Goal: Task Accomplishment & Management: Manage account settings

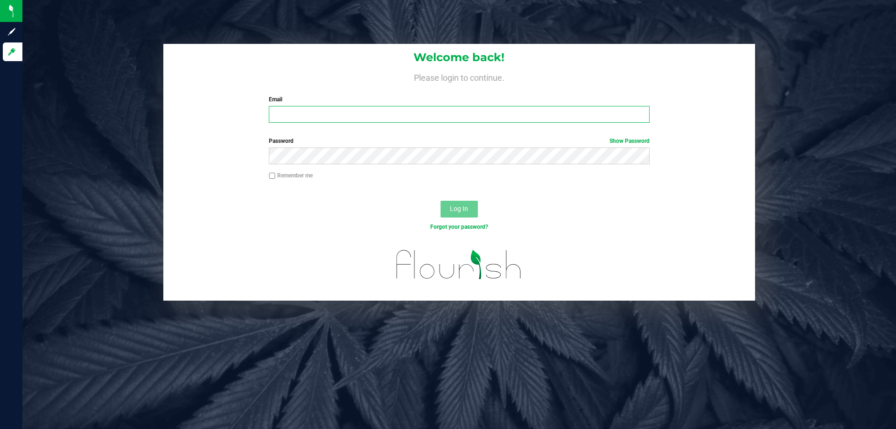
click at [395, 120] on input "Email" at bounding box center [459, 114] width 380 height 17
type input "[EMAIL_ADDRESS][DOMAIN_NAME]"
click at [465, 208] on span "Log In" at bounding box center [459, 208] width 18 height 7
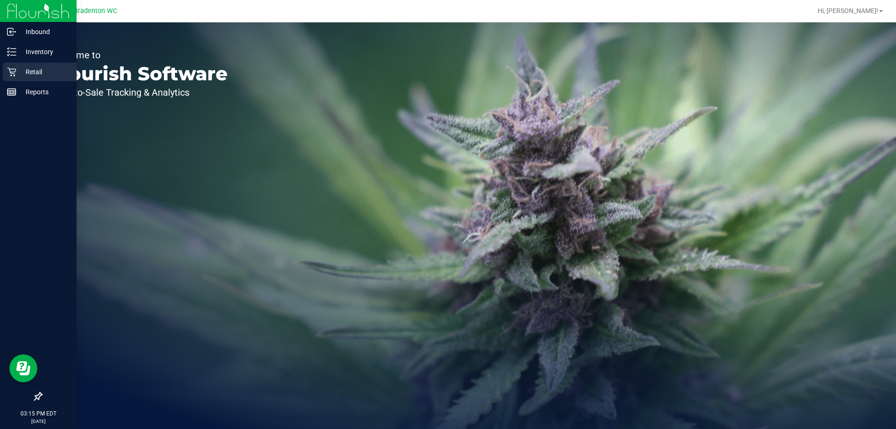
click at [9, 67] on div "Retail" at bounding box center [40, 71] width 74 height 19
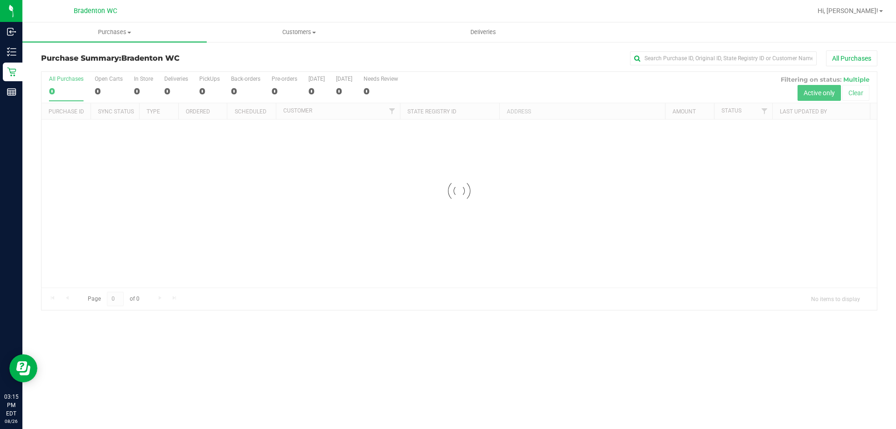
click at [187, 10] on div at bounding box center [489, 11] width 644 height 18
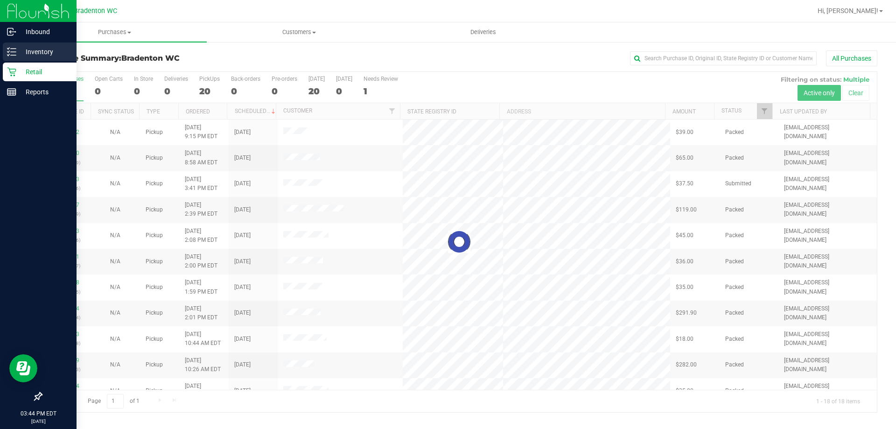
click at [8, 48] on icon at bounding box center [11, 51] width 9 height 9
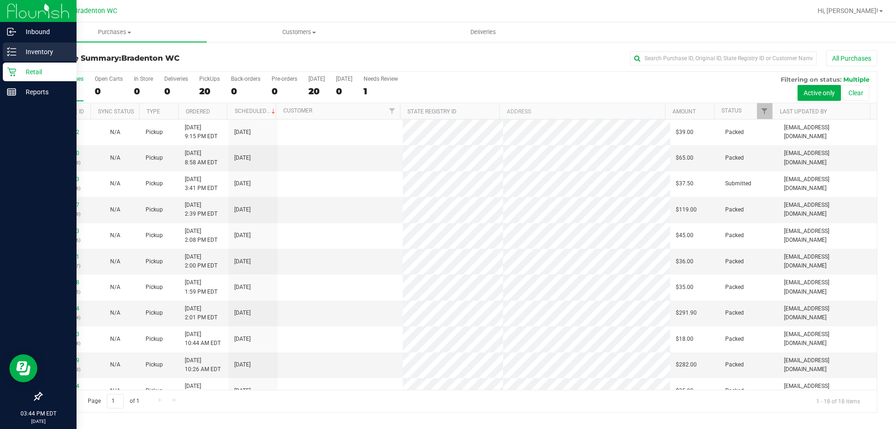
click at [49, 50] on p "Inventory" at bounding box center [44, 51] width 56 height 11
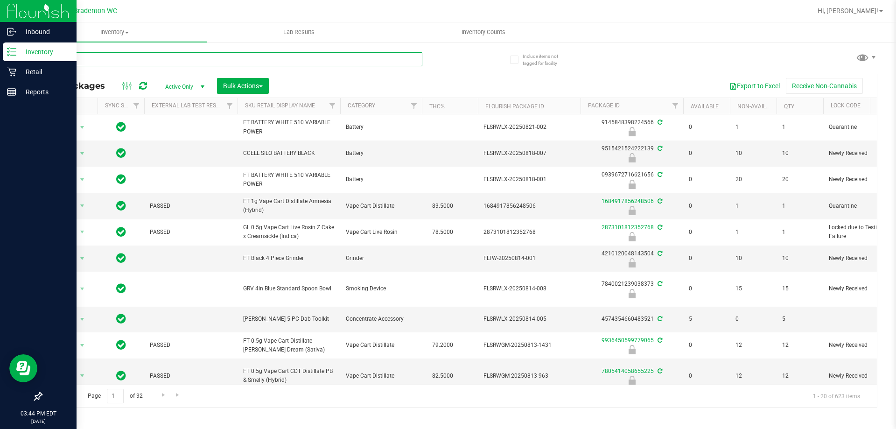
click at [184, 58] on input "text" at bounding box center [231, 59] width 381 height 14
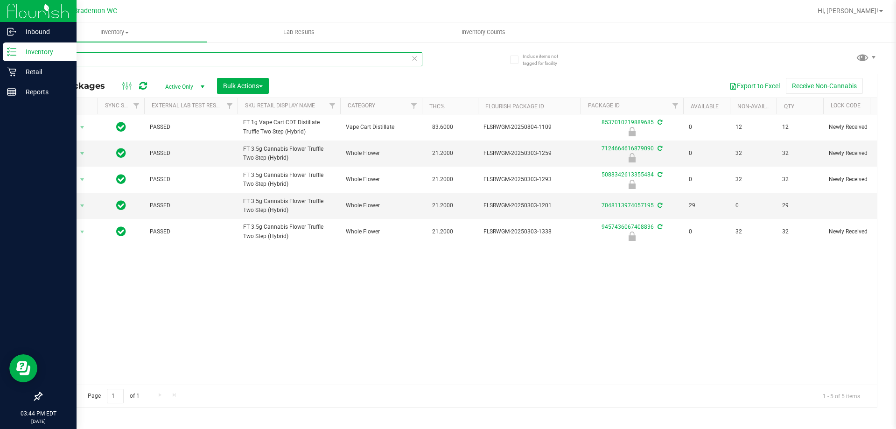
type input "t12"
click at [13, 52] on line at bounding box center [13, 52] width 5 height 0
click at [39, 71] on p "Retail" at bounding box center [44, 71] width 56 height 11
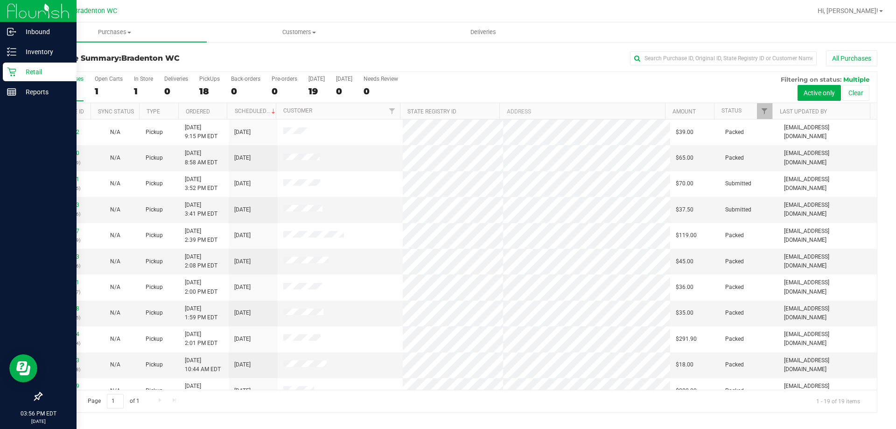
click at [251, 60] on h3 "Purchase Summary: Bradenton WC" at bounding box center [180, 58] width 278 height 8
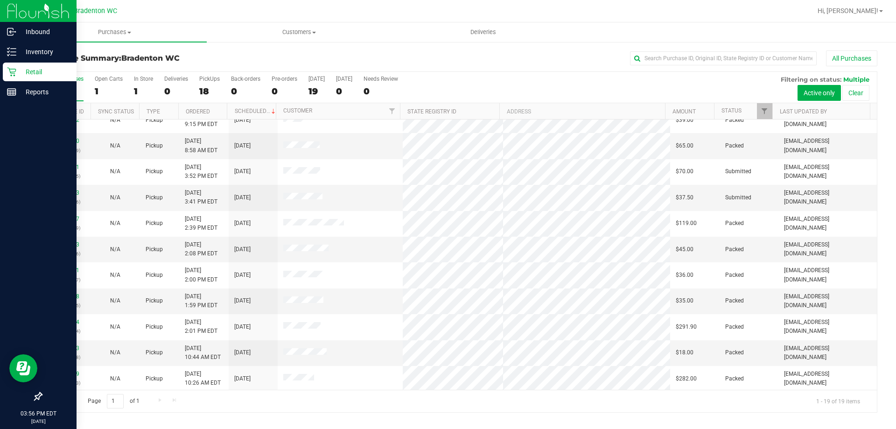
scroll to position [11, 0]
click at [66, 194] on link "11851173" at bounding box center [66, 194] width 26 height 7
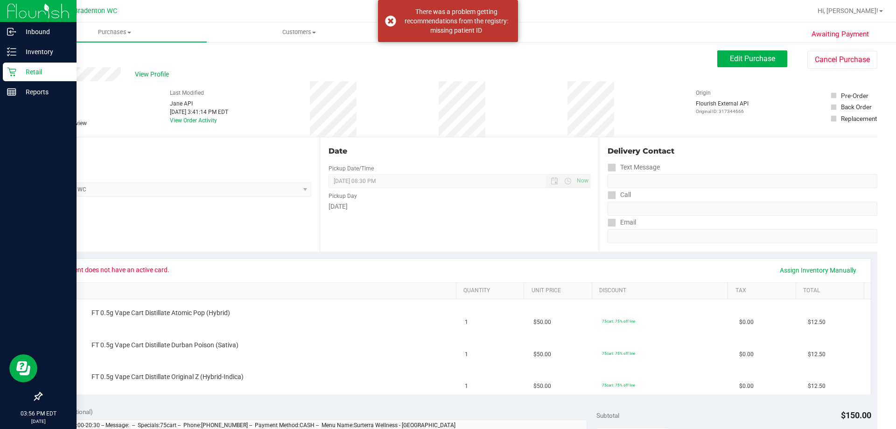
click at [12, 70] on icon at bounding box center [11, 71] width 9 height 9
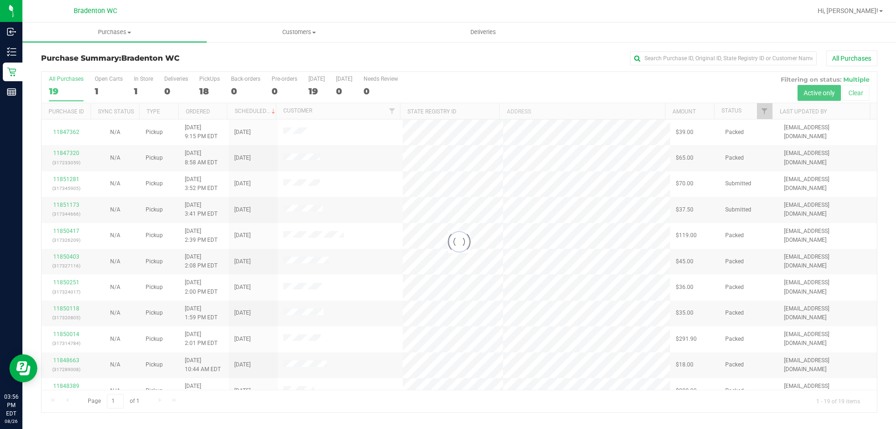
click at [239, 54] on h3 "Purchase Summary: Bradenton WC" at bounding box center [180, 58] width 278 height 8
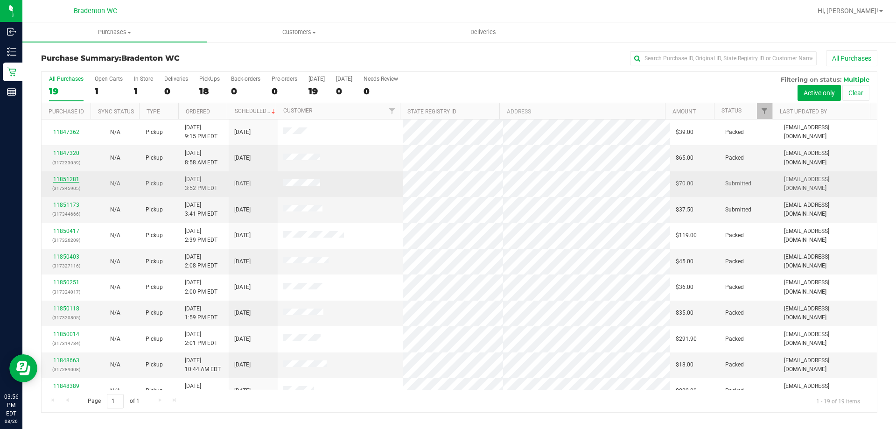
click at [65, 181] on link "11851281" at bounding box center [66, 179] width 26 height 7
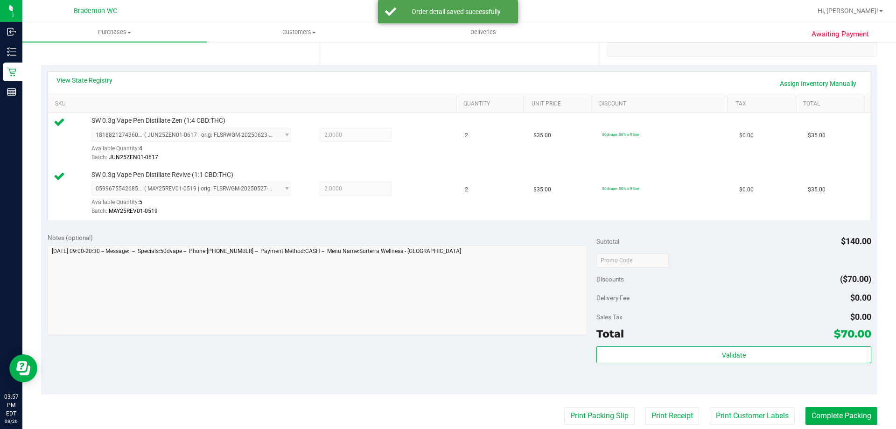
scroll to position [191, 0]
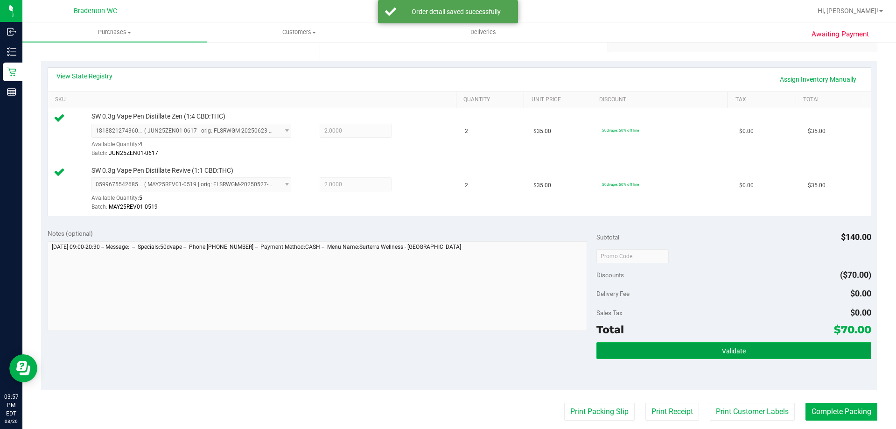
click at [729, 349] on span "Validate" at bounding box center [734, 350] width 24 height 7
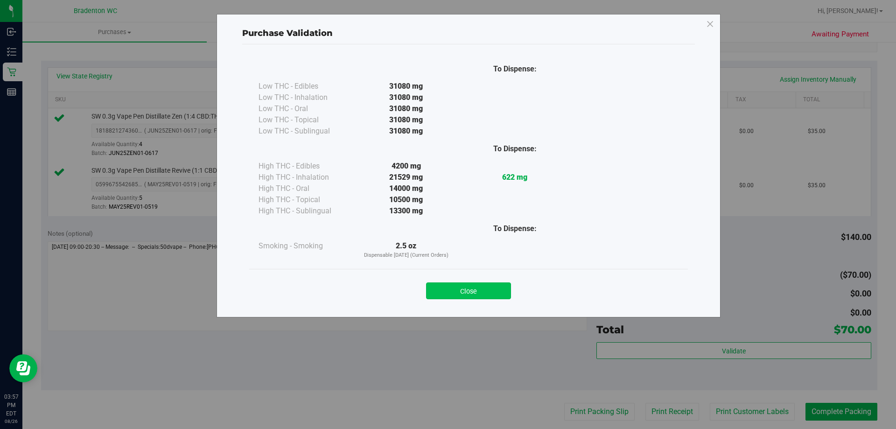
click at [506, 292] on button "Close" at bounding box center [468, 290] width 85 height 17
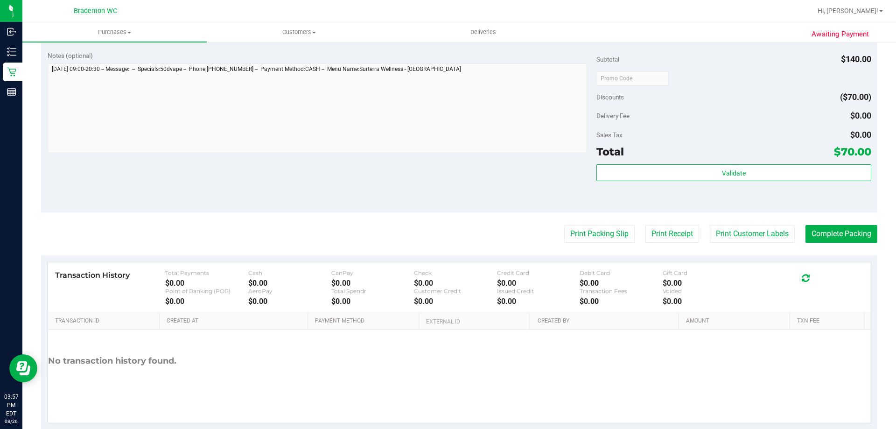
scroll to position [382, 0]
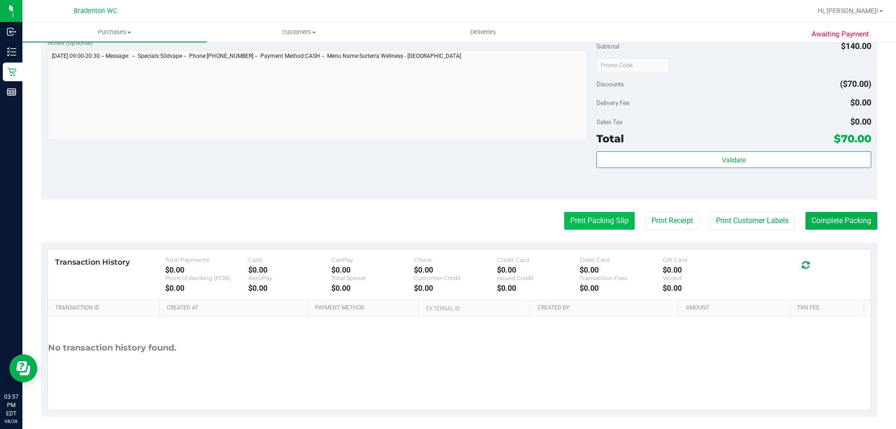
click at [593, 214] on button "Print Packing Slip" at bounding box center [599, 221] width 70 height 18
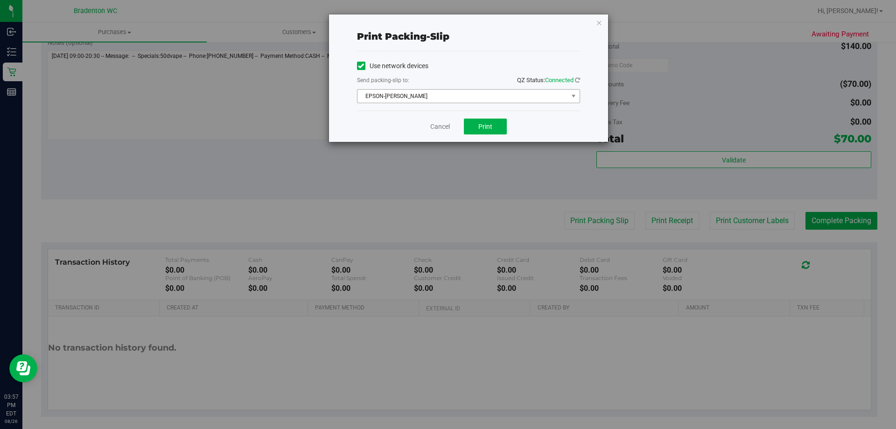
click at [542, 99] on span "EPSON-[PERSON_NAME]" at bounding box center [462, 96] width 210 height 13
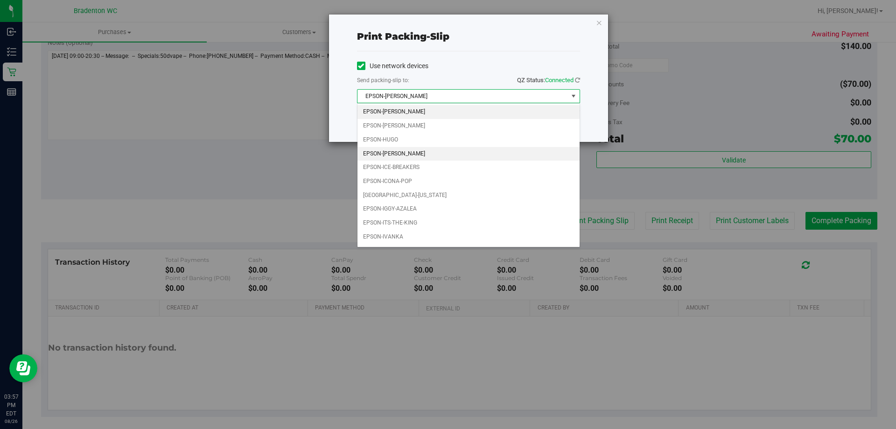
click at [418, 152] on li "EPSON-[PERSON_NAME]" at bounding box center [468, 154] width 222 height 14
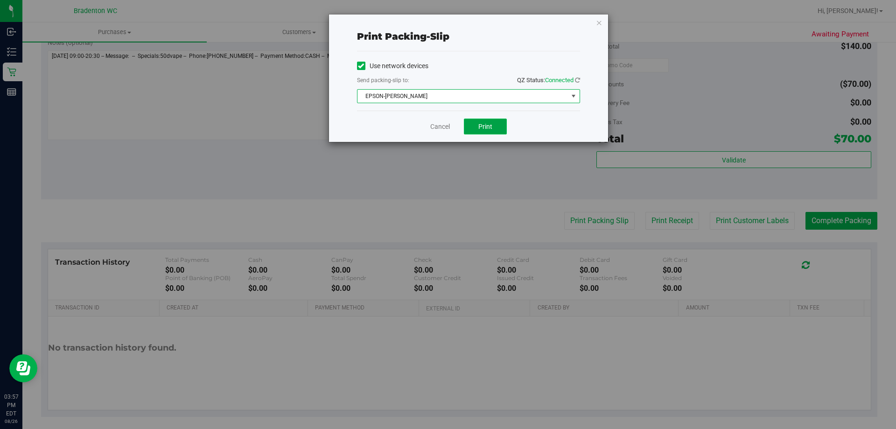
click at [492, 125] on span "Print" at bounding box center [485, 126] width 14 height 7
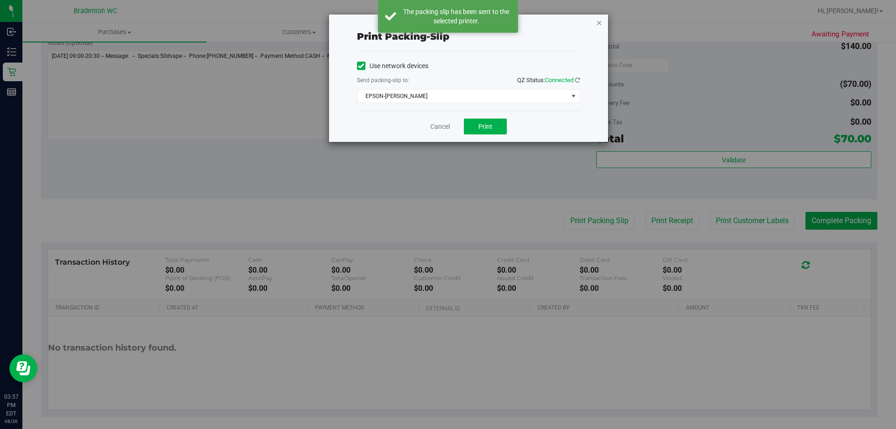
click at [600, 25] on icon "button" at bounding box center [599, 22] width 7 height 11
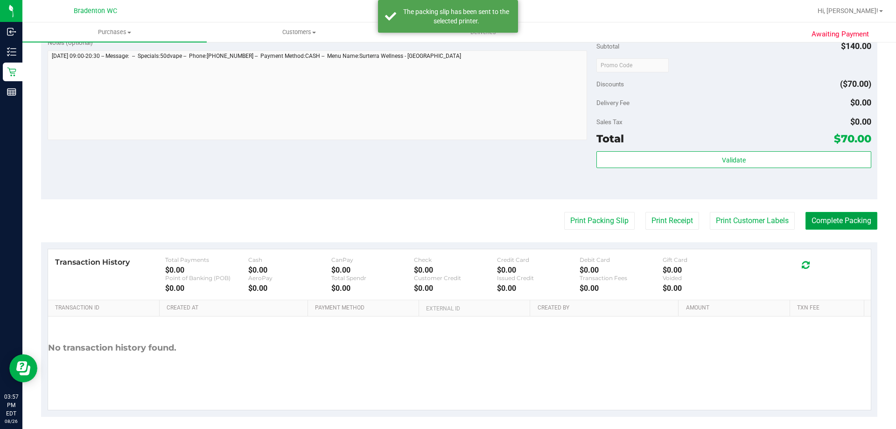
click at [824, 222] on button "Complete Packing" at bounding box center [841, 221] width 72 height 18
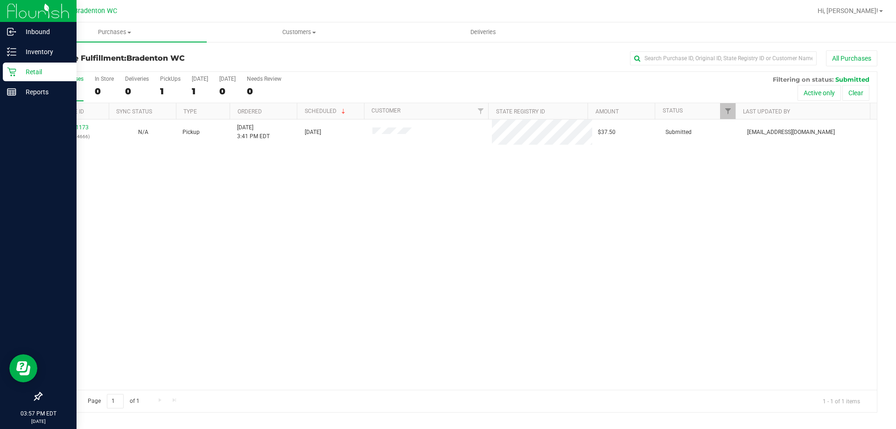
click at [3, 69] on div "Retail" at bounding box center [40, 71] width 74 height 19
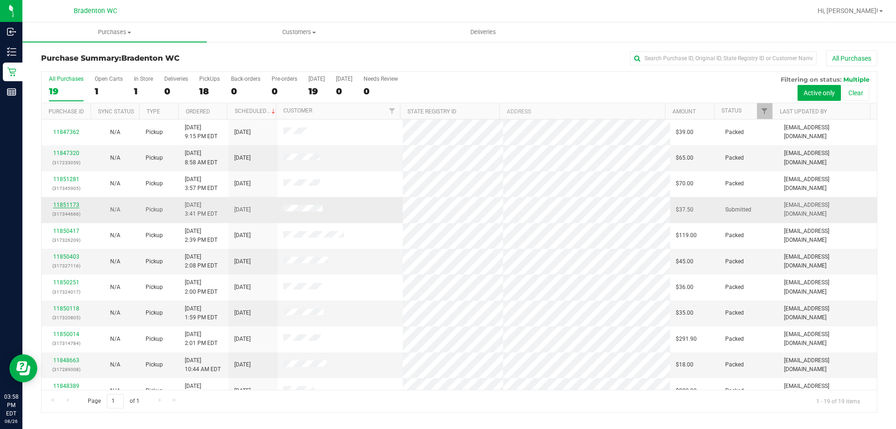
click at [70, 205] on link "11851173" at bounding box center [66, 204] width 26 height 7
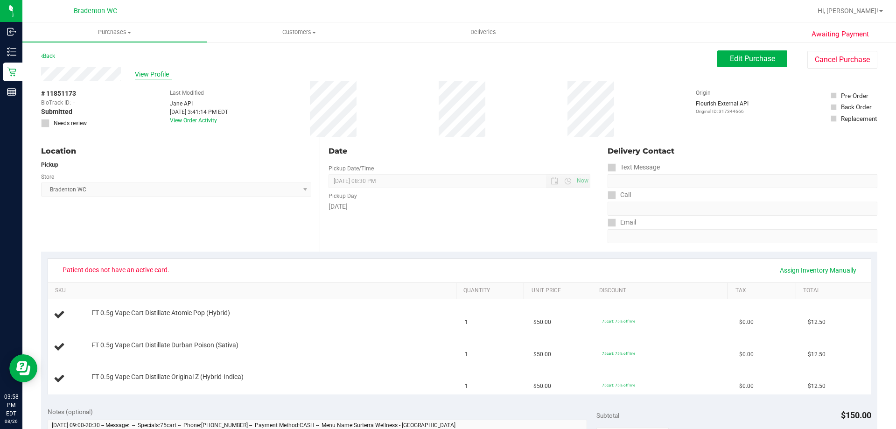
click at [160, 73] on span "View Profile" at bounding box center [153, 74] width 37 height 10
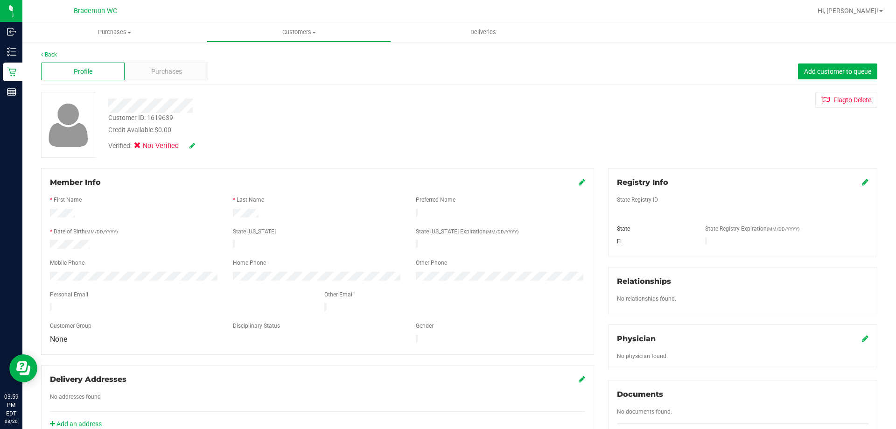
drag, startPoint x: 194, startPoint y: 99, endPoint x: 237, endPoint y: 86, distance: 44.9
click at [237, 86] on div "Back Profile Purchases Add customer to queue Customer ID: 1619639 Credit Availa…" at bounding box center [459, 345] width 836 height 591
click at [153, 105] on div at bounding box center [313, 105] width 425 height 14
click at [240, 108] on div at bounding box center [313, 105] width 425 height 14
drag, startPoint x: 94, startPoint y: 242, endPoint x: 49, endPoint y: 240, distance: 44.8
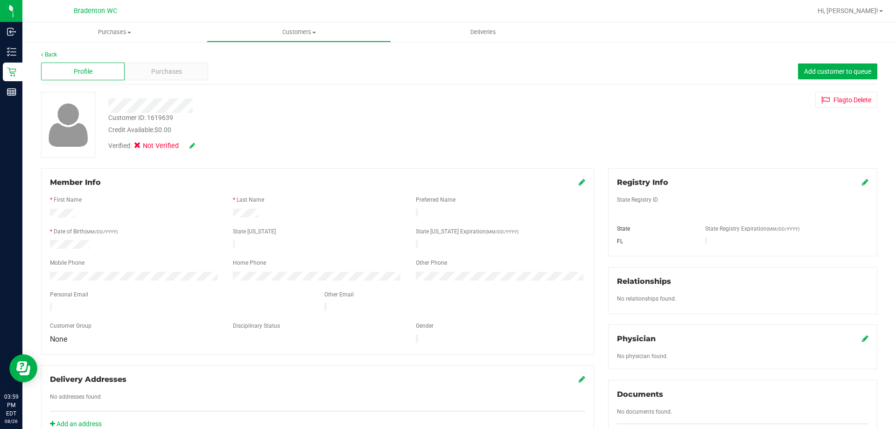
click at [49, 240] on div at bounding box center [134, 245] width 183 height 11
click at [861, 182] on icon at bounding box center [864, 181] width 7 height 7
click at [519, 198] on div "Member Info * First Name * Last Name Preferred Name * Date of Birth (MM/DD/YYYY…" at bounding box center [459, 408] width 850 height 481
click at [575, 216] on div "Member Info * First Name * Last Name Preferred Name * Date of Birth (MM/DD/YYYY…" at bounding box center [459, 408] width 850 height 481
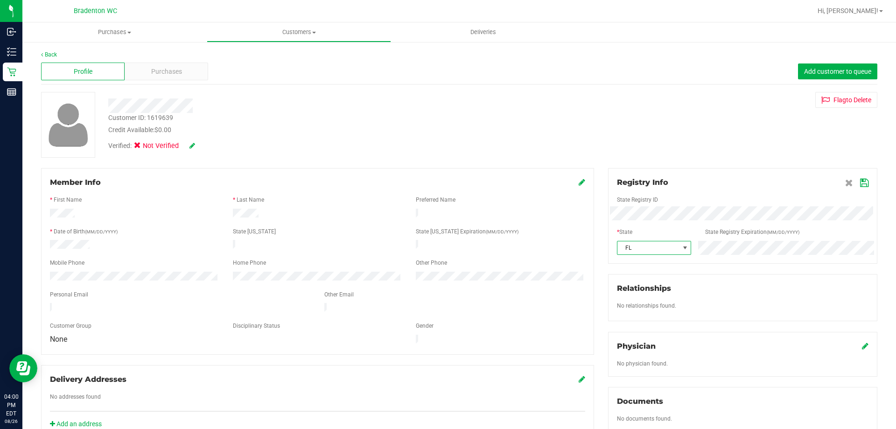
click at [679, 250] on span at bounding box center [685, 247] width 12 height 13
click at [679, 249] on span at bounding box center [685, 247] width 12 height 13
click at [860, 183] on icon at bounding box center [864, 182] width 8 height 7
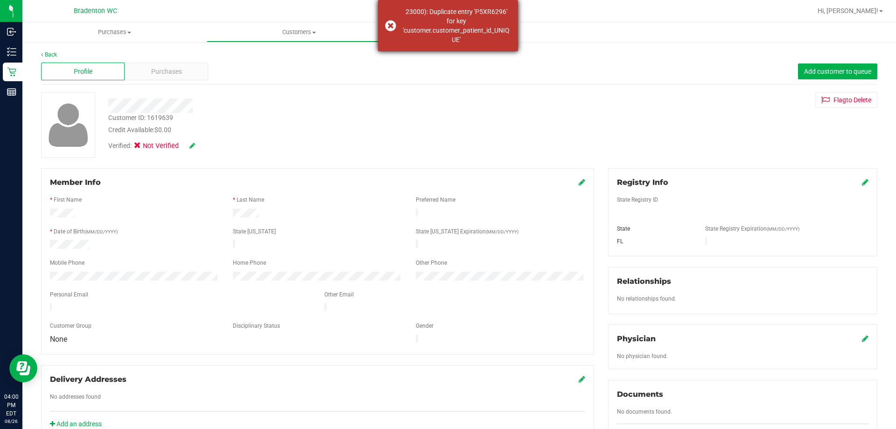
click at [470, 31] on div "23000): Duplicate entry 'P5XR6296' for key 'customer.customer_patient_id_UNIQUE'" at bounding box center [456, 25] width 110 height 37
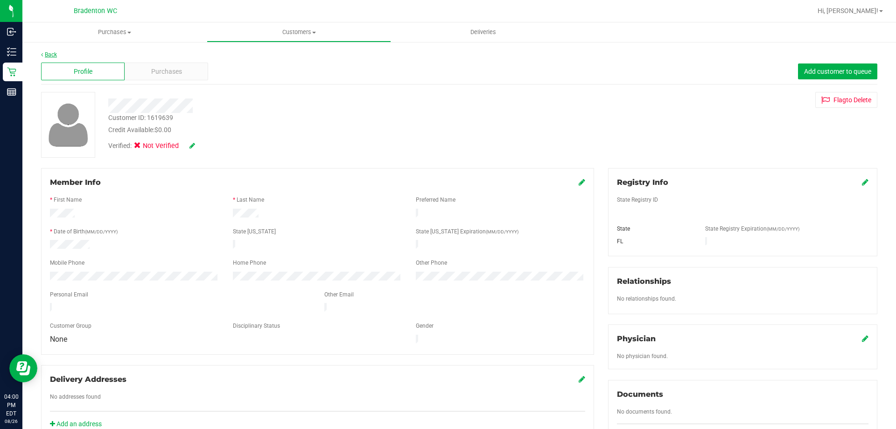
click at [49, 56] on link "Back" at bounding box center [49, 54] width 16 height 7
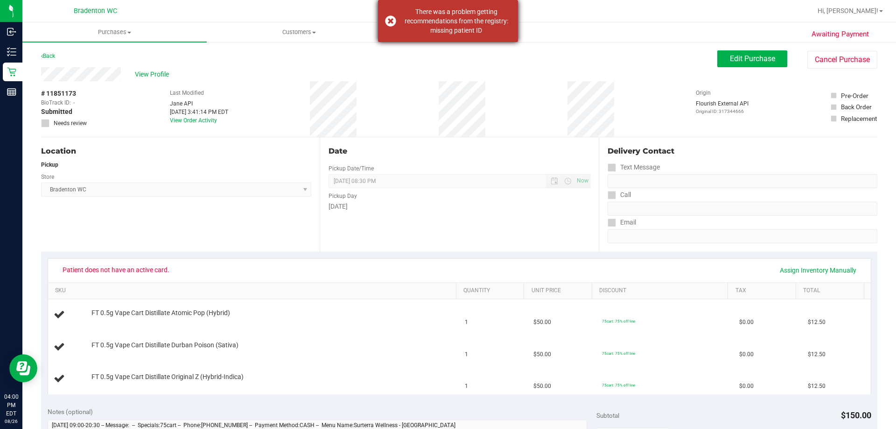
click at [434, 13] on div "There was a problem getting recommendations from the registry: missing patient …" at bounding box center [456, 21] width 110 height 28
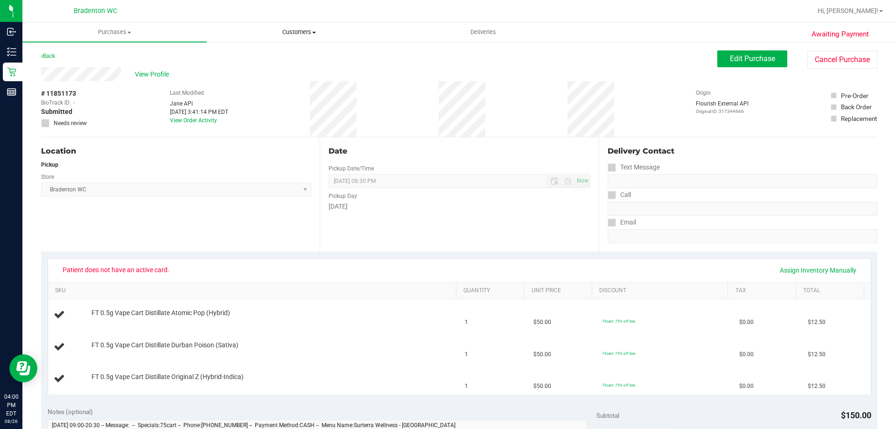
click at [310, 31] on span "Customers" at bounding box center [298, 32] width 183 height 8
click at [244, 57] on span "All customers" at bounding box center [240, 56] width 67 height 8
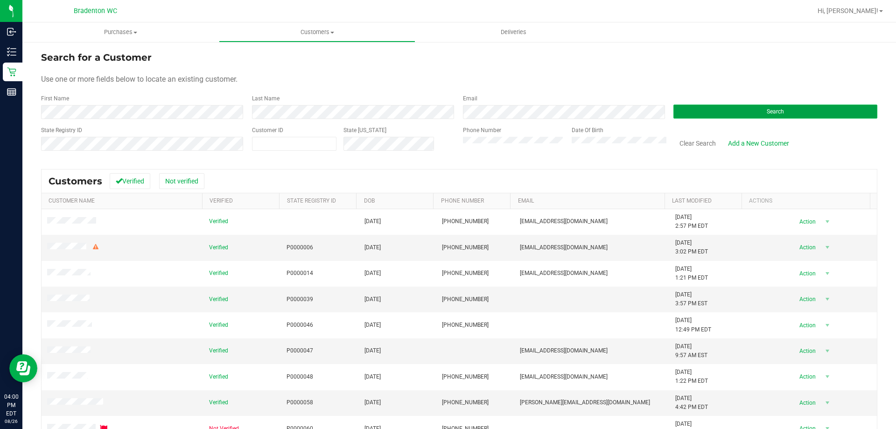
click at [718, 116] on button "Search" at bounding box center [775, 111] width 204 height 14
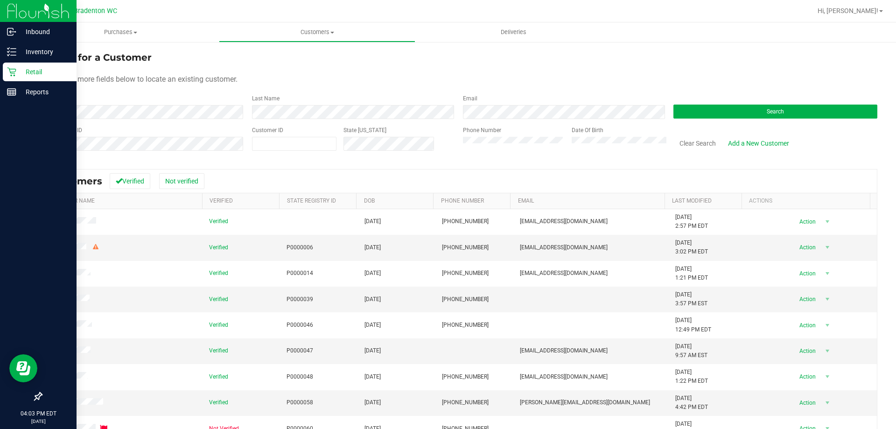
click at [26, 69] on p "Retail" at bounding box center [44, 71] width 56 height 11
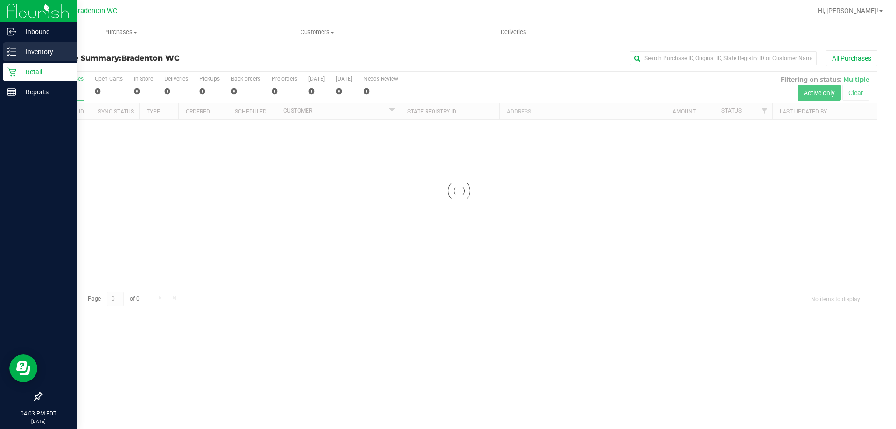
click at [17, 49] on p "Inventory" at bounding box center [44, 51] width 56 height 11
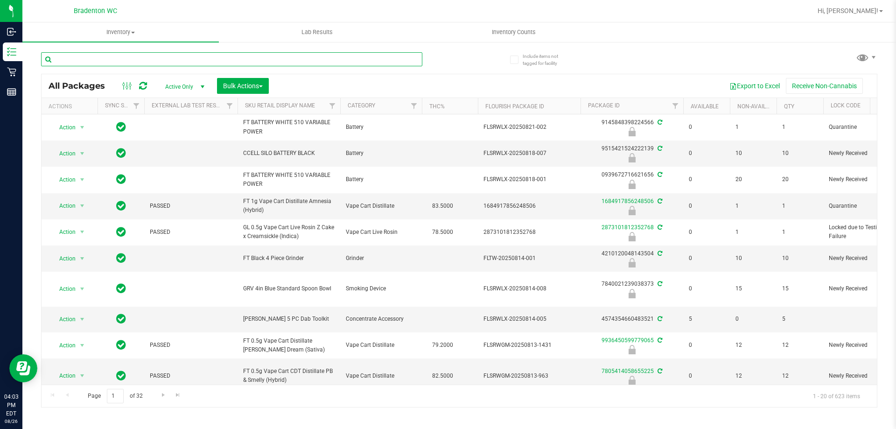
click at [127, 58] on input "text" at bounding box center [231, 59] width 381 height 14
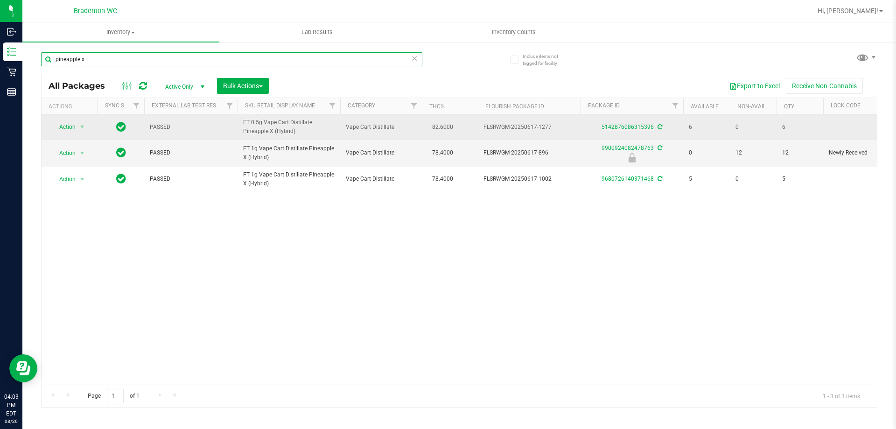
type input "pineapple x"
click at [625, 128] on link "5142876086315396" at bounding box center [627, 127] width 52 height 7
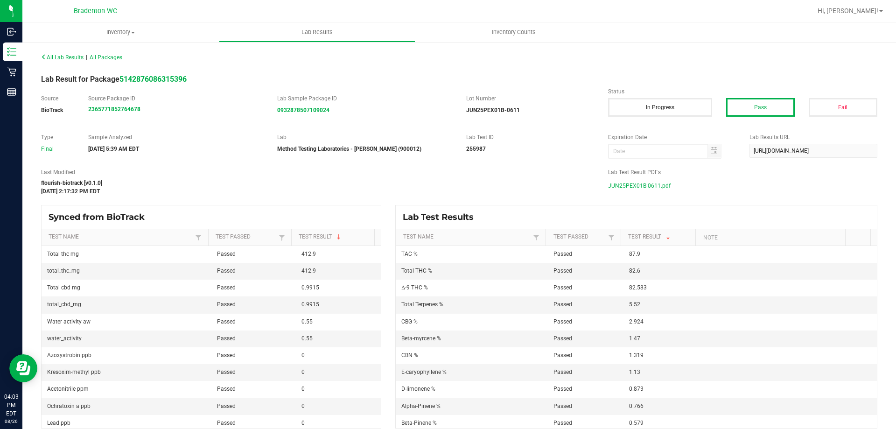
click at [649, 182] on span "JUN25PEX01B-0611.pdf" at bounding box center [639, 186] width 62 height 14
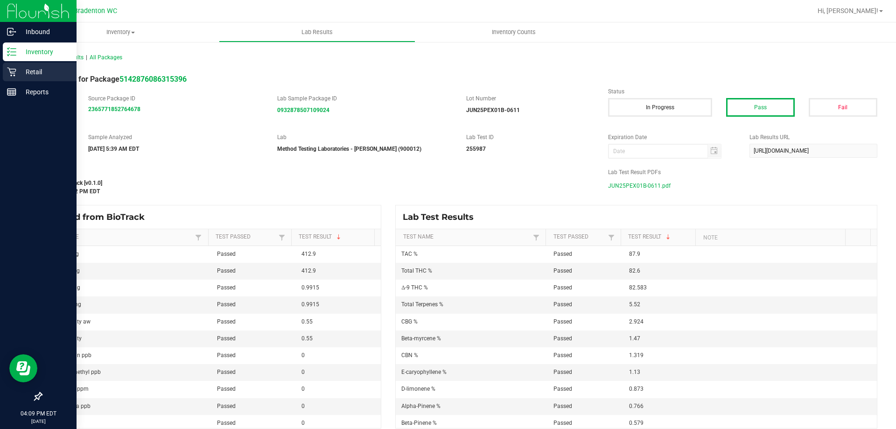
click at [26, 72] on p "Retail" at bounding box center [44, 71] width 56 height 11
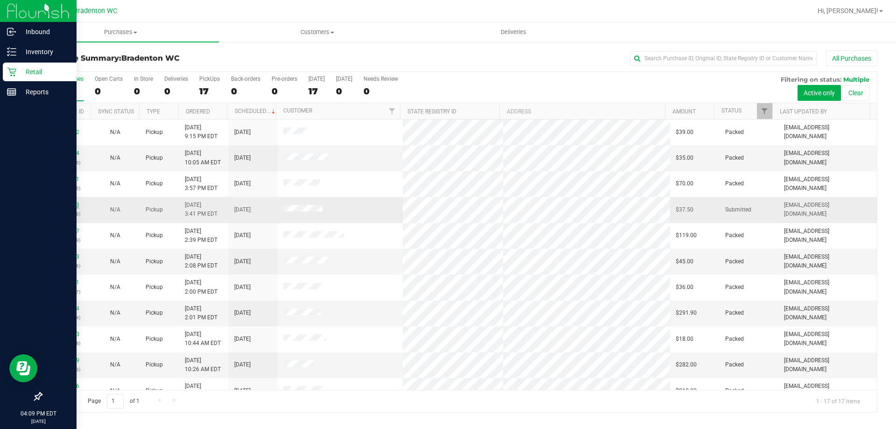
click at [77, 202] on link "11851173" at bounding box center [66, 204] width 26 height 7
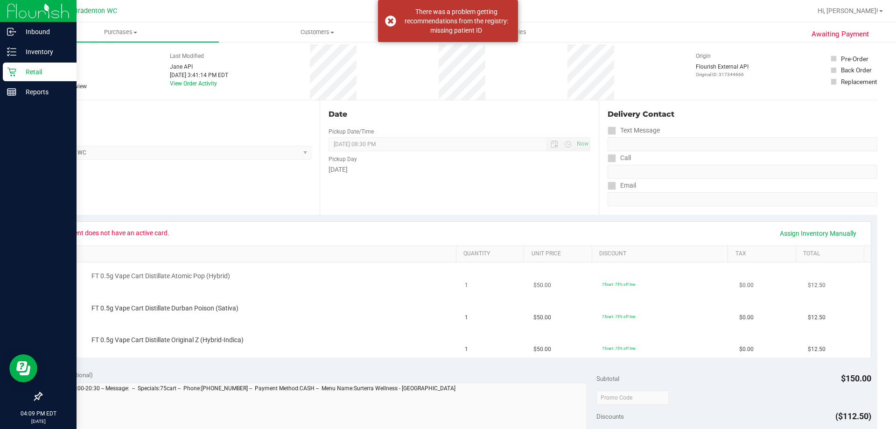
scroll to position [93, 0]
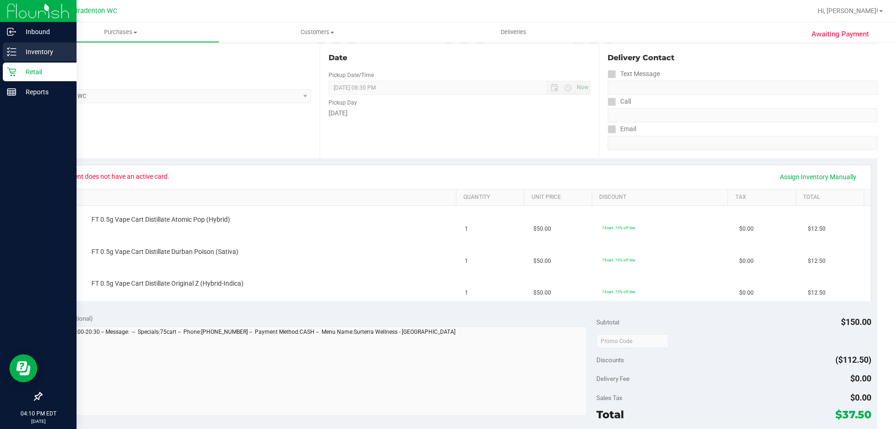
click at [21, 55] on p "Inventory" at bounding box center [44, 51] width 56 height 11
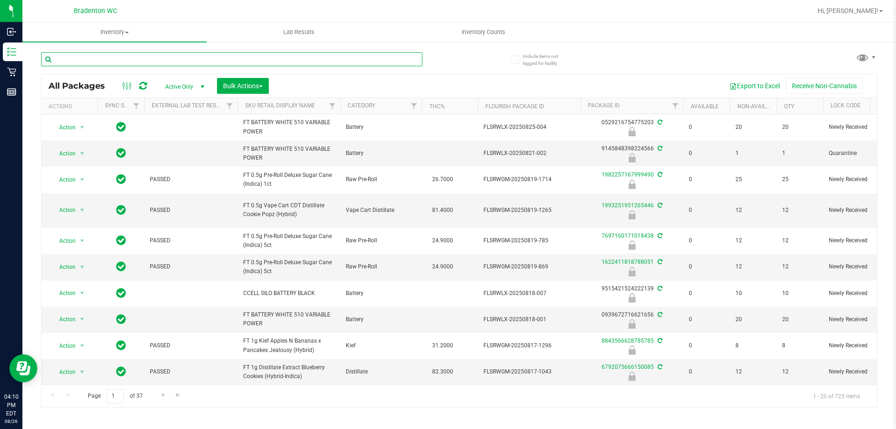
click at [218, 61] on input "text" at bounding box center [231, 59] width 381 height 14
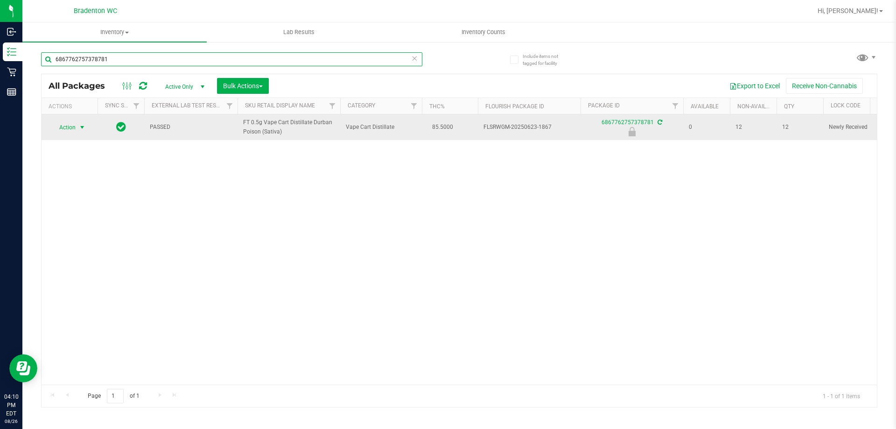
type input "6867762757378781"
click at [84, 128] on span "select" at bounding box center [81, 127] width 7 height 7
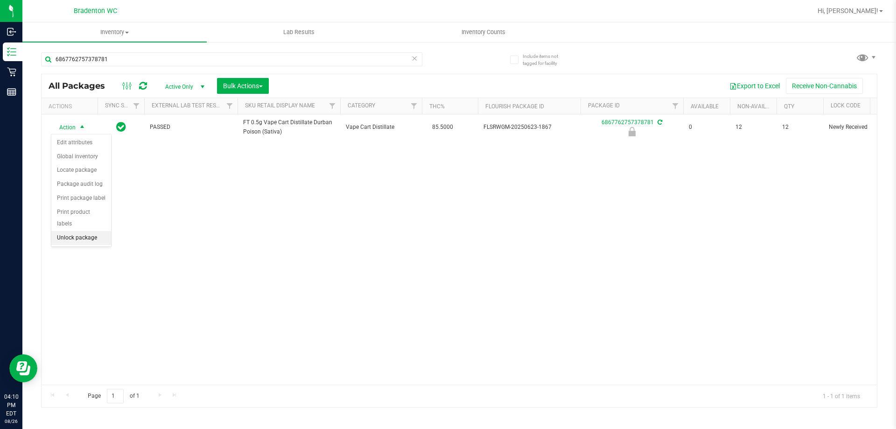
click at [86, 231] on li "Unlock package" at bounding box center [81, 238] width 60 height 14
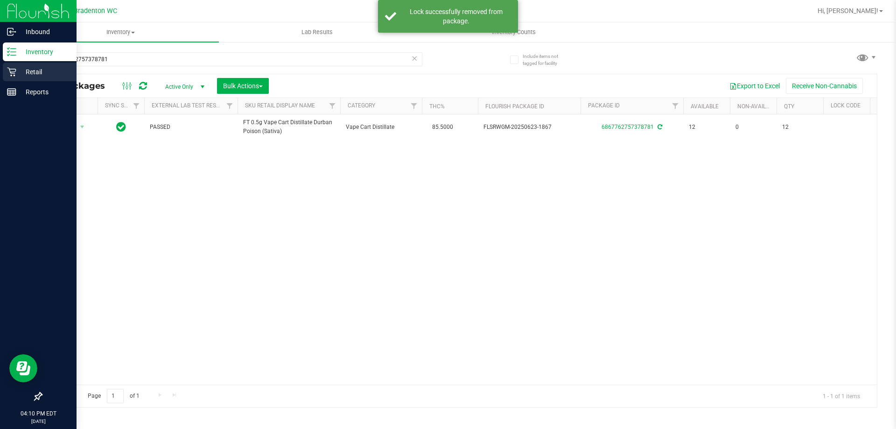
click at [8, 72] on icon at bounding box center [11, 71] width 9 height 9
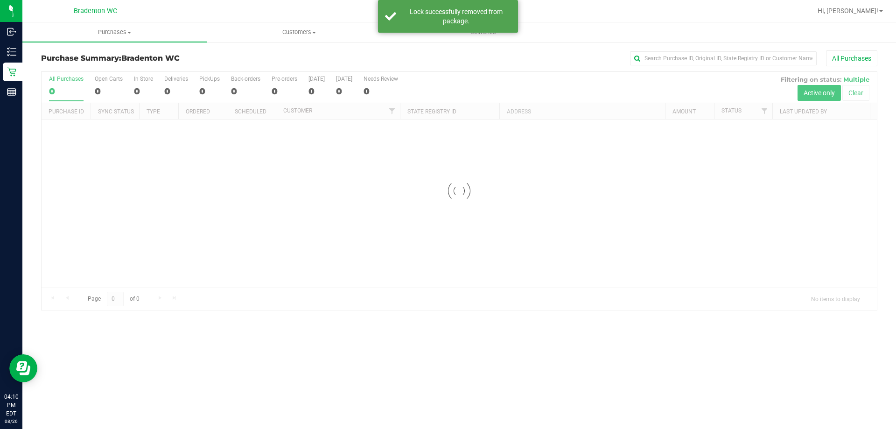
click at [168, 191] on div at bounding box center [459, 191] width 835 height 238
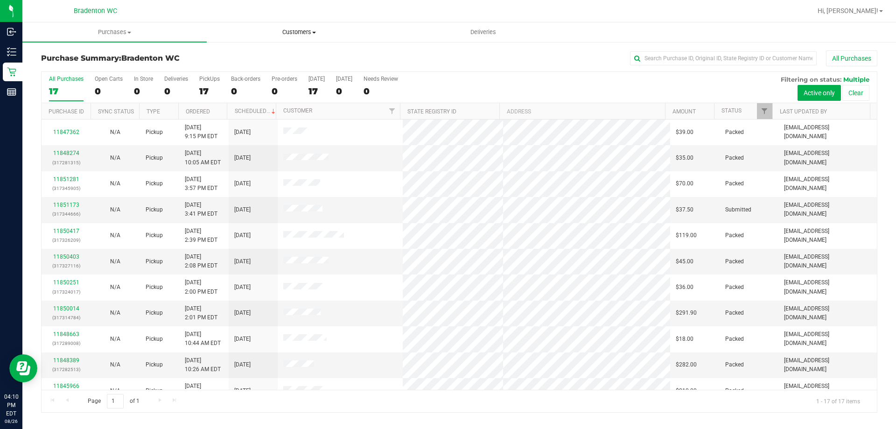
click at [302, 37] on uib-tab-heading "Customers All customers Add a new customer All physicians" at bounding box center [298, 32] width 183 height 19
click at [232, 56] on span "All customers" at bounding box center [240, 56] width 67 height 8
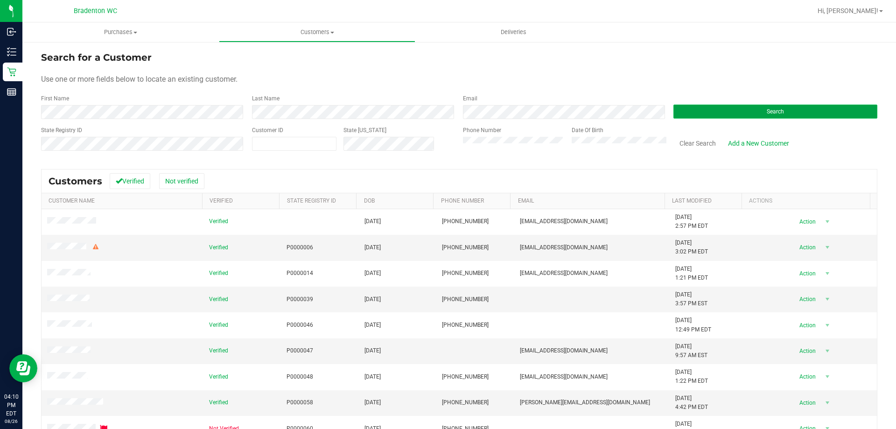
click at [771, 112] on span "Search" at bounding box center [774, 111] width 17 height 7
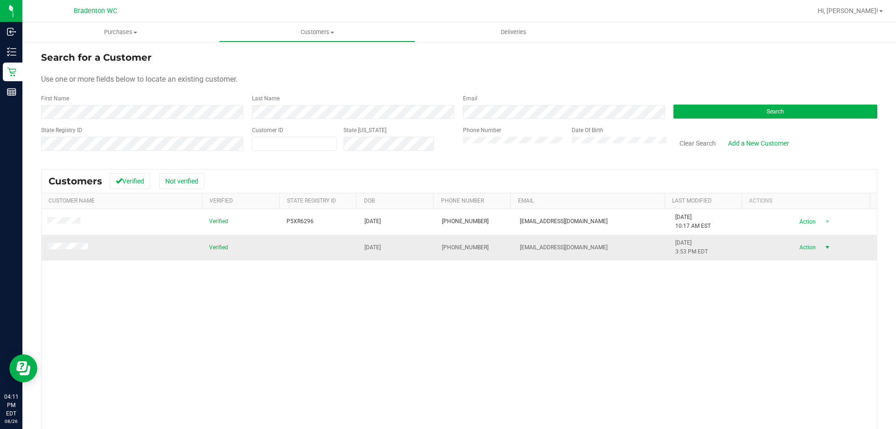
click at [798, 245] on span "Action" at bounding box center [806, 247] width 30 height 13
click at [823, 249] on span "select" at bounding box center [826, 247] width 7 height 7
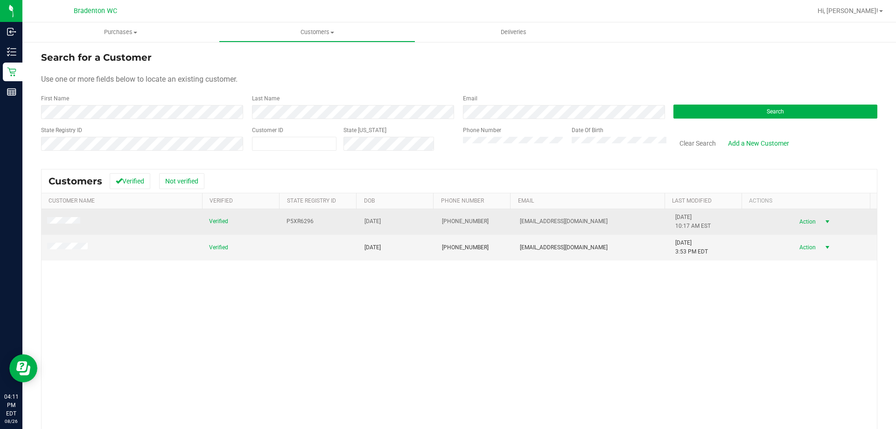
click at [791, 221] on span "Action" at bounding box center [806, 221] width 30 height 13
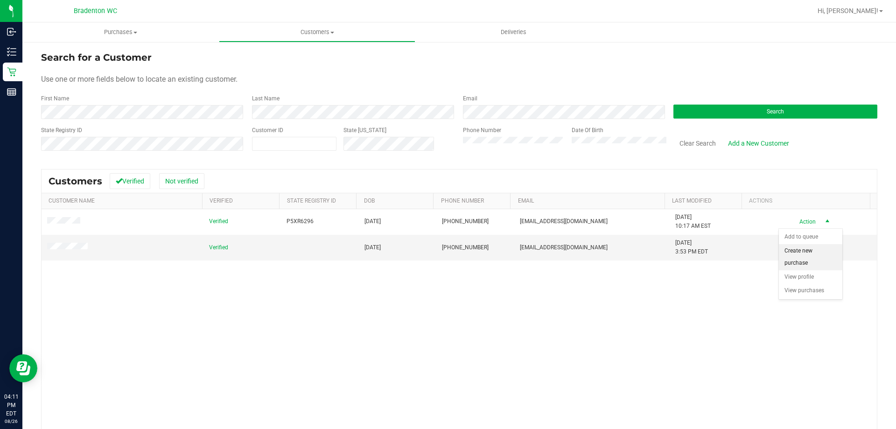
click at [798, 259] on li "Create new purchase" at bounding box center [809, 257] width 63 height 26
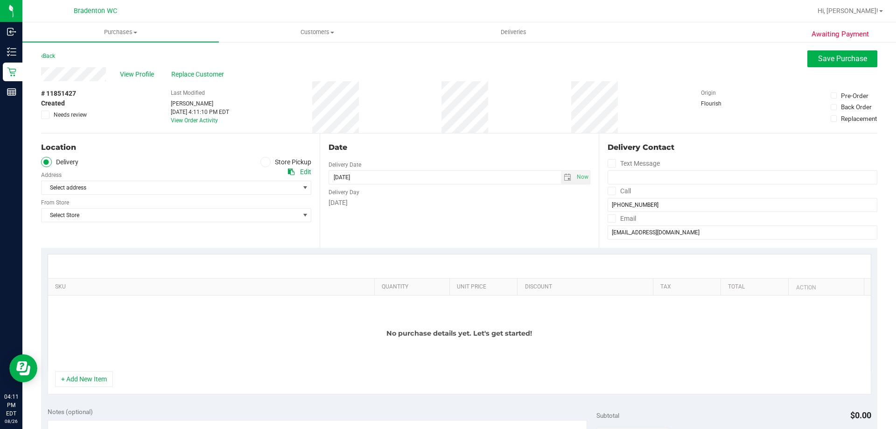
click at [261, 167] on span at bounding box center [265, 162] width 11 height 11
click at [0, 0] on input "Store Pickup" at bounding box center [0, 0] width 0 height 0
click at [283, 184] on span "Select Store" at bounding box center [170, 187] width 257 height 13
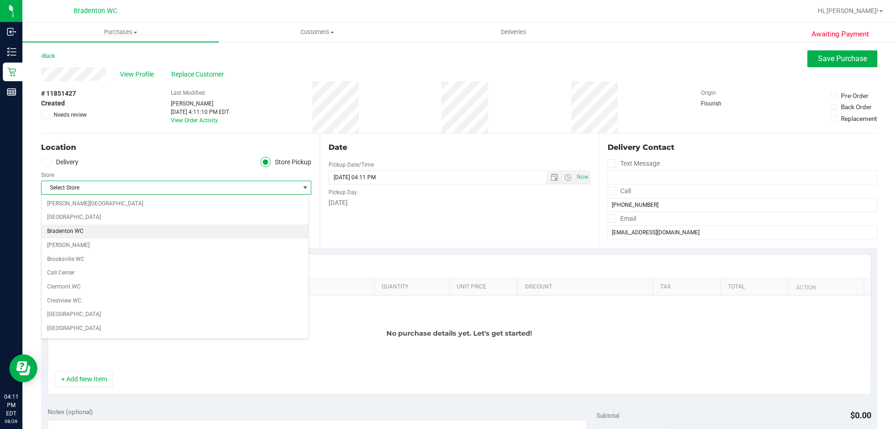
click at [87, 227] on li "Bradenton WC" at bounding box center [175, 231] width 267 height 14
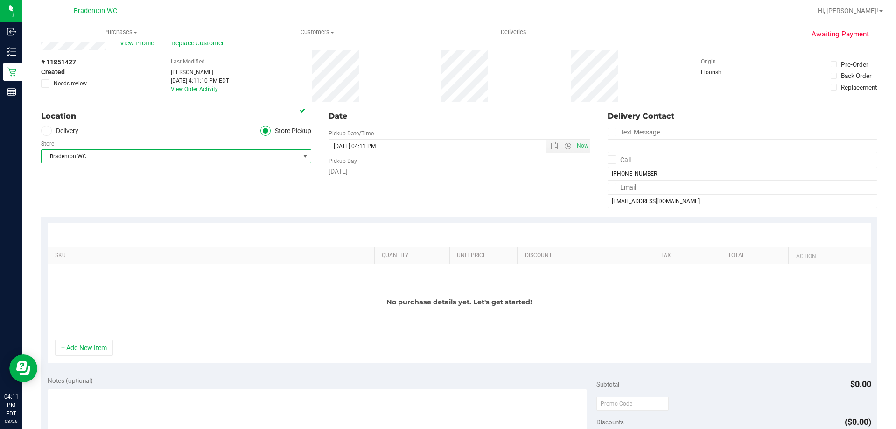
scroll to position [47, 0]
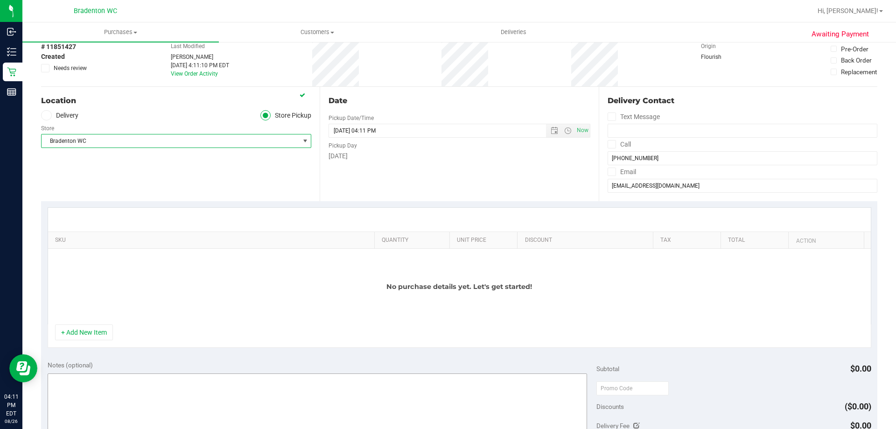
click at [91, 327] on button "+ Add New Item" at bounding box center [84, 332] width 58 height 16
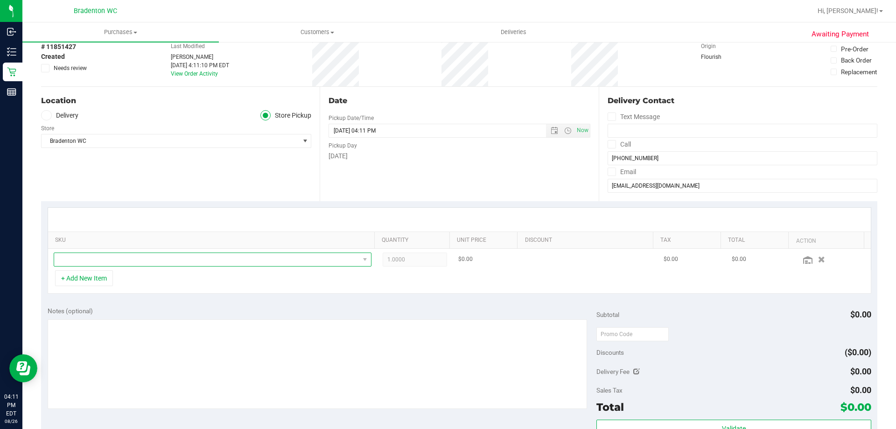
click at [169, 262] on span "NO DATA FOUND" at bounding box center [206, 259] width 305 height 13
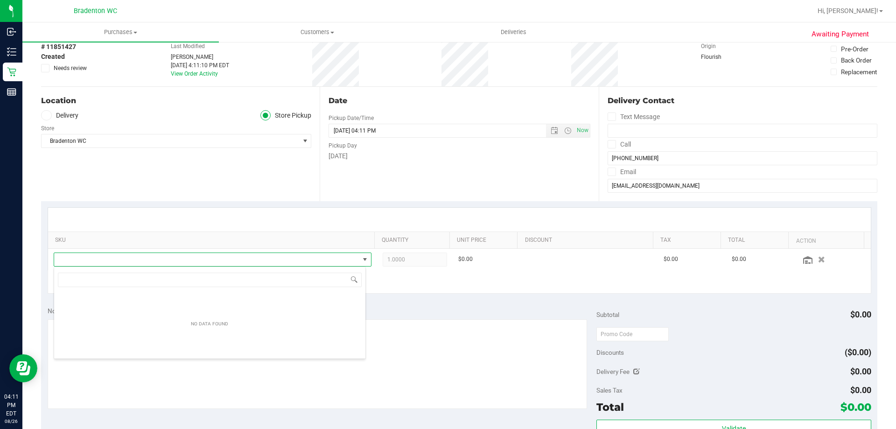
scroll to position [14, 309]
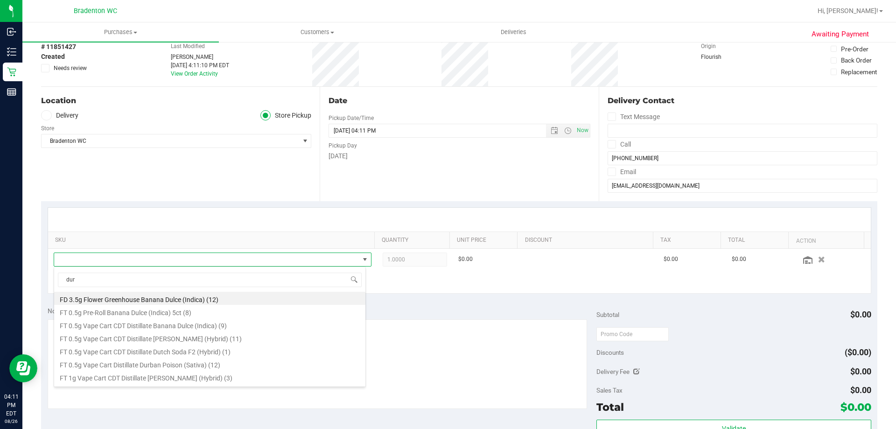
type input "durb"
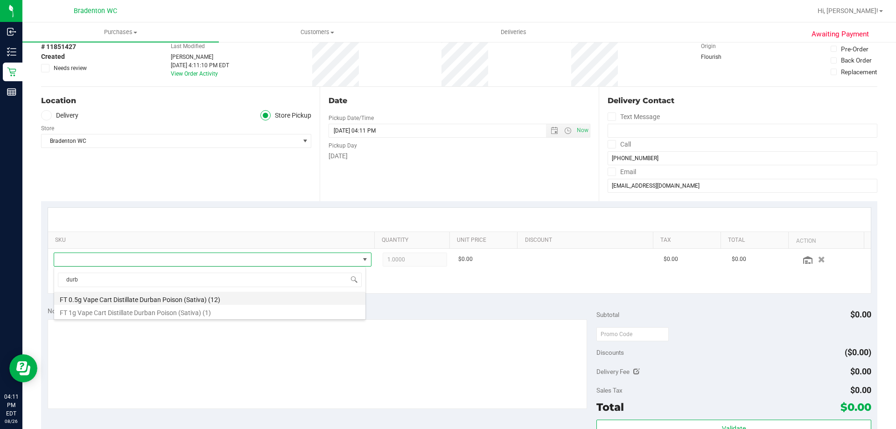
click at [164, 299] on li "FT 0.5g Vape Cart Distillate Durban Poison (Sativa) (12)" at bounding box center [209, 298] width 311 height 13
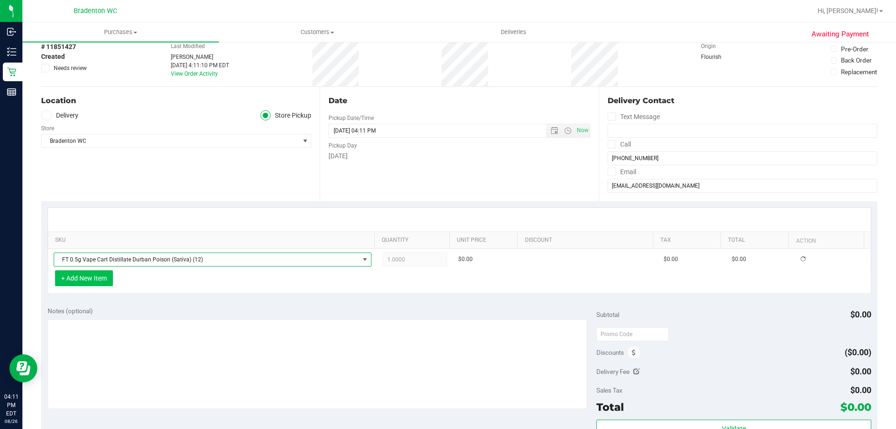
click at [97, 280] on button "+ Add New Item" at bounding box center [84, 278] width 58 height 16
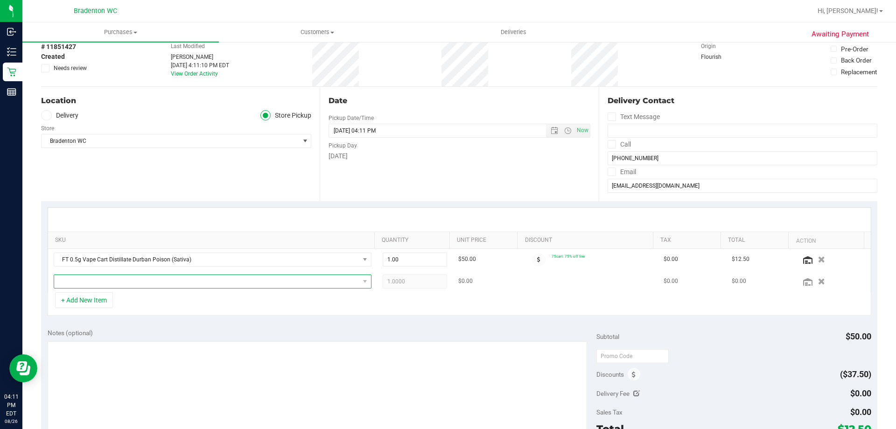
click at [112, 280] on span "NO DATA FOUND" at bounding box center [206, 281] width 305 height 13
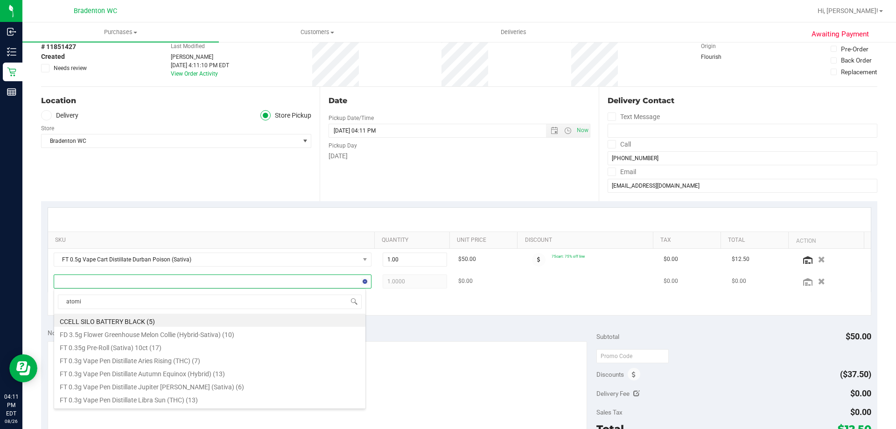
type input "atomic"
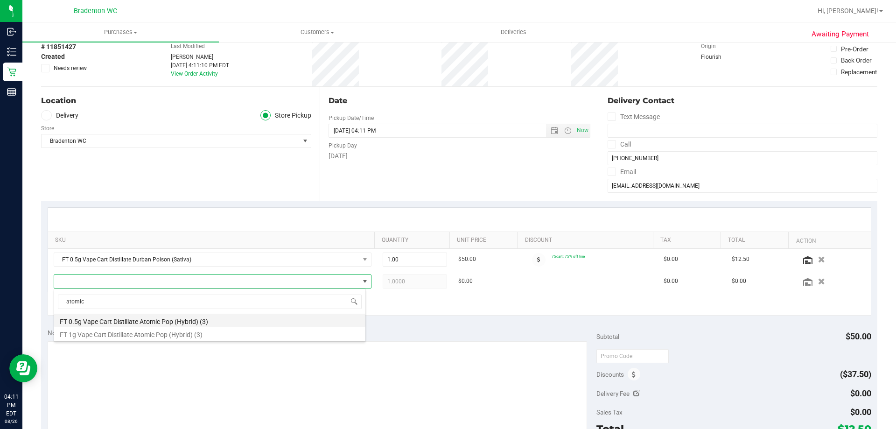
click at [128, 323] on li "FT 0.5g Vape Cart Distillate Atomic Pop (Hybrid) (3)" at bounding box center [209, 319] width 311 height 13
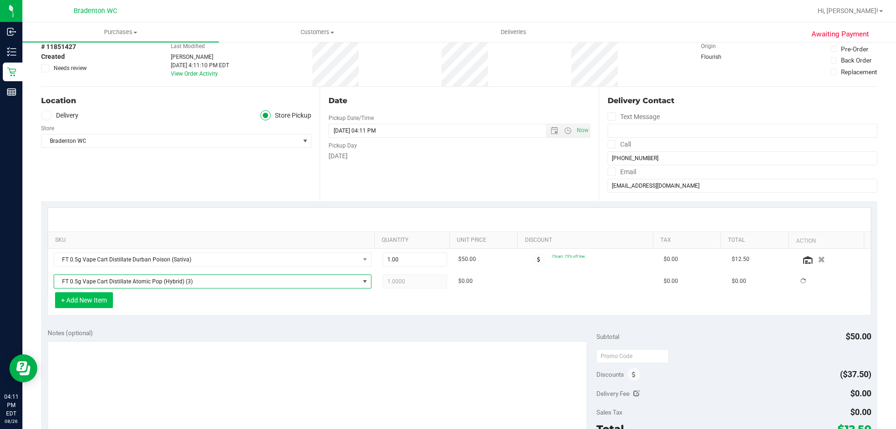
click at [81, 302] on button "+ Add New Item" at bounding box center [84, 300] width 58 height 16
click at [104, 299] on button "+ Add New Item" at bounding box center [84, 300] width 58 height 16
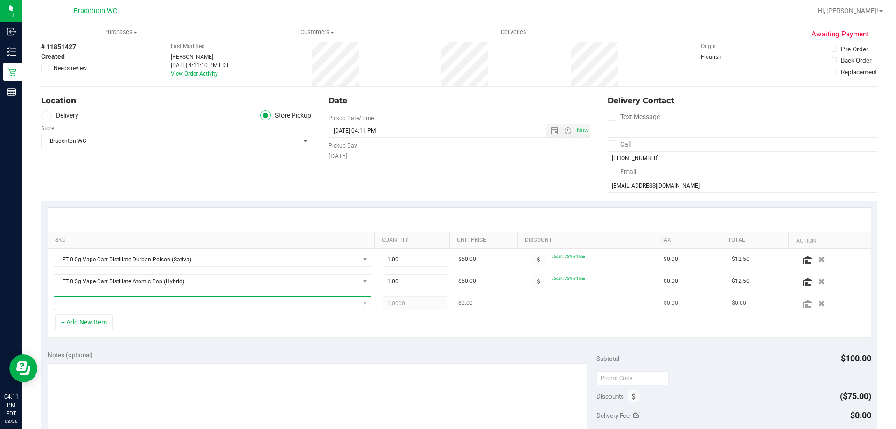
click at [139, 297] on span "NO DATA FOUND" at bounding box center [206, 303] width 305 height 13
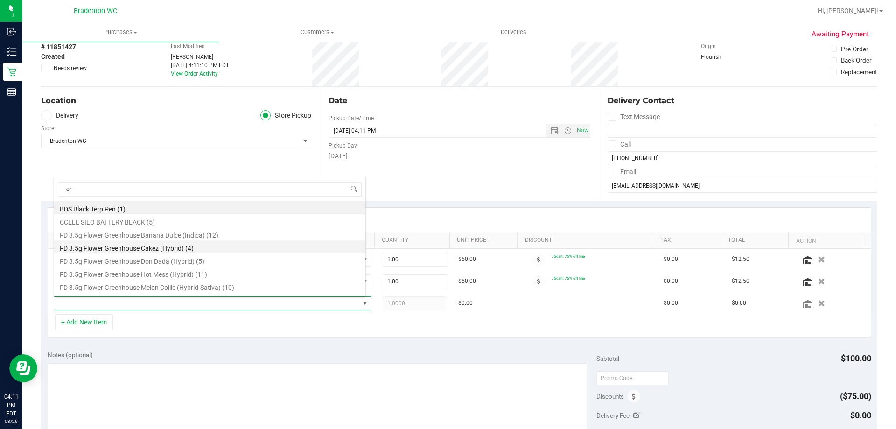
type input "ori"
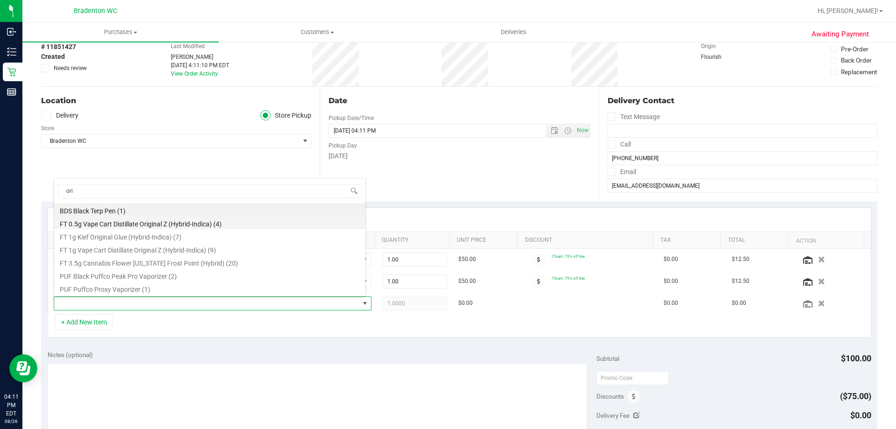
click at [140, 222] on li "FT 0.5g Vape Cart Distillate Original Z (Hybrid-Indica) (4)" at bounding box center [209, 222] width 311 height 13
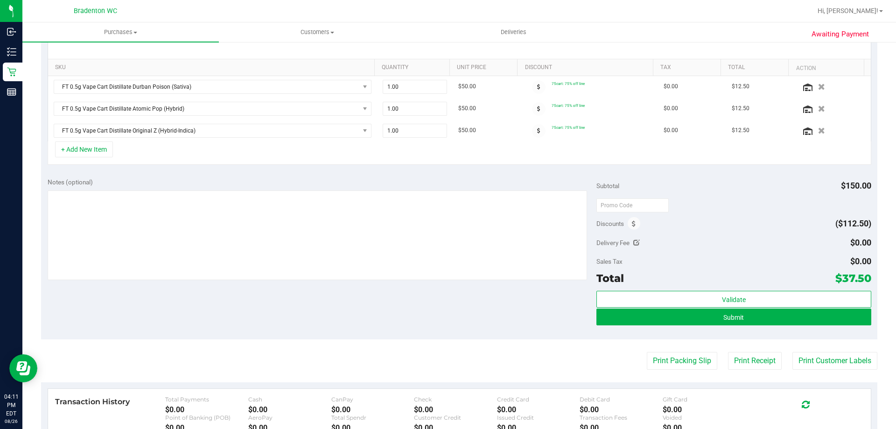
scroll to position [280, 0]
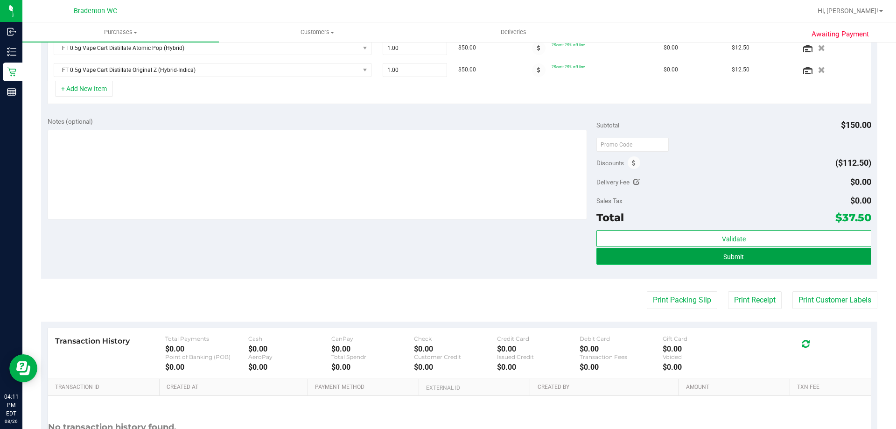
click at [729, 255] on span "Submit" at bounding box center [733, 256] width 21 height 7
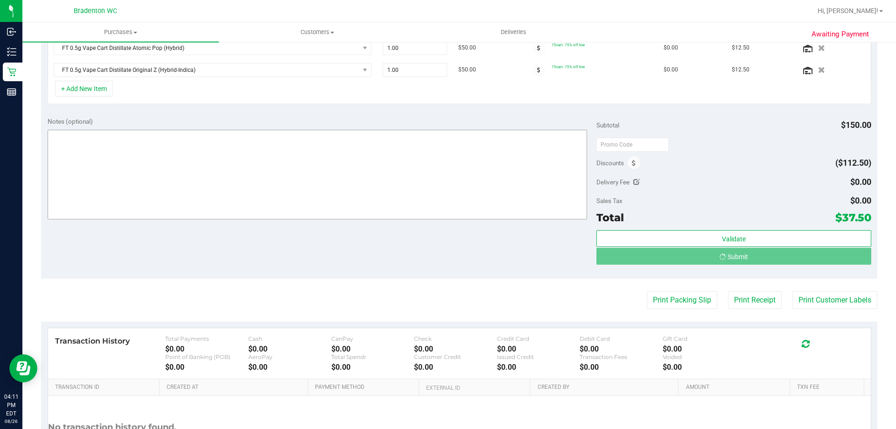
scroll to position [265, 0]
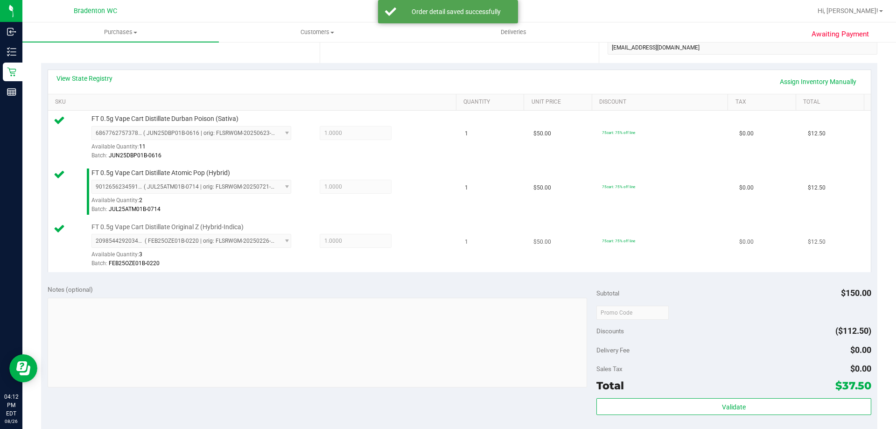
scroll to position [329, 0]
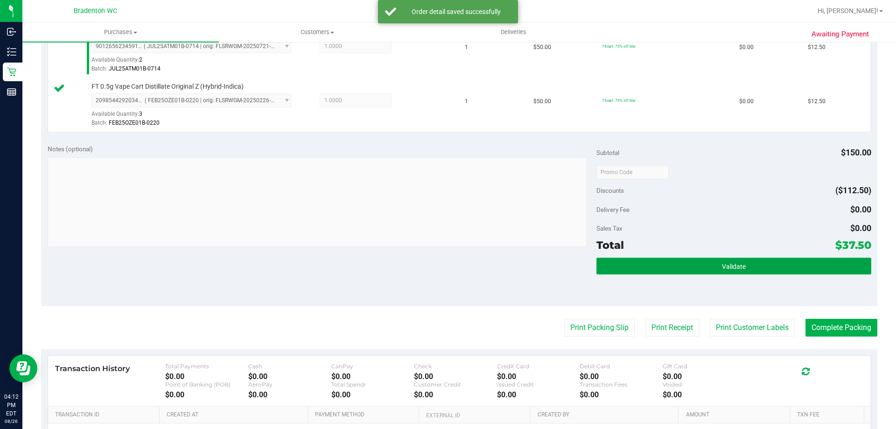
click at [732, 265] on span "Validate" at bounding box center [734, 266] width 24 height 7
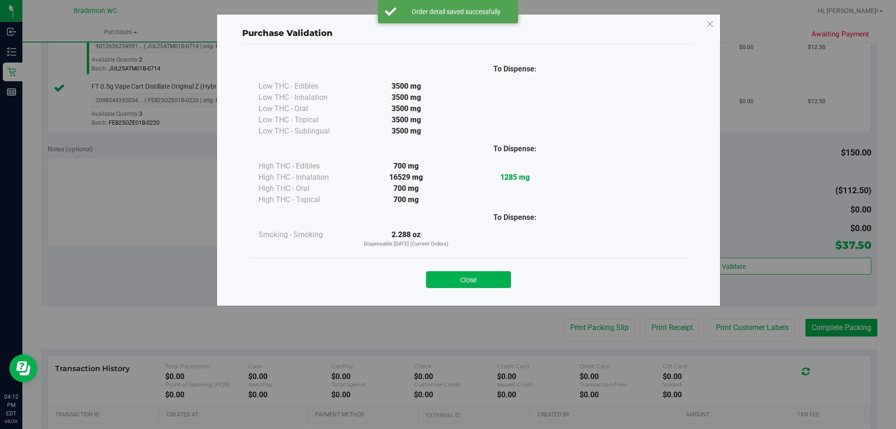
drag, startPoint x: 477, startPoint y: 277, endPoint x: 488, endPoint y: 278, distance: 11.8
click at [477, 277] on button "Close" at bounding box center [468, 279] width 85 height 17
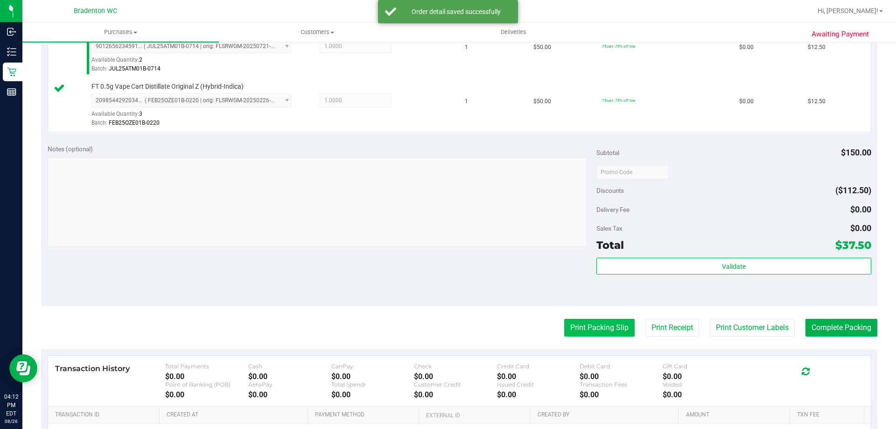
click at [603, 323] on button "Print Packing Slip" at bounding box center [599, 328] width 70 height 18
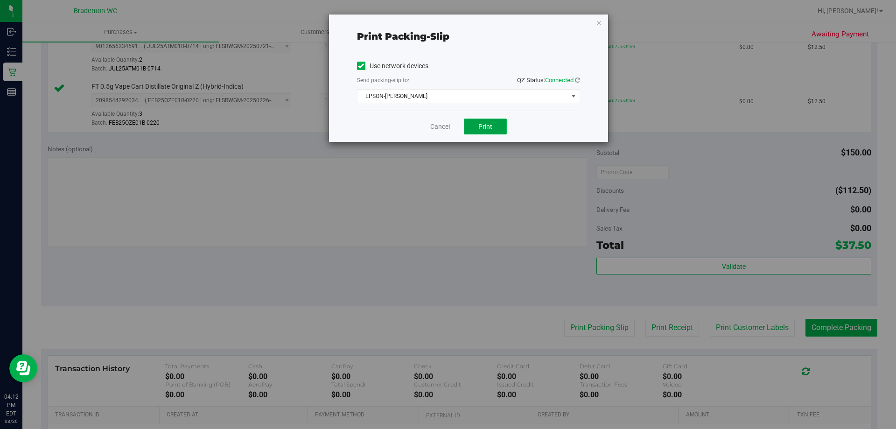
click at [481, 123] on span "Print" at bounding box center [485, 126] width 14 height 7
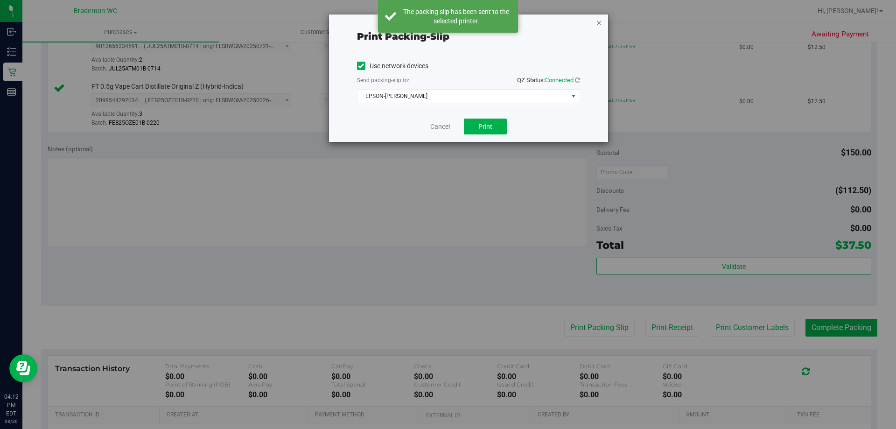
click at [599, 23] on icon "button" at bounding box center [599, 22] width 7 height 11
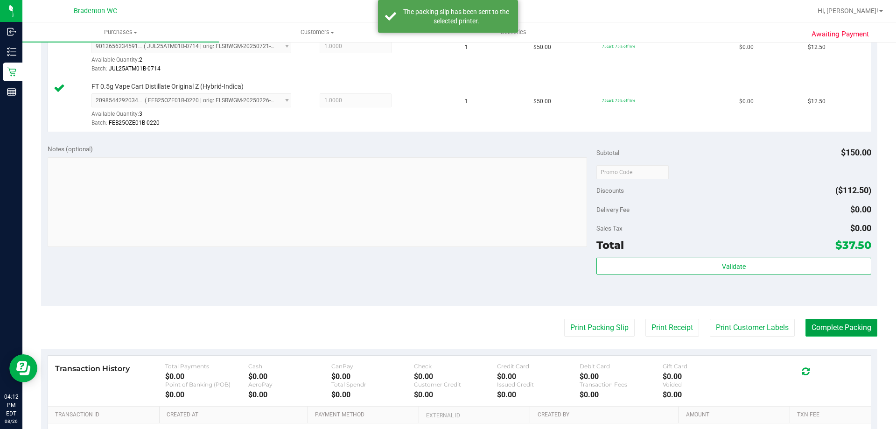
click at [840, 325] on button "Complete Packing" at bounding box center [841, 328] width 72 height 18
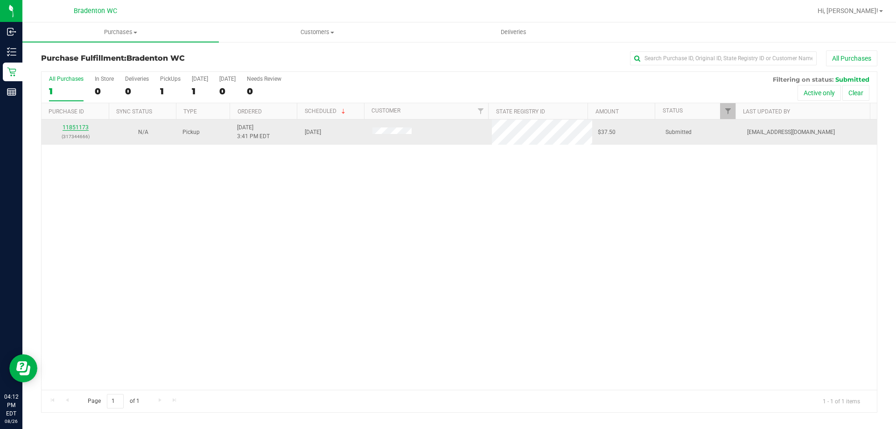
click at [72, 128] on link "11851173" at bounding box center [75, 127] width 26 height 7
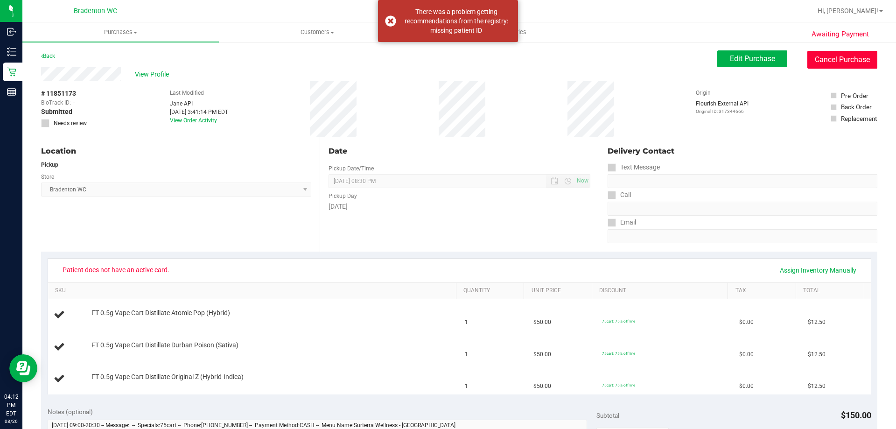
click at [836, 58] on button "Cancel Purchase" at bounding box center [842, 60] width 70 height 18
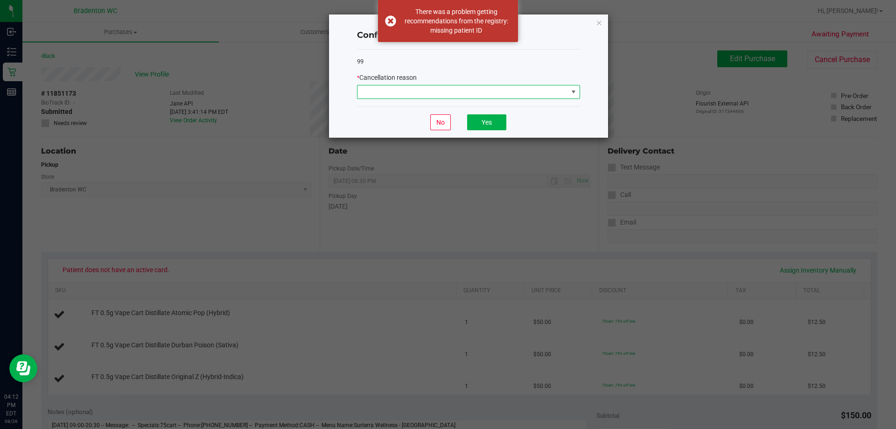
click at [557, 89] on span at bounding box center [462, 91] width 210 height 13
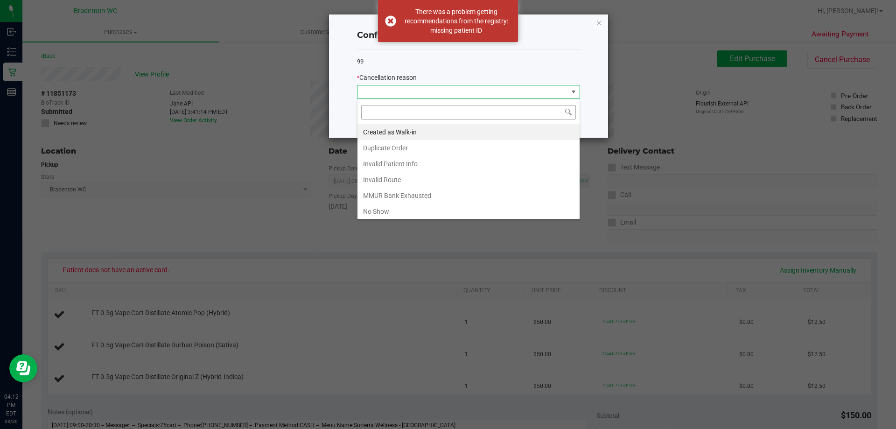
scroll to position [14, 223]
click at [420, 148] on li "Duplicate Order" at bounding box center [468, 148] width 222 height 16
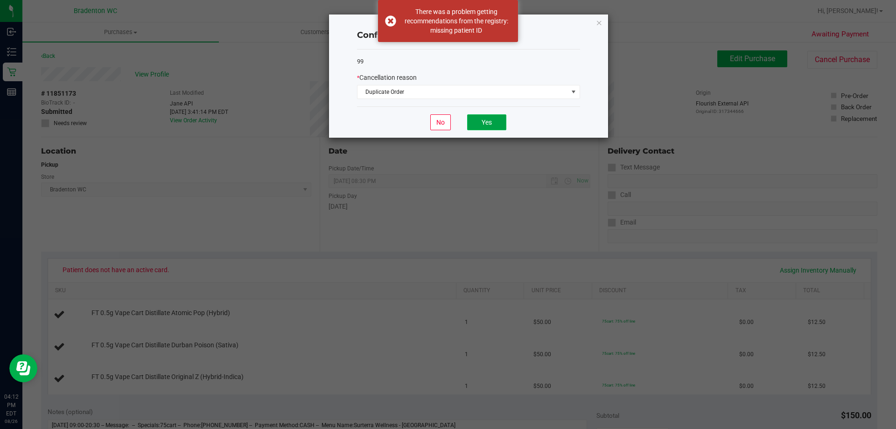
click at [496, 126] on button "Yes" at bounding box center [486, 122] width 39 height 16
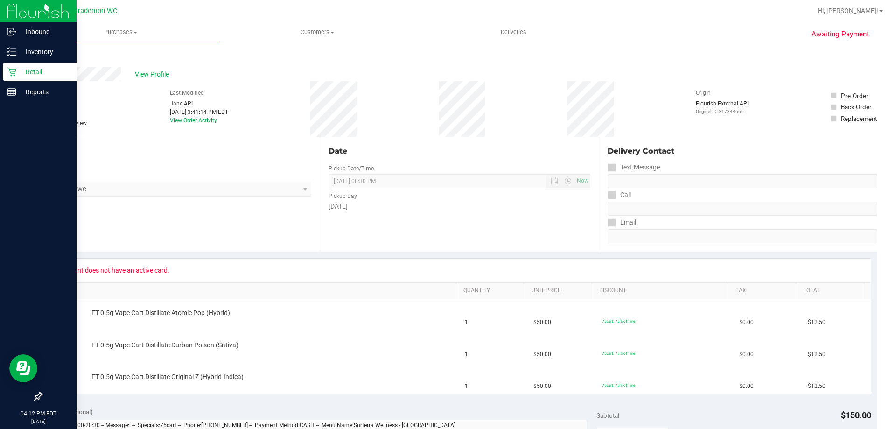
click at [6, 77] on div "Retail" at bounding box center [40, 71] width 74 height 19
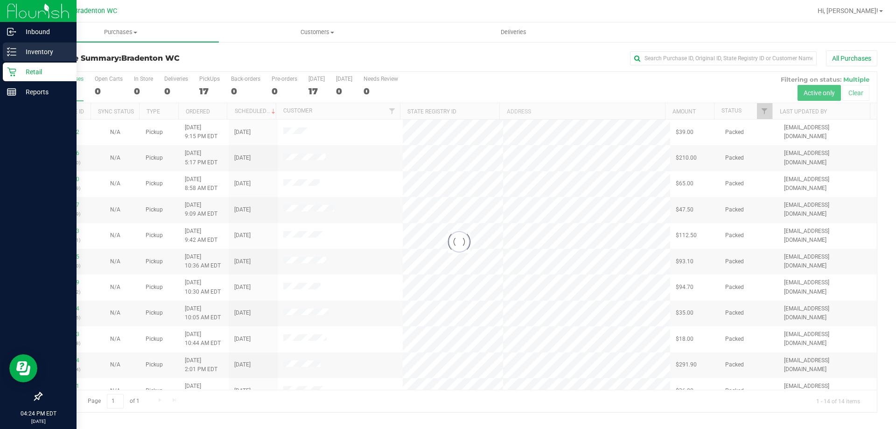
click at [13, 55] on line at bounding box center [13, 55] width 5 height 0
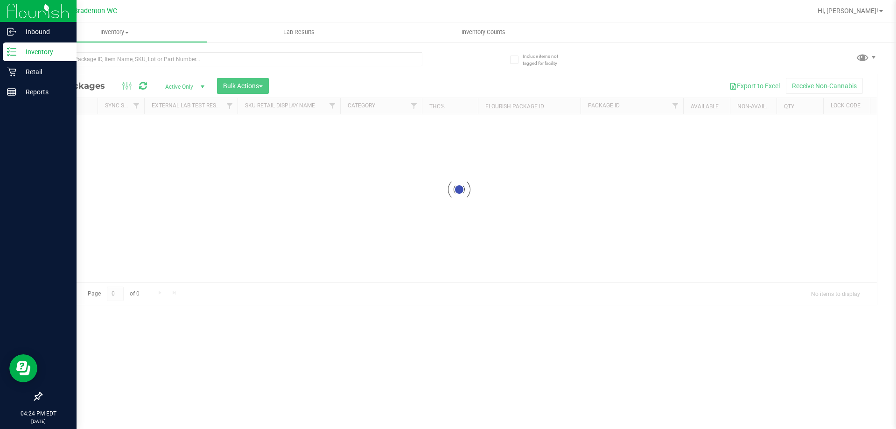
click at [37, 48] on p "Inventory" at bounding box center [44, 51] width 56 height 11
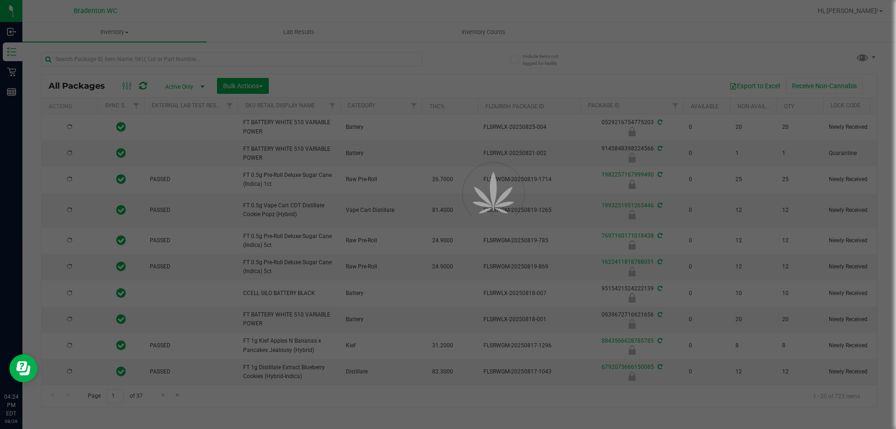
click at [148, 11] on div at bounding box center [448, 214] width 896 height 429
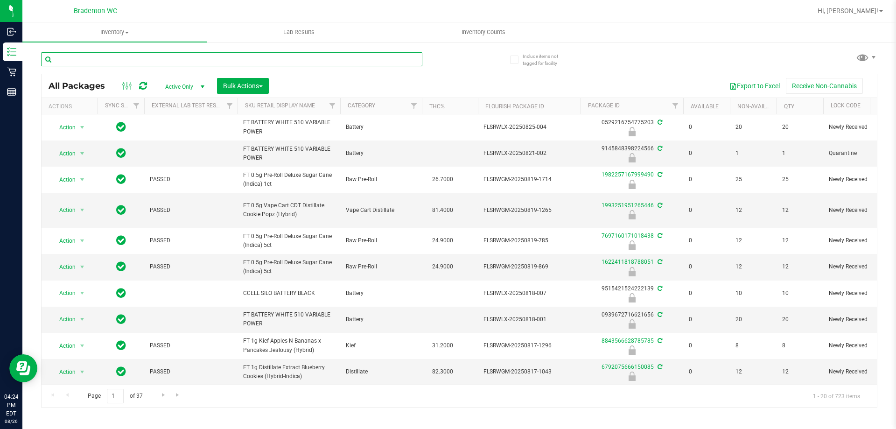
click at [103, 60] on input "text" at bounding box center [231, 59] width 381 height 14
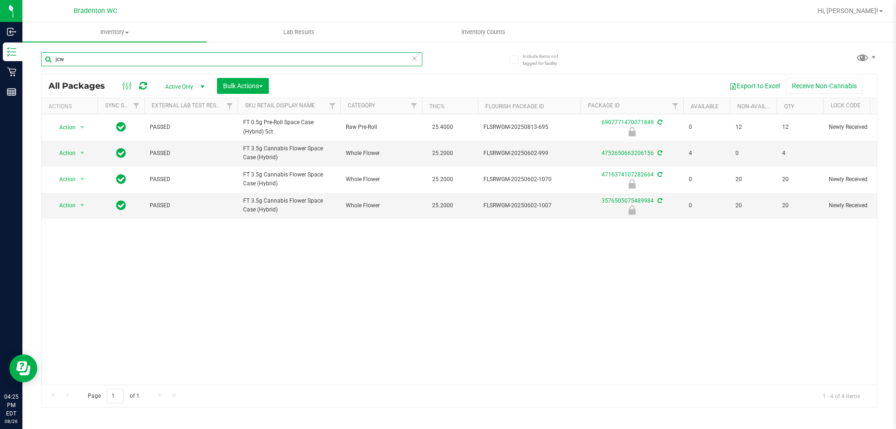
type input "jcw"
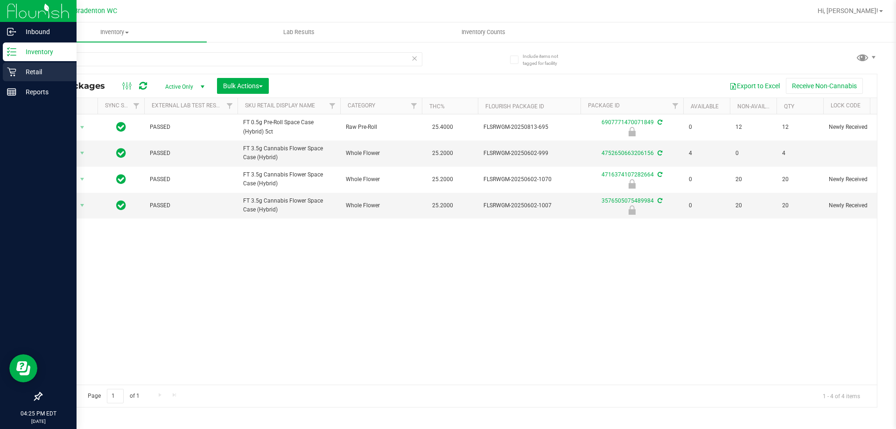
click at [8, 68] on icon at bounding box center [11, 72] width 9 height 9
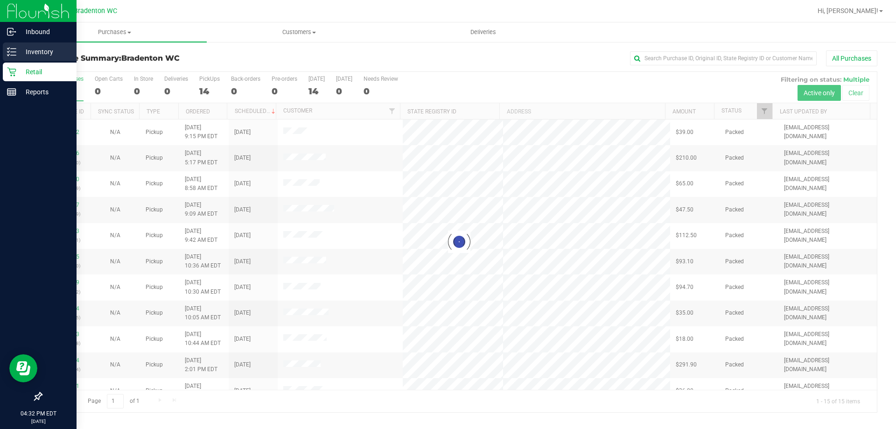
click at [13, 55] on line at bounding box center [13, 55] width 5 height 0
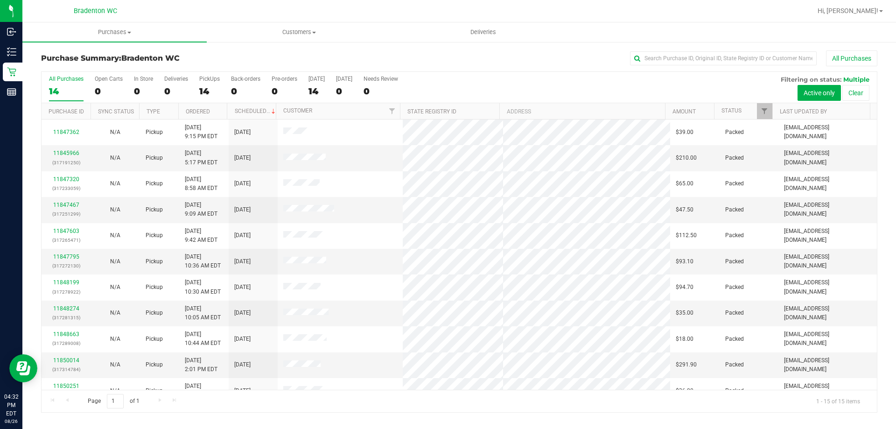
click at [251, 61] on h3 "Purchase Summary: Bradenton WC" at bounding box center [180, 58] width 278 height 8
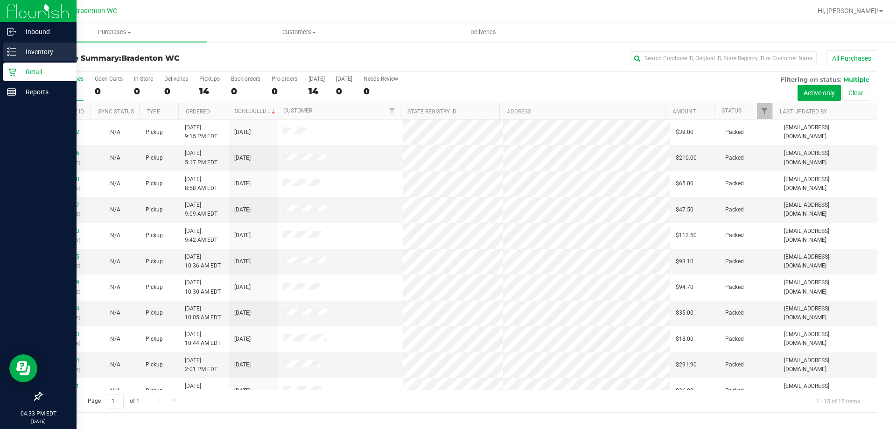
click at [12, 54] on icon at bounding box center [11, 51] width 9 height 9
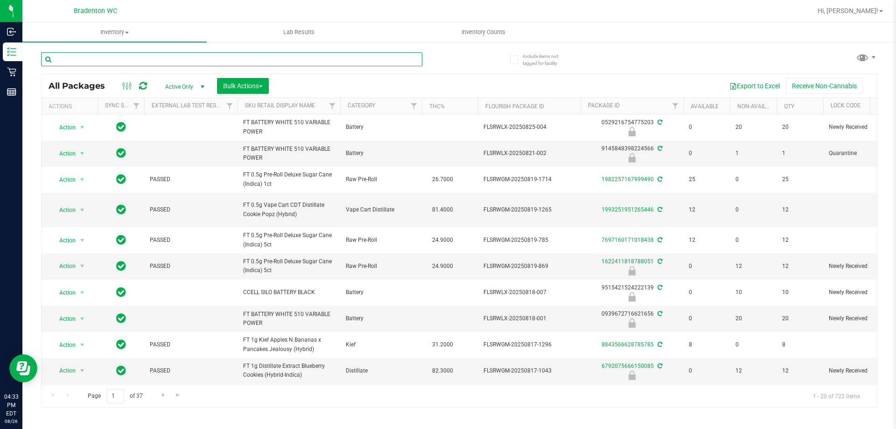
click at [251, 62] on input "text" at bounding box center [231, 59] width 381 height 14
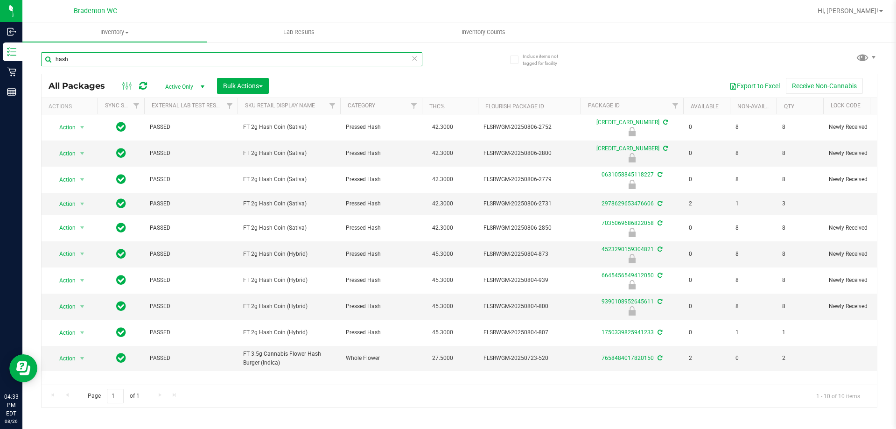
type input "hash"
click at [416, 62] on icon at bounding box center [414, 57] width 7 height 11
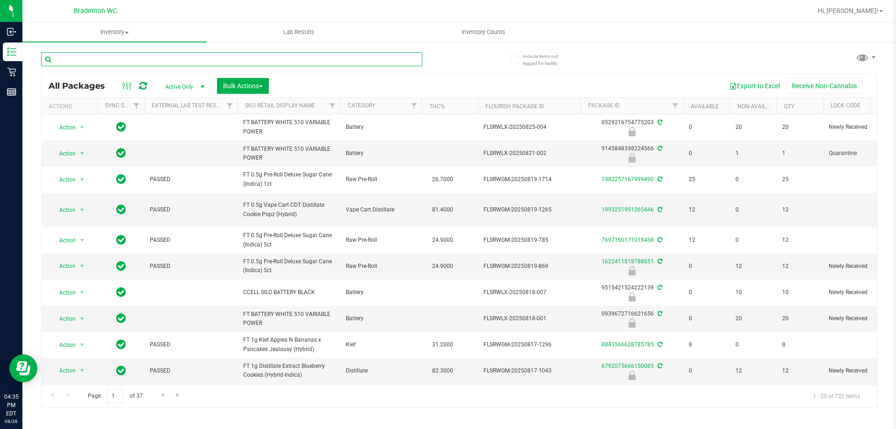
click at [176, 58] on input "text" at bounding box center [231, 59] width 381 height 14
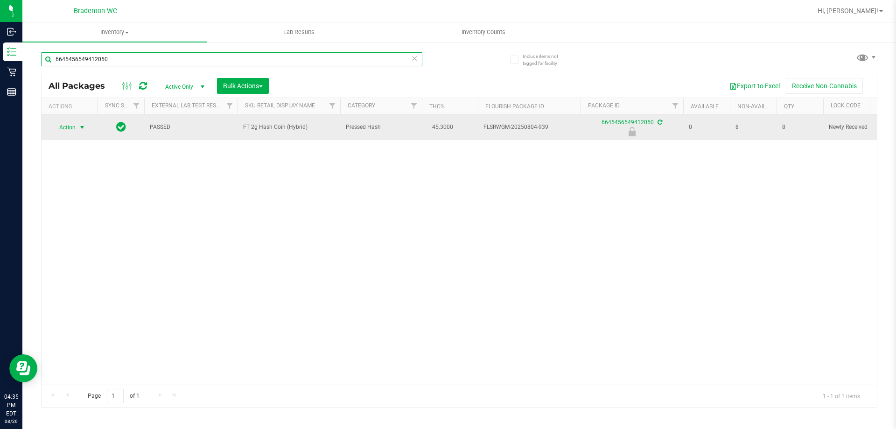
type input "6645456549412050"
click at [83, 127] on span "select" at bounding box center [81, 127] width 7 height 7
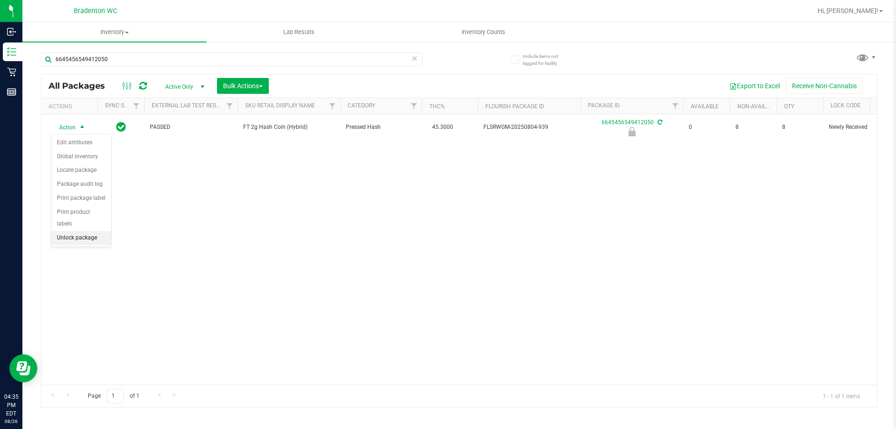
click at [90, 231] on li "Unlock package" at bounding box center [81, 238] width 60 height 14
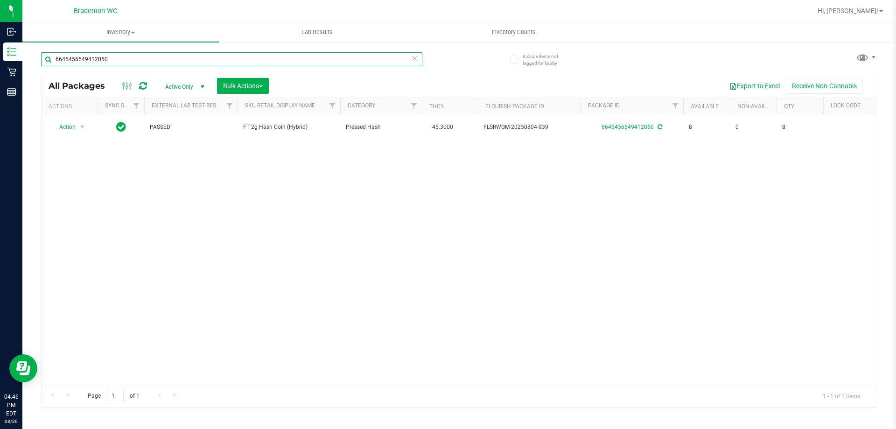
click at [125, 58] on input "6645456549412050" at bounding box center [231, 59] width 381 height 14
click at [412, 56] on icon at bounding box center [414, 57] width 7 height 11
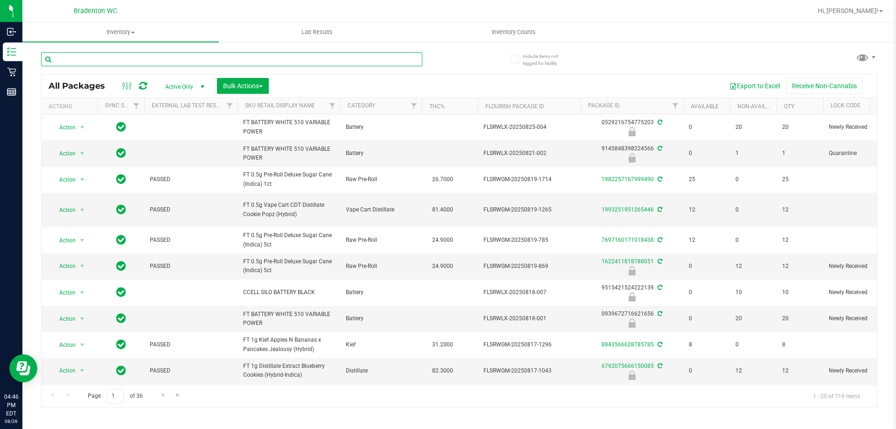
click at [87, 61] on input "text" at bounding box center [231, 59] width 381 height 14
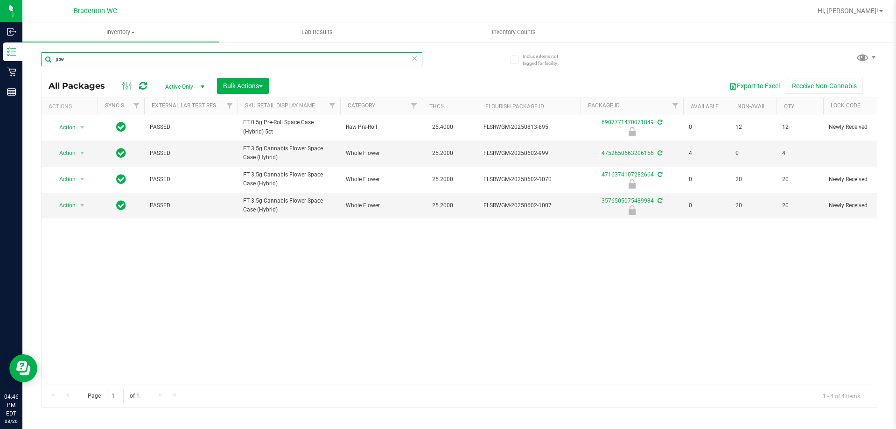
type input "jcw"
click at [416, 63] on span at bounding box center [414, 58] width 7 height 12
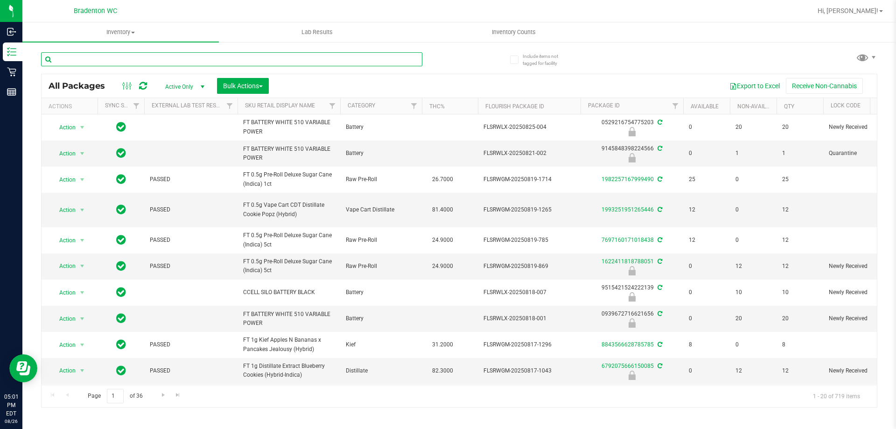
click at [132, 60] on input "text" at bounding box center [231, 59] width 381 height 14
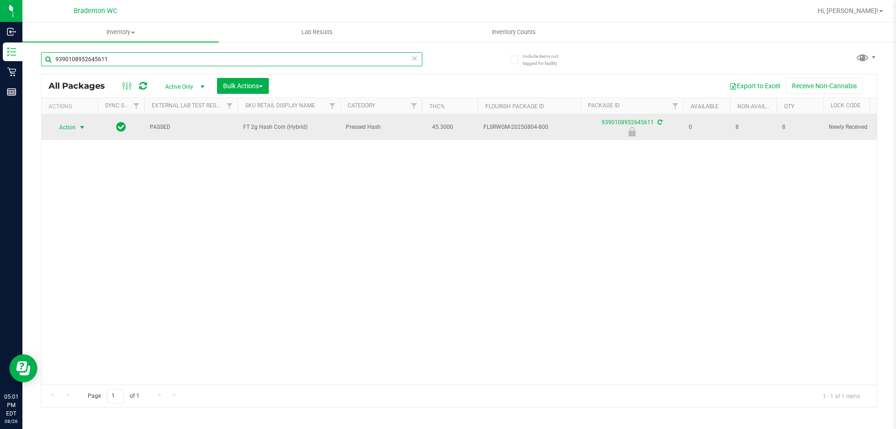
type input "9390108952645611"
click at [85, 127] on span "select" at bounding box center [81, 127] width 7 height 7
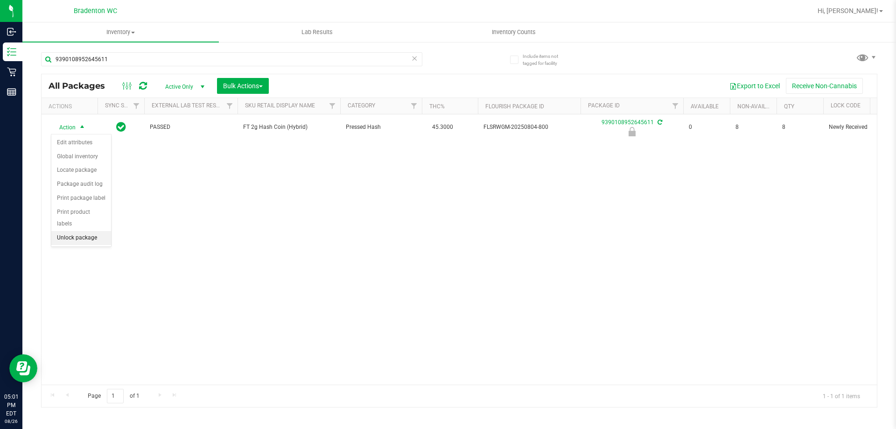
click at [91, 231] on li "Unlock package" at bounding box center [81, 238] width 60 height 14
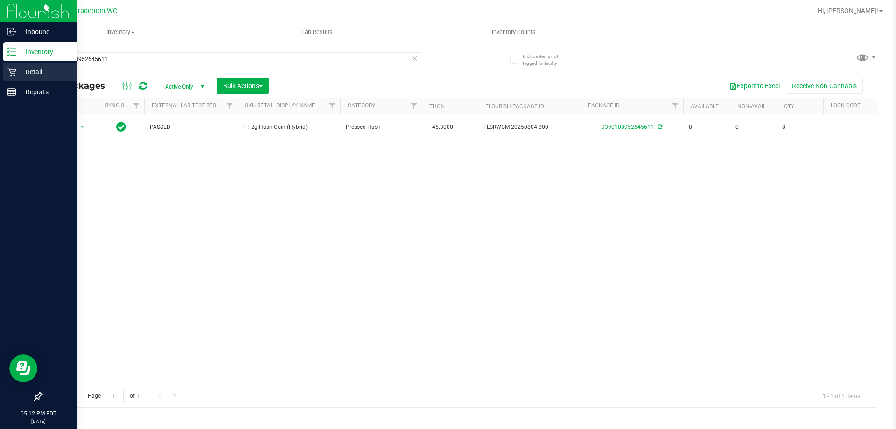
click at [18, 74] on p "Retail" at bounding box center [44, 71] width 56 height 11
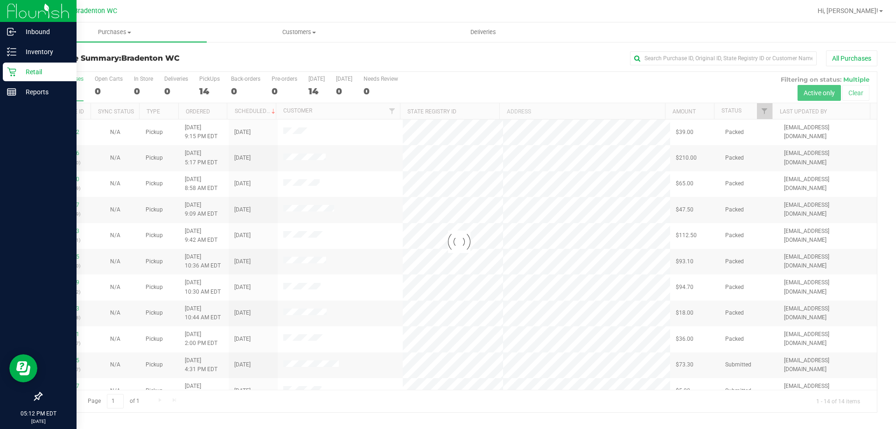
click at [474, 63] on div "All Purchases" at bounding box center [597, 58] width 557 height 16
click at [12, 55] on icon at bounding box center [11, 51] width 9 height 9
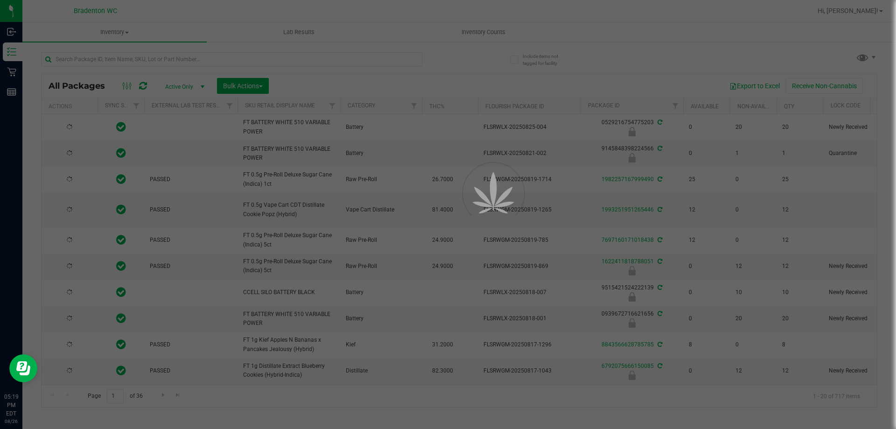
click at [232, 58] on div at bounding box center [448, 214] width 896 height 429
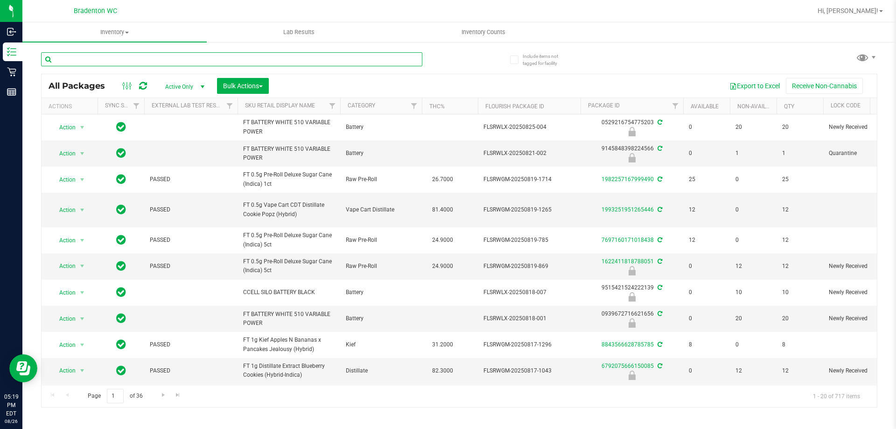
click at [156, 56] on input "text" at bounding box center [231, 59] width 381 height 14
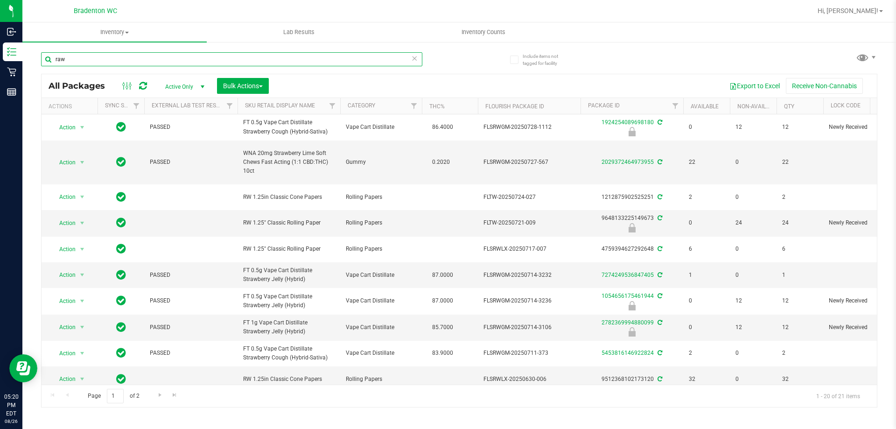
click at [172, 59] on input "raw" at bounding box center [231, 59] width 381 height 14
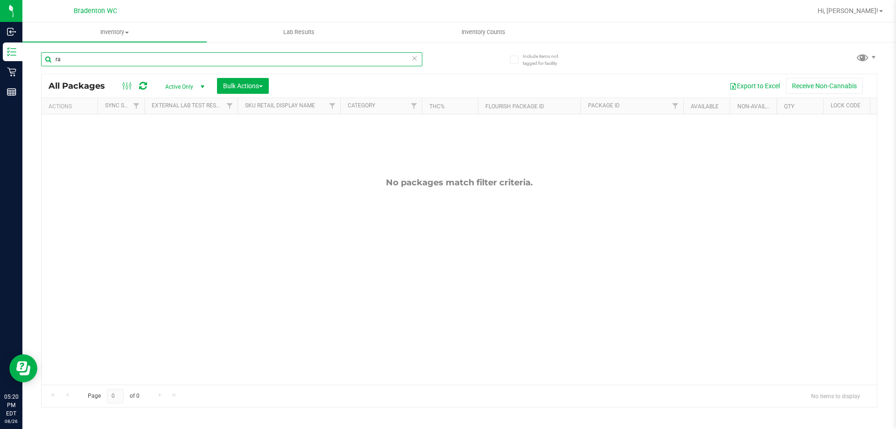
type input "r"
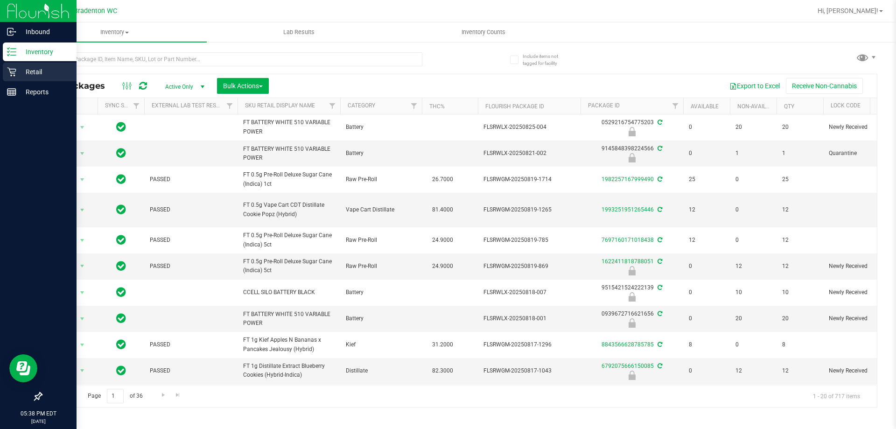
click at [19, 70] on p "Retail" at bounding box center [44, 71] width 56 height 11
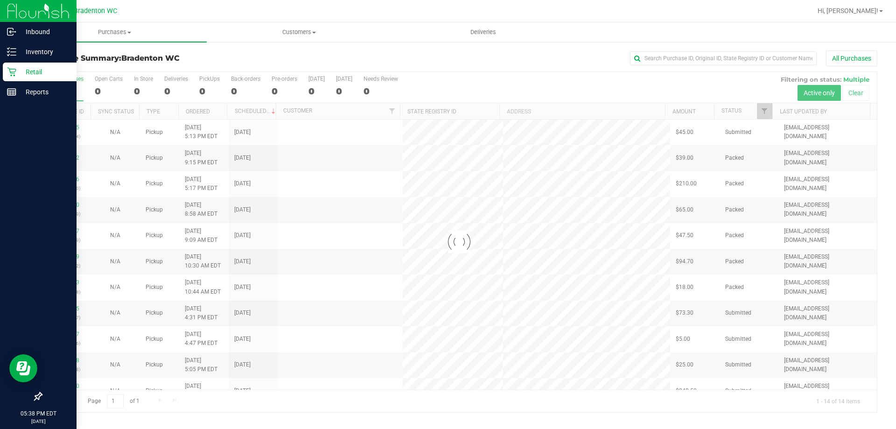
click at [485, 74] on div at bounding box center [459, 242] width 835 height 340
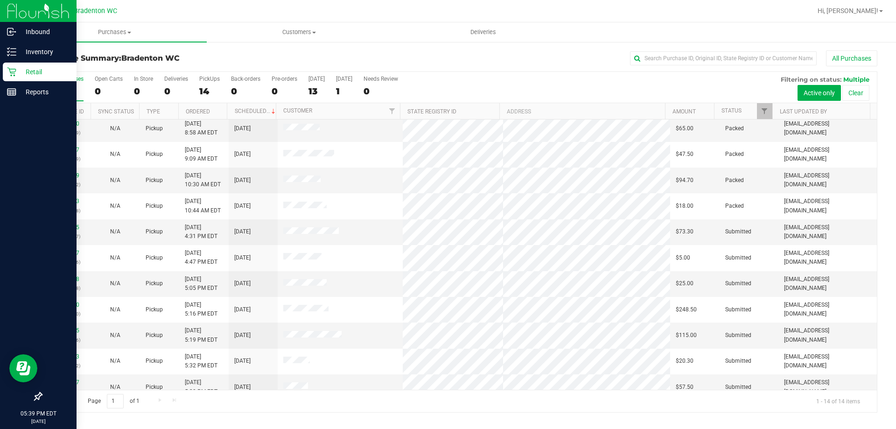
scroll to position [91, 0]
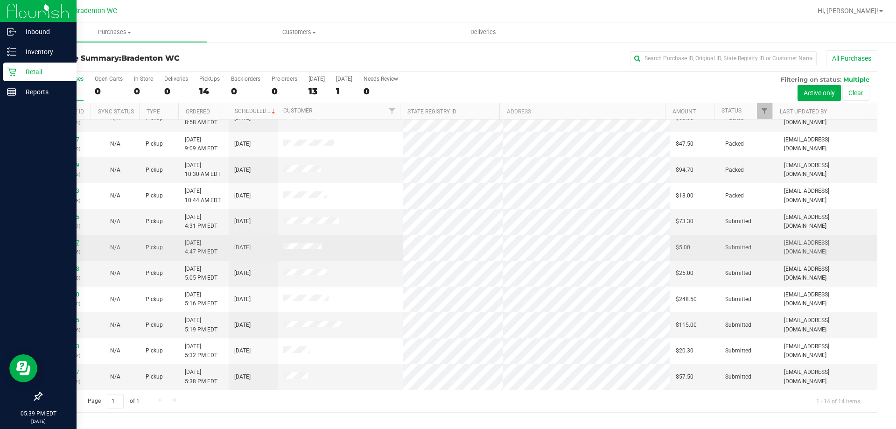
click at [69, 243] on link "11851697" at bounding box center [66, 242] width 26 height 7
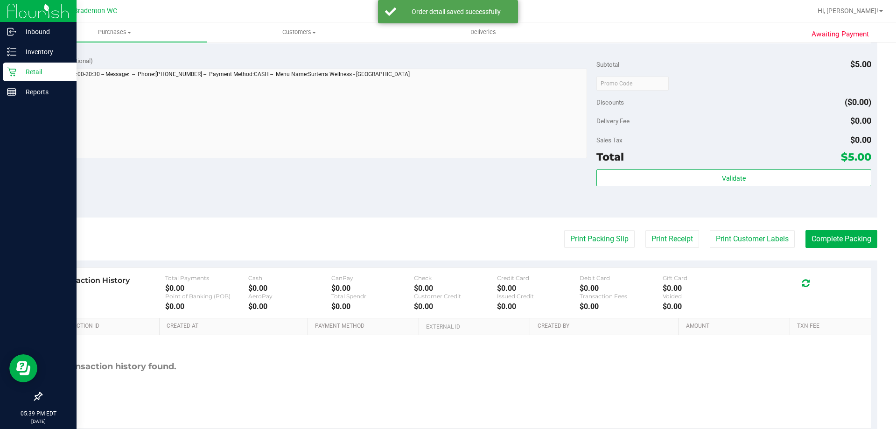
scroll to position [334, 0]
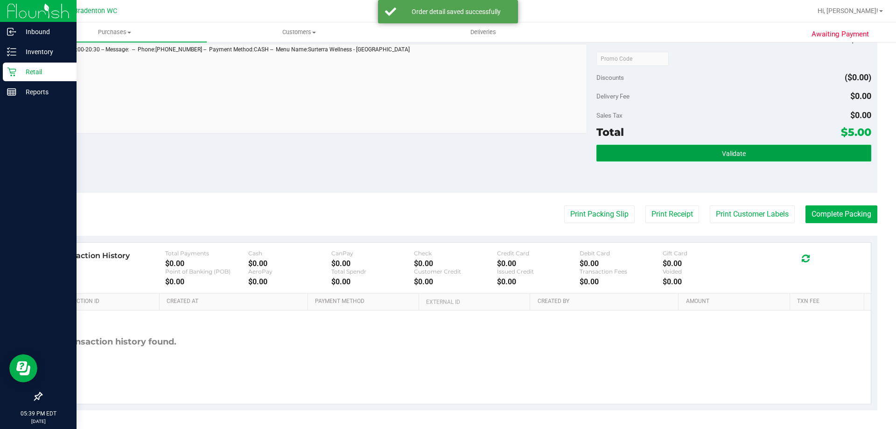
click at [728, 155] on span "Validate" at bounding box center [734, 153] width 24 height 7
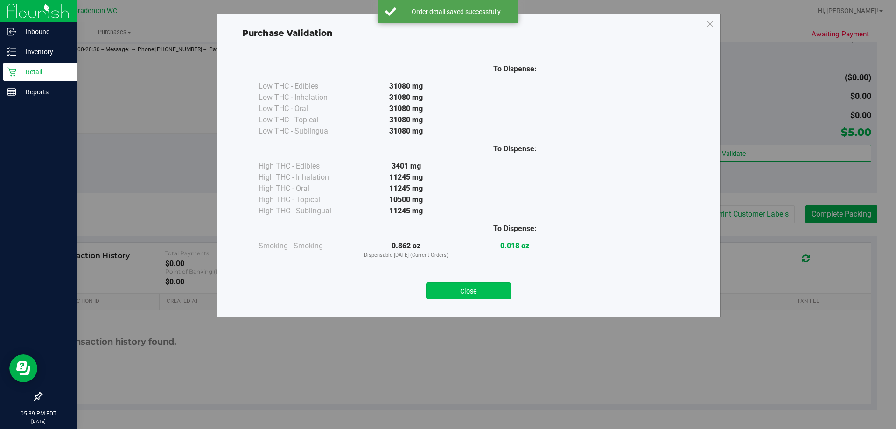
click at [486, 297] on button "Close" at bounding box center [468, 290] width 85 height 17
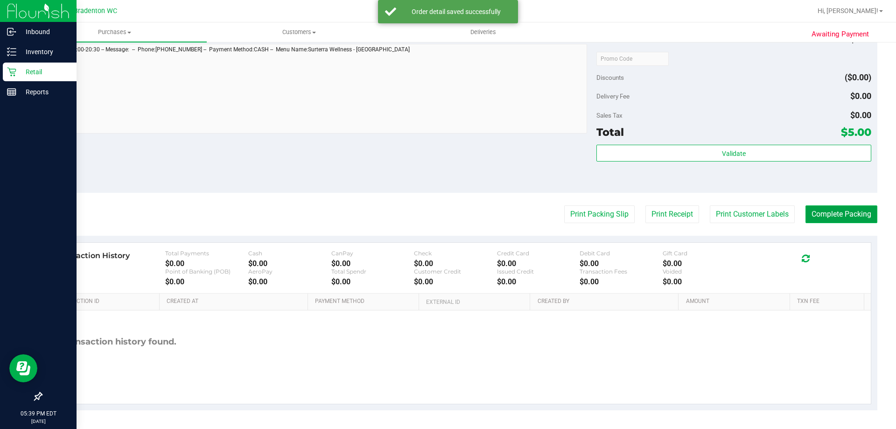
click at [837, 216] on button "Complete Packing" at bounding box center [841, 214] width 72 height 18
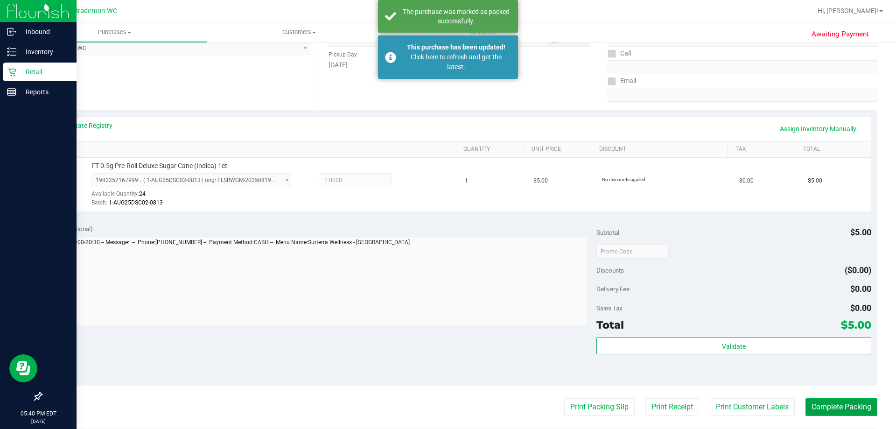
scroll to position [0, 0]
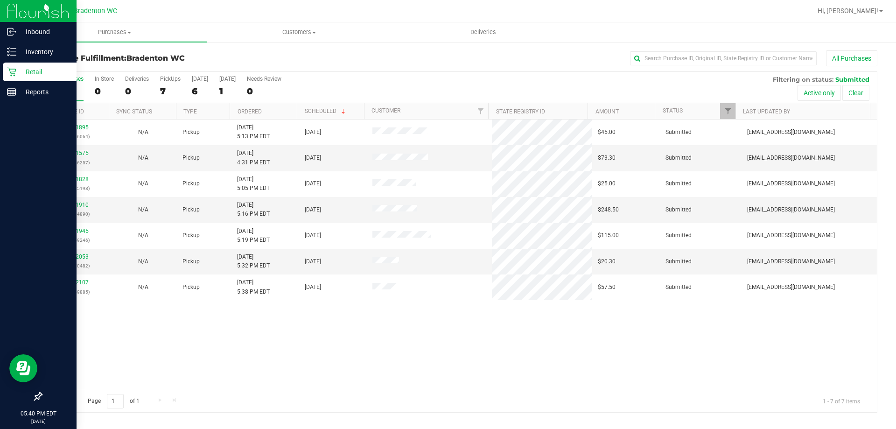
click at [8, 72] on icon at bounding box center [11, 71] width 9 height 9
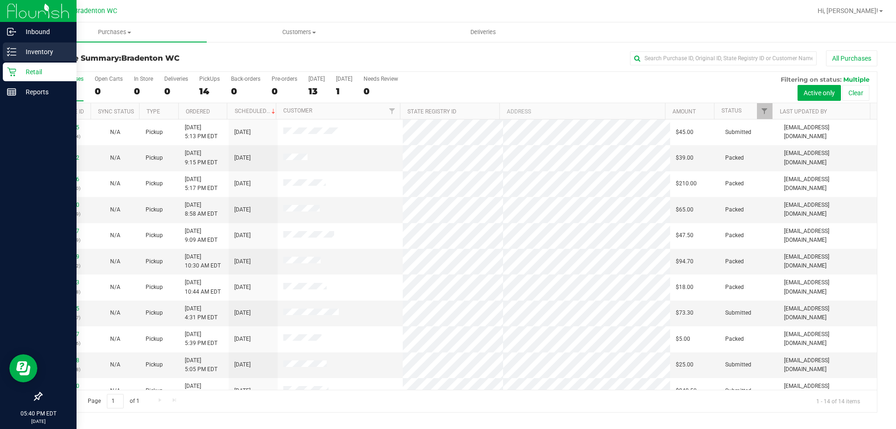
click at [13, 55] on line at bounding box center [13, 55] width 5 height 0
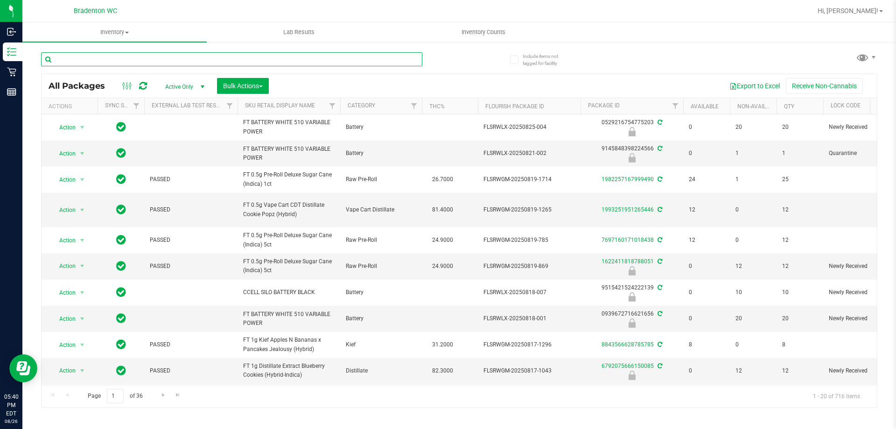
click at [186, 59] on input "text" at bounding box center [231, 59] width 381 height 14
type input "r"
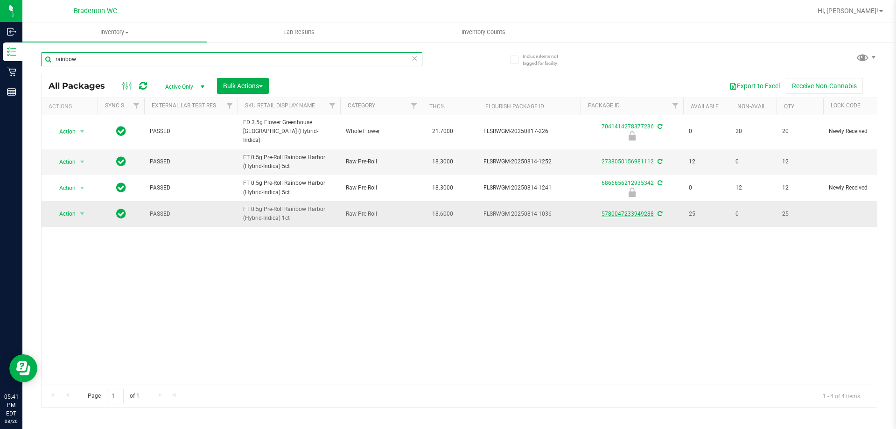
type input "rainbow"
click at [632, 210] on link "5780047233949288" at bounding box center [627, 213] width 52 height 7
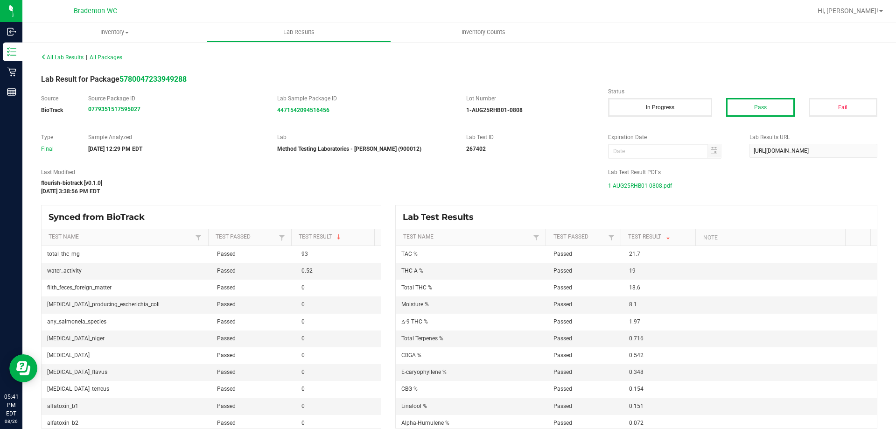
click at [639, 183] on span "1-AUG25RHB01-0808.pdf" at bounding box center [640, 186] width 64 height 14
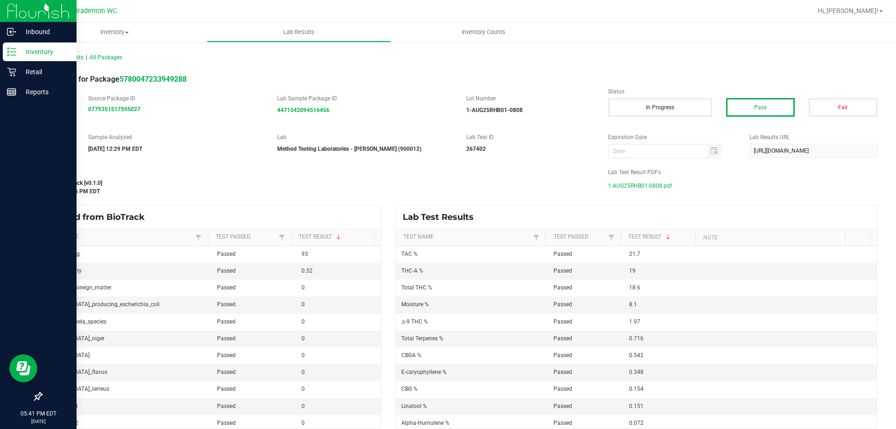
click at [13, 55] on line at bounding box center [13, 55] width 5 height 0
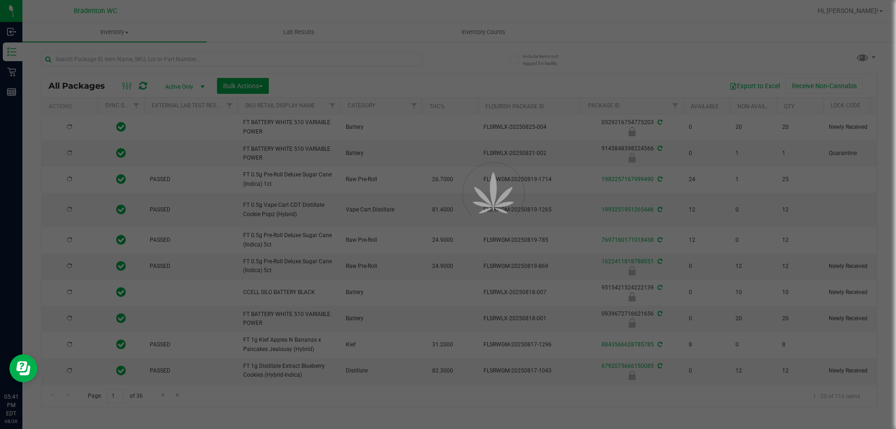
click at [194, 60] on div at bounding box center [448, 214] width 896 height 429
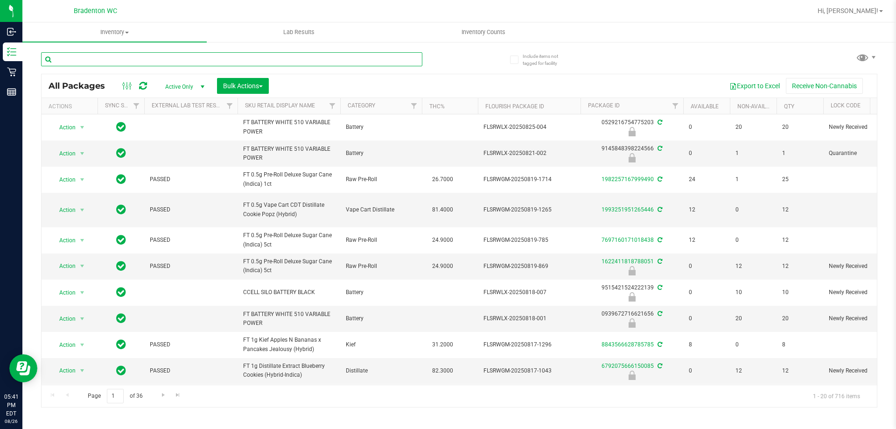
click at [195, 59] on input "text" at bounding box center [231, 59] width 381 height 14
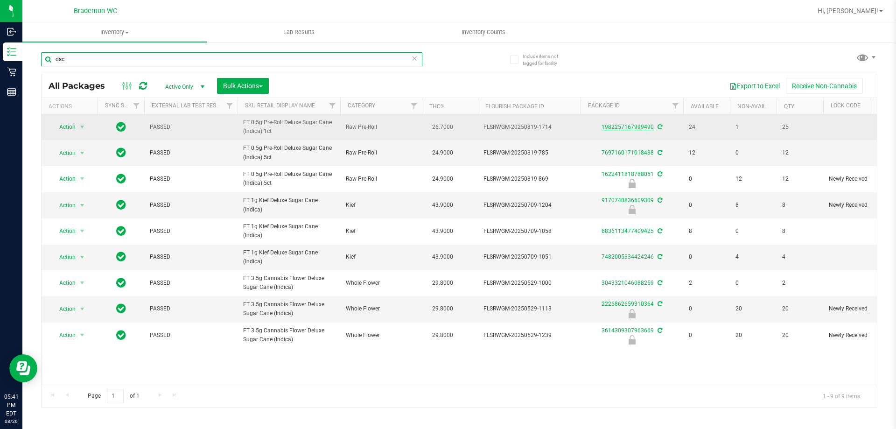
type input "dsc"
click at [647, 125] on link "1982257167999490" at bounding box center [627, 127] width 52 height 7
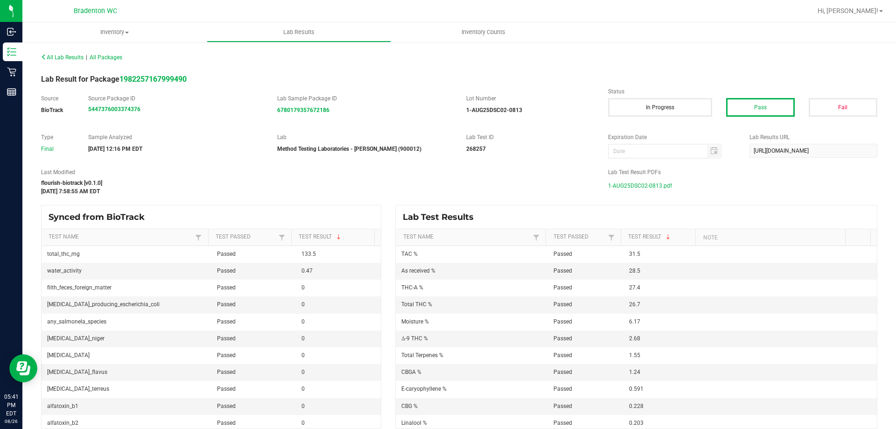
click at [644, 187] on span "1-AUG25DSC02-0813.pdf" at bounding box center [640, 186] width 64 height 14
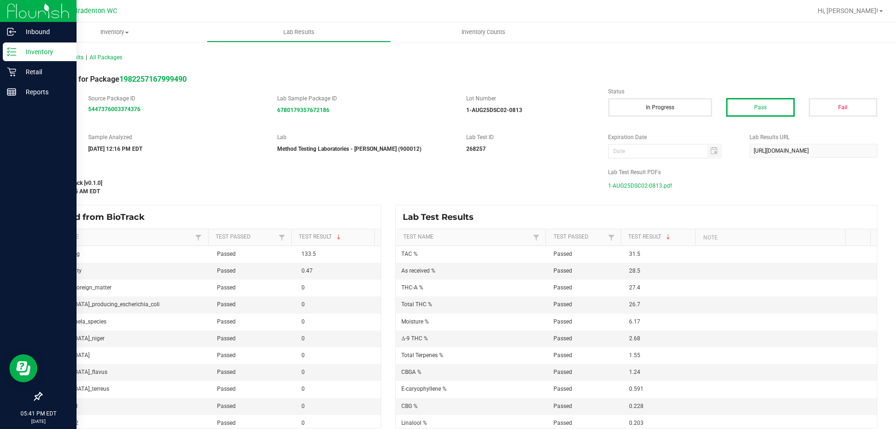
click at [15, 48] on icon at bounding box center [11, 51] width 9 height 9
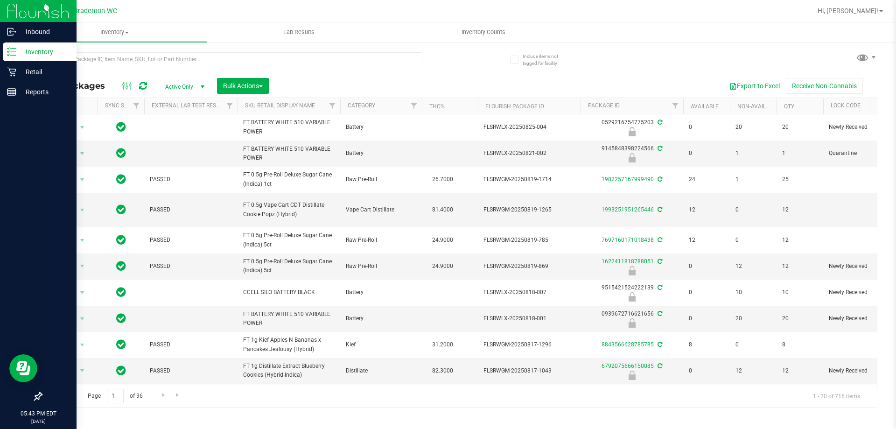
click at [15, 55] on line at bounding box center [13, 55] width 5 height 0
click at [46, 66] on div "Retail" at bounding box center [40, 71] width 74 height 19
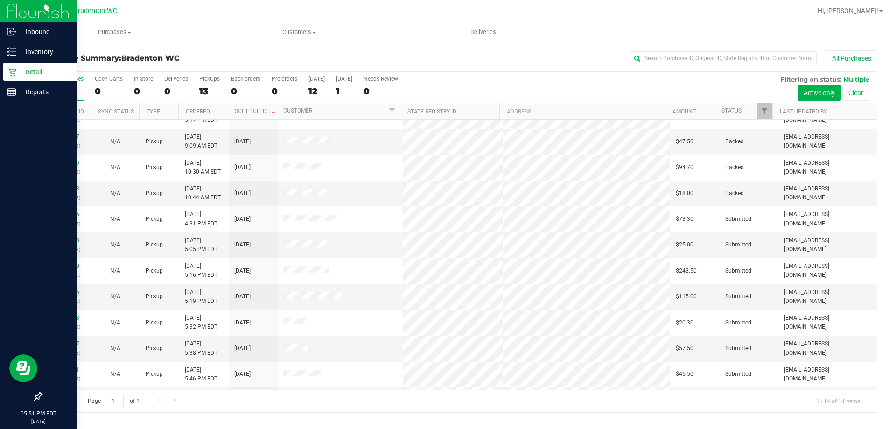
scroll to position [91, 0]
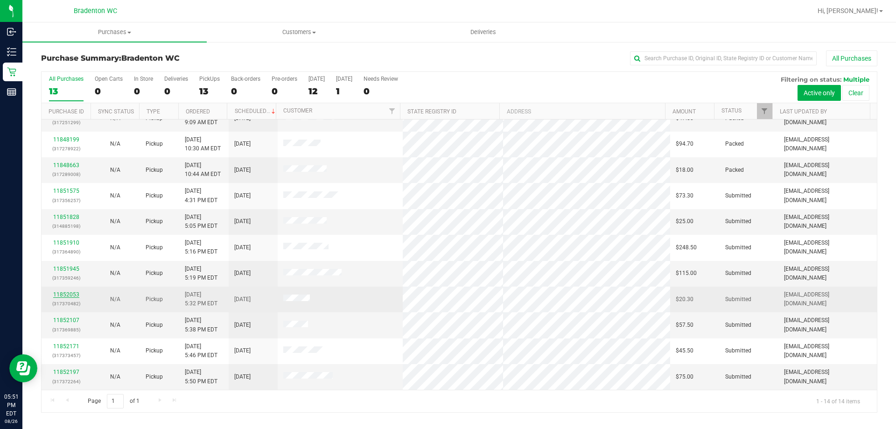
click at [62, 296] on link "11852053" at bounding box center [66, 294] width 26 height 7
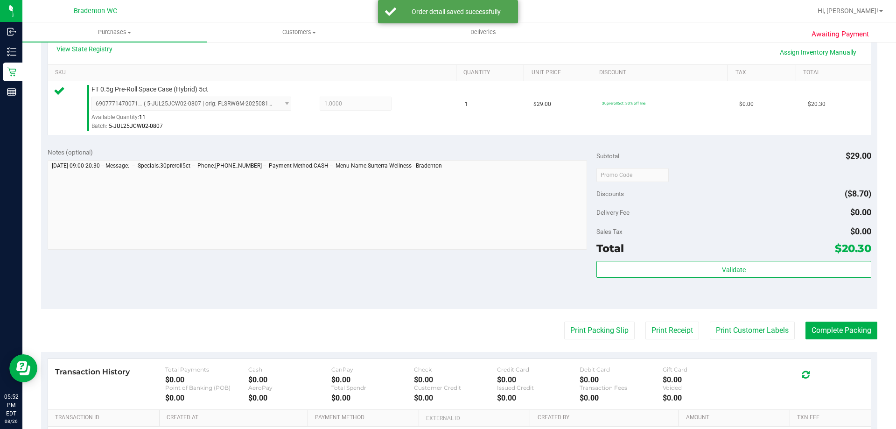
scroll to position [220, 0]
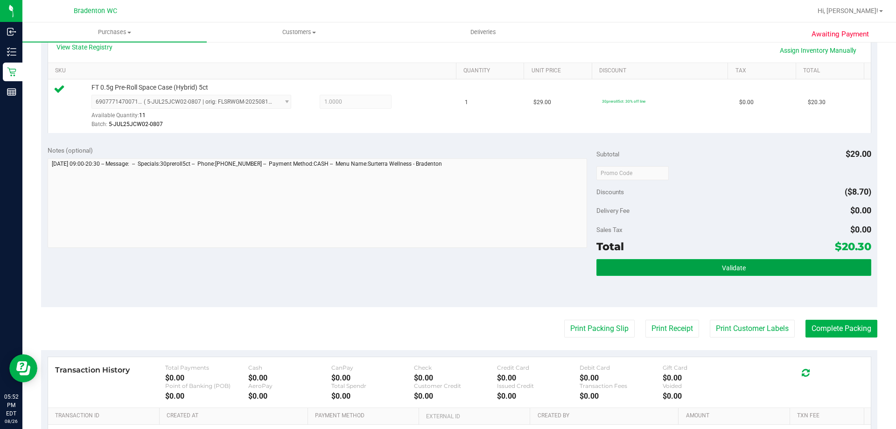
click at [703, 267] on button "Validate" at bounding box center [733, 267] width 274 height 17
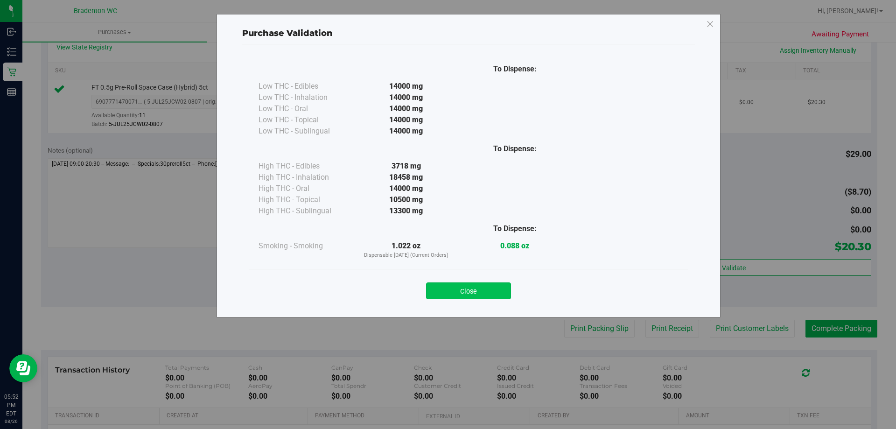
click at [462, 298] on button "Close" at bounding box center [468, 290] width 85 height 17
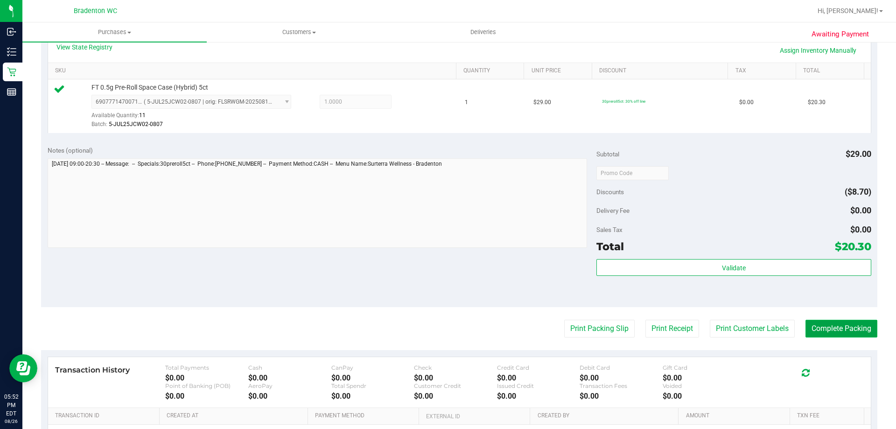
click at [840, 323] on button "Complete Packing" at bounding box center [841, 328] width 72 height 18
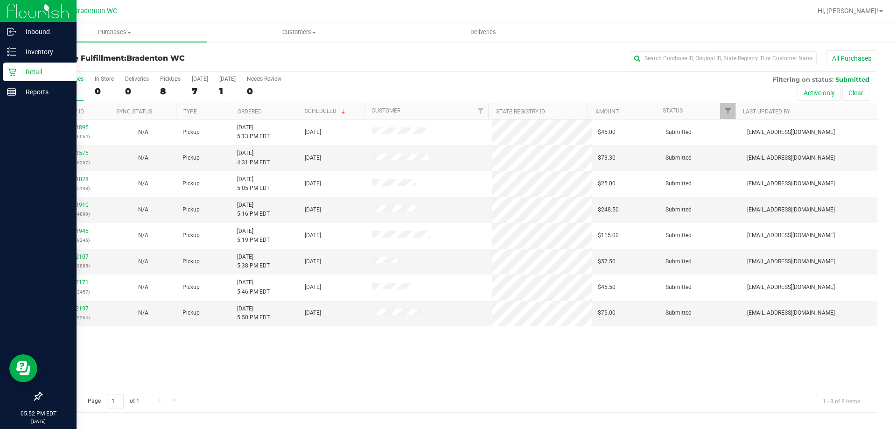
click at [7, 72] on icon at bounding box center [11, 71] width 9 height 9
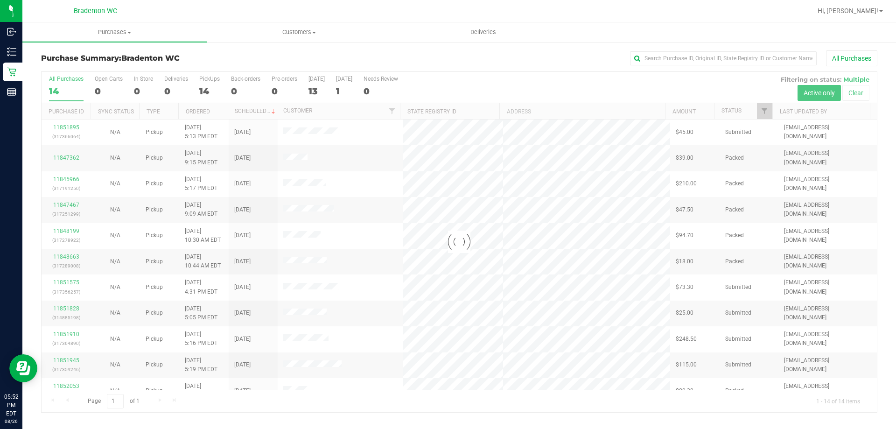
click at [228, 63] on div "Purchase Summary: Bradenton WC All Purchases" at bounding box center [459, 60] width 836 height 21
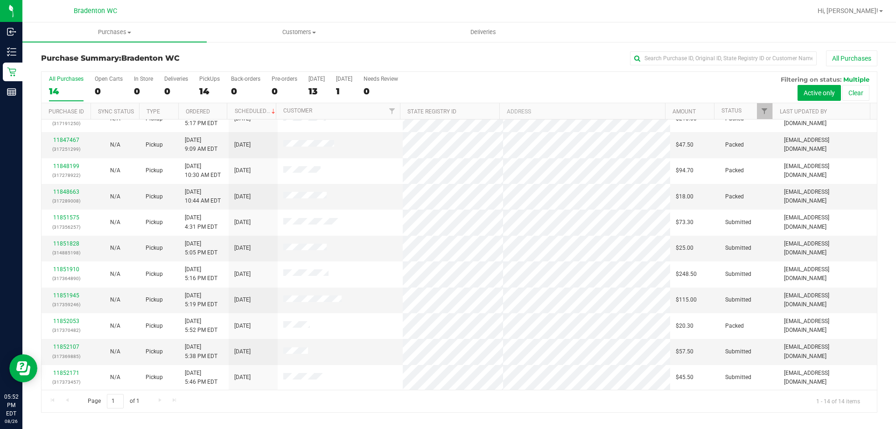
scroll to position [91, 0]
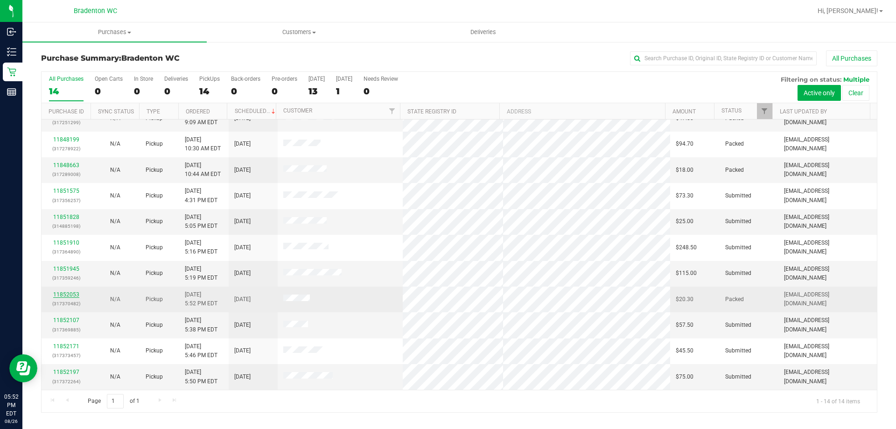
click at [62, 294] on link "11852053" at bounding box center [66, 294] width 26 height 7
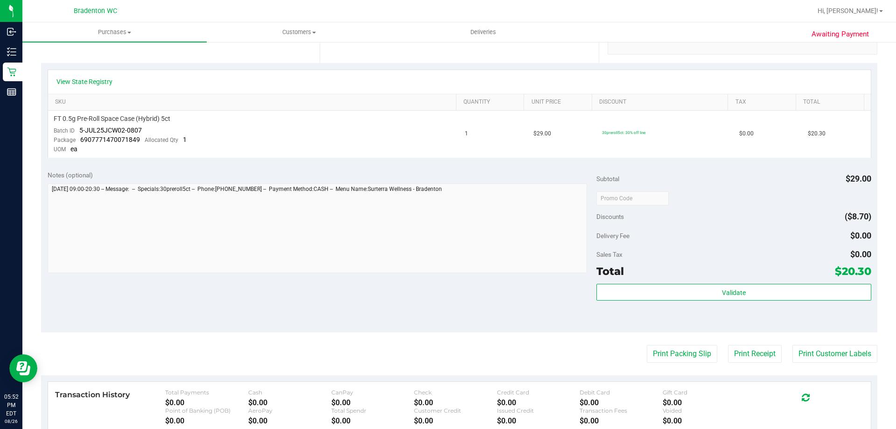
scroll to position [194, 0]
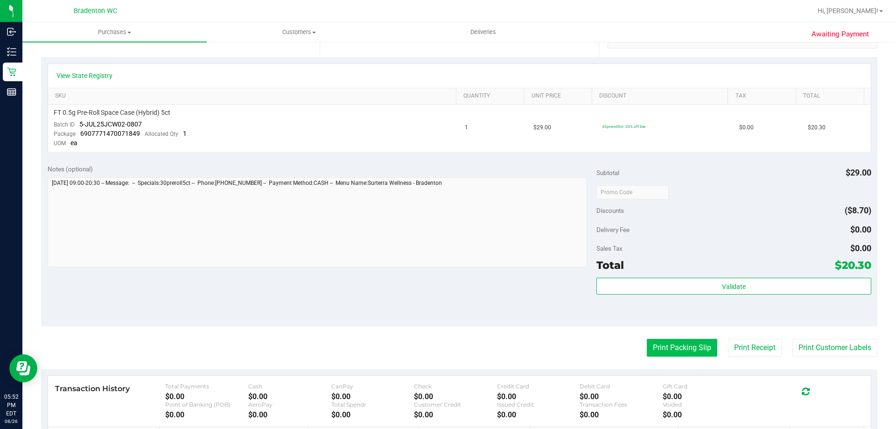
click at [683, 341] on button "Print Packing Slip" at bounding box center [681, 348] width 70 height 18
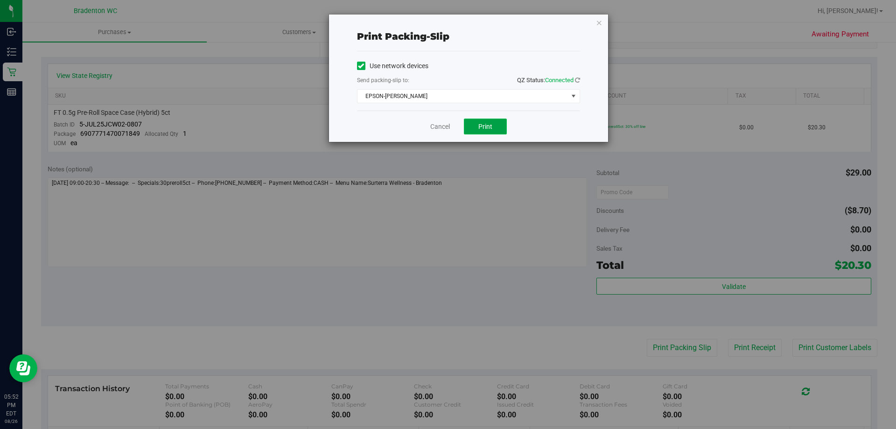
click at [476, 121] on button "Print" at bounding box center [485, 126] width 43 height 16
click at [598, 24] on icon "button" at bounding box center [599, 22] width 7 height 11
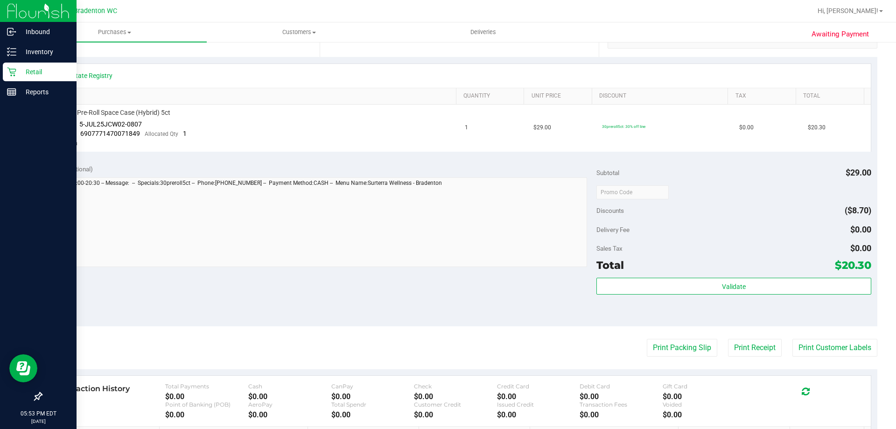
click at [13, 75] on icon at bounding box center [11, 71] width 9 height 9
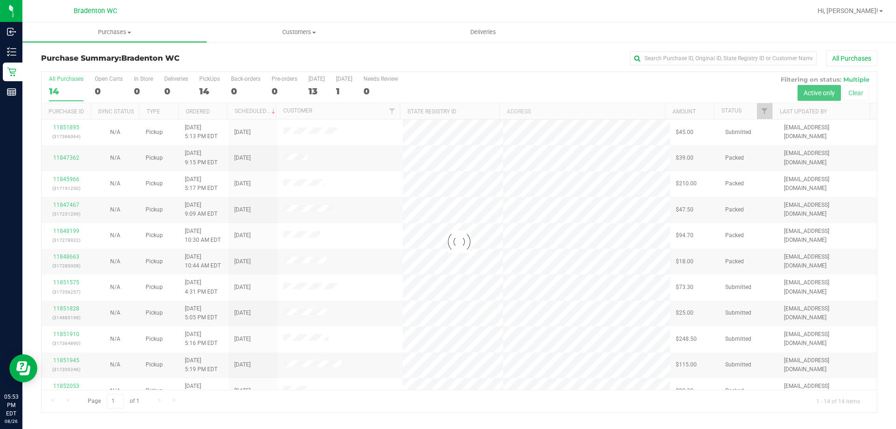
click at [282, 72] on div at bounding box center [459, 242] width 835 height 340
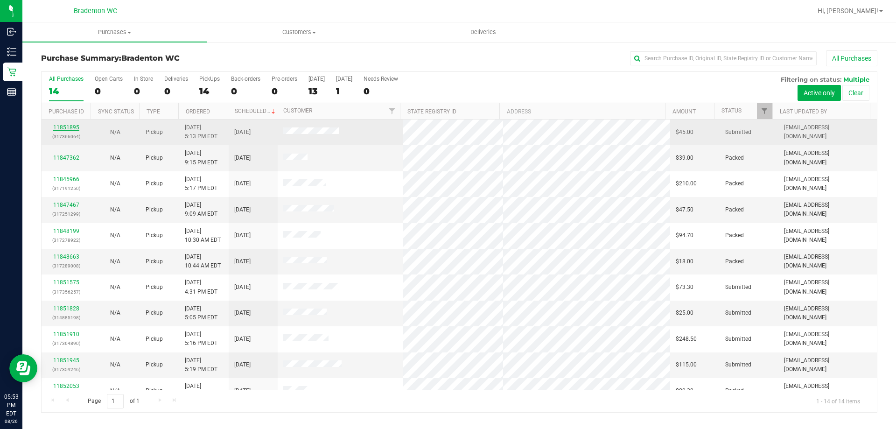
click at [66, 125] on link "11851895" at bounding box center [66, 127] width 26 height 7
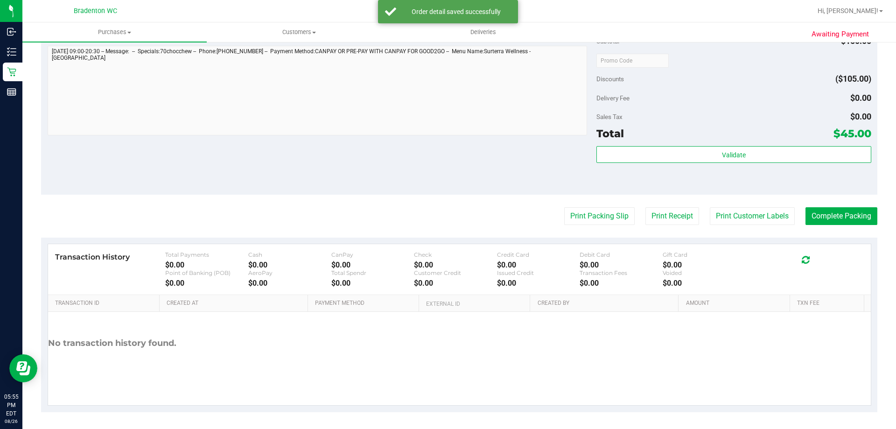
scroll to position [371, 0]
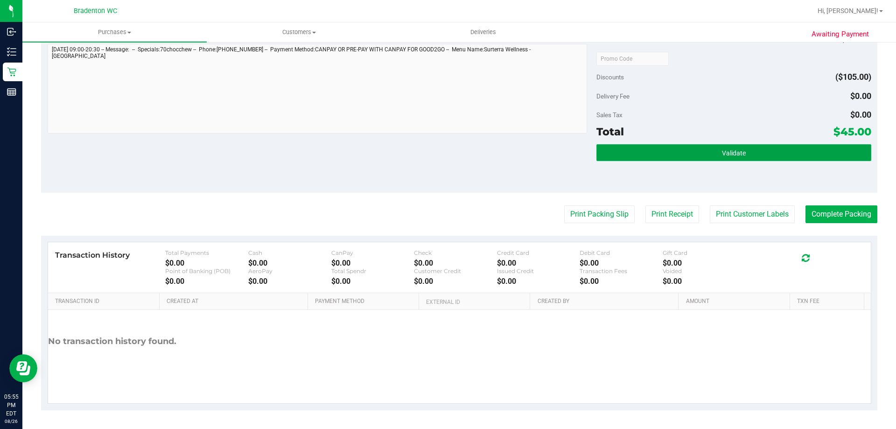
click at [808, 151] on button "Validate" at bounding box center [733, 152] width 274 height 17
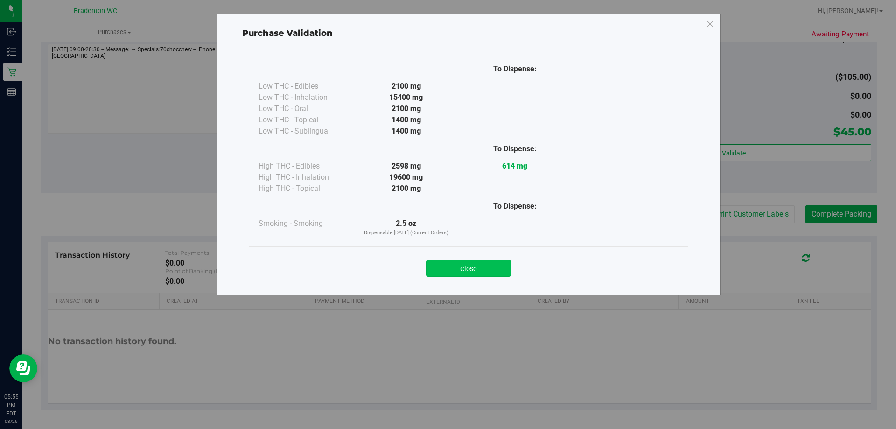
click at [490, 273] on button "Close" at bounding box center [468, 268] width 85 height 17
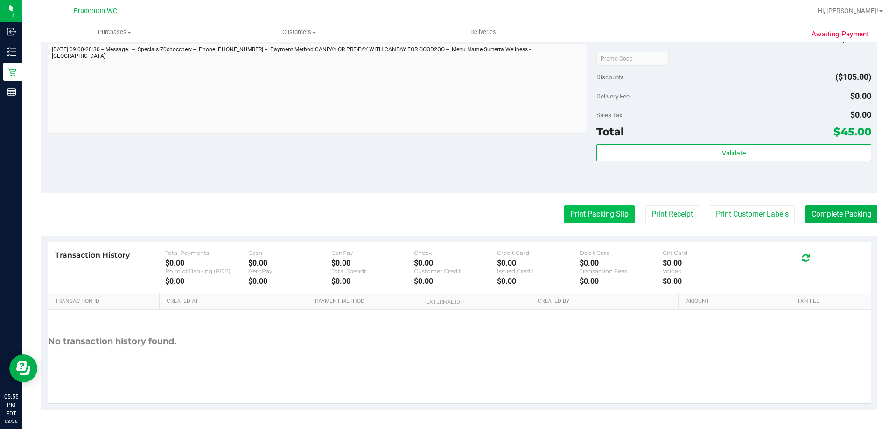
click at [599, 220] on button "Print Packing Slip" at bounding box center [599, 214] width 70 height 18
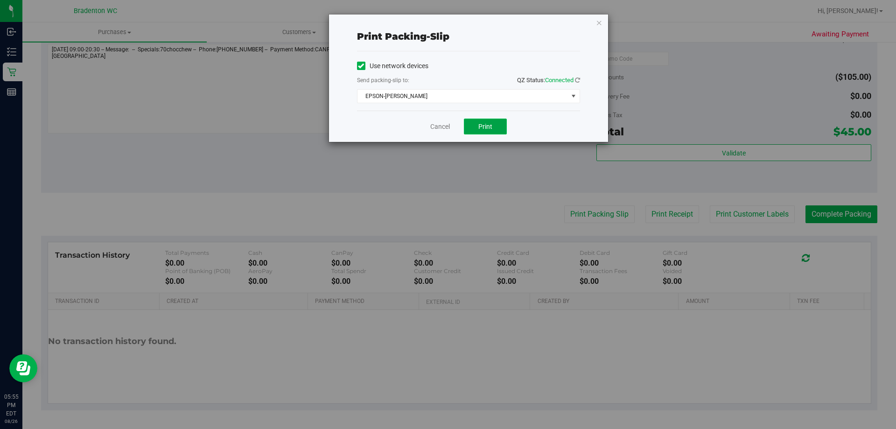
click at [495, 119] on button "Print" at bounding box center [485, 126] width 43 height 16
click at [599, 23] on icon "button" at bounding box center [599, 22] width 7 height 11
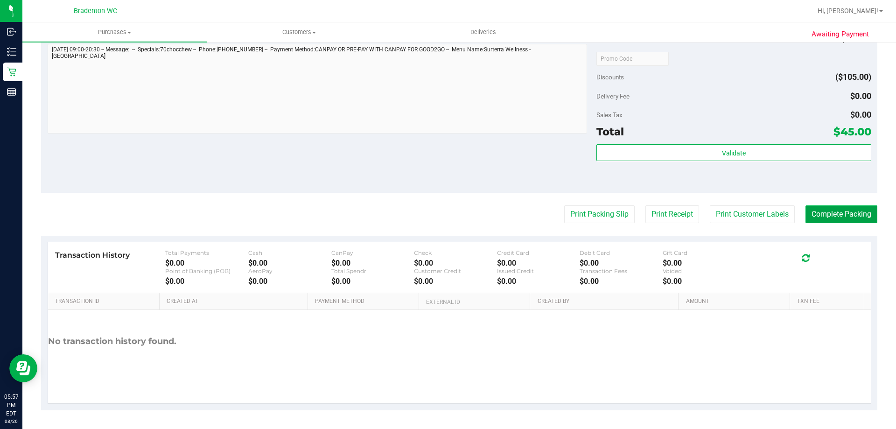
click at [839, 212] on button "Complete Packing" at bounding box center [841, 214] width 72 height 18
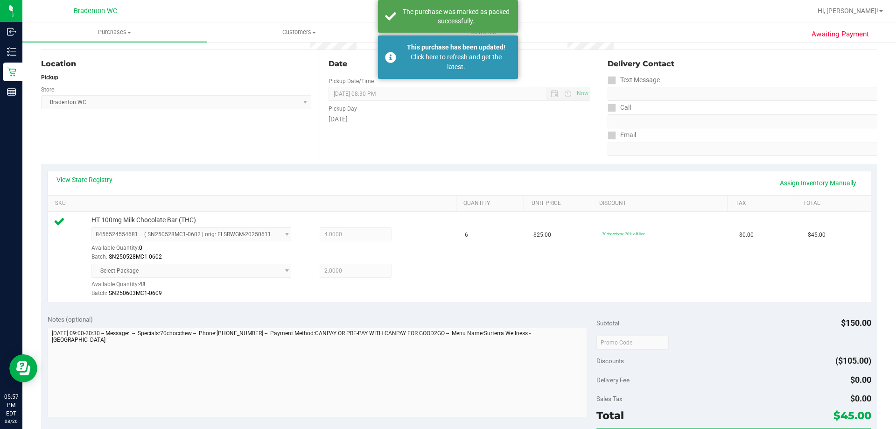
scroll to position [0, 0]
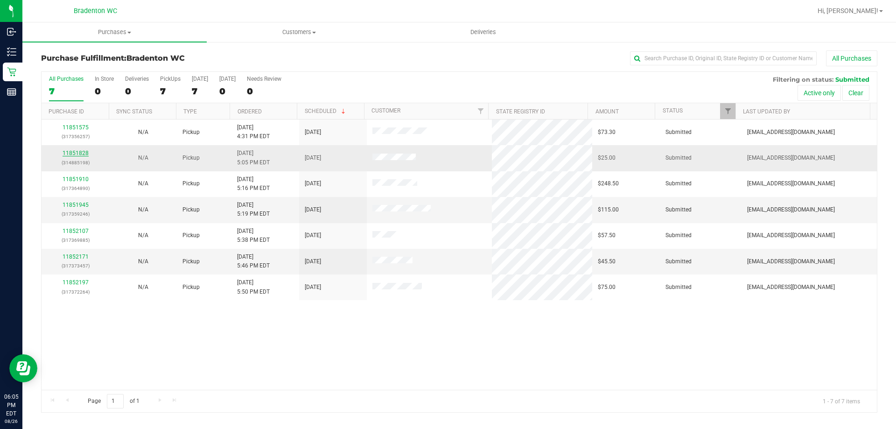
click at [70, 154] on link "11851828" at bounding box center [75, 153] width 26 height 7
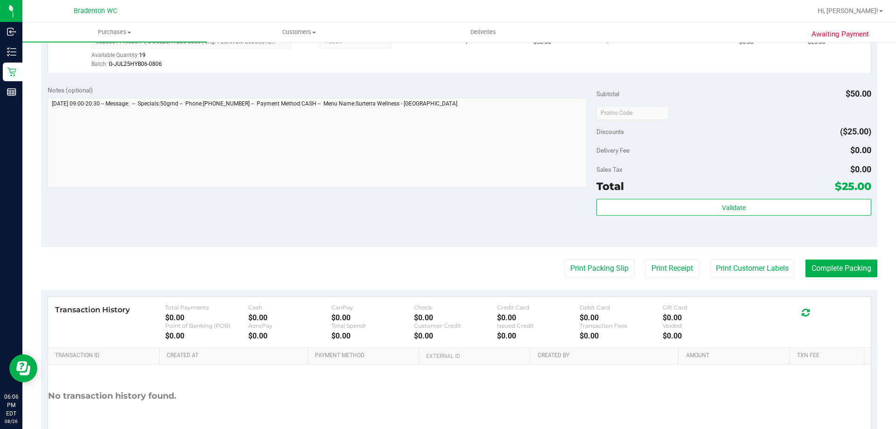
scroll to position [302, 0]
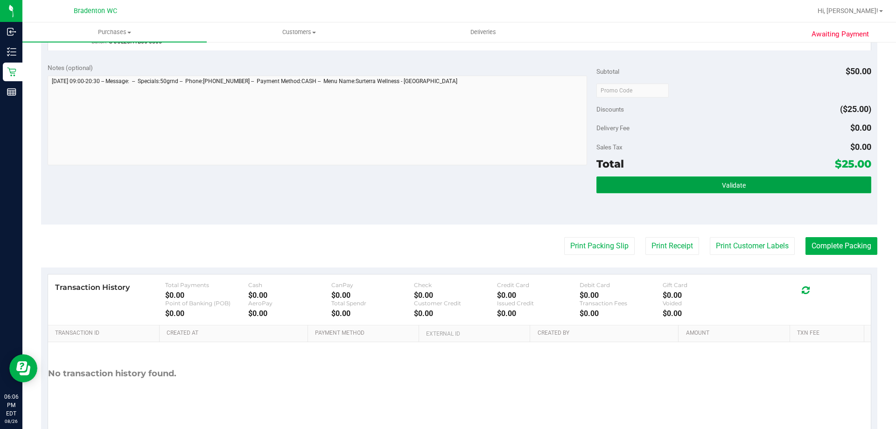
click at [740, 188] on button "Validate" at bounding box center [733, 184] width 274 height 17
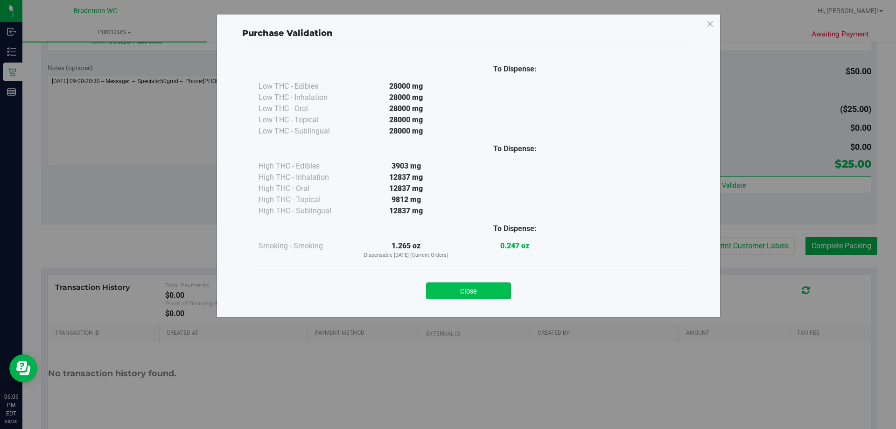
click at [503, 293] on button "Close" at bounding box center [468, 290] width 85 height 17
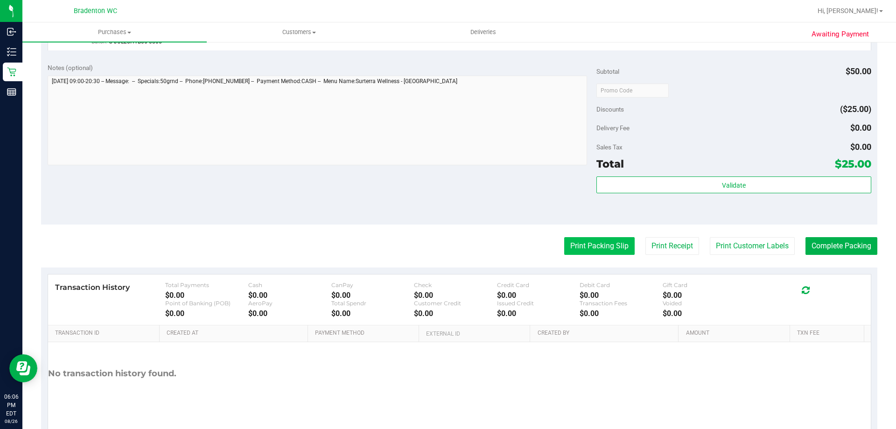
click at [592, 255] on button "Print Packing Slip" at bounding box center [599, 246] width 70 height 18
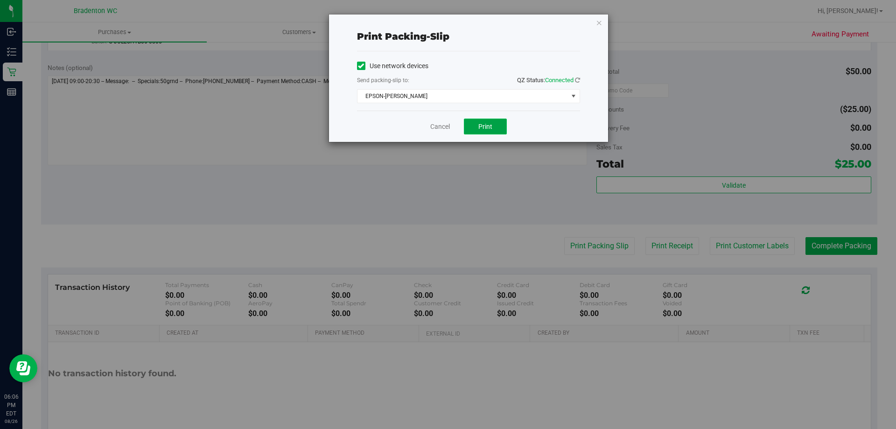
click at [488, 131] on button "Print" at bounding box center [485, 126] width 43 height 16
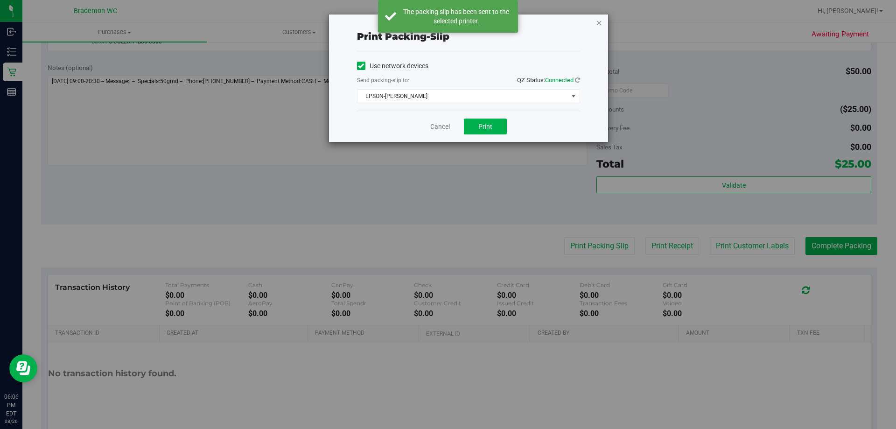
click at [602, 25] on icon "button" at bounding box center [599, 22] width 7 height 11
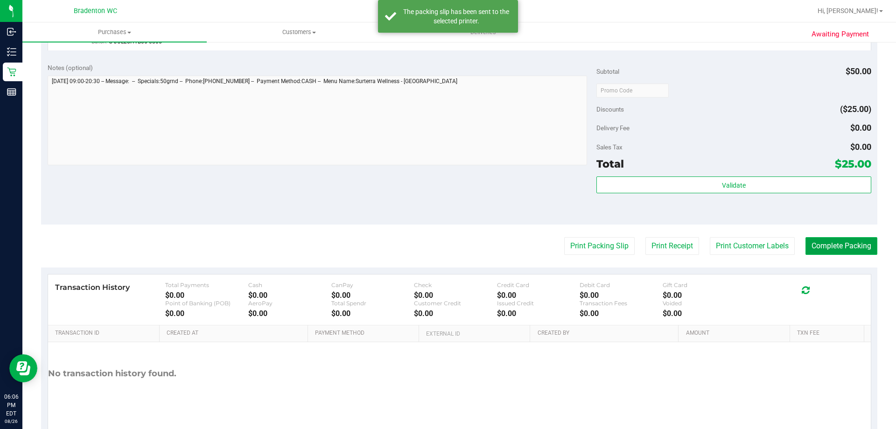
click at [838, 243] on button "Complete Packing" at bounding box center [841, 246] width 72 height 18
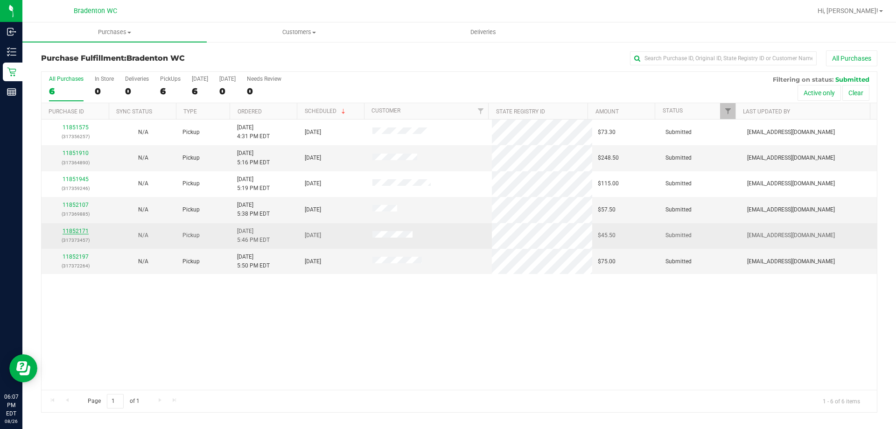
click at [74, 229] on link "11852171" at bounding box center [75, 231] width 26 height 7
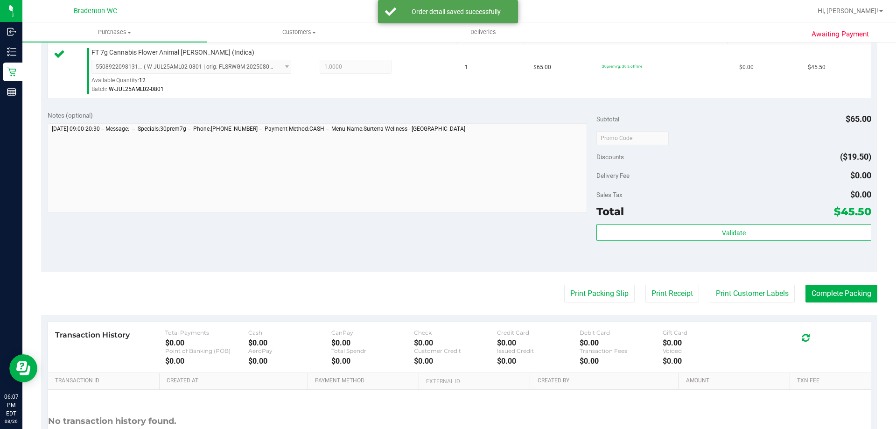
scroll to position [279, 0]
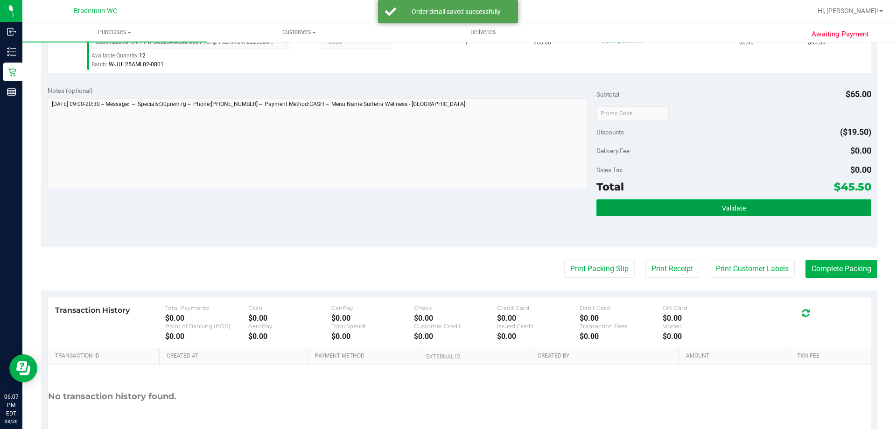
click at [722, 202] on button "Validate" at bounding box center [733, 207] width 274 height 17
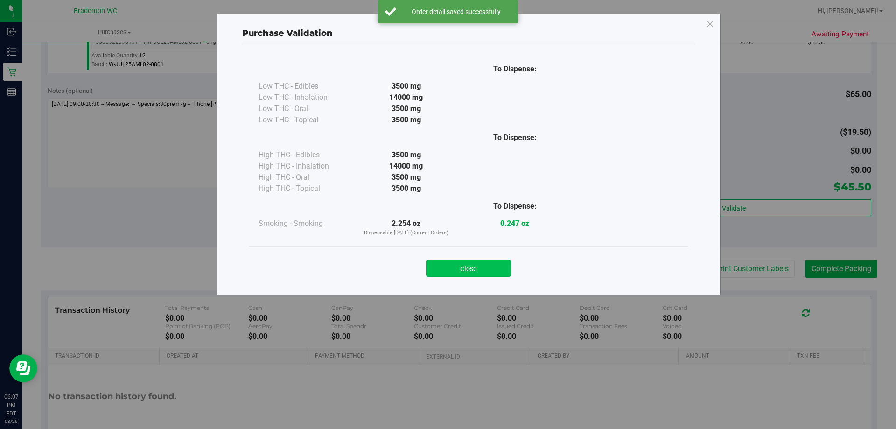
click at [508, 272] on button "Close" at bounding box center [468, 268] width 85 height 17
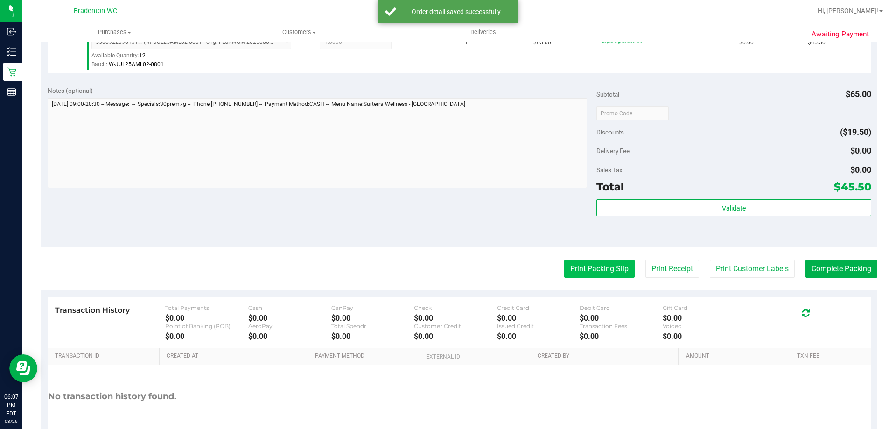
click at [590, 277] on button "Print Packing Slip" at bounding box center [599, 269] width 70 height 18
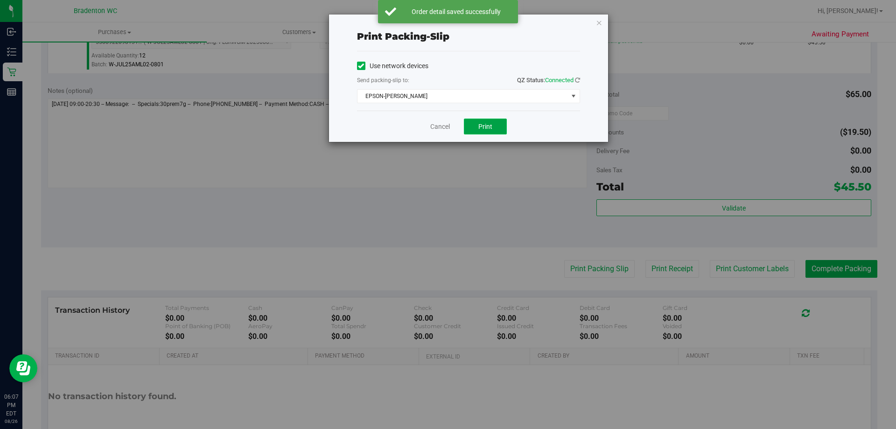
click at [487, 132] on button "Print" at bounding box center [485, 126] width 43 height 16
click at [597, 26] on icon "button" at bounding box center [599, 22] width 7 height 11
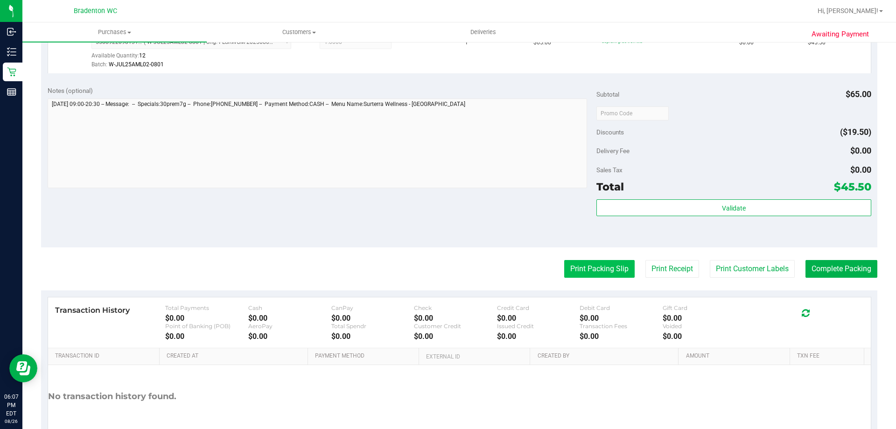
click at [604, 272] on button "Print Packing Slip" at bounding box center [599, 269] width 70 height 18
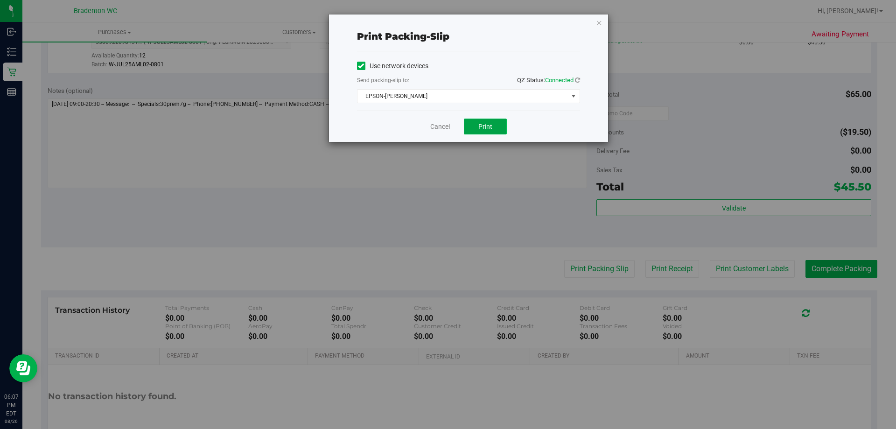
click at [492, 121] on button "Print" at bounding box center [485, 126] width 43 height 16
click at [598, 26] on icon "button" at bounding box center [599, 22] width 7 height 11
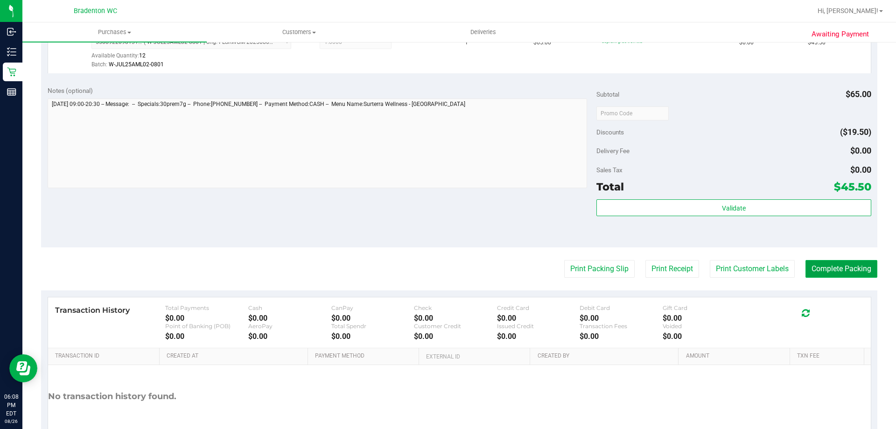
click at [838, 269] on button "Complete Packing" at bounding box center [841, 269] width 72 height 18
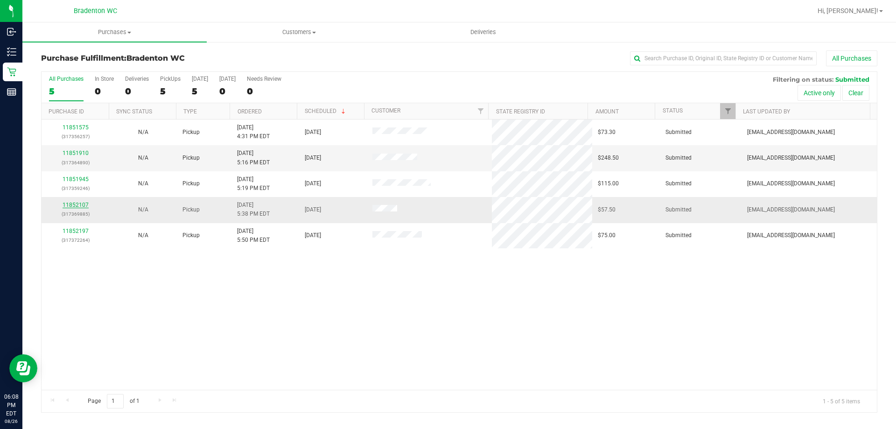
click at [72, 206] on link "11852107" at bounding box center [75, 204] width 26 height 7
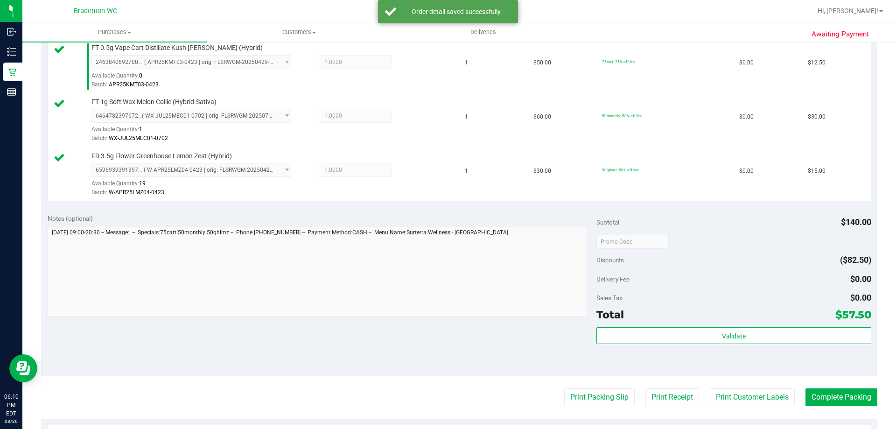
scroll to position [373, 0]
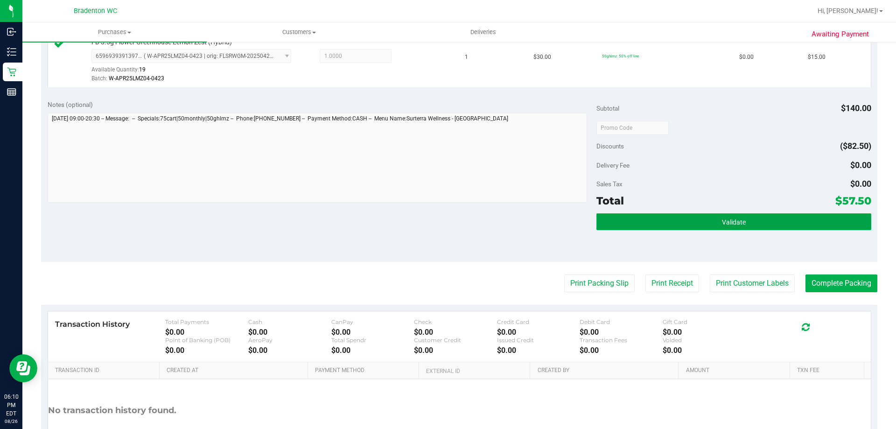
click at [731, 225] on span "Validate" at bounding box center [734, 221] width 24 height 7
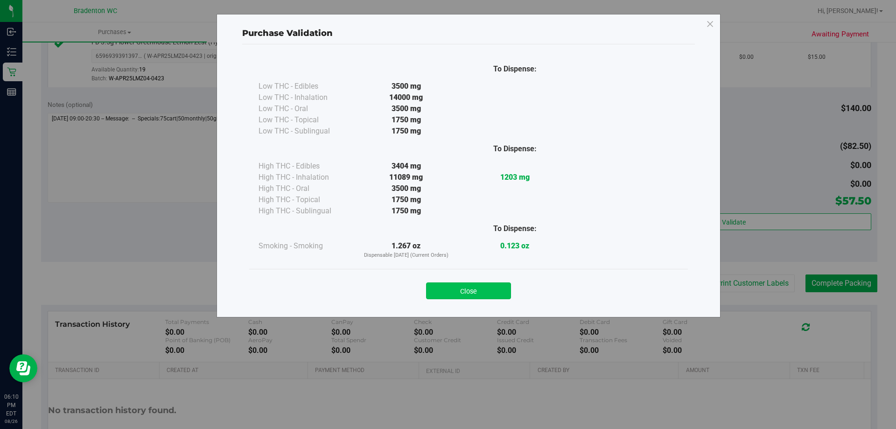
click at [488, 295] on button "Close" at bounding box center [468, 290] width 85 height 17
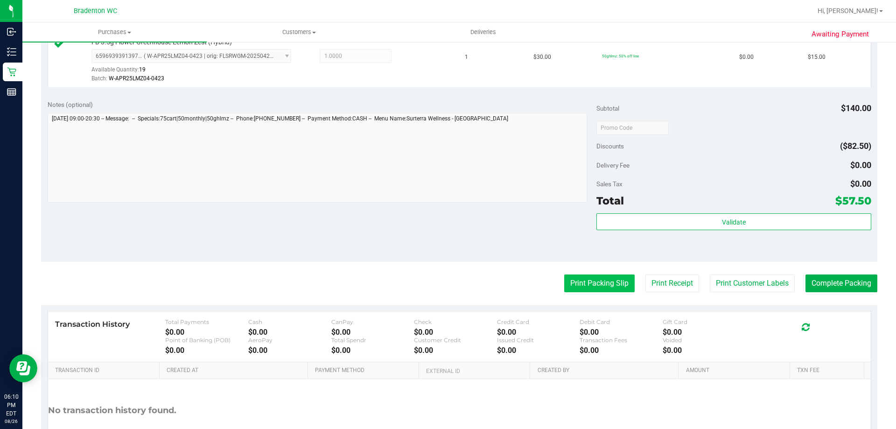
click at [596, 282] on button "Print Packing Slip" at bounding box center [599, 283] width 70 height 18
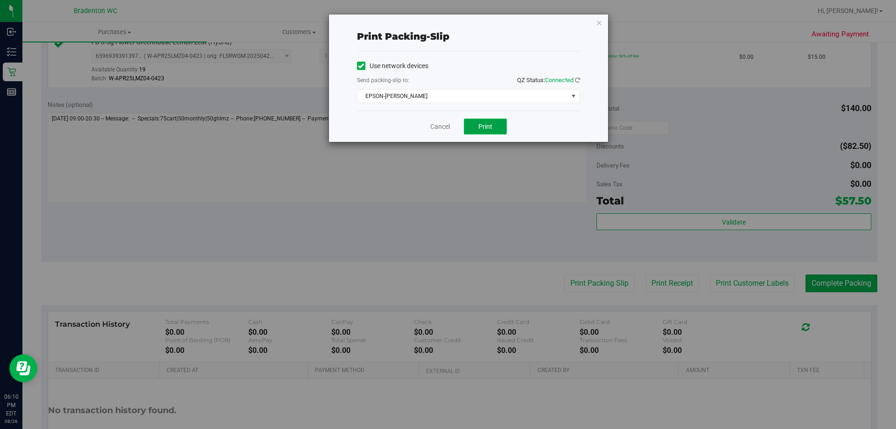
click at [485, 121] on button "Print" at bounding box center [485, 126] width 43 height 16
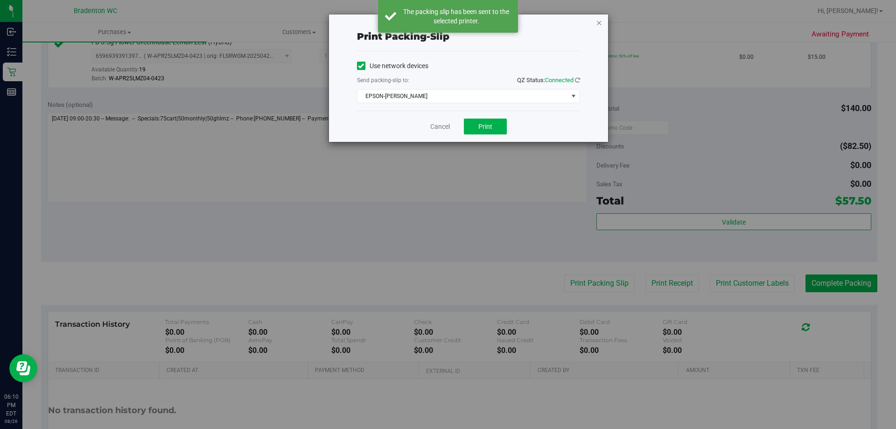
click at [597, 22] on icon "button" at bounding box center [599, 22] width 7 height 11
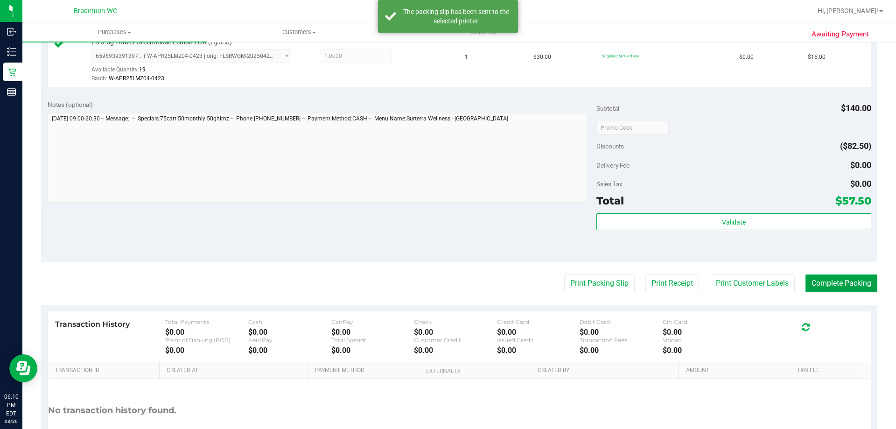
click at [853, 278] on button "Complete Packing" at bounding box center [841, 283] width 72 height 18
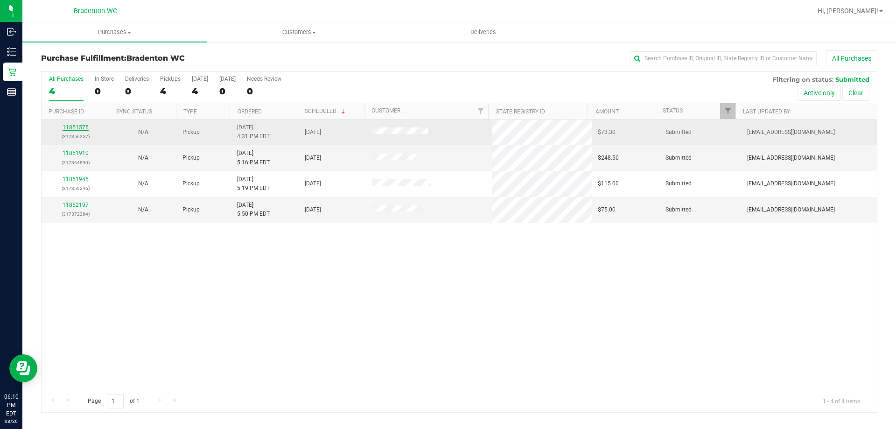
click at [72, 128] on link "11851575" at bounding box center [75, 127] width 26 height 7
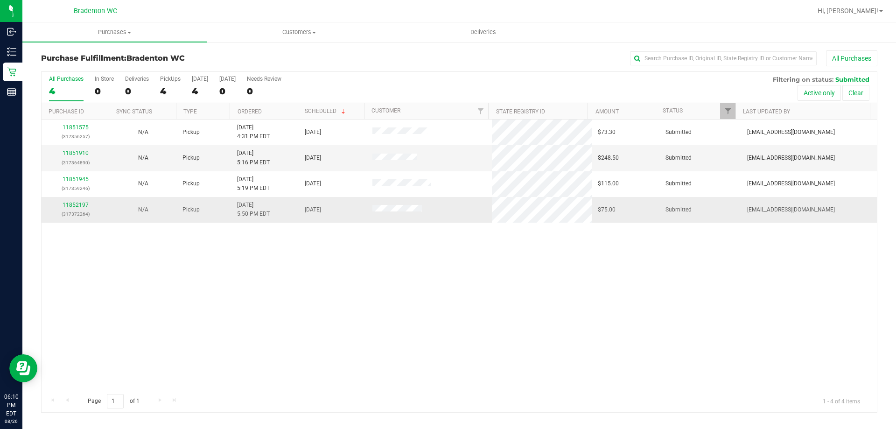
click at [73, 204] on link "11852197" at bounding box center [75, 204] width 26 height 7
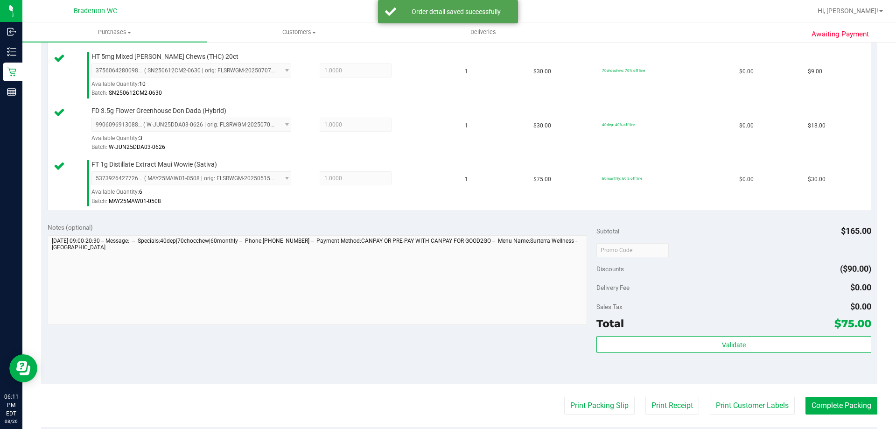
scroll to position [342, 0]
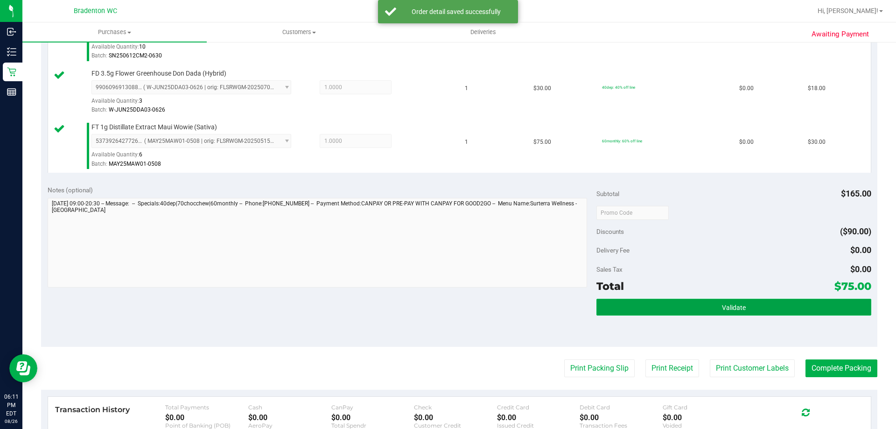
click at [736, 310] on span "Validate" at bounding box center [734, 307] width 24 height 7
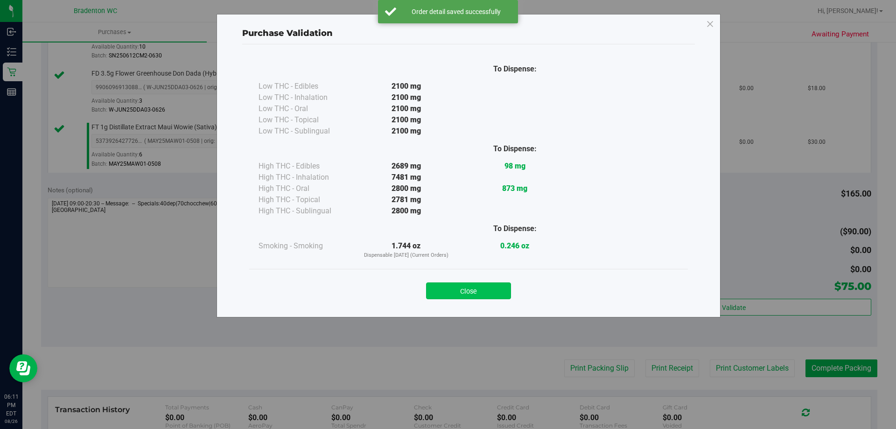
click at [500, 293] on button "Close" at bounding box center [468, 290] width 85 height 17
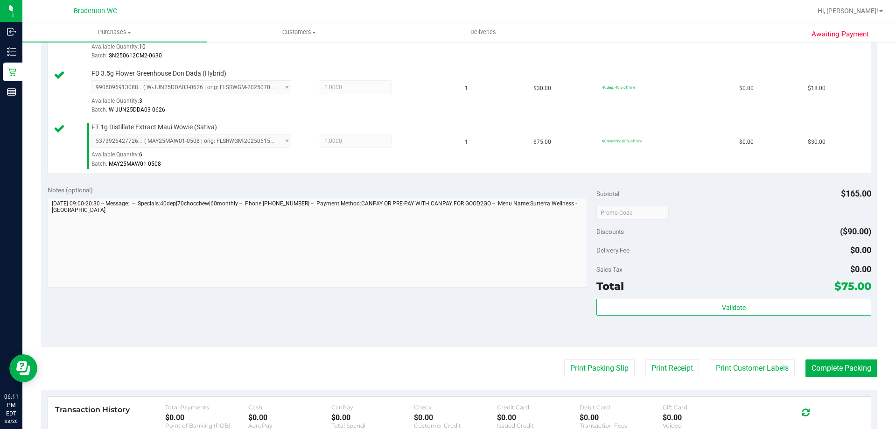
drag, startPoint x: 588, startPoint y: 365, endPoint x: 570, endPoint y: 259, distance: 107.3
click at [588, 358] on purchase-details "Back Edit Purchase Cancel Purchase View Profile # 11852197 BioTrack ID: - Submi…" at bounding box center [459, 135] width 836 height 855
click at [592, 366] on button "Print Packing Slip" at bounding box center [599, 368] width 70 height 18
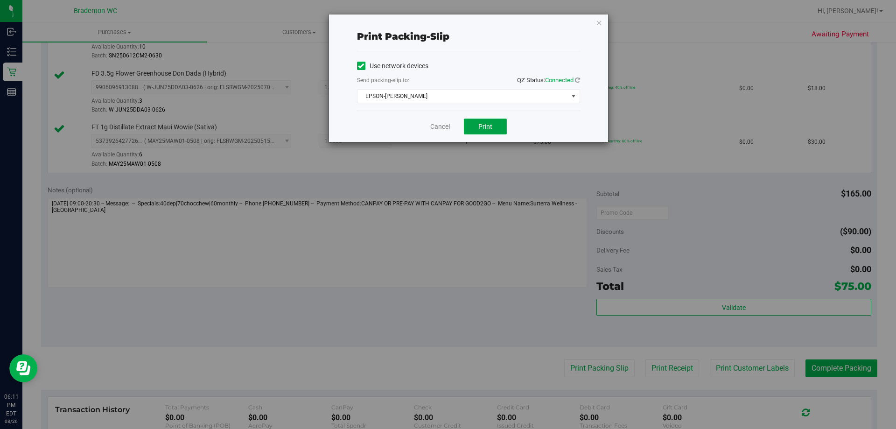
click at [484, 124] on span "Print" at bounding box center [485, 126] width 14 height 7
click at [161, 306] on div "Print packing-slip Use network devices Send packing-slip to: QZ Status: Connect…" at bounding box center [451, 214] width 903 height 429
click at [598, 26] on icon "button" at bounding box center [599, 22] width 7 height 11
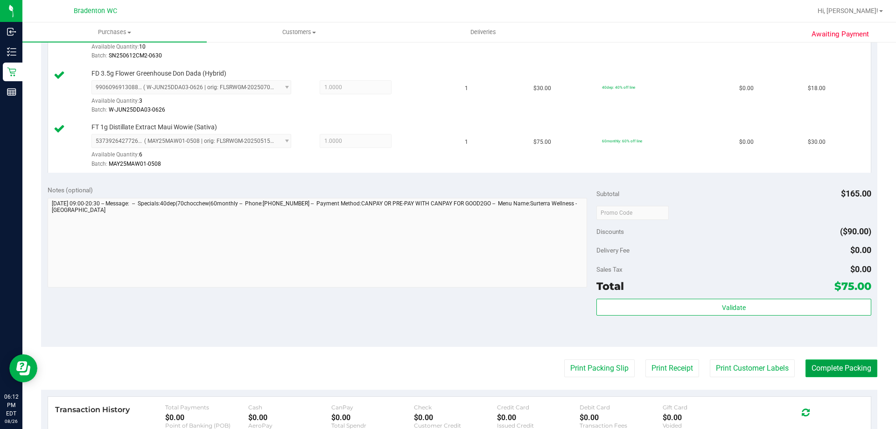
click at [822, 364] on button "Complete Packing" at bounding box center [841, 368] width 72 height 18
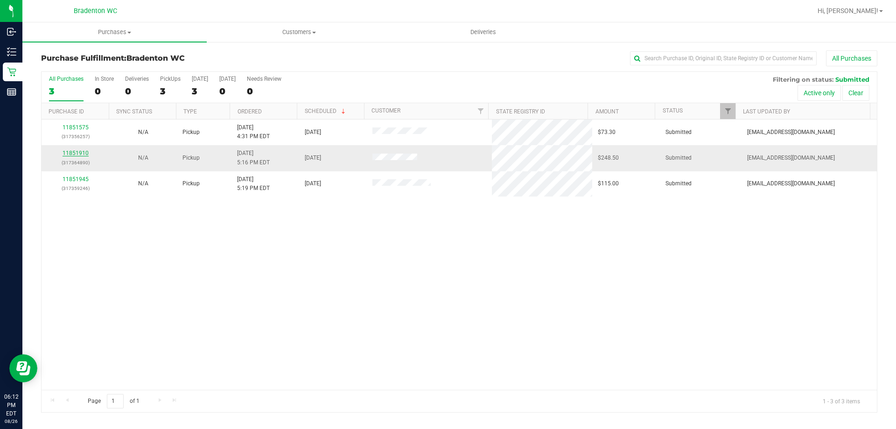
click at [75, 150] on link "11851910" at bounding box center [75, 153] width 26 height 7
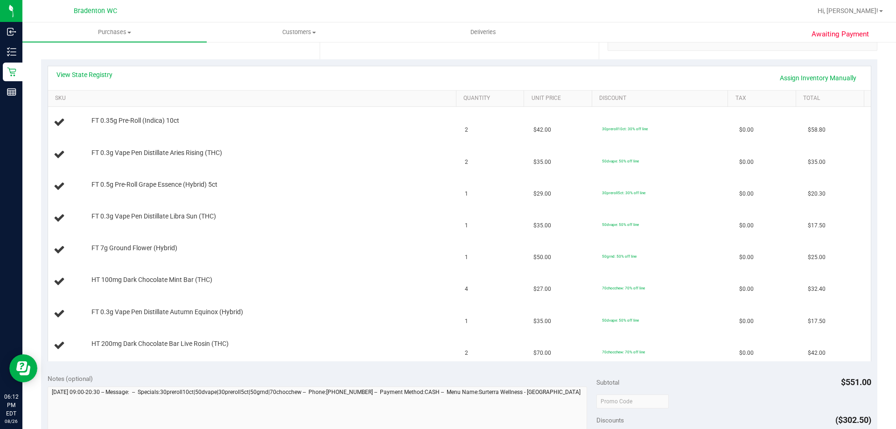
scroll to position [216, 0]
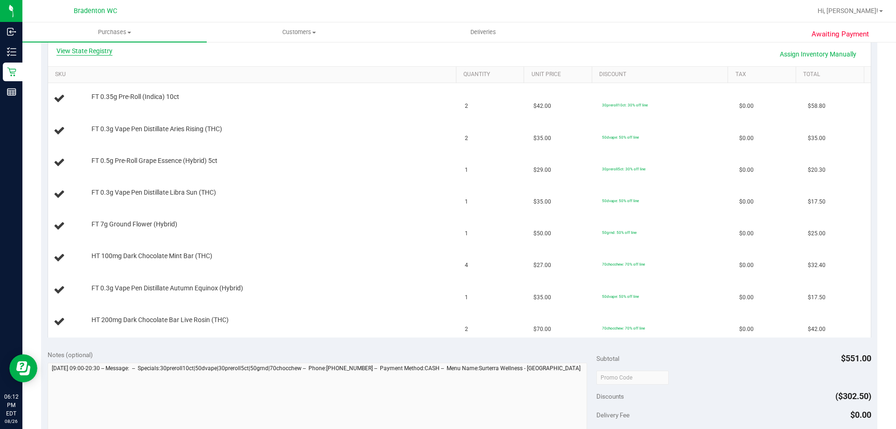
click at [89, 54] on link "View State Registry" at bounding box center [84, 50] width 56 height 9
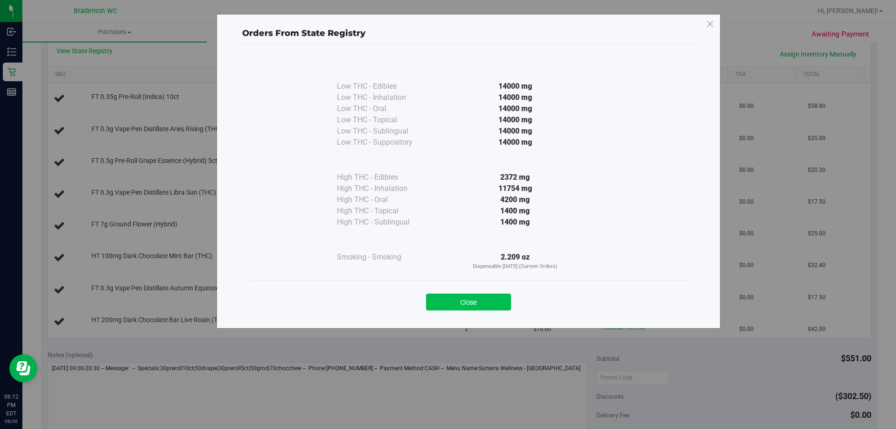
click at [484, 304] on button "Close" at bounding box center [468, 301] width 85 height 17
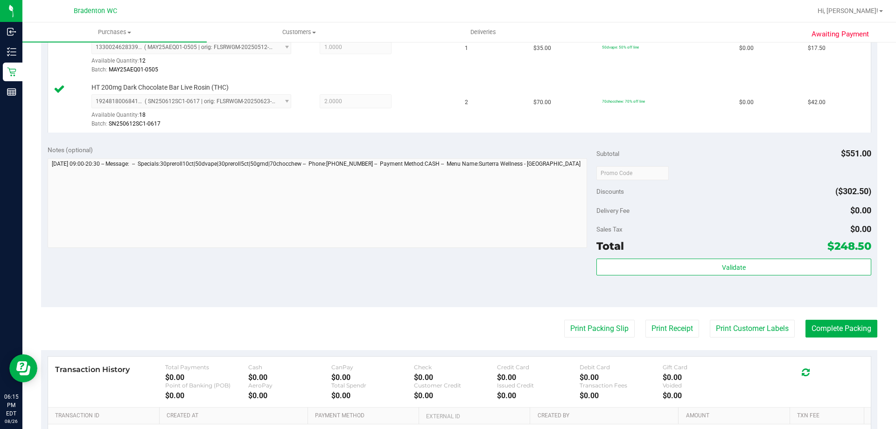
scroll to position [598, 0]
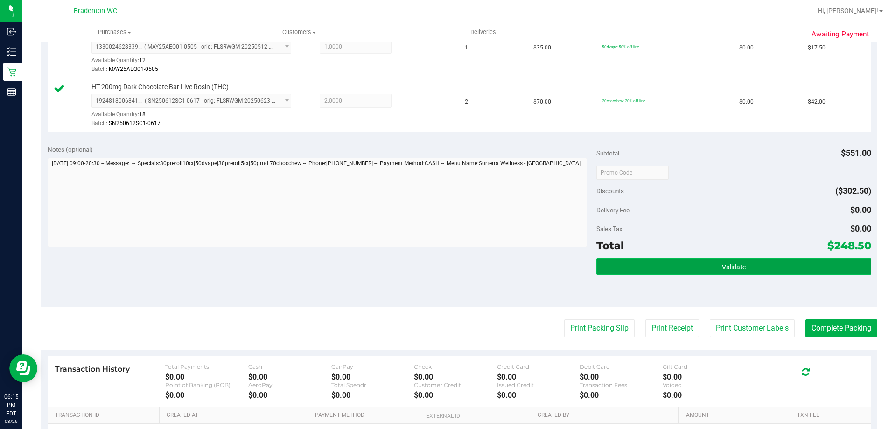
click at [699, 273] on button "Validate" at bounding box center [733, 266] width 274 height 17
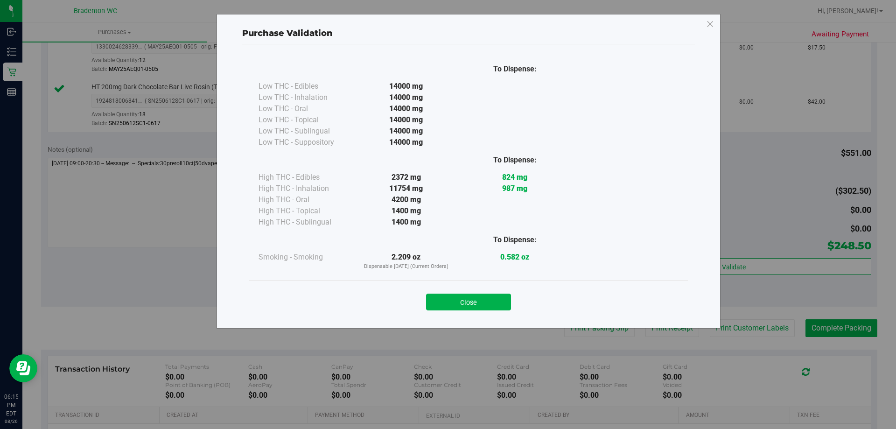
drag, startPoint x: 486, startPoint y: 299, endPoint x: 516, endPoint y: 303, distance: 29.8
click at [487, 299] on button "Close" at bounding box center [468, 301] width 85 height 17
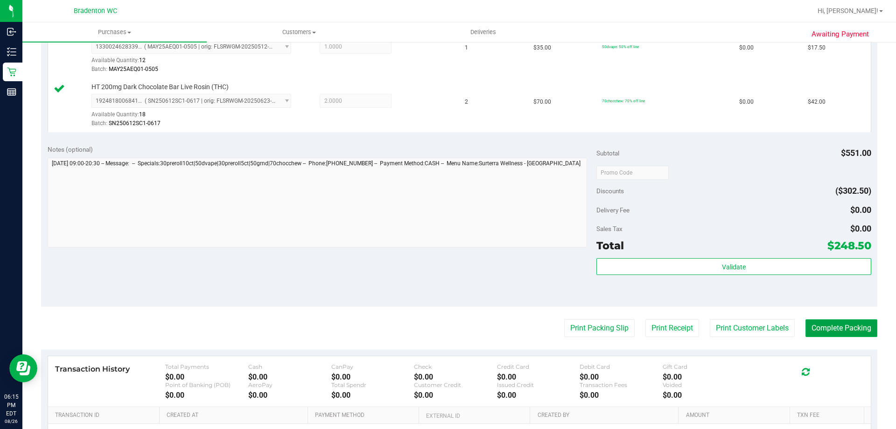
click at [849, 324] on button "Complete Packing" at bounding box center [841, 328] width 72 height 18
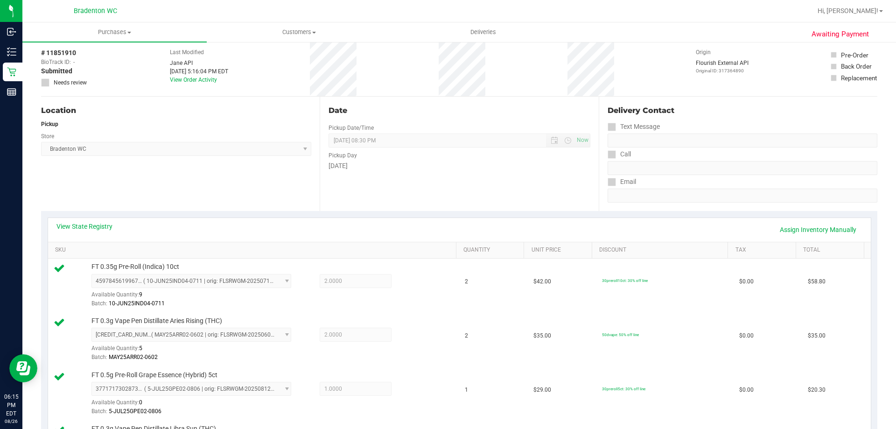
scroll to position [0, 0]
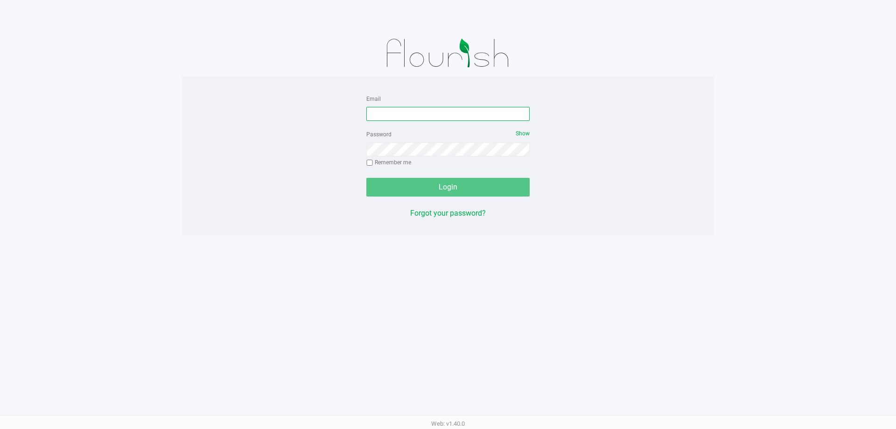
click at [391, 114] on input "Email" at bounding box center [447, 114] width 163 height 14
type input "[EMAIL_ADDRESS][DOMAIN_NAME]"
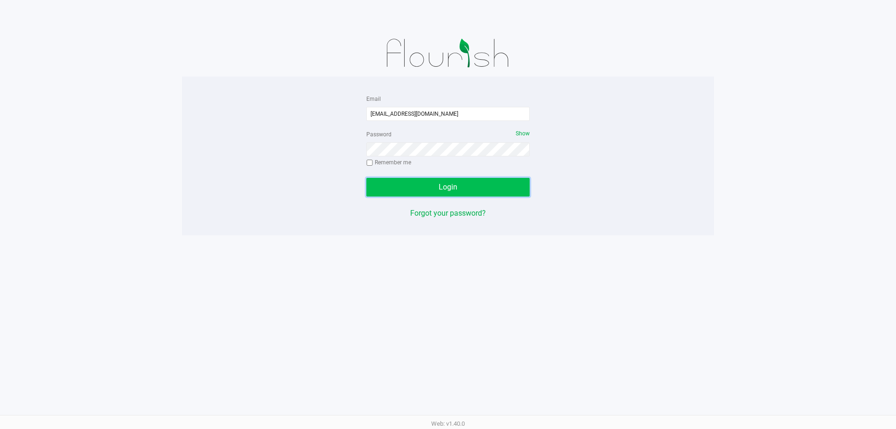
click at [483, 188] on button "Login" at bounding box center [447, 187] width 163 height 19
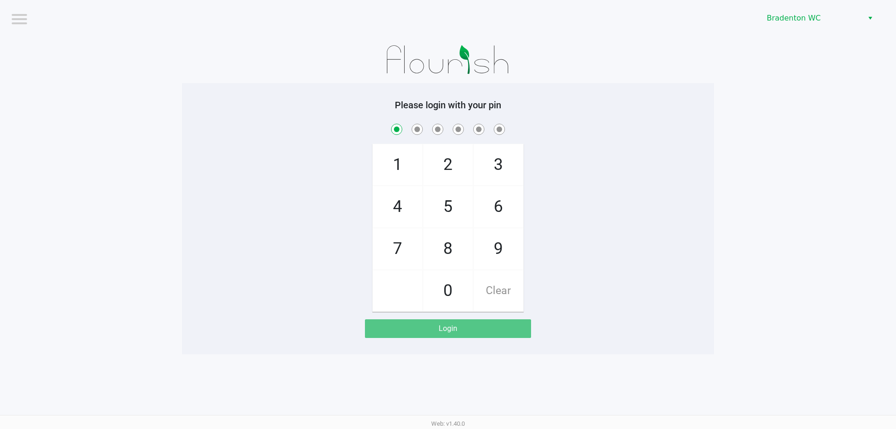
click at [500, 296] on span "Clear" at bounding box center [497, 290] width 49 height 41
drag, startPoint x: 436, startPoint y: 201, endPoint x: 436, endPoint y: 160, distance: 41.0
click at [437, 201] on span "5" at bounding box center [447, 206] width 49 height 41
checkbox input "true"
click at [436, 160] on span "2" at bounding box center [447, 164] width 49 height 41
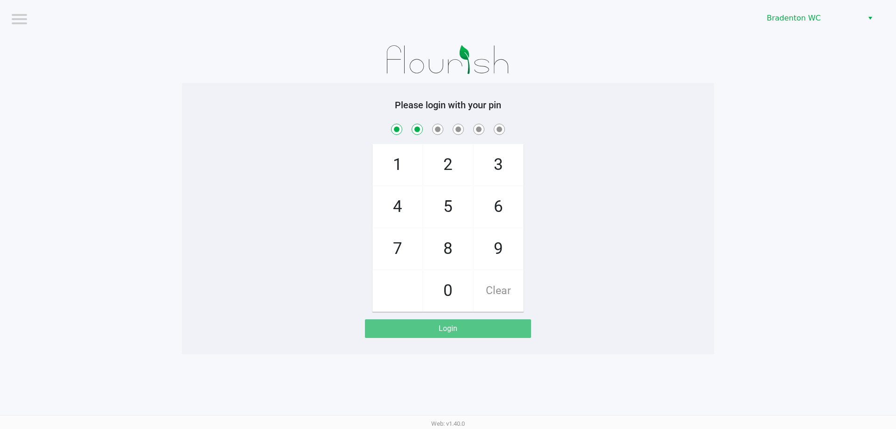
checkbox input "true"
click at [396, 161] on span "1" at bounding box center [397, 164] width 49 height 41
checkbox input "true"
drag, startPoint x: 405, startPoint y: 251, endPoint x: 490, endPoint y: 247, distance: 85.5
click at [406, 249] on span "7" at bounding box center [397, 248] width 49 height 41
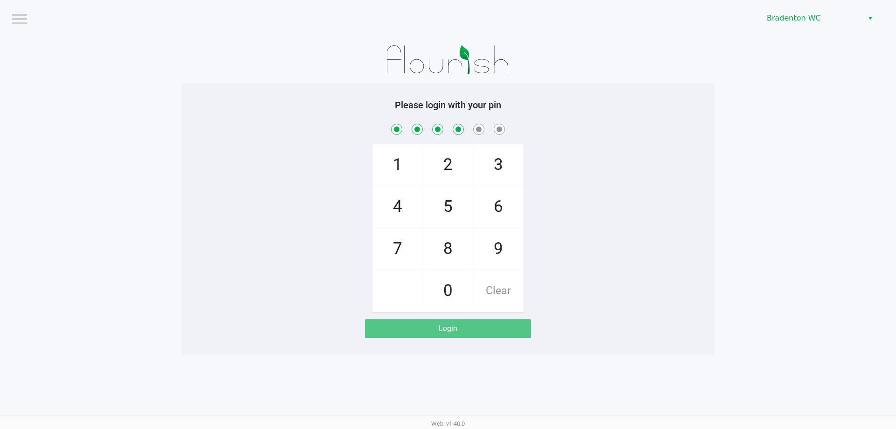
checkbox input "true"
click at [494, 233] on span "9" at bounding box center [497, 248] width 49 height 41
checkbox input "true"
click at [498, 155] on span "3" at bounding box center [497, 164] width 49 height 41
checkbox input "true"
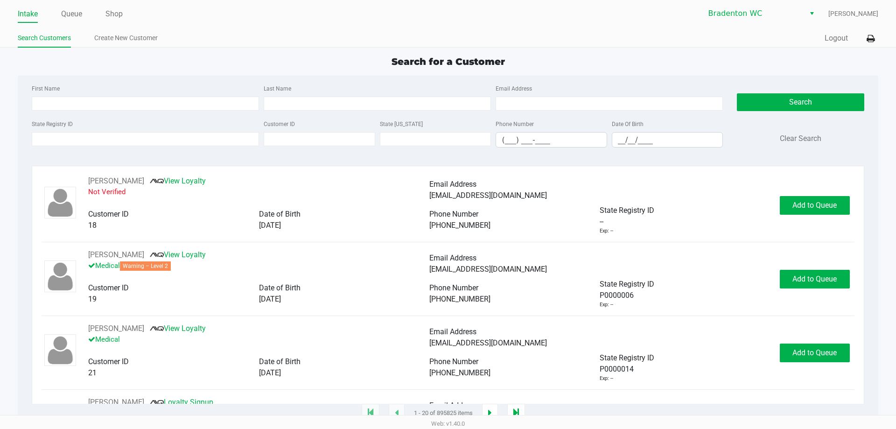
type input "KAYLA"
type input "MAXIM"
type input "01/23/1996"
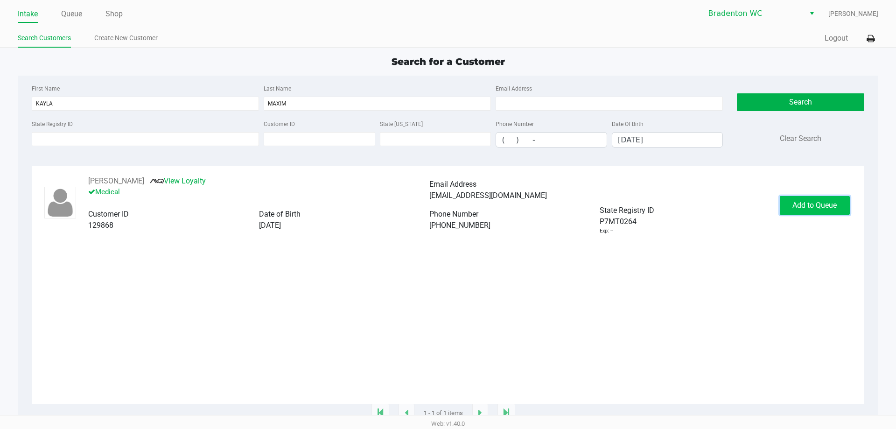
click at [821, 202] on span "Add to Queue" at bounding box center [814, 205] width 44 height 9
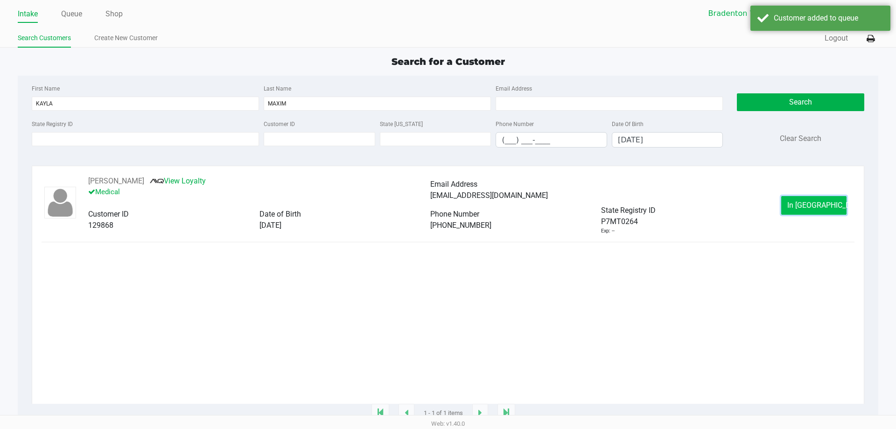
click at [817, 211] on button "In Queue" at bounding box center [813, 205] width 65 height 19
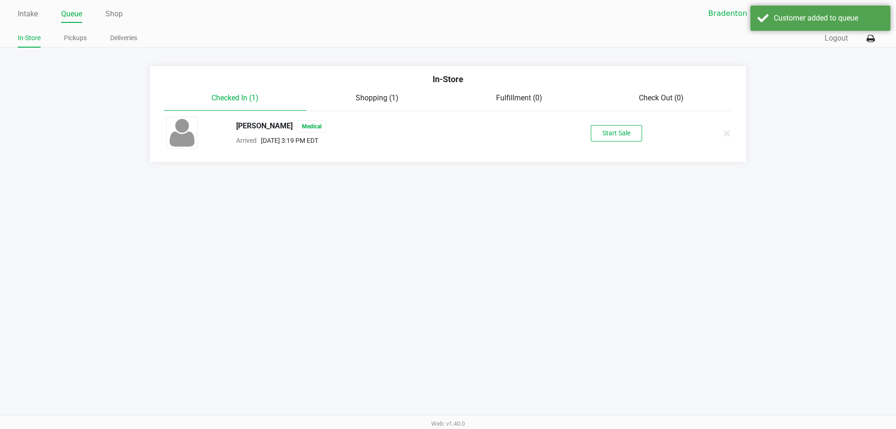
click at [616, 140] on button "Start Sale" at bounding box center [615, 133] width 51 height 16
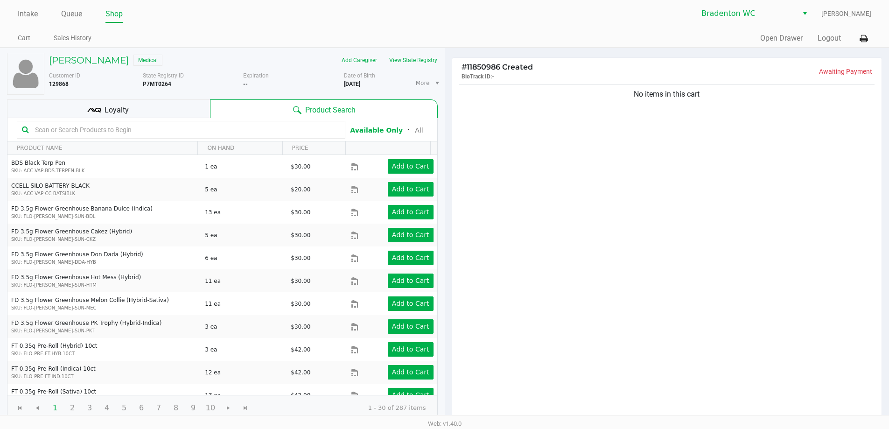
click at [67, 106] on div "Loyalty" at bounding box center [108, 108] width 203 height 19
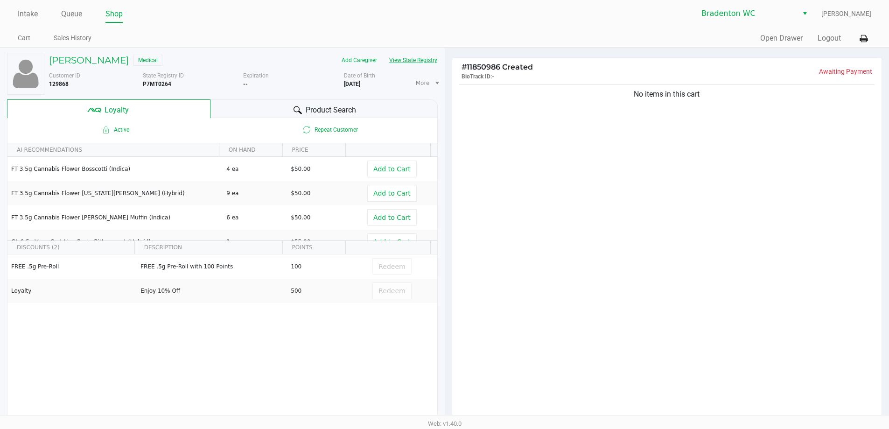
click at [412, 61] on button "View State Registry" at bounding box center [410, 60] width 55 height 15
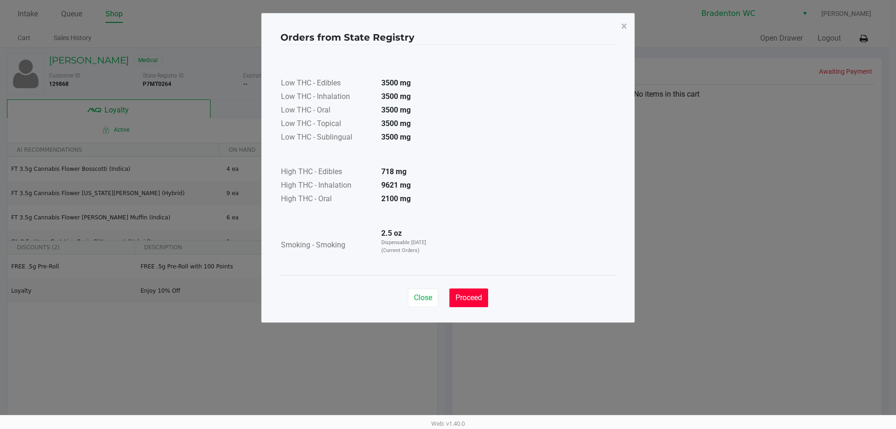
click at [474, 303] on button "Proceed" at bounding box center [468, 297] width 39 height 19
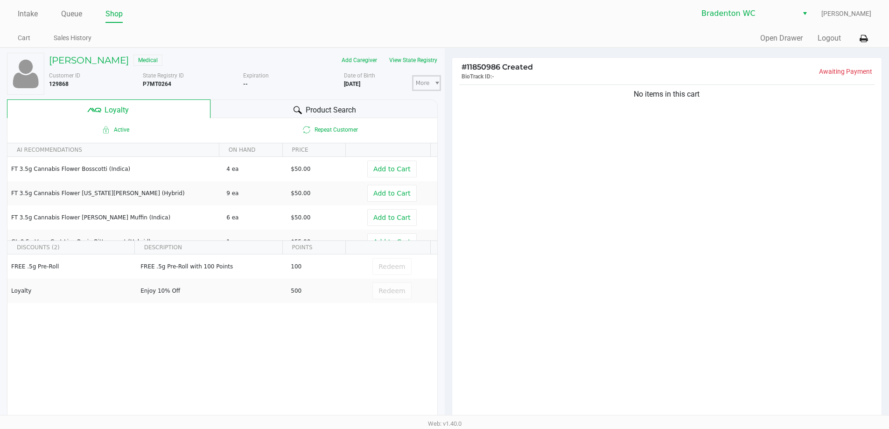
click at [420, 78] on span "More" at bounding box center [426, 83] width 29 height 16
click at [404, 57] on button "View State Registry" at bounding box center [410, 60] width 55 height 15
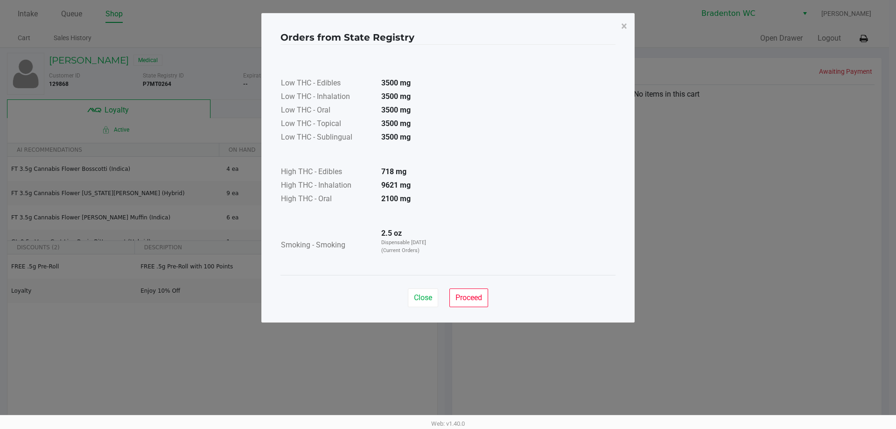
click at [462, 293] on span "Proceed" at bounding box center [468, 297] width 27 height 9
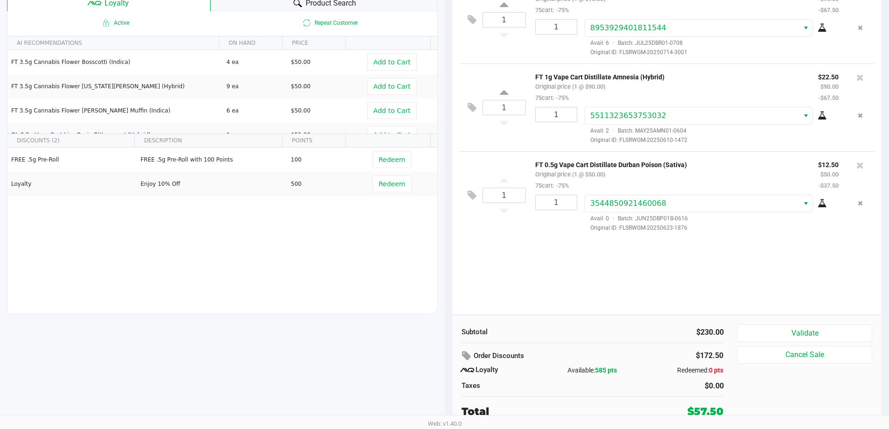
scroll to position [107, 0]
click at [812, 340] on button "Validate" at bounding box center [804, 333] width 134 height 18
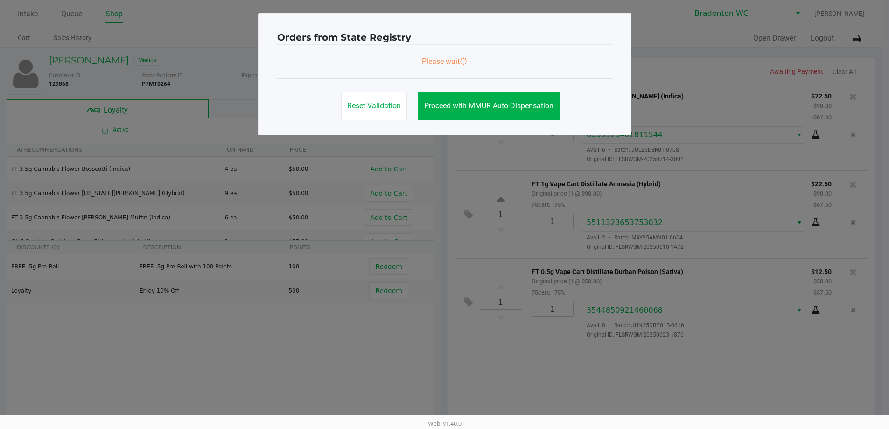
scroll to position [0, 0]
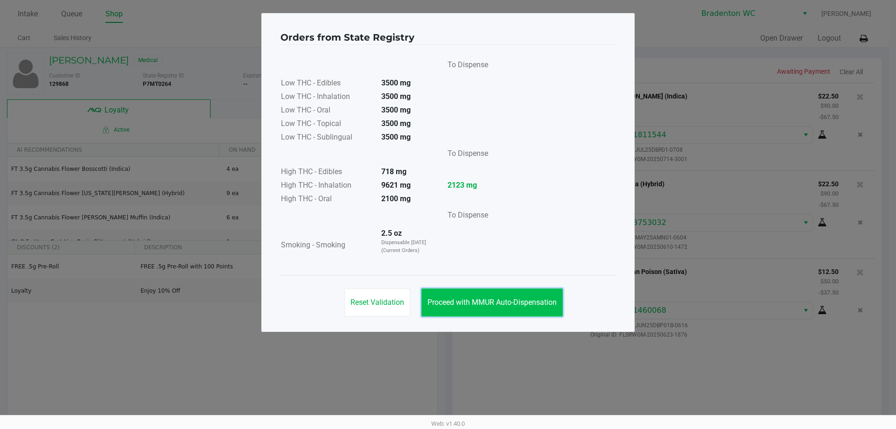
click at [515, 305] on span "Proceed with MMUR Auto-Dispensation" at bounding box center [491, 302] width 129 height 9
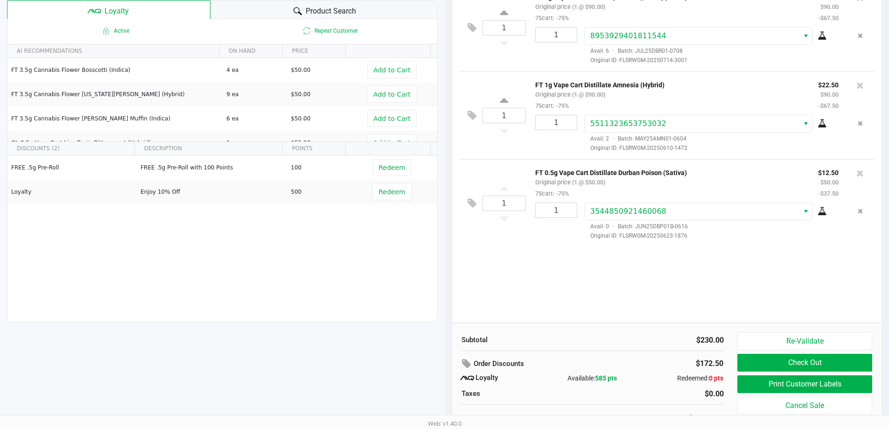
scroll to position [107, 0]
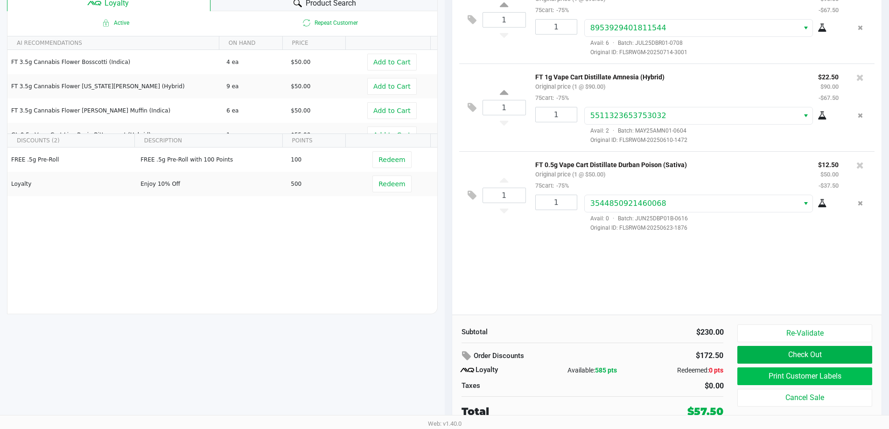
click at [836, 382] on button "Print Customer Labels" at bounding box center [804, 376] width 134 height 18
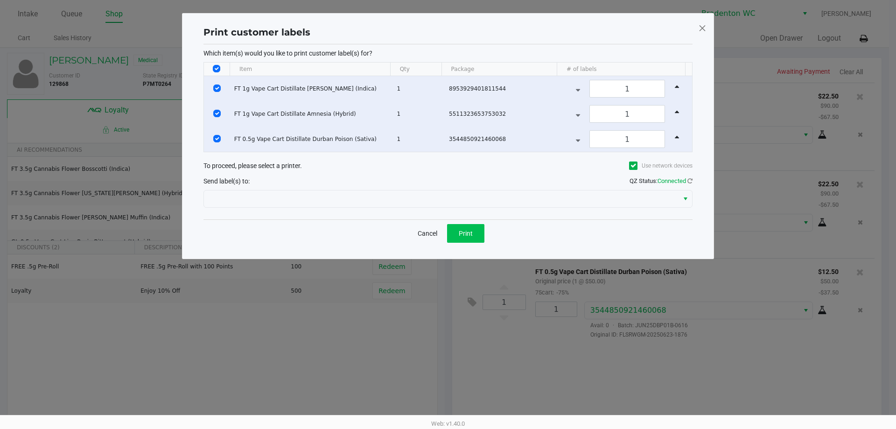
click at [483, 238] on button "Print" at bounding box center [465, 233] width 37 height 19
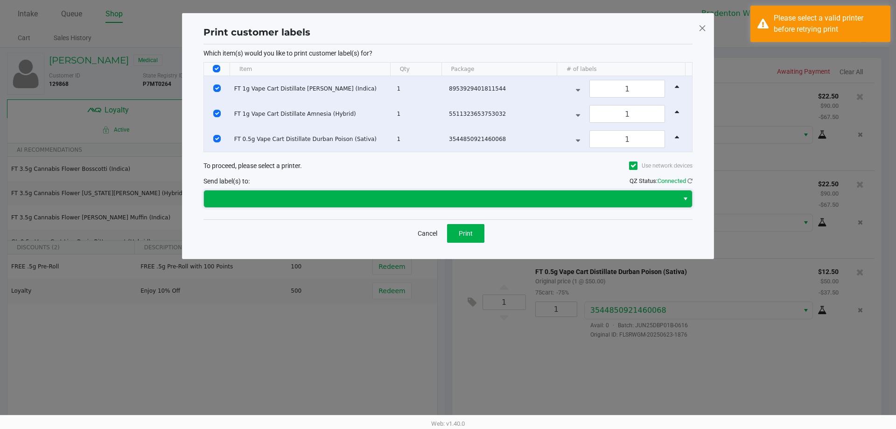
click at [594, 197] on span at bounding box center [440, 198] width 463 height 11
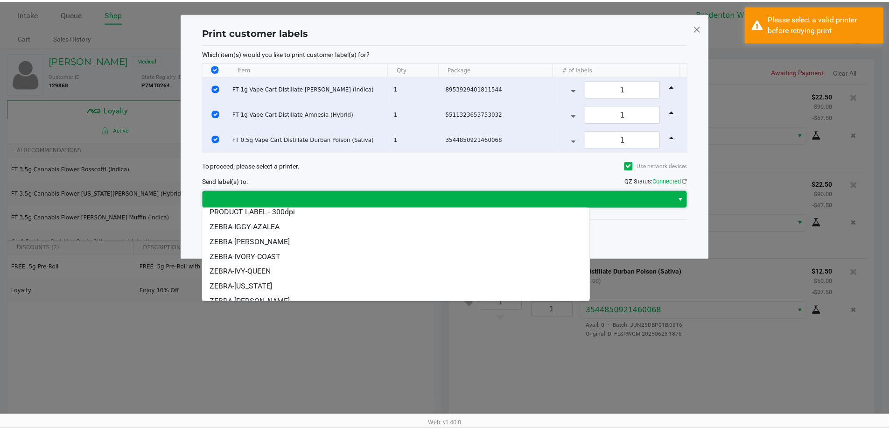
scroll to position [55, 0]
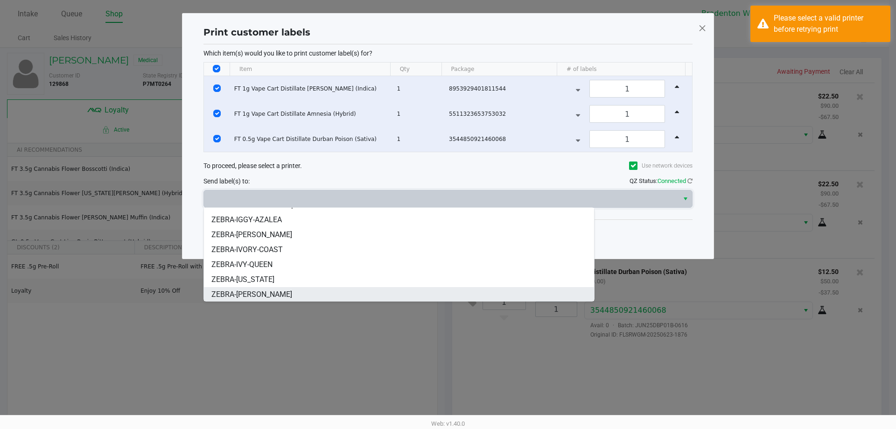
click at [290, 287] on li "ZEBRA-HUMBERTO-LEON" at bounding box center [399, 294] width 390 height 15
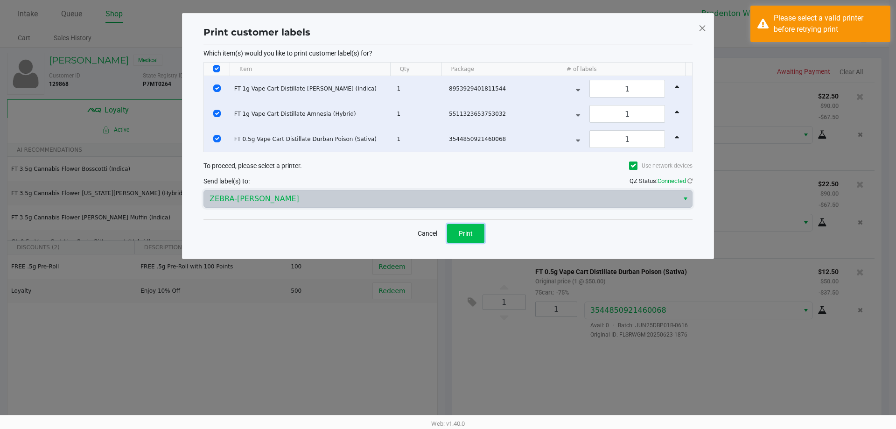
click at [471, 237] on button "Print" at bounding box center [465, 233] width 37 height 19
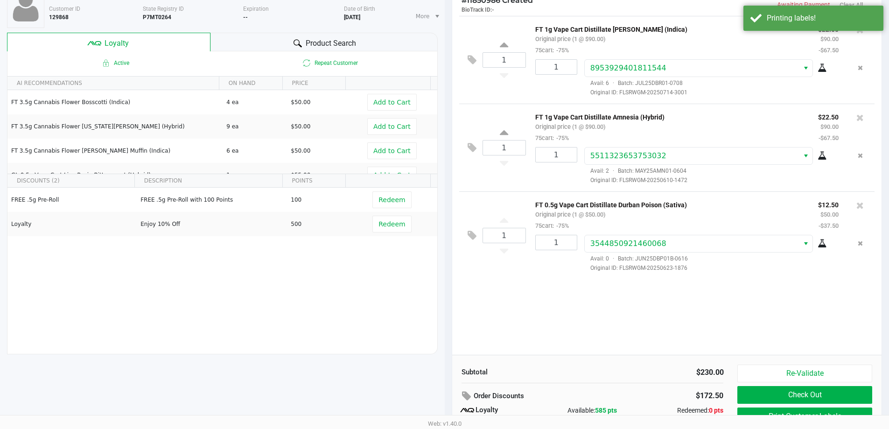
scroll to position [107, 0]
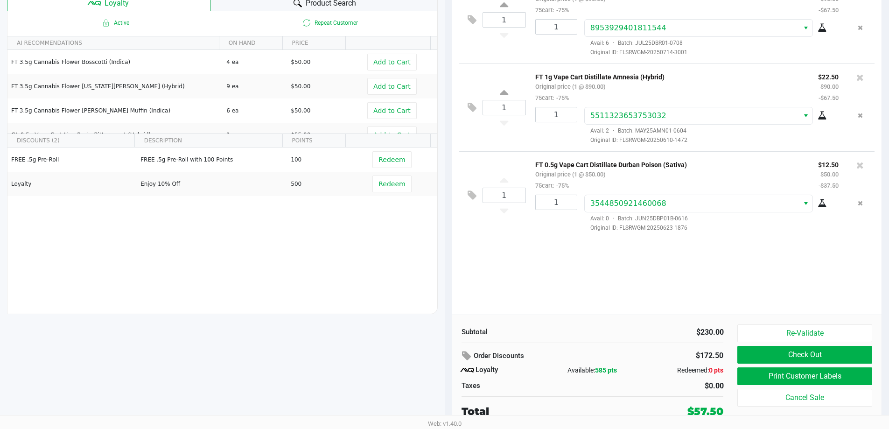
click at [825, 383] on button "Print Customer Labels" at bounding box center [804, 376] width 134 height 18
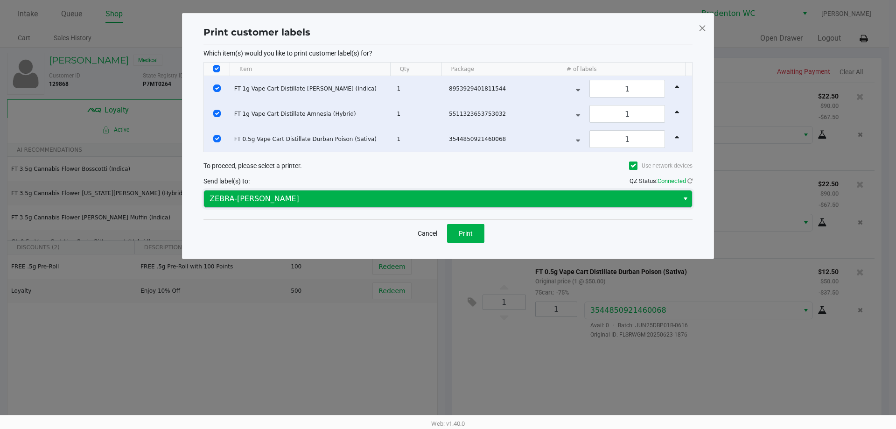
click at [581, 202] on span "ZEBRA-HUMBERTO-LEON" at bounding box center [440, 198] width 463 height 11
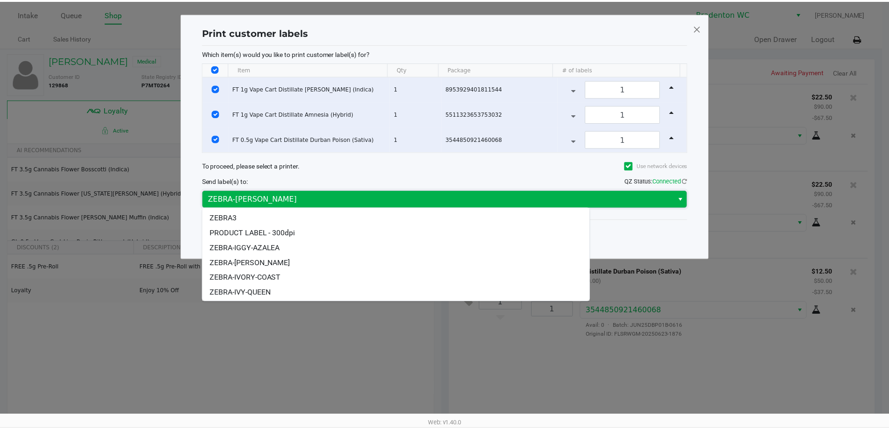
scroll to position [28, 0]
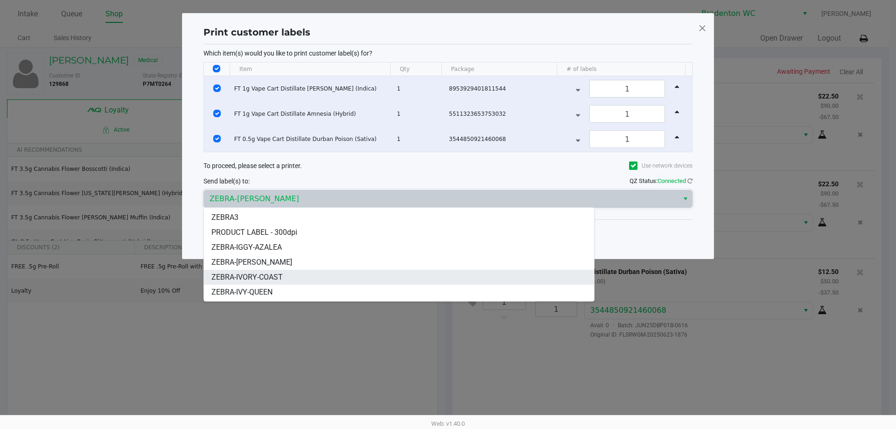
click at [281, 274] on span "ZEBRA-IVORY-COAST" at bounding box center [246, 276] width 71 height 11
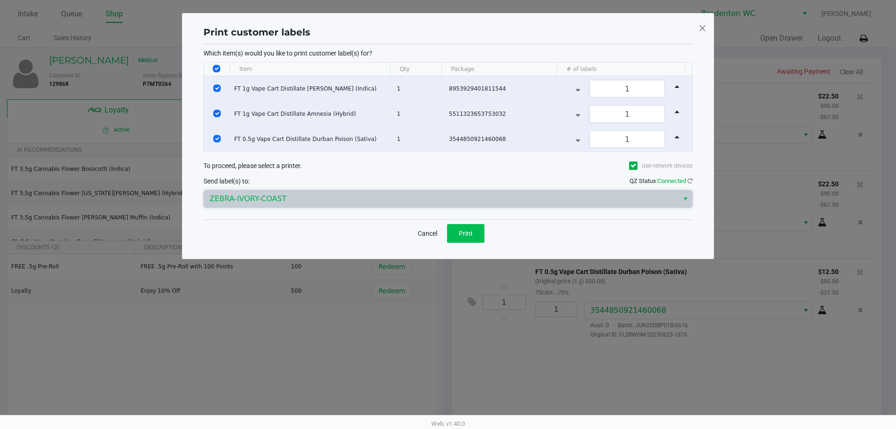
click at [467, 234] on span "Print" at bounding box center [465, 232] width 14 height 7
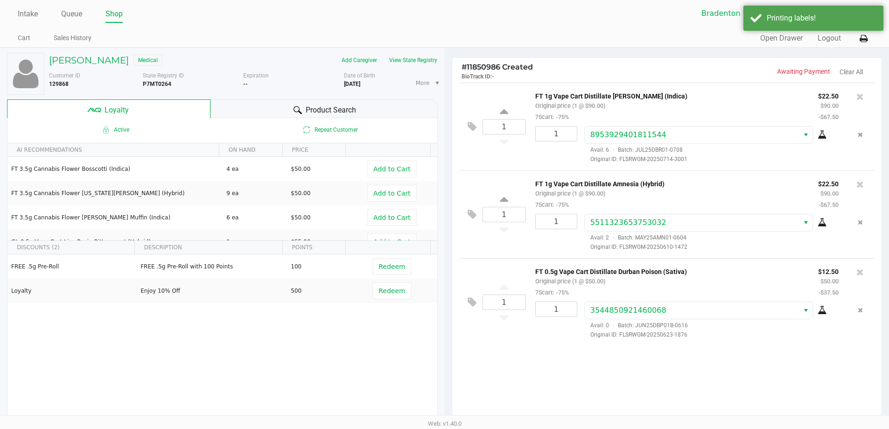
scroll to position [107, 0]
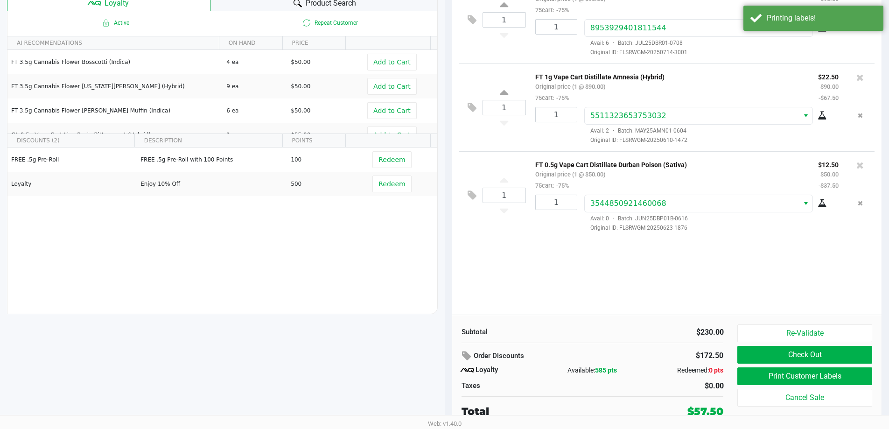
click at [839, 348] on button "Check Out" at bounding box center [804, 355] width 134 height 18
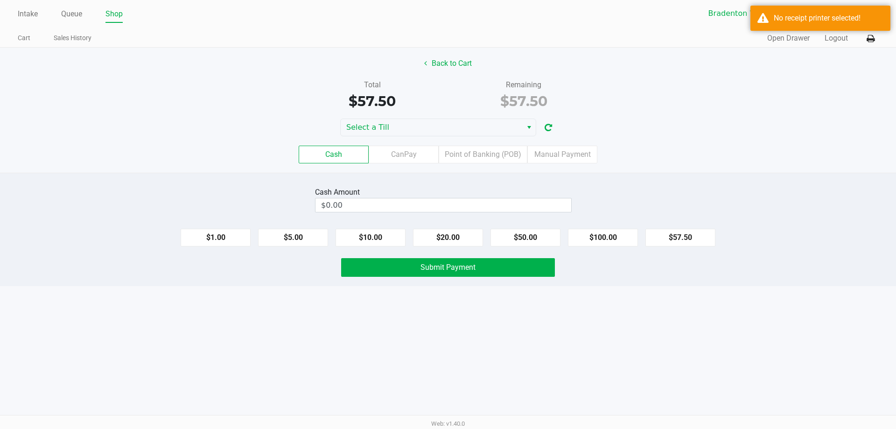
click at [522, 130] on button "Select" at bounding box center [529, 127] width 14 height 17
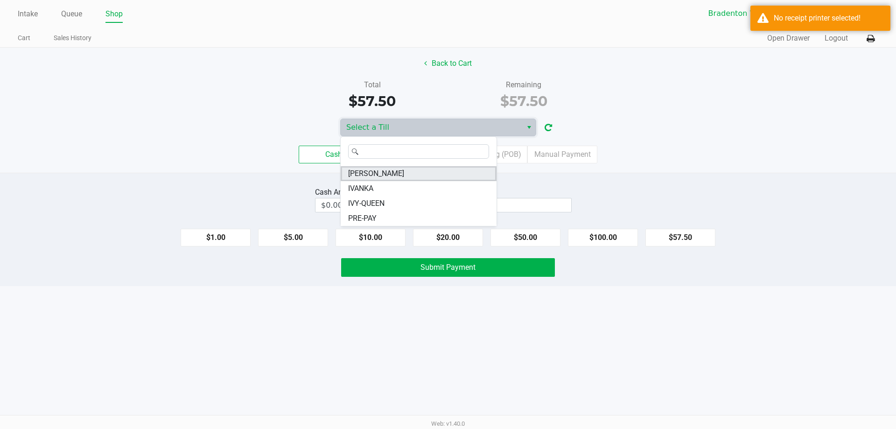
click at [416, 172] on li "HUMBERTO-LEON" at bounding box center [418, 173] width 156 height 15
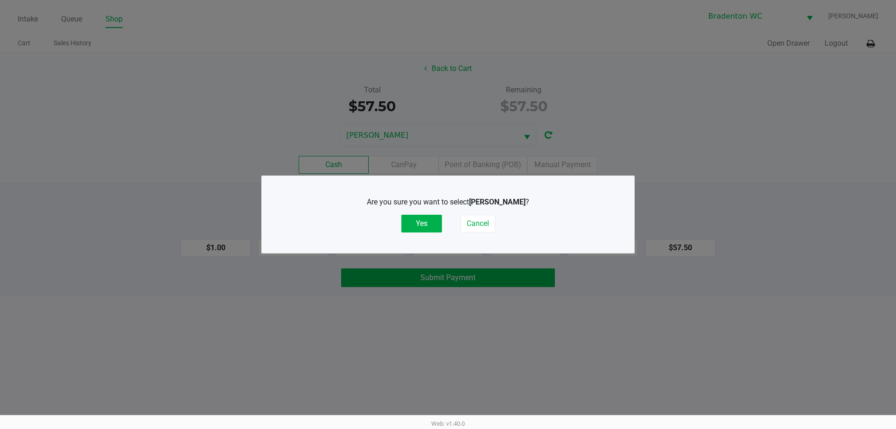
click at [424, 228] on button "Yes" at bounding box center [421, 224] width 41 height 18
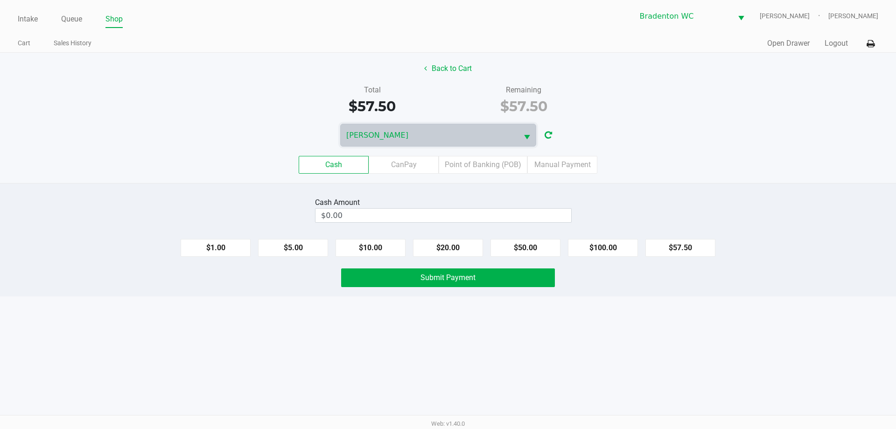
click at [872, 43] on icon at bounding box center [870, 44] width 8 height 7
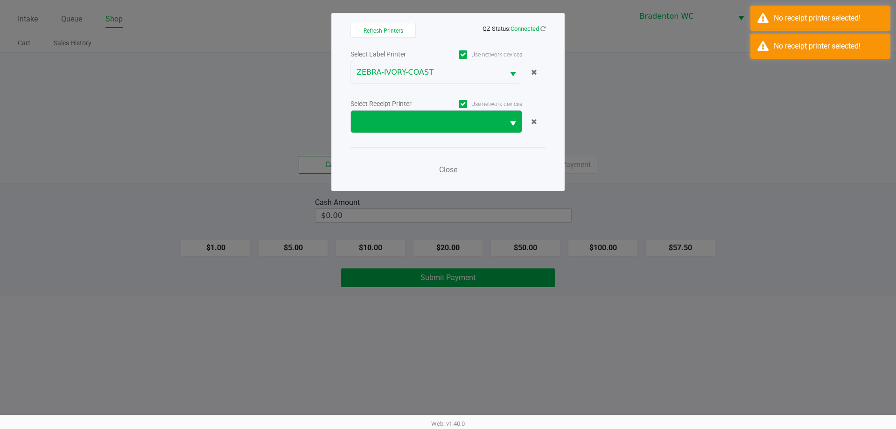
click at [509, 125] on span "Select" at bounding box center [513, 124] width 12 height 12
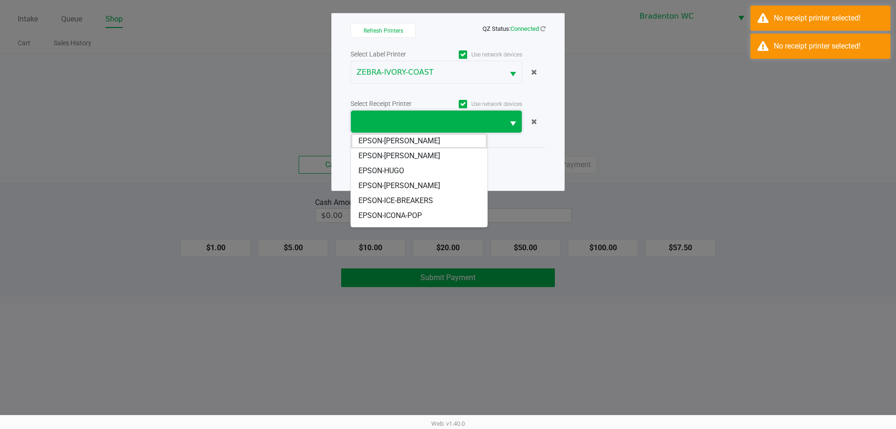
click at [440, 186] on span "EPSON-[PERSON_NAME]" at bounding box center [399, 185] width 82 height 11
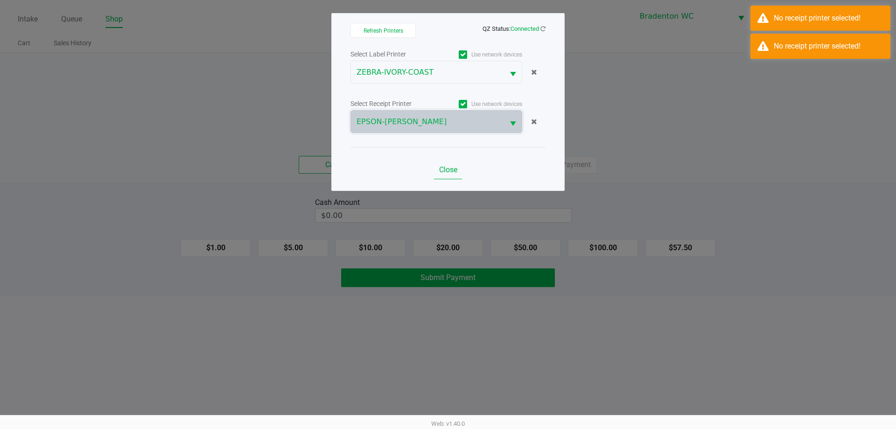
click at [455, 164] on button "Close" at bounding box center [448, 169] width 28 height 19
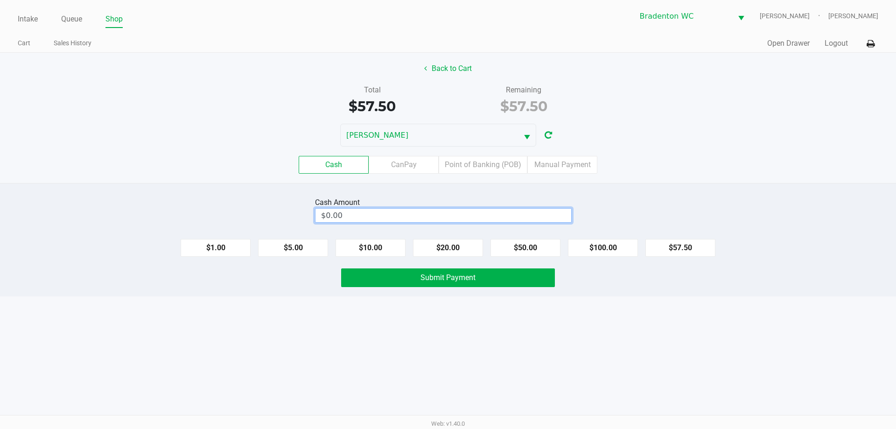
click at [476, 215] on input "$0.00" at bounding box center [443, 215] width 256 height 14
click at [504, 281] on button "Submit Payment" at bounding box center [448, 277] width 214 height 19
type input "$60.00"
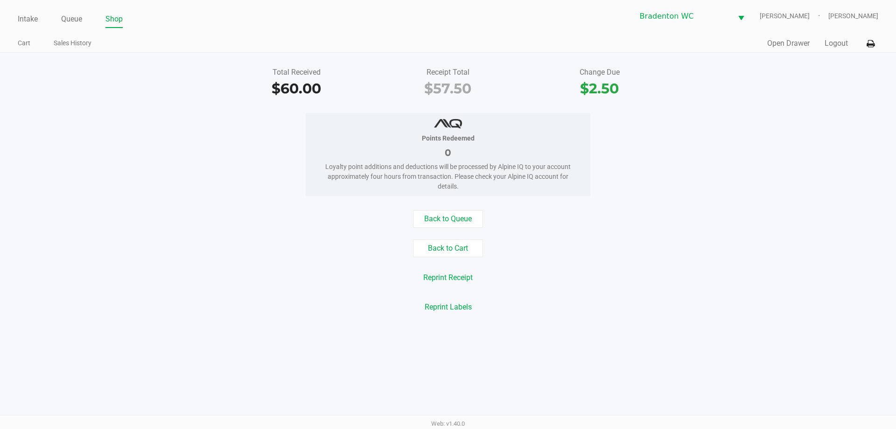
click at [467, 242] on button "Back to Cart" at bounding box center [448, 248] width 70 height 18
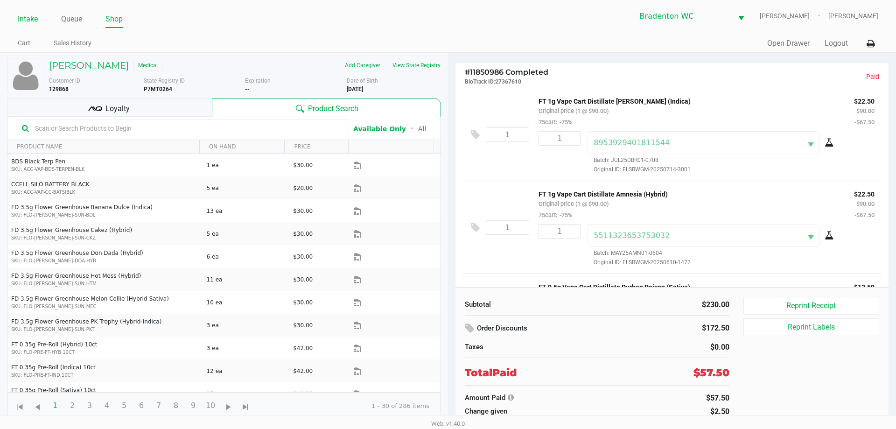
click at [26, 18] on link "Intake" at bounding box center [28, 19] width 20 height 13
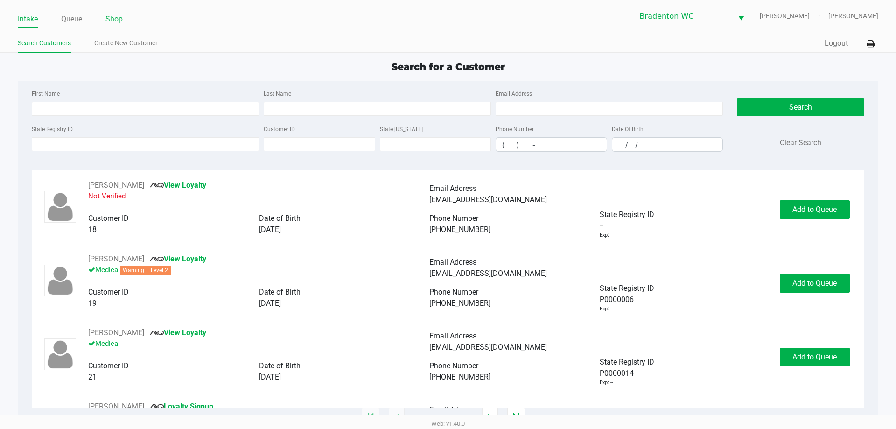
click at [121, 21] on link "Shop" at bounding box center [113, 19] width 17 height 13
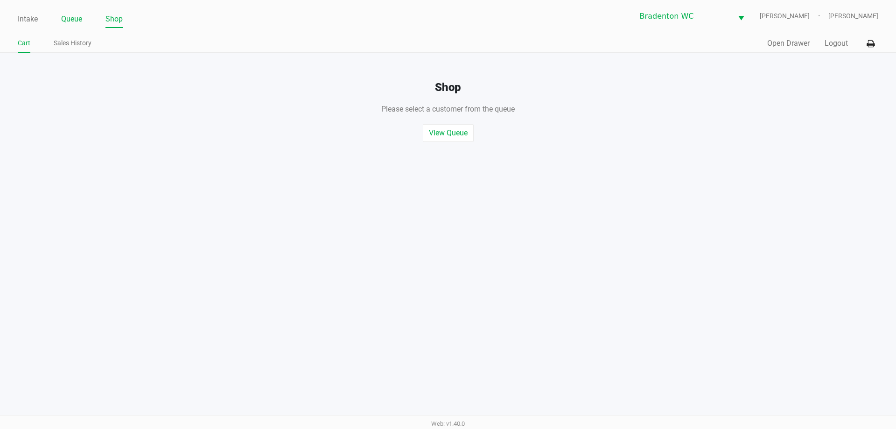
click at [78, 23] on link "Queue" at bounding box center [71, 19] width 21 height 13
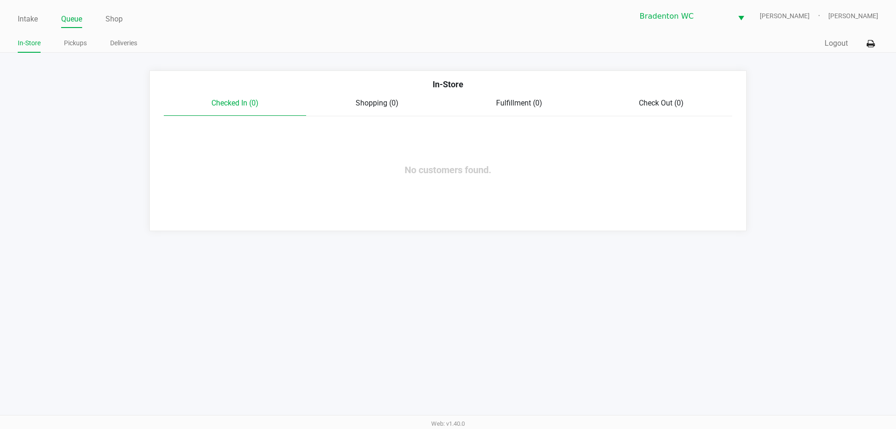
click at [31, 21] on link "Intake" at bounding box center [28, 19] width 20 height 13
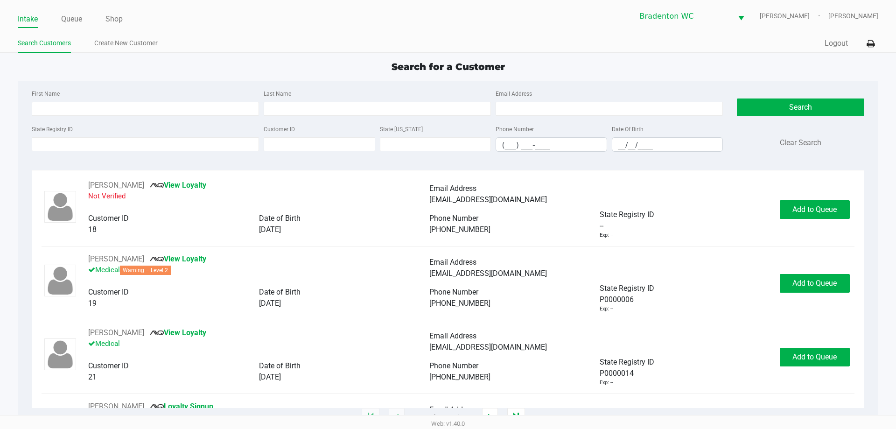
click at [836, 49] on button "Logout" at bounding box center [835, 43] width 23 height 11
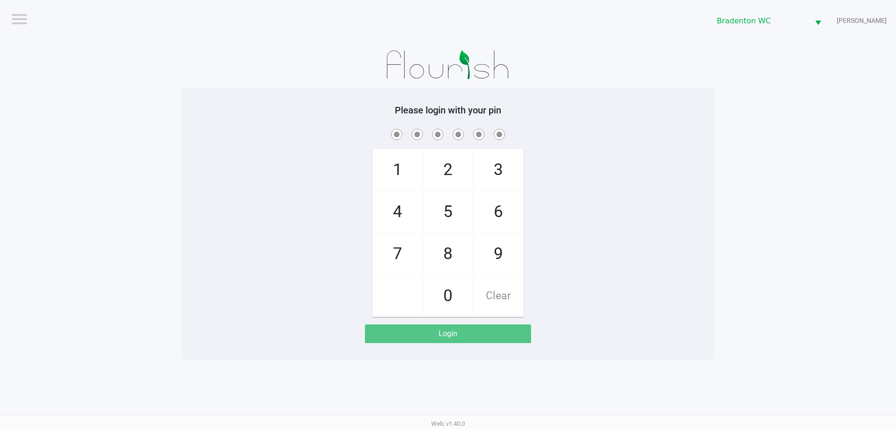
click at [838, 43] on app-pos-login-wrapper "Logout Bradenton WC HUMBERTO-LEON Please login with your pin 1 4 7 2 5 8 0 3 6 …" at bounding box center [448, 179] width 896 height 359
click at [452, 218] on span "5" at bounding box center [447, 211] width 49 height 41
checkbox input "true"
click at [458, 170] on span "2" at bounding box center [447, 169] width 49 height 41
checkbox input "true"
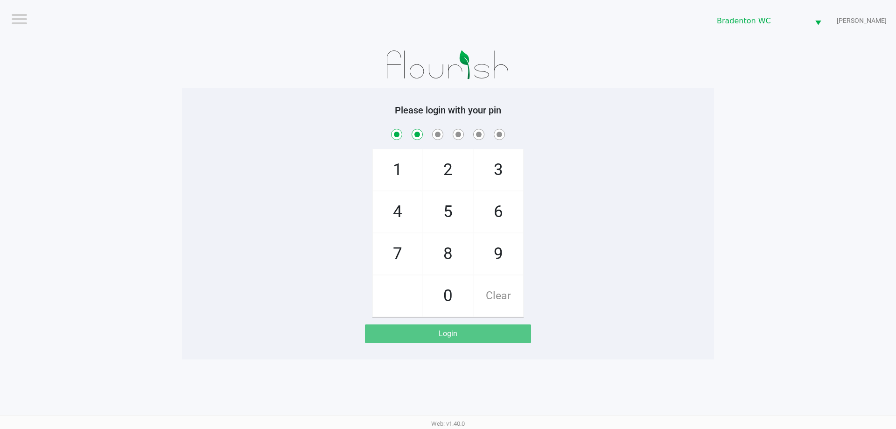
click at [403, 167] on span "1" at bounding box center [397, 169] width 49 height 41
checkbox input "true"
click at [400, 249] on span "7" at bounding box center [397, 253] width 49 height 41
checkbox input "true"
click at [493, 258] on span "9" at bounding box center [497, 253] width 49 height 41
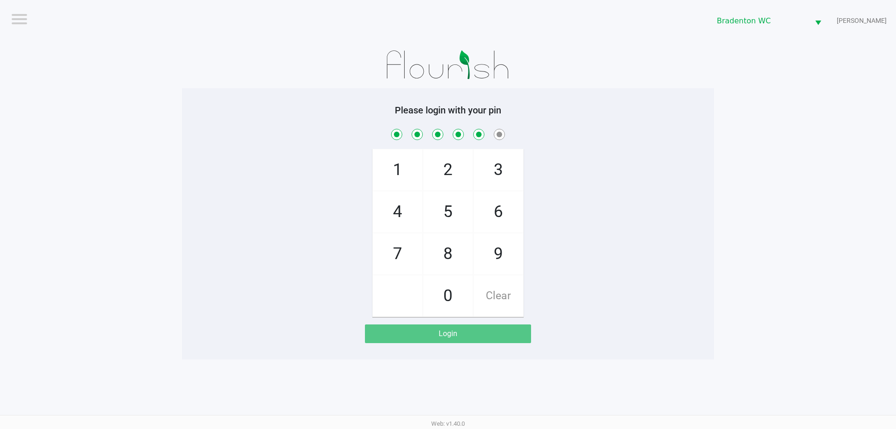
checkbox input "true"
click at [511, 162] on span "3" at bounding box center [497, 169] width 49 height 41
checkbox input "true"
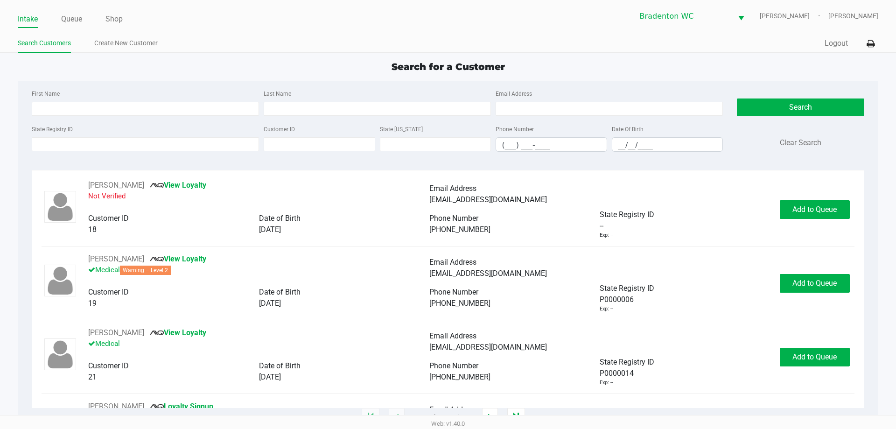
click at [117, 21] on link "Shop" at bounding box center [113, 19] width 17 height 13
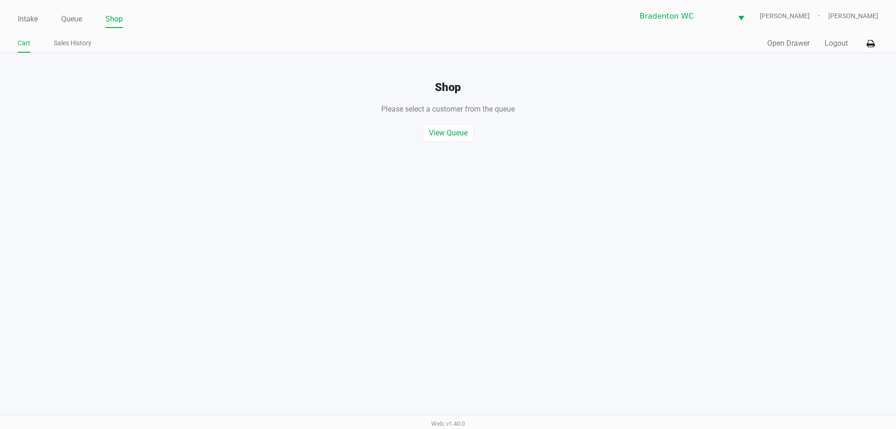
click at [793, 44] on button "Open Drawer" at bounding box center [788, 43] width 42 height 11
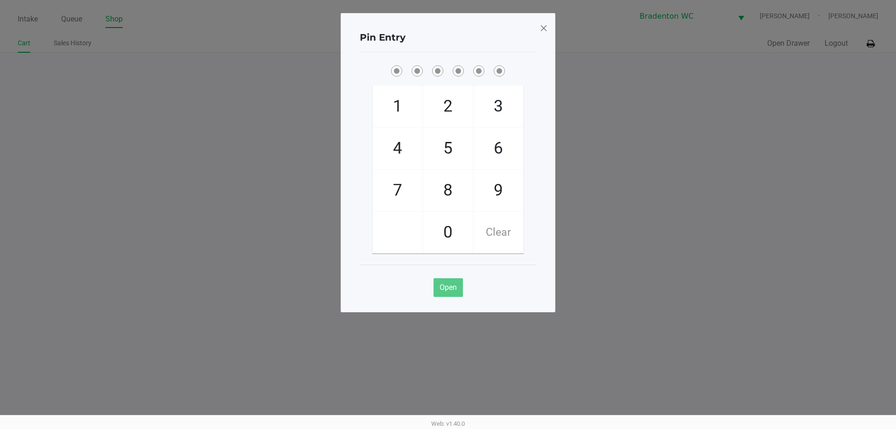
click at [449, 156] on span "5" at bounding box center [447, 148] width 49 height 41
checkbox input "true"
click at [450, 107] on span "2" at bounding box center [447, 106] width 49 height 41
checkbox input "true"
click at [403, 107] on span "1" at bounding box center [397, 106] width 49 height 41
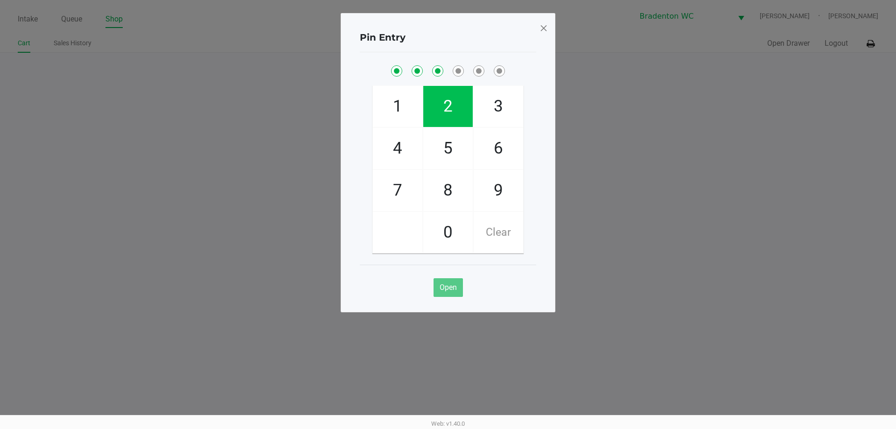
checkbox input "true"
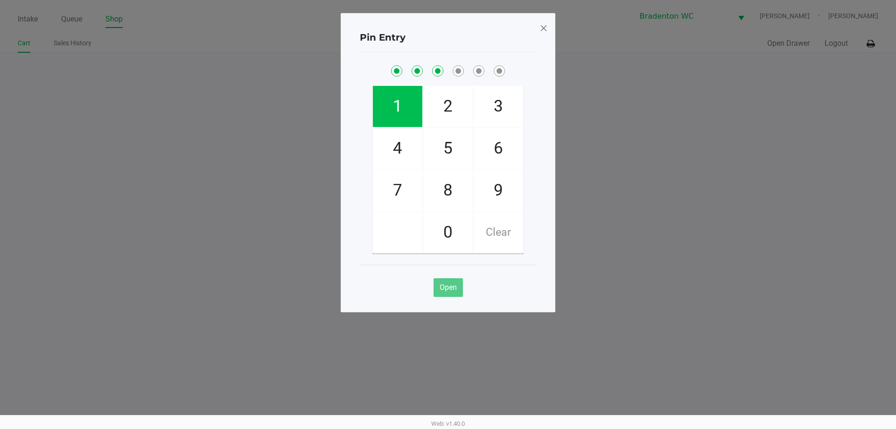
click at [402, 199] on span "7" at bounding box center [397, 190] width 49 height 41
checkbox input "true"
click at [504, 196] on span "9" at bounding box center [497, 190] width 49 height 41
checkbox input "true"
click at [508, 106] on span "3" at bounding box center [497, 106] width 49 height 41
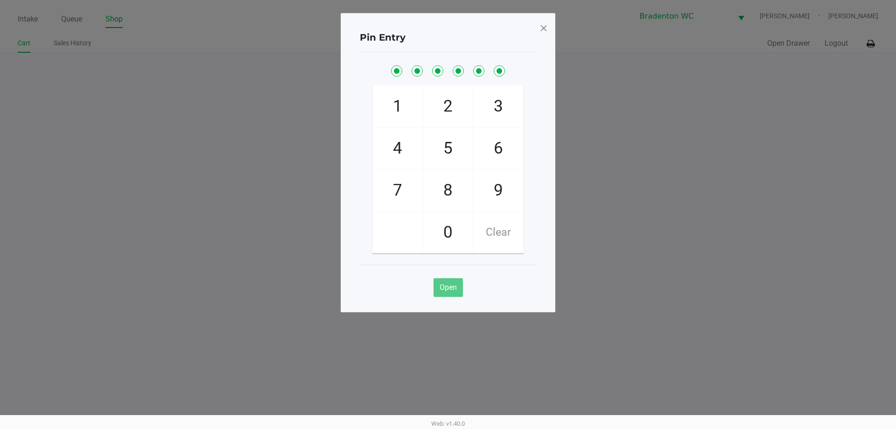
checkbox input "true"
click at [544, 30] on span at bounding box center [543, 28] width 8 height 15
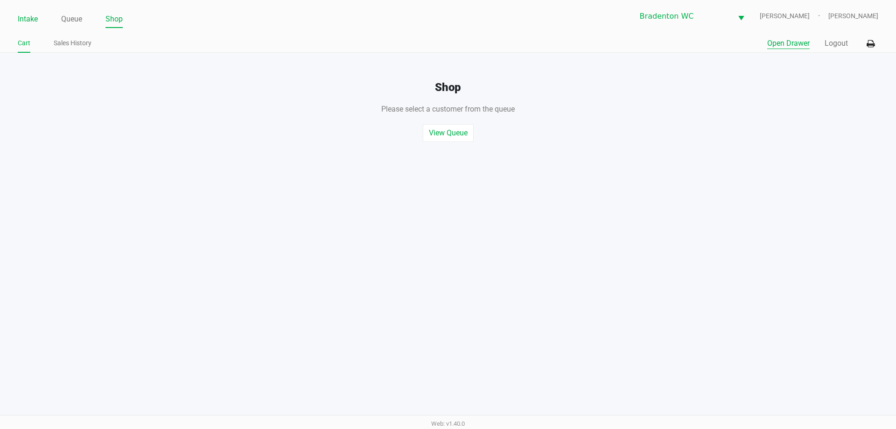
click at [30, 16] on link "Intake" at bounding box center [28, 19] width 20 height 13
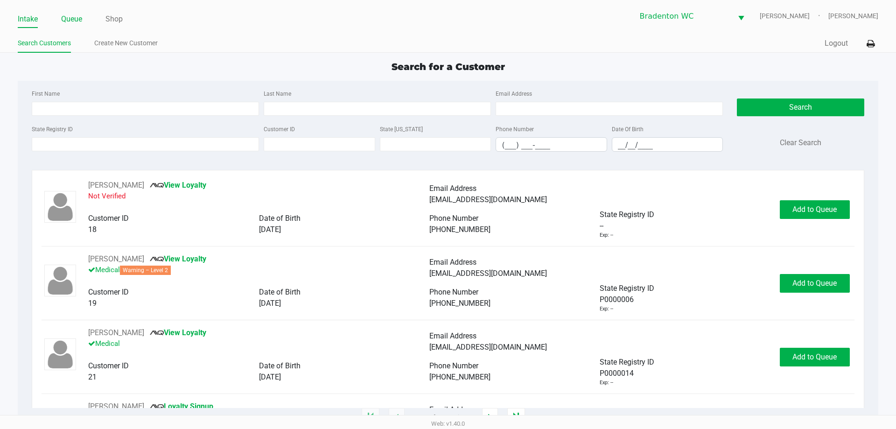
click at [76, 20] on link "Queue" at bounding box center [71, 19] width 21 height 13
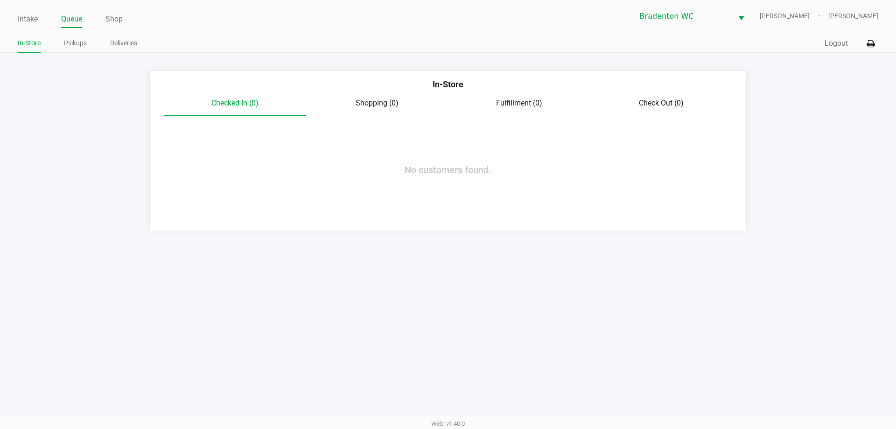
click at [78, 41] on link "Pickups" at bounding box center [75, 43] width 23 height 12
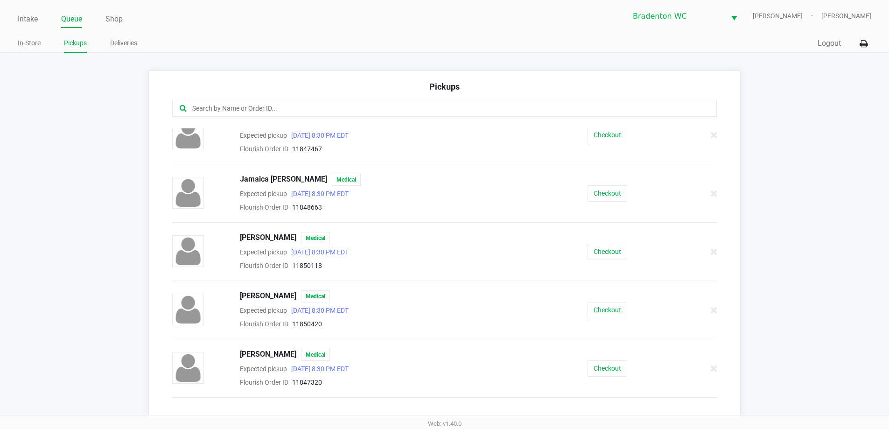
scroll to position [373, 0]
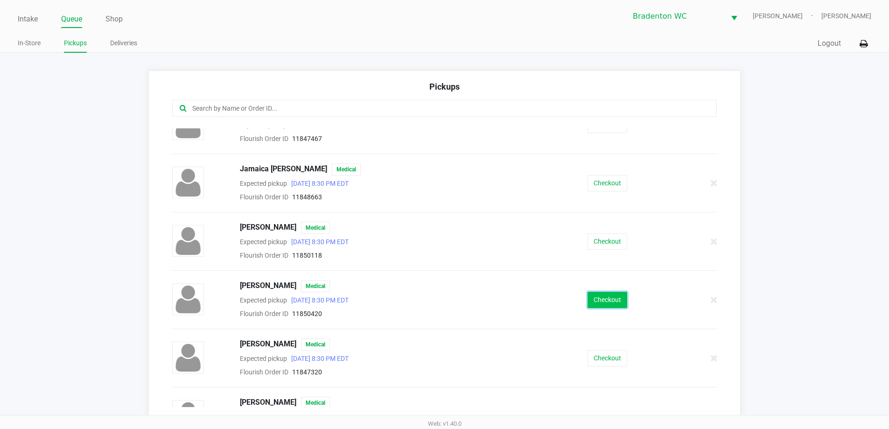
click at [608, 306] on button "Checkout" at bounding box center [607, 300] width 40 height 16
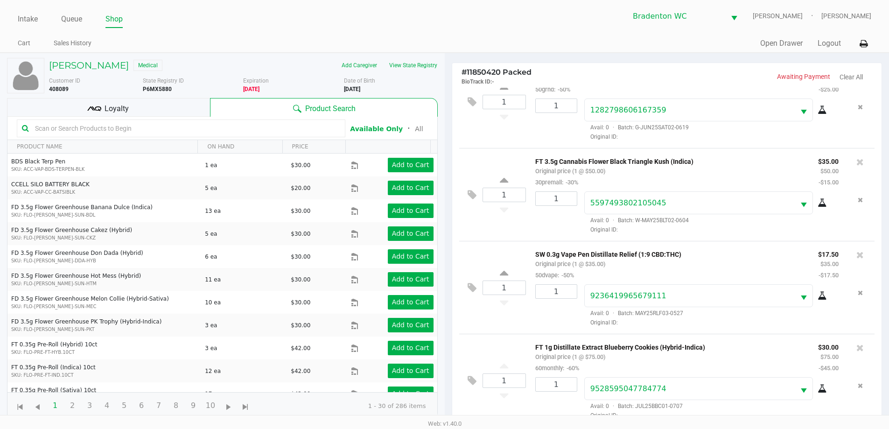
scroll to position [101, 0]
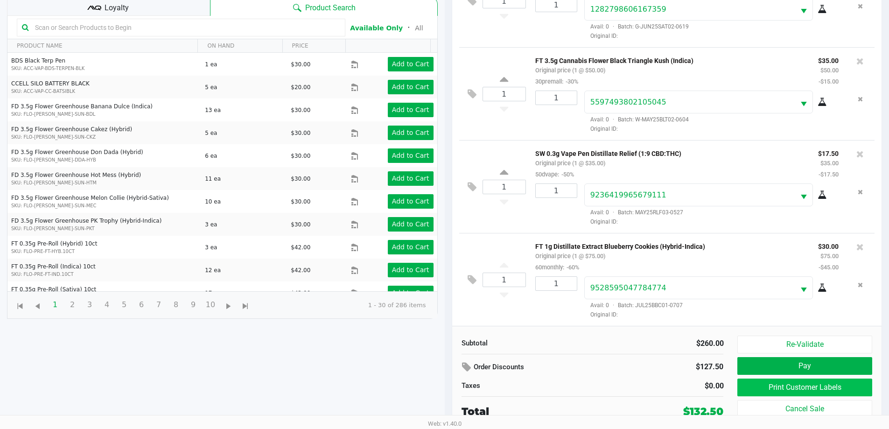
click at [833, 392] on button "Print Customer Labels" at bounding box center [804, 387] width 134 height 18
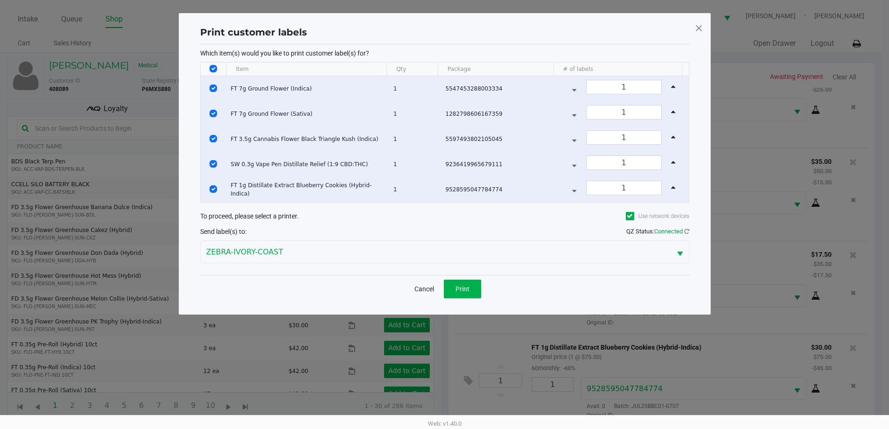
scroll to position [0, 0]
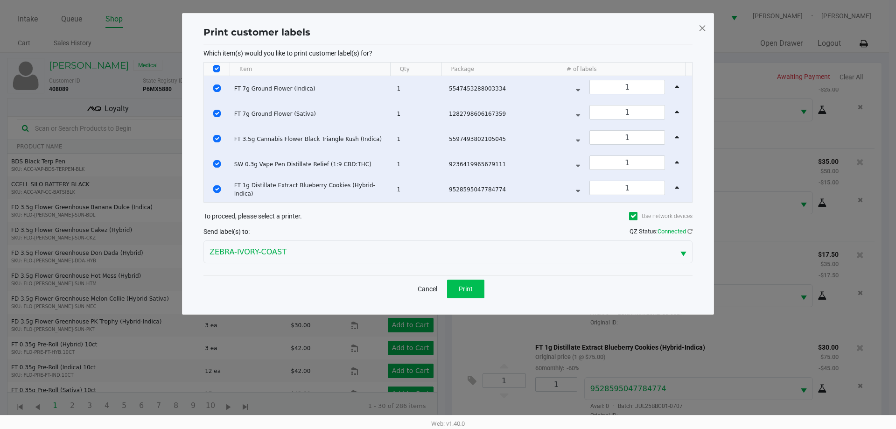
click at [472, 290] on span "Print" at bounding box center [465, 288] width 14 height 7
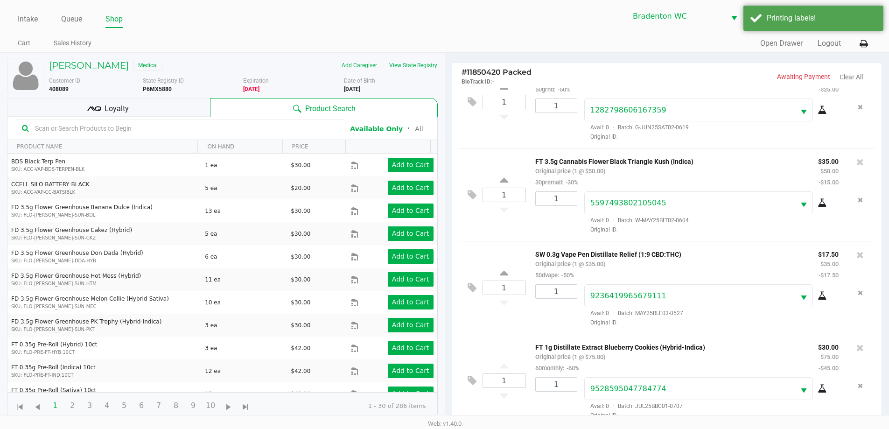
click at [166, 112] on div "Loyalty" at bounding box center [108, 107] width 203 height 19
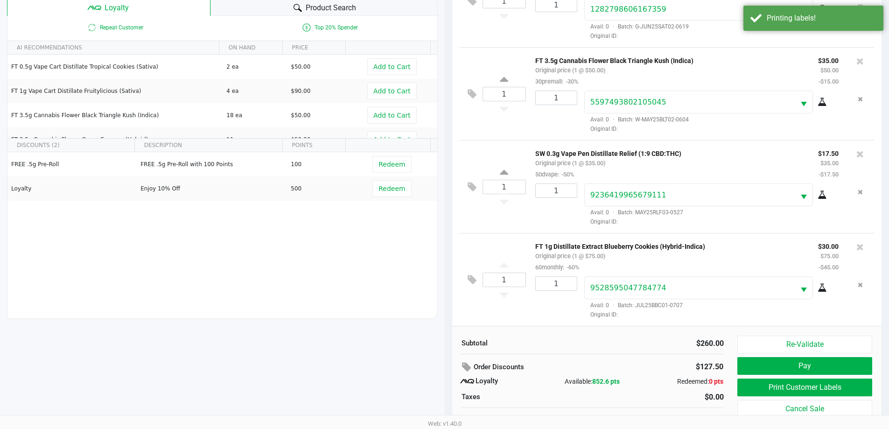
scroll to position [112, 0]
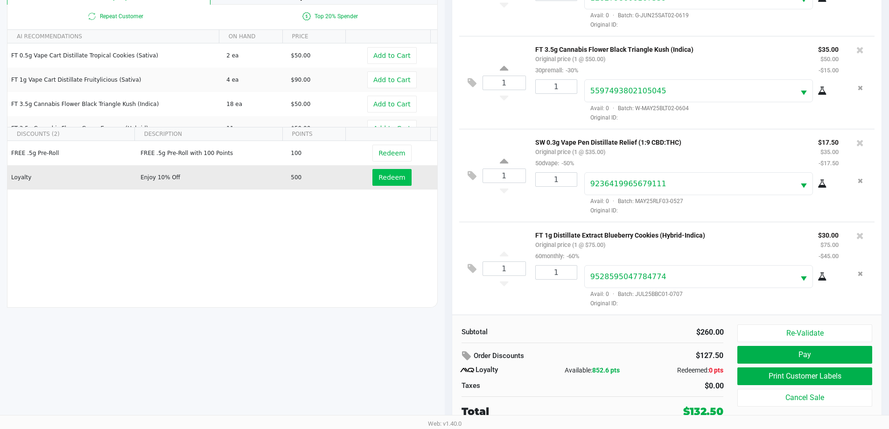
click at [393, 177] on span "Redeem" at bounding box center [391, 177] width 27 height 7
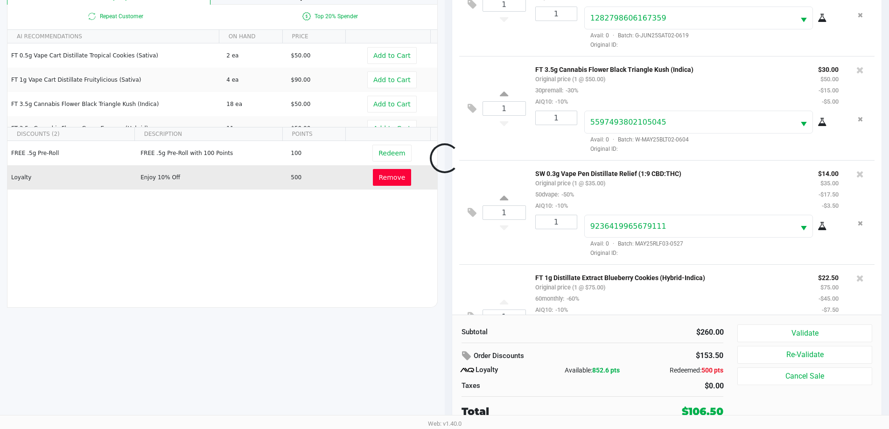
scroll to position [184, 0]
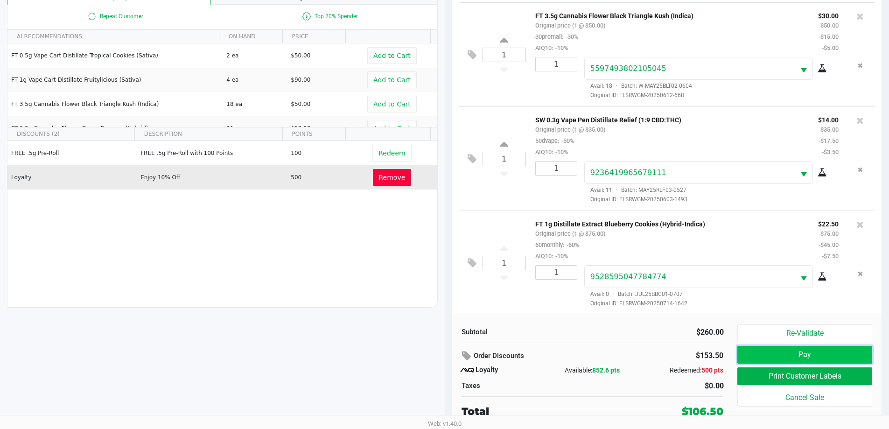
click at [825, 347] on button "Pay" at bounding box center [804, 355] width 134 height 18
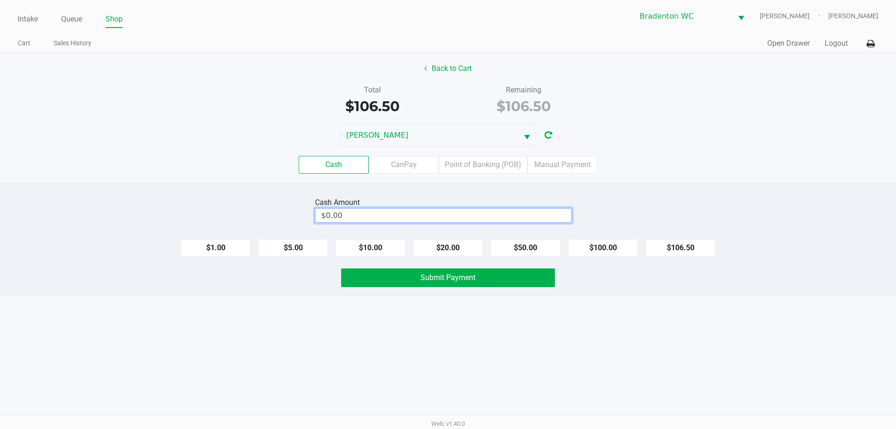
click at [502, 217] on input "$0.00" at bounding box center [443, 215] width 256 height 14
click at [476, 272] on button "Submit Payment" at bounding box center [448, 277] width 214 height 19
type input "$120.00"
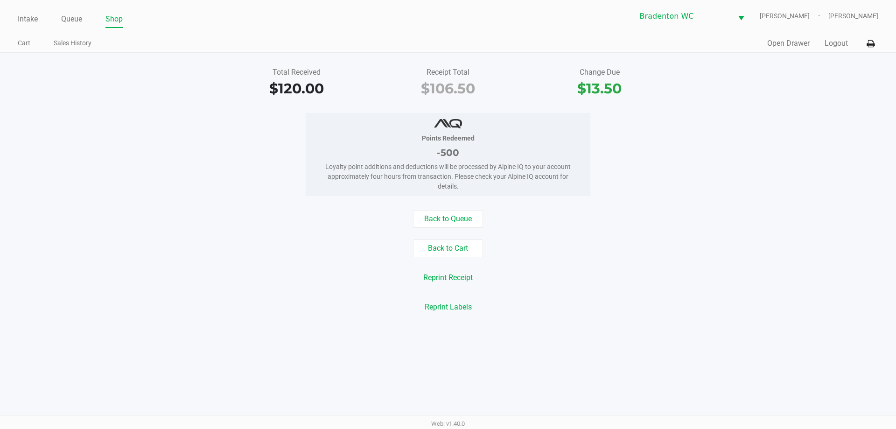
click at [441, 225] on button "Back to Queue" at bounding box center [448, 219] width 70 height 18
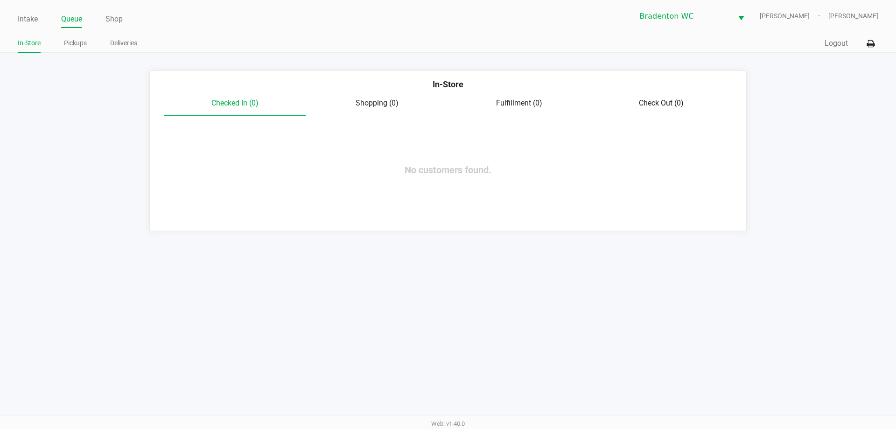
click at [36, 25] on link "Intake" at bounding box center [28, 19] width 20 height 13
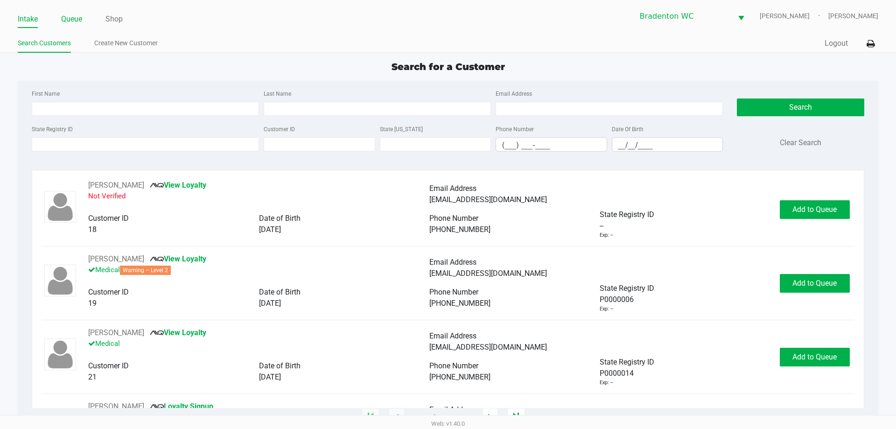
click at [74, 22] on link "Queue" at bounding box center [71, 19] width 21 height 13
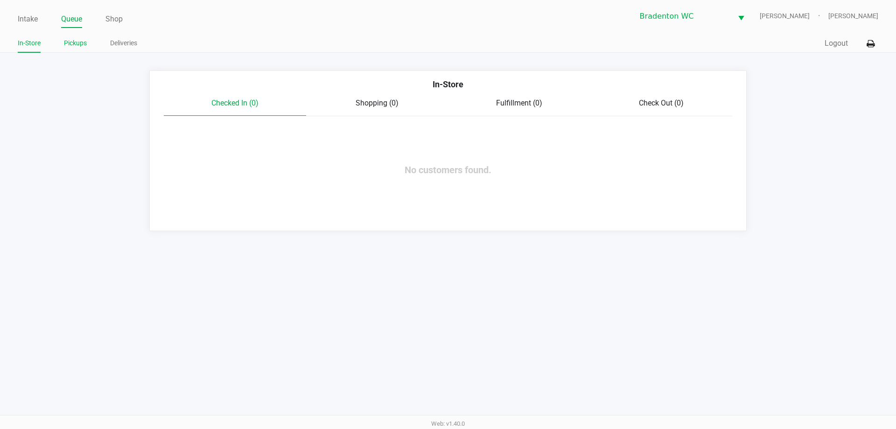
click at [74, 43] on link "Pickups" at bounding box center [75, 43] width 23 height 12
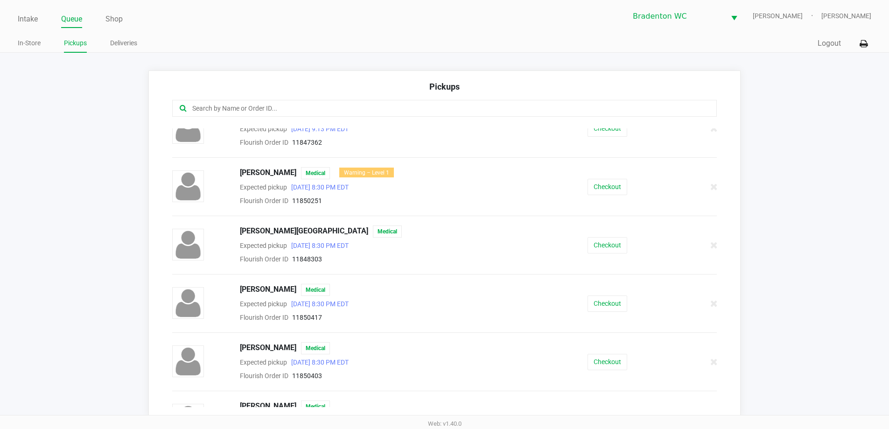
scroll to position [103, 0]
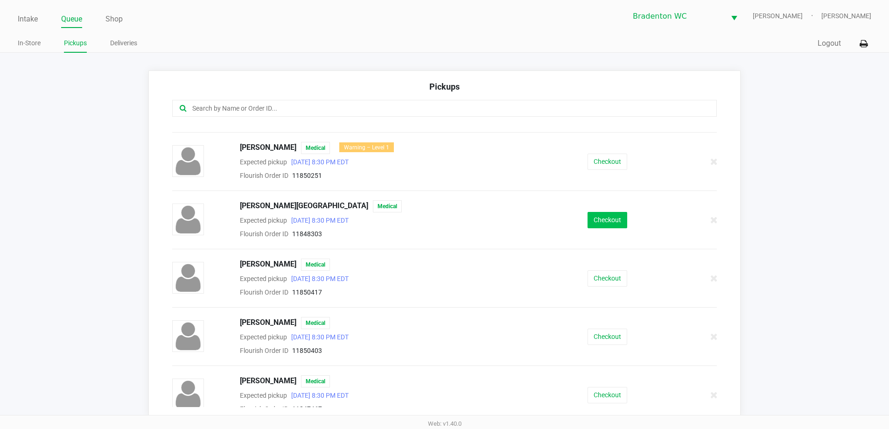
click at [608, 219] on button "Checkout" at bounding box center [607, 220] width 40 height 16
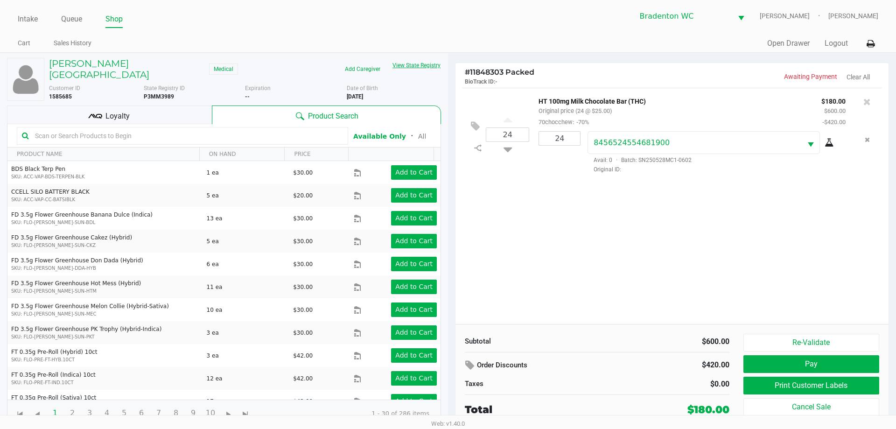
click at [421, 64] on button "View State Registry" at bounding box center [413, 65] width 55 height 15
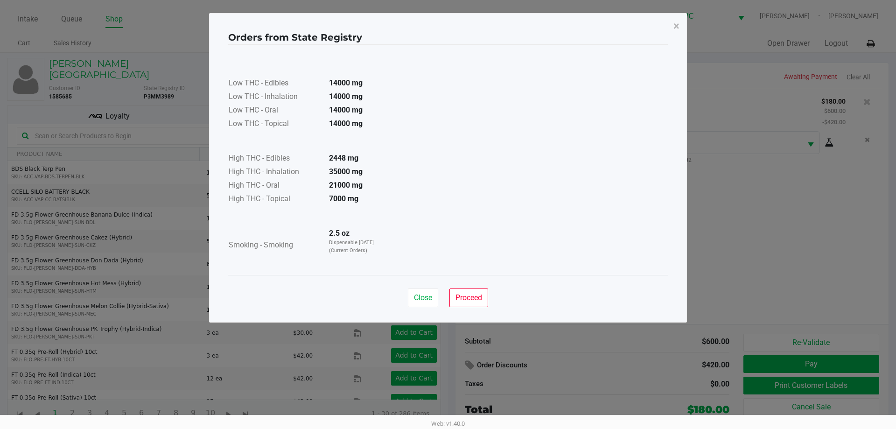
click at [472, 306] on button "Proceed" at bounding box center [468, 297] width 39 height 19
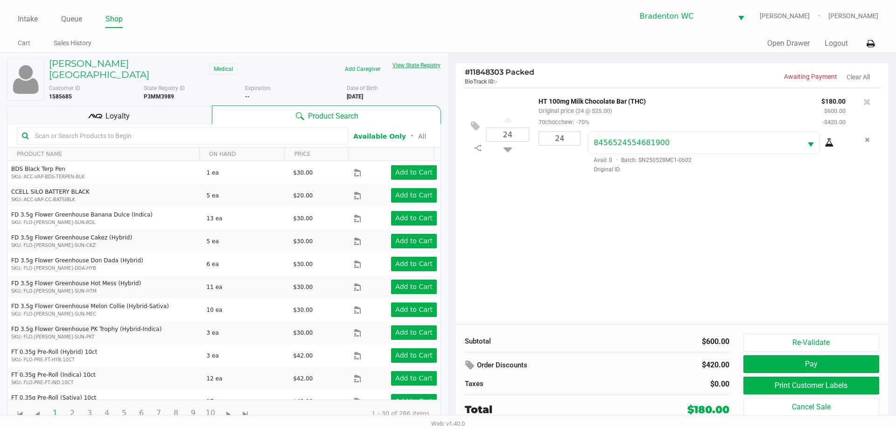
click at [820, 348] on button "Re-Validate" at bounding box center [811, 342] width 136 height 18
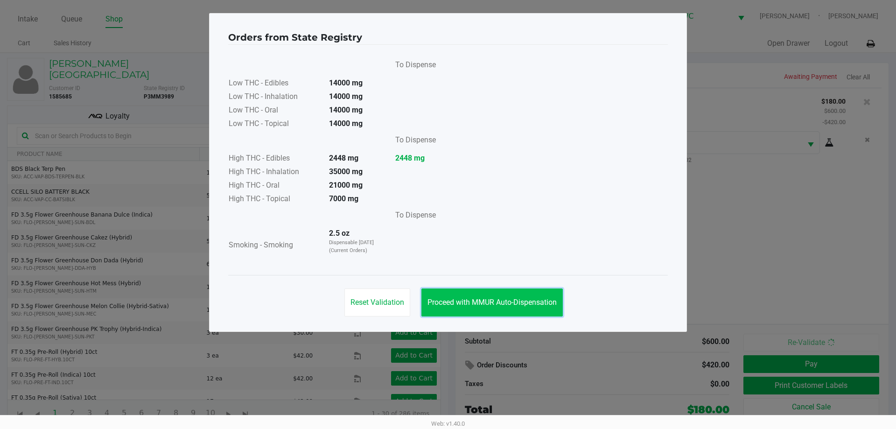
click at [496, 303] on span "Proceed with MMUR Auto-Dispensation" at bounding box center [491, 302] width 129 height 9
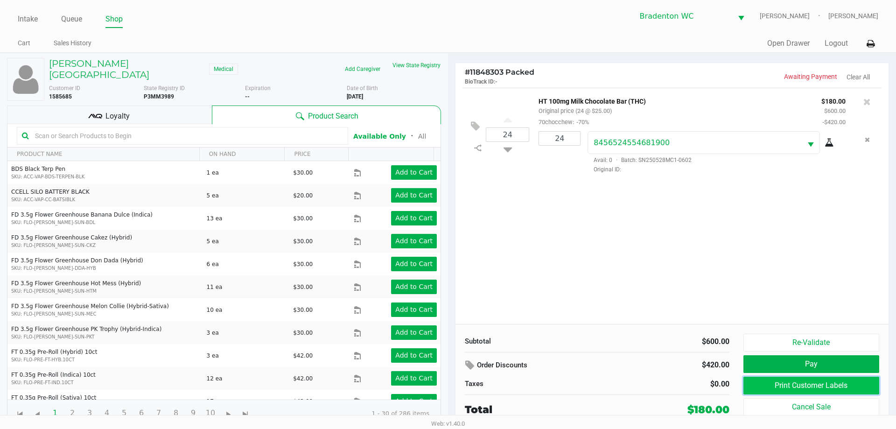
click at [787, 384] on button "Print Customer Labels" at bounding box center [811, 385] width 136 height 18
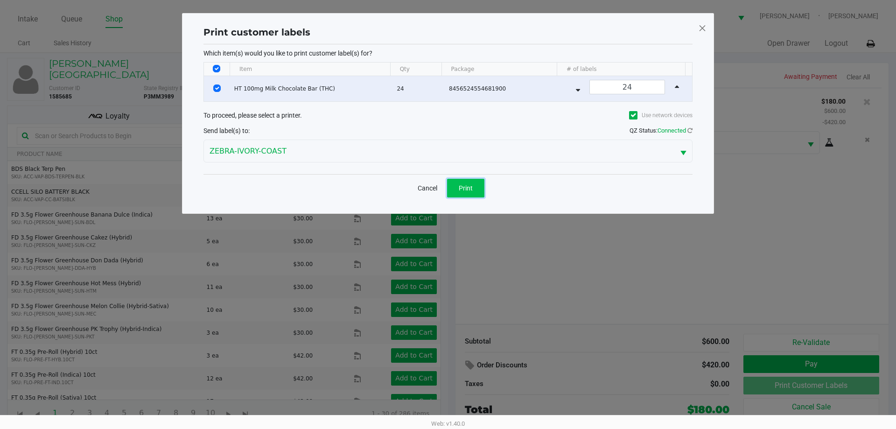
click at [469, 188] on span "Print" at bounding box center [465, 187] width 14 height 7
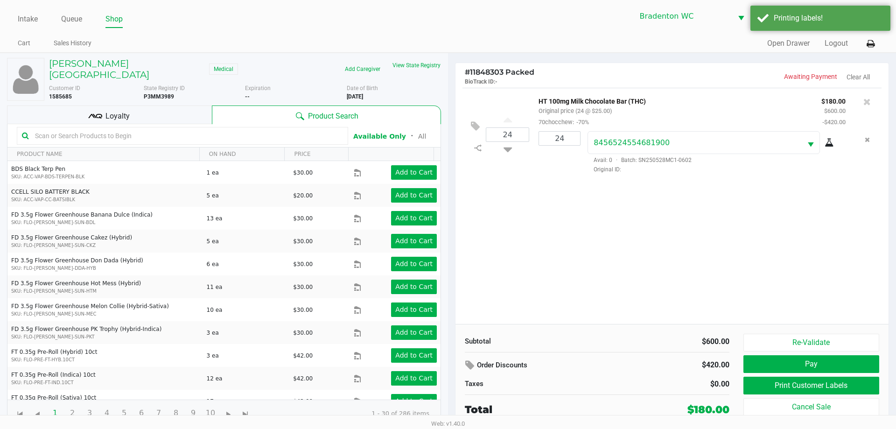
click at [123, 111] on span "Loyalty" at bounding box center [117, 116] width 24 height 11
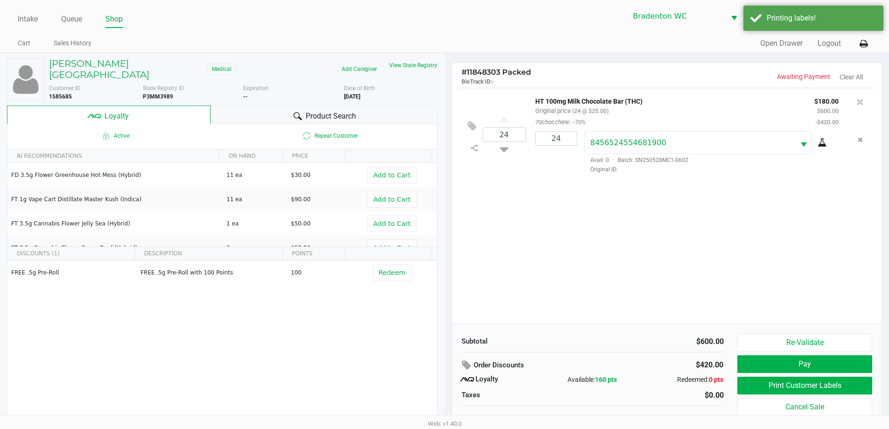
click at [336, 111] on span "Product Search" at bounding box center [330, 116] width 50 height 11
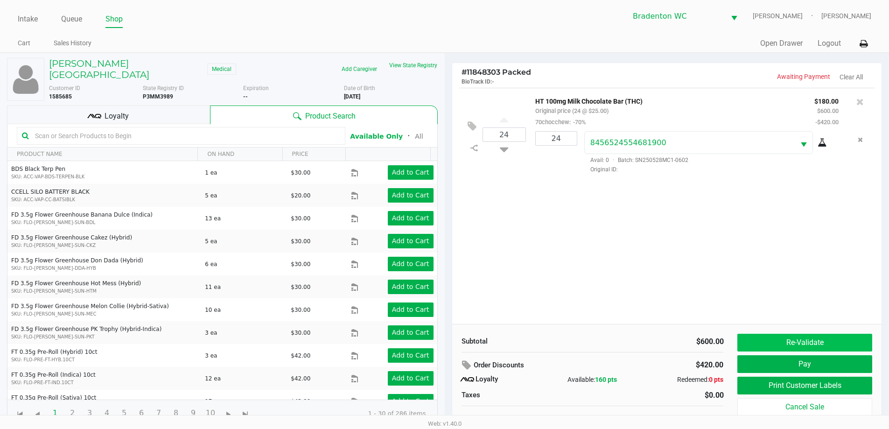
scroll to position [9, 0]
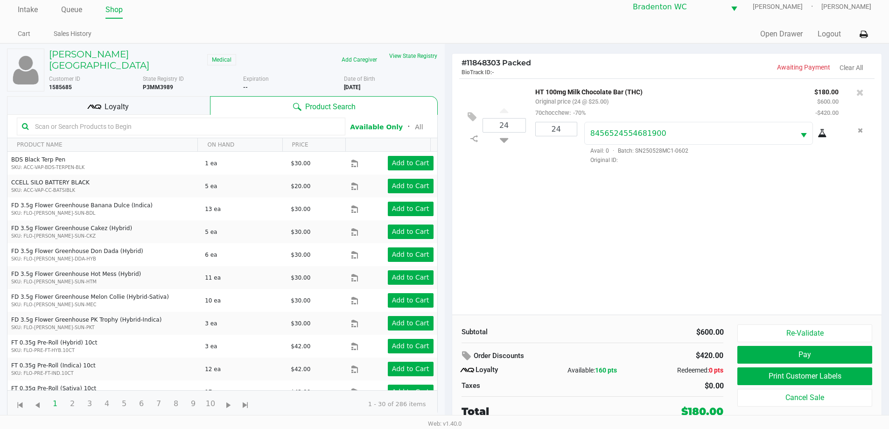
click at [111, 104] on span "Loyalty" at bounding box center [116, 106] width 24 height 11
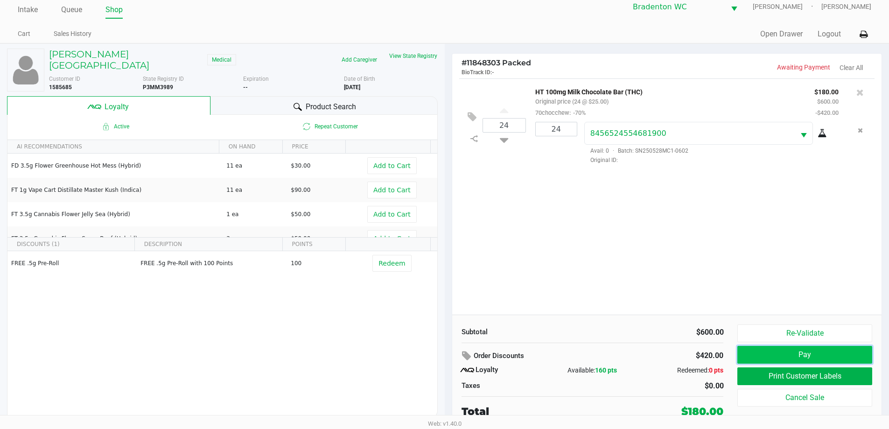
click at [819, 354] on button "Pay" at bounding box center [804, 355] width 134 height 18
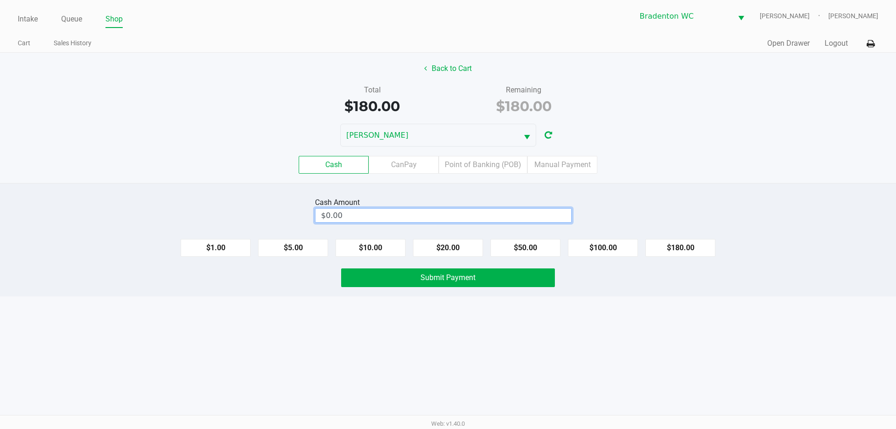
click at [504, 211] on input "$0.00" at bounding box center [443, 215] width 256 height 14
click at [516, 281] on button "Submit Payment" at bounding box center [448, 277] width 214 height 19
type input "$200.00"
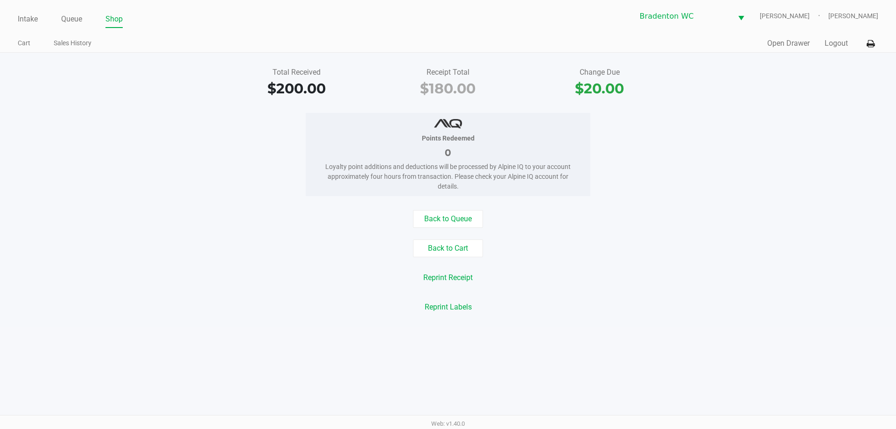
click at [460, 216] on button "Back to Queue" at bounding box center [448, 219] width 70 height 18
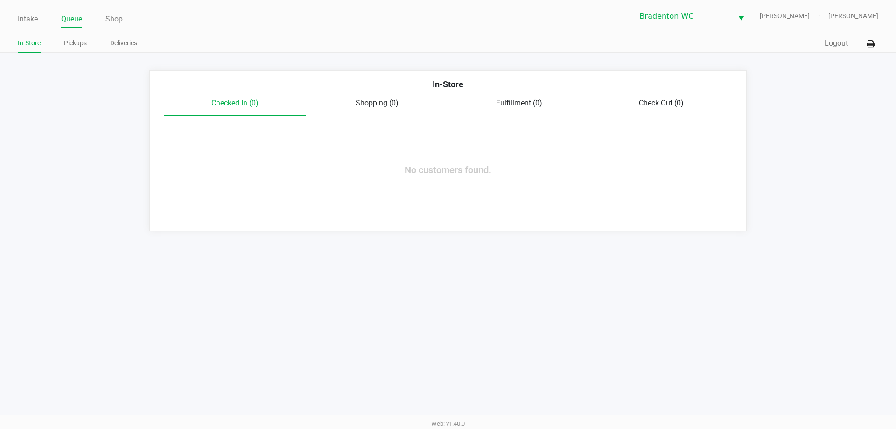
click at [30, 39] on link "In-Store" at bounding box center [29, 43] width 23 height 12
click at [31, 19] on link "Intake" at bounding box center [28, 19] width 20 height 13
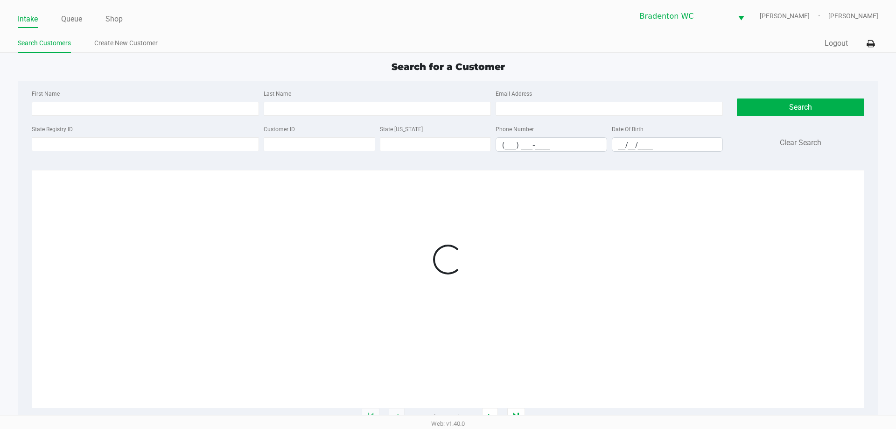
click at [73, 18] on link "Queue" at bounding box center [71, 19] width 21 height 13
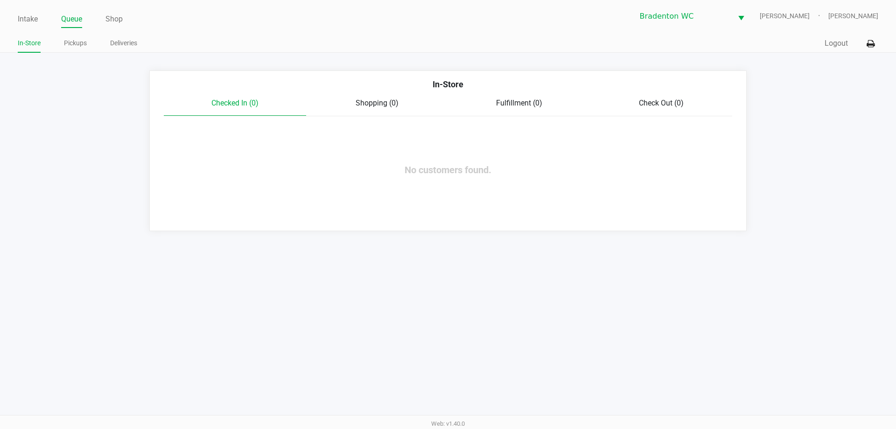
click at [69, 61] on app-point-of-sale "Intake Queue Shop Bradenton WC HUMBERTO-LEON Noah Katz In-Store Pickups Deliver…" at bounding box center [448, 115] width 896 height 231
click at [72, 46] on link "Pickups" at bounding box center [75, 43] width 23 height 12
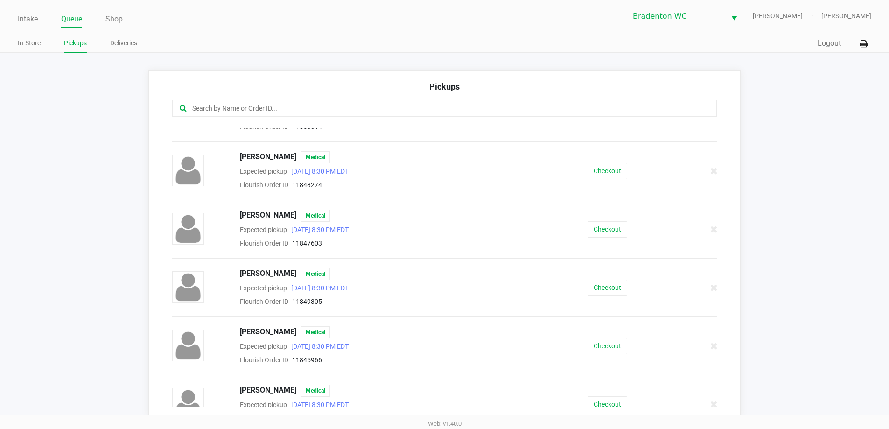
scroll to position [577, 0]
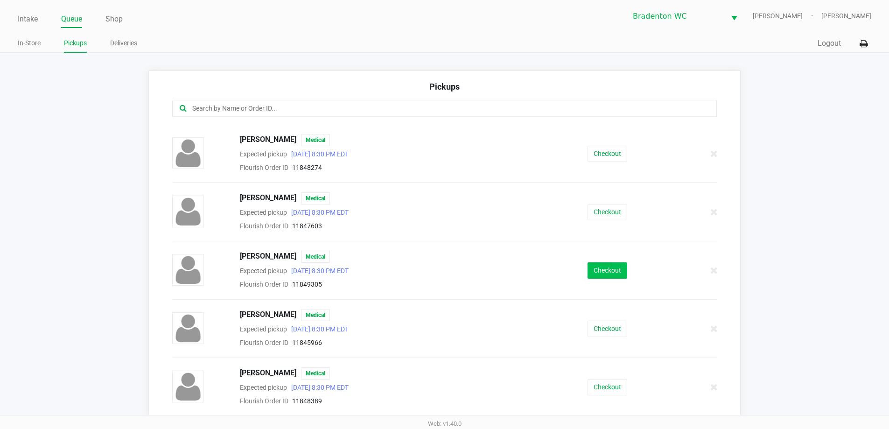
click at [603, 271] on button "Checkout" at bounding box center [607, 270] width 40 height 16
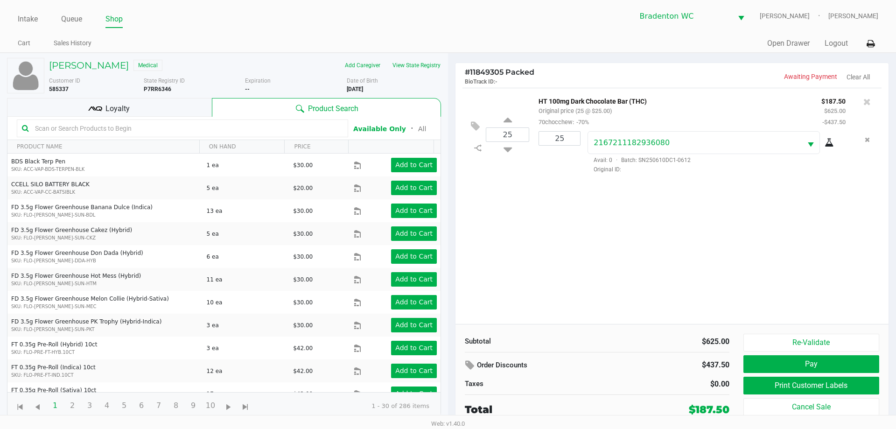
click at [798, 341] on button "Re-Validate" at bounding box center [811, 342] width 136 height 18
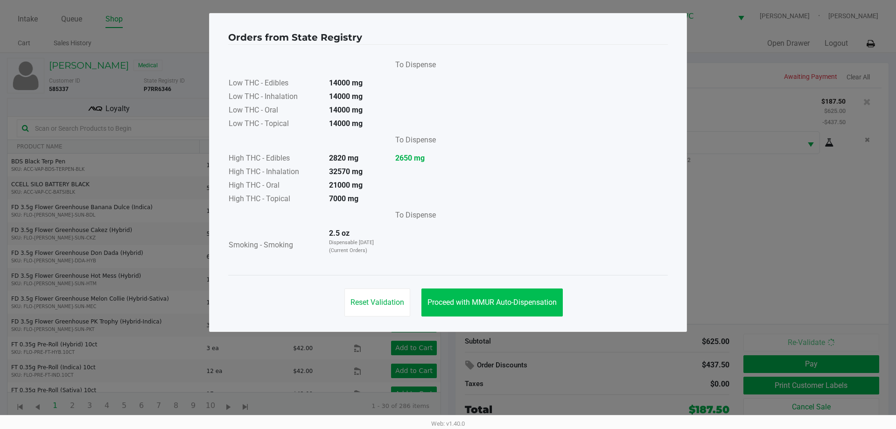
click at [504, 304] on span "Proceed with MMUR Auto-Dispensation" at bounding box center [491, 302] width 129 height 9
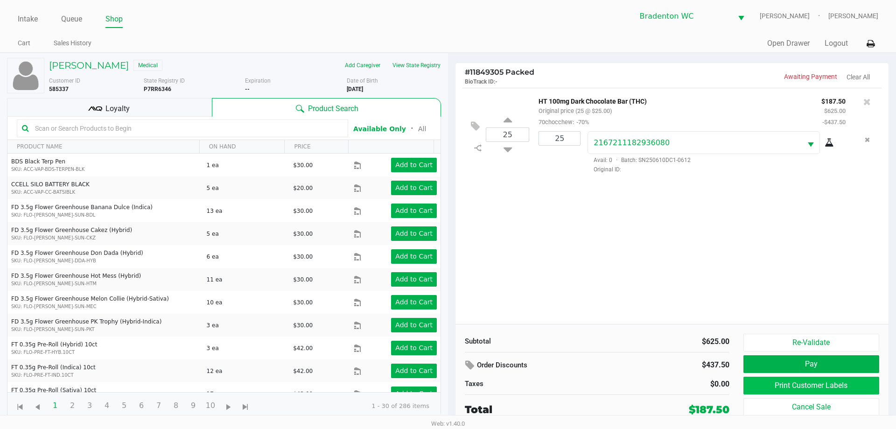
click at [829, 384] on button "Print Customer Labels" at bounding box center [811, 385] width 136 height 18
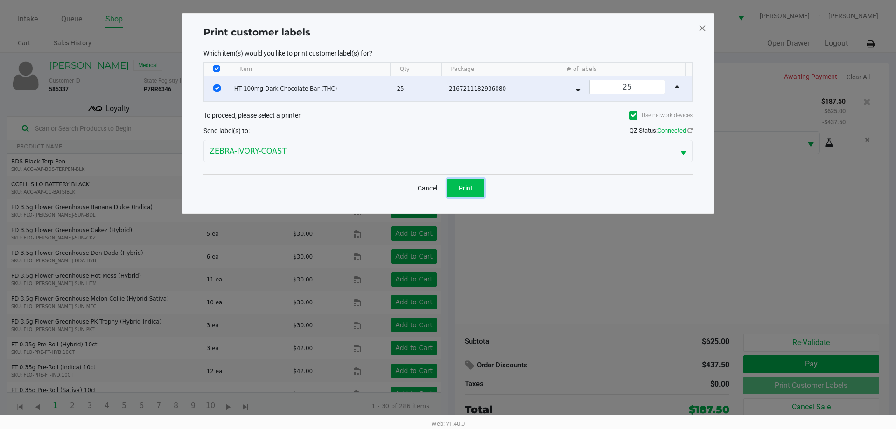
click at [472, 190] on span "Print" at bounding box center [465, 187] width 14 height 7
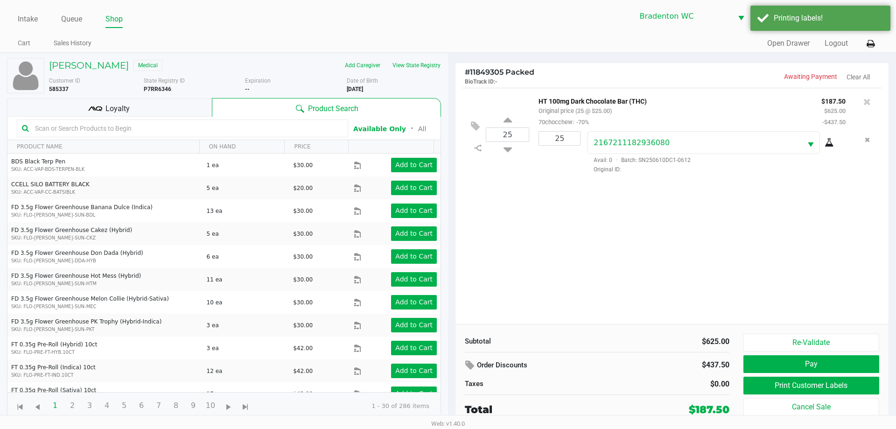
click at [178, 126] on input "text" at bounding box center [187, 128] width 312 height 14
click at [194, 104] on div "Loyalty" at bounding box center [109, 107] width 205 height 19
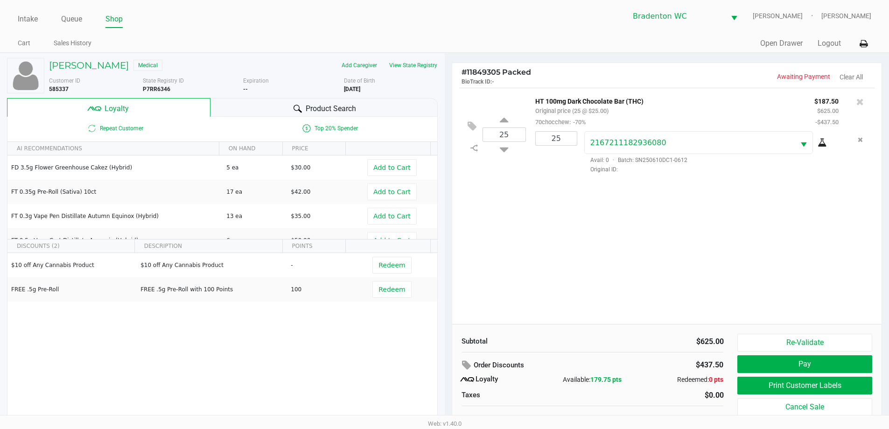
scroll to position [9, 0]
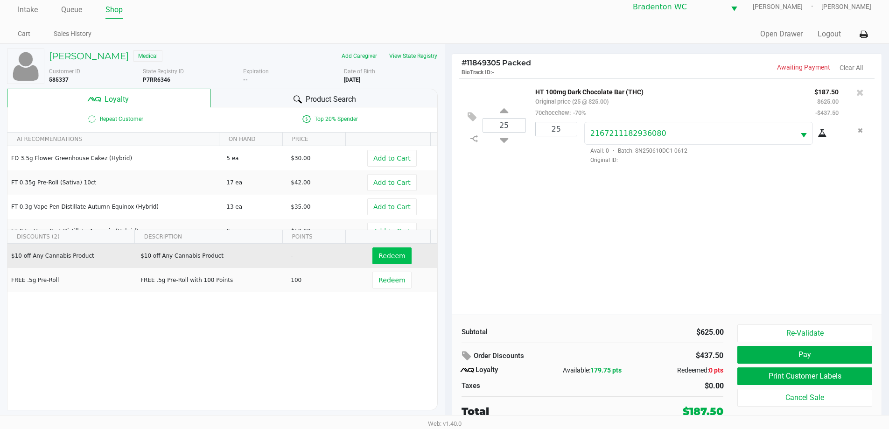
click at [387, 262] on button "Redeem" at bounding box center [391, 255] width 39 height 17
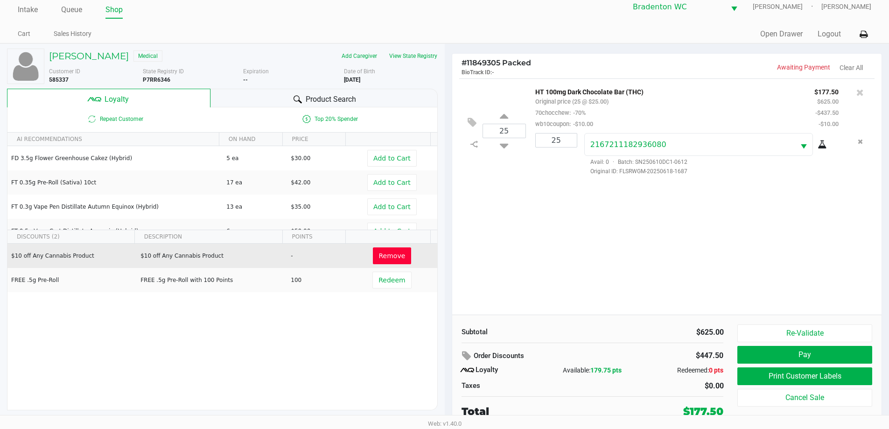
click at [822, 377] on button "Print Customer Labels" at bounding box center [804, 376] width 134 height 18
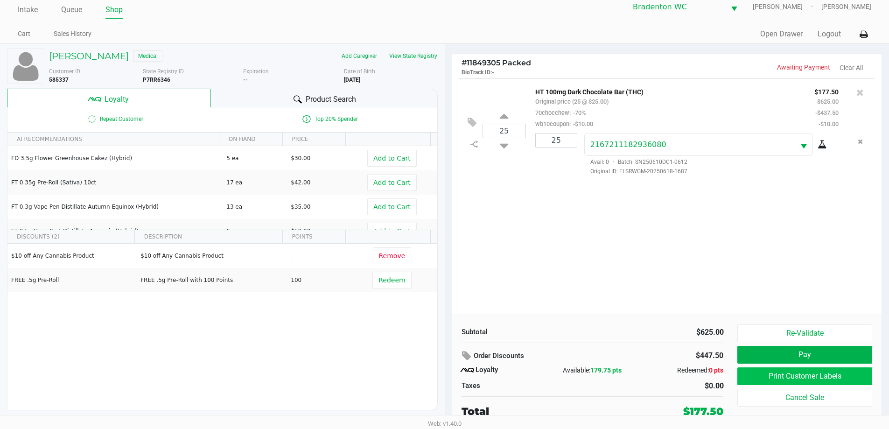
scroll to position [0, 0]
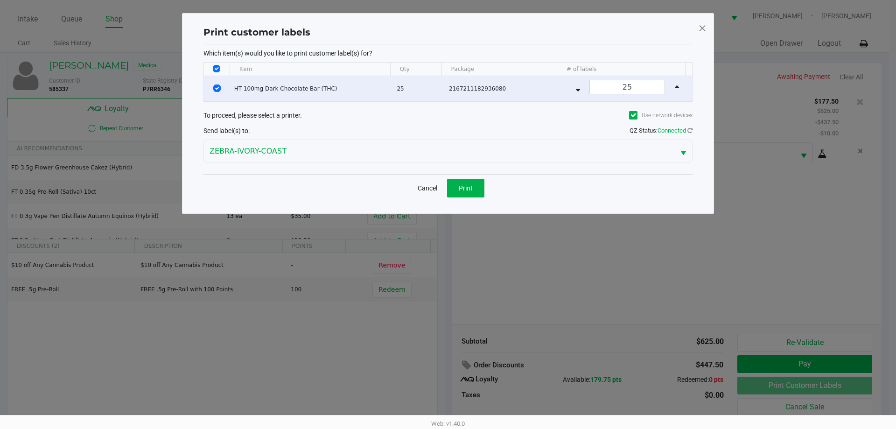
click at [701, 29] on span at bounding box center [702, 28] width 8 height 15
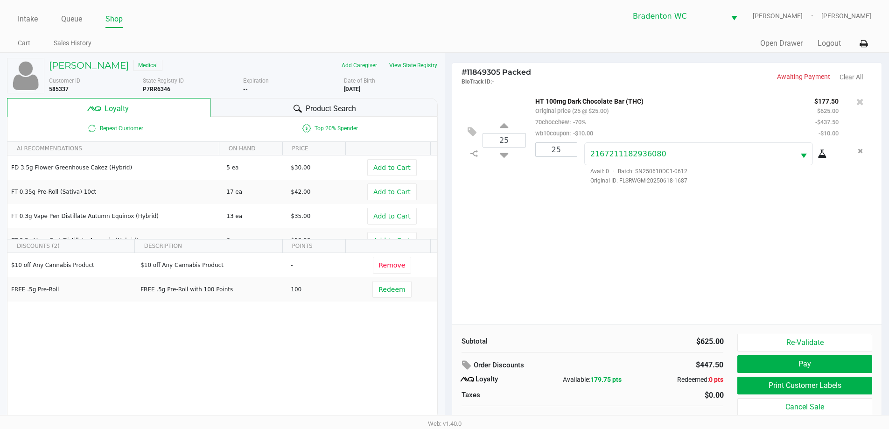
scroll to position [9, 0]
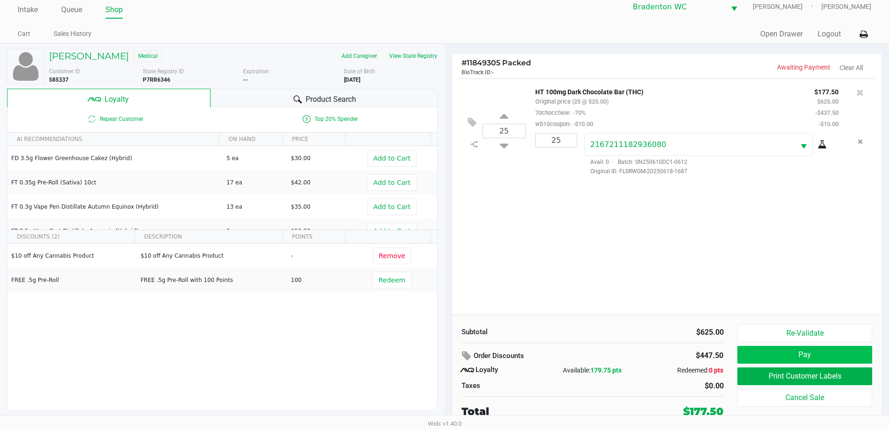
click at [840, 354] on button "Pay" at bounding box center [804, 355] width 134 height 18
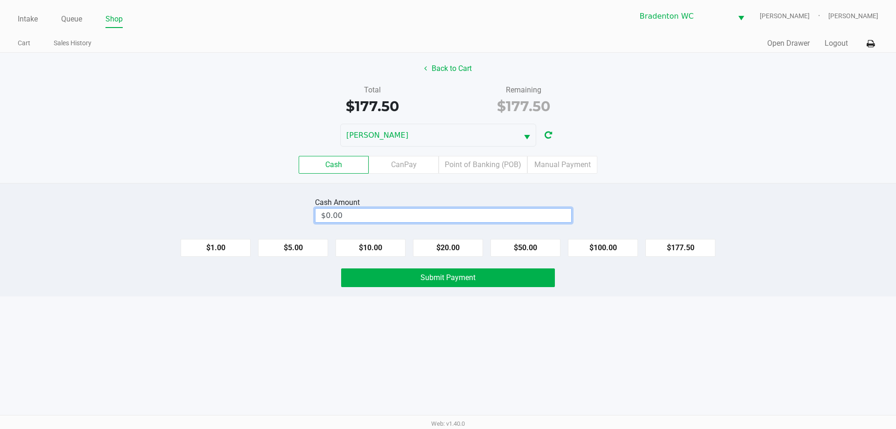
click at [493, 211] on input "$0.00" at bounding box center [443, 215] width 256 height 14
click at [458, 269] on button "Submit Payment" at bounding box center [448, 277] width 214 height 19
type input "$180.50"
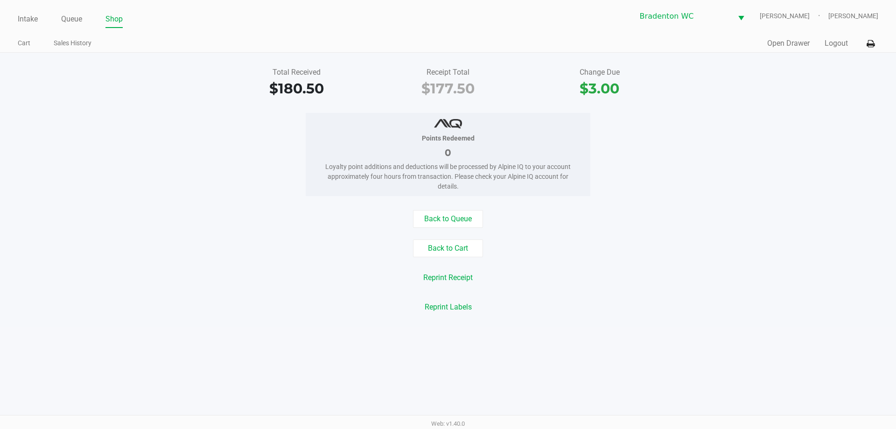
click at [456, 216] on button "Back to Queue" at bounding box center [448, 219] width 70 height 18
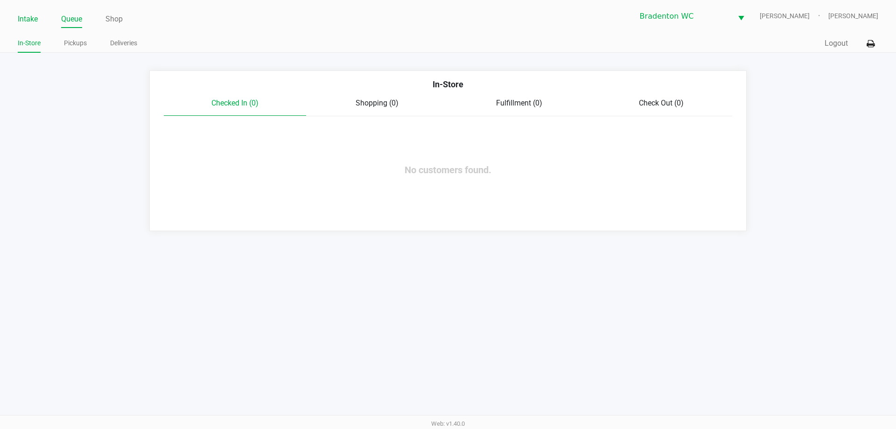
click at [35, 22] on link "Intake" at bounding box center [28, 19] width 20 height 13
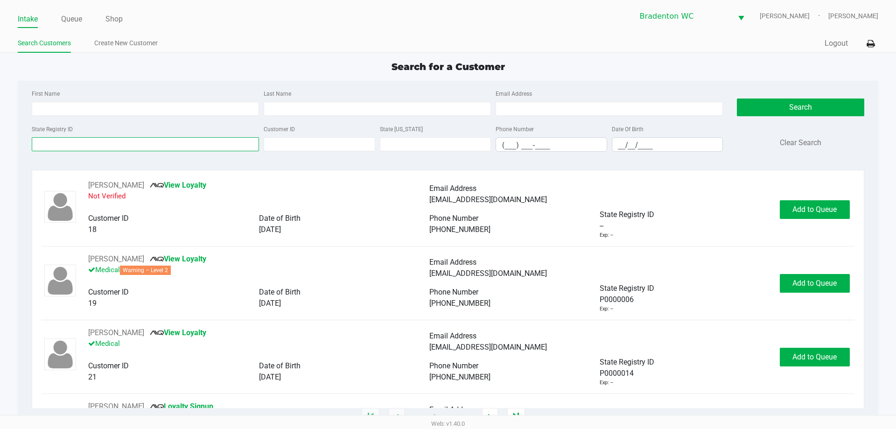
click at [49, 144] on input "State Registry ID" at bounding box center [145, 144] width 227 height 14
type input "p1hm8690"
click at [785, 101] on button "Search" at bounding box center [799, 107] width 127 height 18
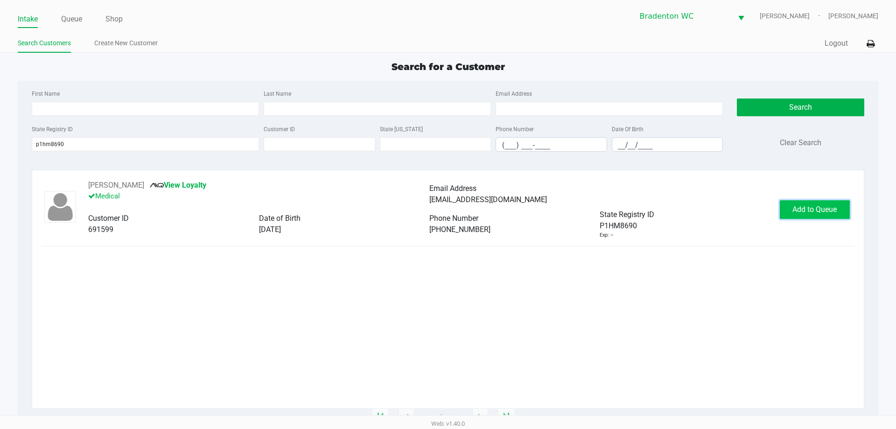
click at [822, 211] on span "Add to Queue" at bounding box center [814, 209] width 44 height 9
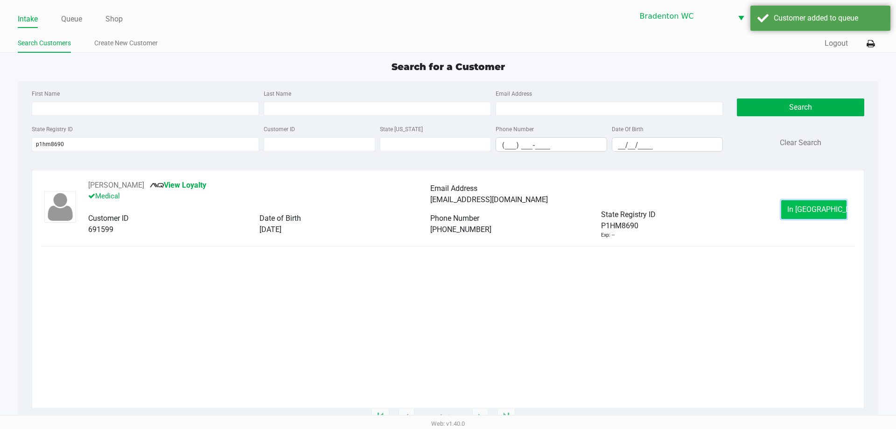
click at [828, 208] on span "In Queue" at bounding box center [826, 209] width 78 height 9
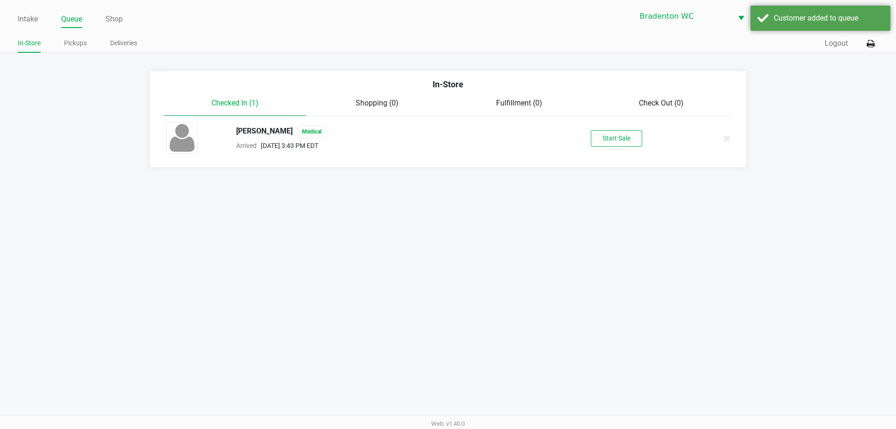
click at [613, 136] on button "Start Sale" at bounding box center [615, 138] width 51 height 16
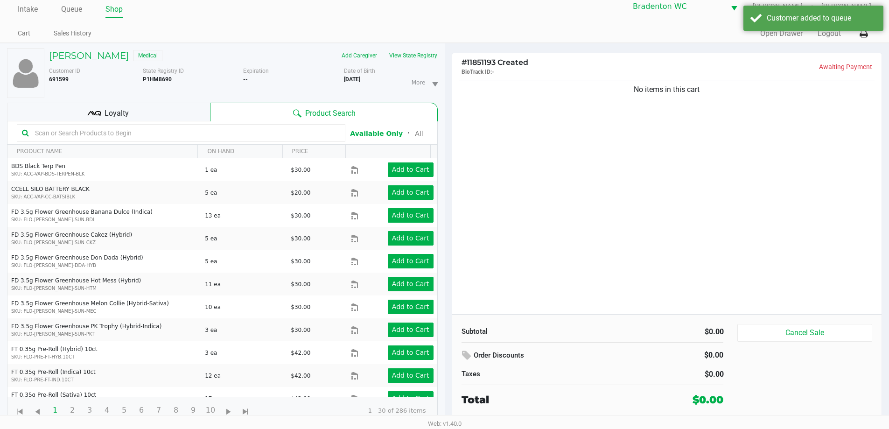
scroll to position [9, 0]
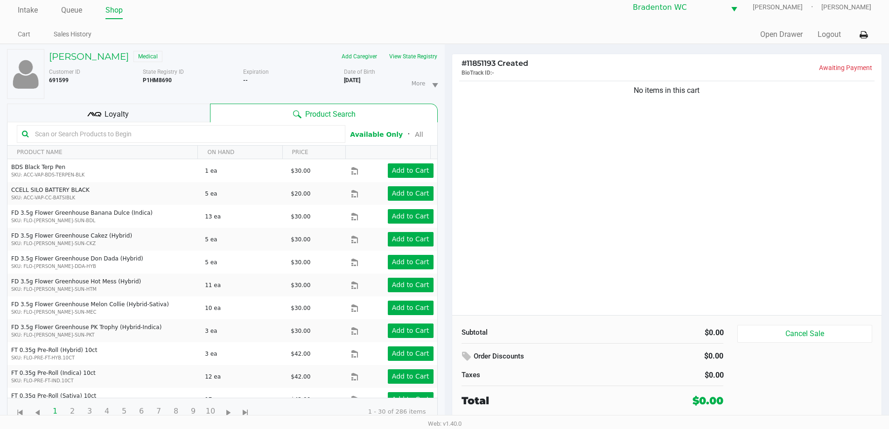
click at [168, 113] on div "Loyalty" at bounding box center [108, 113] width 203 height 19
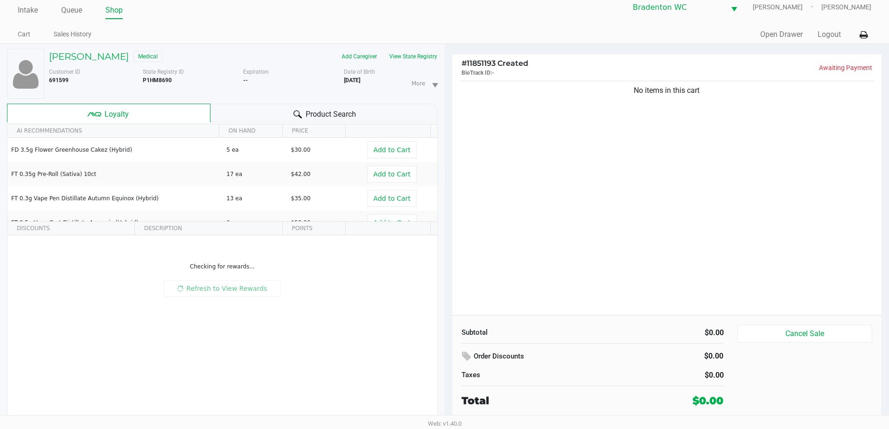
click at [424, 56] on button "View State Registry" at bounding box center [410, 56] width 55 height 15
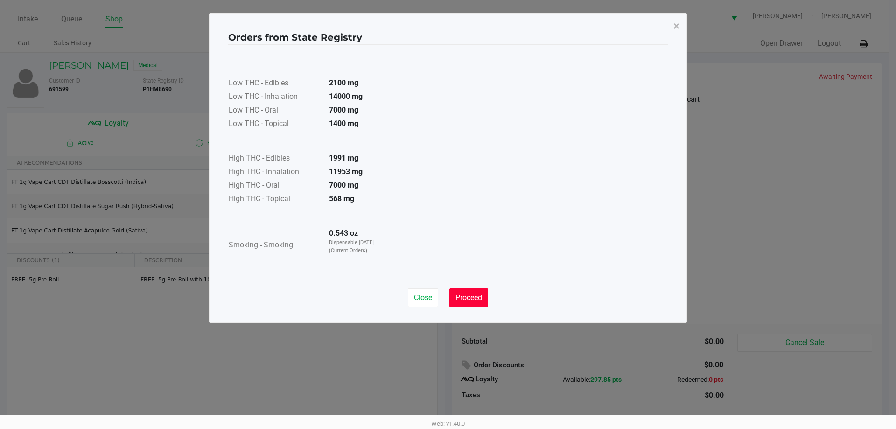
click at [470, 304] on button "Proceed" at bounding box center [468, 297] width 39 height 19
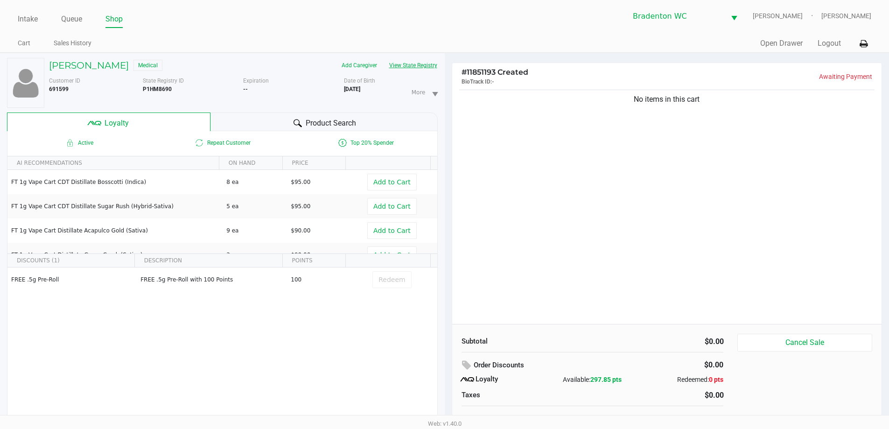
click at [408, 66] on button "View State Registry" at bounding box center [410, 65] width 55 height 15
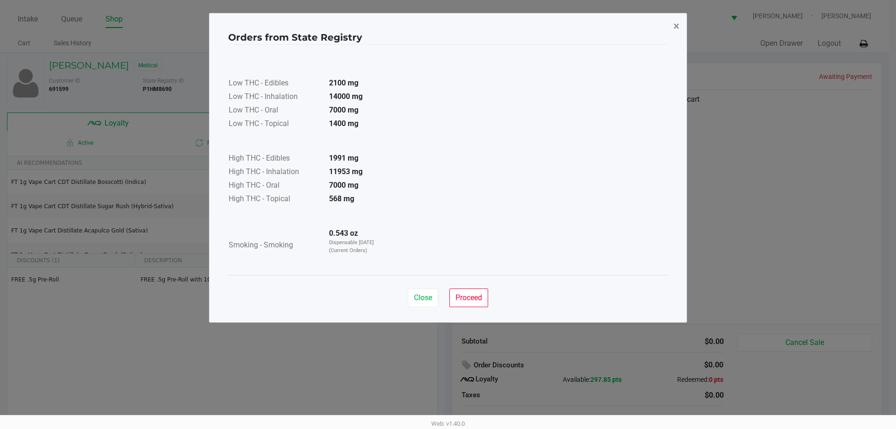
click at [678, 31] on span "×" at bounding box center [676, 26] width 6 height 13
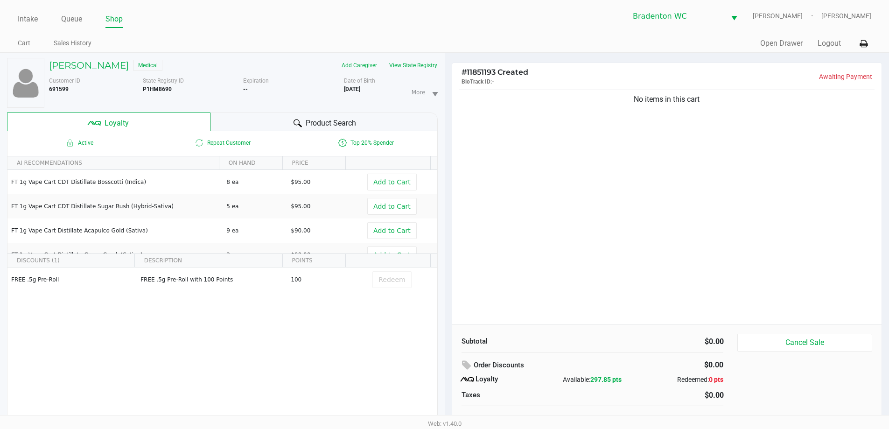
click at [334, 118] on span "Product Search" at bounding box center [330, 123] width 50 height 11
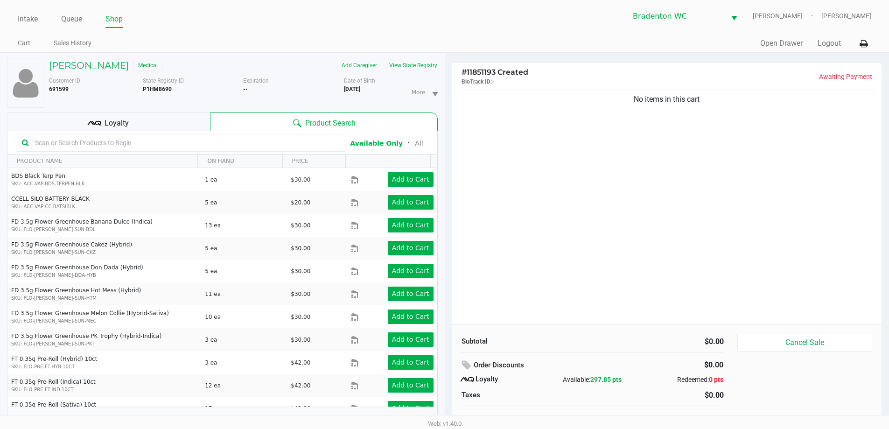
click at [172, 121] on div "Loyalty" at bounding box center [108, 121] width 203 height 19
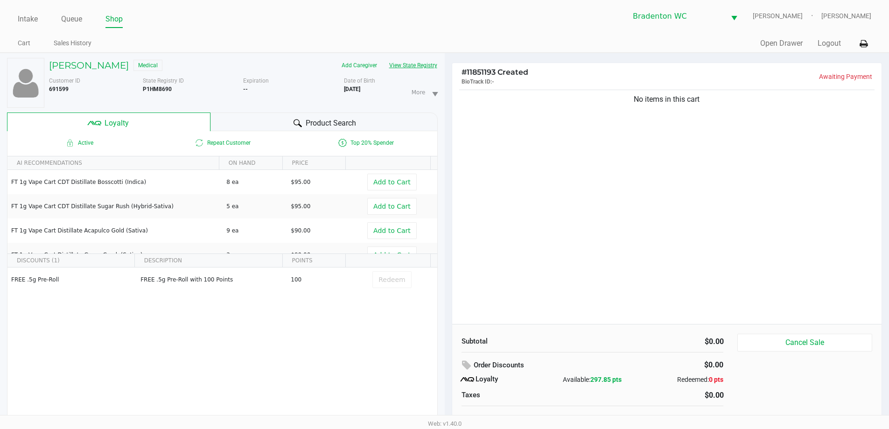
click at [424, 65] on button "View State Registry" at bounding box center [410, 65] width 55 height 15
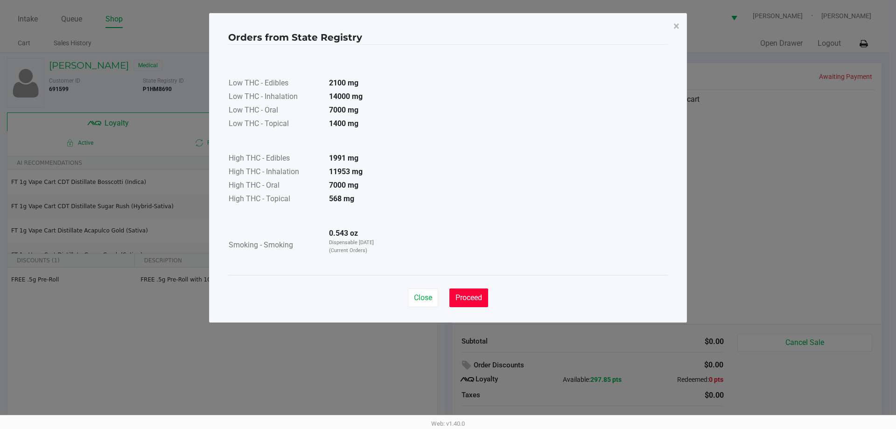
click at [482, 296] on span "Proceed" at bounding box center [468, 297] width 27 height 9
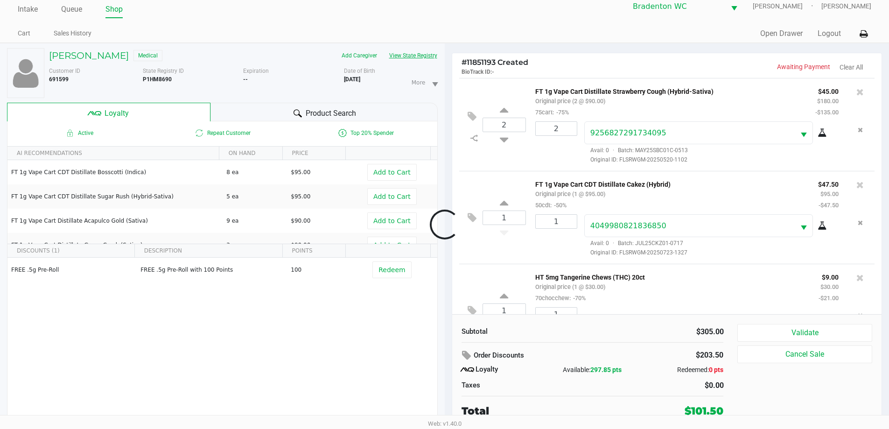
scroll to position [44, 0]
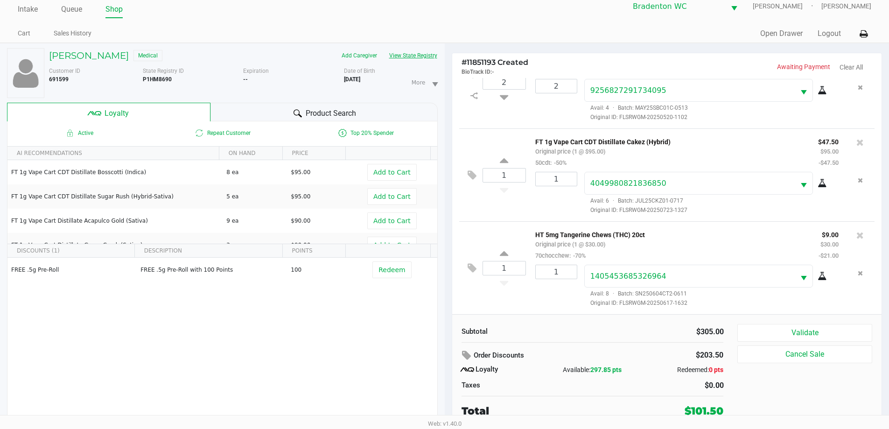
click at [417, 58] on button "View State Registry" at bounding box center [410, 55] width 55 height 15
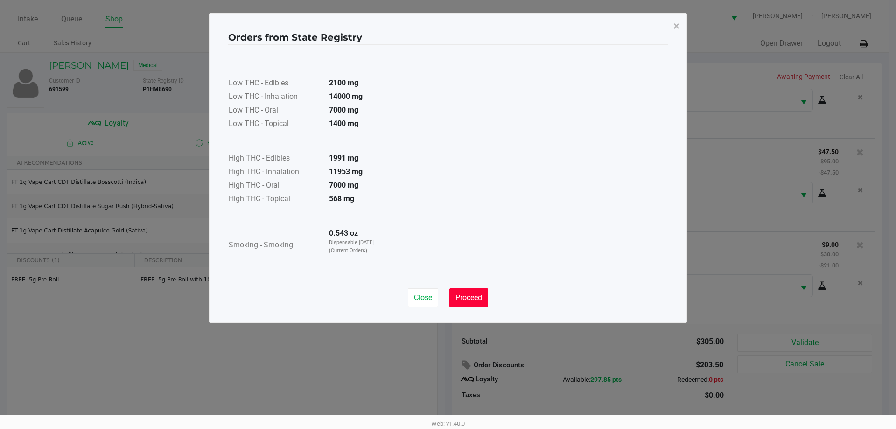
click at [478, 299] on span "Proceed" at bounding box center [468, 297] width 27 height 9
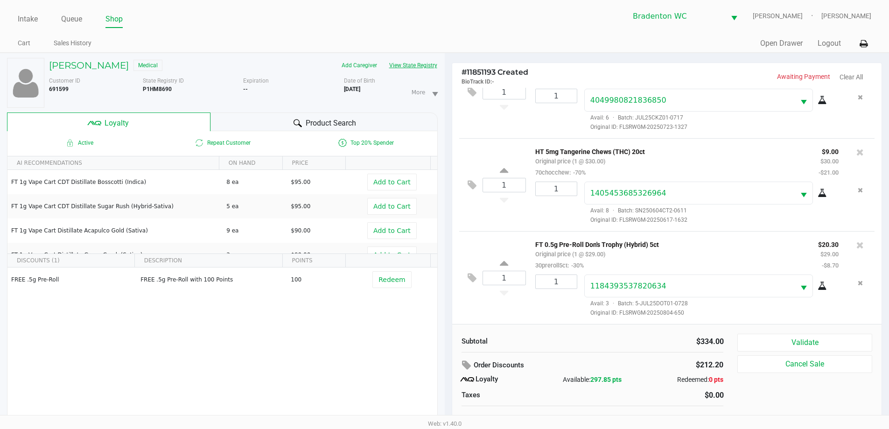
scroll to position [10, 0]
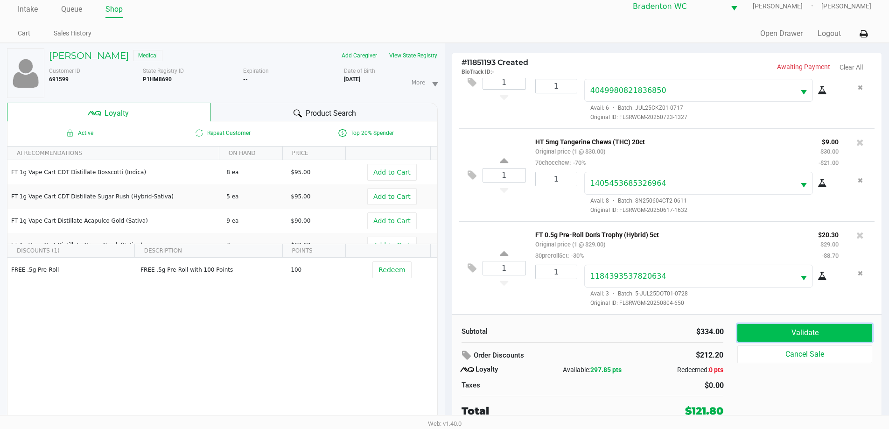
click at [818, 340] on button "Validate" at bounding box center [804, 333] width 134 height 18
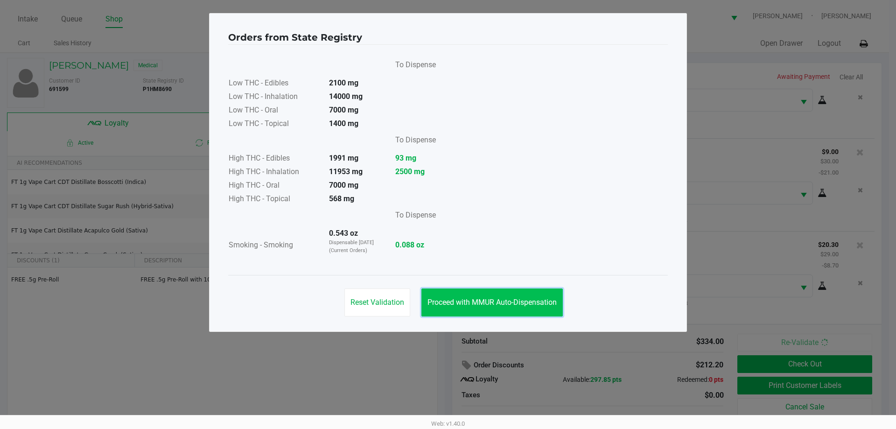
click at [531, 298] on span "Proceed with MMUR Auto-Dispensation" at bounding box center [491, 302] width 129 height 9
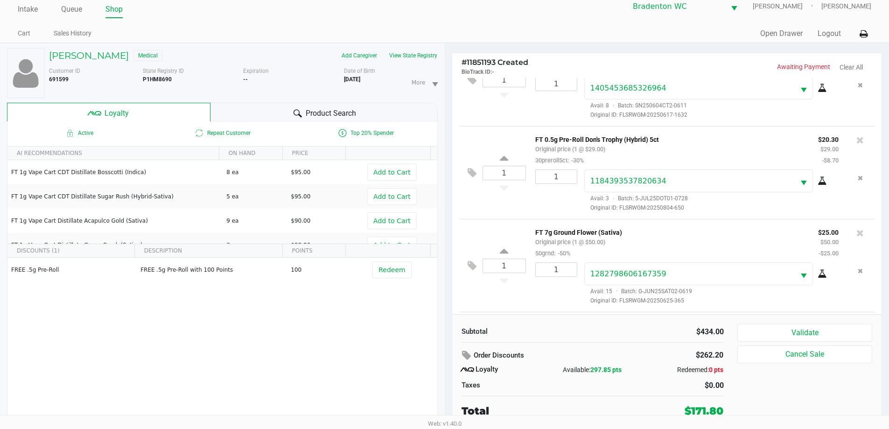
scroll to position [324, 0]
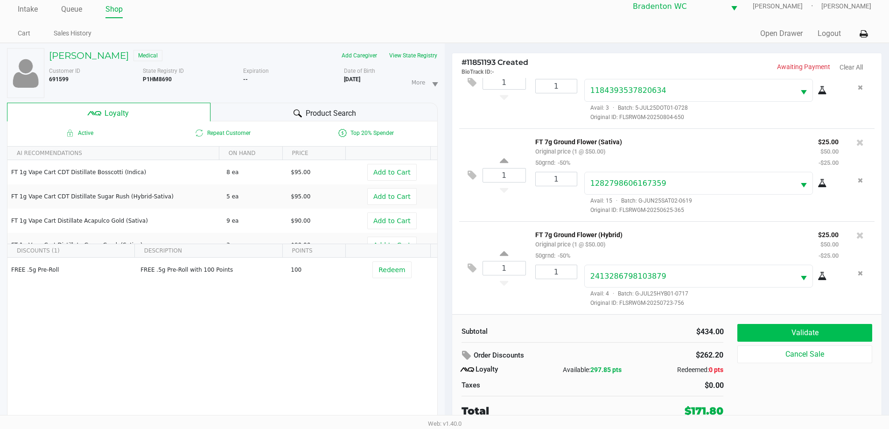
click at [826, 326] on button "Validate" at bounding box center [804, 333] width 134 height 18
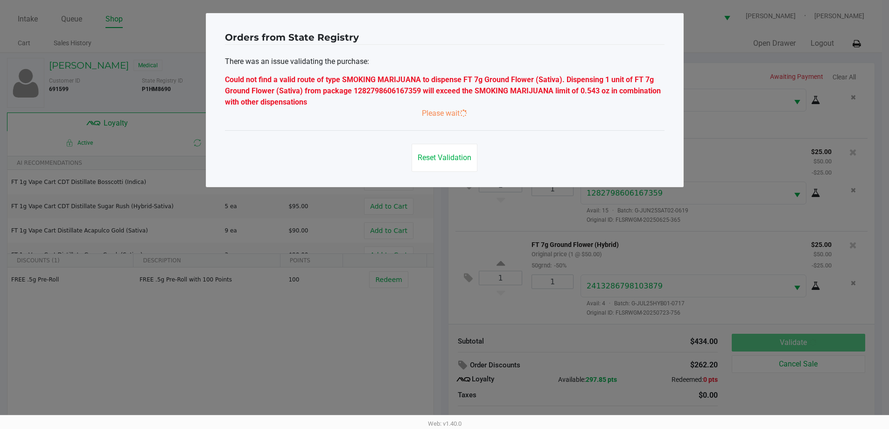
scroll to position [0, 0]
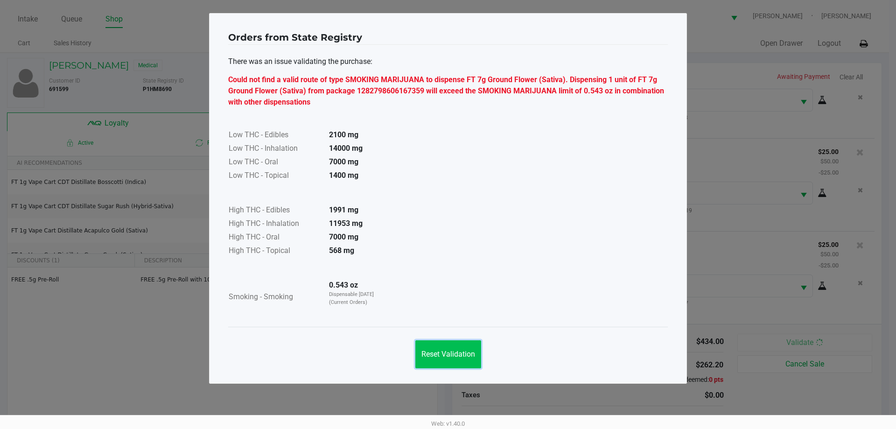
click at [444, 352] on span "Reset Validation" at bounding box center [448, 353] width 54 height 9
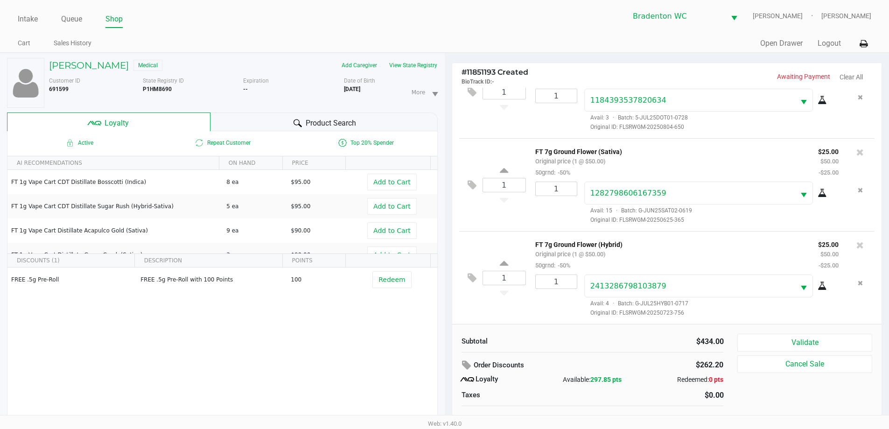
scroll to position [10, 0]
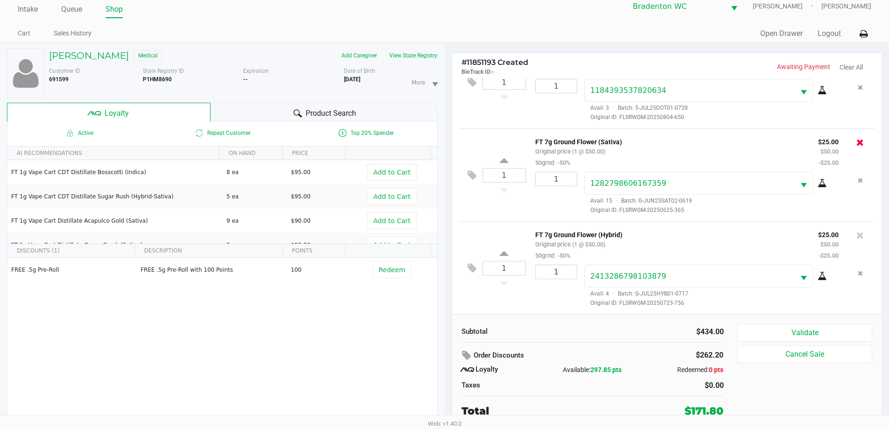
click at [856, 138] on icon at bounding box center [859, 142] width 7 height 9
click at [856, 234] on icon at bounding box center [859, 234] width 7 height 9
click at [836, 329] on button "Validate" at bounding box center [804, 333] width 134 height 18
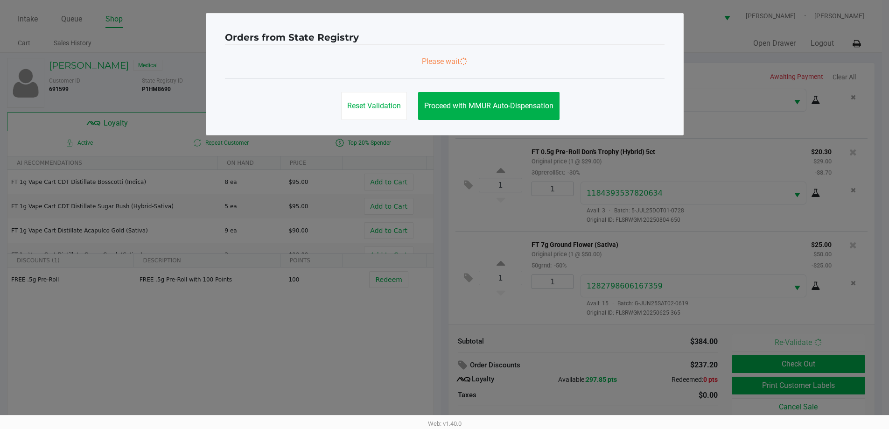
scroll to position [0, 0]
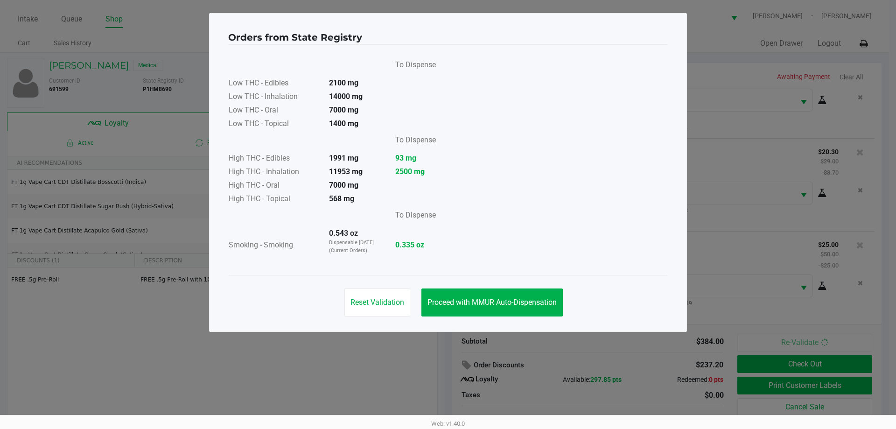
click at [486, 299] on span "Proceed with MMUR Auto-Dispensation" at bounding box center [491, 302] width 129 height 9
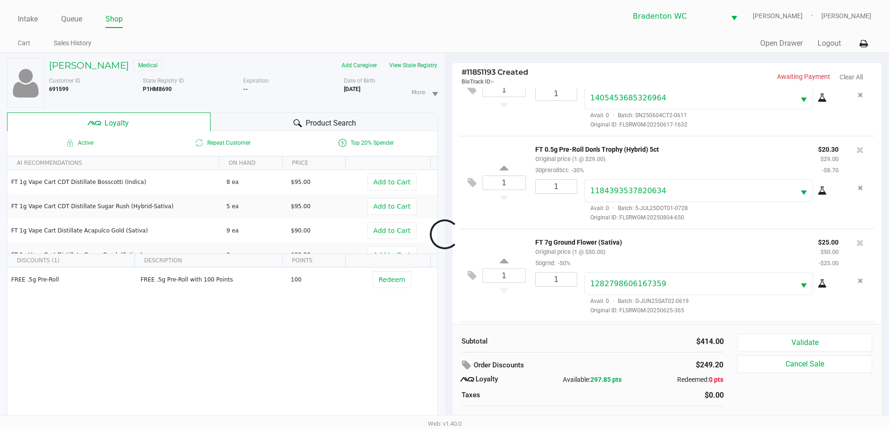
scroll to position [324, 0]
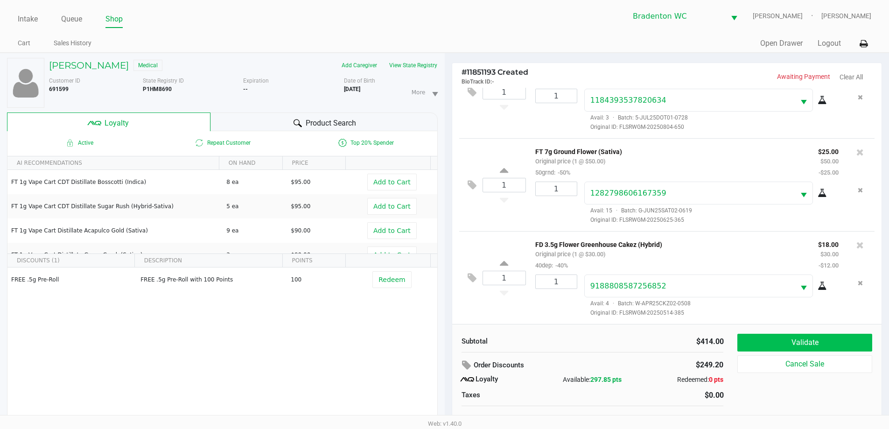
click at [806, 341] on button "Validate" at bounding box center [804, 342] width 134 height 18
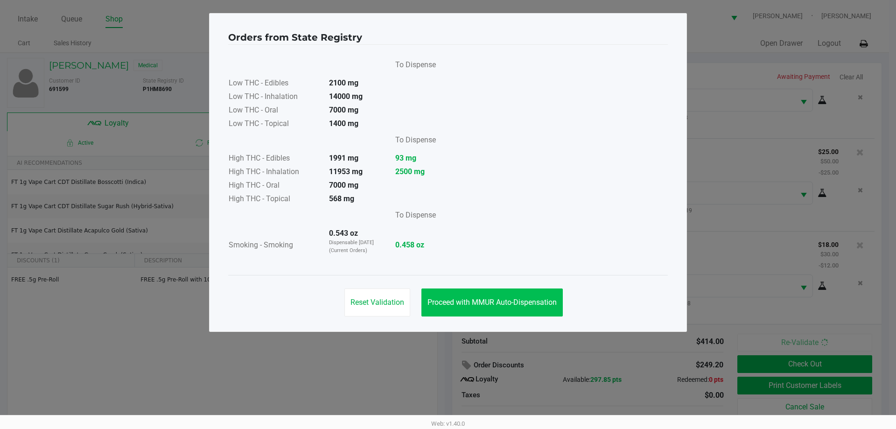
click at [486, 297] on button "Proceed with MMUR Auto-Dispensation" at bounding box center [491, 302] width 141 height 28
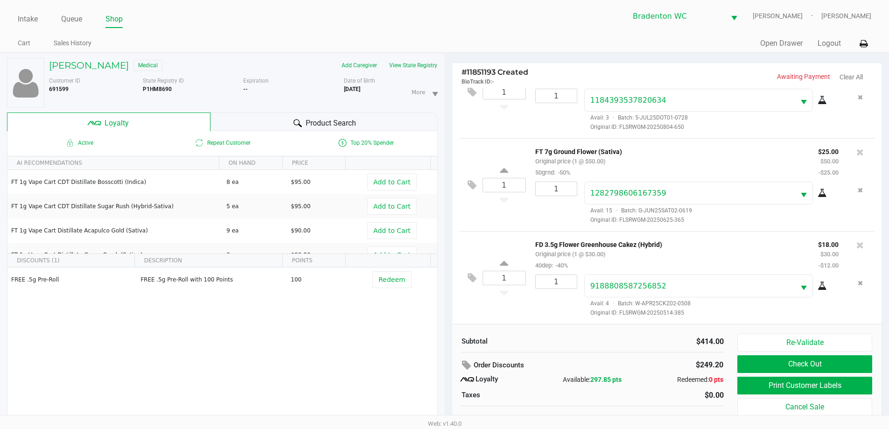
scroll to position [10, 0]
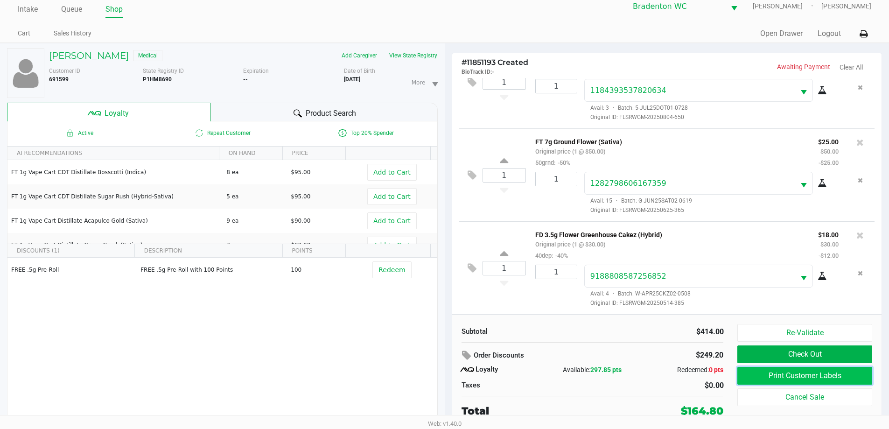
click at [826, 372] on button "Print Customer Labels" at bounding box center [804, 376] width 134 height 18
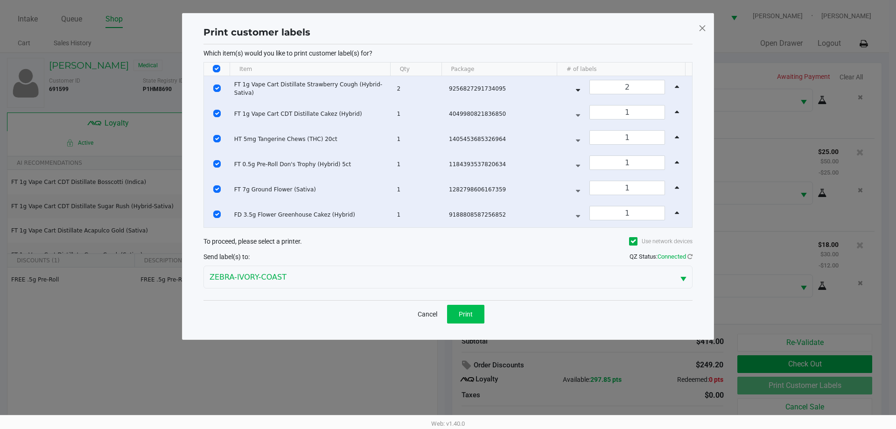
click at [469, 322] on button "Print" at bounding box center [465, 314] width 37 height 19
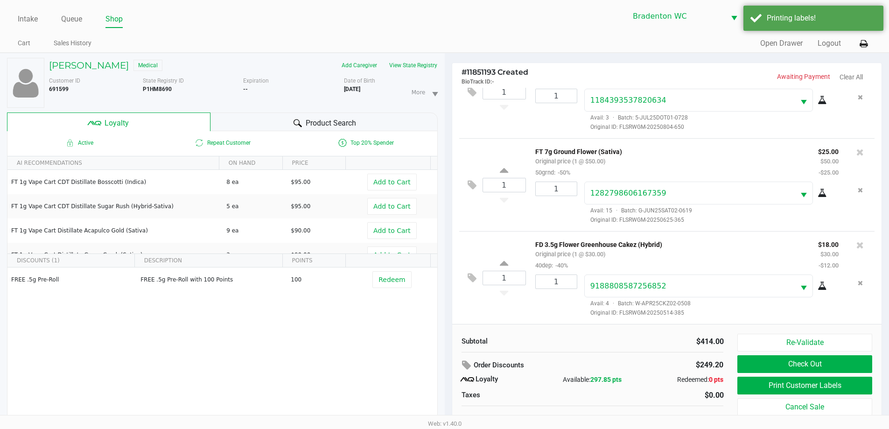
scroll to position [10, 0]
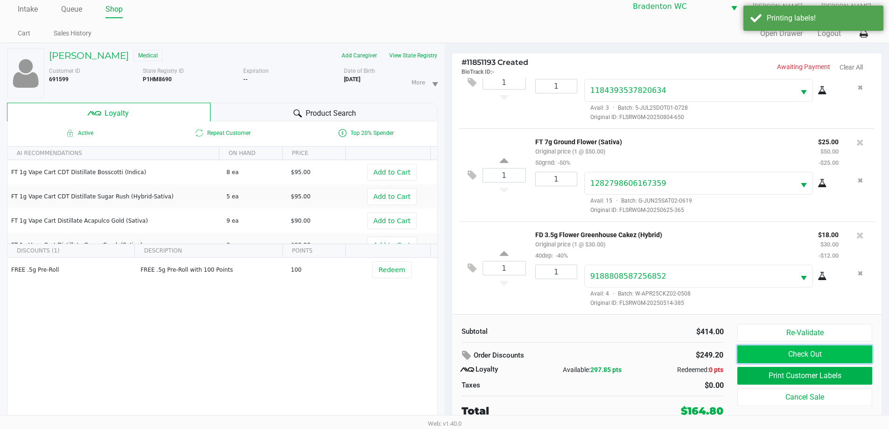
click at [838, 357] on button "Check Out" at bounding box center [804, 354] width 134 height 18
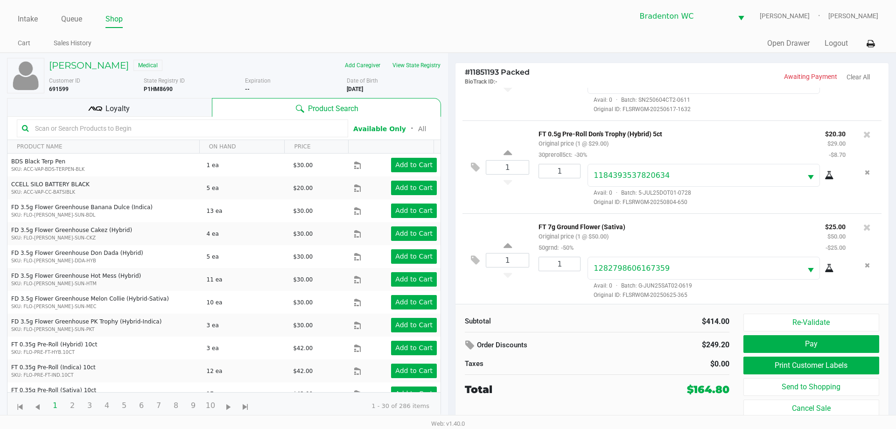
scroll to position [246, 0]
click at [476, 171] on icon at bounding box center [475, 167] width 9 height 11
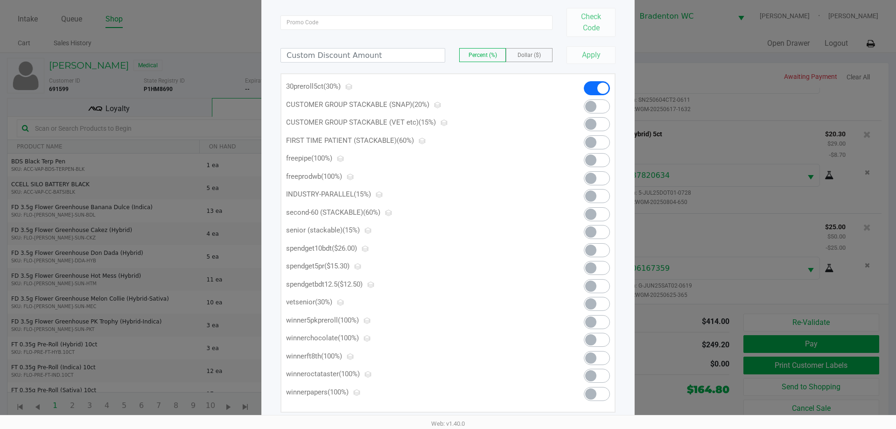
scroll to position [90, 0]
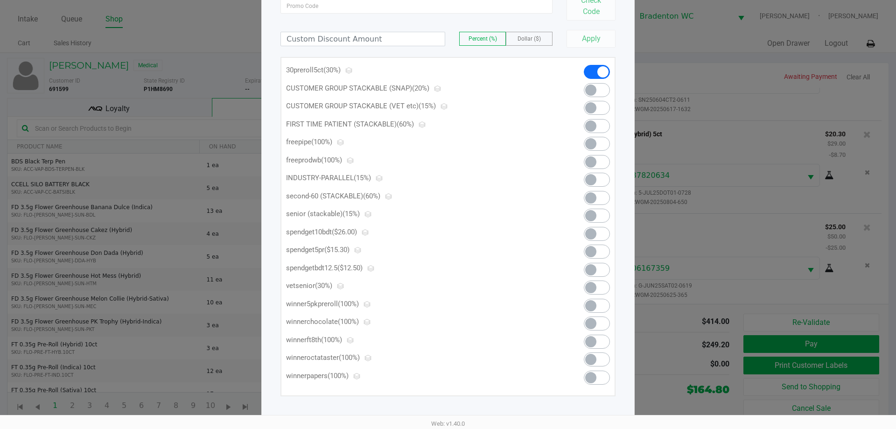
click at [594, 250] on span at bounding box center [590, 251] width 11 height 11
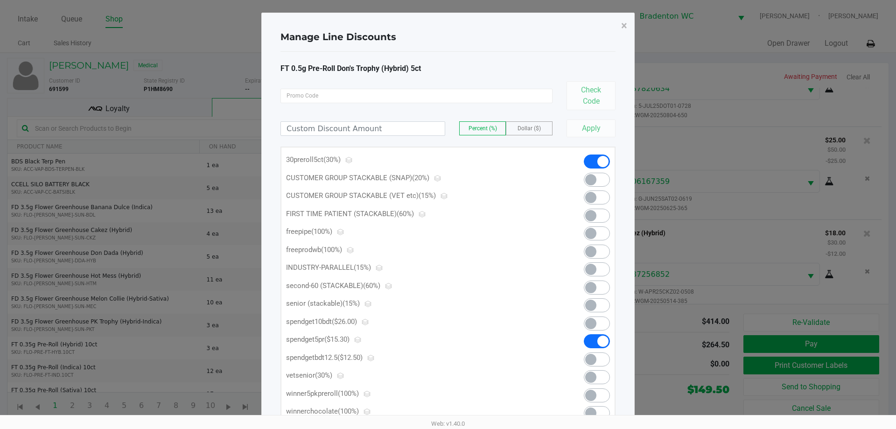
scroll to position [0, 0]
click at [624, 26] on span "×" at bounding box center [624, 26] width 6 height 13
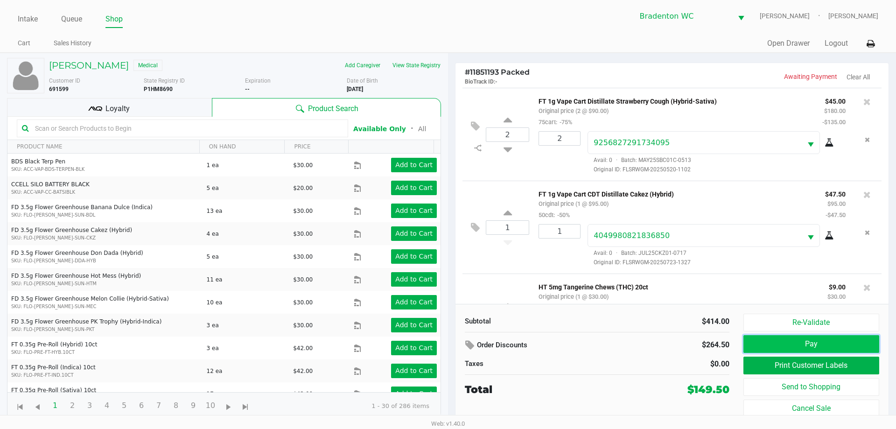
click at [821, 343] on button "Pay" at bounding box center [811, 344] width 136 height 18
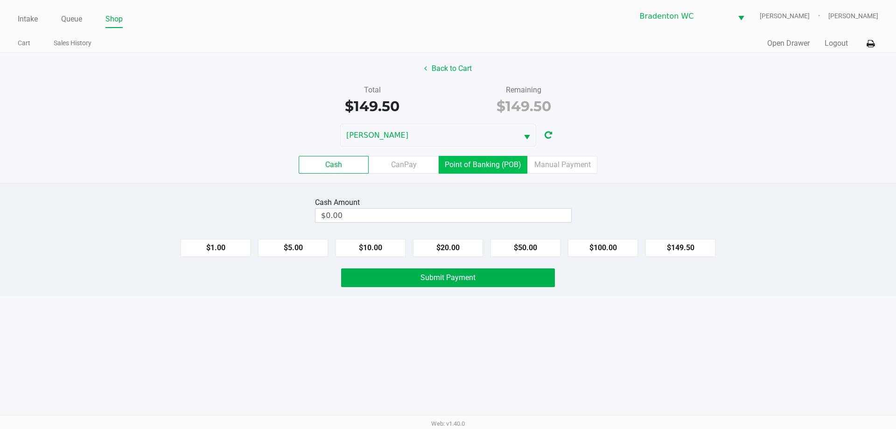
click at [485, 170] on label "Point of Banking (POB)" at bounding box center [482, 165] width 89 height 18
click at [0, 0] on 7 "Point of Banking (POB)" at bounding box center [0, 0] width 0 height 0
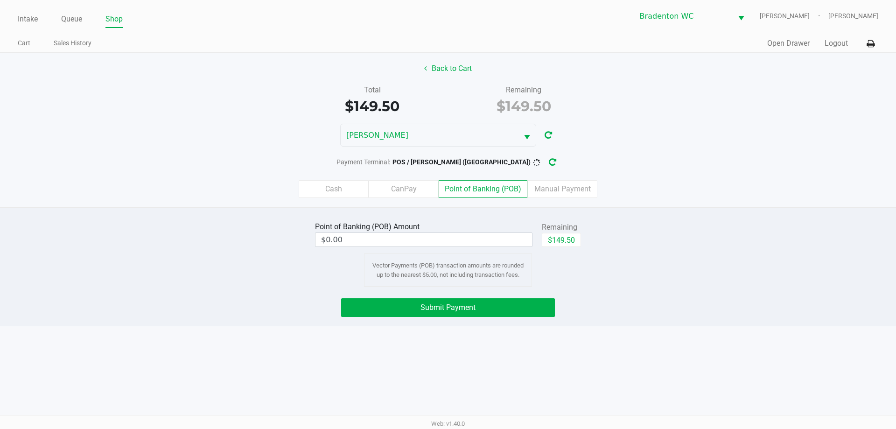
click at [572, 233] on button "$149.50" at bounding box center [561, 240] width 39 height 14
type input "$149.50"
click at [493, 315] on button "Submit Payment" at bounding box center [448, 307] width 214 height 19
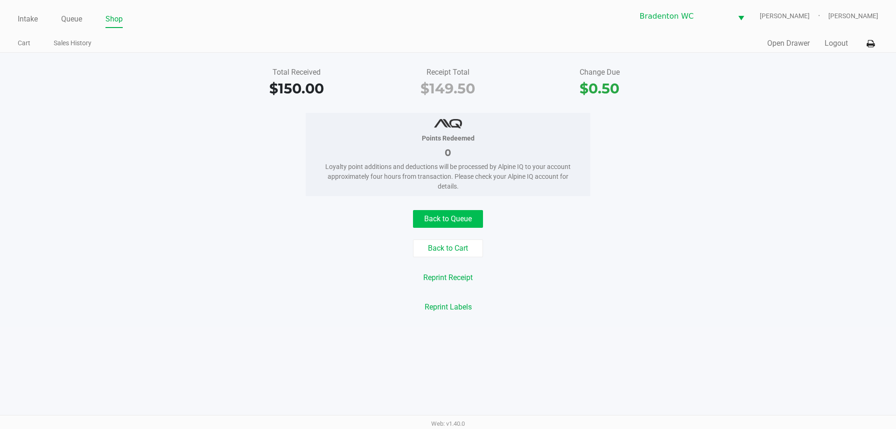
click at [460, 224] on button "Back to Queue" at bounding box center [448, 219] width 70 height 18
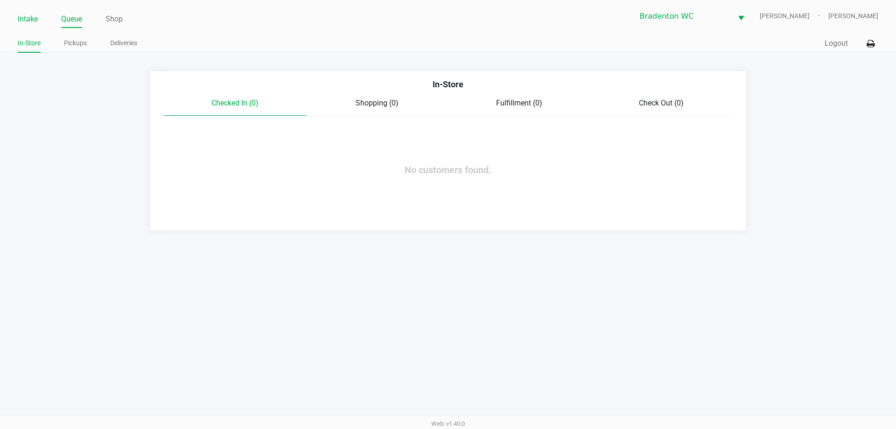
click at [31, 17] on link "Intake" at bounding box center [28, 19] width 20 height 13
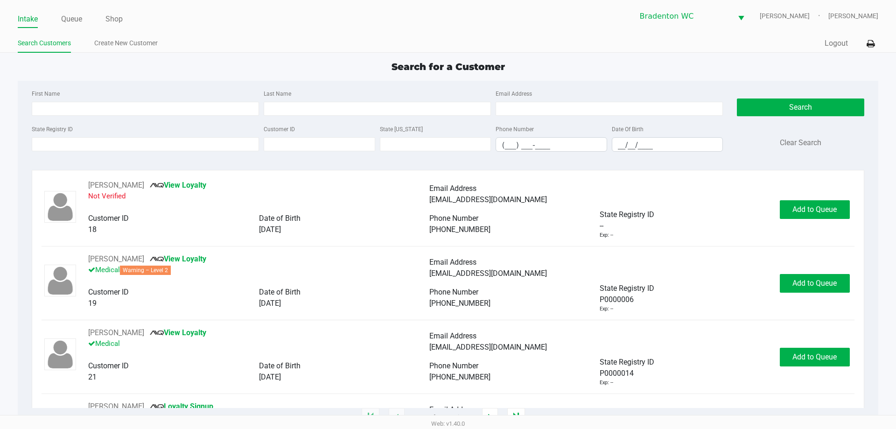
drag, startPoint x: 167, startPoint y: 35, endPoint x: 172, endPoint y: 7, distance: 28.5
click at [168, 29] on div "Intake Queue Shop Bradenton WC HUMBERTO-LEON Noah Katz Search Customers Create …" at bounding box center [448, 26] width 896 height 53
click at [284, 110] on input "Last Name" at bounding box center [377, 109] width 227 height 14
type input "b"
click at [56, 143] on input "State Registry ID" at bounding box center [145, 144] width 227 height 14
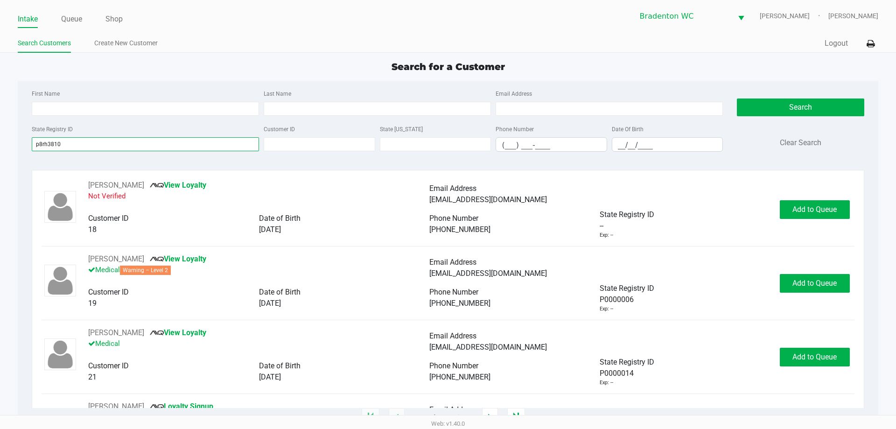
type input "p8rh3810"
click at [772, 108] on button "Search" at bounding box center [799, 107] width 127 height 18
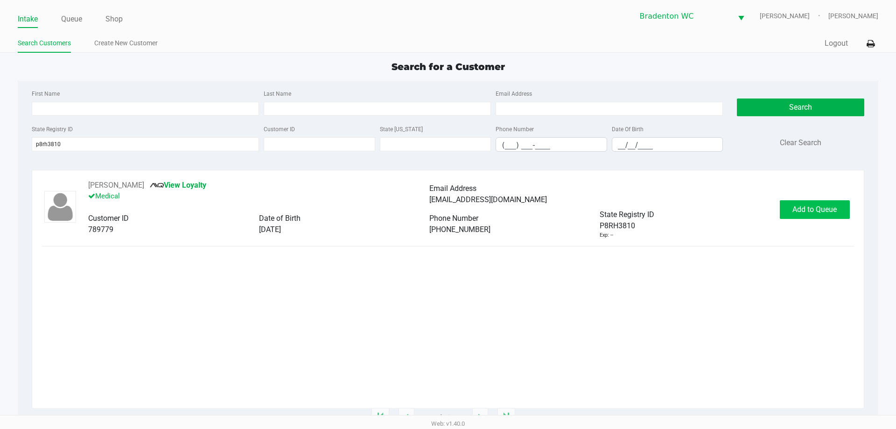
click at [819, 207] on span "Add to Queue" at bounding box center [814, 209] width 44 height 9
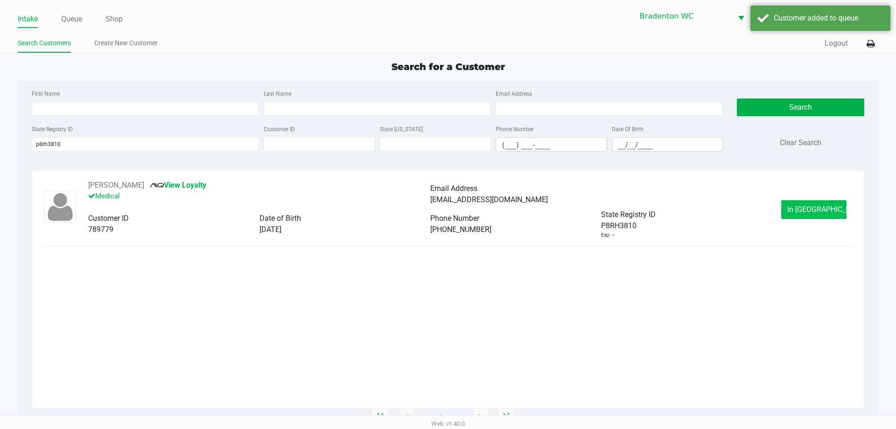
click at [821, 208] on span "In Queue" at bounding box center [826, 209] width 78 height 9
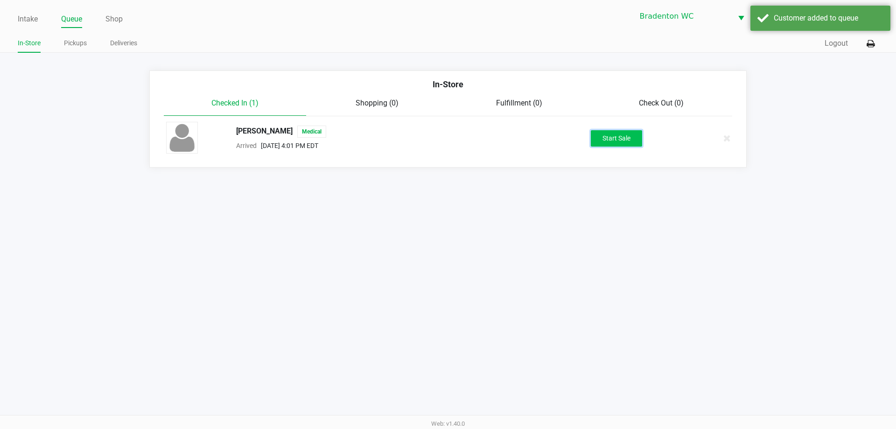
click at [625, 135] on button "Start Sale" at bounding box center [615, 138] width 51 height 16
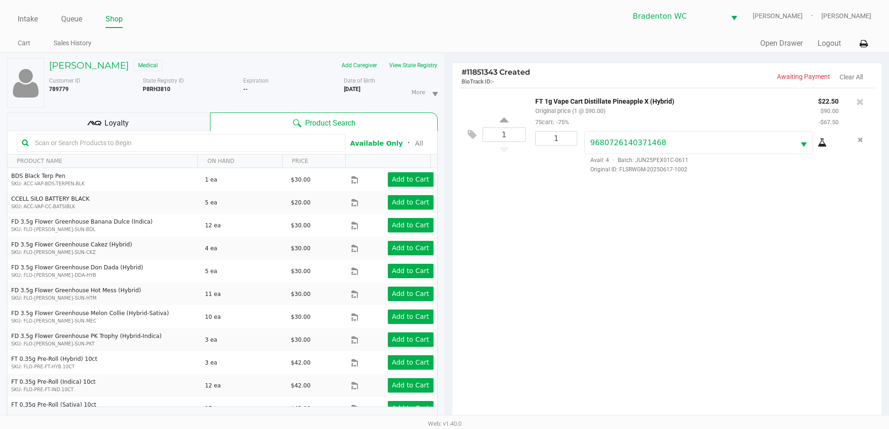
scroll to position [101, 0]
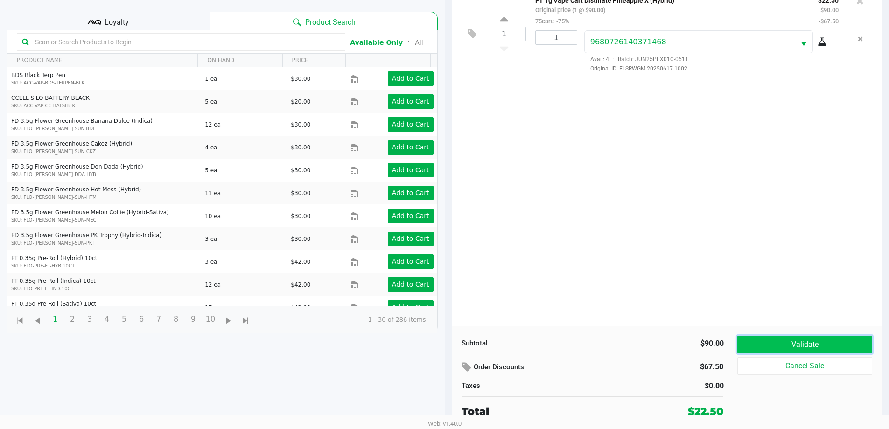
click at [826, 345] on button "Validate" at bounding box center [804, 344] width 134 height 18
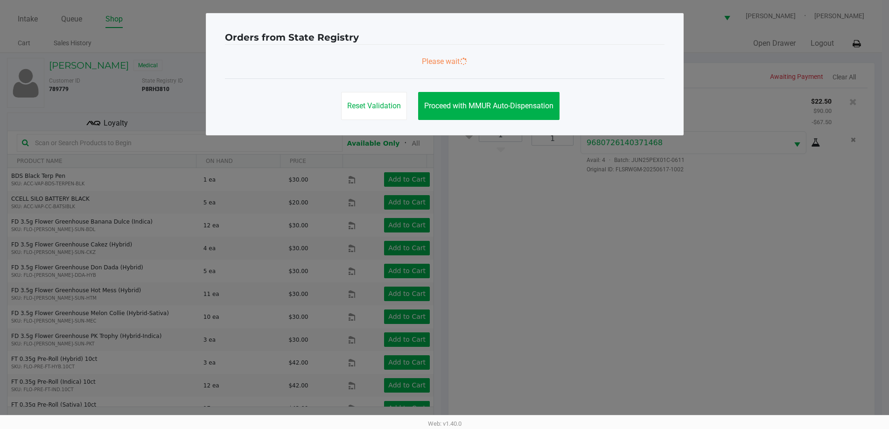
scroll to position [0, 0]
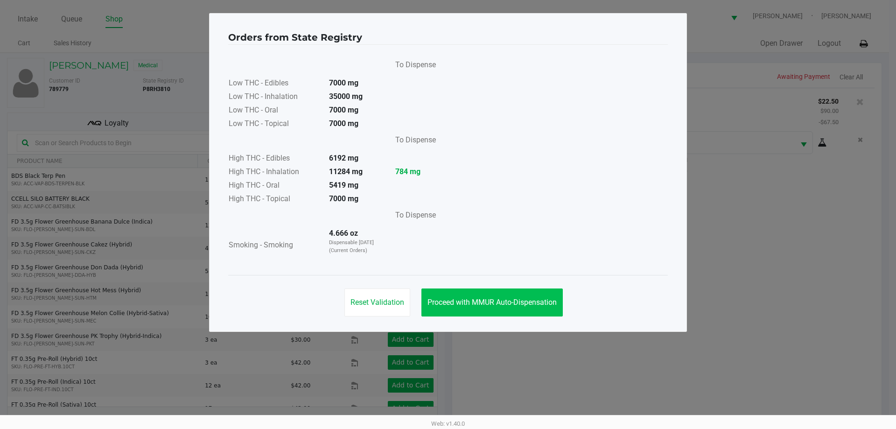
click at [515, 302] on span "Proceed with MMUR Auto-Dispensation" at bounding box center [491, 302] width 129 height 9
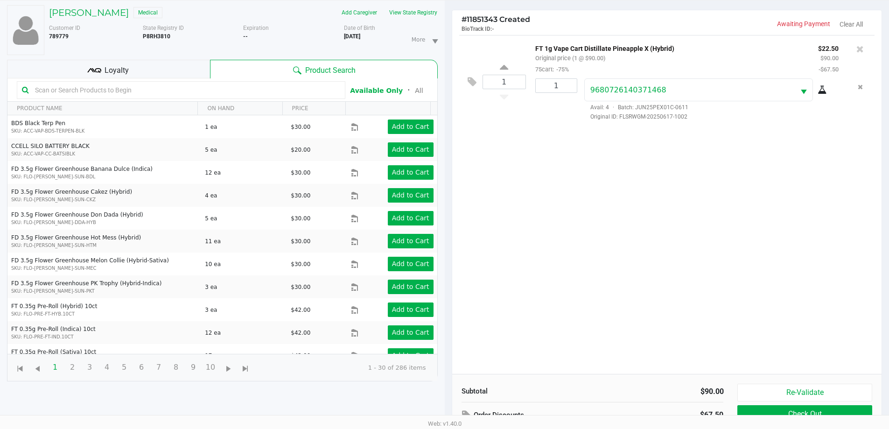
scroll to position [101, 0]
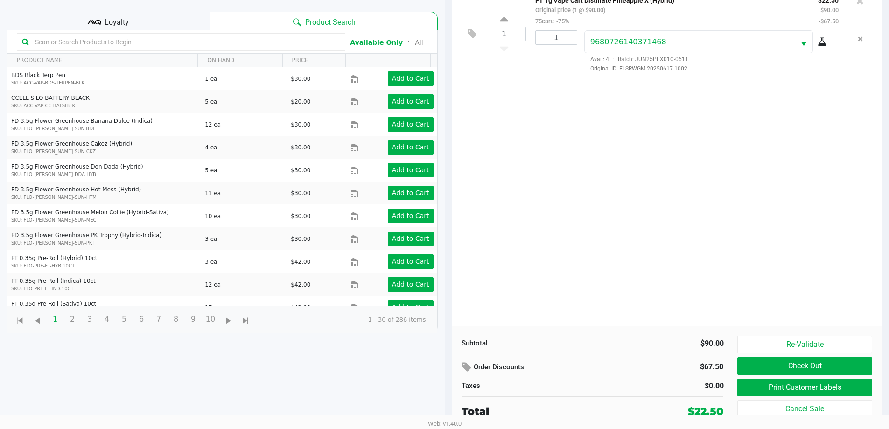
click at [835, 383] on button "Print Customer Labels" at bounding box center [804, 387] width 134 height 18
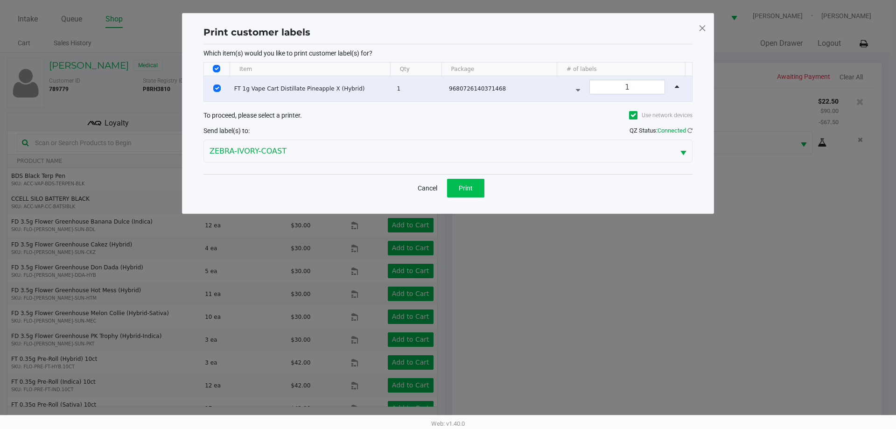
click at [483, 196] on button "Print" at bounding box center [465, 188] width 37 height 19
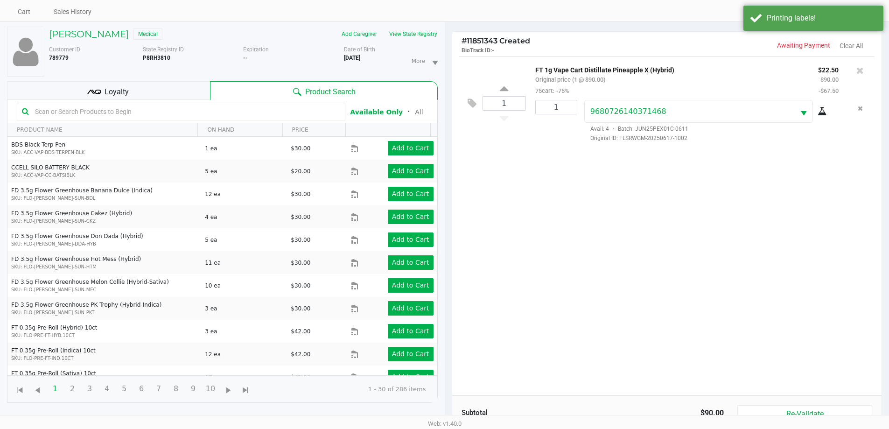
scroll to position [101, 0]
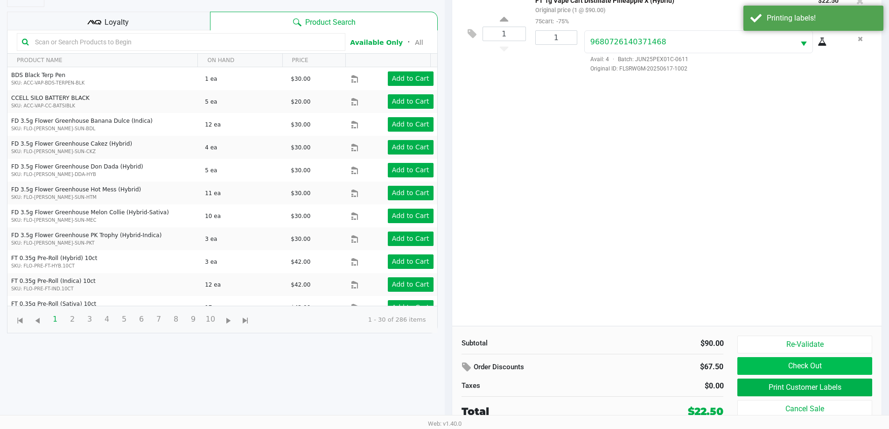
click at [837, 368] on button "Check Out" at bounding box center [804, 366] width 134 height 18
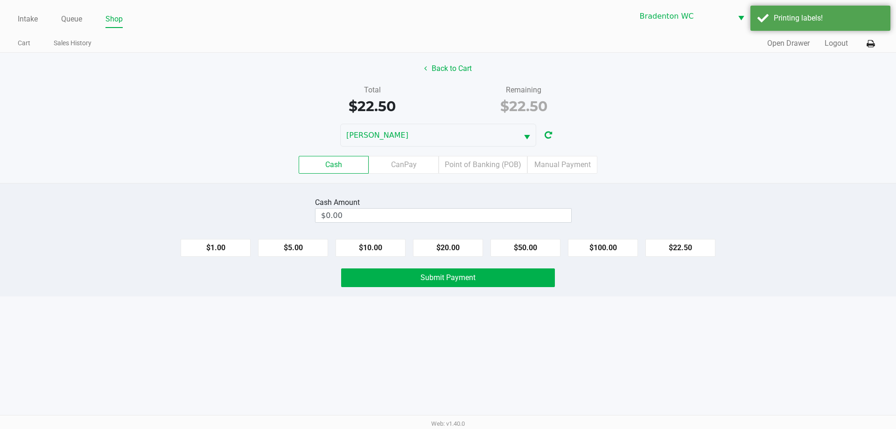
click at [484, 167] on label "Point of Banking (POB)" at bounding box center [482, 165] width 89 height 18
click at [0, 0] on 7 "Point of Banking (POB)" at bounding box center [0, 0] width 0 height 0
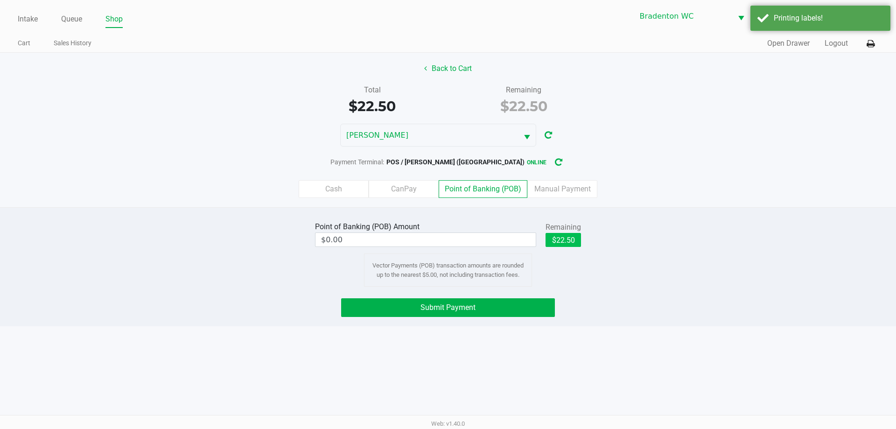
click at [570, 238] on button "$22.50" at bounding box center [562, 240] width 35 height 14
type input "$22.50"
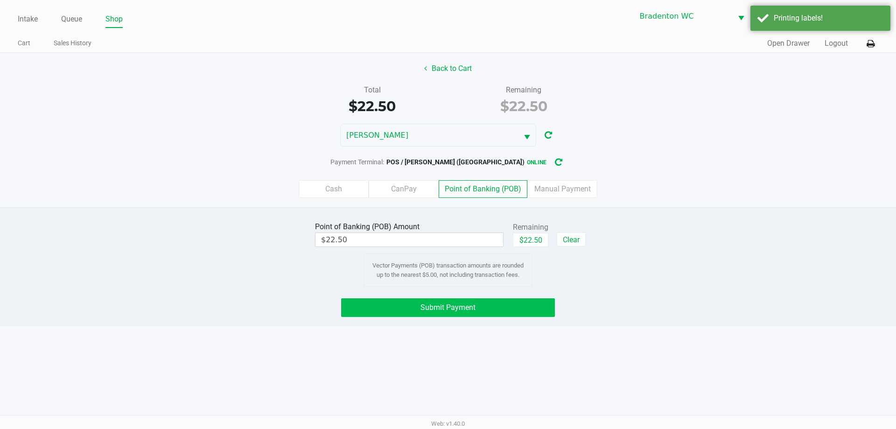
click at [522, 300] on button "Submit Payment" at bounding box center [448, 307] width 214 height 19
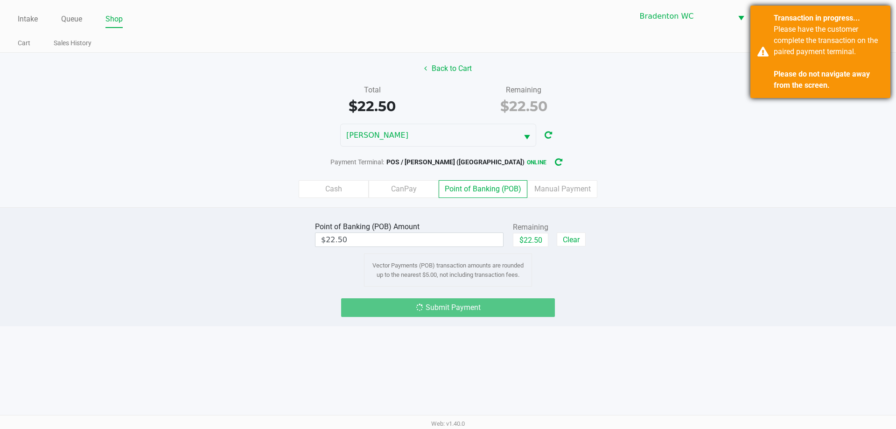
click at [820, 52] on div "Please have the customer complete the transaction on the paired payment termina…" at bounding box center [828, 57] width 110 height 67
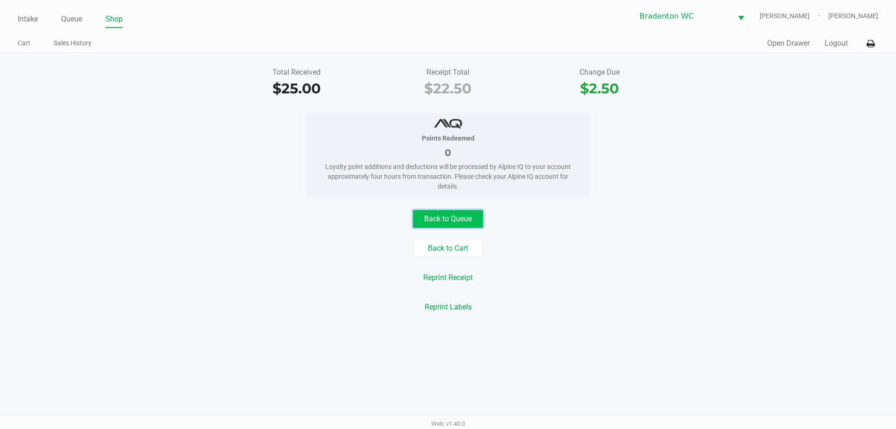
click at [465, 222] on button "Back to Queue" at bounding box center [448, 219] width 70 height 18
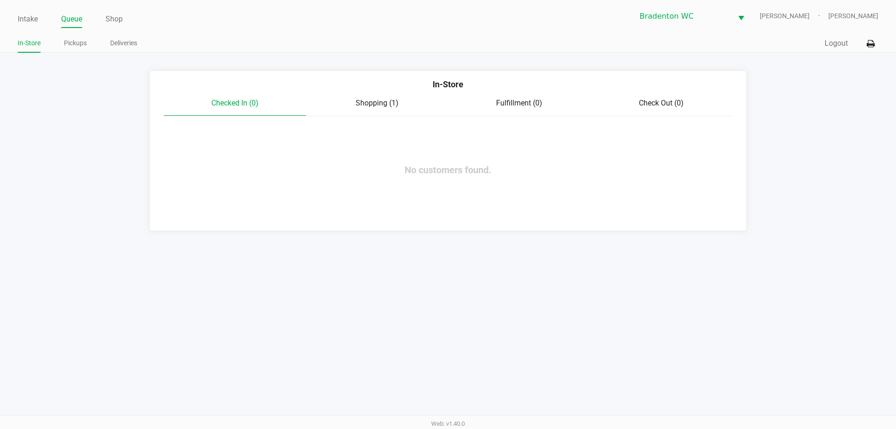
click at [36, 22] on link "Intake" at bounding box center [28, 19] width 20 height 13
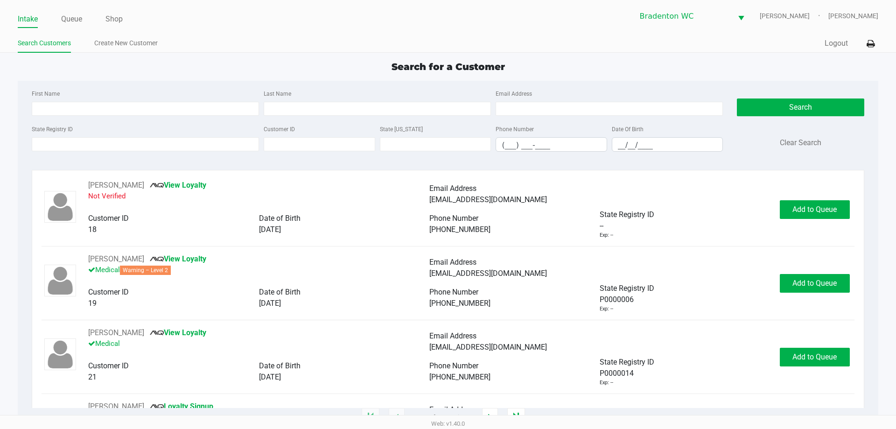
click at [56, 130] on label "State Registry ID" at bounding box center [52, 129] width 41 height 8
click at [56, 137] on input "State Registry ID" at bounding box center [145, 144] width 227 height 14
type input "p2xh5888"
click at [761, 113] on button "Search" at bounding box center [799, 107] width 127 height 18
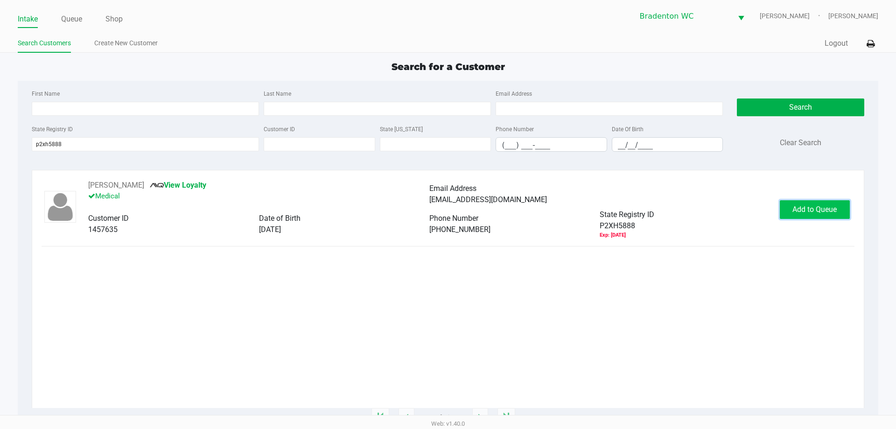
click at [815, 203] on button "Add to Queue" at bounding box center [814, 209] width 70 height 19
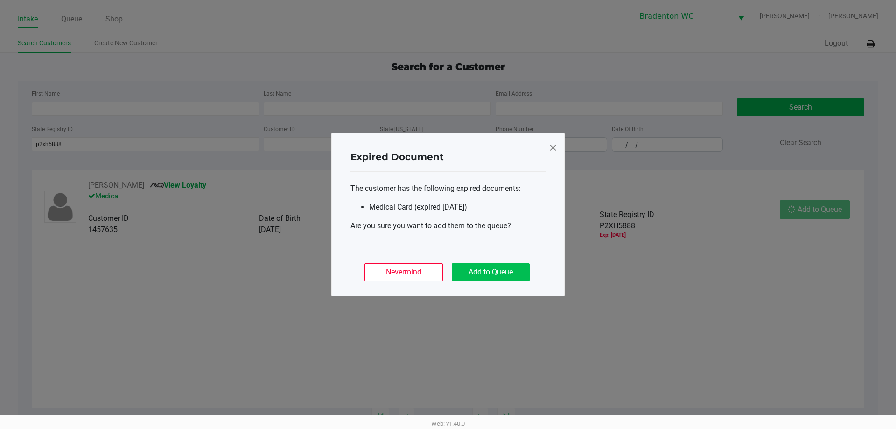
click at [508, 273] on button "Add to Queue" at bounding box center [490, 272] width 78 height 18
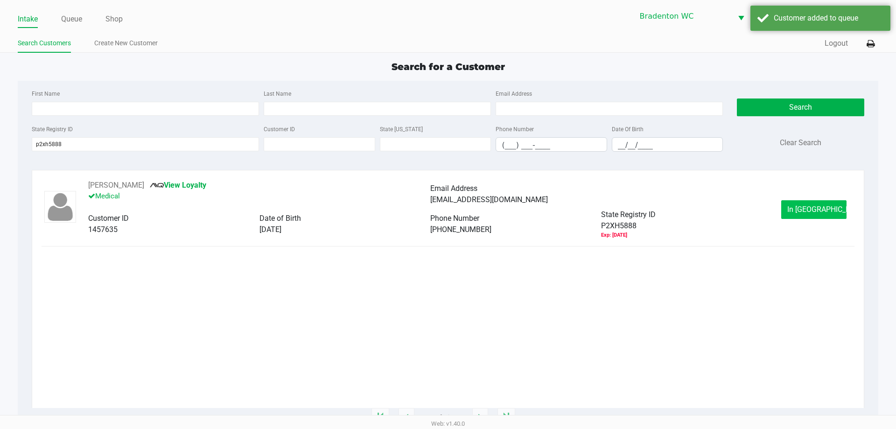
click at [827, 215] on button "In Queue" at bounding box center [813, 209] width 65 height 19
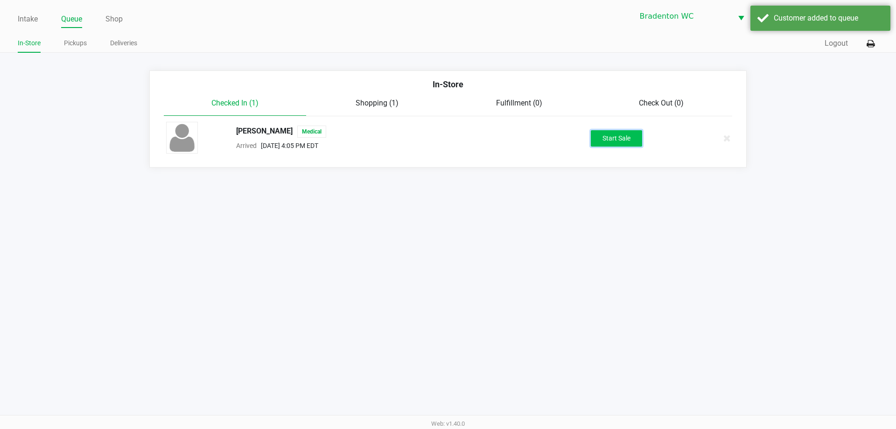
click at [614, 139] on button "Start Sale" at bounding box center [615, 138] width 51 height 16
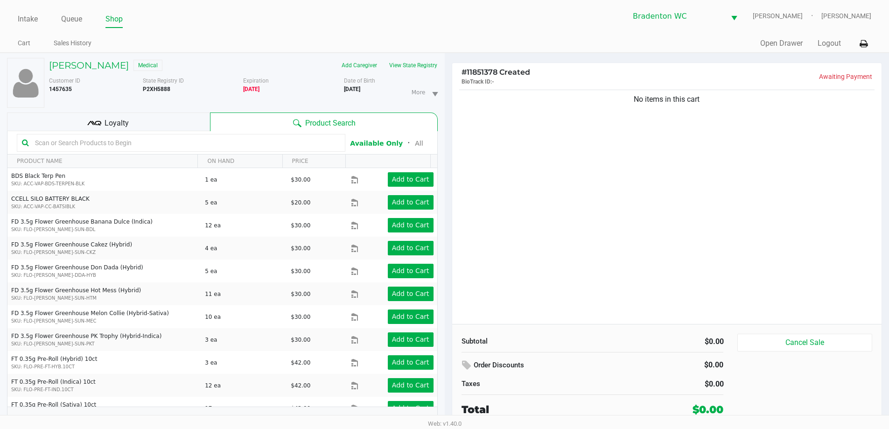
click at [175, 120] on div "Loyalty" at bounding box center [108, 121] width 203 height 19
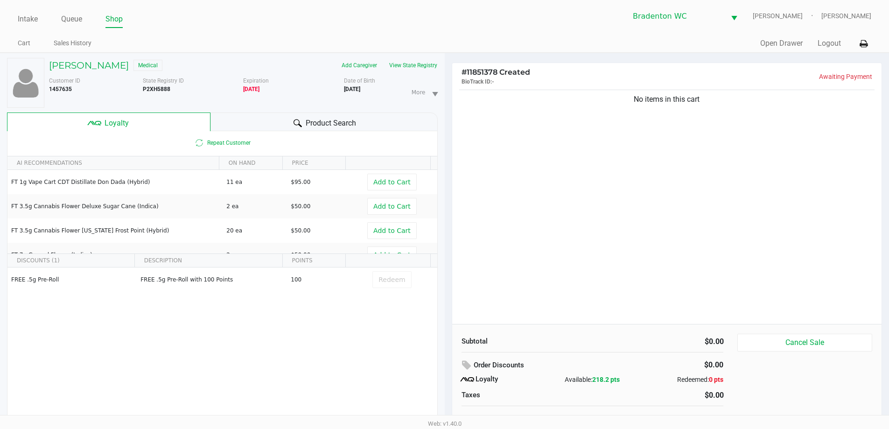
click at [355, 124] on span "Product Search" at bounding box center [330, 123] width 50 height 11
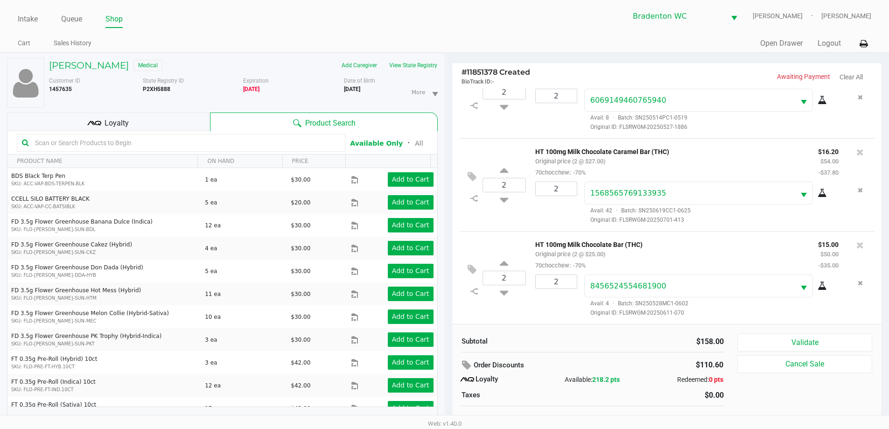
scroll to position [10, 0]
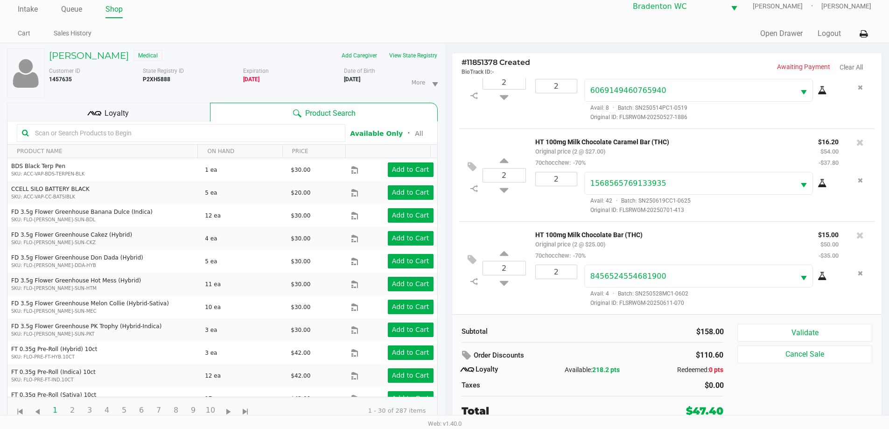
click at [157, 118] on div "Loyalty" at bounding box center [108, 112] width 203 height 19
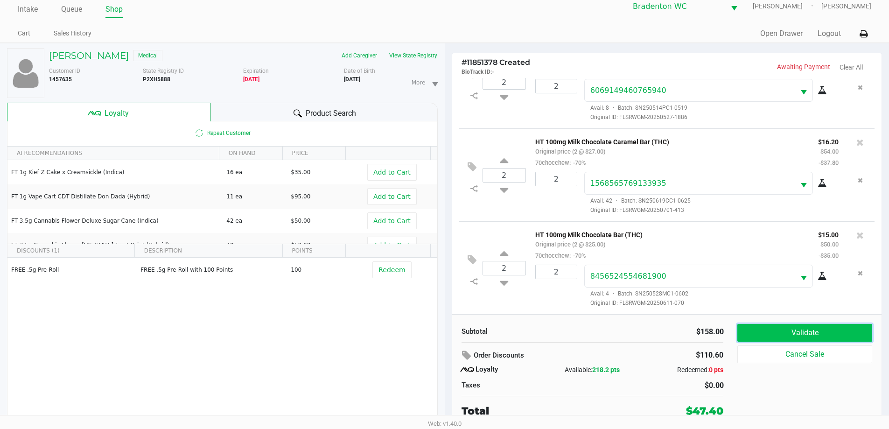
click at [823, 334] on button "Validate" at bounding box center [804, 333] width 134 height 18
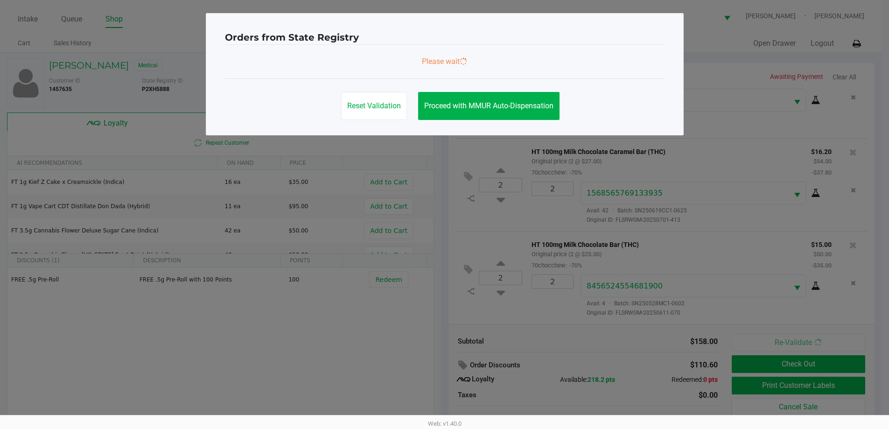
scroll to position [0, 0]
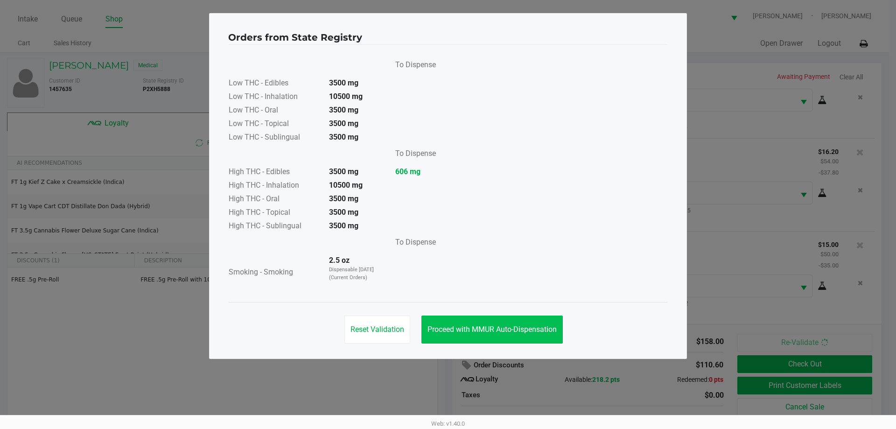
click at [521, 333] on span "Proceed with MMUR Auto-Dispensation" at bounding box center [491, 329] width 129 height 9
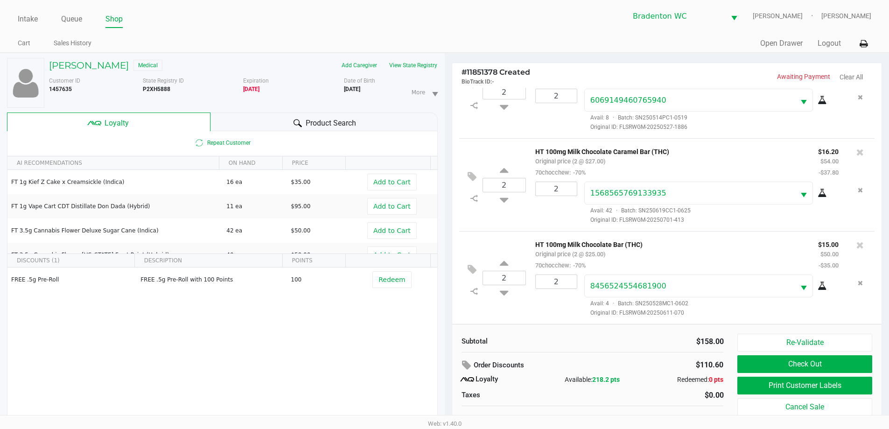
scroll to position [10, 0]
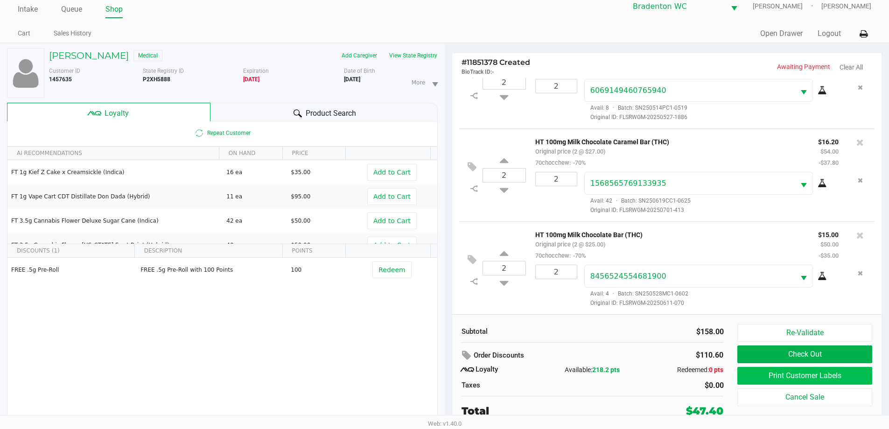
click at [841, 373] on button "Print Customer Labels" at bounding box center [804, 376] width 134 height 18
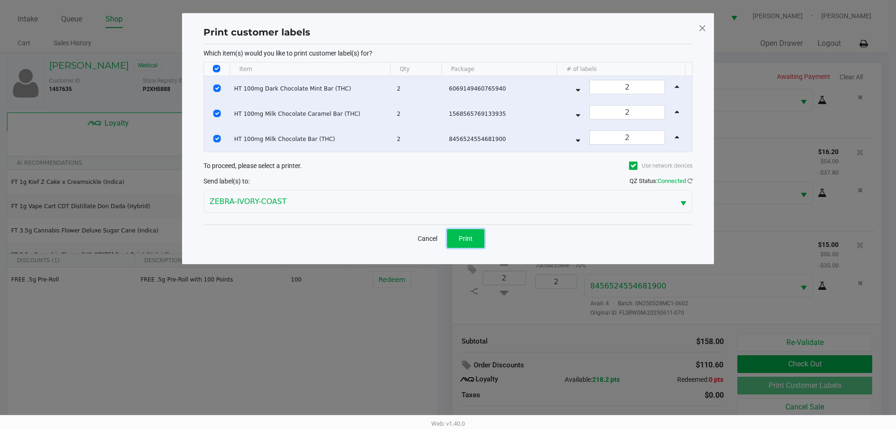
click at [465, 239] on span "Print" at bounding box center [465, 238] width 14 height 7
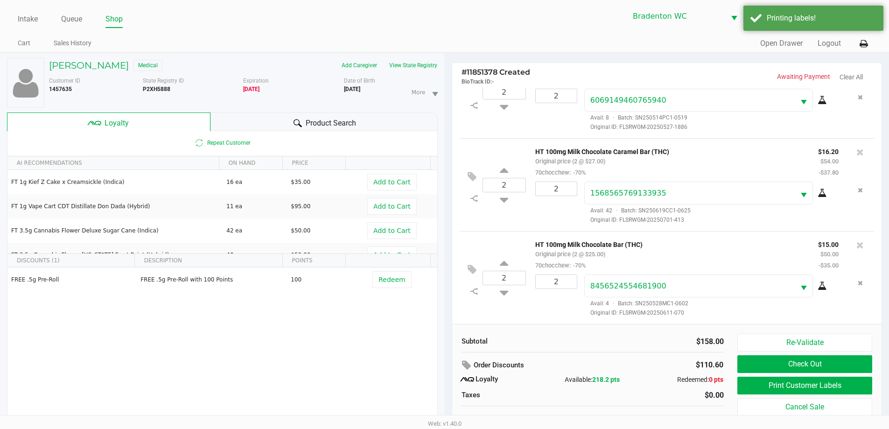
scroll to position [10, 0]
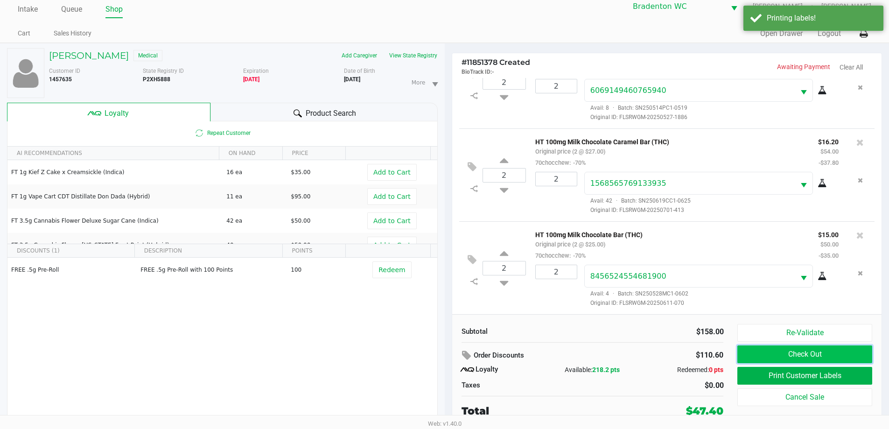
click at [841, 353] on button "Check Out" at bounding box center [804, 354] width 134 height 18
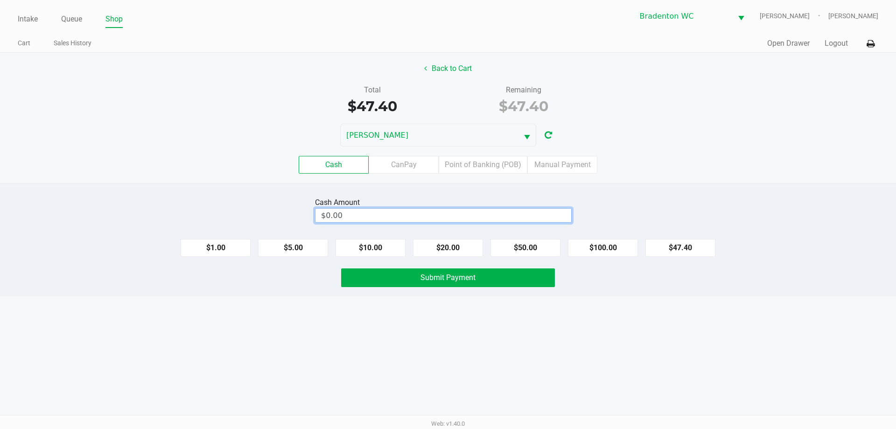
click at [457, 220] on input "$0.00" at bounding box center [443, 215] width 256 height 14
click at [445, 284] on button "Submit Payment" at bounding box center [448, 277] width 214 height 19
type input "$100.00"
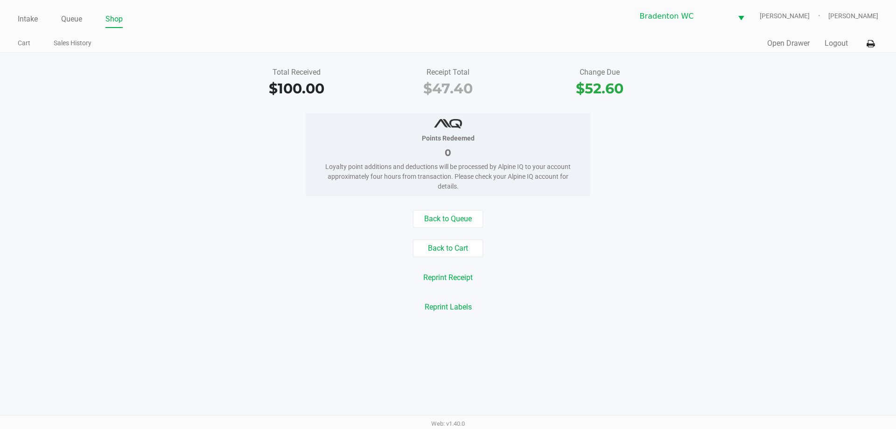
click at [448, 225] on button "Back to Queue" at bounding box center [448, 219] width 70 height 18
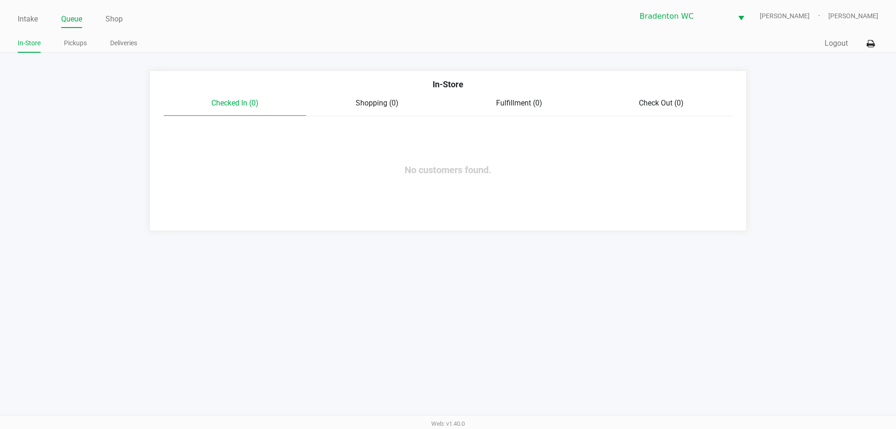
click at [30, 23] on link "Intake" at bounding box center [28, 19] width 20 height 13
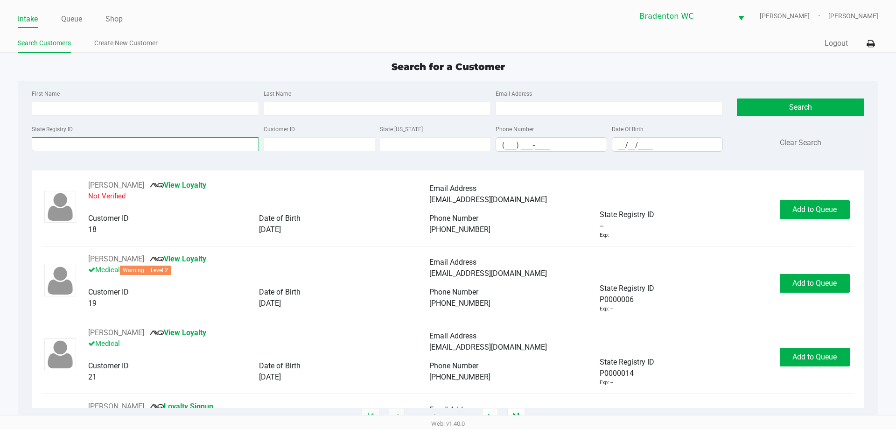
click at [62, 144] on input "State Registry ID" at bounding box center [145, 144] width 227 height 14
click at [79, 16] on link "Queue" at bounding box center [71, 19] width 21 height 13
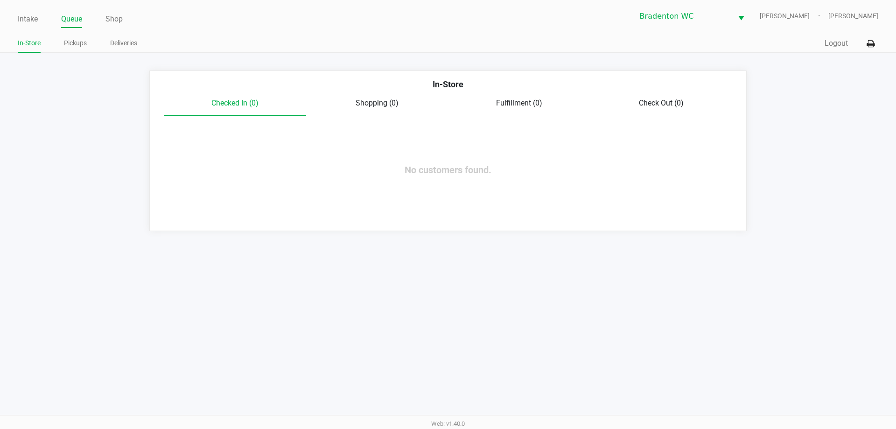
click at [82, 44] on link "Pickups" at bounding box center [75, 43] width 23 height 12
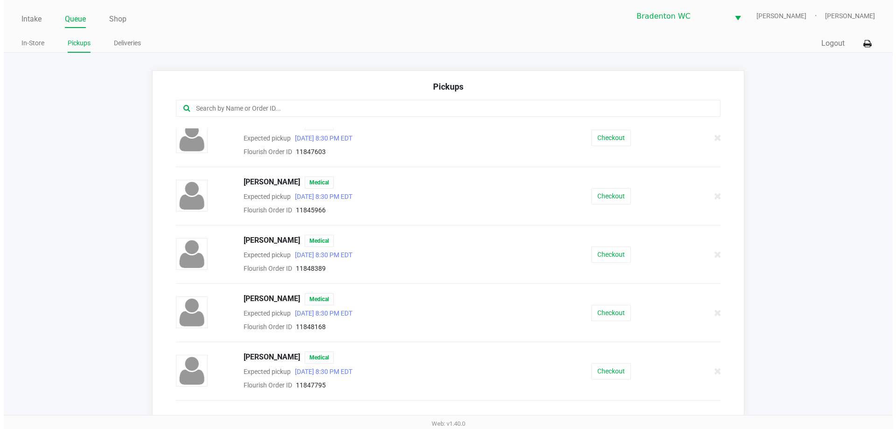
scroll to position [694, 0]
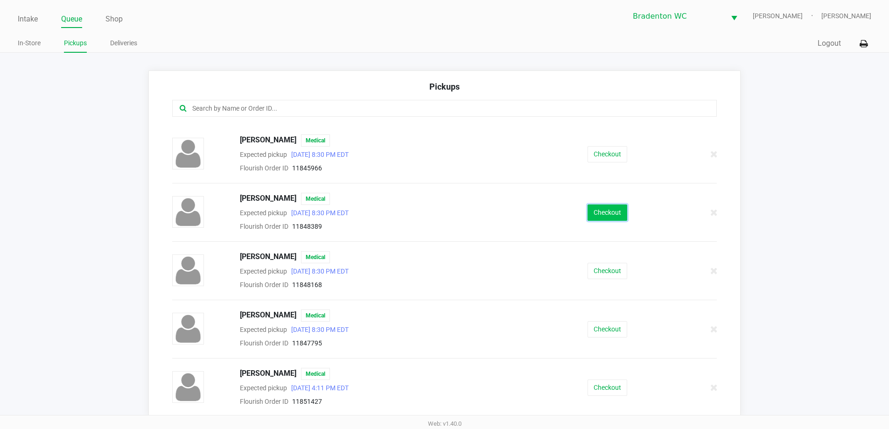
click at [589, 209] on button "Checkout" at bounding box center [607, 212] width 40 height 16
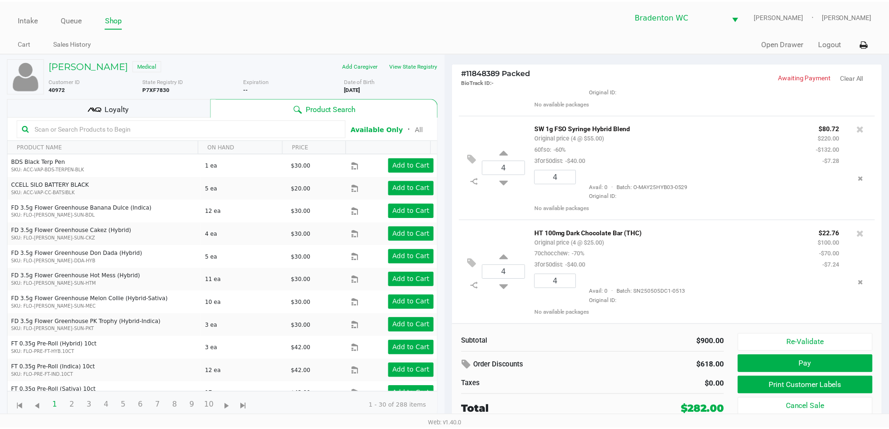
scroll to position [286, 0]
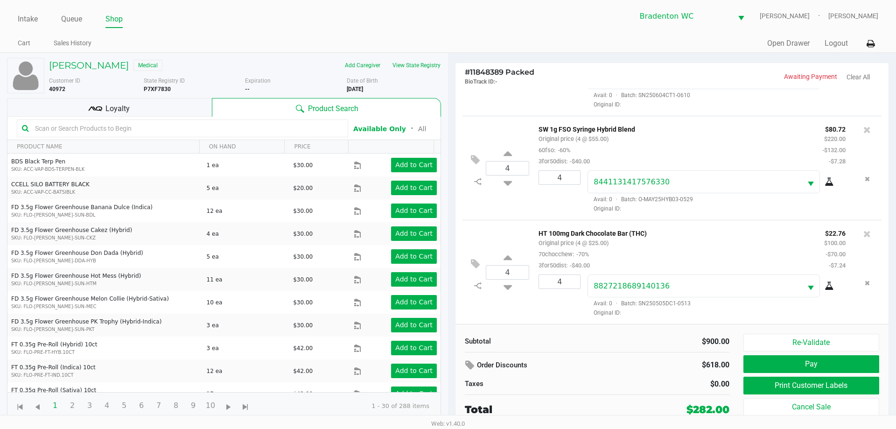
click at [169, 112] on div "Loyalty" at bounding box center [109, 107] width 205 height 19
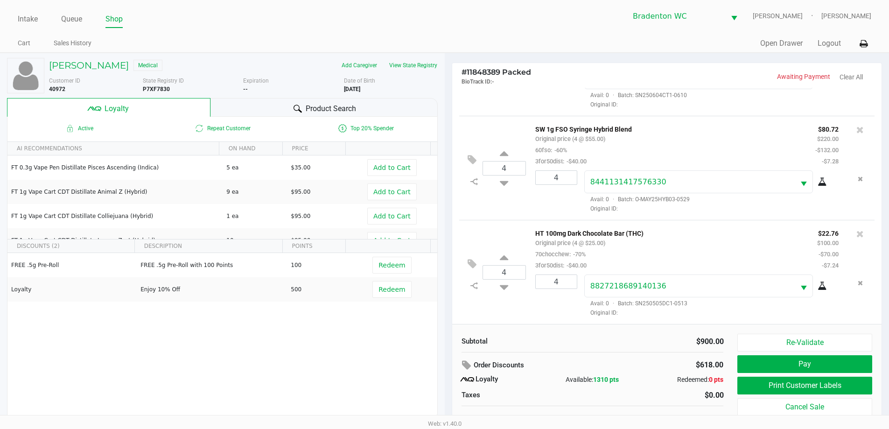
scroll to position [9, 0]
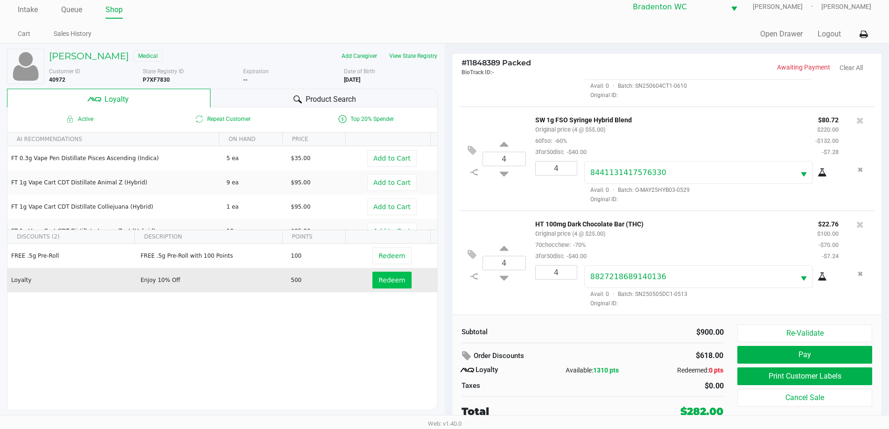
click at [390, 281] on span "Redeem" at bounding box center [391, 279] width 27 height 7
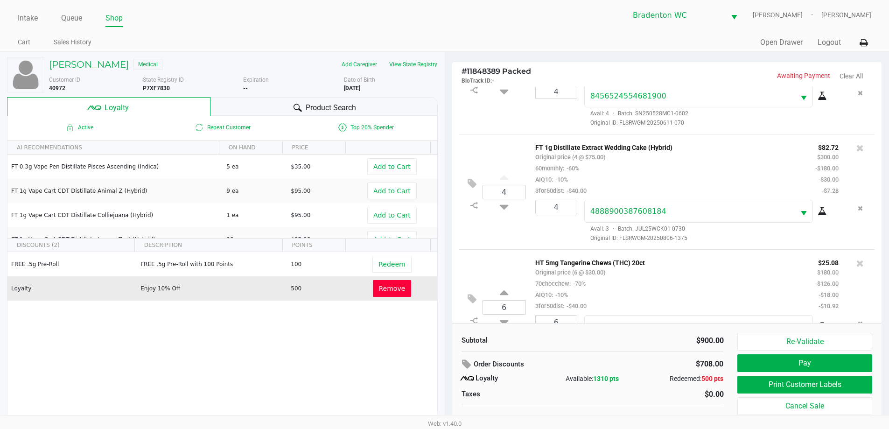
scroll to position [140, 0]
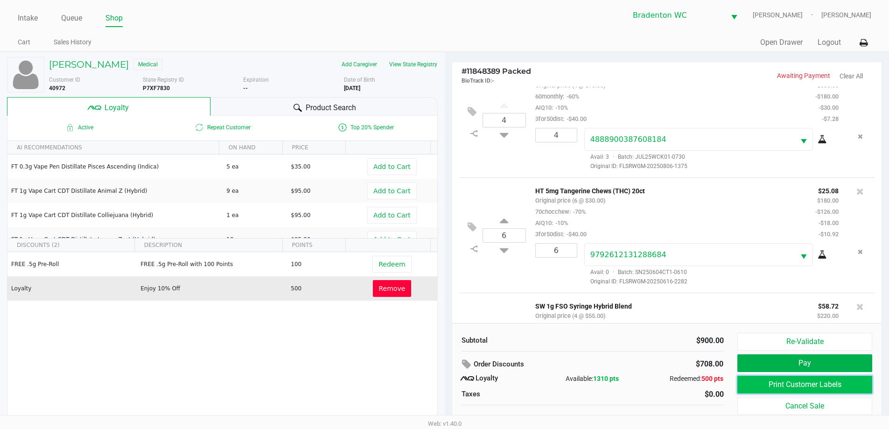
click at [828, 384] on button "Print Customer Labels" at bounding box center [804, 384] width 134 height 18
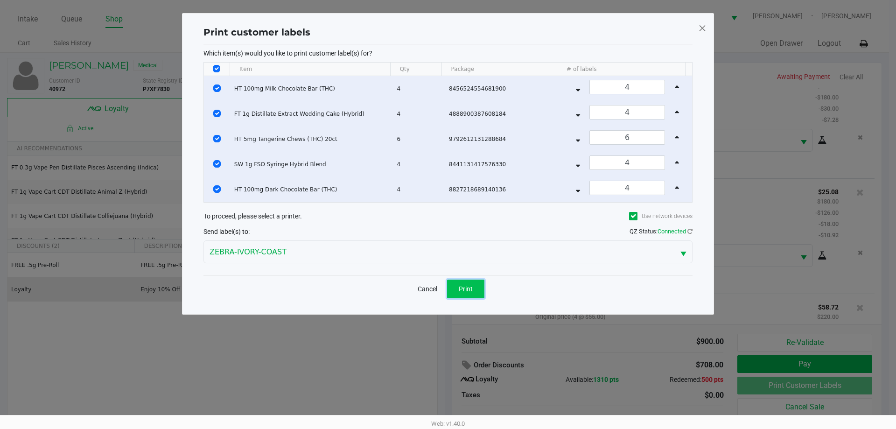
click at [472, 288] on span "Print" at bounding box center [465, 288] width 14 height 7
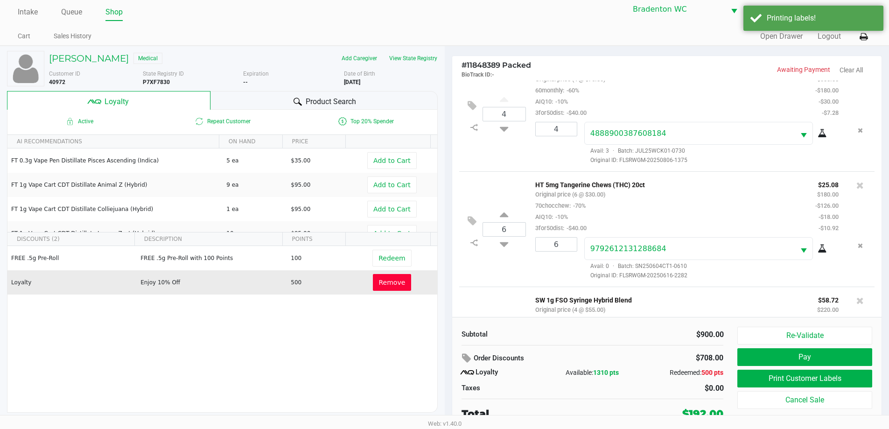
scroll to position [9, 0]
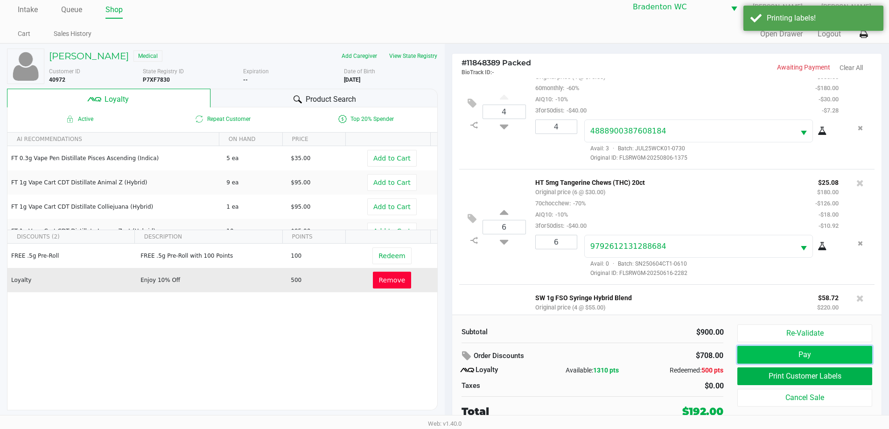
click at [798, 353] on button "Pay" at bounding box center [804, 355] width 134 height 18
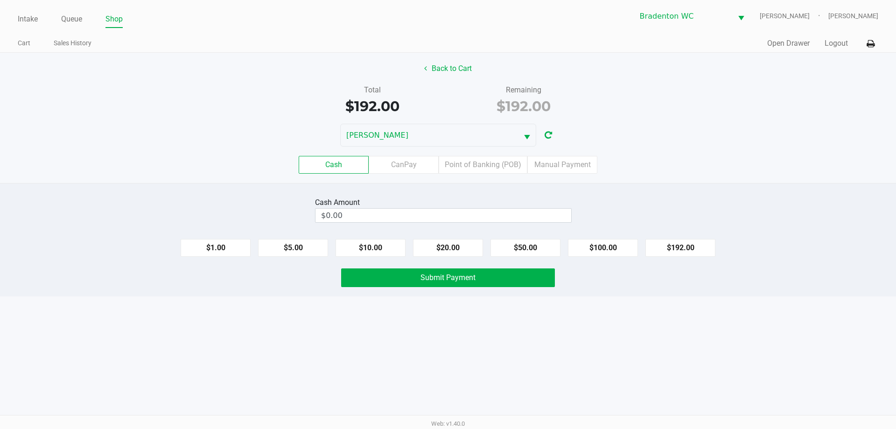
click at [370, 211] on input "$0.00" at bounding box center [443, 215] width 256 height 14
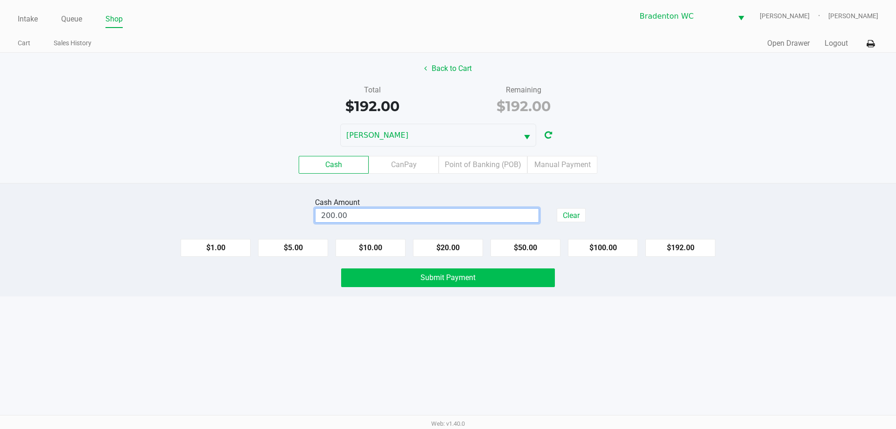
click at [404, 279] on button "Submit Payment" at bounding box center [448, 277] width 214 height 19
type input "$200.00"
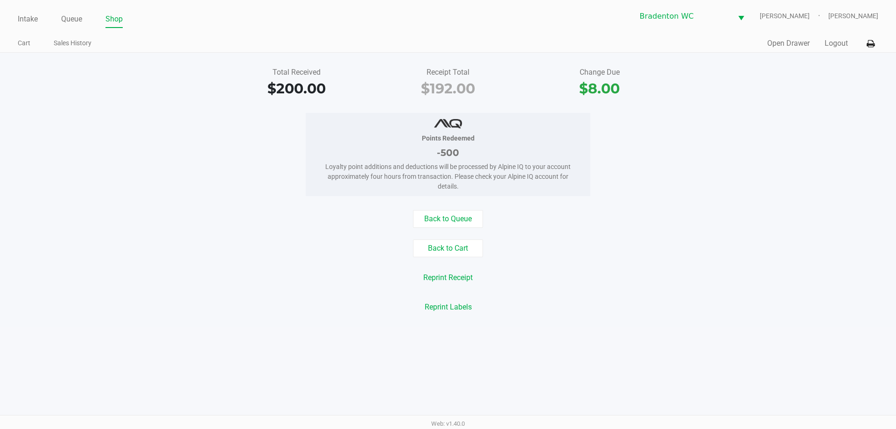
click at [458, 216] on button "Back to Queue" at bounding box center [448, 219] width 70 height 18
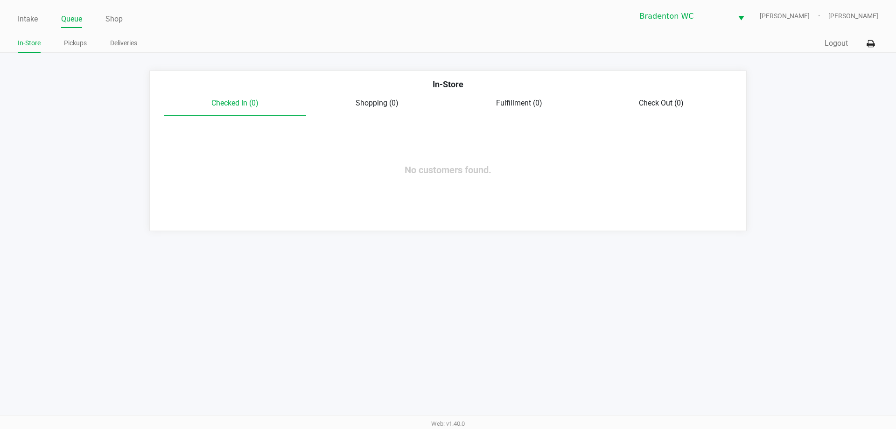
click at [30, 19] on link "Intake" at bounding box center [28, 19] width 20 height 13
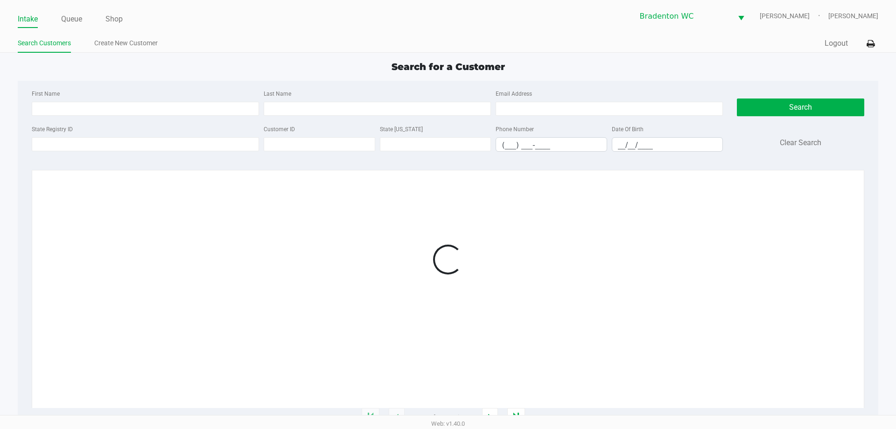
type input "KORY"
type input "ZIEGLER"
type input "12/18/2000"
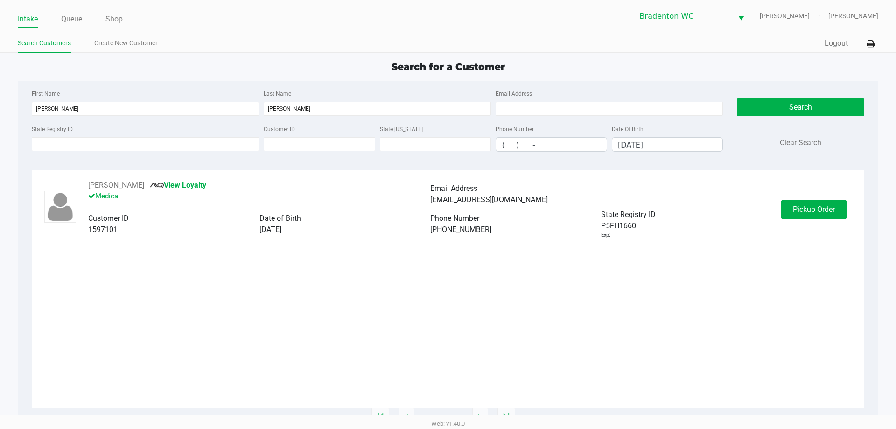
click at [809, 215] on button "Pickup Order" at bounding box center [813, 209] width 65 height 19
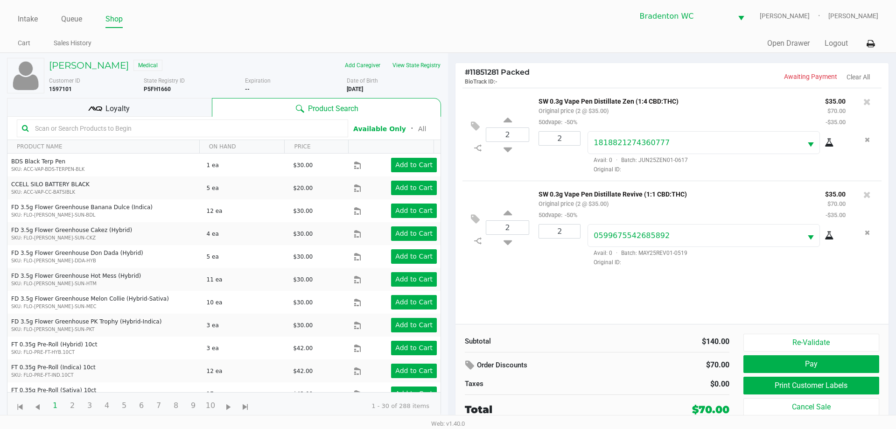
click at [841, 385] on button "Print Customer Labels" at bounding box center [811, 385] width 136 height 18
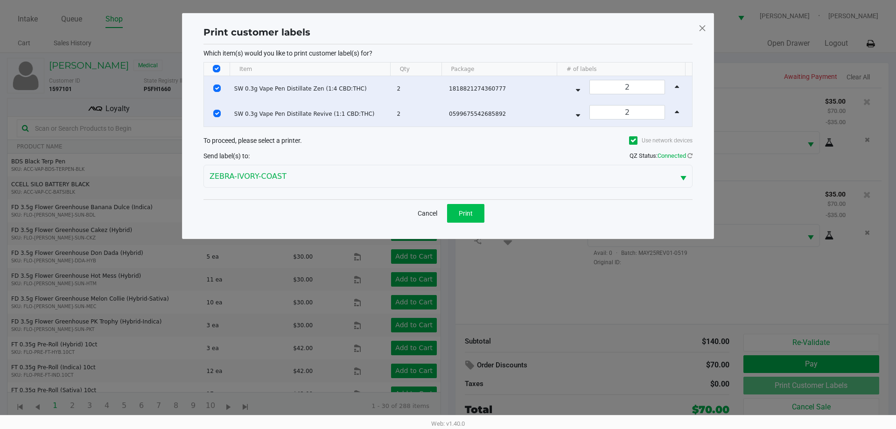
click at [461, 219] on button "Print" at bounding box center [465, 213] width 37 height 19
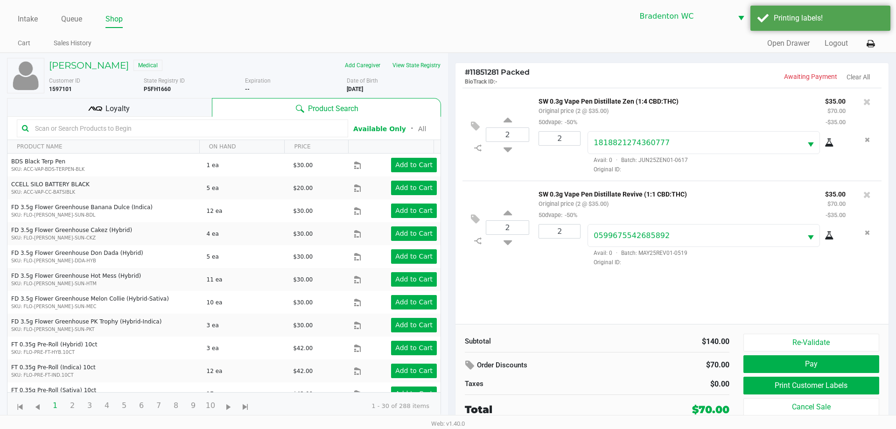
click at [147, 109] on div "Loyalty" at bounding box center [109, 107] width 205 height 19
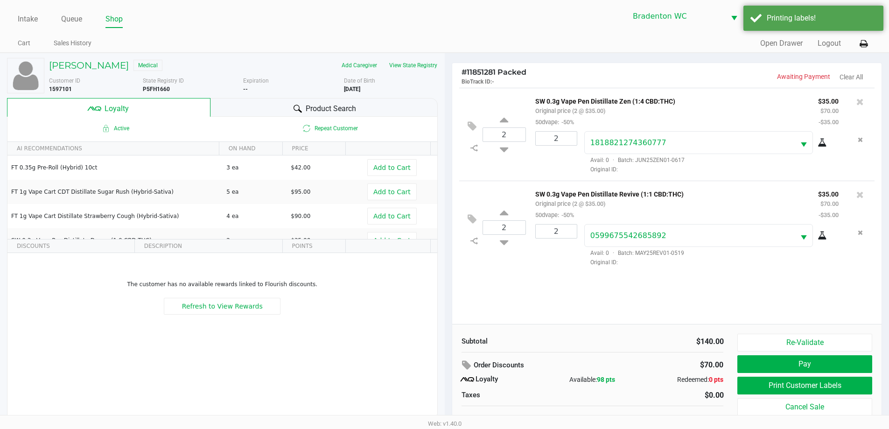
scroll to position [9, 0]
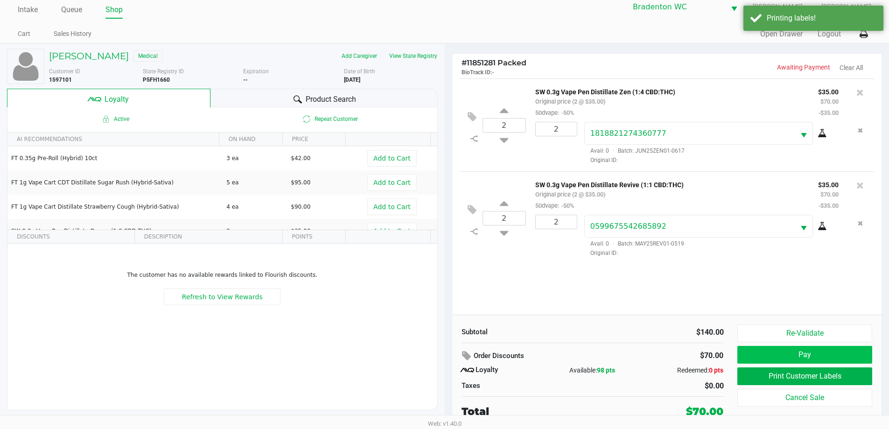
click at [821, 350] on button "Pay" at bounding box center [804, 355] width 134 height 18
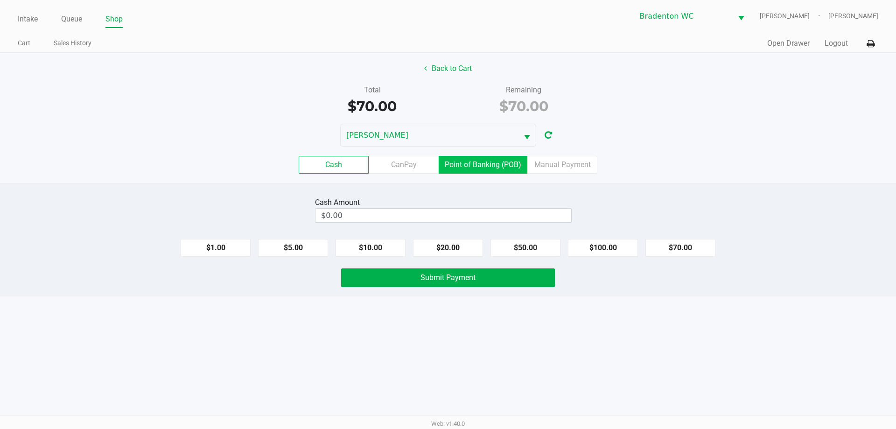
click at [493, 163] on label "Point of Banking (POB)" at bounding box center [482, 165] width 89 height 18
click at [0, 0] on 7 "Point of Banking (POB)" at bounding box center [0, 0] width 0 height 0
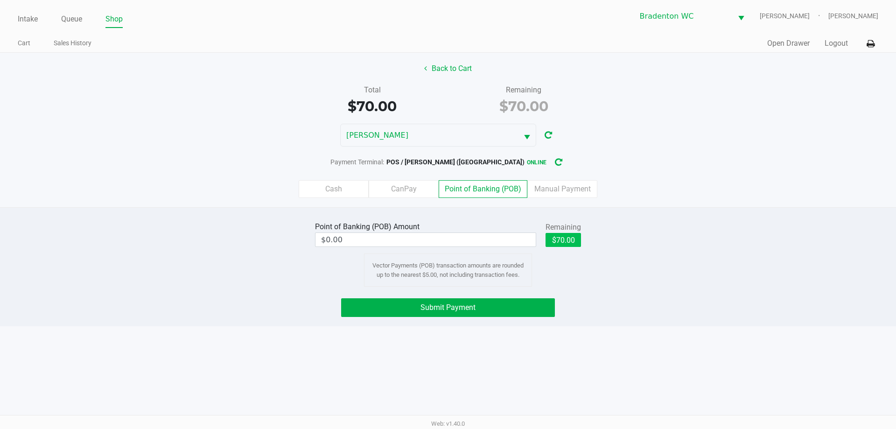
click at [570, 242] on button "$70.00" at bounding box center [562, 240] width 35 height 14
type input "$70.00"
click at [509, 307] on button "Submit Payment" at bounding box center [448, 307] width 214 height 19
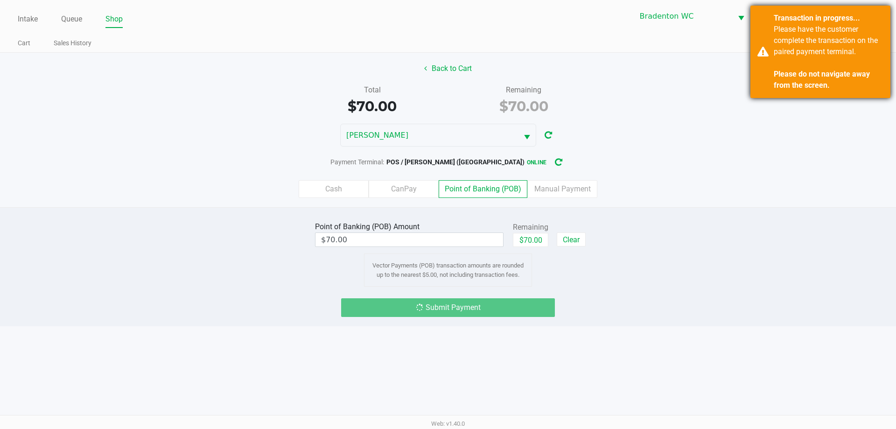
click at [822, 53] on div "Please have the customer complete the transaction on the paired payment termina…" at bounding box center [828, 57] width 110 height 67
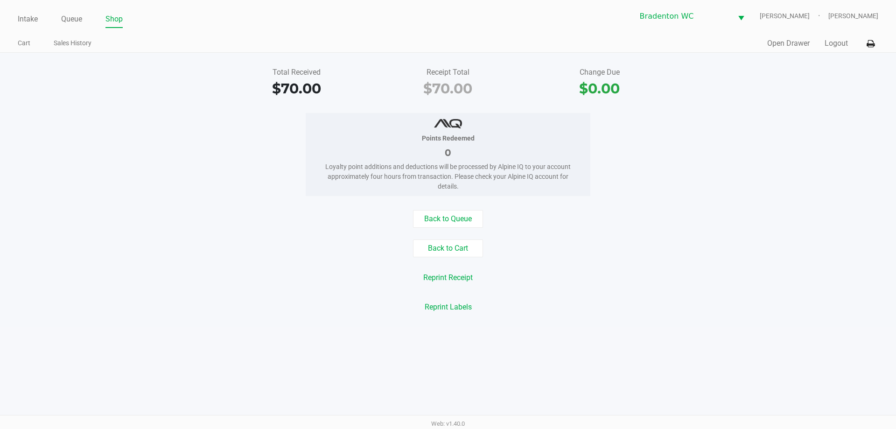
click at [458, 221] on button "Back to Queue" at bounding box center [448, 219] width 70 height 18
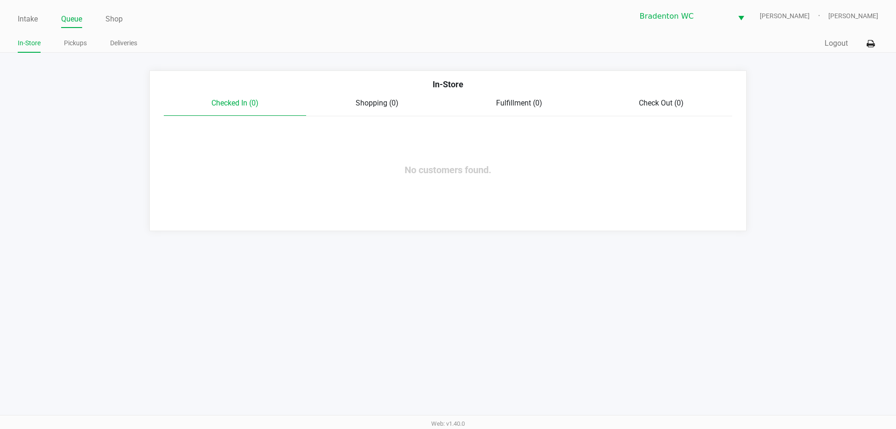
click at [33, 18] on link "Intake" at bounding box center [28, 19] width 20 height 13
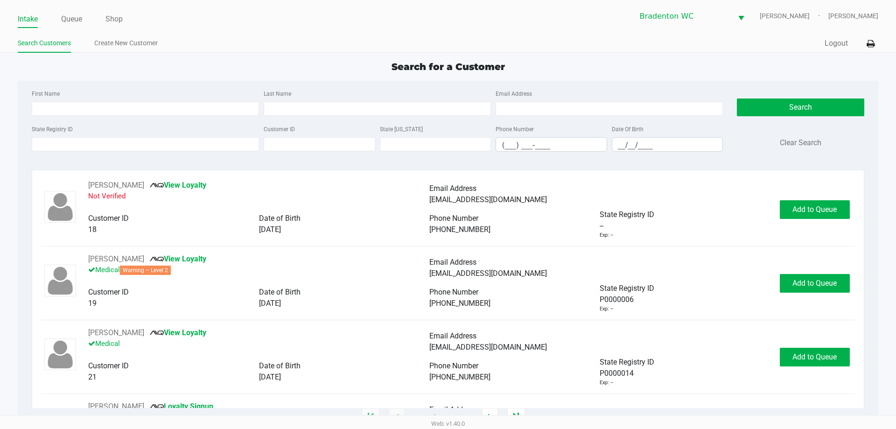
type input "ROBERT"
type input "LYONS"
type input "02/19/1970"
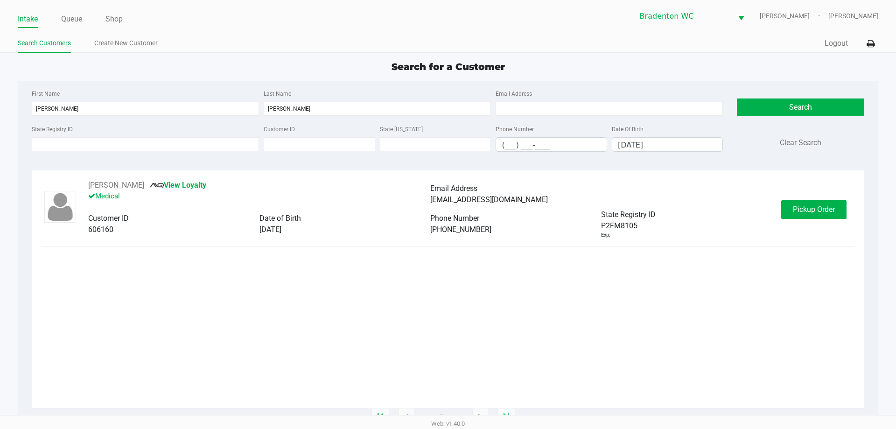
click at [823, 213] on span "Pickup Order" at bounding box center [813, 209] width 42 height 9
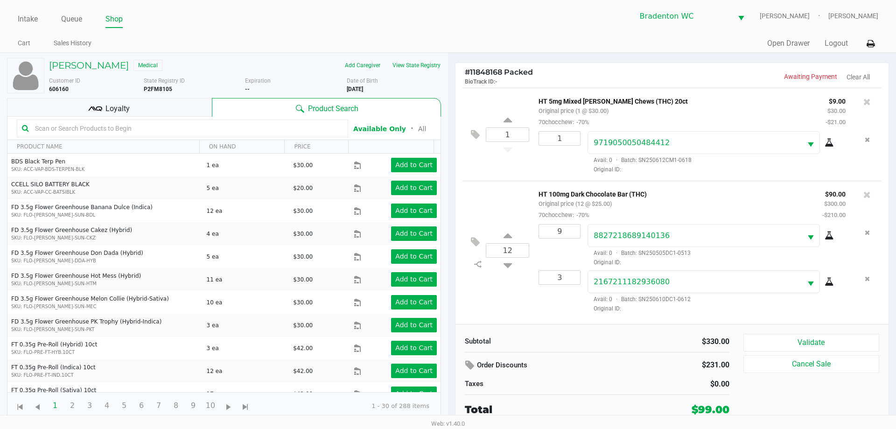
click at [181, 106] on div "Loyalty" at bounding box center [109, 107] width 205 height 19
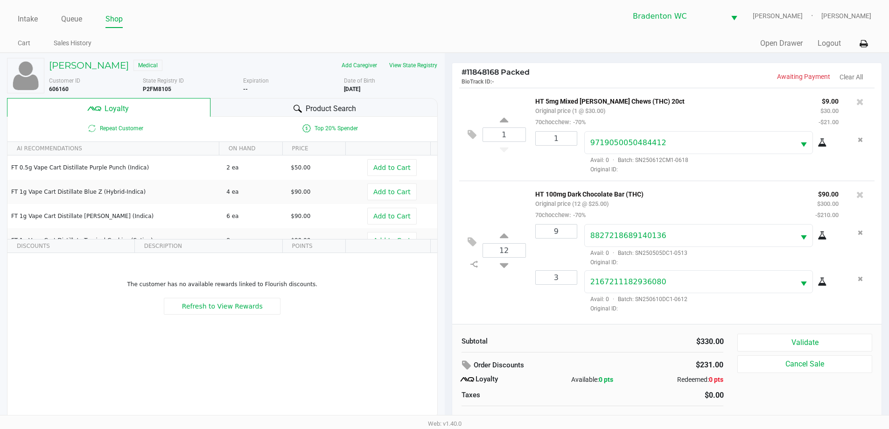
click at [361, 108] on div "Product Search" at bounding box center [323, 107] width 227 height 19
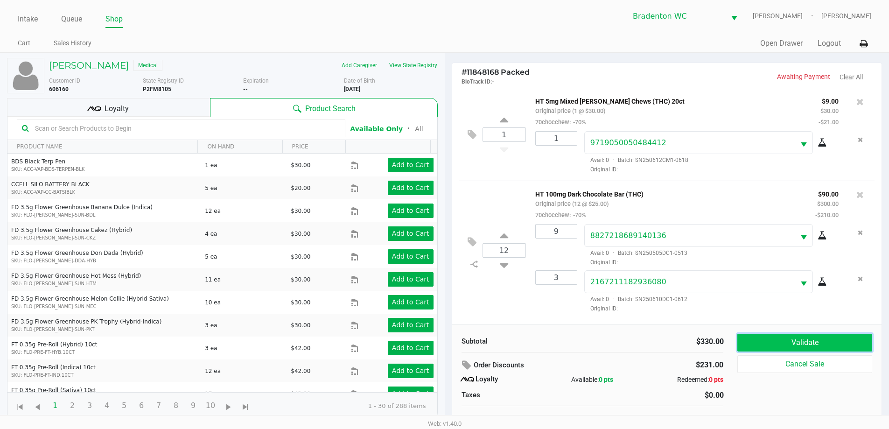
click at [819, 347] on button "Validate" at bounding box center [804, 342] width 134 height 18
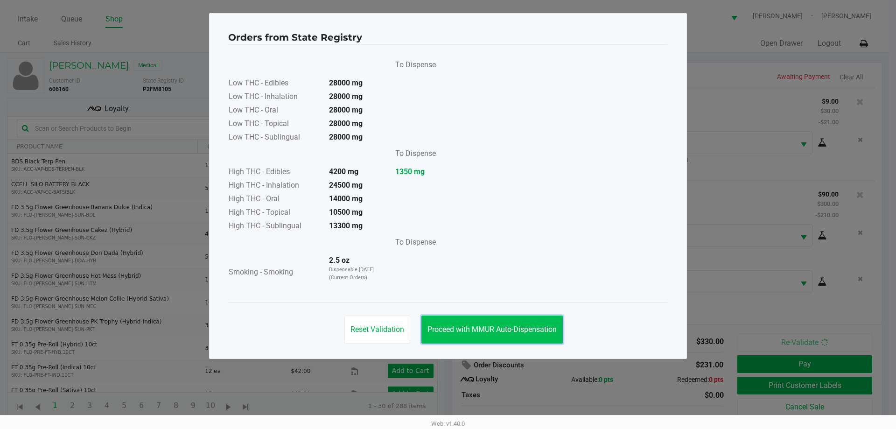
click at [469, 322] on button "Proceed with MMUR Auto-Dispensation" at bounding box center [491, 329] width 141 height 28
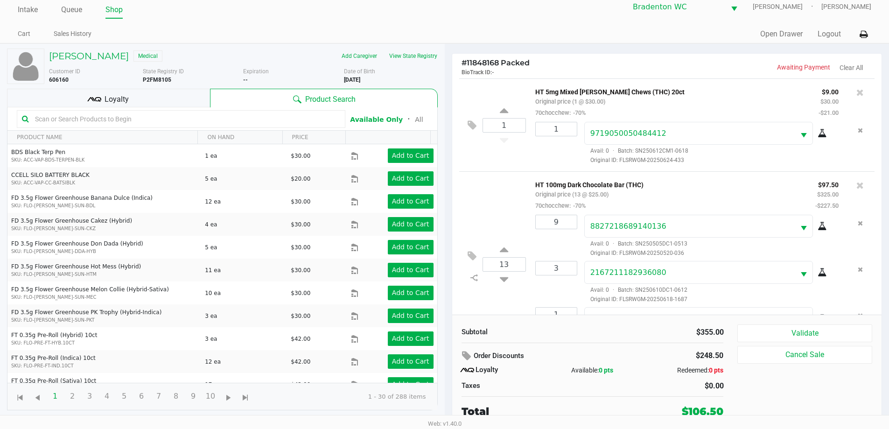
scroll to position [43, 0]
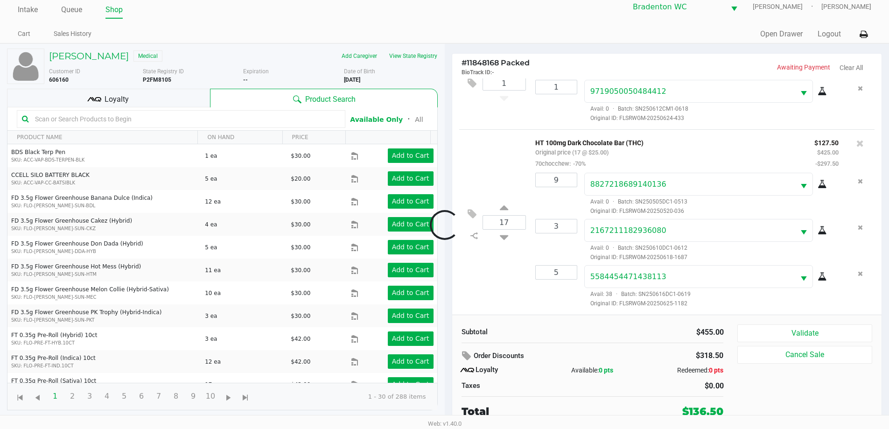
click at [147, 100] on div at bounding box center [444, 225] width 889 height 270
click at [179, 93] on div "Loyalty" at bounding box center [108, 98] width 203 height 19
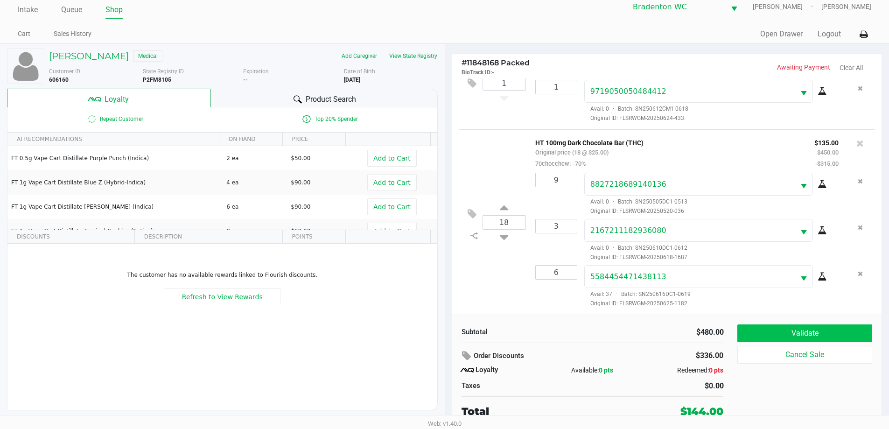
click at [822, 329] on button "Validate" at bounding box center [804, 333] width 134 height 18
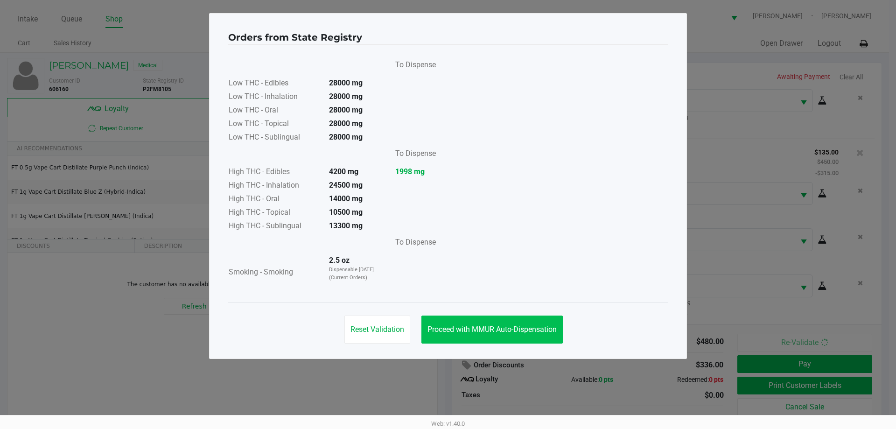
click at [512, 325] on span "Proceed with MMUR Auto-Dispensation" at bounding box center [491, 329] width 129 height 9
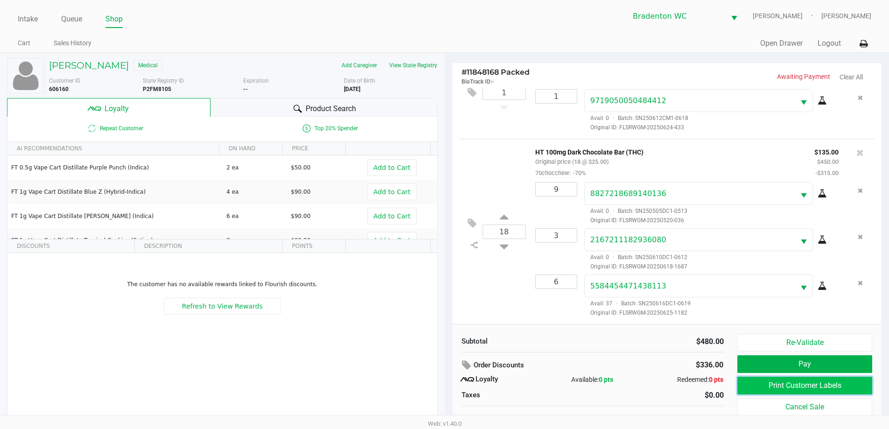
click at [842, 391] on button "Print Customer Labels" at bounding box center [804, 385] width 134 height 18
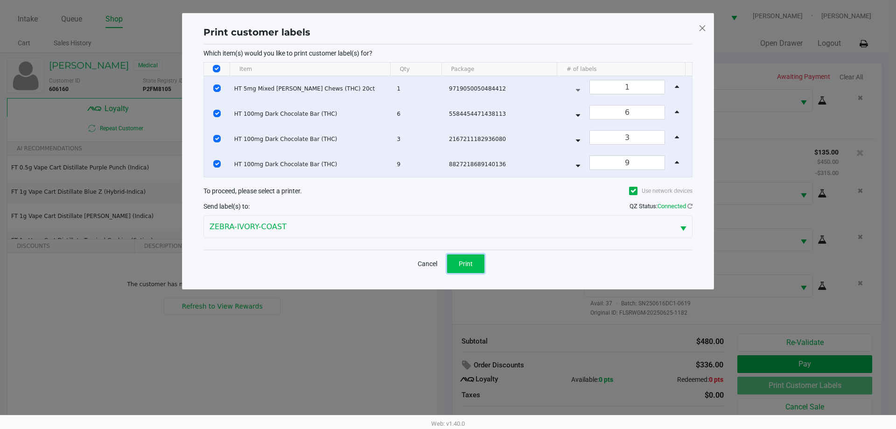
click at [466, 269] on button "Print" at bounding box center [465, 263] width 37 height 19
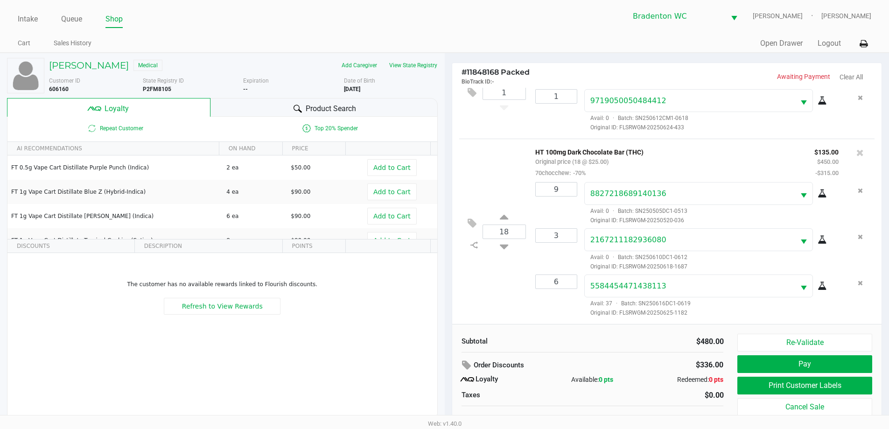
click at [806, 362] on button "Pay" at bounding box center [804, 364] width 134 height 18
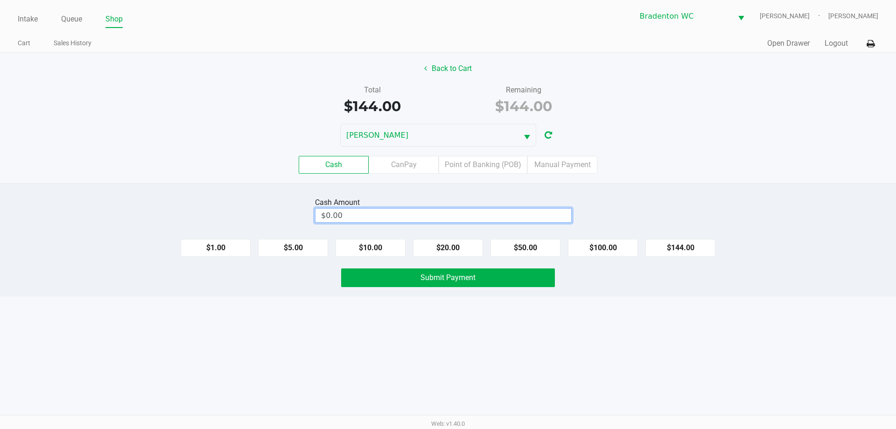
click at [469, 219] on input "$0.00" at bounding box center [443, 215] width 256 height 14
click at [495, 283] on button "Submit Payment" at bounding box center [448, 277] width 214 height 19
type input "$145.00"
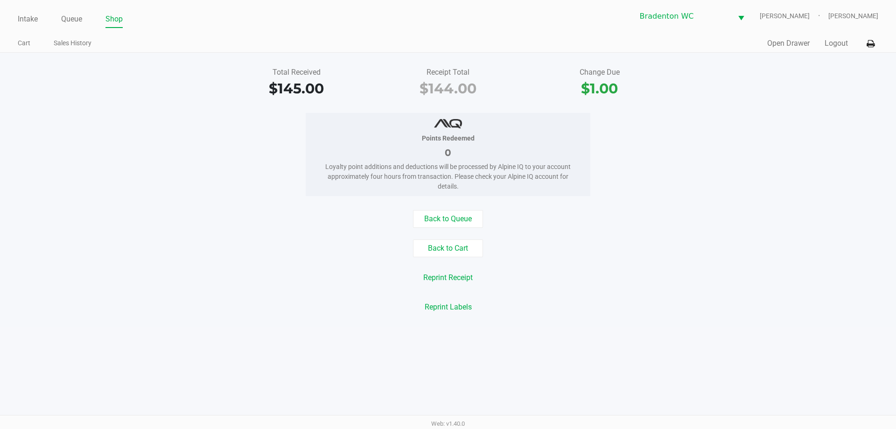
click at [465, 217] on button "Back to Queue" at bounding box center [448, 219] width 70 height 18
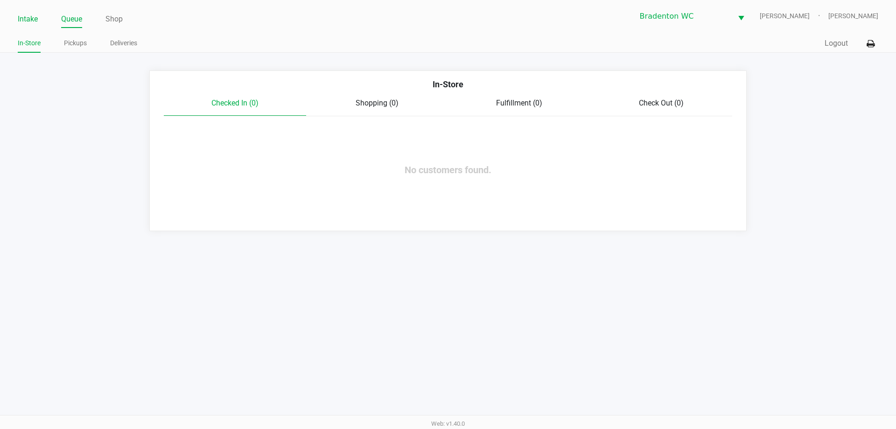
click at [30, 22] on link "Intake" at bounding box center [28, 19] width 20 height 13
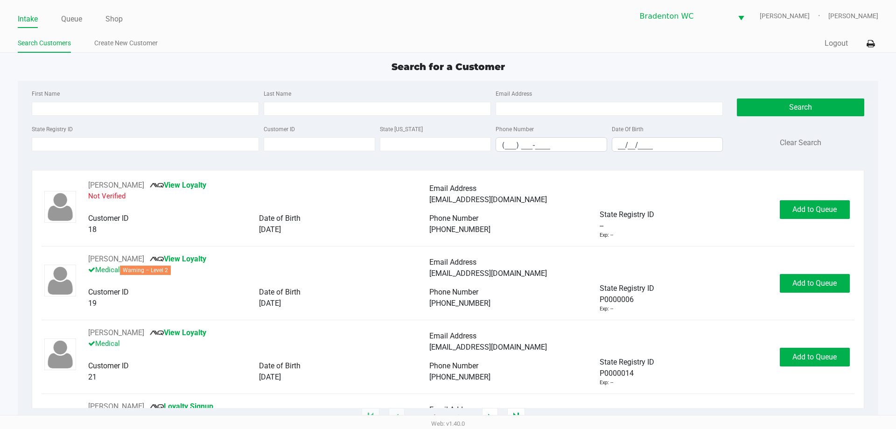
type input "FRANCINE"
type input "HENDERSON"
type input "08/19/1966"
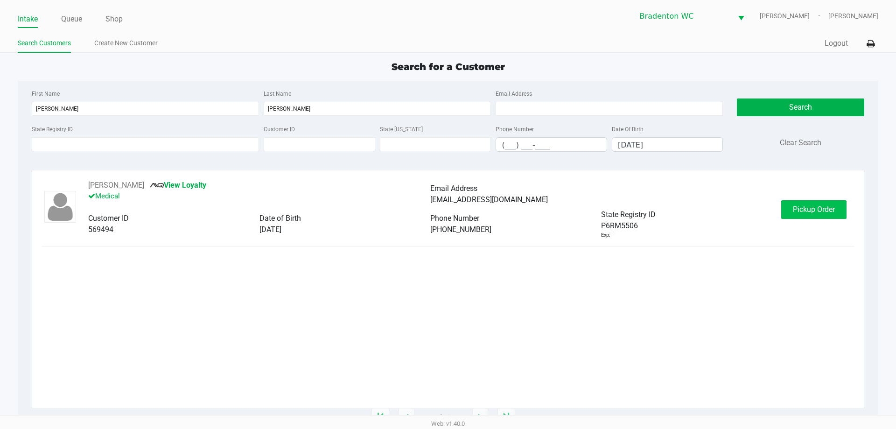
click at [821, 214] on button "Pickup Order" at bounding box center [813, 209] width 65 height 19
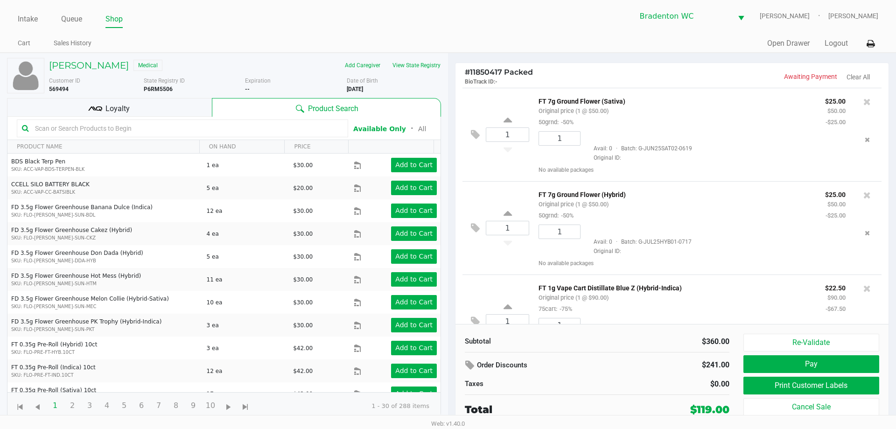
click at [180, 103] on div "Loyalty" at bounding box center [109, 107] width 205 height 19
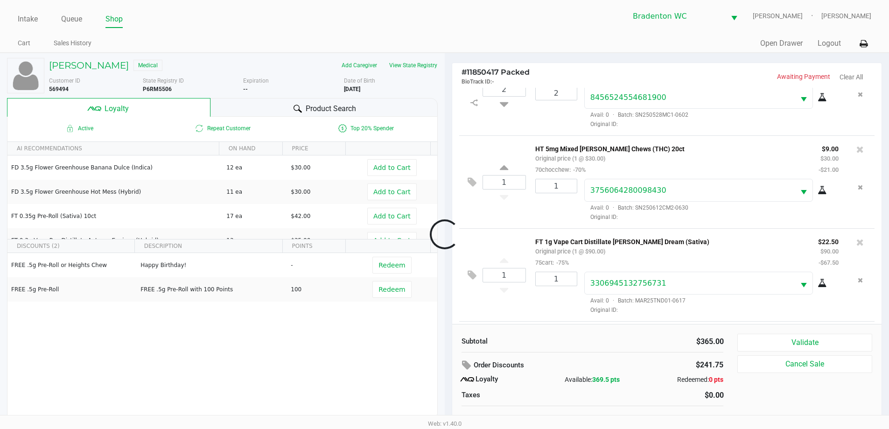
scroll to position [417, 0]
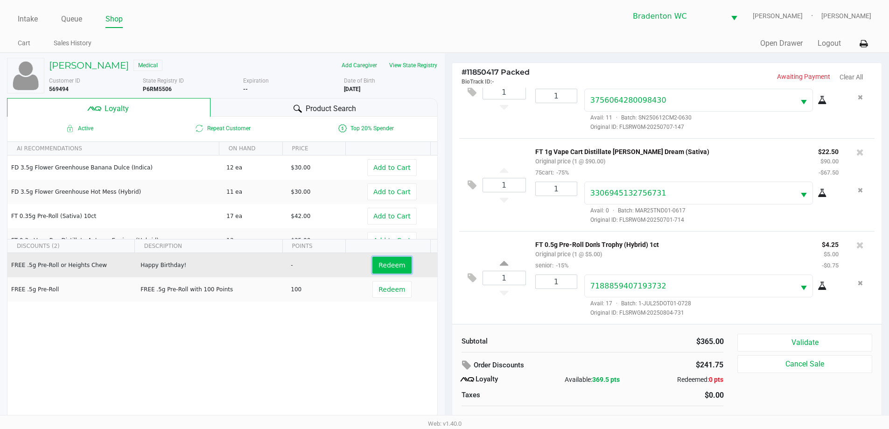
click at [387, 272] on button "Redeem" at bounding box center [391, 265] width 39 height 17
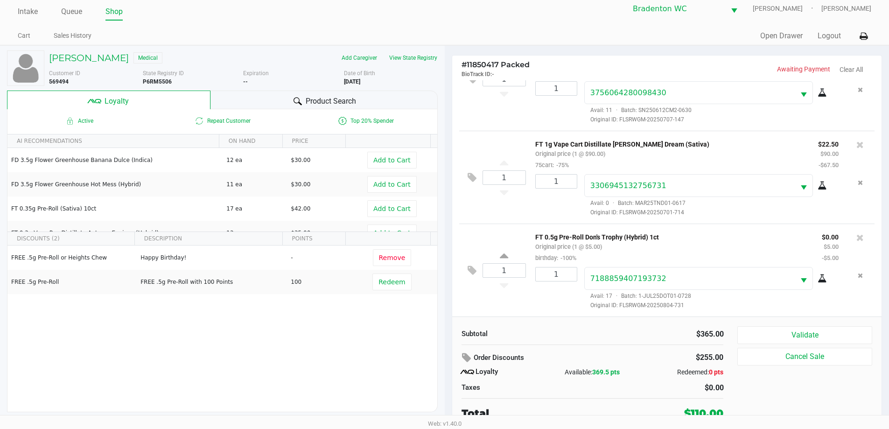
scroll to position [9, 0]
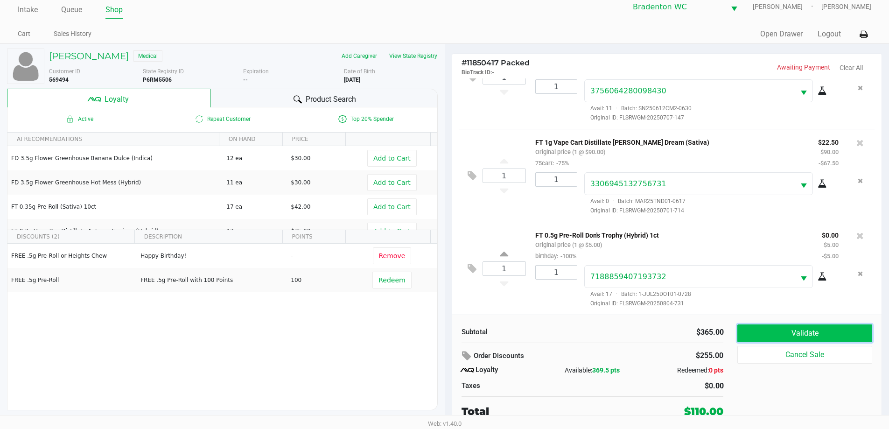
click at [834, 335] on button "Validate" at bounding box center [804, 333] width 134 height 18
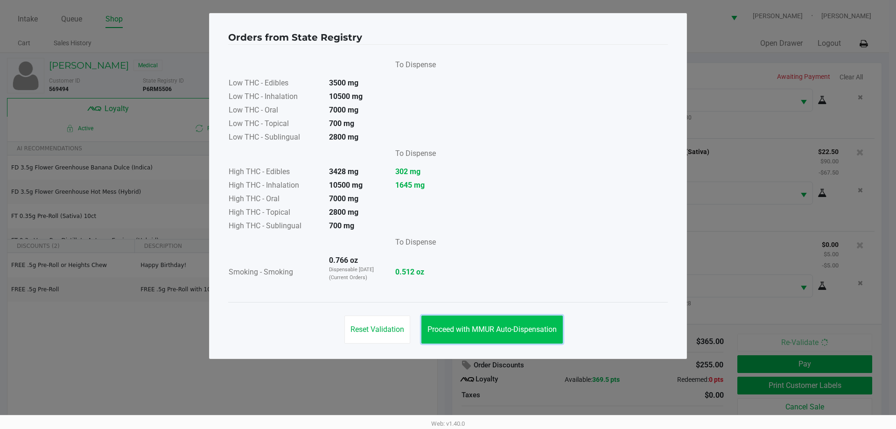
click at [499, 321] on button "Proceed with MMUR Auto-Dispensation" at bounding box center [491, 329] width 141 height 28
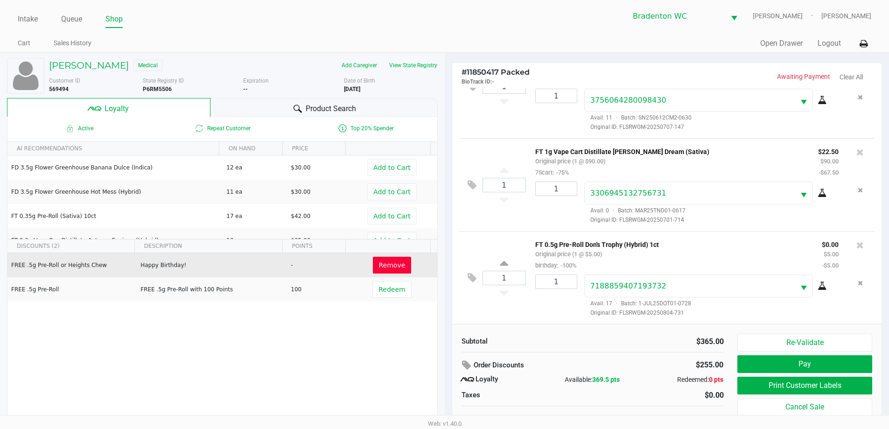
scroll to position [9, 0]
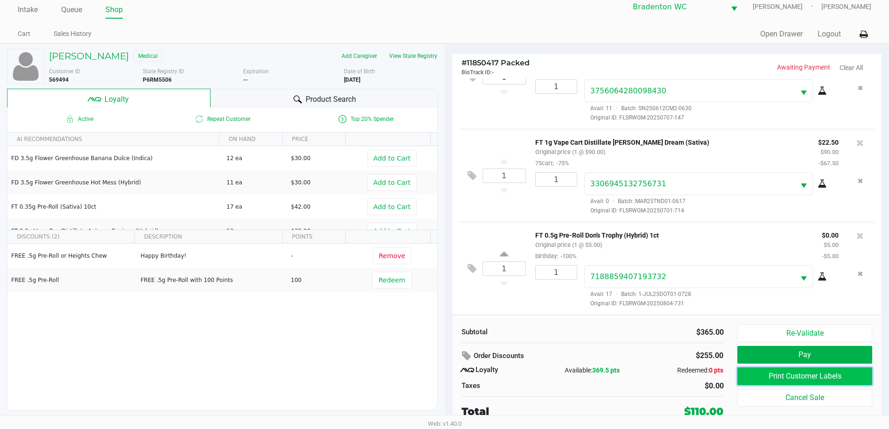
click at [780, 378] on button "Print Customer Labels" at bounding box center [804, 376] width 134 height 18
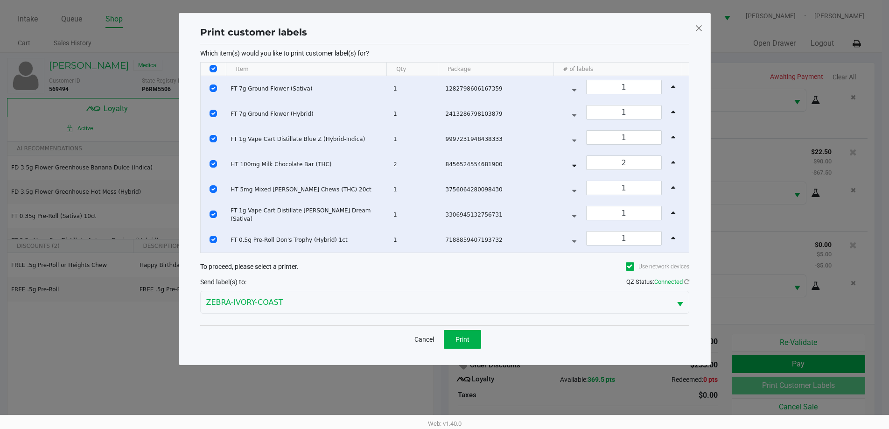
scroll to position [0, 0]
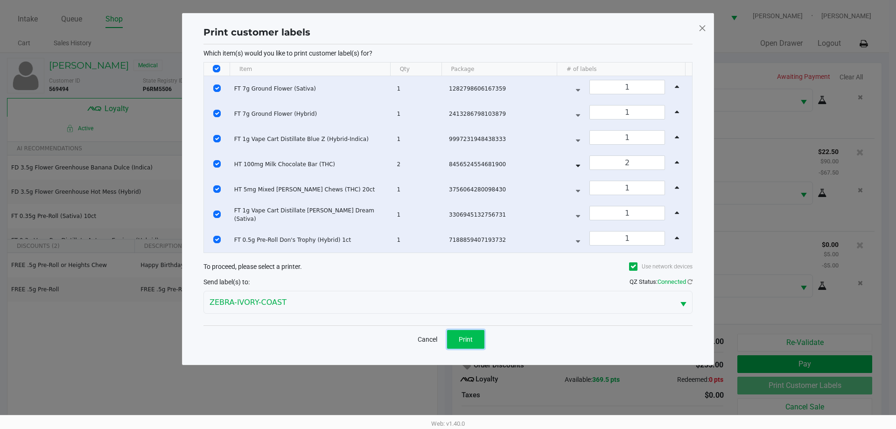
click at [472, 337] on span "Print" at bounding box center [465, 338] width 14 height 7
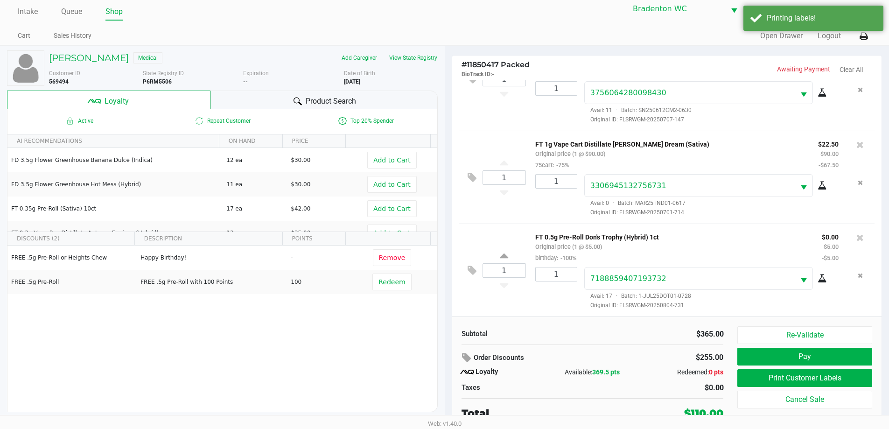
scroll to position [9, 0]
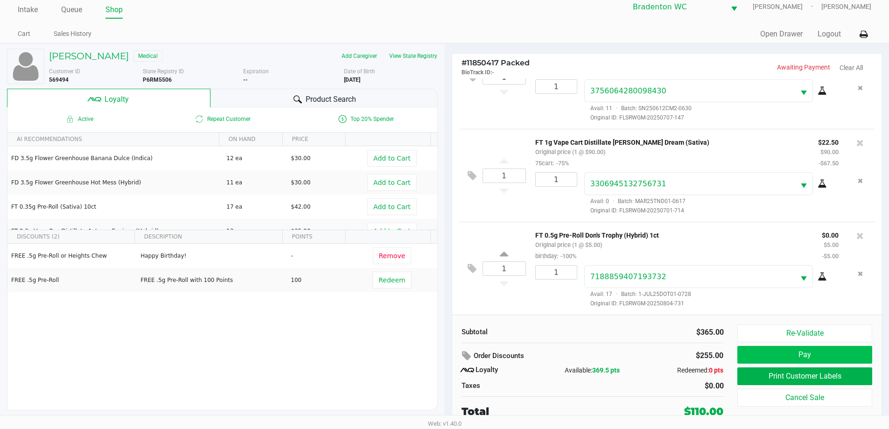
click at [808, 353] on button "Pay" at bounding box center [804, 355] width 134 height 18
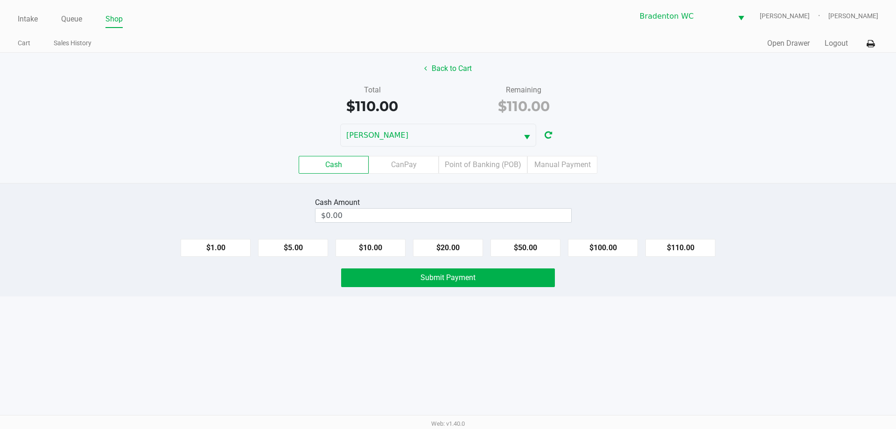
click at [459, 214] on input "$0.00" at bounding box center [443, 215] width 256 height 14
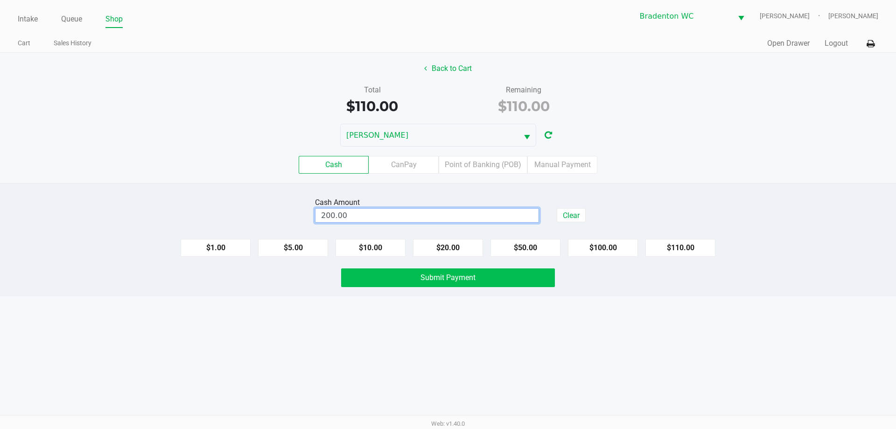
click at [493, 284] on button "Submit Payment" at bounding box center [448, 277] width 214 height 19
type input "$200.00"
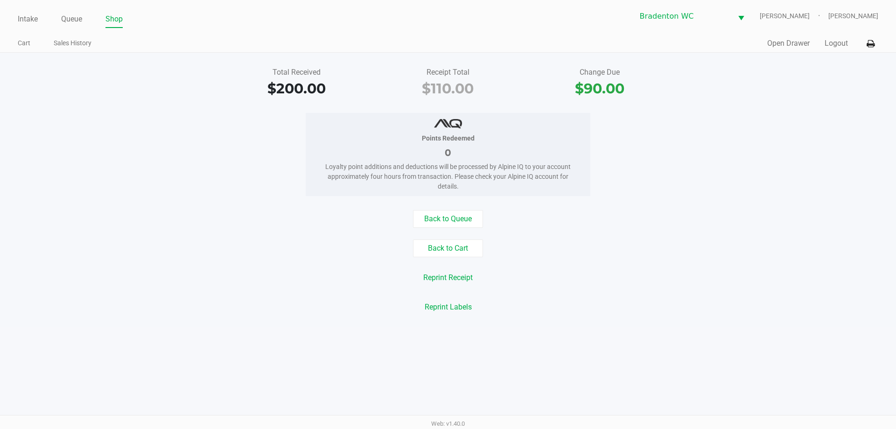
click at [451, 227] on button "Back to Queue" at bounding box center [448, 219] width 70 height 18
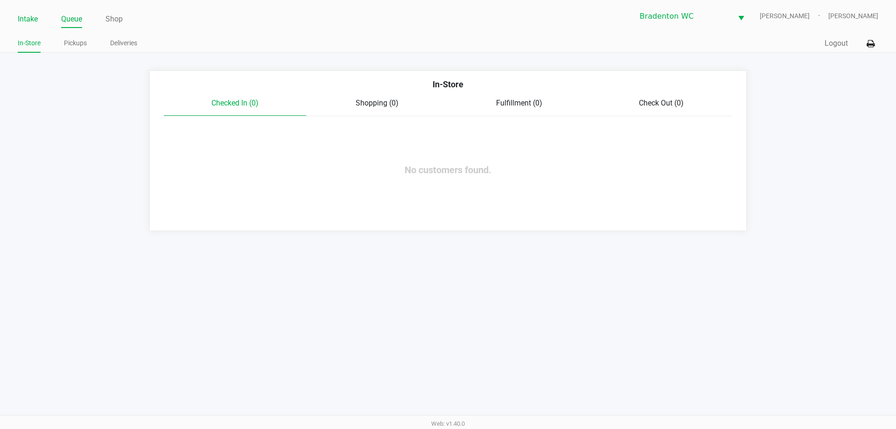
click at [29, 15] on link "Intake" at bounding box center [28, 19] width 20 height 13
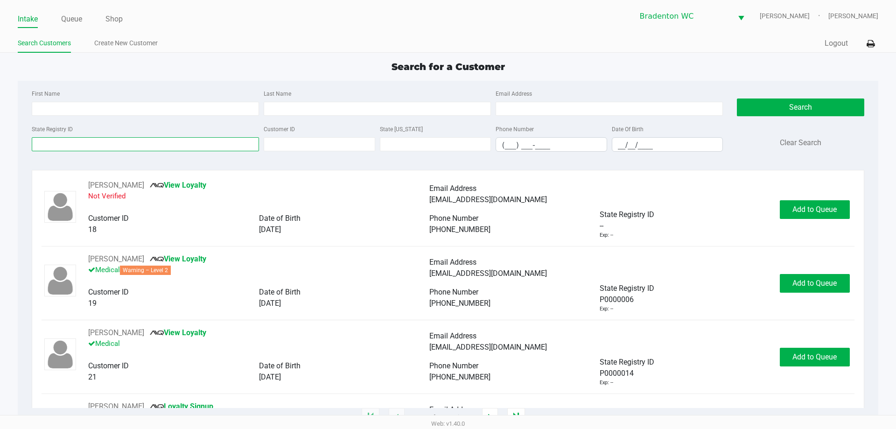
click at [62, 144] on input "State Registry ID" at bounding box center [145, 144] width 227 height 14
type input "p8rh7799"
click at [785, 104] on button "Search" at bounding box center [799, 107] width 127 height 18
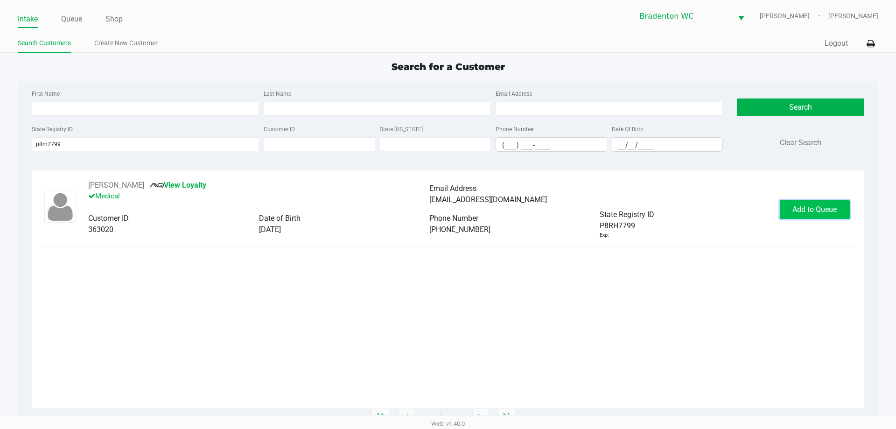
click at [821, 215] on button "Add to Queue" at bounding box center [814, 209] width 70 height 19
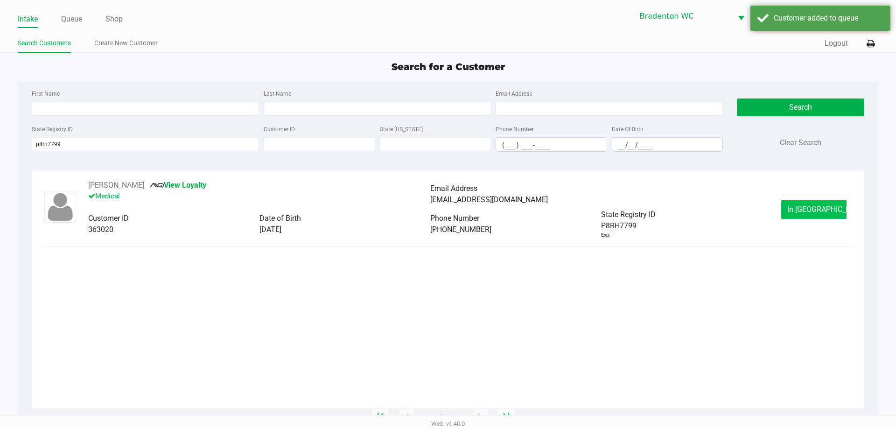
click at [813, 208] on span "In Queue" at bounding box center [826, 209] width 78 height 9
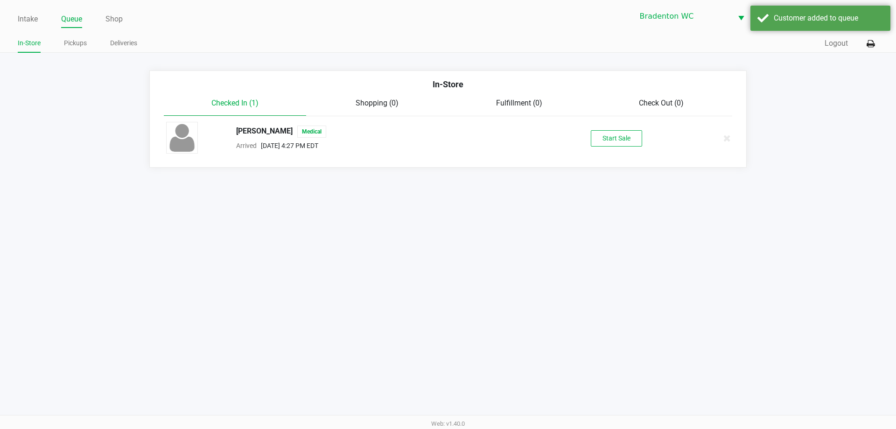
click at [615, 134] on button "Start Sale" at bounding box center [615, 138] width 51 height 16
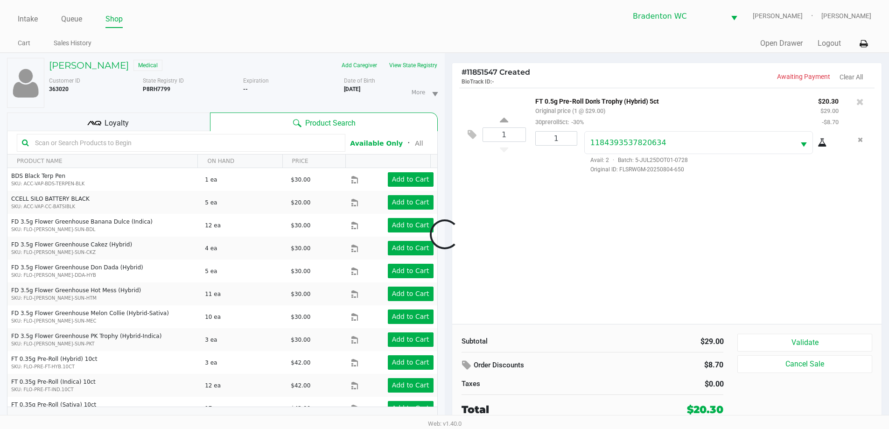
scroll to position [10, 0]
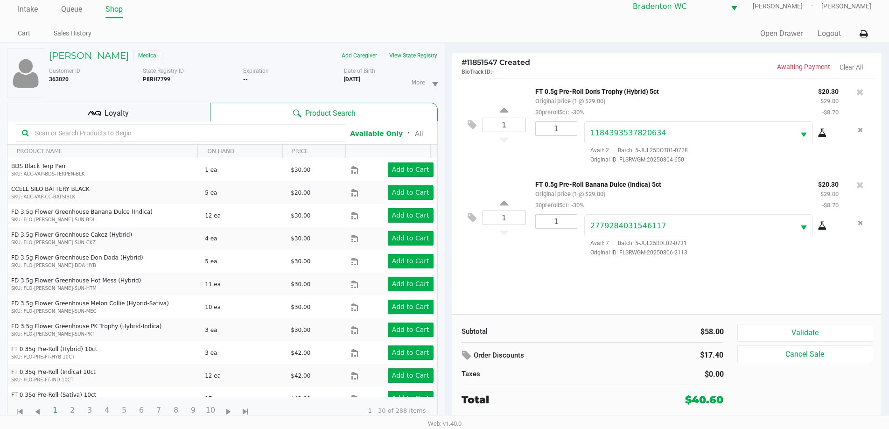
click at [815, 325] on button "Validate" at bounding box center [804, 333] width 134 height 18
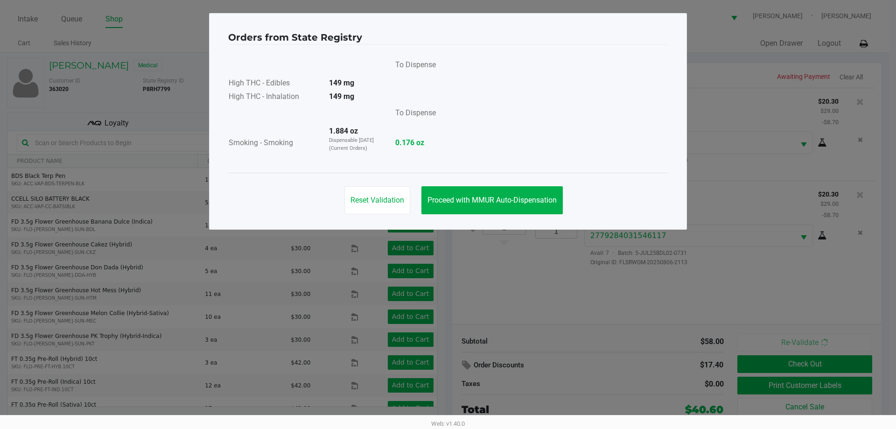
click at [496, 198] on span "Proceed with MMUR Auto-Dispensation" at bounding box center [491, 199] width 129 height 9
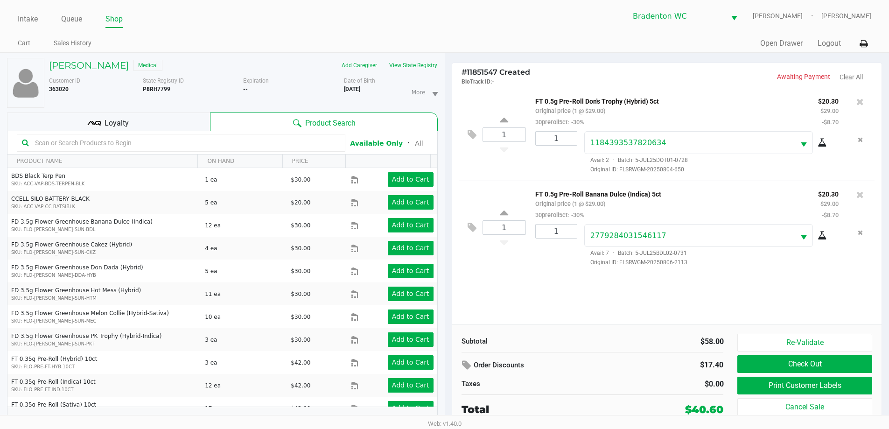
click at [156, 128] on div "Loyalty" at bounding box center [108, 121] width 203 height 19
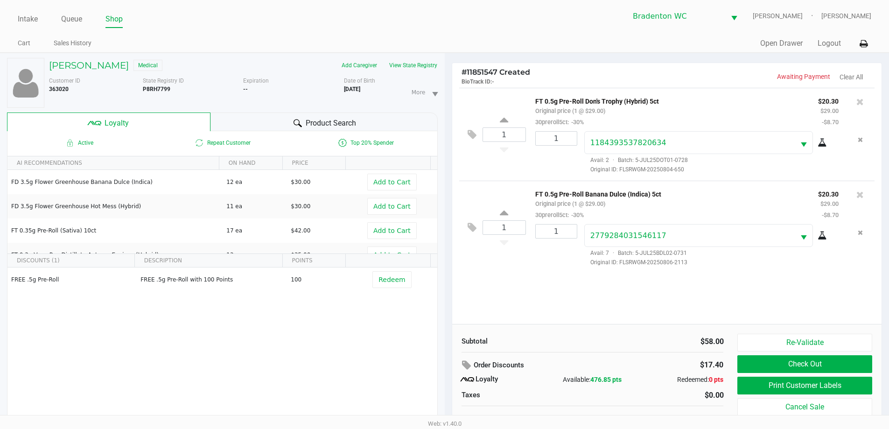
scroll to position [10, 0]
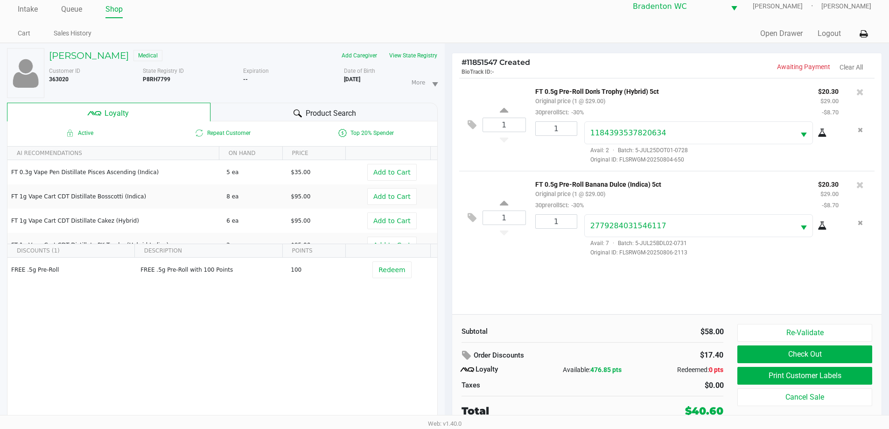
click at [817, 370] on button "Print Customer Labels" at bounding box center [804, 376] width 134 height 18
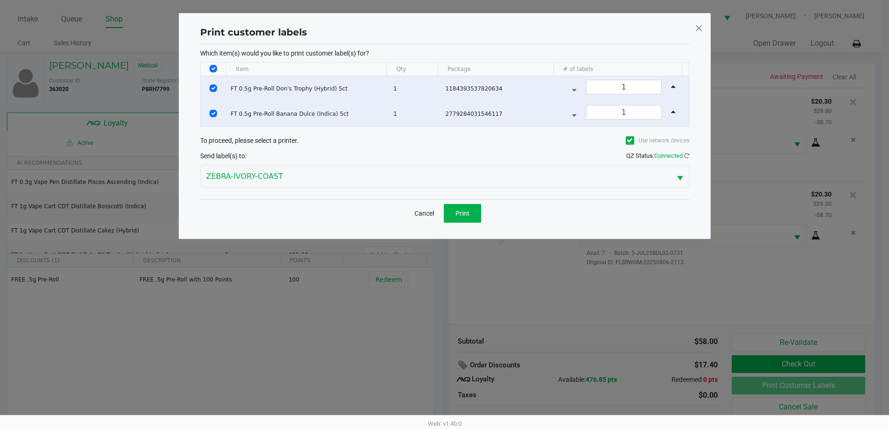
scroll to position [0, 0]
click at [465, 213] on span "Print" at bounding box center [465, 212] width 14 height 7
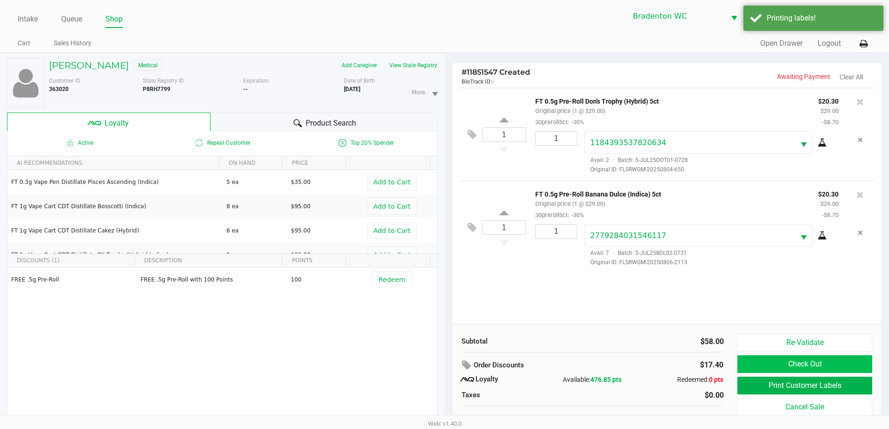
click at [831, 362] on button "Check Out" at bounding box center [804, 364] width 134 height 18
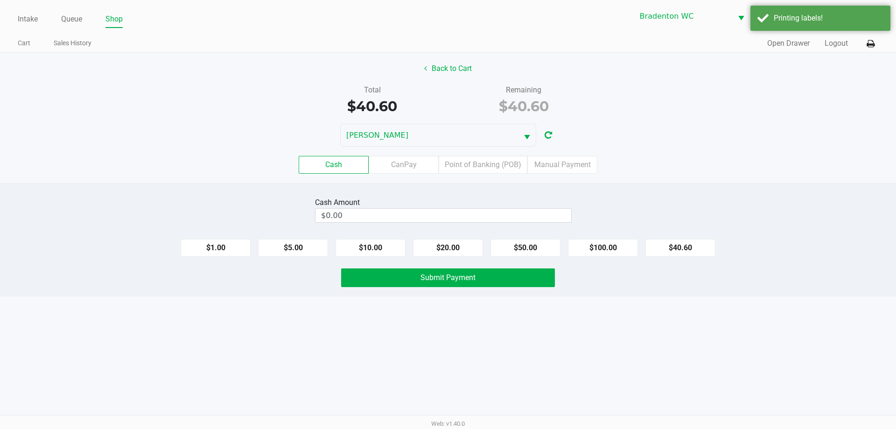
click at [480, 167] on label "Point of Banking (POB)" at bounding box center [482, 165] width 89 height 18
click at [0, 0] on 7 "Point of Banking (POB)" at bounding box center [0, 0] width 0 height 0
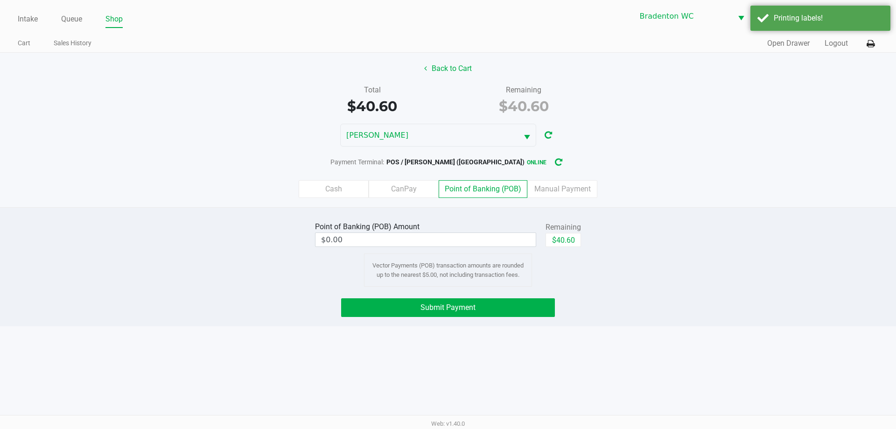
click at [570, 245] on button "$40.60" at bounding box center [562, 240] width 35 height 14
type input "$40.60"
click at [527, 301] on button "Submit Payment" at bounding box center [448, 307] width 214 height 19
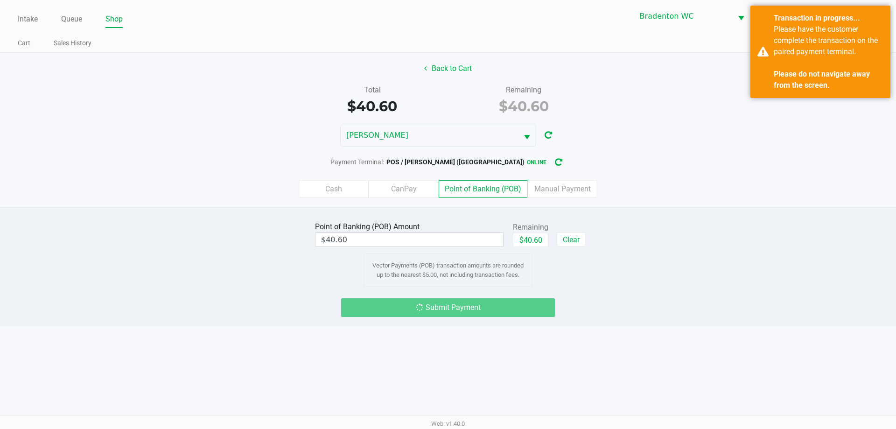
click at [811, 68] on div "Please have the customer complete the transaction on the paired payment termina…" at bounding box center [828, 57] width 110 height 67
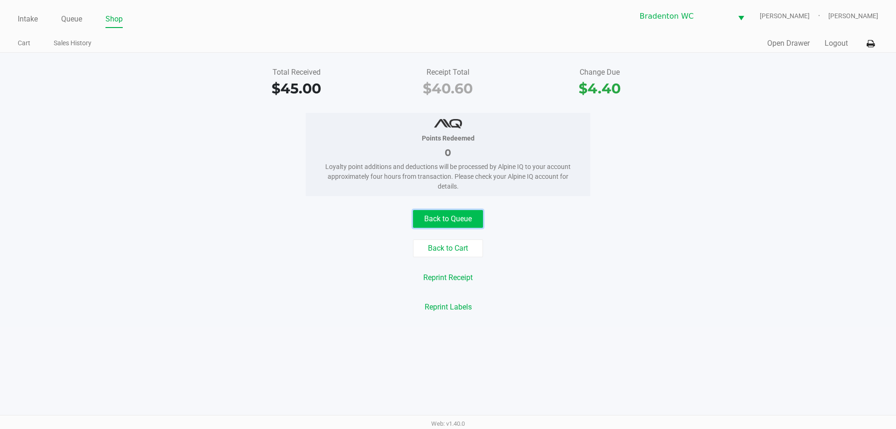
click at [466, 215] on button "Back to Queue" at bounding box center [448, 219] width 70 height 18
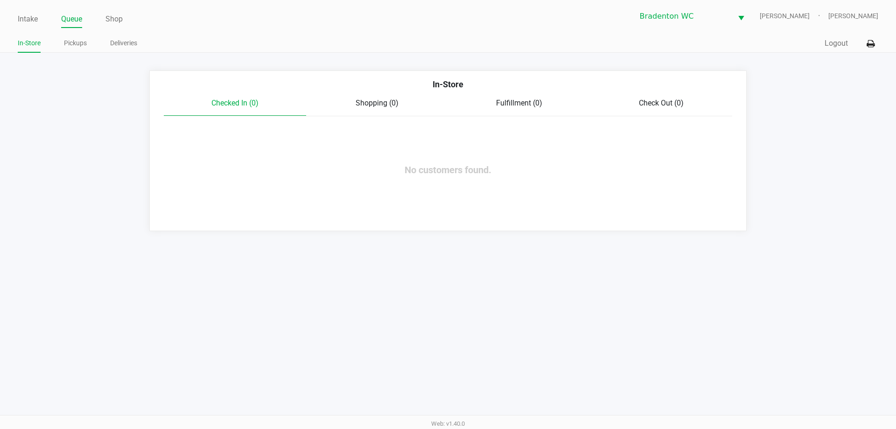
click at [26, 16] on link "Intake" at bounding box center [28, 19] width 20 height 13
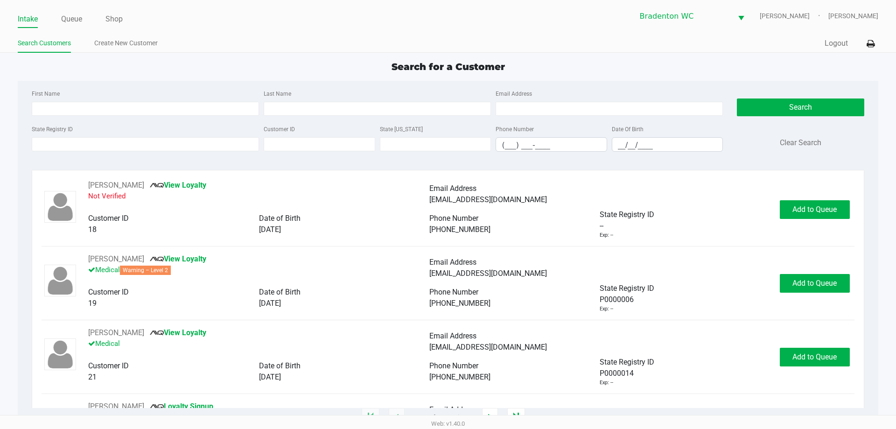
type input "COLE"
type input "MONTELONGO"
type input "06/30/2006"
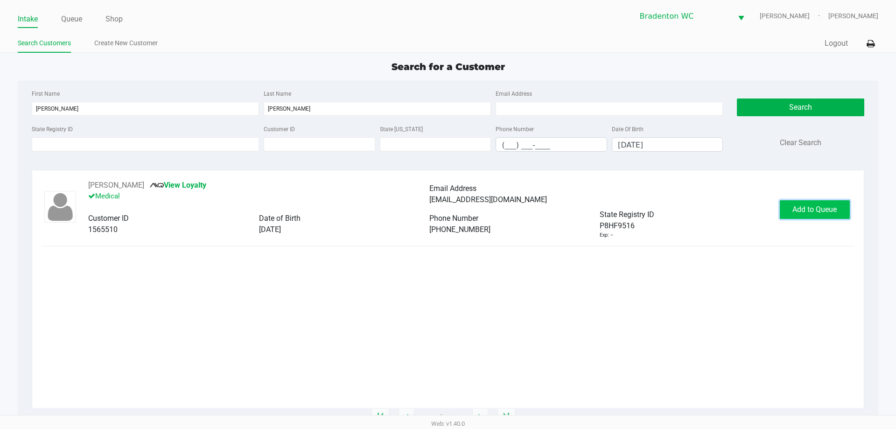
click at [812, 206] on span "Add to Queue" at bounding box center [814, 209] width 44 height 9
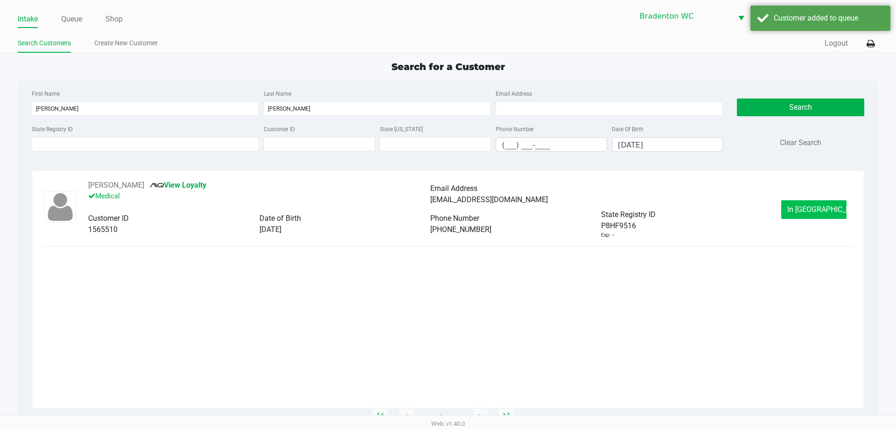
click at [821, 208] on span "In Queue" at bounding box center [826, 209] width 78 height 9
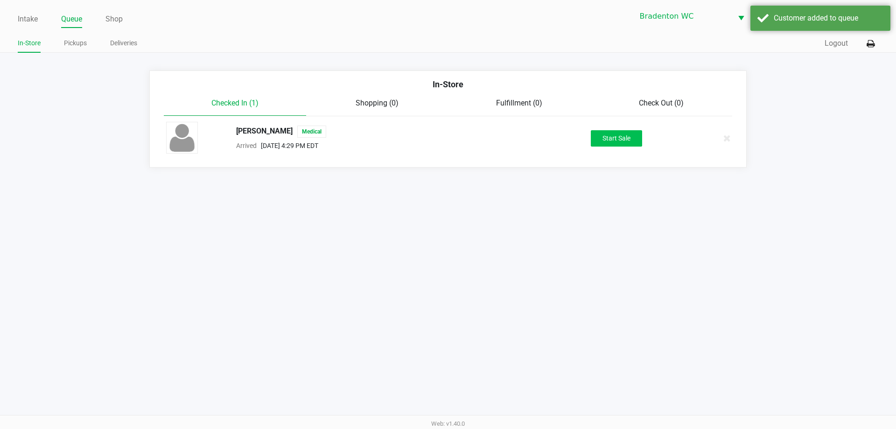
click at [625, 141] on button "Start Sale" at bounding box center [615, 138] width 51 height 16
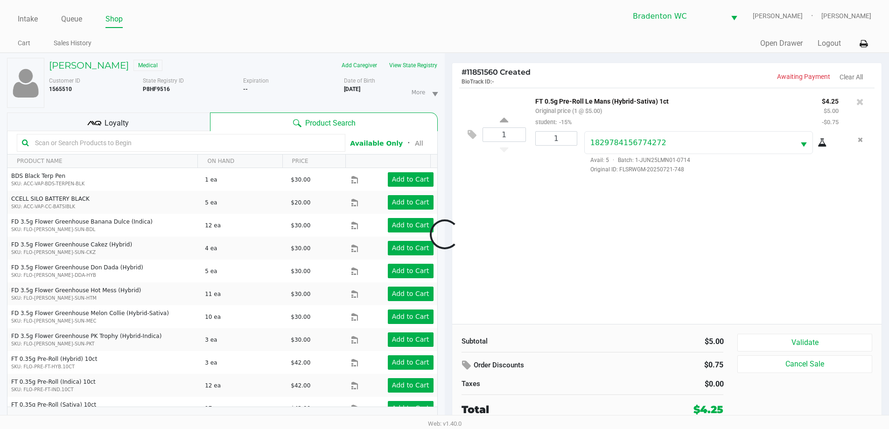
click at [165, 115] on div at bounding box center [444, 234] width 889 height 270
click at [121, 126] on span "Loyalty" at bounding box center [116, 123] width 24 height 11
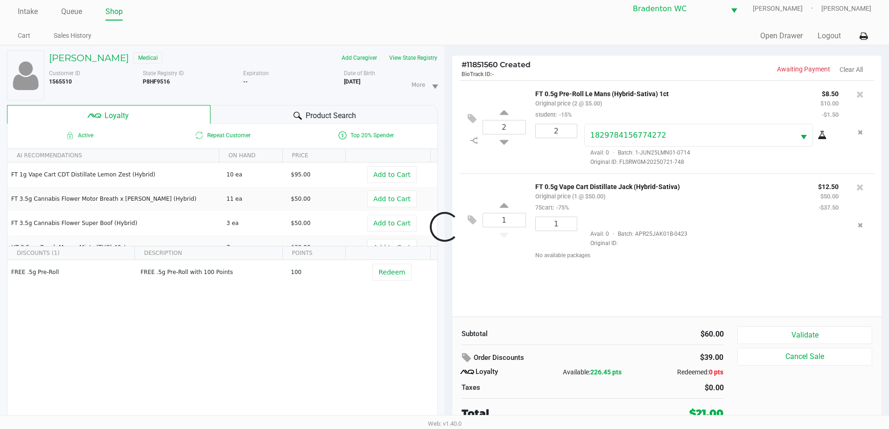
scroll to position [10, 0]
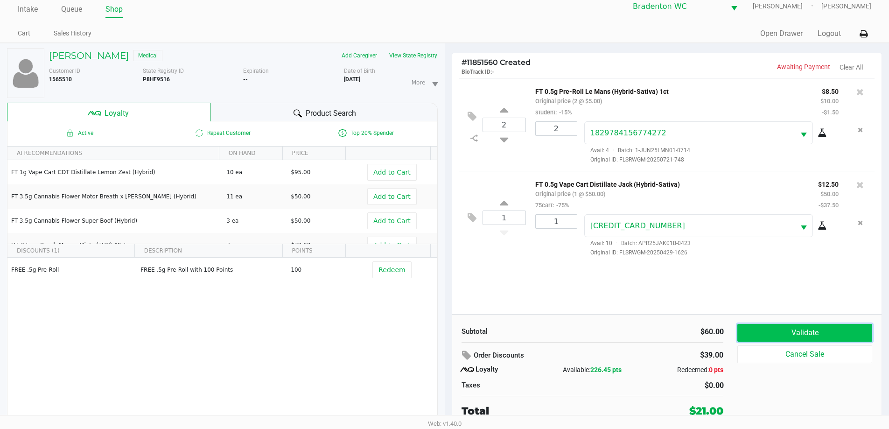
click at [796, 329] on button "Validate" at bounding box center [804, 333] width 134 height 18
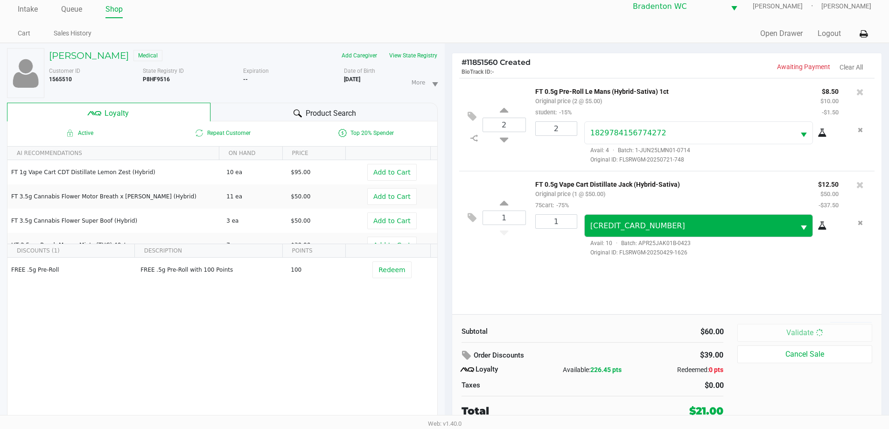
scroll to position [0, 0]
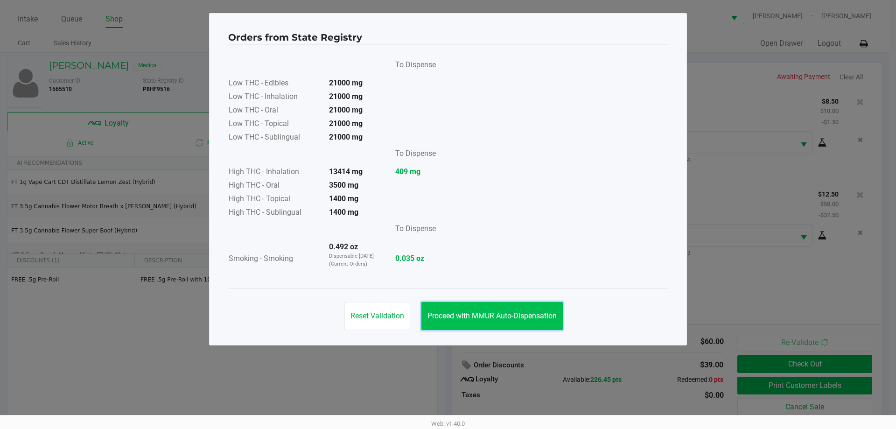
click at [509, 312] on span "Proceed with MMUR Auto-Dispensation" at bounding box center [491, 315] width 129 height 9
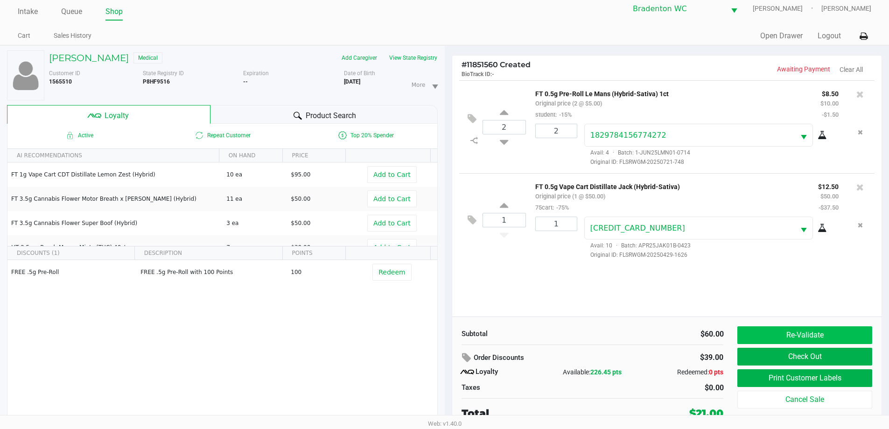
scroll to position [10, 0]
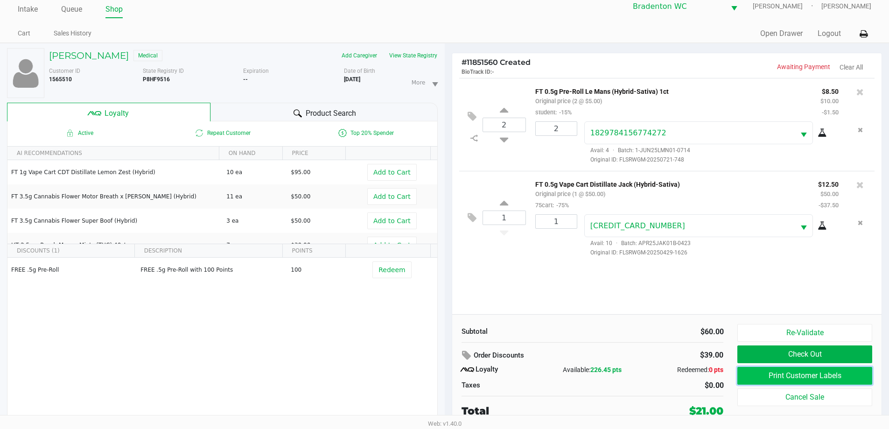
click at [780, 375] on button "Print Customer Labels" at bounding box center [804, 376] width 134 height 18
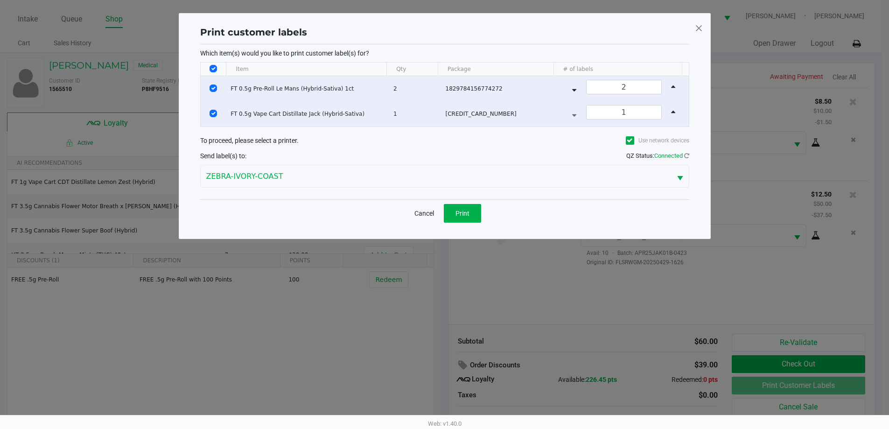
scroll to position [0, 0]
click at [467, 208] on button "Print" at bounding box center [465, 213] width 37 height 19
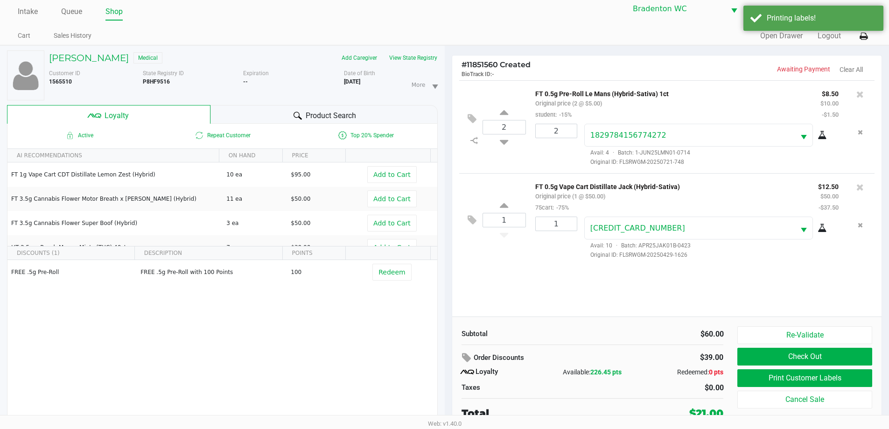
scroll to position [10, 0]
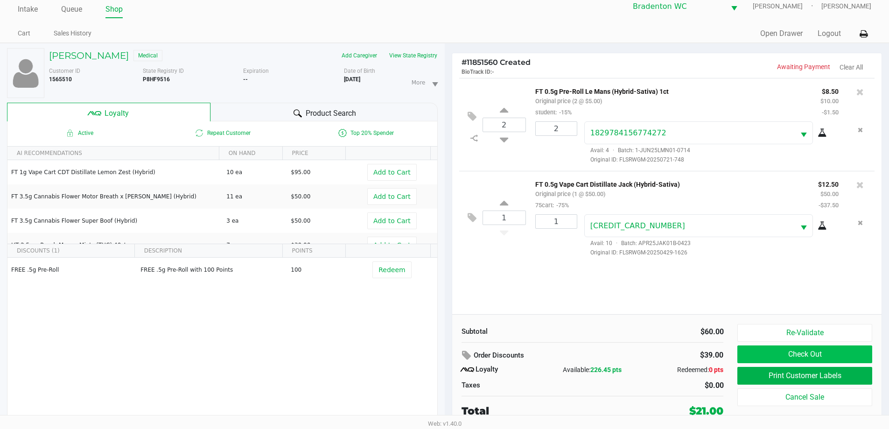
click at [815, 355] on button "Check Out" at bounding box center [804, 354] width 134 height 18
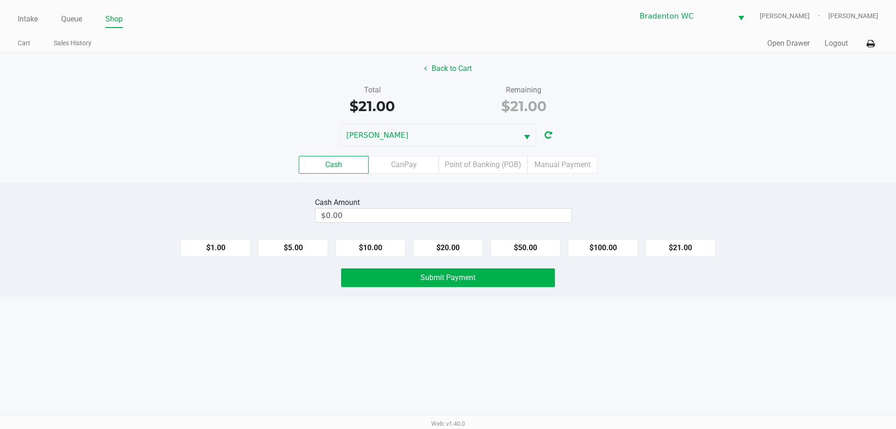
click at [490, 173] on label "Point of Banking (POB)" at bounding box center [482, 165] width 89 height 18
click at [0, 0] on 7 "Point of Banking (POB)" at bounding box center [0, 0] width 0 height 0
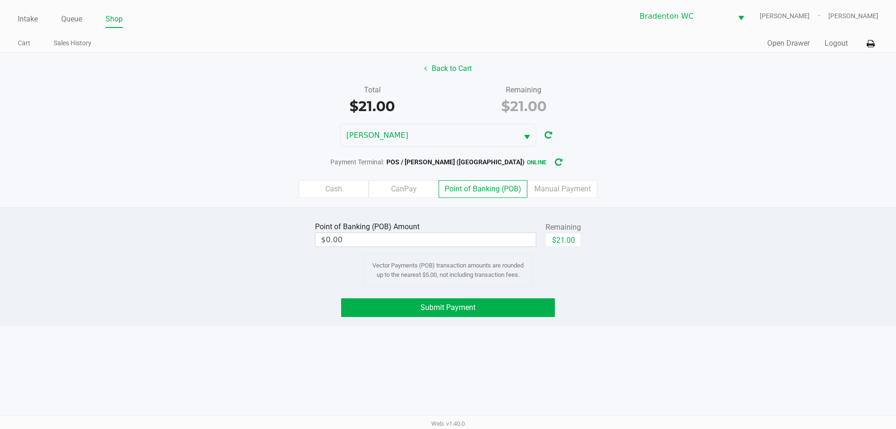
click at [577, 243] on button "$21.00" at bounding box center [562, 240] width 35 height 14
type input "$21.00"
click at [526, 312] on button "Submit Payment" at bounding box center [448, 307] width 214 height 19
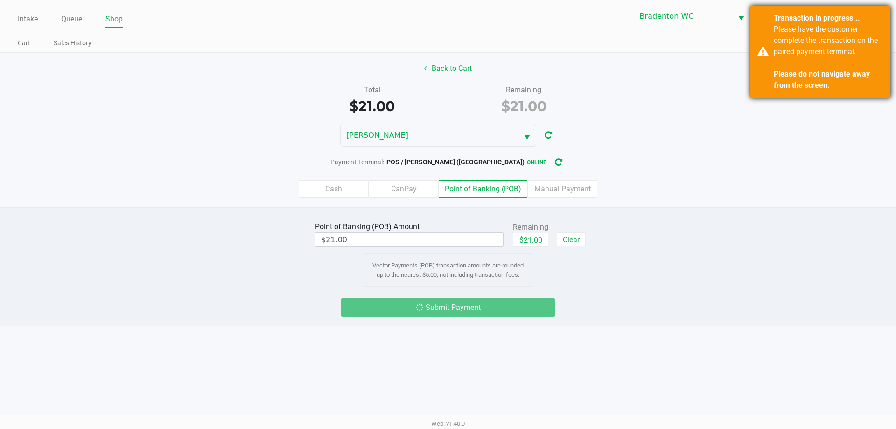
click at [826, 57] on div "Please have the customer complete the transaction on the paired payment termina…" at bounding box center [828, 57] width 110 height 67
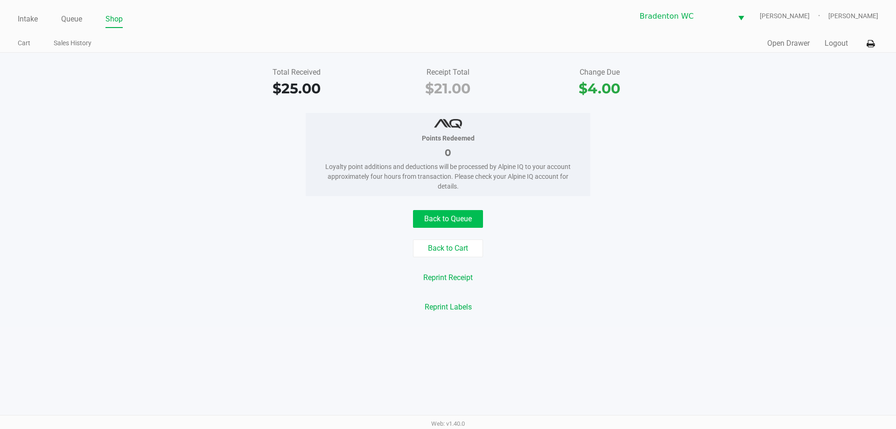
click at [460, 214] on button "Back to Queue" at bounding box center [448, 219] width 70 height 18
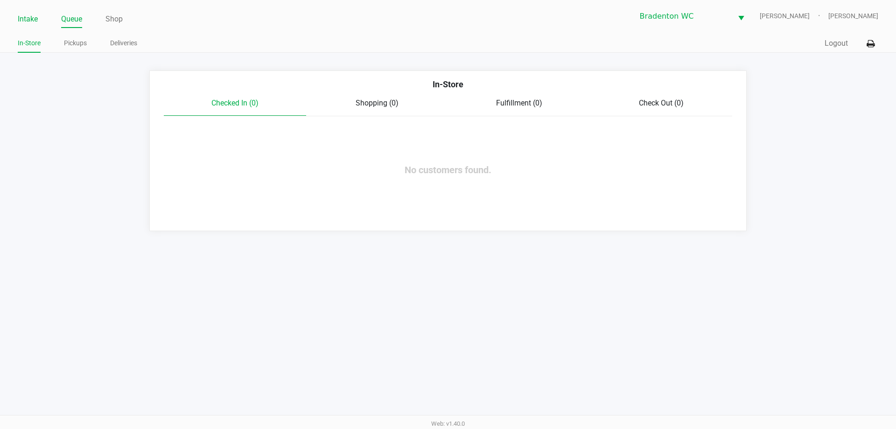
click at [35, 14] on link "Intake" at bounding box center [28, 19] width 20 height 13
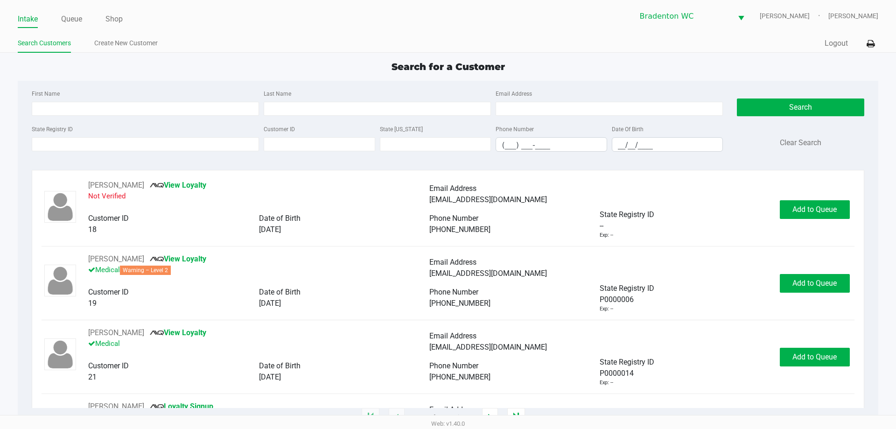
type input "STEVEN"
type input "BOROCK"
type input "06/11/1963"
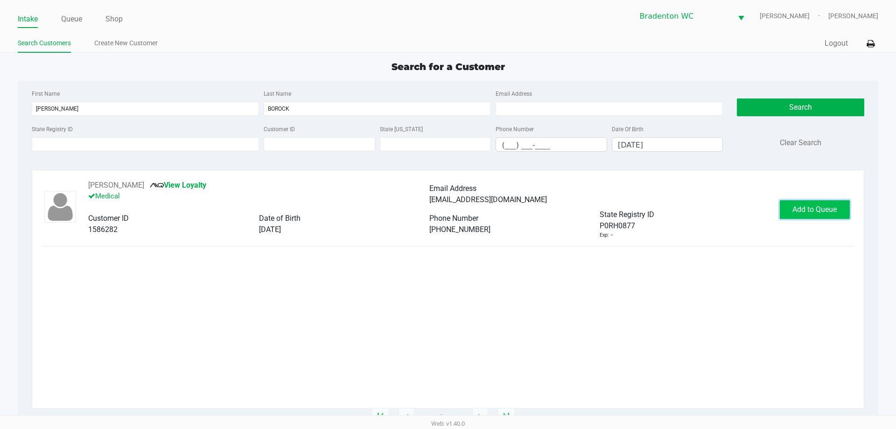
click at [822, 207] on span "Add to Queue" at bounding box center [814, 209] width 44 height 9
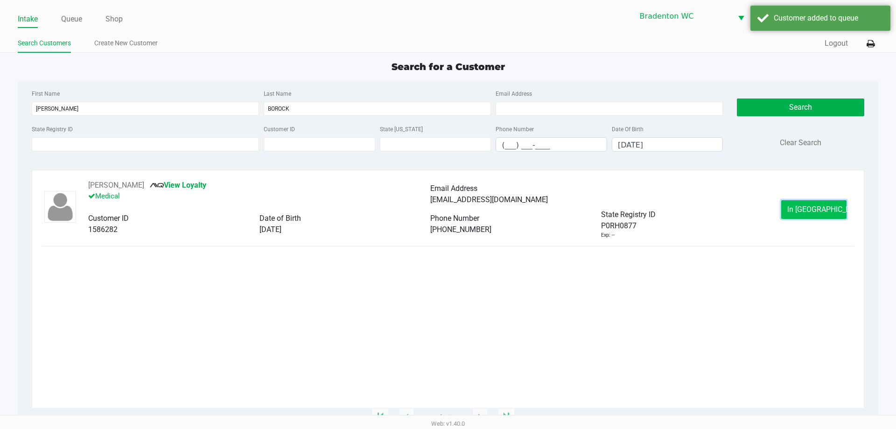
click at [822, 207] on span "In Queue" at bounding box center [826, 209] width 78 height 9
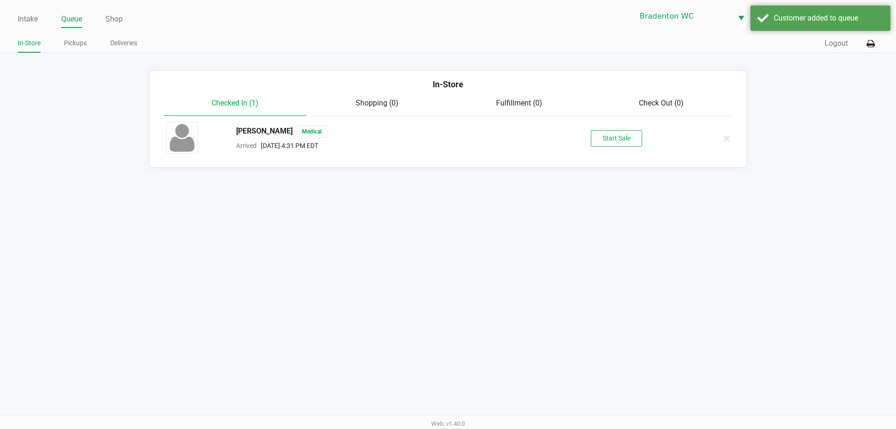
click at [626, 137] on button "Start Sale" at bounding box center [615, 138] width 51 height 16
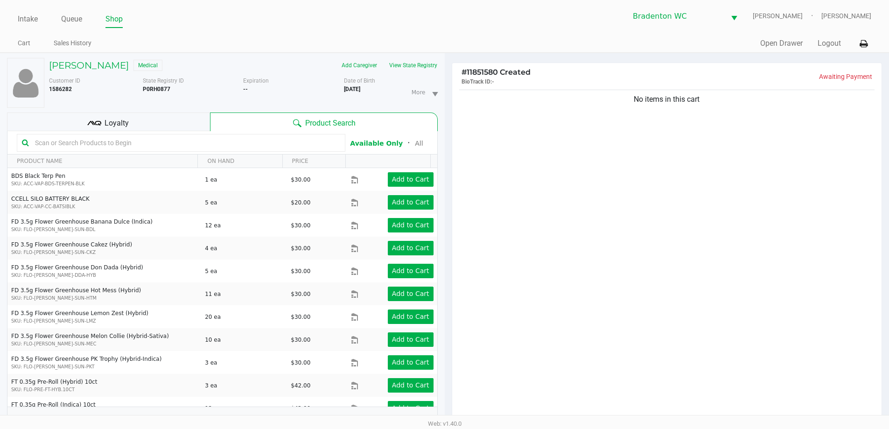
click at [163, 127] on div "Loyalty" at bounding box center [108, 121] width 203 height 19
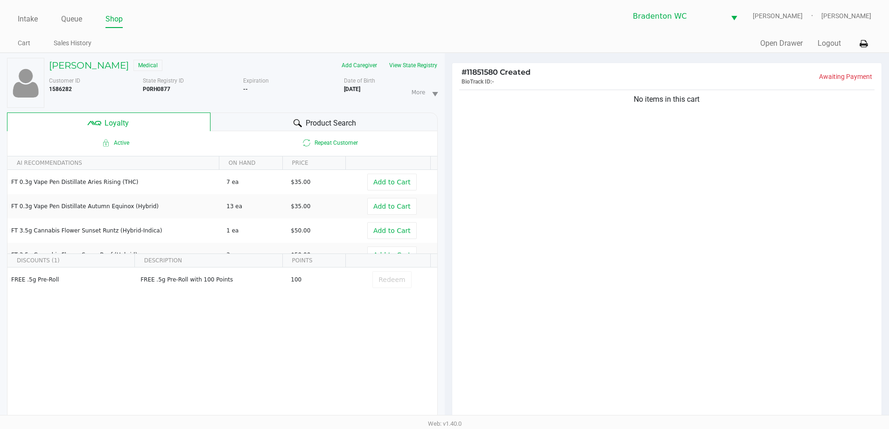
click at [351, 130] on div "Product Search" at bounding box center [323, 121] width 227 height 19
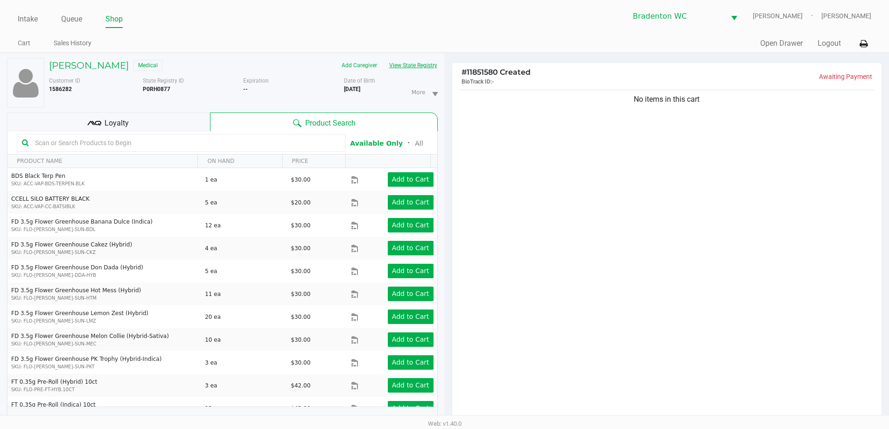
click at [423, 66] on button "View State Registry" at bounding box center [410, 65] width 55 height 15
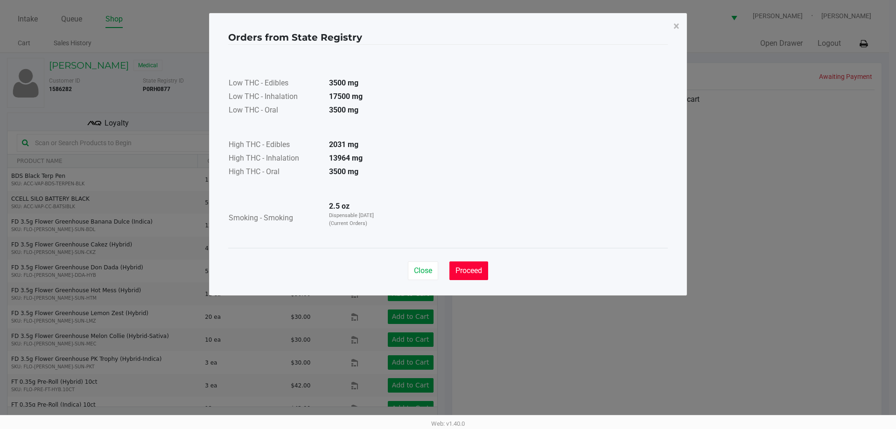
click at [471, 276] on button "Proceed" at bounding box center [468, 270] width 39 height 19
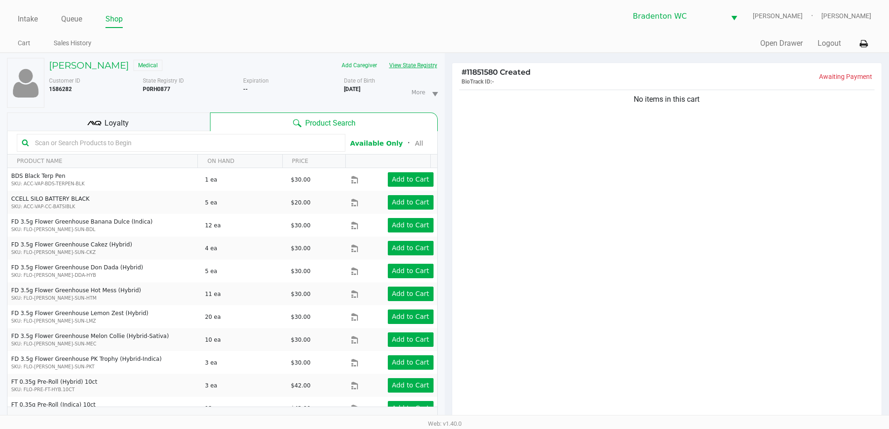
click at [416, 65] on button "View State Registry" at bounding box center [410, 65] width 55 height 15
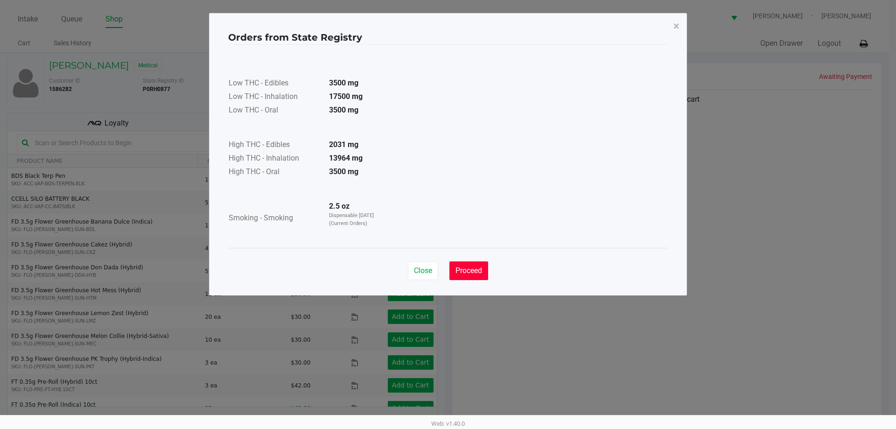
click at [478, 272] on span "Proceed" at bounding box center [468, 270] width 27 height 9
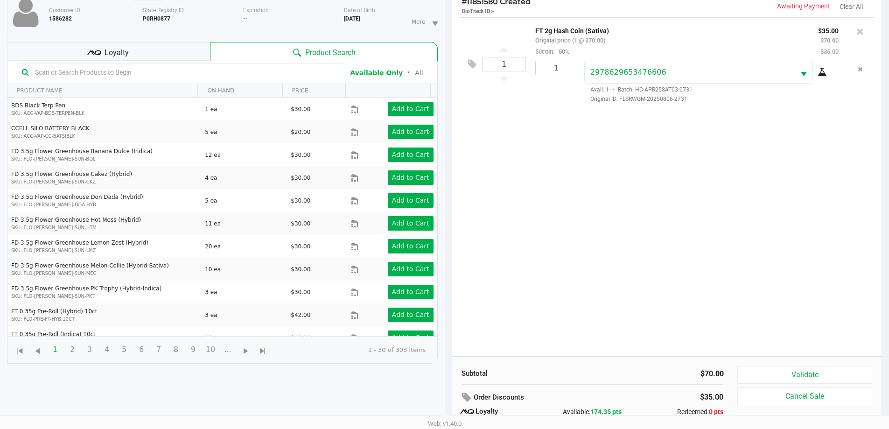
scroll to position [112, 0]
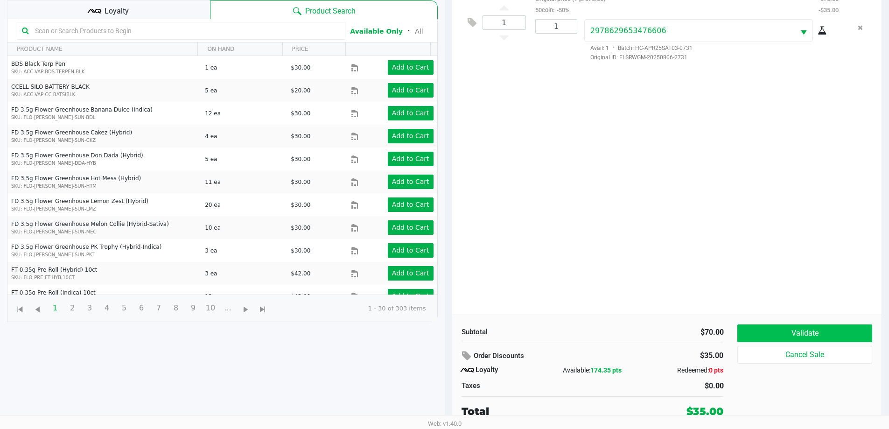
click at [835, 327] on button "Validate" at bounding box center [804, 333] width 134 height 18
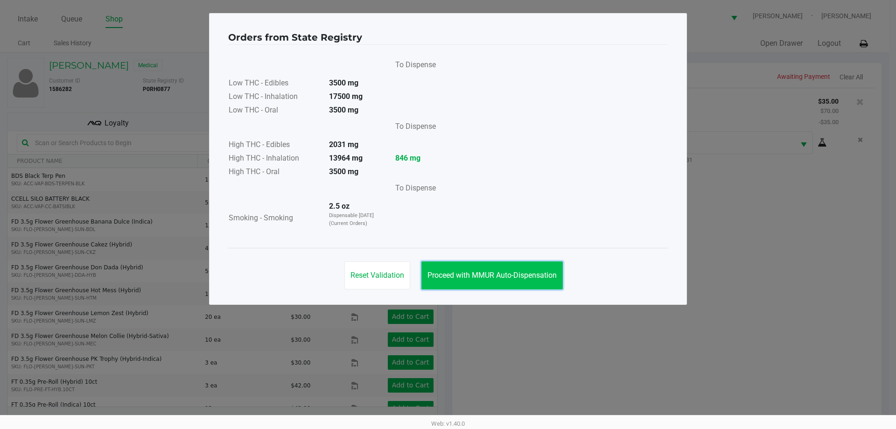
click at [513, 278] on span "Proceed with MMUR Auto-Dispensation" at bounding box center [491, 275] width 129 height 9
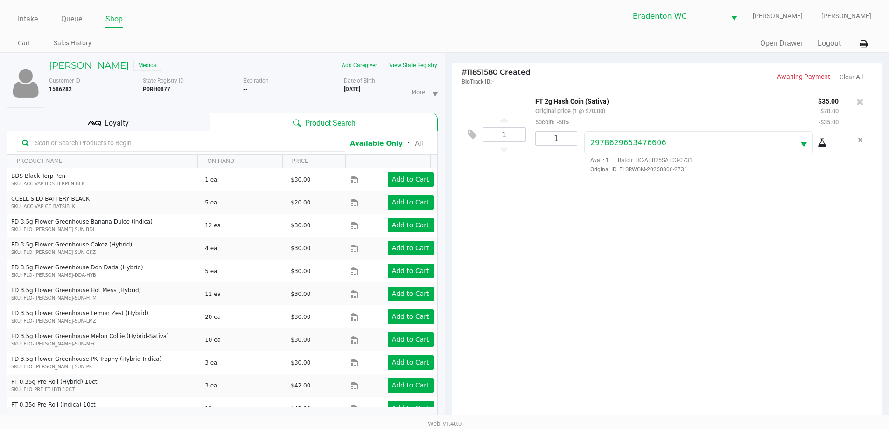
click at [857, 105] on icon at bounding box center [859, 101] width 7 height 9
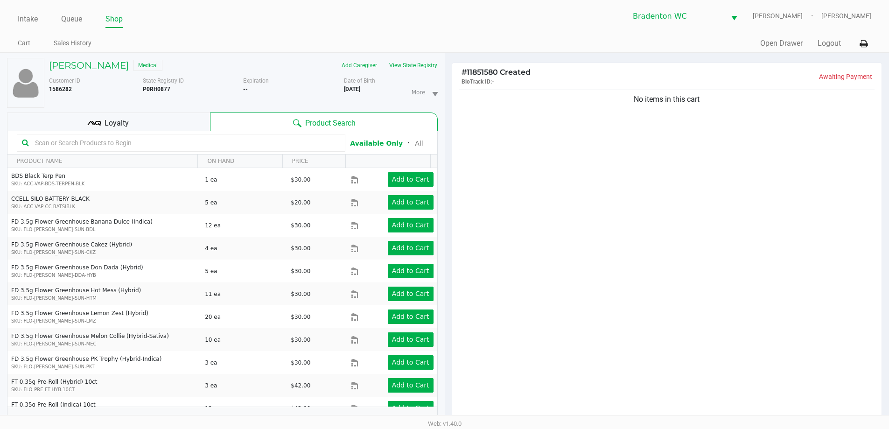
click at [164, 121] on div "Loyalty" at bounding box center [108, 121] width 203 height 19
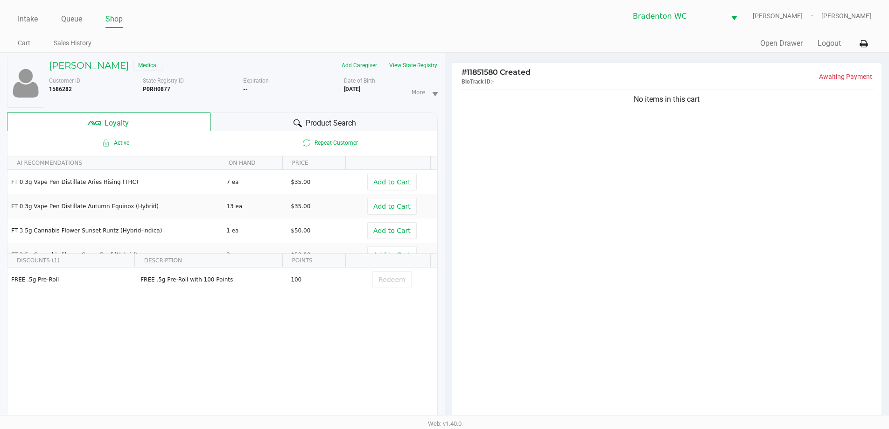
click at [410, 64] on button "View State Registry" at bounding box center [410, 65] width 55 height 15
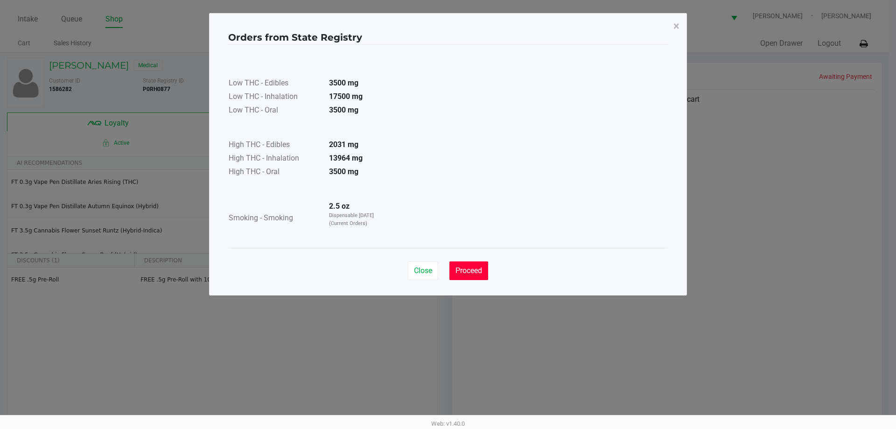
click at [463, 271] on span "Proceed" at bounding box center [468, 270] width 27 height 9
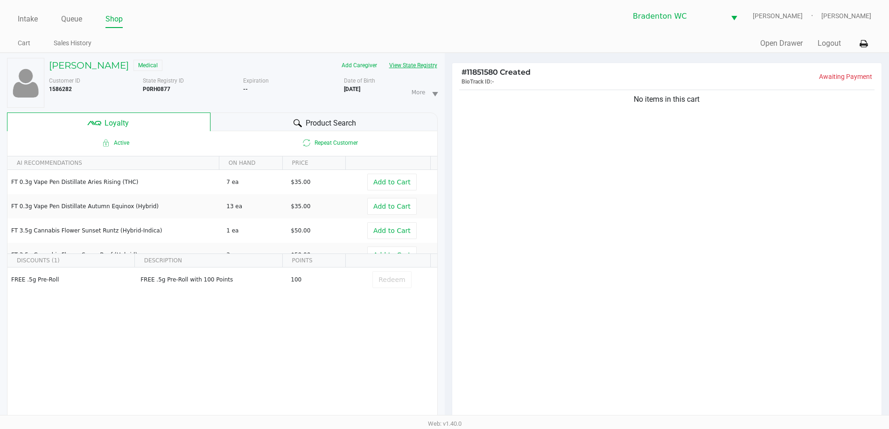
click at [409, 65] on button "View State Registry" at bounding box center [410, 65] width 55 height 15
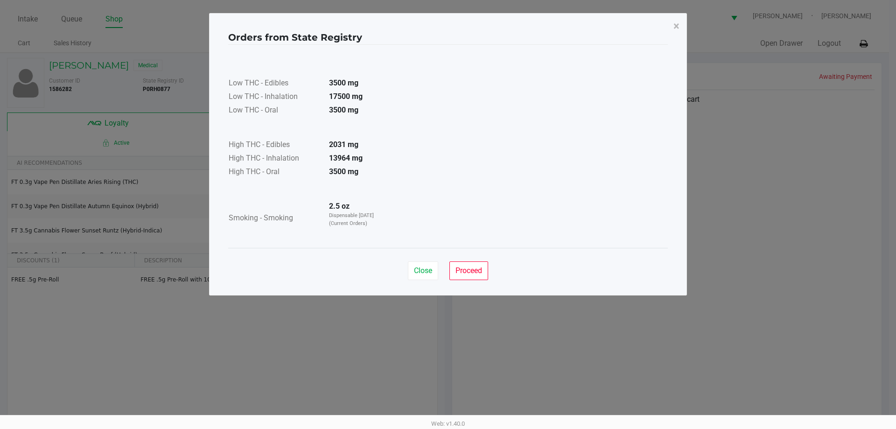
click at [480, 269] on span "Proceed" at bounding box center [468, 270] width 27 height 9
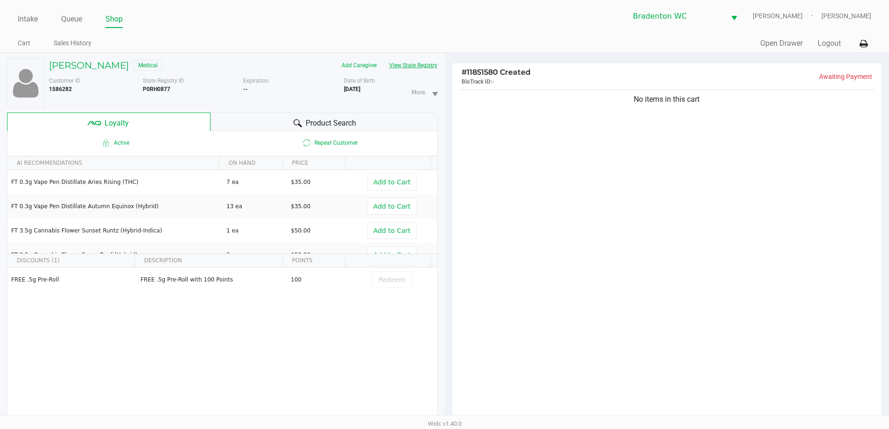
click at [425, 61] on button "View State Registry" at bounding box center [410, 65] width 55 height 15
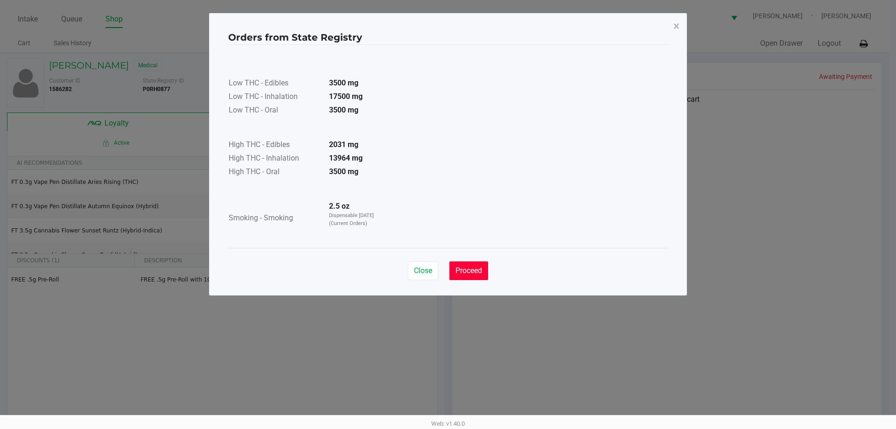
click at [478, 275] on button "Proceed" at bounding box center [468, 270] width 39 height 19
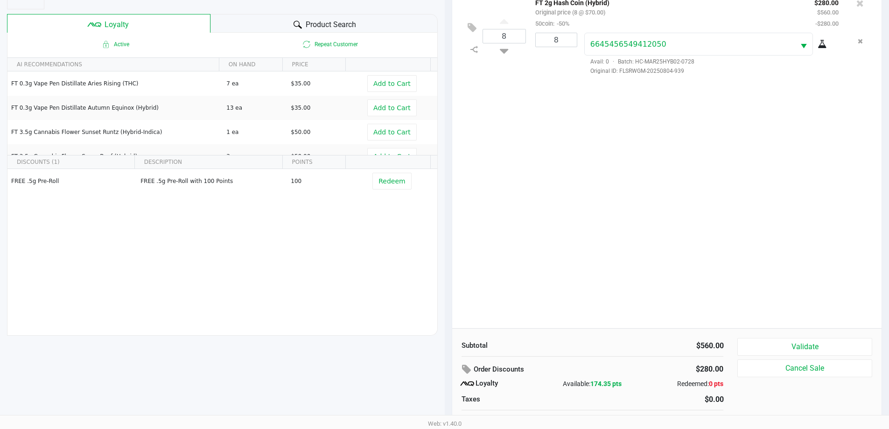
scroll to position [98, 0]
click at [826, 341] on button "Validate" at bounding box center [804, 347] width 134 height 18
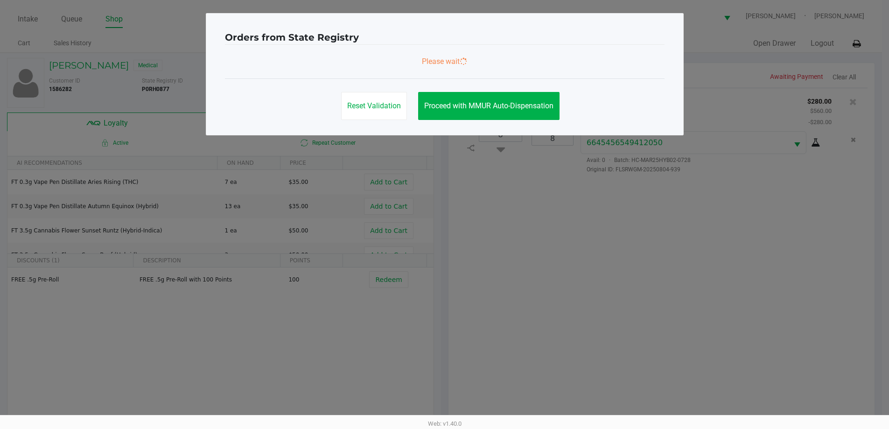
scroll to position [0, 0]
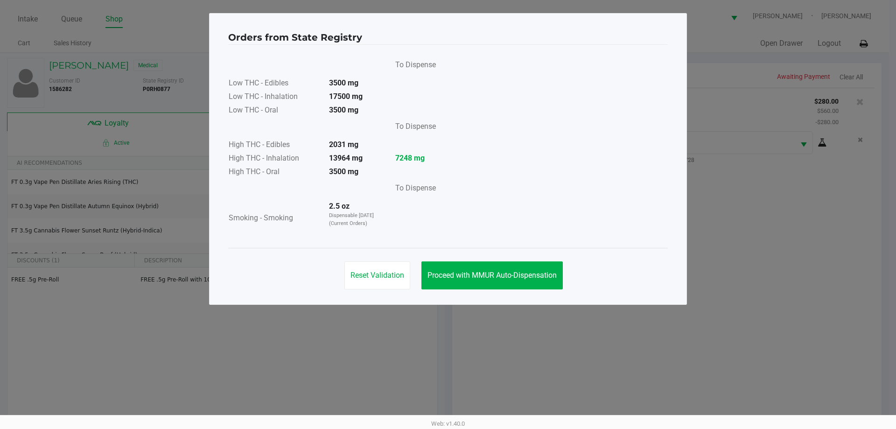
click at [477, 272] on span "Proceed with MMUR Auto-Dispensation" at bounding box center [491, 275] width 129 height 9
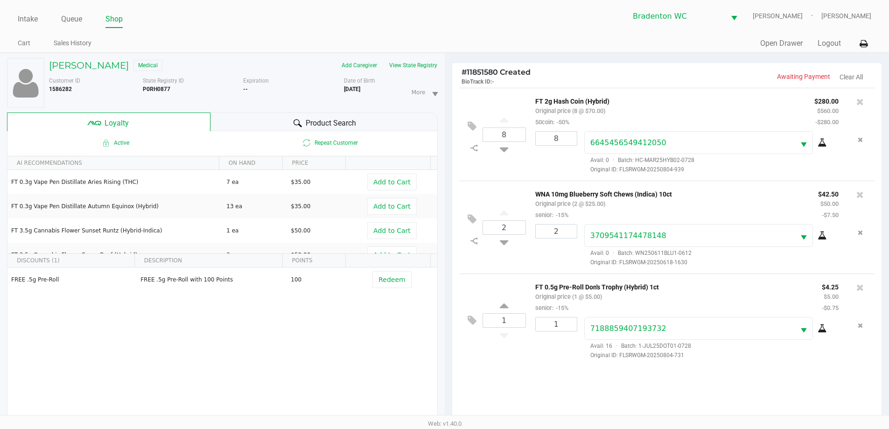
scroll to position [112, 0]
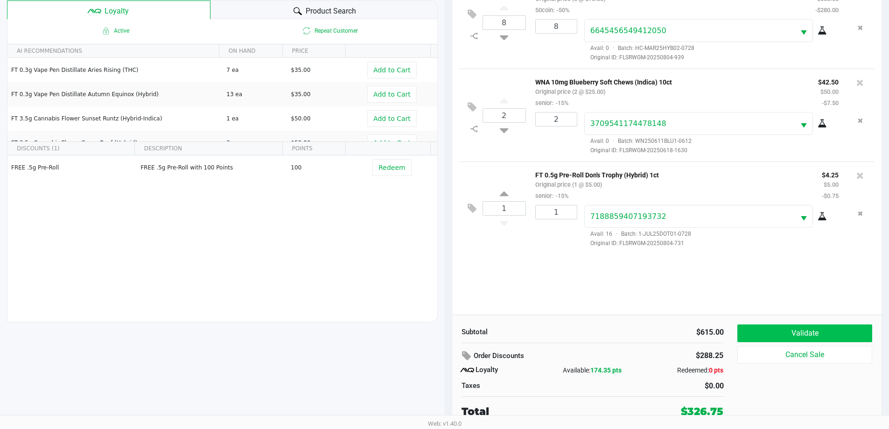
click at [825, 333] on button "Validate" at bounding box center [804, 333] width 134 height 18
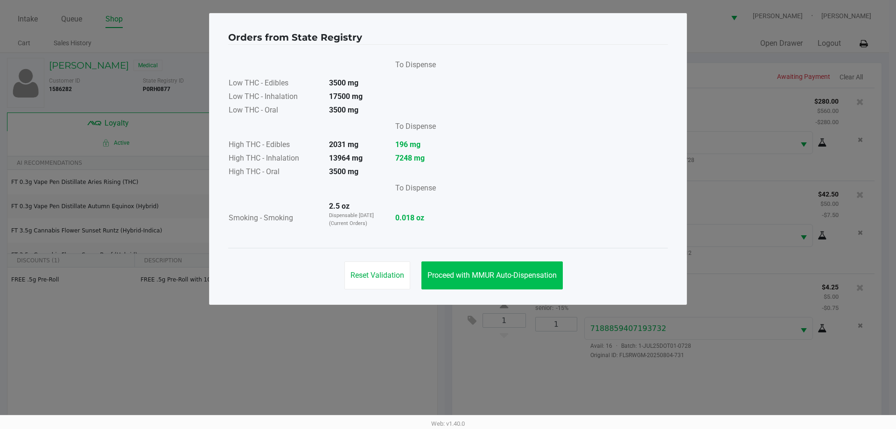
click at [526, 278] on span "Proceed with MMUR Auto-Dispensation" at bounding box center [491, 275] width 129 height 9
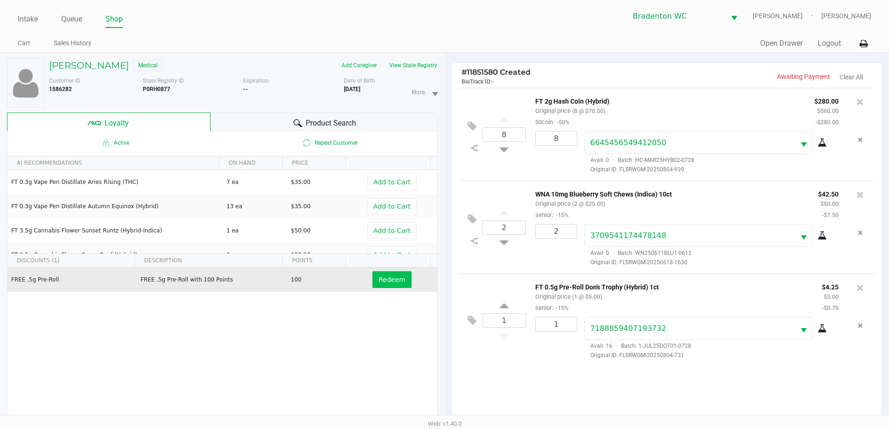
click at [383, 287] on button "Redeem" at bounding box center [391, 279] width 39 height 17
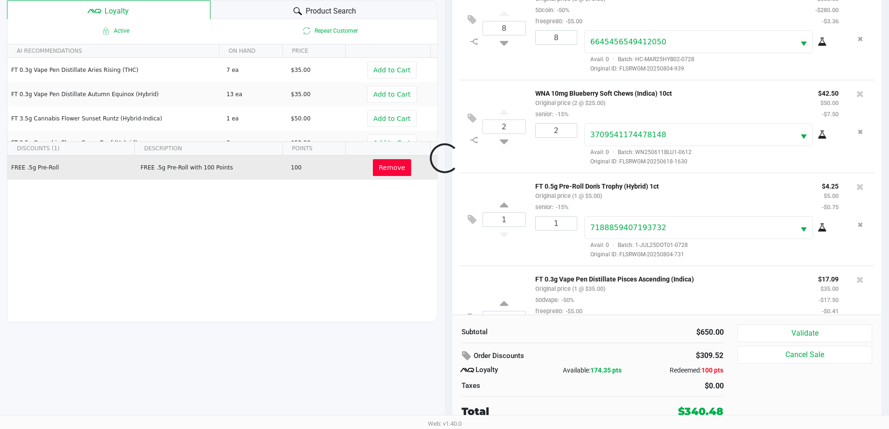
scroll to position [57, 0]
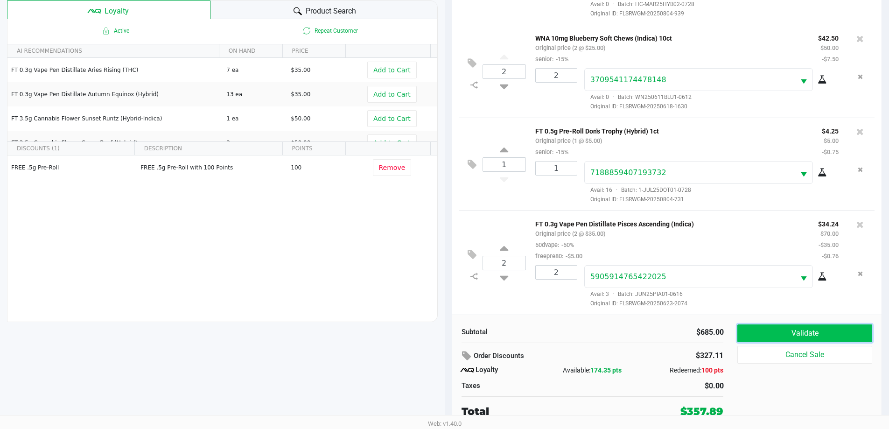
click at [782, 329] on button "Validate" at bounding box center [804, 333] width 134 height 18
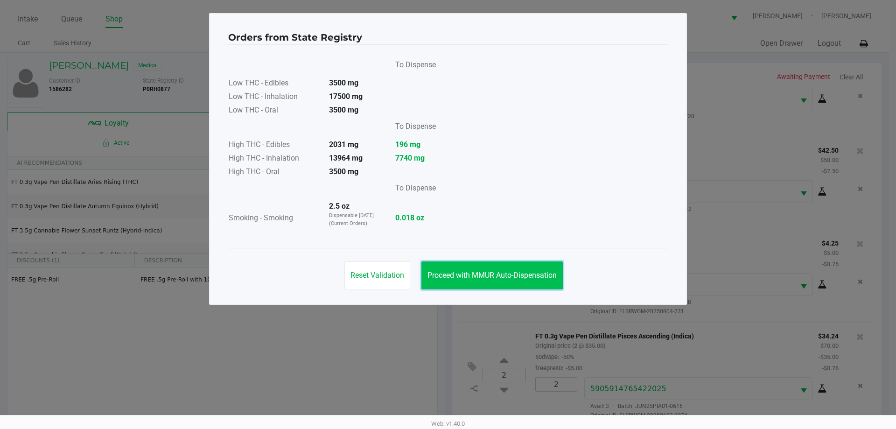
click at [500, 276] on span "Proceed with MMUR Auto-Dispensation" at bounding box center [491, 275] width 129 height 9
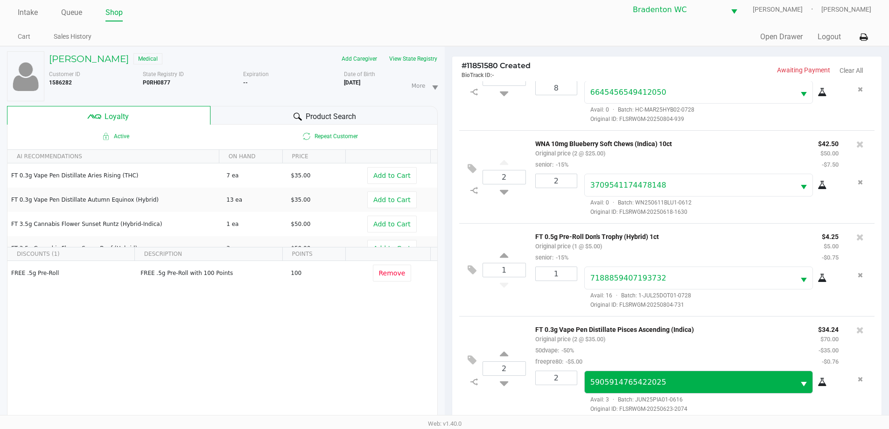
scroll to position [112, 0]
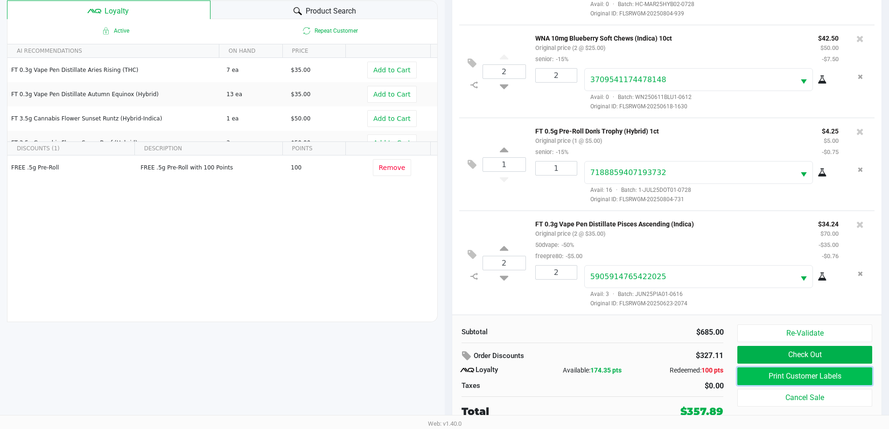
click at [791, 372] on button "Print Customer Labels" at bounding box center [804, 376] width 134 height 18
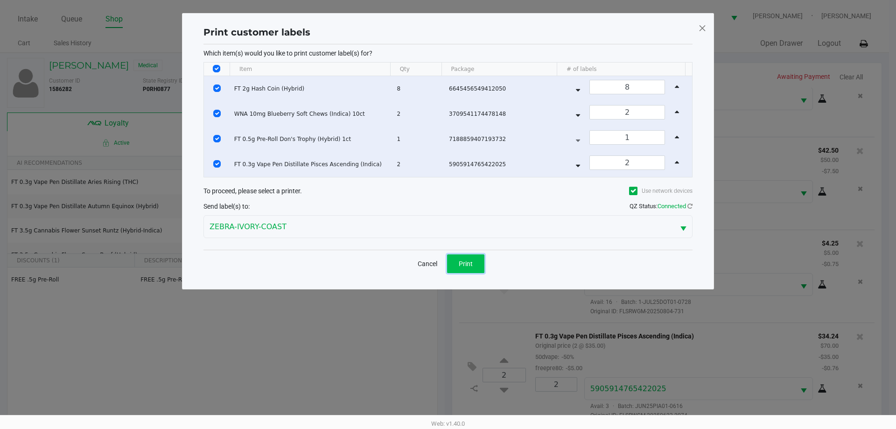
click at [474, 264] on button "Print" at bounding box center [465, 263] width 37 height 19
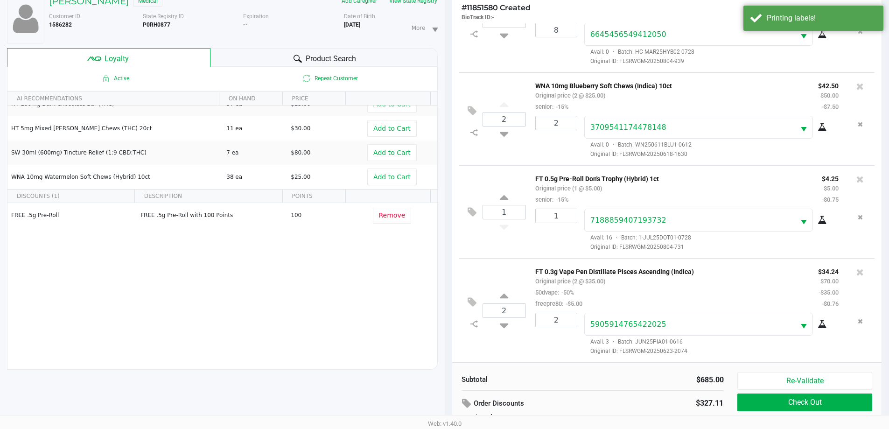
scroll to position [112, 0]
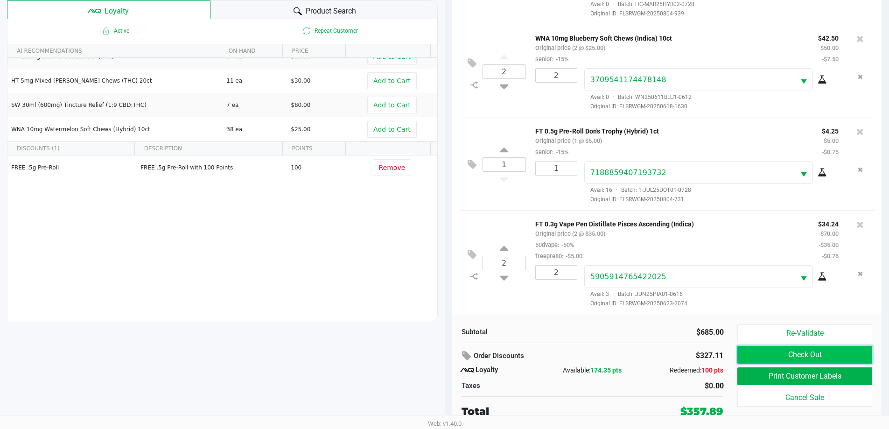
click at [807, 348] on button "Check Out" at bounding box center [804, 355] width 134 height 18
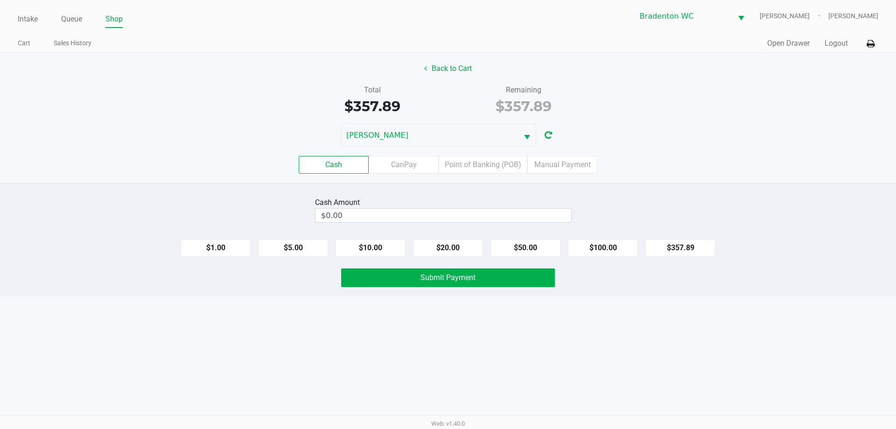
click at [511, 164] on label "Point of Banking (POB)" at bounding box center [482, 165] width 89 height 18
click at [0, 0] on 7 "Point of Banking (POB)" at bounding box center [0, 0] width 0 height 0
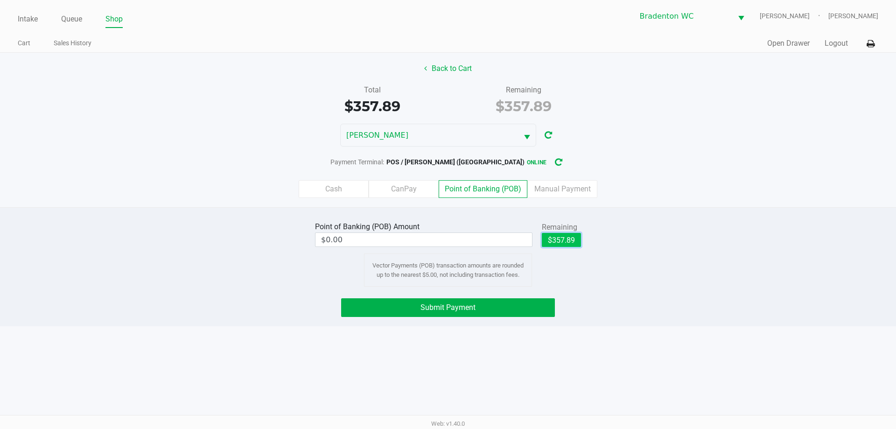
click at [568, 242] on button "$357.89" at bounding box center [561, 240] width 39 height 14
type input "$357.89"
click at [492, 313] on button "Submit Payment" at bounding box center [448, 307] width 214 height 19
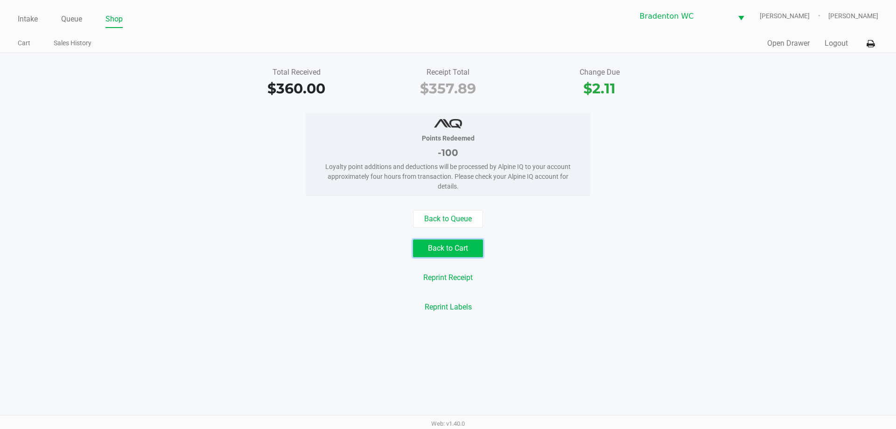
click at [456, 241] on button "Back to Cart" at bounding box center [448, 248] width 70 height 18
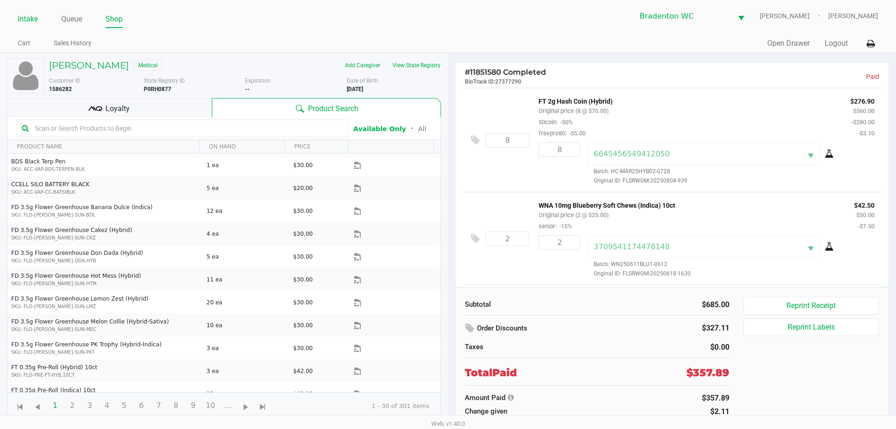
click at [34, 16] on link "Intake" at bounding box center [28, 19] width 20 height 13
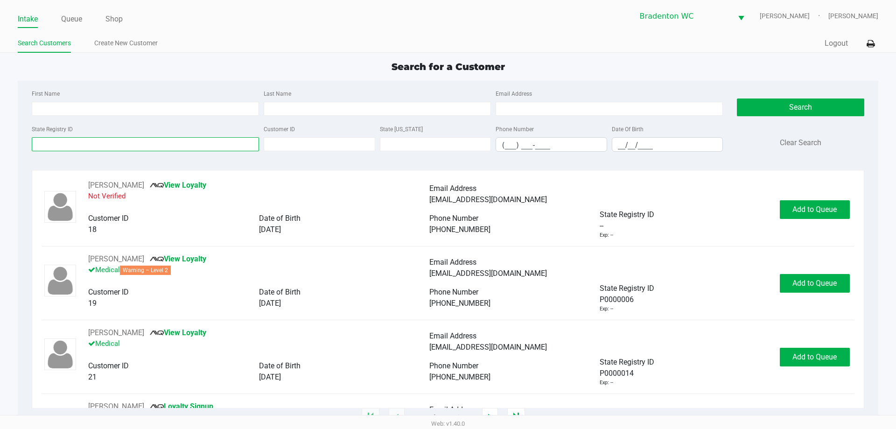
click at [52, 141] on input "State Registry ID" at bounding box center [145, 144] width 227 height 14
type input "p7tx5053"
click at [774, 101] on button "Search" at bounding box center [799, 107] width 127 height 18
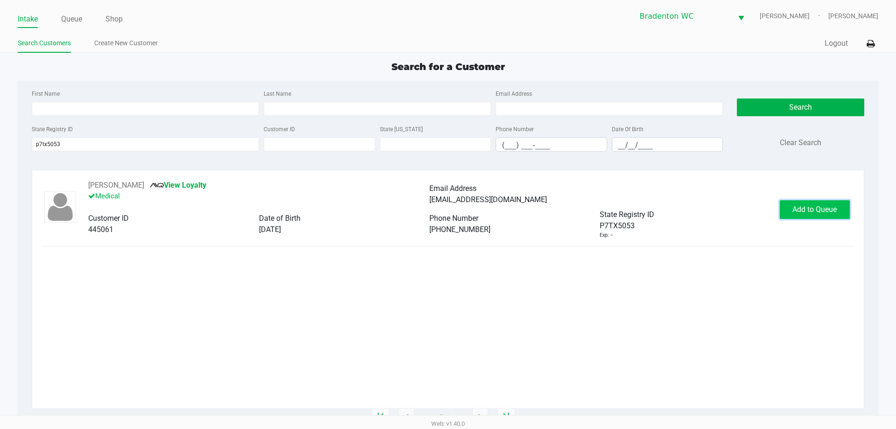
click at [815, 212] on span "Add to Queue" at bounding box center [814, 209] width 44 height 9
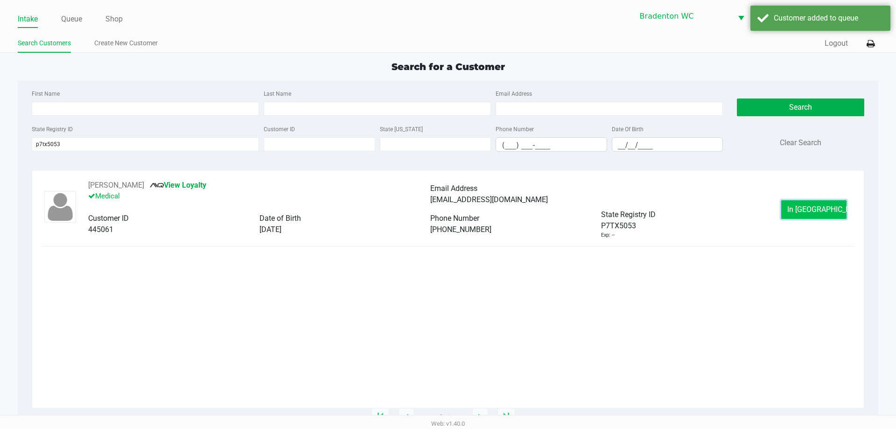
click at [818, 206] on span "In Queue" at bounding box center [826, 209] width 78 height 9
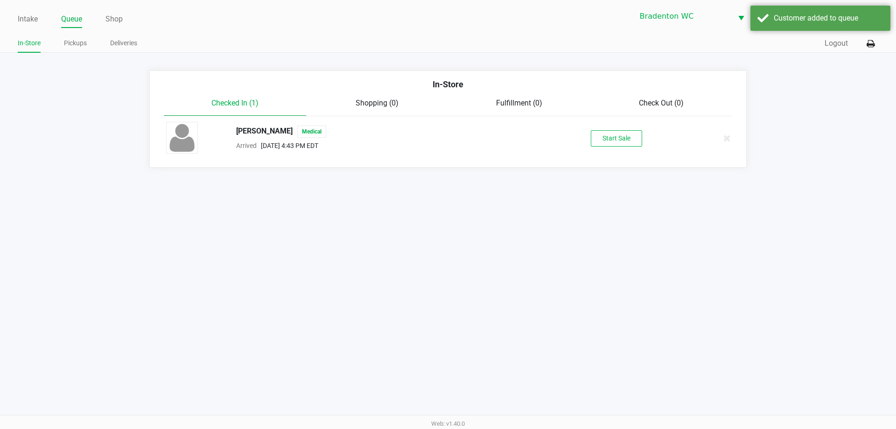
click at [627, 145] on button "Start Sale" at bounding box center [615, 138] width 51 height 16
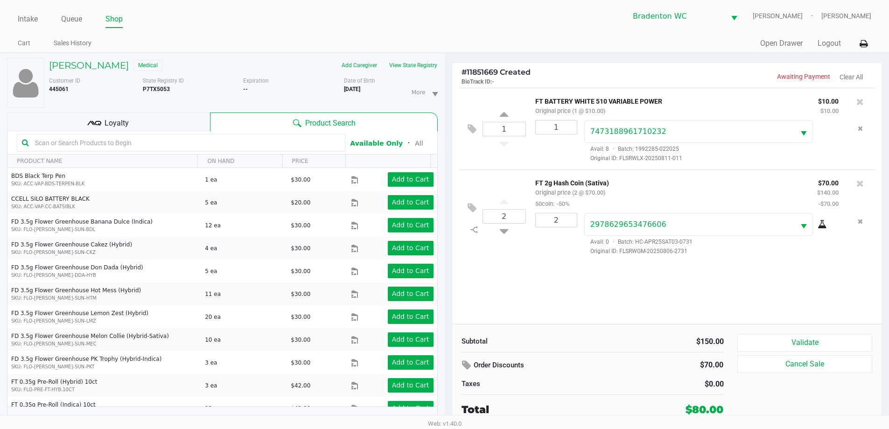
scroll to position [10, 0]
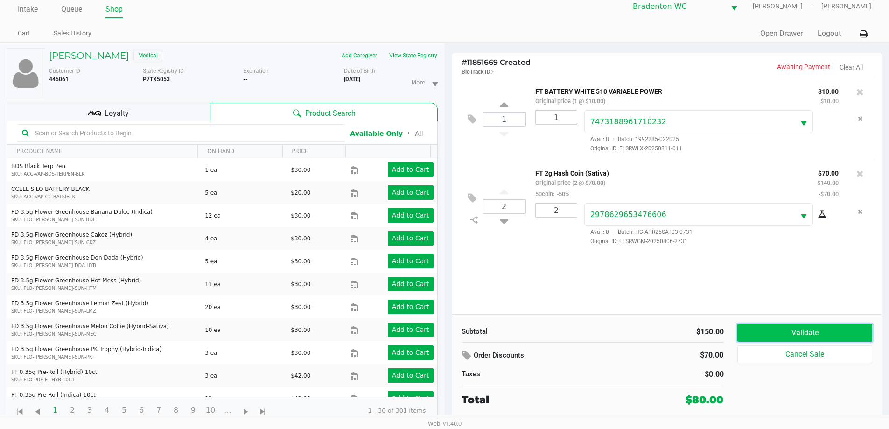
click at [821, 331] on button "Validate" at bounding box center [804, 333] width 134 height 18
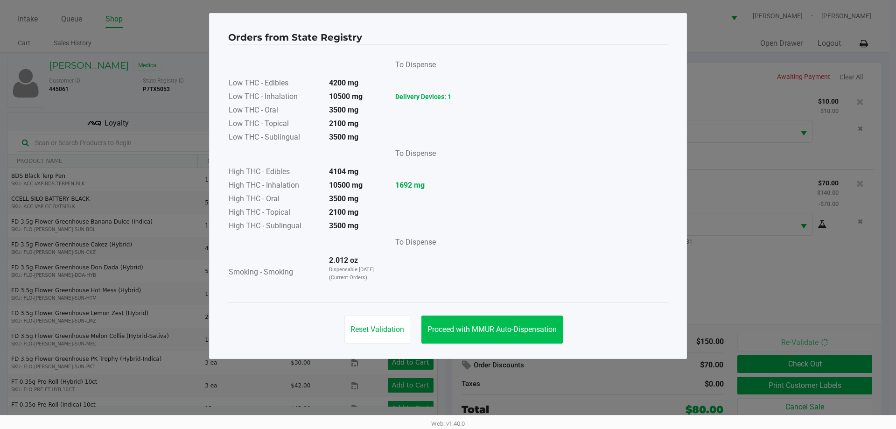
click at [535, 325] on span "Proceed with MMUR Auto-Dispensation" at bounding box center [491, 329] width 129 height 9
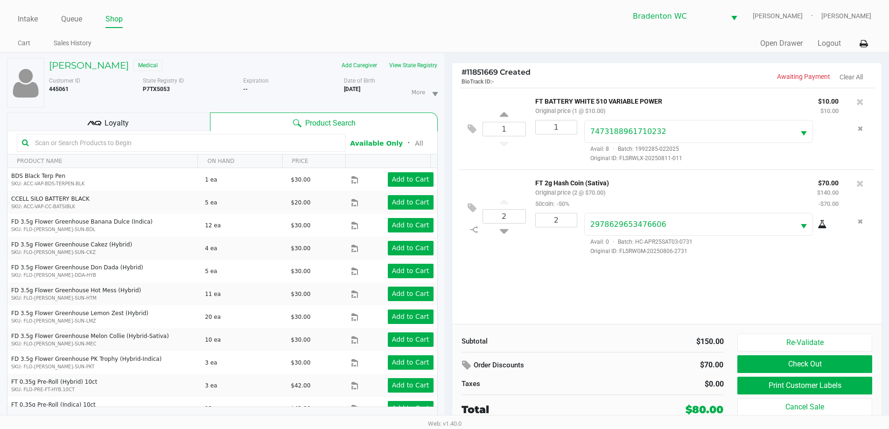
scroll to position [10, 0]
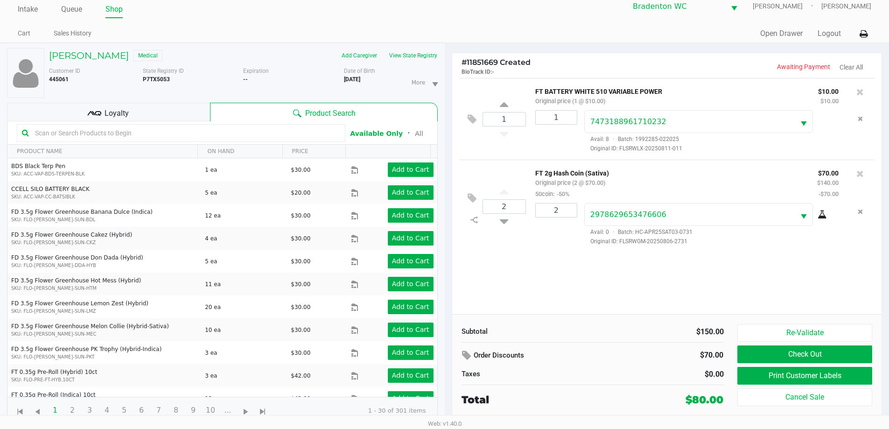
click at [180, 116] on div "Loyalty" at bounding box center [108, 112] width 203 height 19
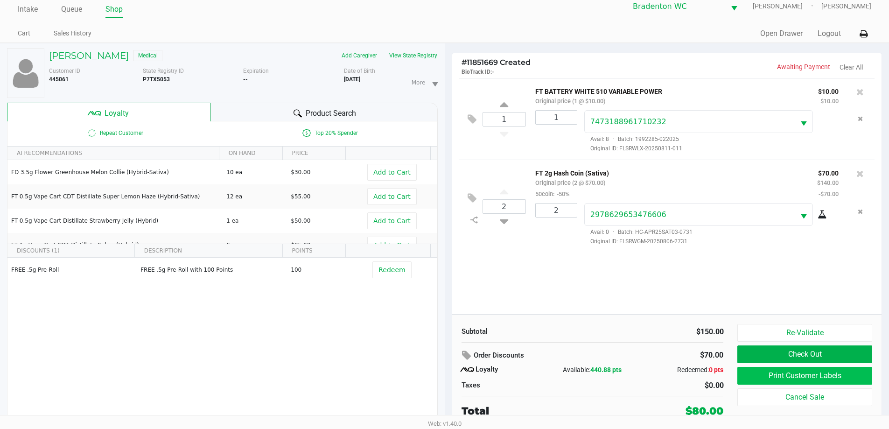
click at [819, 373] on button "Print Customer Labels" at bounding box center [804, 376] width 134 height 18
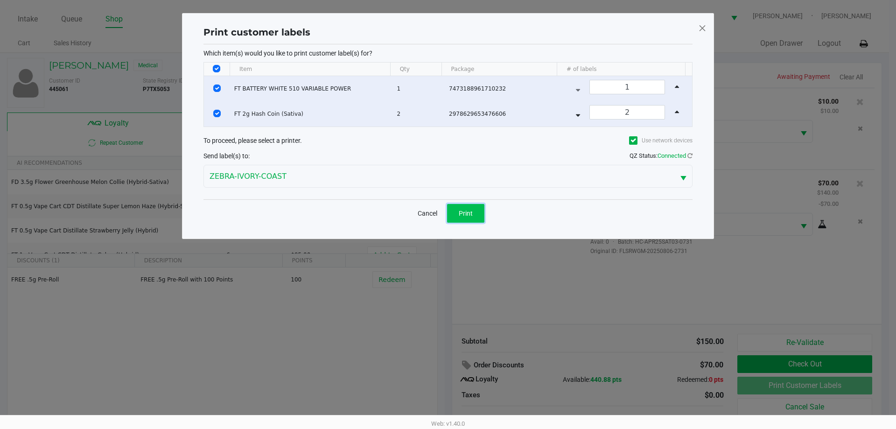
click at [465, 220] on button "Print" at bounding box center [465, 213] width 37 height 19
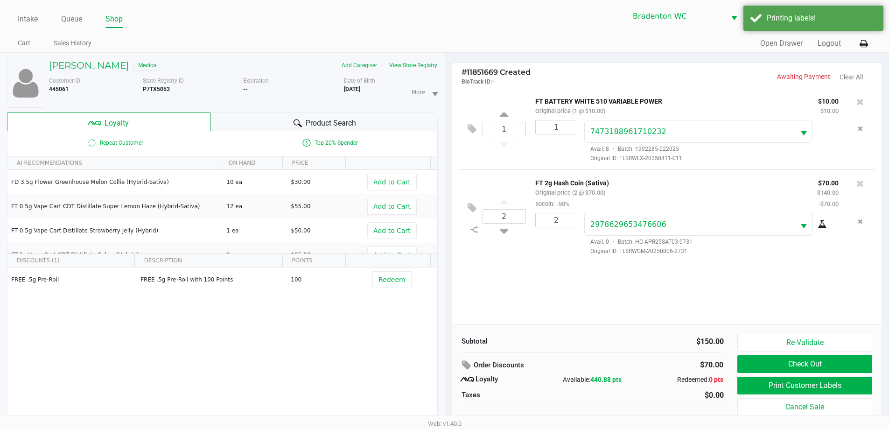
scroll to position [10, 0]
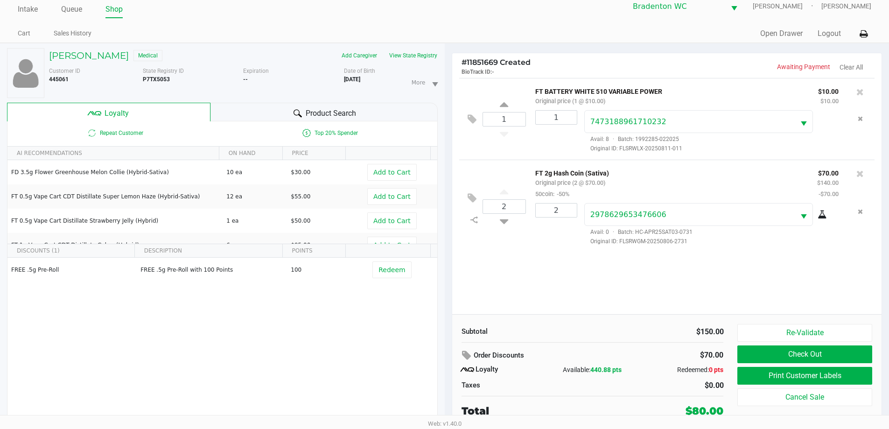
click at [830, 347] on button "Check Out" at bounding box center [804, 354] width 134 height 18
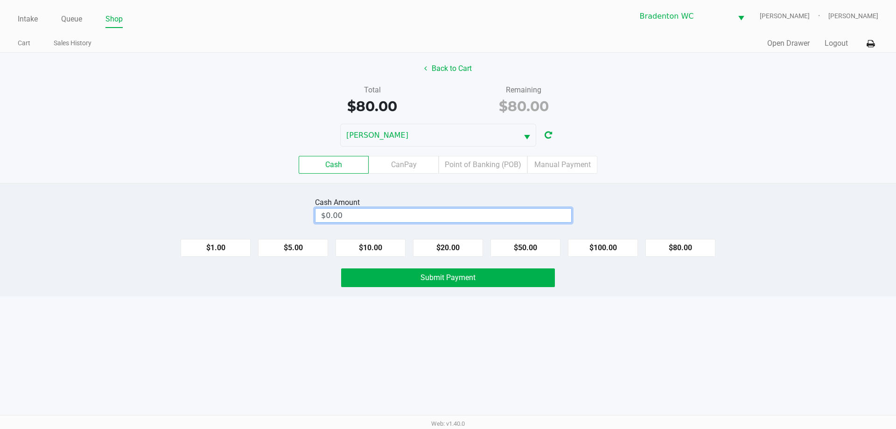
click at [525, 218] on input "$0.00" at bounding box center [443, 215] width 256 height 14
click at [515, 286] on button "Submit Payment" at bounding box center [448, 277] width 214 height 19
type input "$80.00"
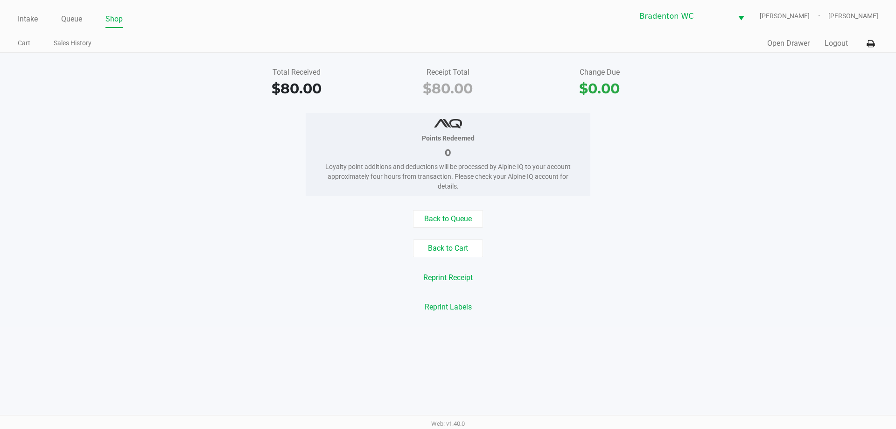
click at [458, 214] on button "Back to Queue" at bounding box center [448, 219] width 70 height 18
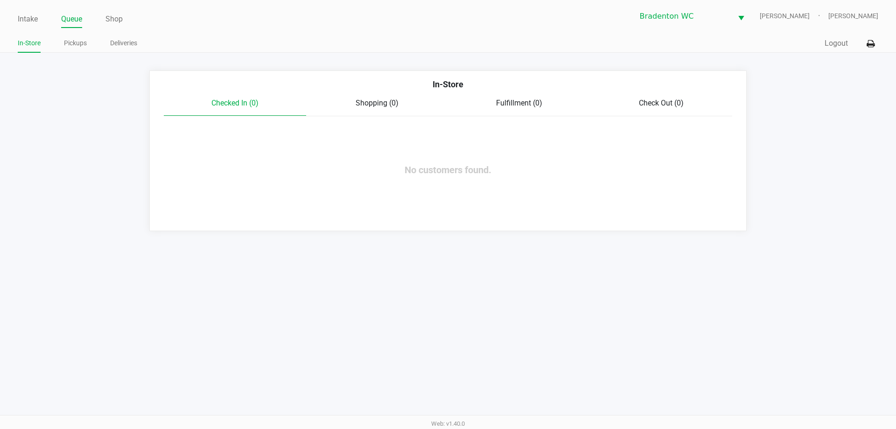
click at [35, 19] on link "Intake" at bounding box center [28, 19] width 20 height 13
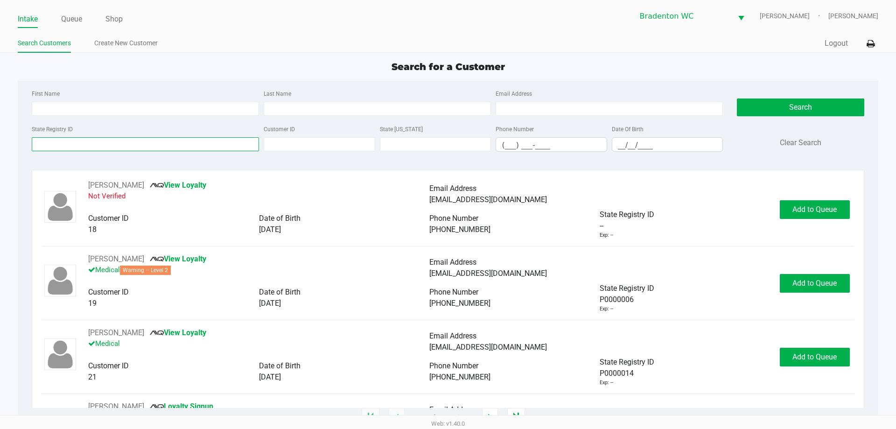
click at [56, 145] on input "State Registry ID" at bounding box center [145, 144] width 227 height 14
type input "y"
type input "o"
click at [779, 90] on div "Search Clear Search" at bounding box center [799, 123] width 127 height 71
click at [821, 100] on button "Search" at bounding box center [799, 107] width 127 height 18
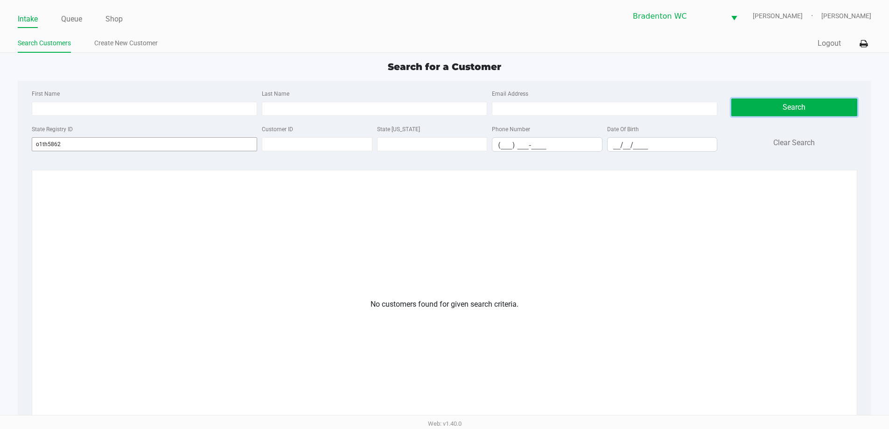
click at [158, 146] on input "o1th5862" at bounding box center [144, 144] width 225 height 14
type input "o"
type input "p1th5862"
click at [788, 98] on button "Search" at bounding box center [794, 107] width 126 height 18
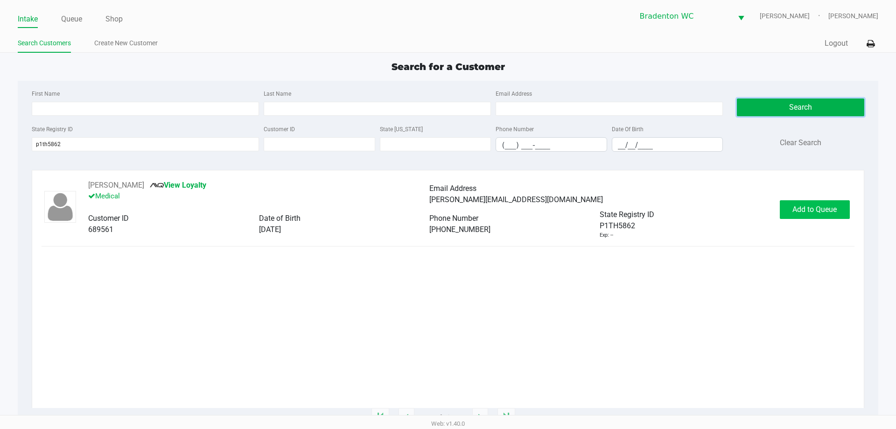
click at [816, 211] on span "Add to Queue" at bounding box center [814, 209] width 44 height 9
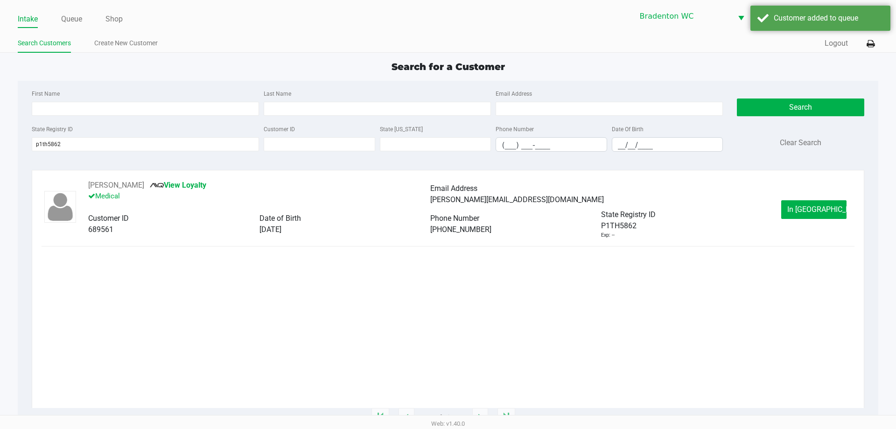
click at [805, 209] on span "In Queue" at bounding box center [826, 209] width 78 height 9
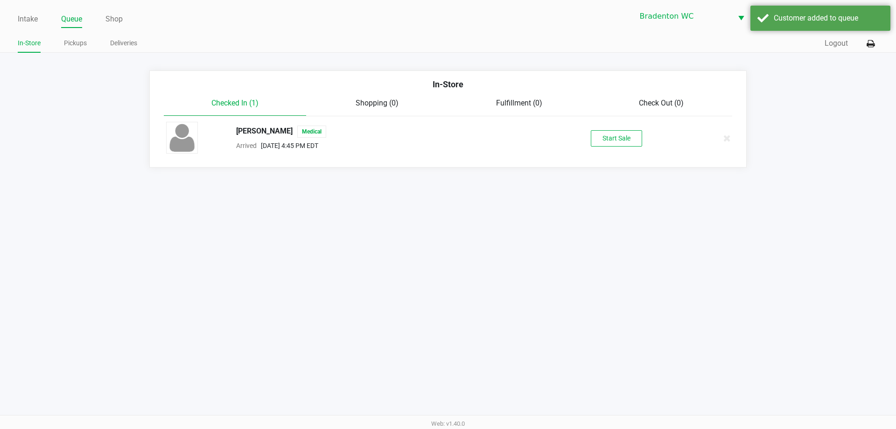
click at [619, 135] on button "Start Sale" at bounding box center [615, 138] width 51 height 16
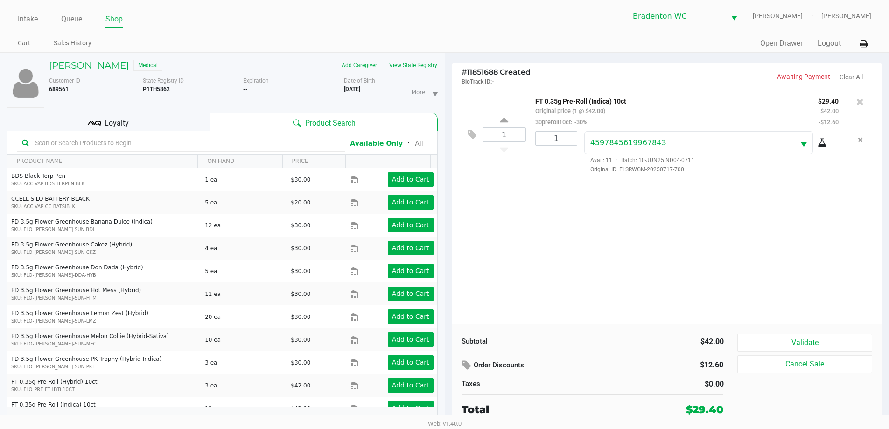
click at [270, 43] on ul "Cart Sales History" at bounding box center [231, 44] width 426 height 16
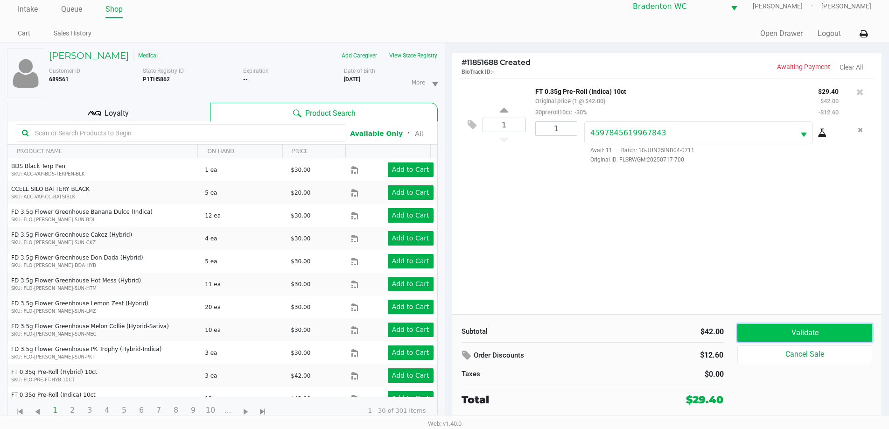
click at [825, 330] on button "Validate" at bounding box center [804, 333] width 134 height 18
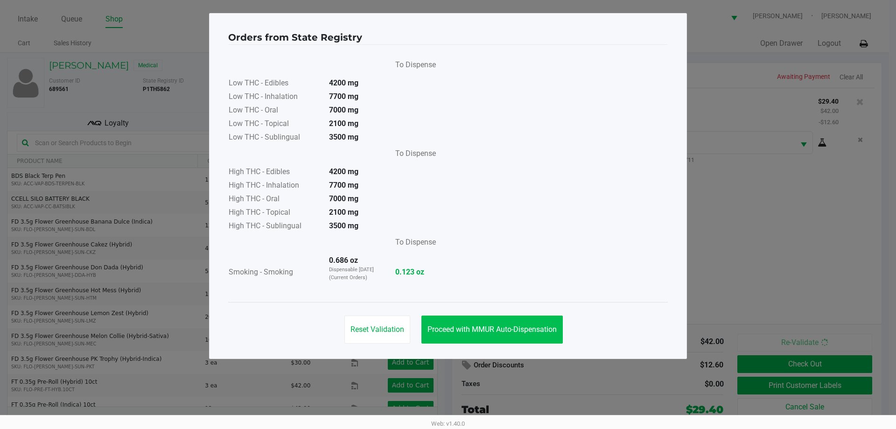
click at [525, 332] on span "Proceed with MMUR Auto-Dispensation" at bounding box center [491, 329] width 129 height 9
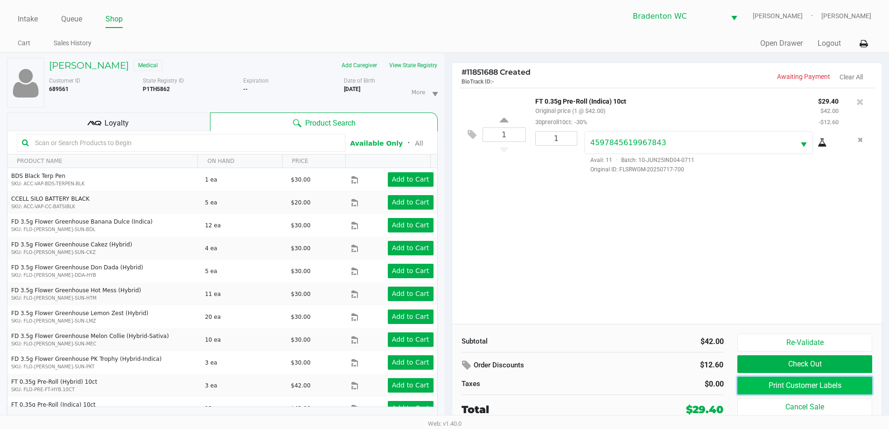
click at [786, 377] on button "Print Customer Labels" at bounding box center [804, 385] width 134 height 18
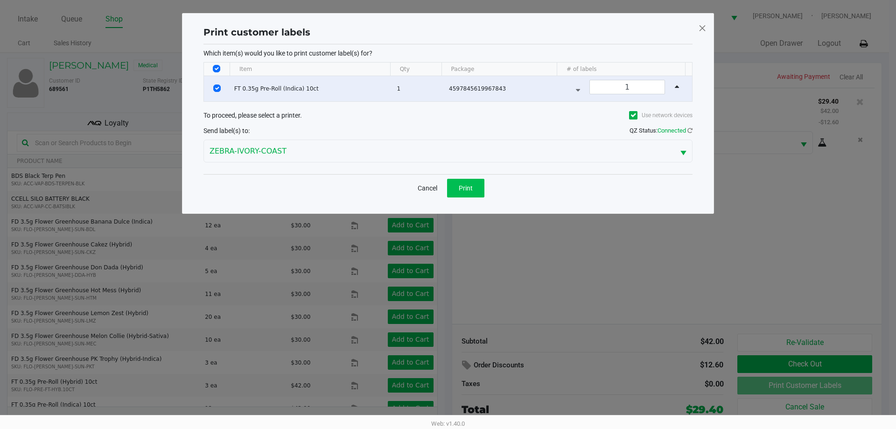
click at [465, 191] on span "Print" at bounding box center [465, 187] width 14 height 7
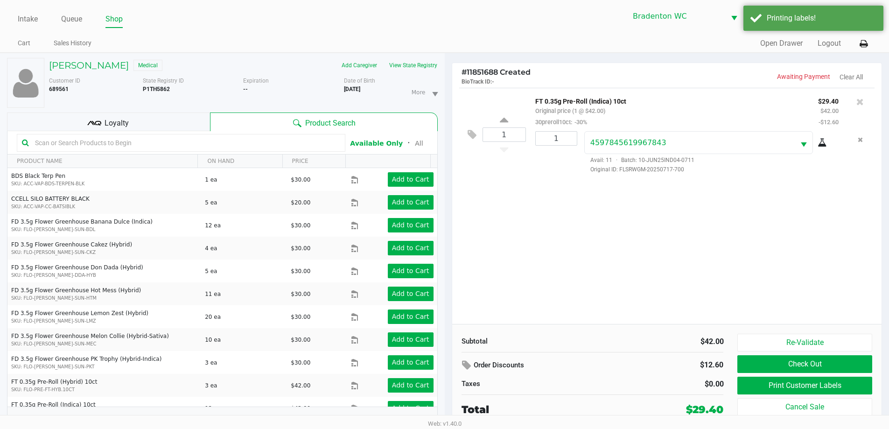
scroll to position [10, 0]
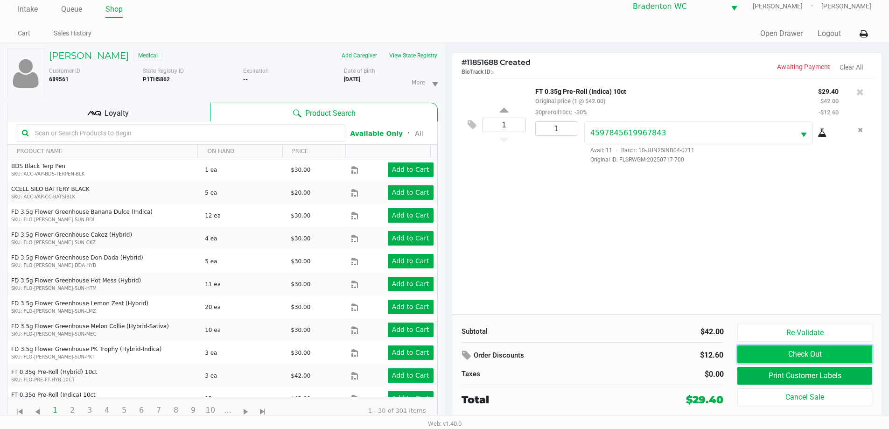
click at [819, 352] on button "Check Out" at bounding box center [804, 354] width 134 height 18
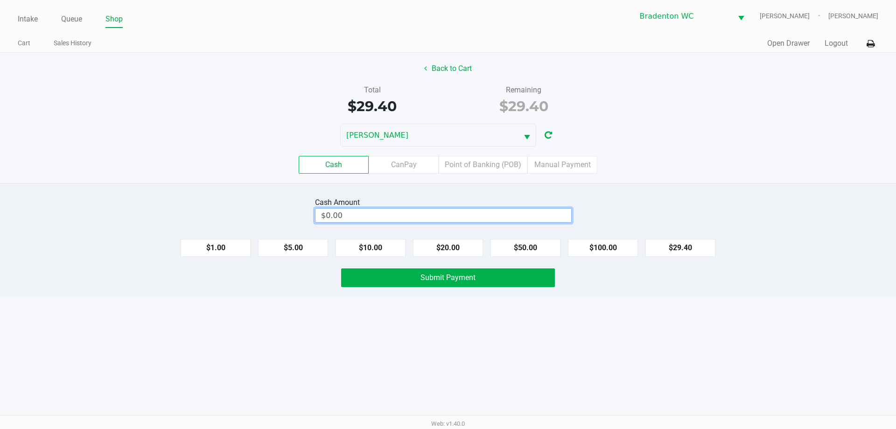
click at [507, 219] on input "$0.00" at bounding box center [443, 215] width 256 height 14
click at [531, 275] on button "Submit Payment" at bounding box center [448, 277] width 214 height 19
type input "$30.00"
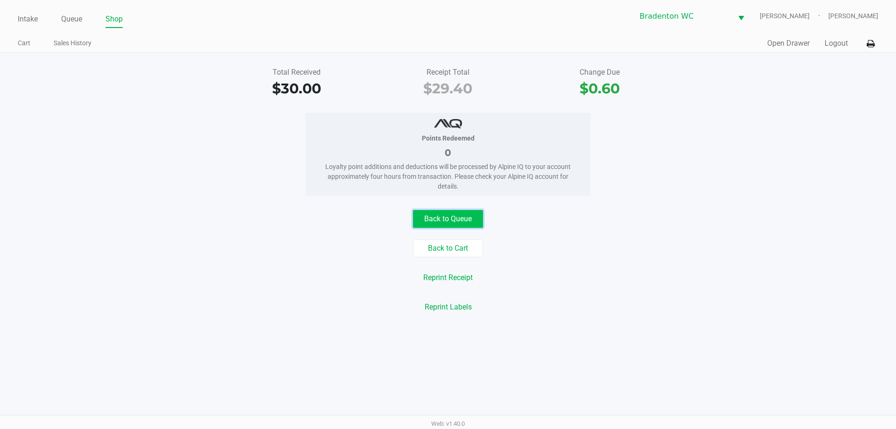
click at [460, 221] on button "Back to Queue" at bounding box center [448, 219] width 70 height 18
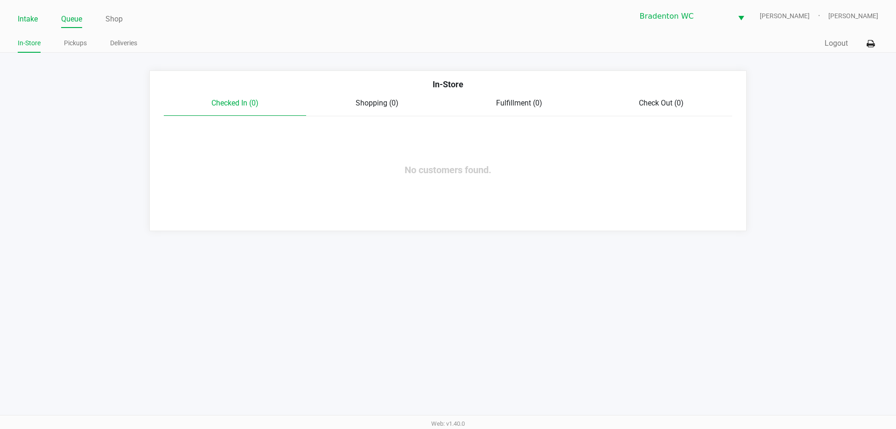
click at [34, 16] on link "Intake" at bounding box center [28, 19] width 20 height 13
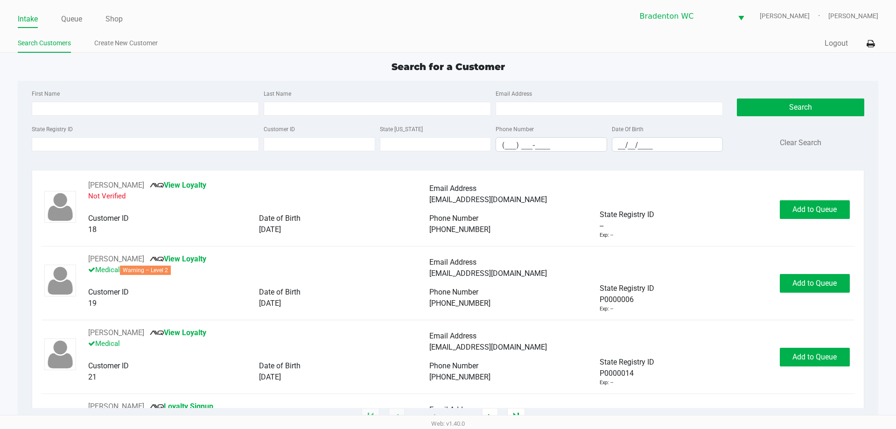
type input "LINDSEY"
type input "WILSON"
type input "06/27/1978"
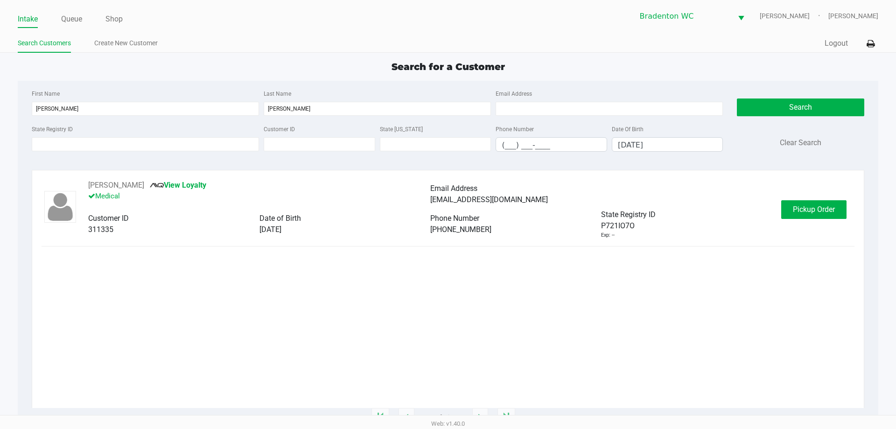
click at [813, 217] on button "Pickup Order" at bounding box center [813, 209] width 65 height 19
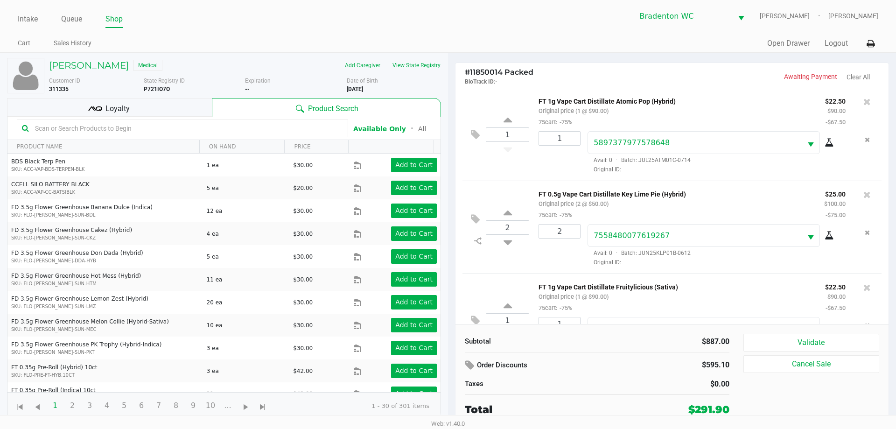
click at [133, 103] on div "Loyalty" at bounding box center [109, 107] width 205 height 19
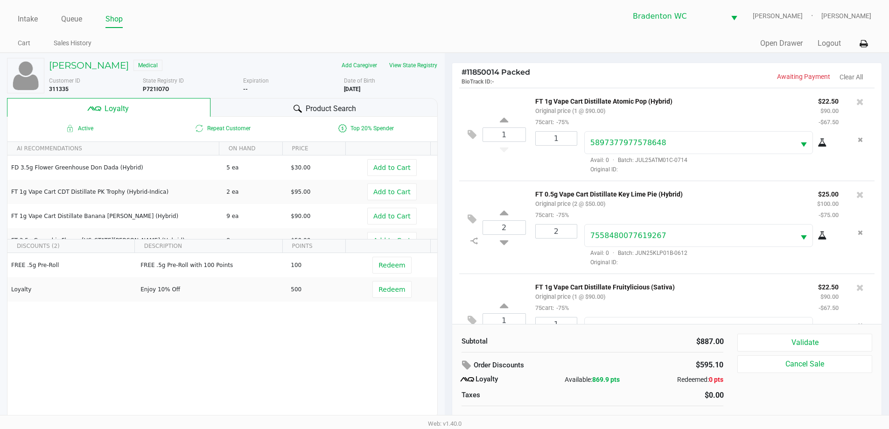
scroll to position [9, 0]
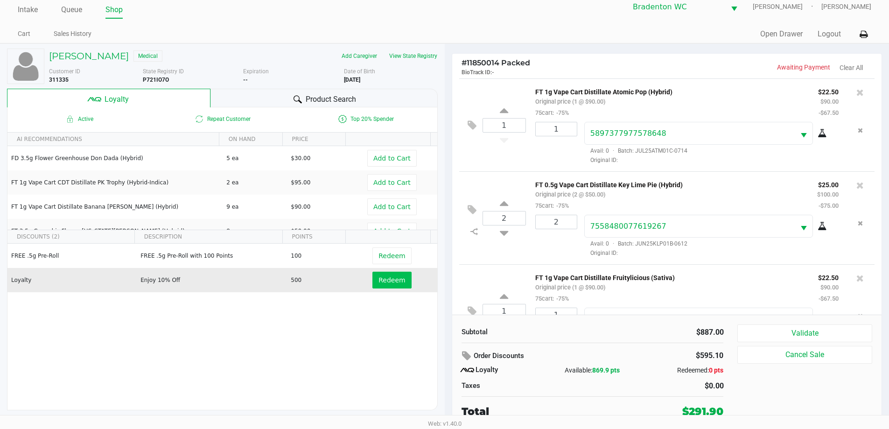
click at [393, 286] on button "Redeem" at bounding box center [391, 279] width 39 height 17
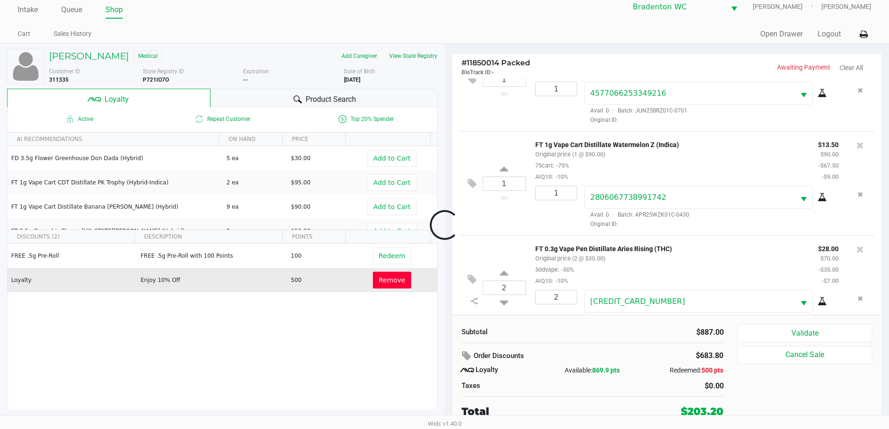
scroll to position [1018, 0]
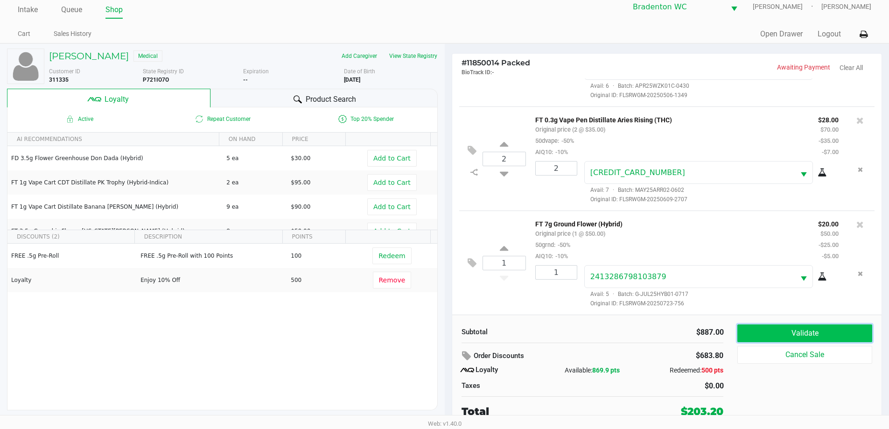
click at [815, 333] on button "Validate" at bounding box center [804, 333] width 134 height 18
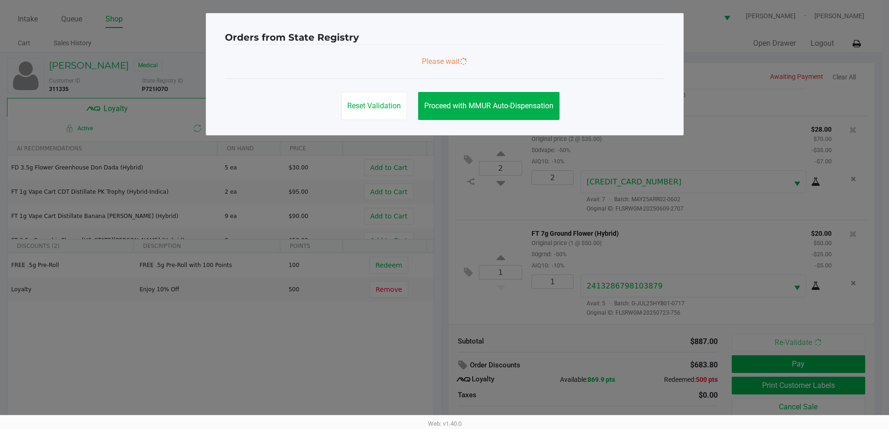
scroll to position [0, 0]
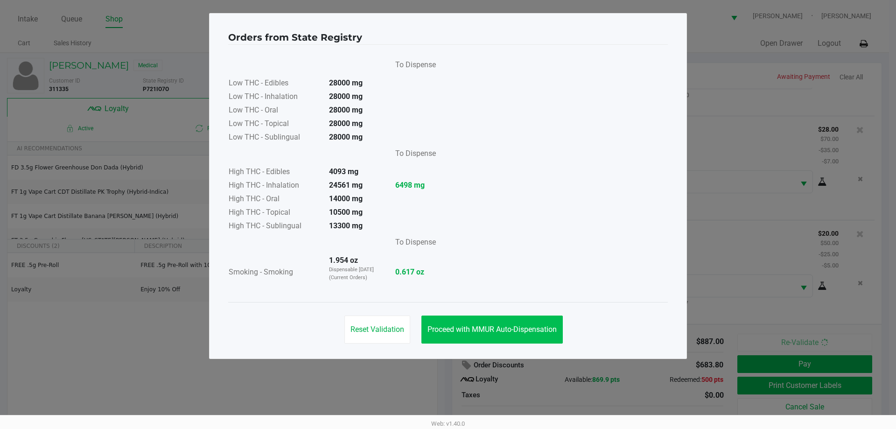
click at [507, 323] on button "Proceed with MMUR Auto-Dispensation" at bounding box center [491, 329] width 141 height 28
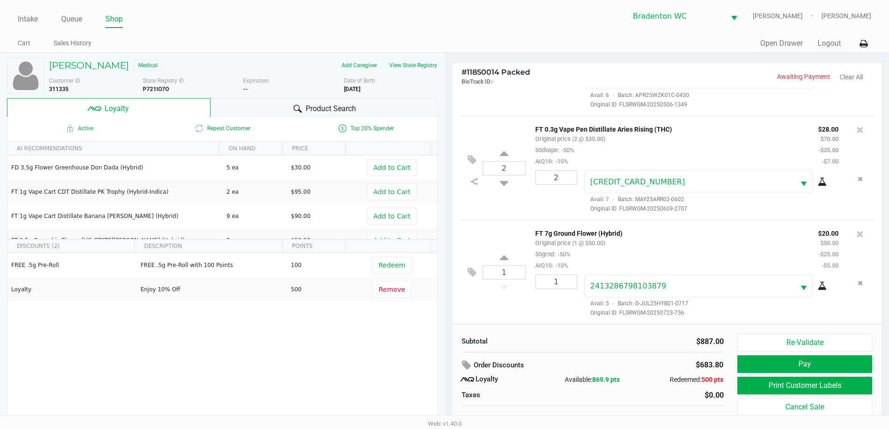
scroll to position [9, 0]
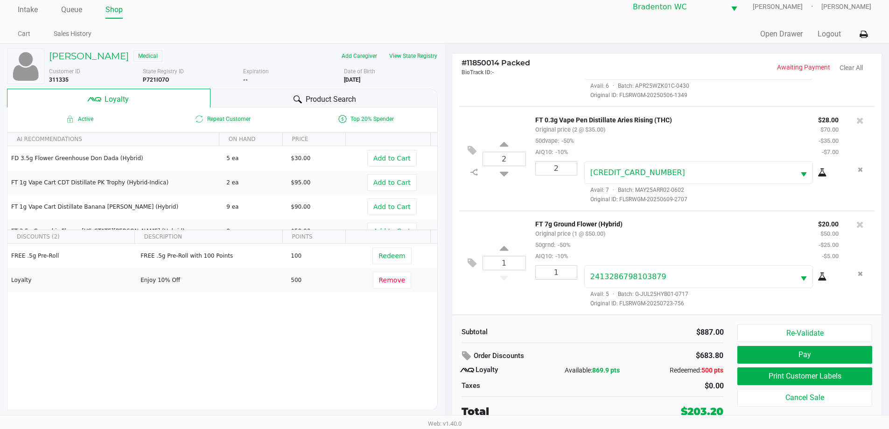
click at [830, 375] on button "Print Customer Labels" at bounding box center [804, 376] width 134 height 18
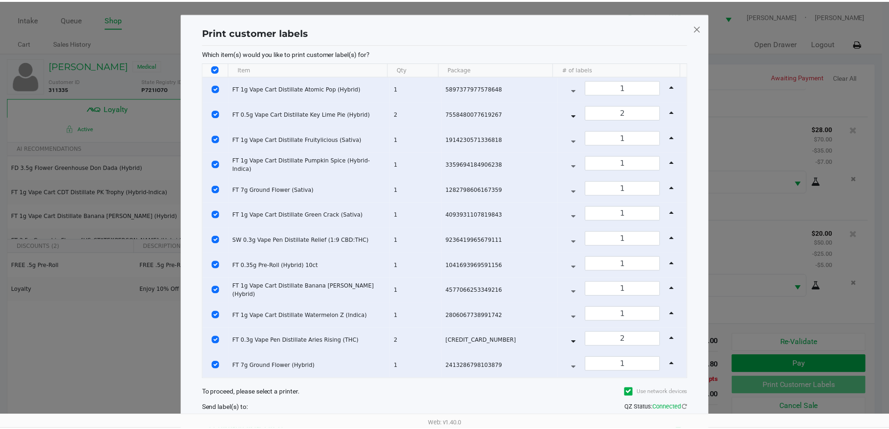
scroll to position [75, 0]
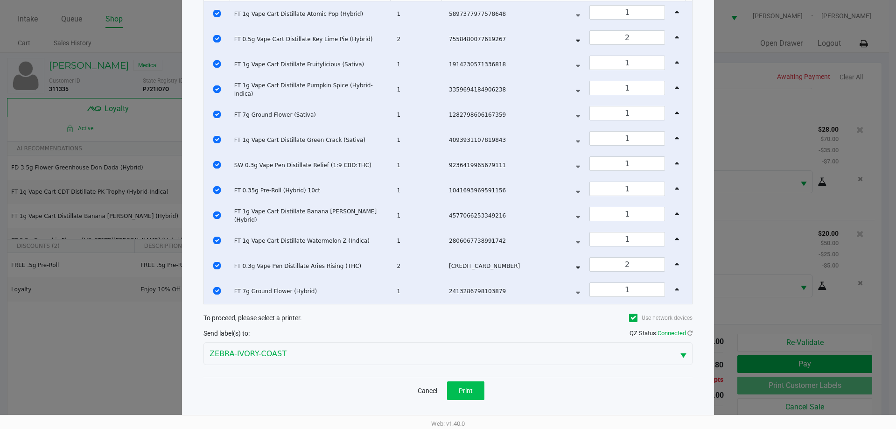
click at [469, 399] on button "Print" at bounding box center [465, 390] width 37 height 19
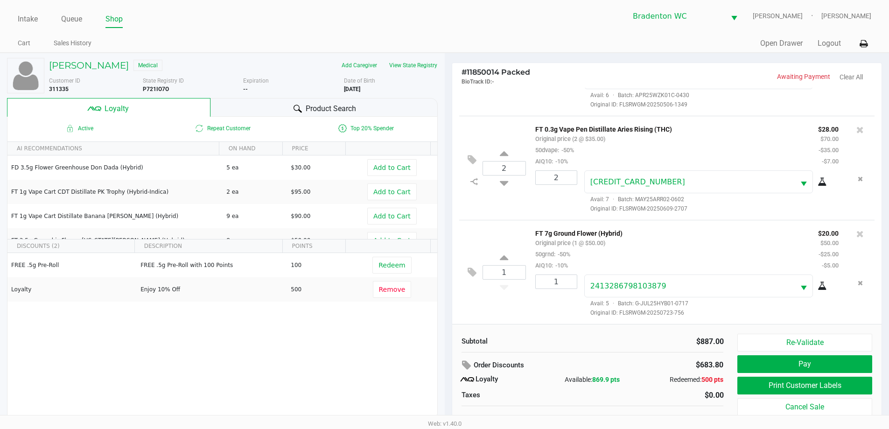
click at [844, 361] on button "Pay" at bounding box center [804, 364] width 134 height 18
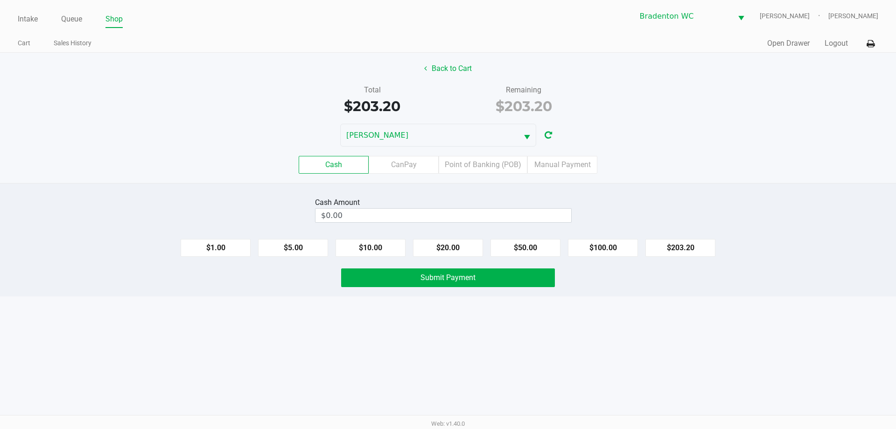
click at [495, 170] on label "Point of Banking (POB)" at bounding box center [482, 165] width 89 height 18
click at [0, 0] on 7 "Point of Banking (POB)" at bounding box center [0, 0] width 0 height 0
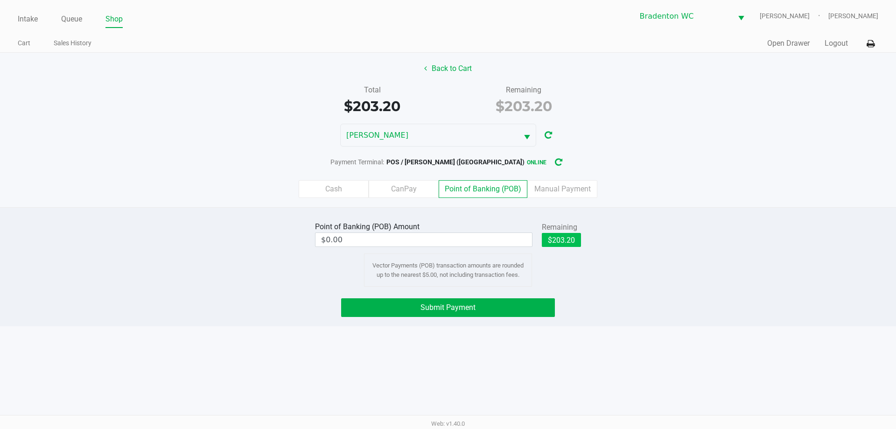
click at [571, 244] on button "$203.20" at bounding box center [561, 240] width 39 height 14
type input "$203.20"
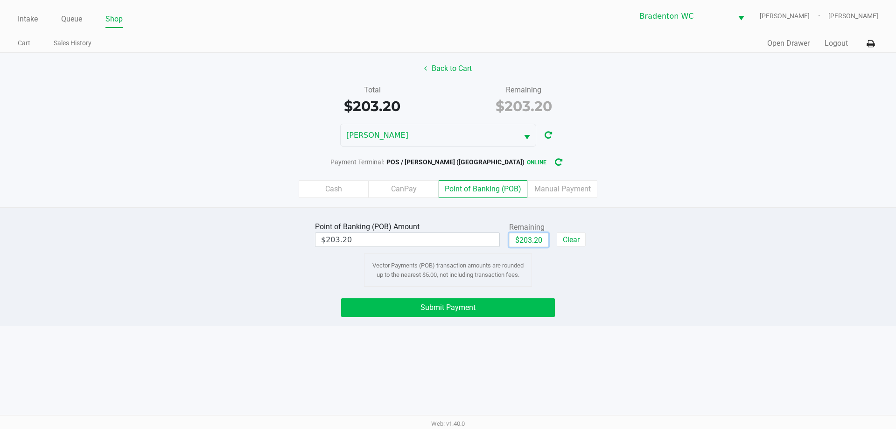
click at [503, 303] on button "Submit Payment" at bounding box center [448, 307] width 214 height 19
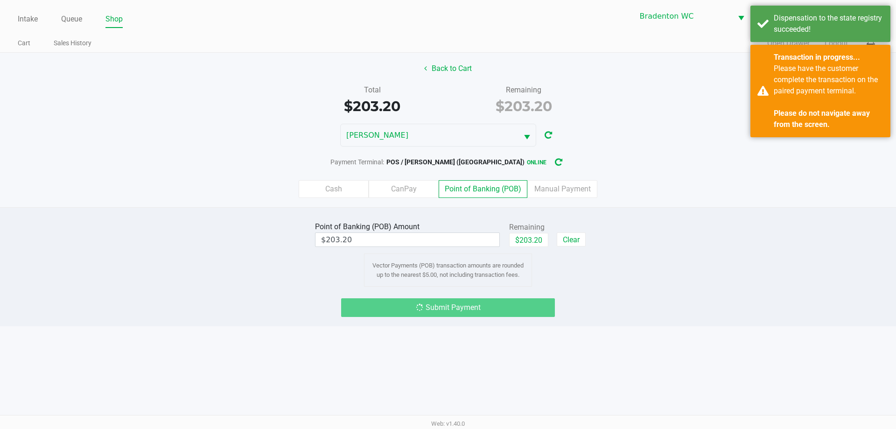
click at [817, 102] on div "Please have the customer complete the transaction on the paired payment termina…" at bounding box center [828, 96] width 110 height 67
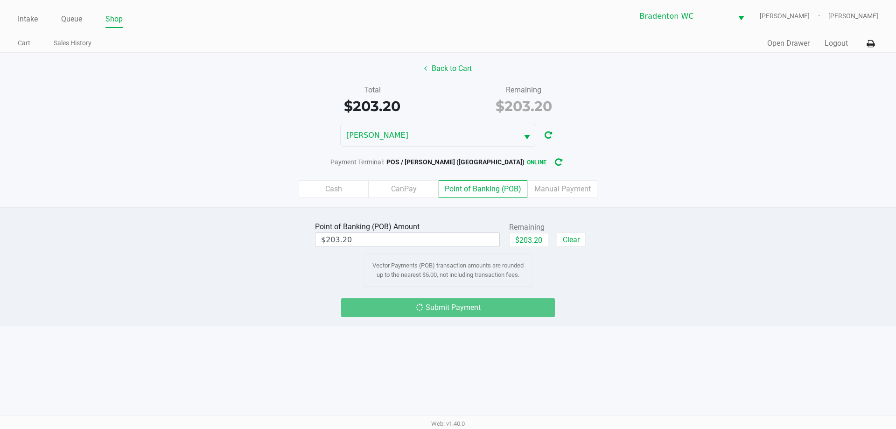
click at [819, 22] on div "Bradenton WC HUMBERTO-LEON Noah Katz" at bounding box center [663, 16] width 430 height 23
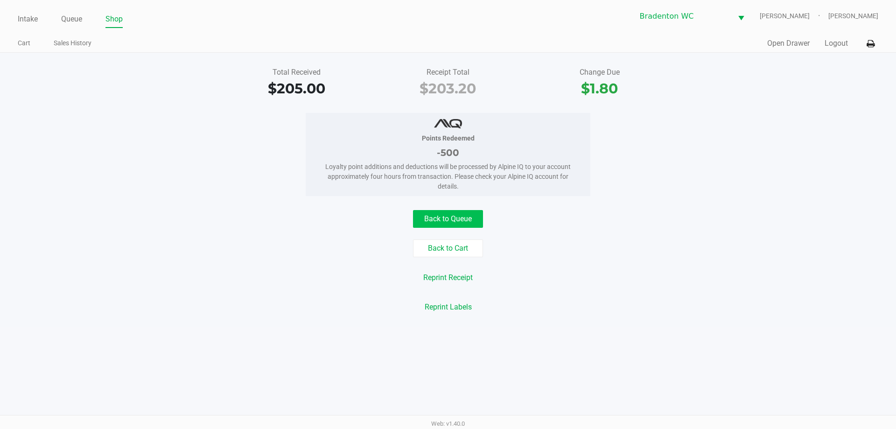
click at [468, 212] on button "Back to Queue" at bounding box center [448, 219] width 70 height 18
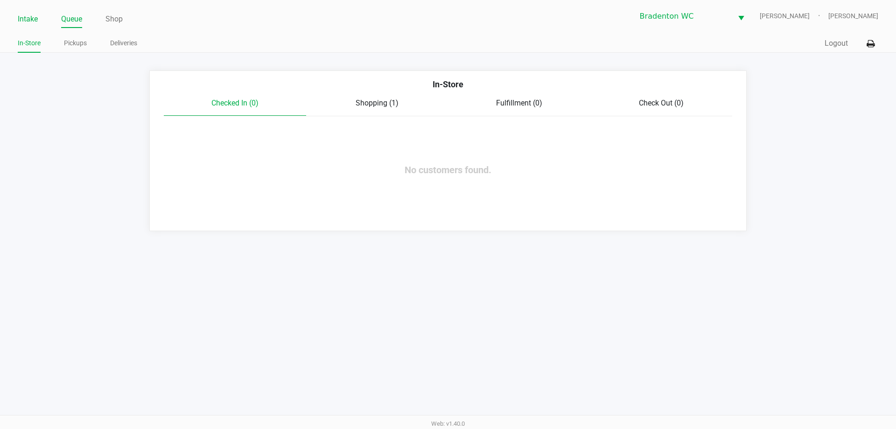
click at [33, 22] on link "Intake" at bounding box center [28, 19] width 20 height 13
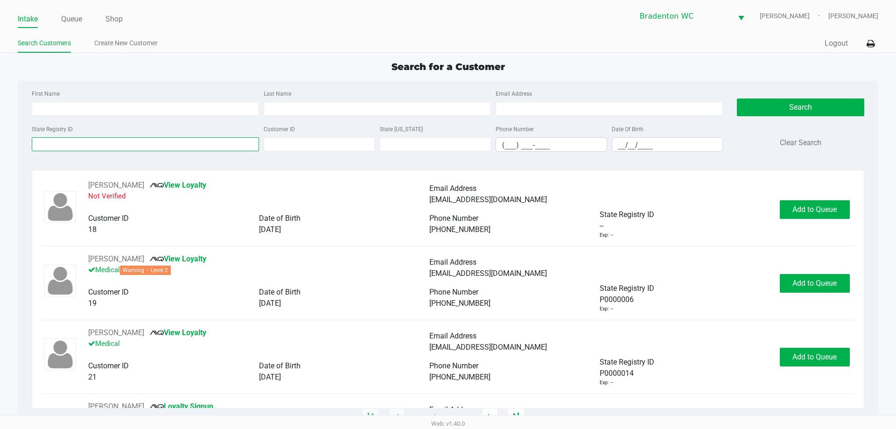
click at [58, 144] on input "State Registry ID" at bounding box center [145, 144] width 227 height 14
click at [76, 20] on link "Queue" at bounding box center [71, 19] width 21 height 13
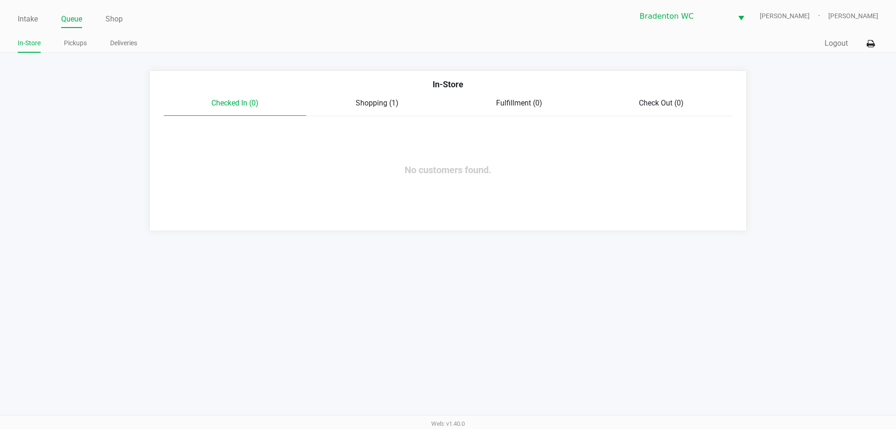
click at [73, 40] on link "Pickups" at bounding box center [75, 43] width 23 height 12
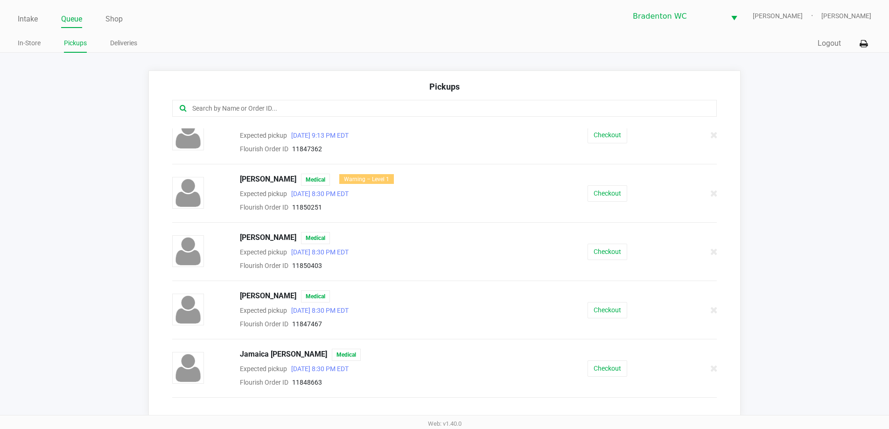
scroll to position [122, 0]
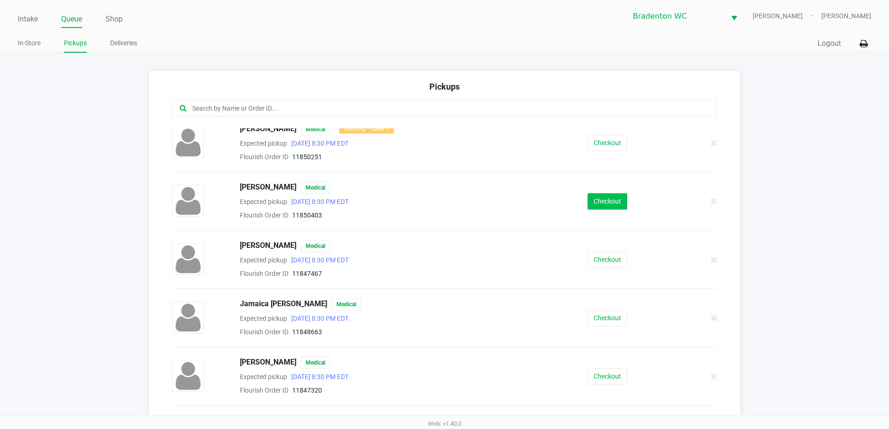
click at [602, 202] on button "Checkout" at bounding box center [607, 201] width 40 height 16
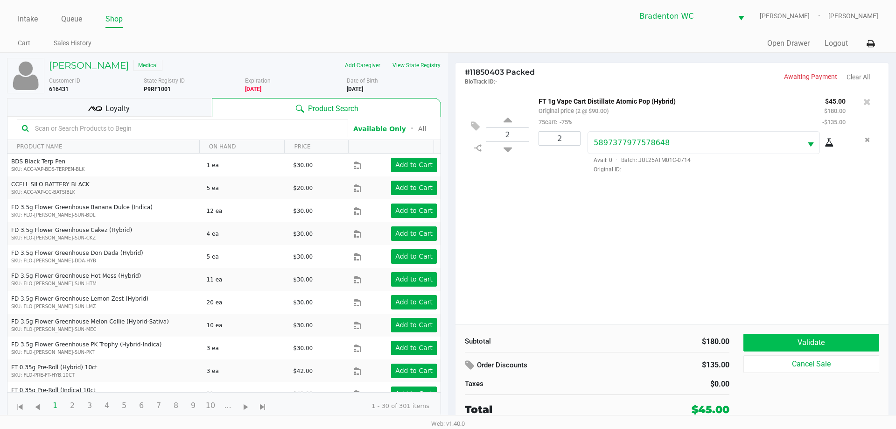
click at [826, 336] on button "Validate" at bounding box center [811, 342] width 136 height 18
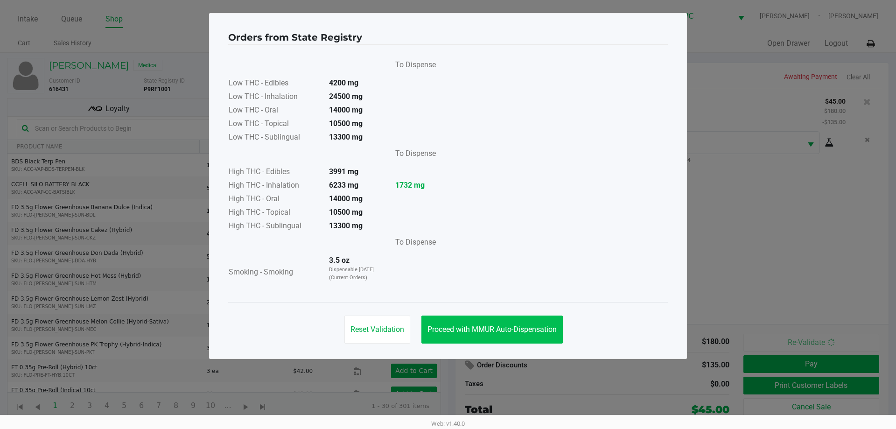
click at [527, 322] on button "Proceed with MMUR Auto-Dispensation" at bounding box center [491, 329] width 141 height 28
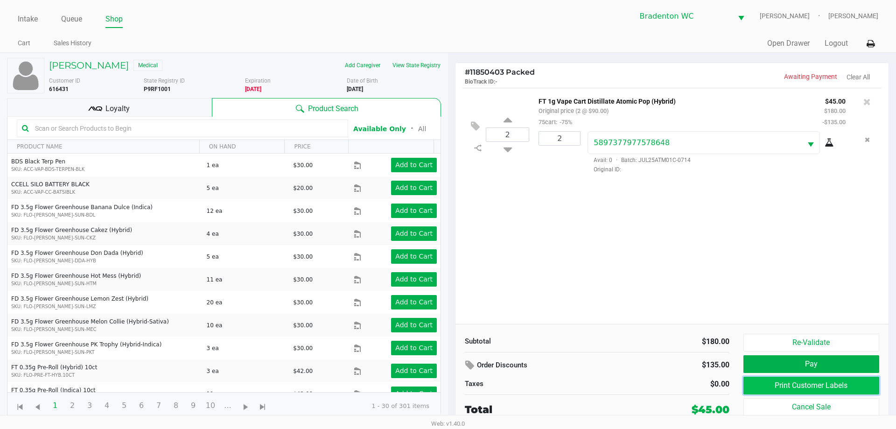
click at [822, 385] on button "Print Customer Labels" at bounding box center [811, 385] width 136 height 18
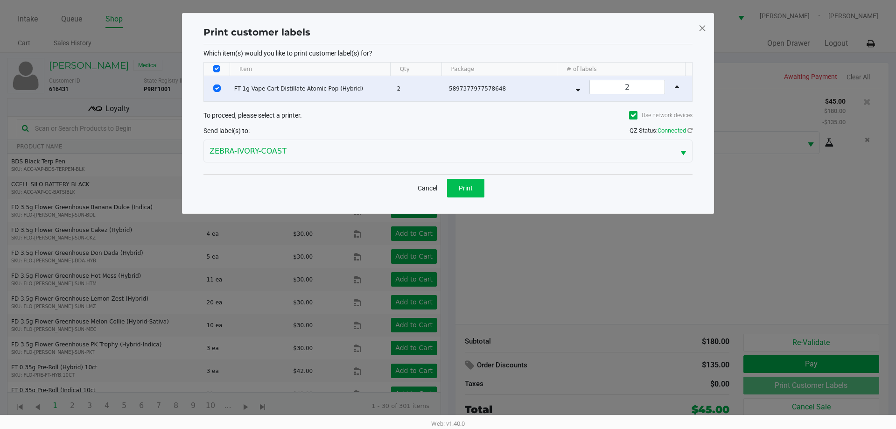
click at [461, 194] on button "Print" at bounding box center [465, 188] width 37 height 19
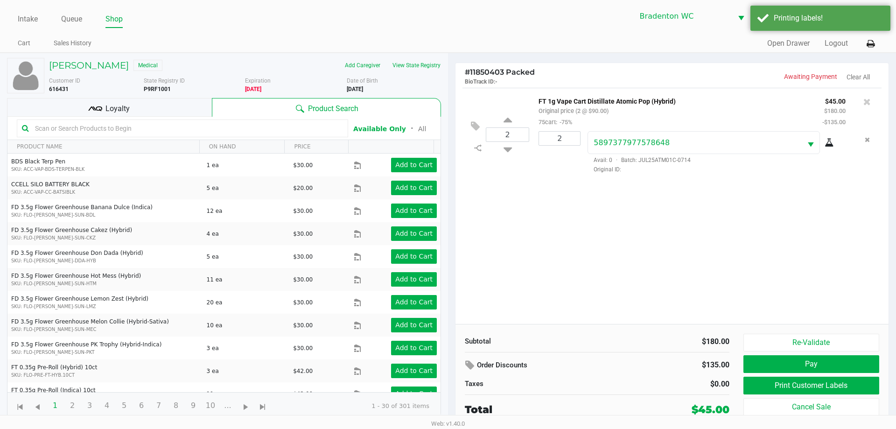
click at [179, 109] on div "Loyalty" at bounding box center [109, 107] width 205 height 19
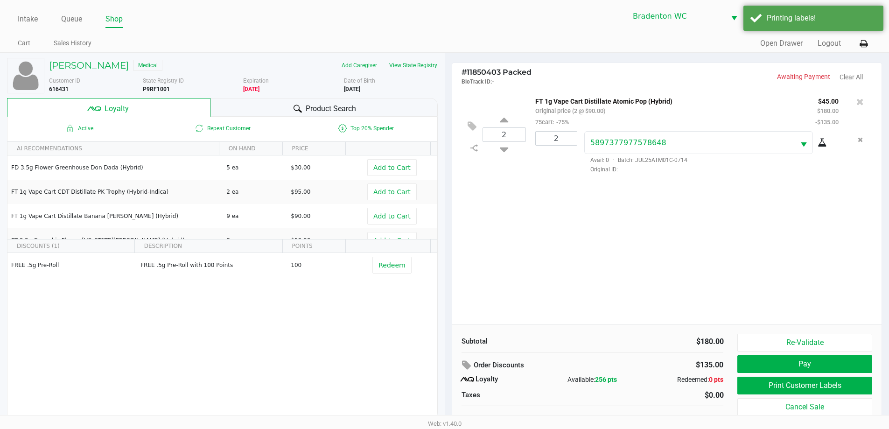
scroll to position [9, 0]
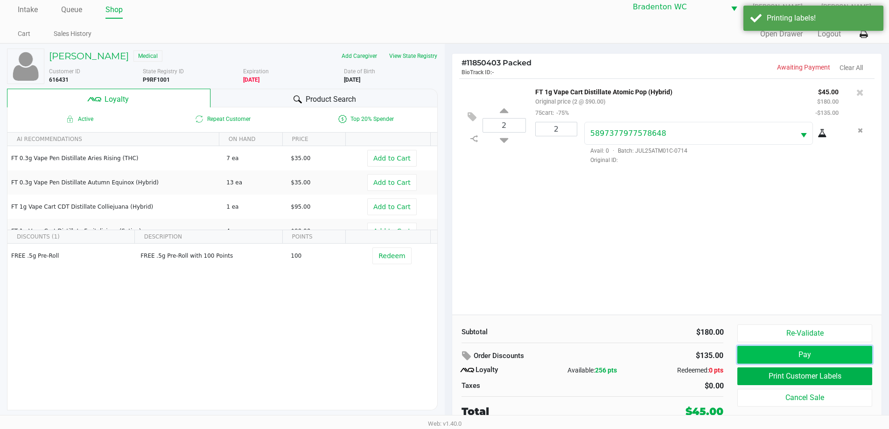
click at [821, 350] on button "Pay" at bounding box center [804, 355] width 134 height 18
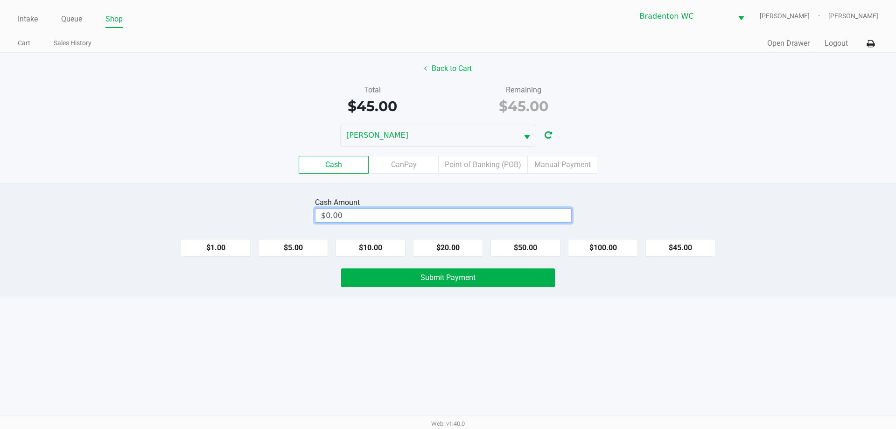
click at [482, 217] on input "$0.00" at bounding box center [443, 215] width 256 height 14
click at [535, 277] on button "Submit Payment" at bounding box center [448, 277] width 214 height 19
type input "$60.00"
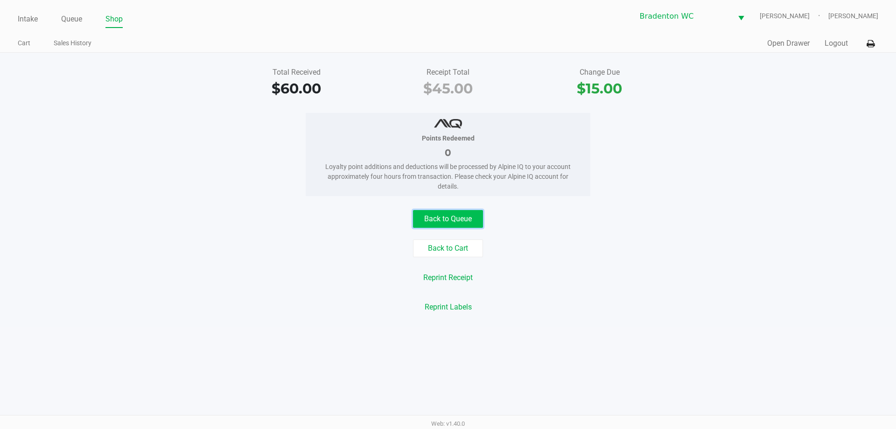
click at [436, 218] on button "Back to Queue" at bounding box center [448, 219] width 70 height 18
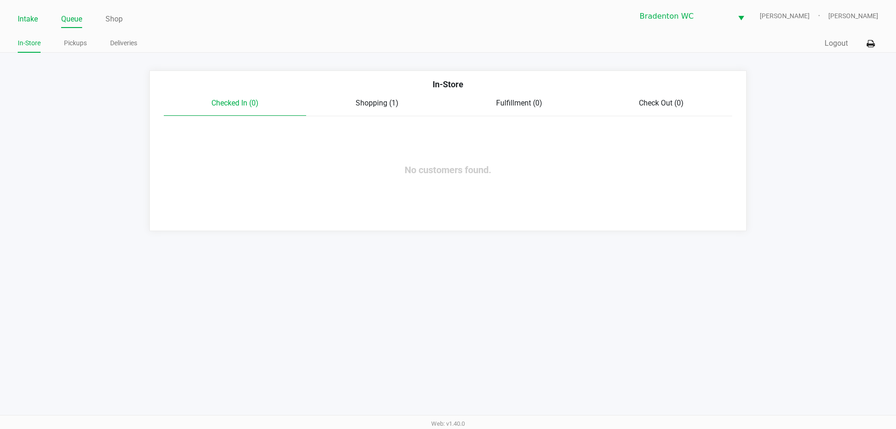
click at [23, 23] on link "Intake" at bounding box center [28, 19] width 20 height 13
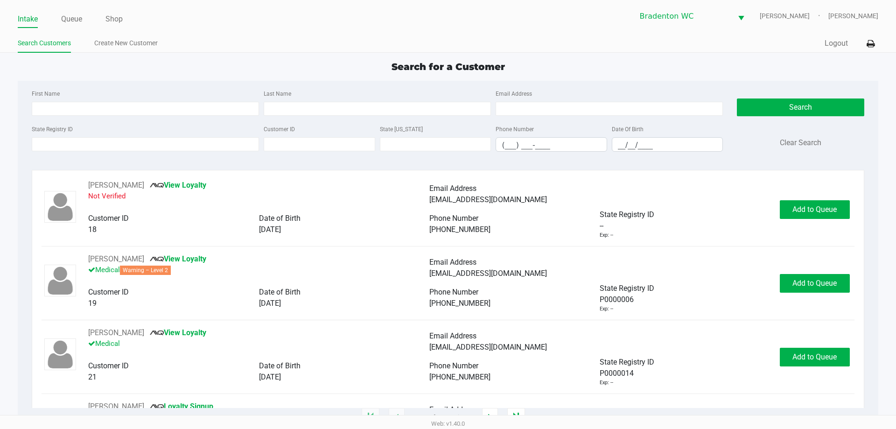
click at [75, 18] on link "Queue" at bounding box center [71, 19] width 21 height 13
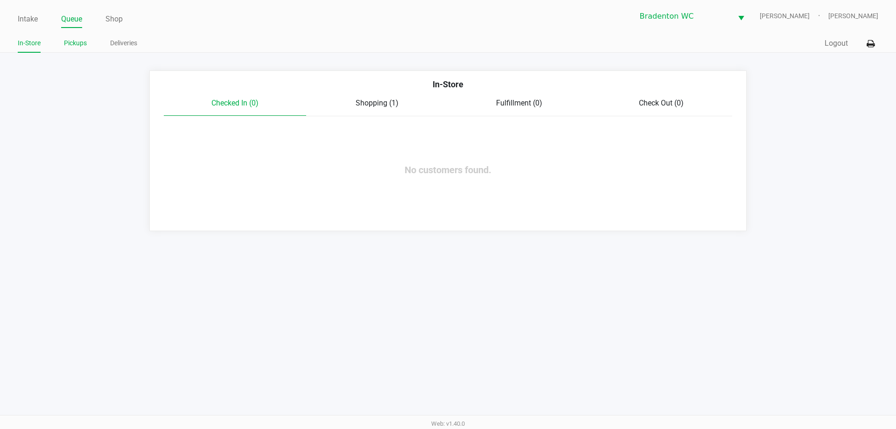
click at [77, 41] on link "Pickups" at bounding box center [75, 43] width 23 height 12
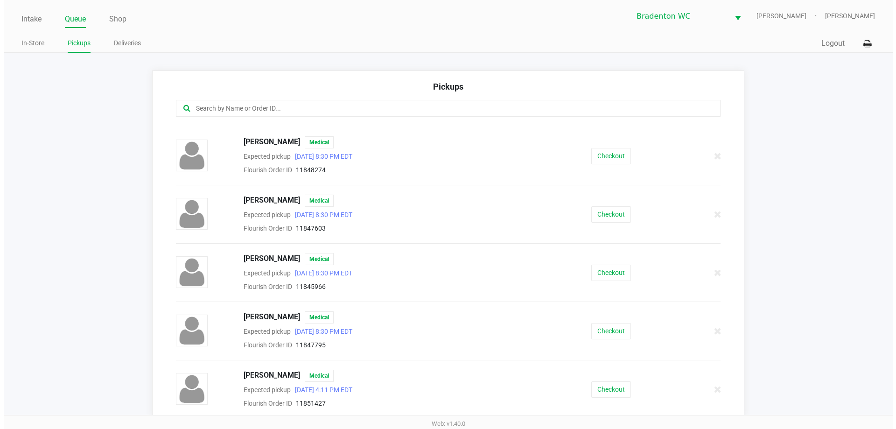
scroll to position [344, 0]
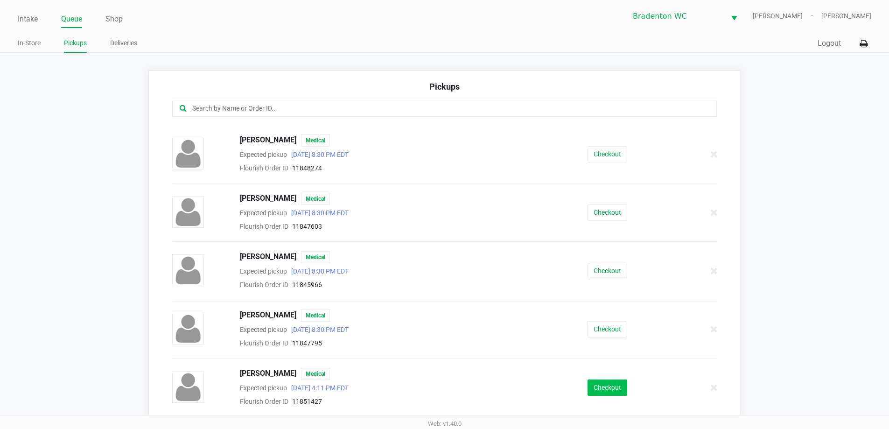
click at [601, 389] on button "Checkout" at bounding box center [607, 387] width 40 height 16
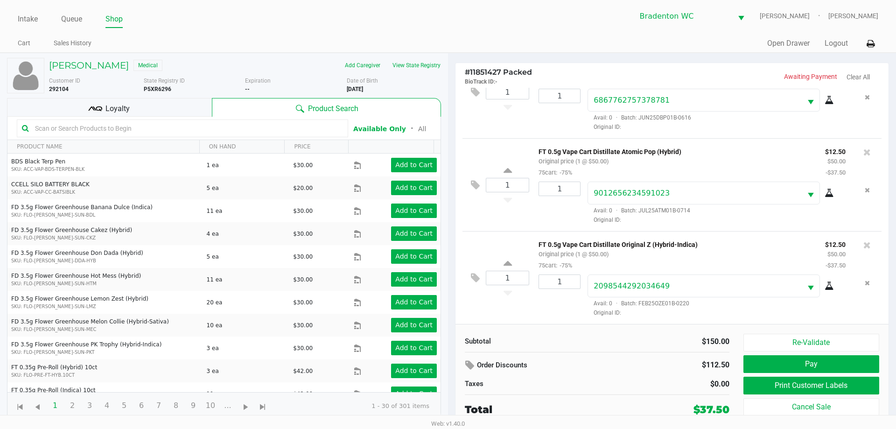
scroll to position [44, 0]
click at [863, 249] on icon at bounding box center [866, 244] width 7 height 9
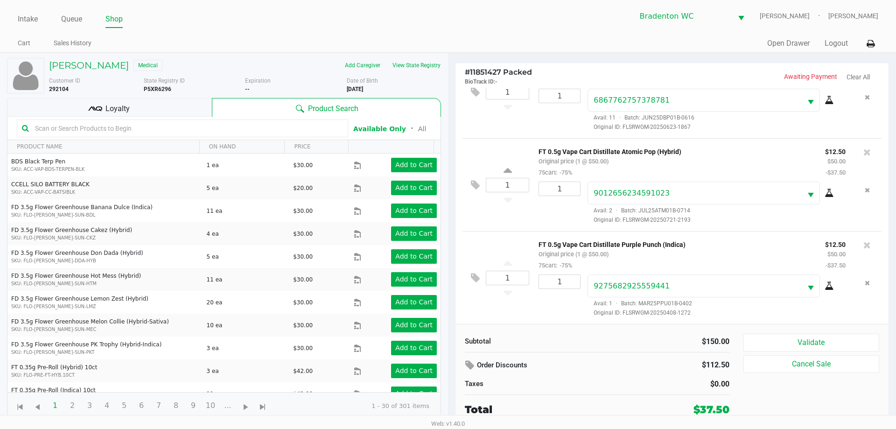
click at [835, 340] on button "Validate" at bounding box center [811, 342] width 136 height 18
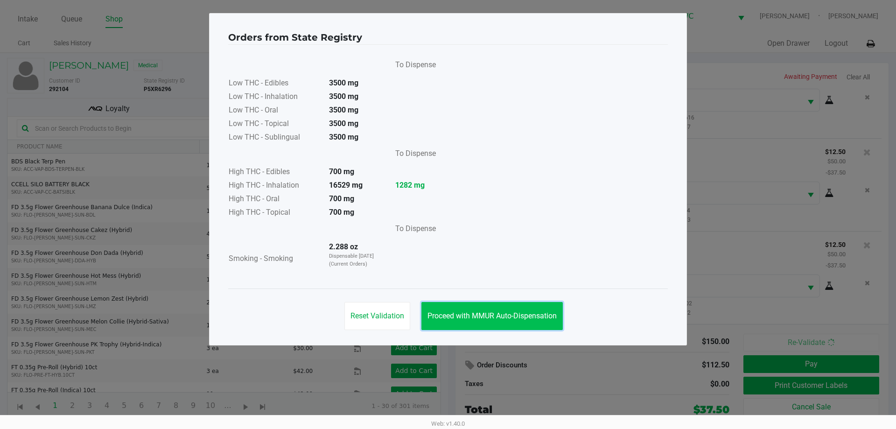
click at [524, 316] on span "Proceed with MMUR Auto-Dispensation" at bounding box center [491, 315] width 129 height 9
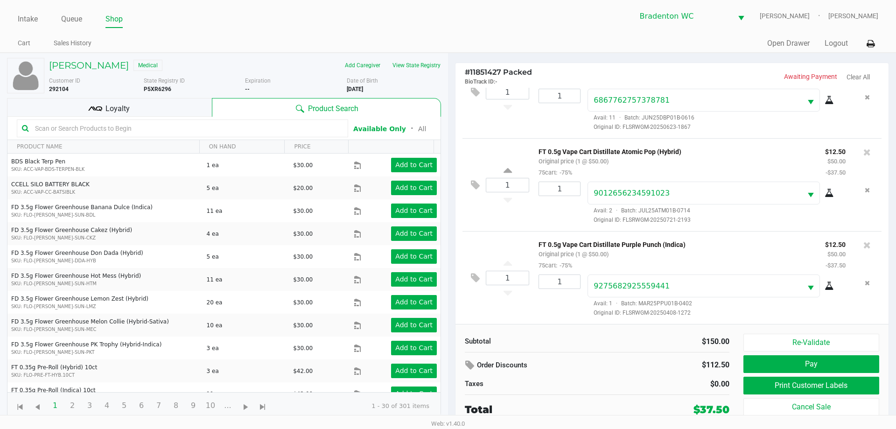
click at [839, 382] on button "Print Customer Labels" at bounding box center [811, 385] width 136 height 18
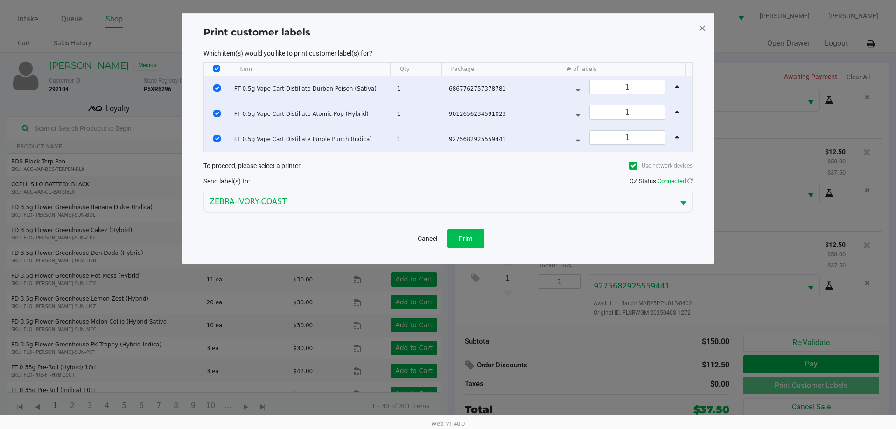
click at [473, 245] on button "Print" at bounding box center [465, 238] width 37 height 19
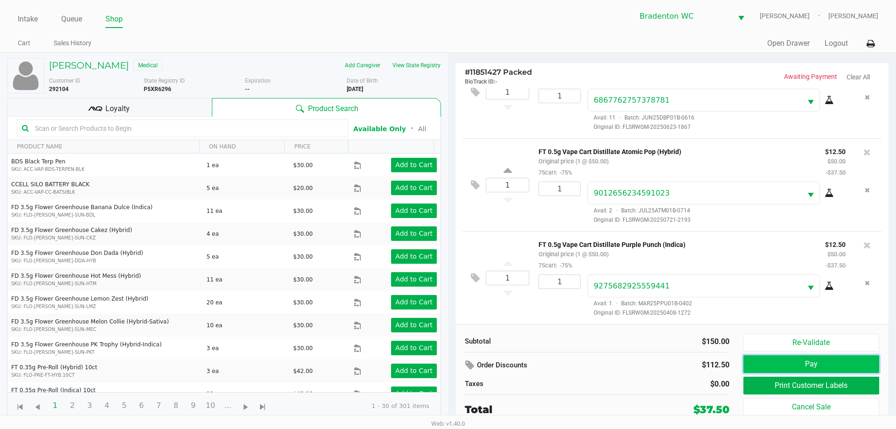
click at [837, 360] on button "Pay" at bounding box center [811, 364] width 136 height 18
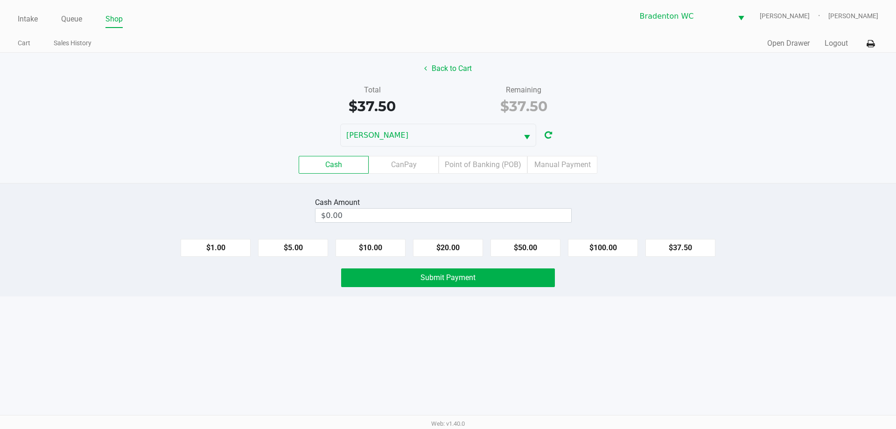
click at [482, 218] on input "$0.00" at bounding box center [443, 215] width 256 height 14
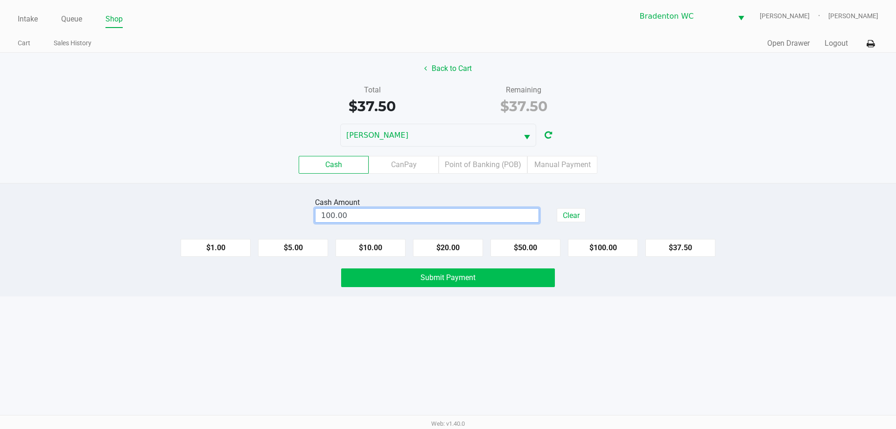
click at [496, 284] on button "Submit Payment" at bounding box center [448, 277] width 214 height 19
type input "$100.00"
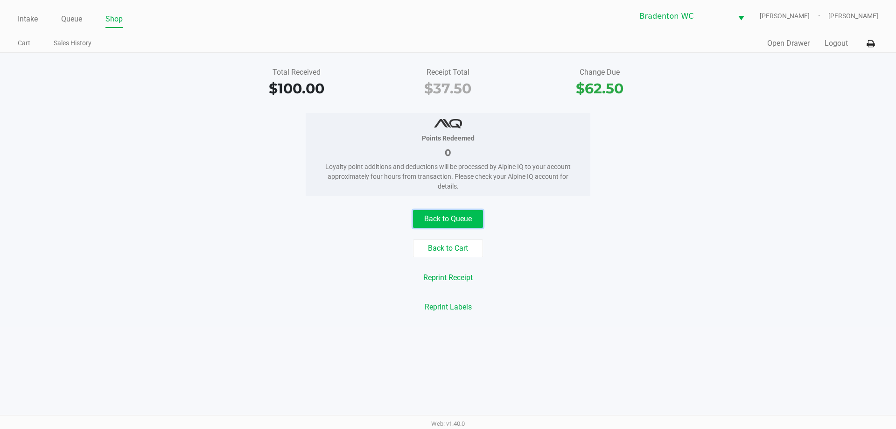
click at [435, 212] on button "Back to Queue" at bounding box center [448, 219] width 70 height 18
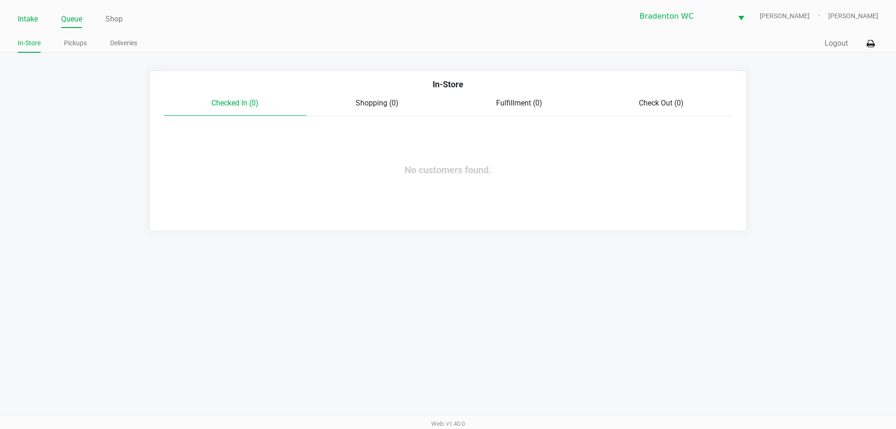
click at [25, 20] on link "Intake" at bounding box center [28, 19] width 20 height 13
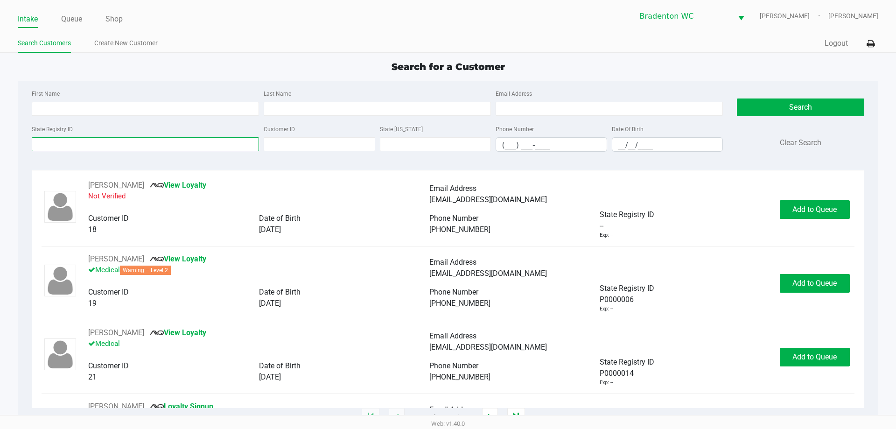
click at [56, 145] on input "State Registry ID" at bounding box center [145, 144] width 227 height 14
click at [77, 22] on link "Queue" at bounding box center [71, 19] width 21 height 13
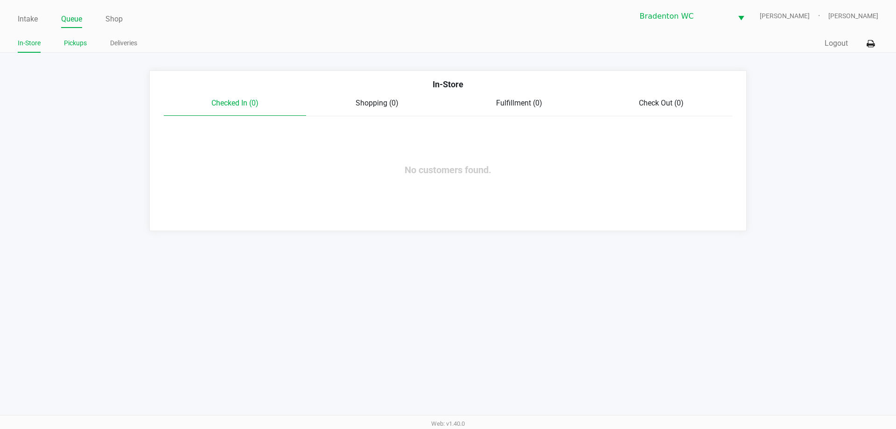
click at [78, 46] on link "Pickups" at bounding box center [75, 43] width 23 height 12
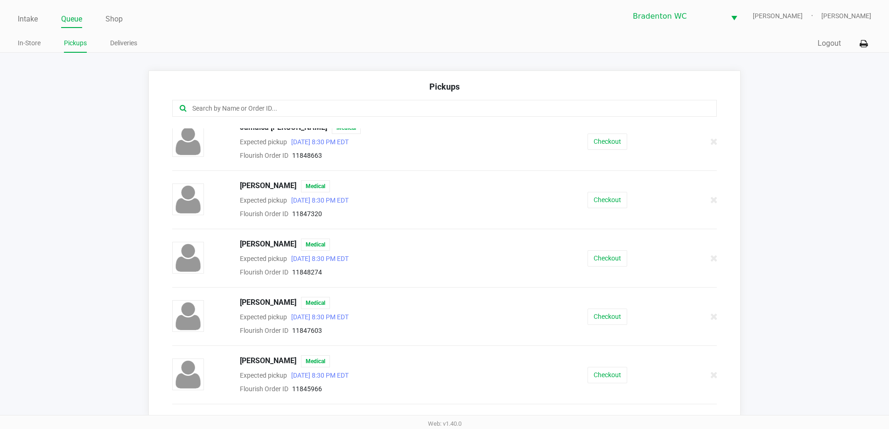
scroll to position [239, 0]
click at [612, 263] on button "Checkout" at bounding box center [607, 258] width 40 height 16
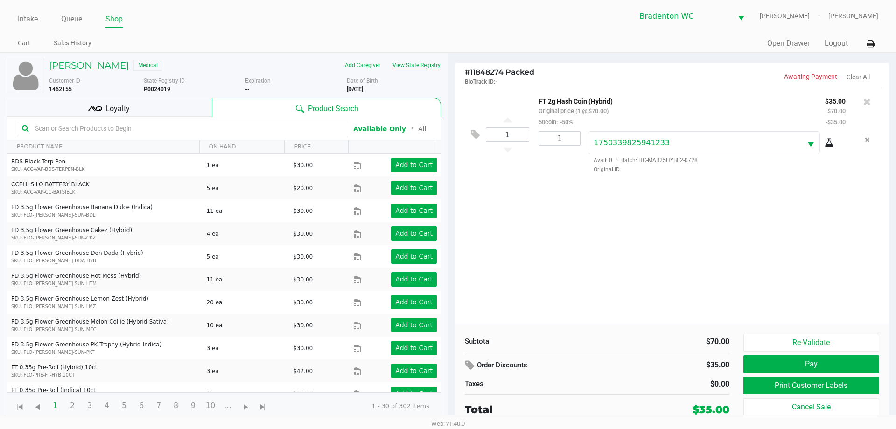
click at [431, 65] on button "View State Registry" at bounding box center [413, 65] width 55 height 15
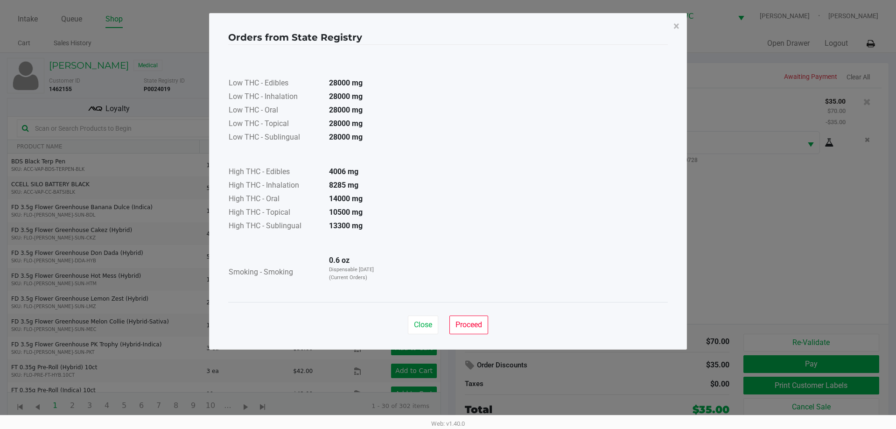
click at [479, 323] on span "Proceed" at bounding box center [468, 324] width 27 height 9
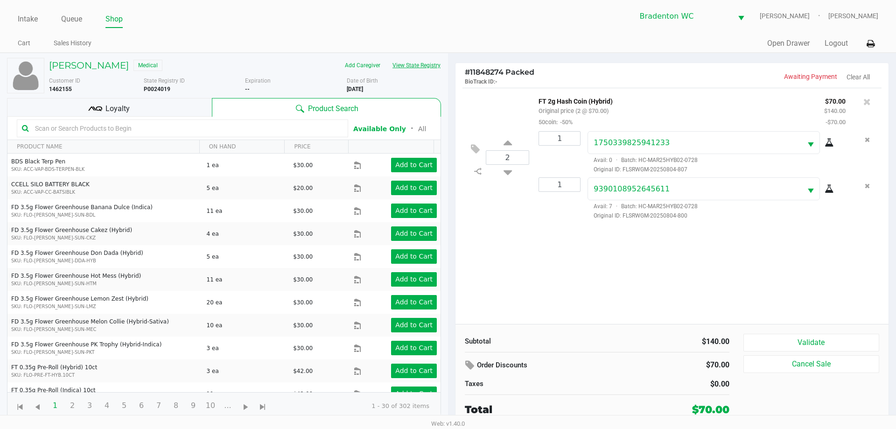
click at [831, 340] on button "Validate" at bounding box center [811, 342] width 136 height 18
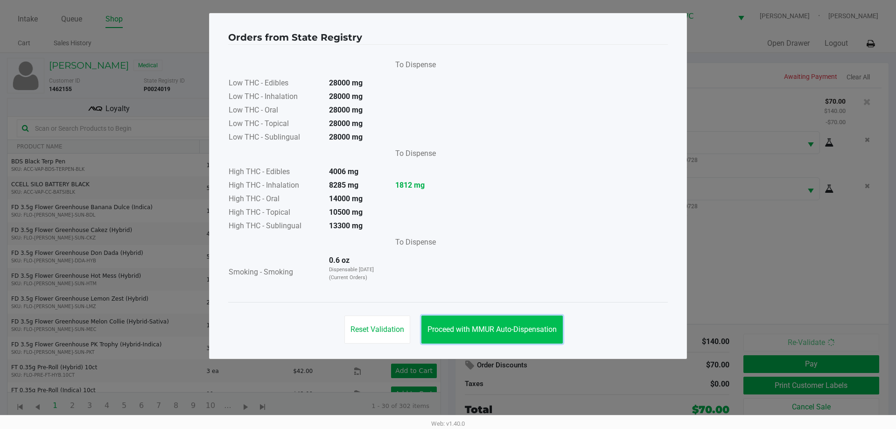
click at [522, 329] on span "Proceed with MMUR Auto-Dispensation" at bounding box center [491, 329] width 129 height 9
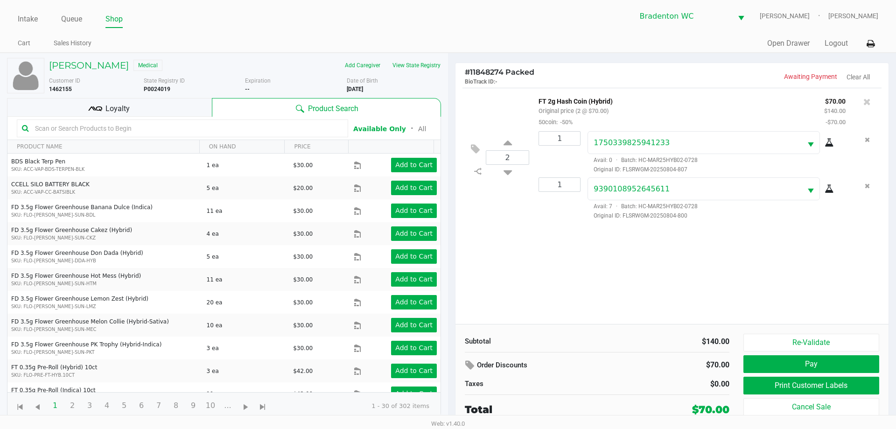
click at [841, 388] on button "Print Customer Labels" at bounding box center [811, 385] width 136 height 18
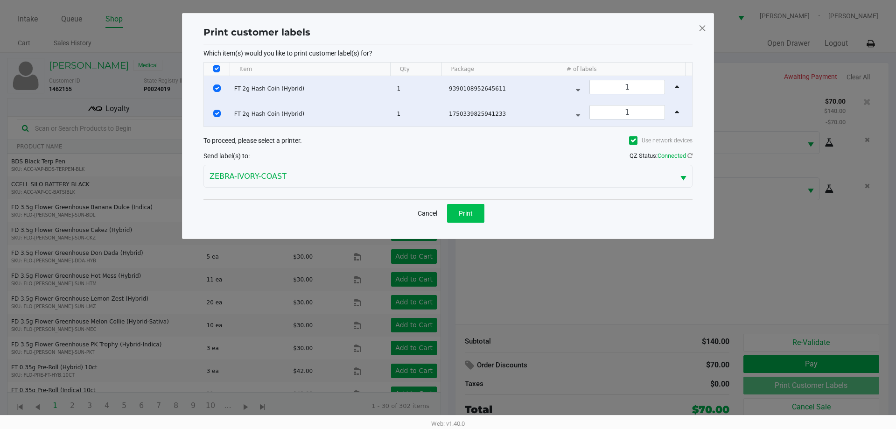
click at [473, 214] on button "Print" at bounding box center [465, 213] width 37 height 19
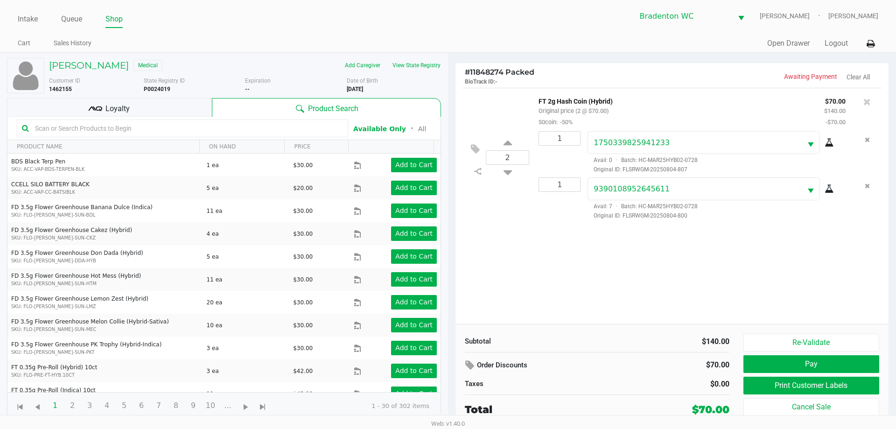
click at [174, 106] on div "Loyalty" at bounding box center [109, 107] width 205 height 19
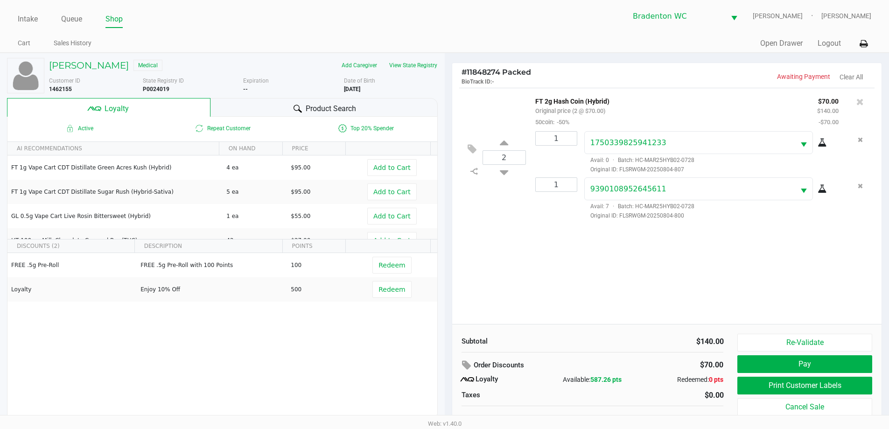
scroll to position [9, 0]
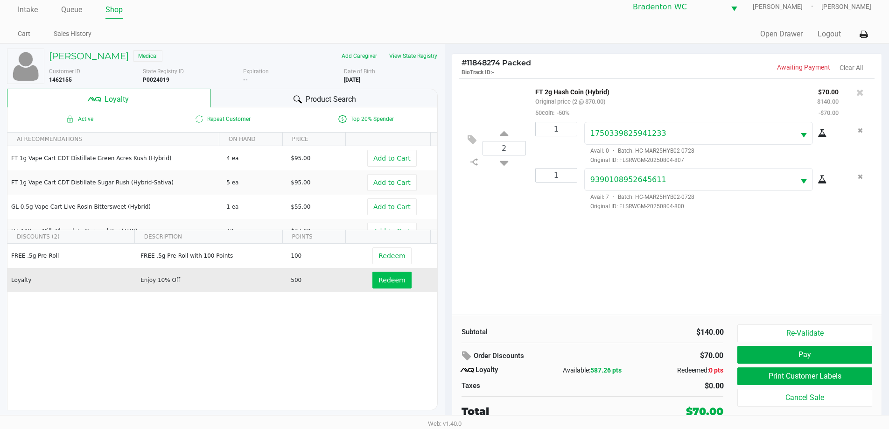
click at [383, 278] on span "Redeem" at bounding box center [391, 279] width 27 height 7
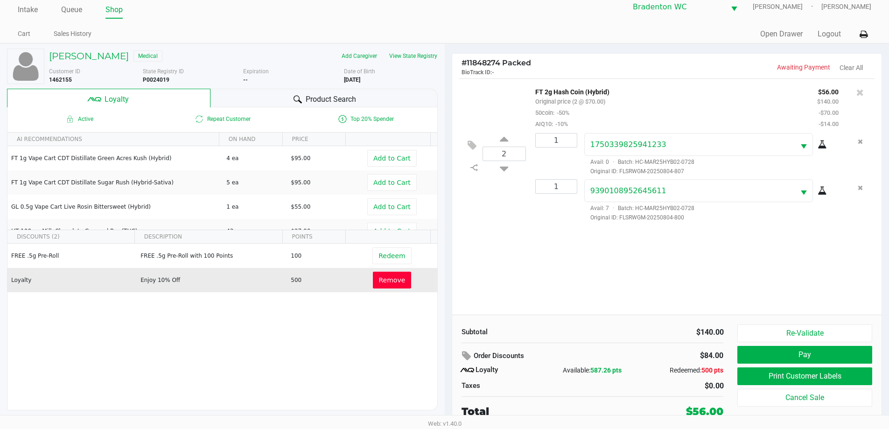
click at [390, 281] on span "Remove" at bounding box center [392, 279] width 27 height 7
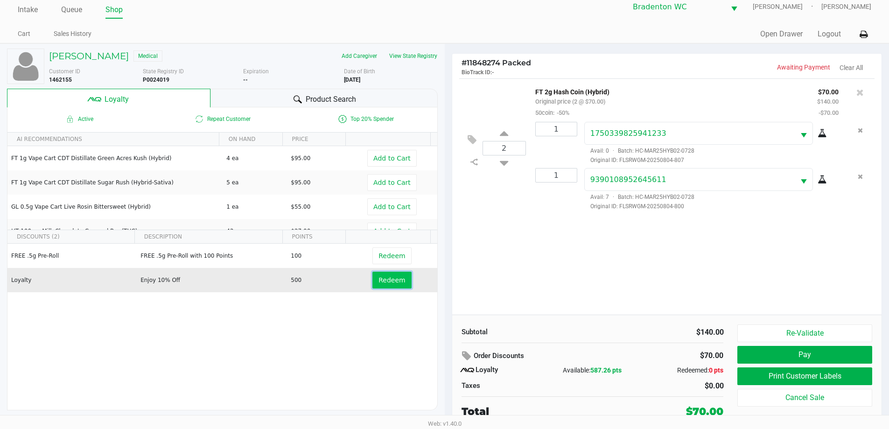
click at [380, 281] on span "Redeem" at bounding box center [391, 279] width 27 height 7
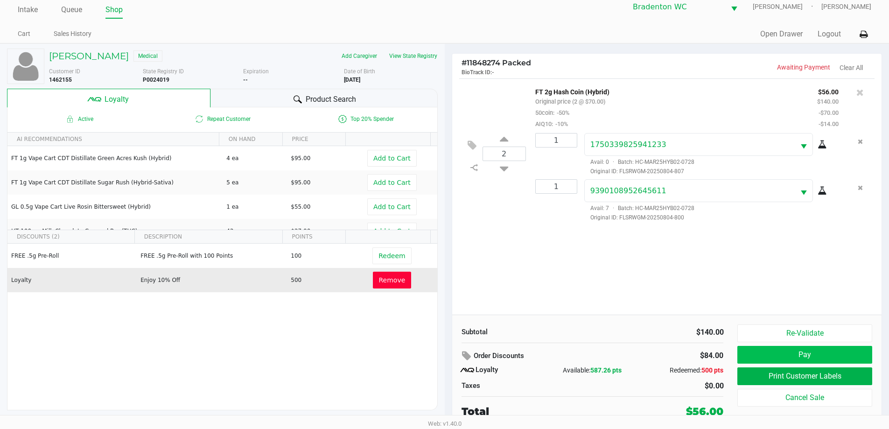
click at [816, 358] on button "Pay" at bounding box center [804, 355] width 134 height 18
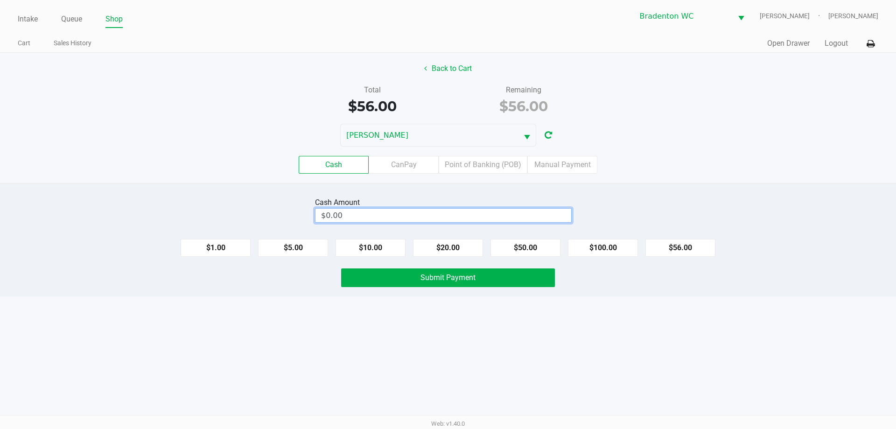
click at [467, 216] on input "$0.00" at bounding box center [443, 215] width 256 height 14
click at [505, 278] on button "Submit Payment" at bounding box center [448, 277] width 214 height 19
type input "$100.00"
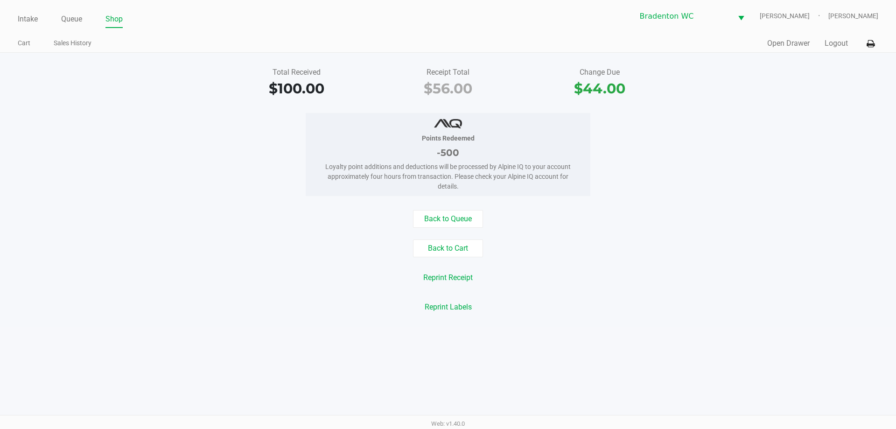
click at [463, 217] on button "Back to Queue" at bounding box center [448, 219] width 70 height 18
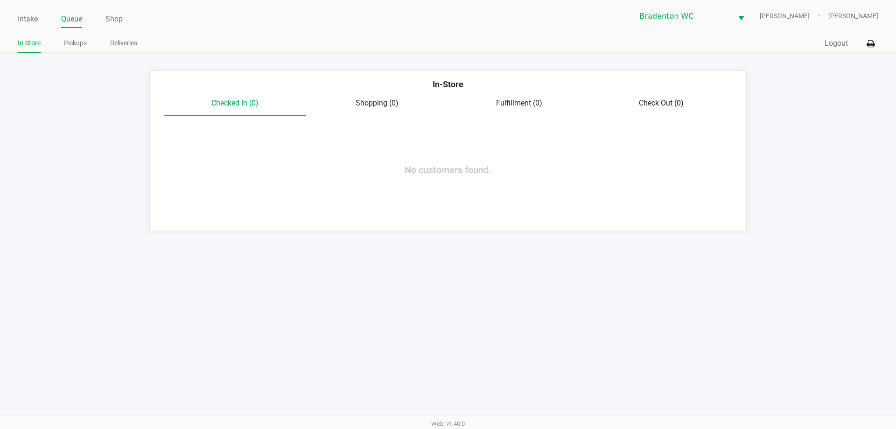
click at [37, 19] on link "Intake" at bounding box center [28, 19] width 20 height 13
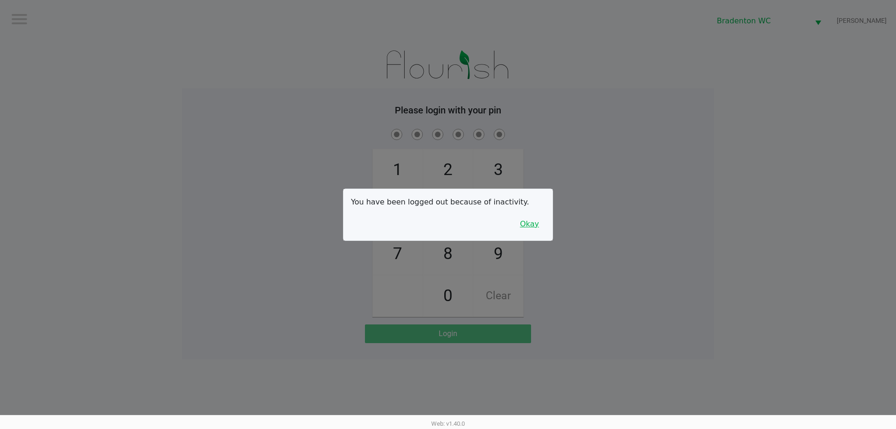
click at [536, 226] on button "Okay" at bounding box center [529, 224] width 31 height 18
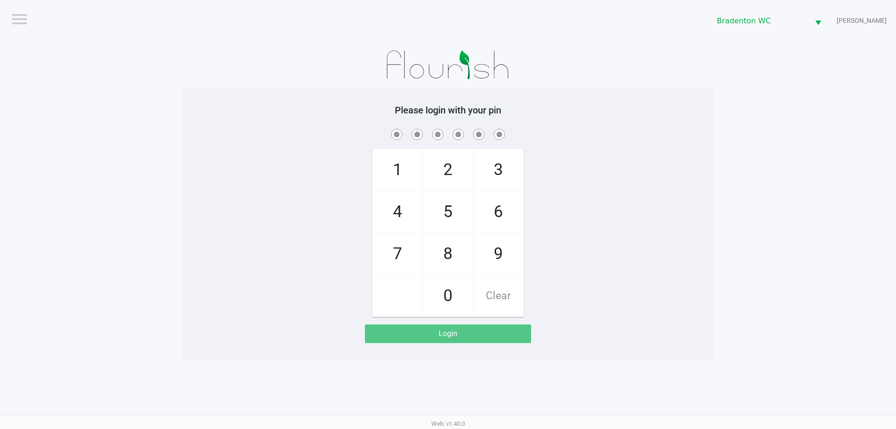
click at [458, 212] on span "5" at bounding box center [447, 211] width 49 height 41
checkbox input "true"
click at [449, 167] on span "2" at bounding box center [447, 169] width 49 height 41
checkbox input "true"
click at [399, 166] on span "1" at bounding box center [397, 169] width 49 height 41
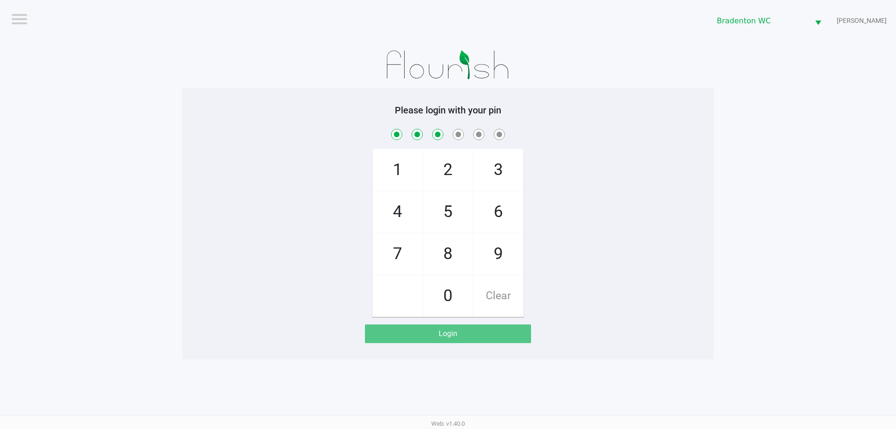
checkbox input "true"
click at [396, 254] on span "7" at bounding box center [397, 253] width 49 height 41
checkbox input "true"
click at [492, 261] on span "9" at bounding box center [497, 253] width 49 height 41
checkbox input "true"
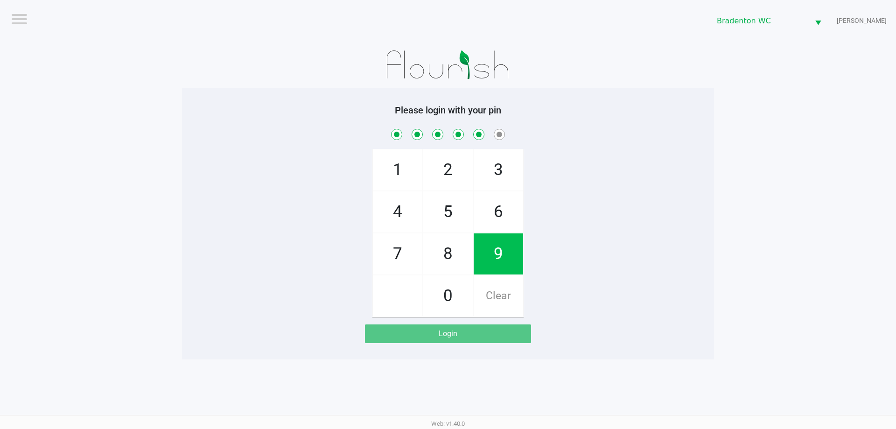
click at [500, 171] on span "3" at bounding box center [497, 169] width 49 height 41
checkbox input "true"
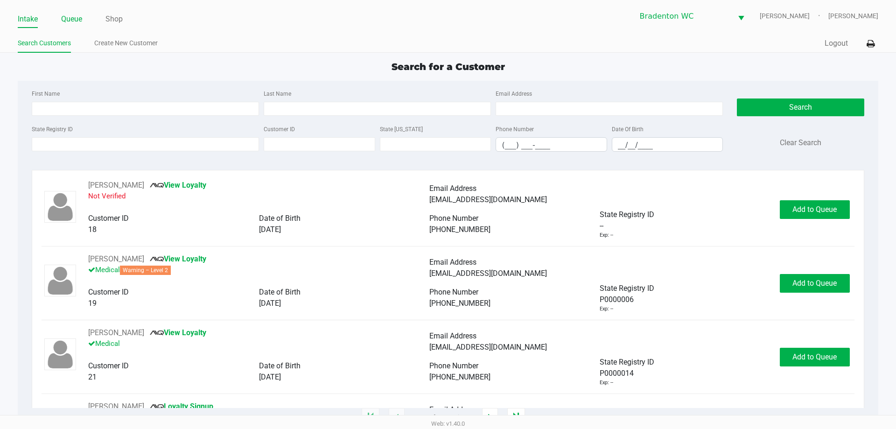
click at [74, 20] on link "Queue" at bounding box center [71, 19] width 21 height 13
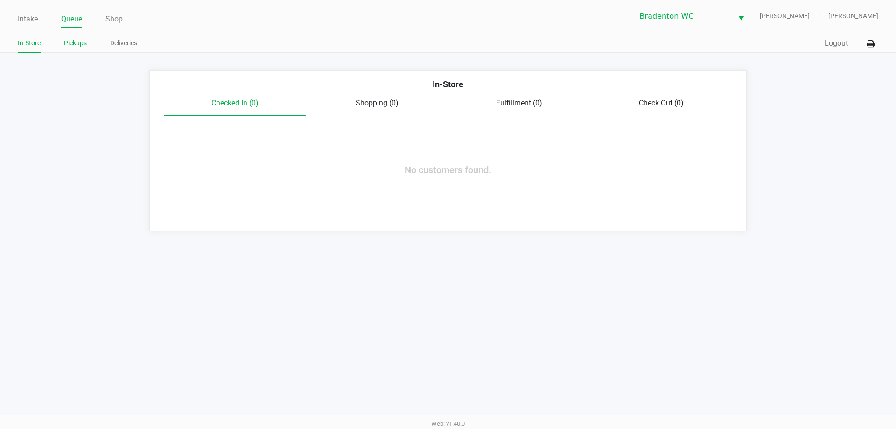
click at [79, 44] on link "Pickups" at bounding box center [75, 43] width 23 height 12
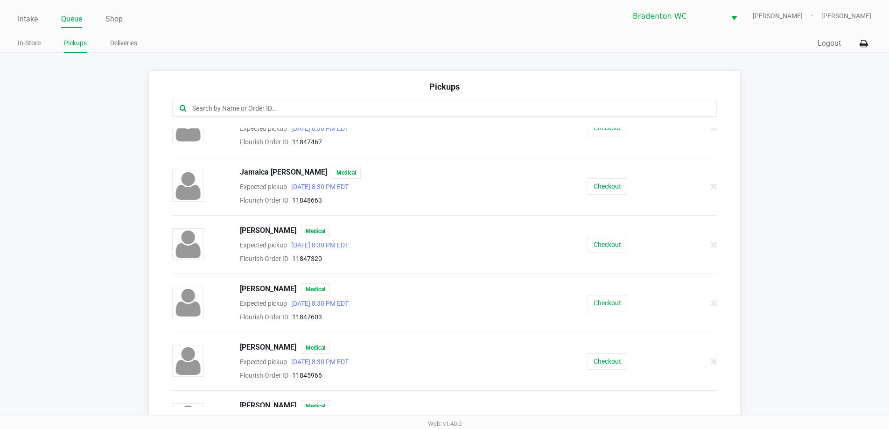
scroll to position [227, 0]
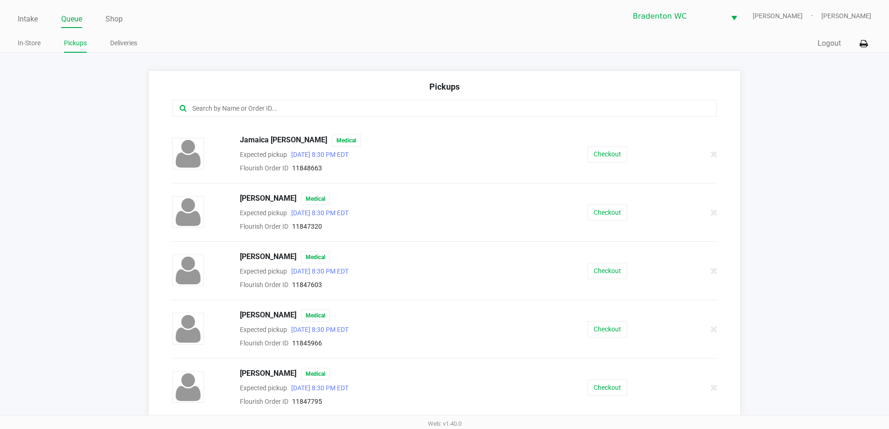
click at [613, 273] on button "Checkout" at bounding box center [607, 271] width 40 height 16
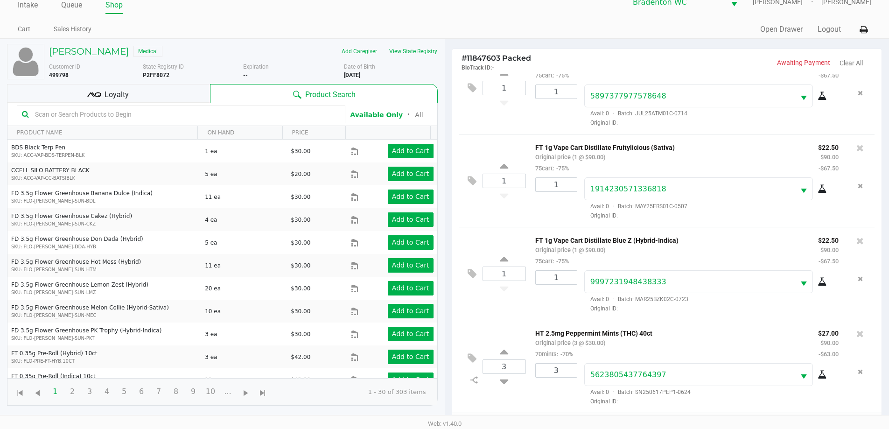
scroll to position [101, 0]
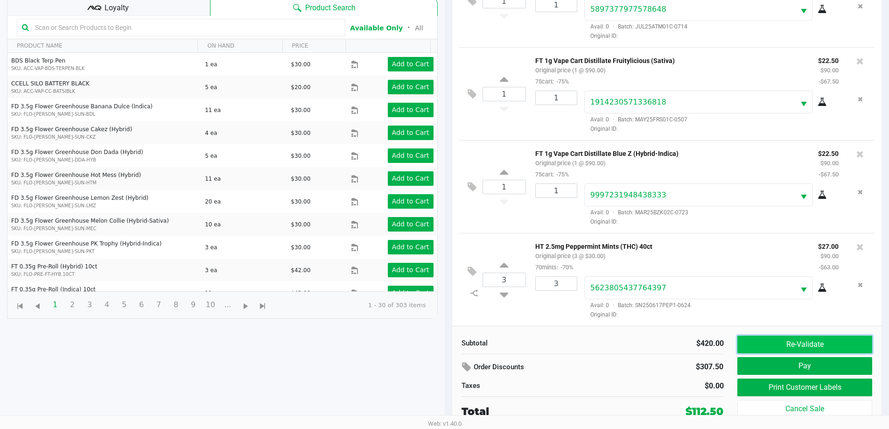
click at [817, 338] on button "Re-Validate" at bounding box center [804, 344] width 134 height 18
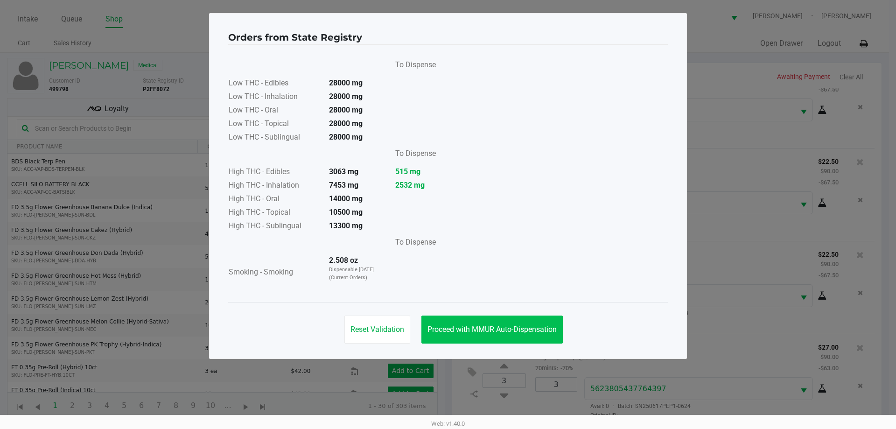
click at [546, 330] on span "Proceed with MMUR Auto-Dispensation" at bounding box center [491, 329] width 129 height 9
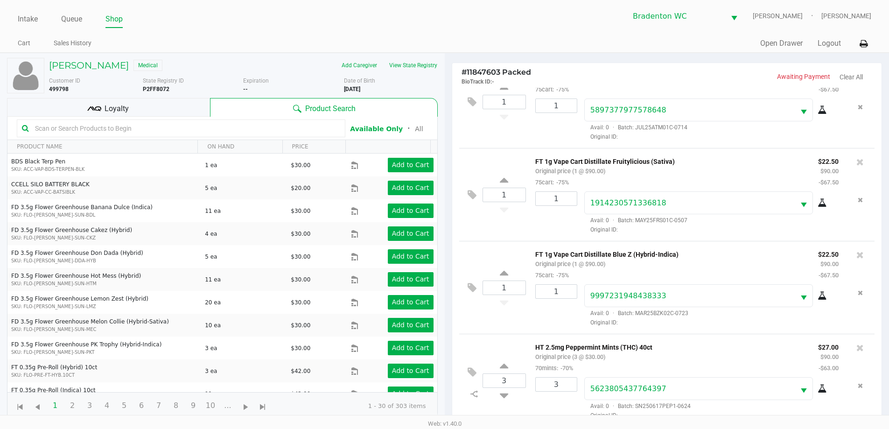
click at [181, 101] on div "Loyalty" at bounding box center [108, 107] width 203 height 19
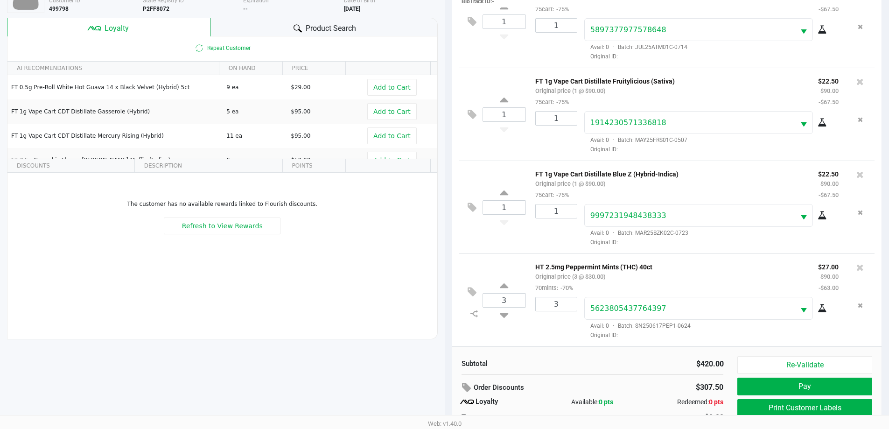
scroll to position [112, 0]
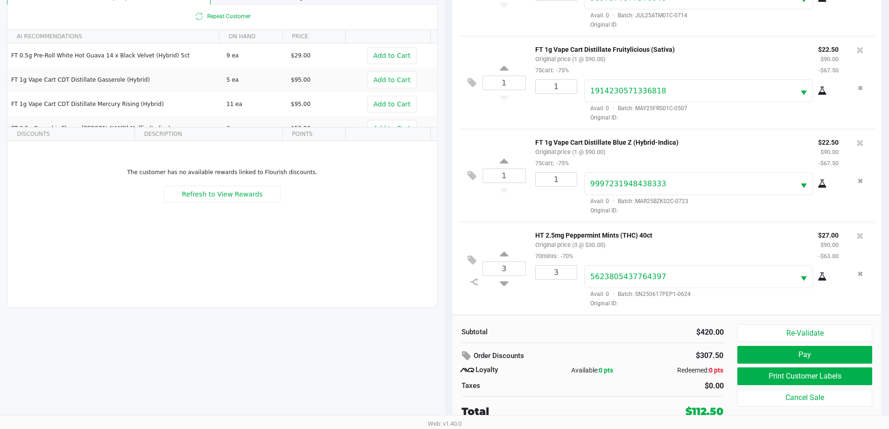
click at [818, 372] on button "Print Customer Labels" at bounding box center [804, 376] width 134 height 18
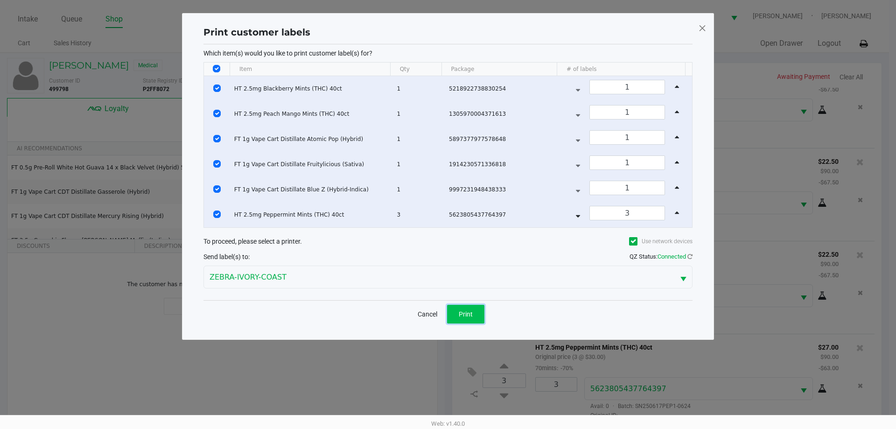
click at [476, 319] on button "Print" at bounding box center [465, 314] width 37 height 19
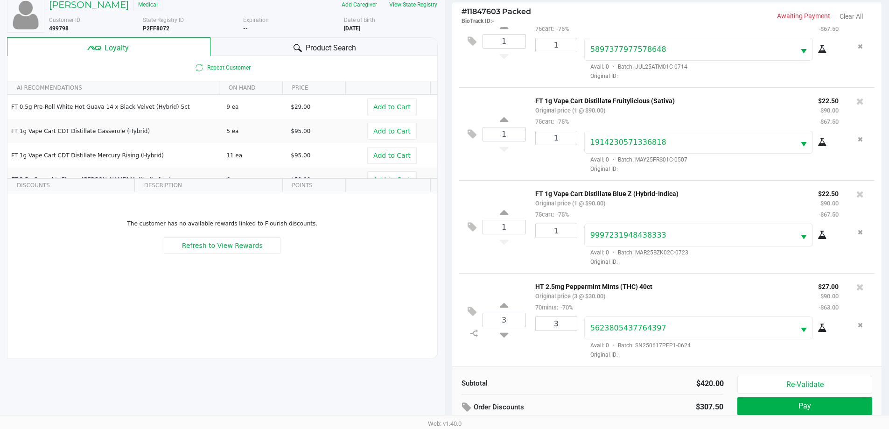
scroll to position [112, 0]
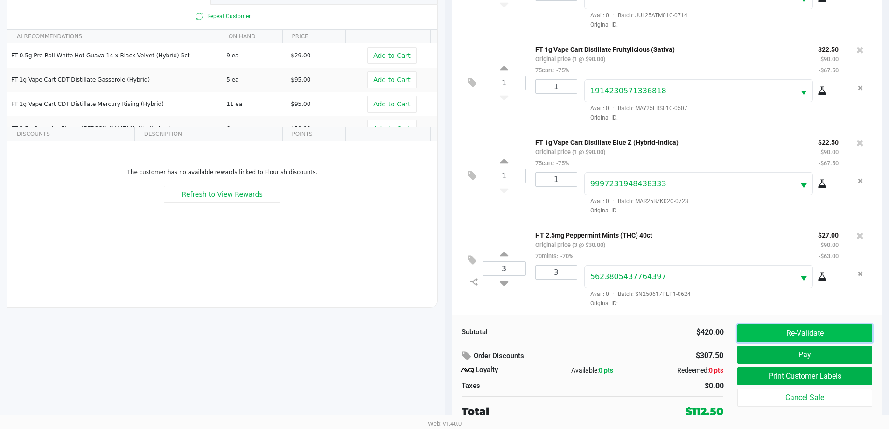
click at [807, 332] on button "Re-Validate" at bounding box center [804, 333] width 134 height 18
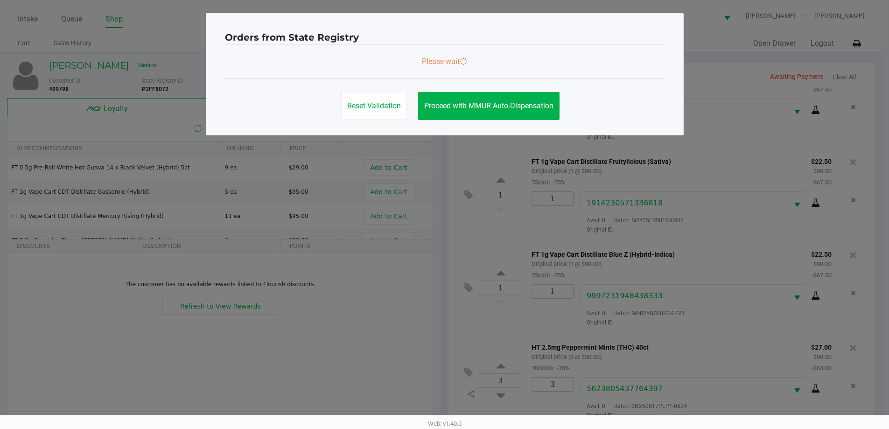
scroll to position [0, 0]
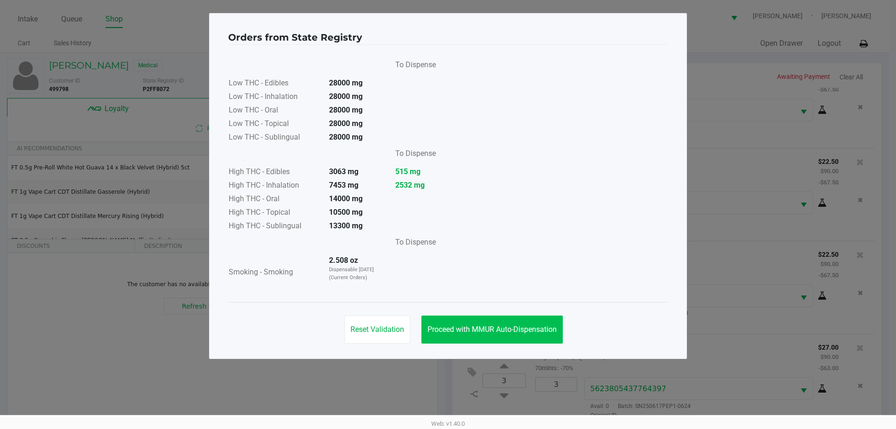
click at [526, 333] on span "Proceed with MMUR Auto-Dispensation" at bounding box center [491, 329] width 129 height 9
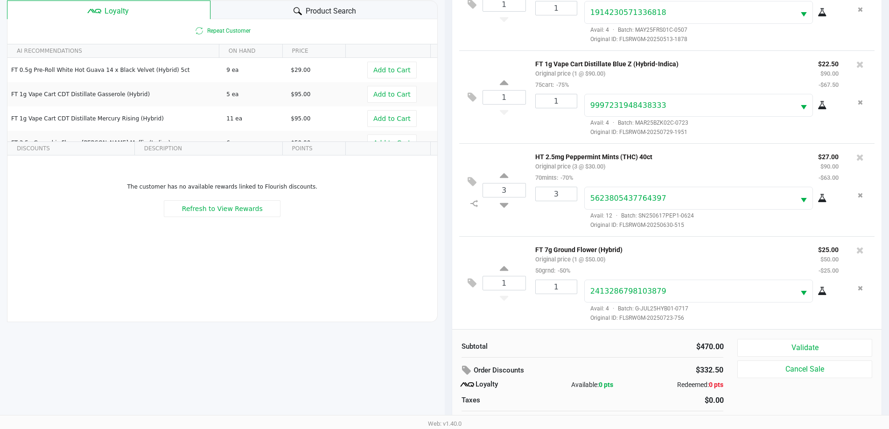
scroll to position [112, 0]
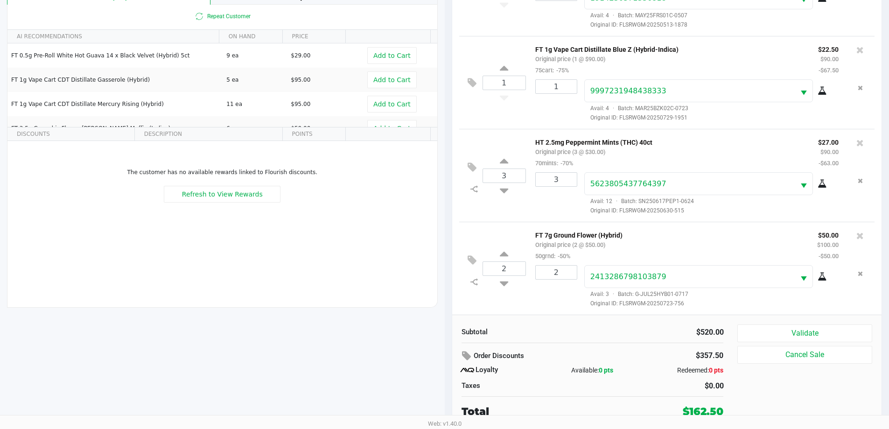
click at [828, 332] on button "Validate" at bounding box center [804, 333] width 134 height 18
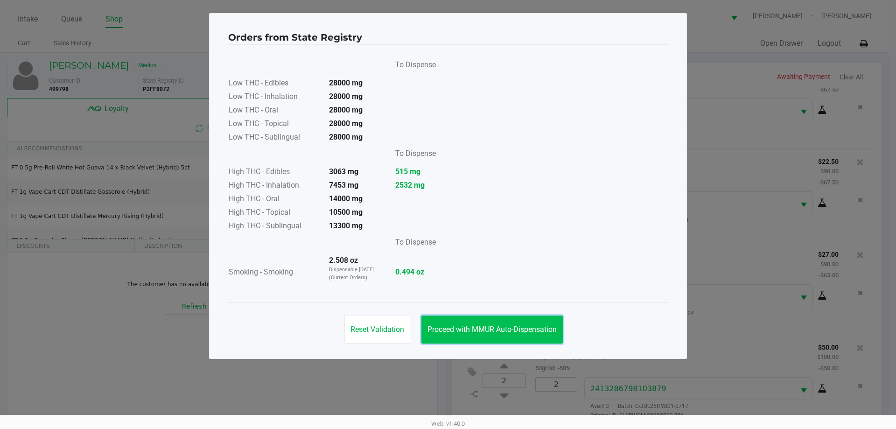
click at [516, 324] on button "Proceed with MMUR Auto-Dispensation" at bounding box center [491, 329] width 141 height 28
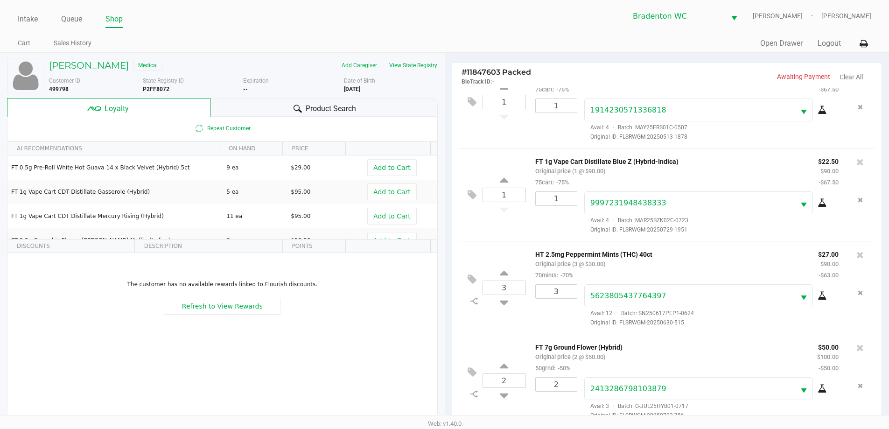
scroll to position [112, 0]
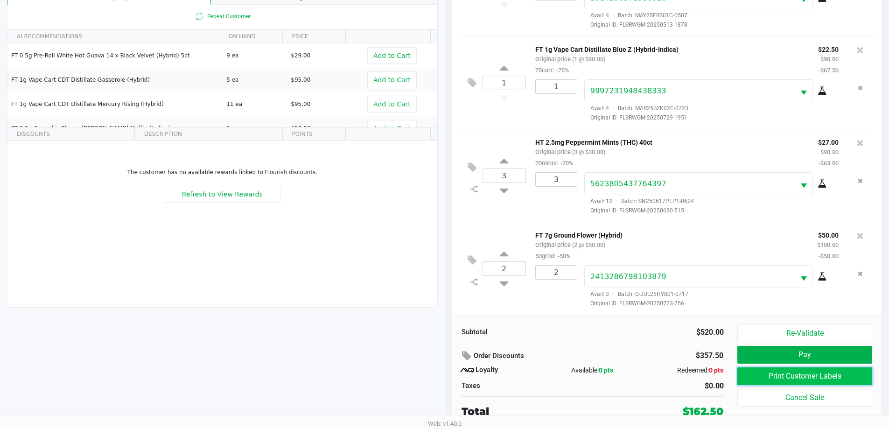
click at [827, 379] on button "Print Customer Labels" at bounding box center [804, 376] width 134 height 18
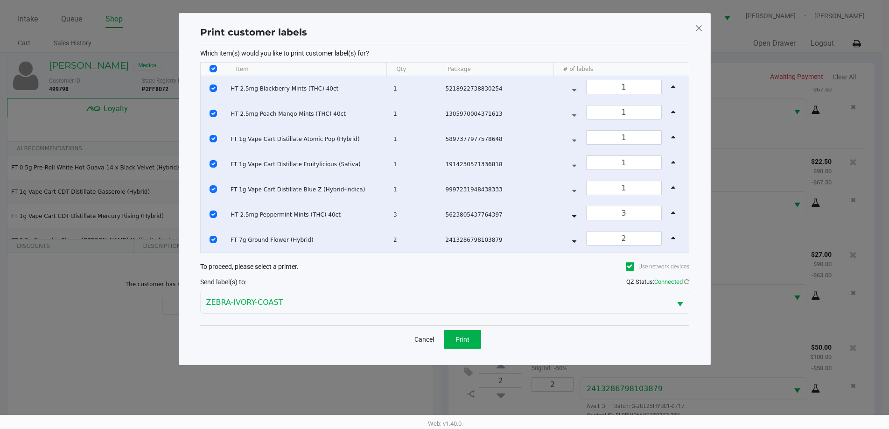
scroll to position [0, 0]
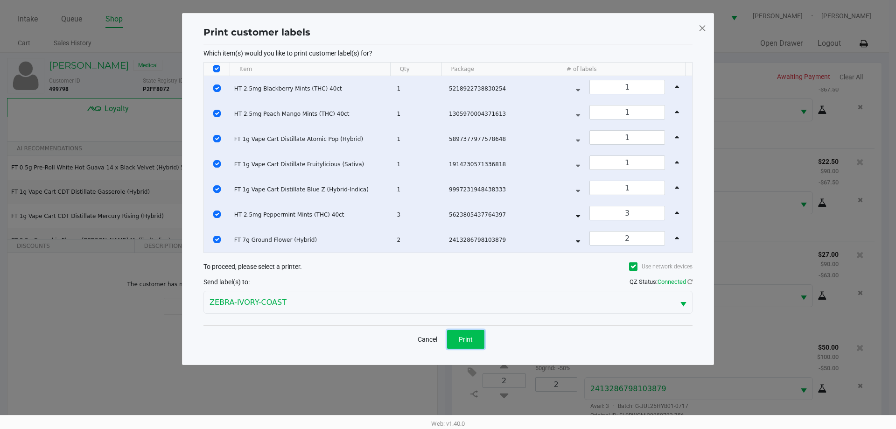
click at [465, 340] on span "Print" at bounding box center [465, 338] width 14 height 7
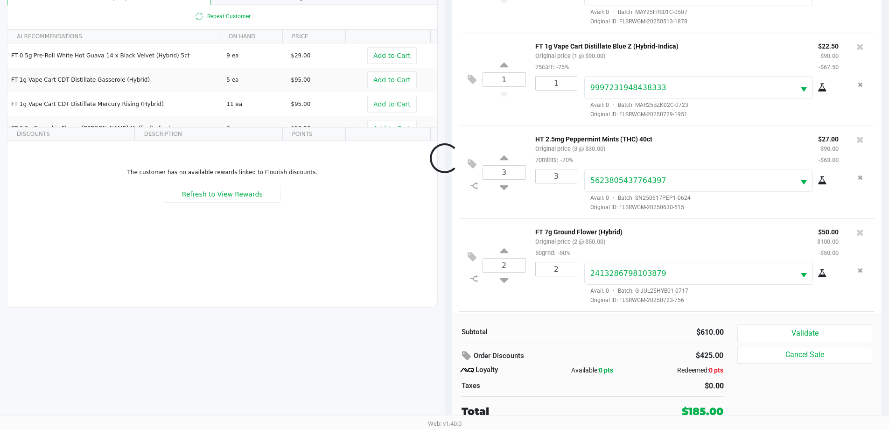
scroll to position [408, 0]
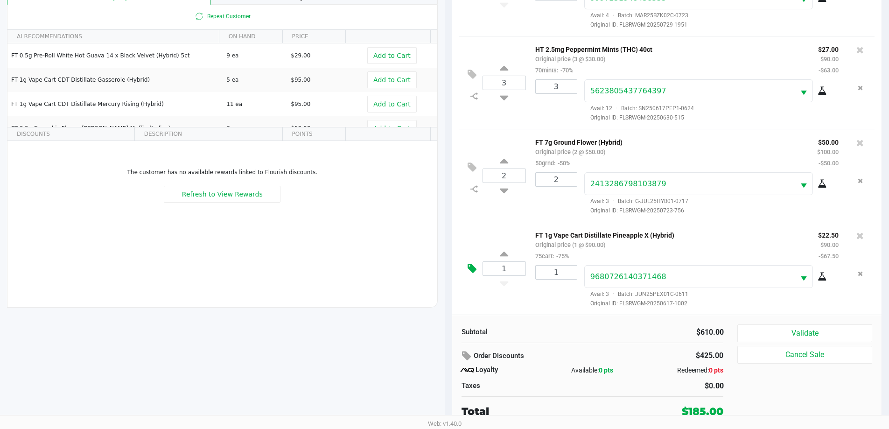
click at [471, 265] on icon at bounding box center [471, 268] width 9 height 11
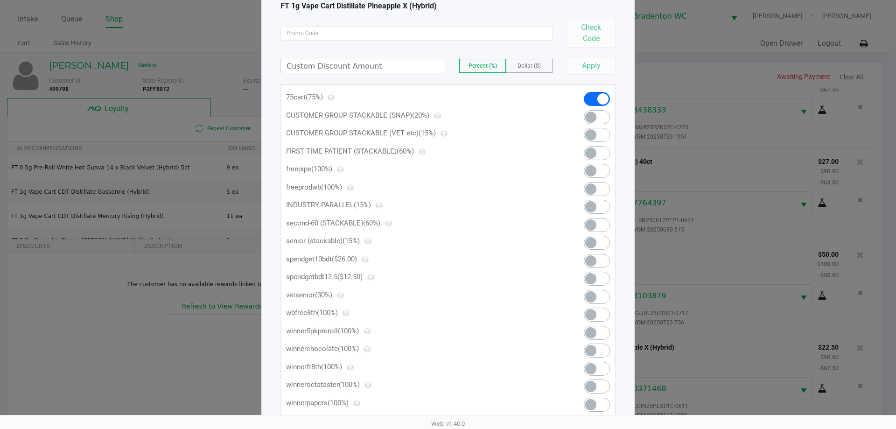
scroll to position [91, 0]
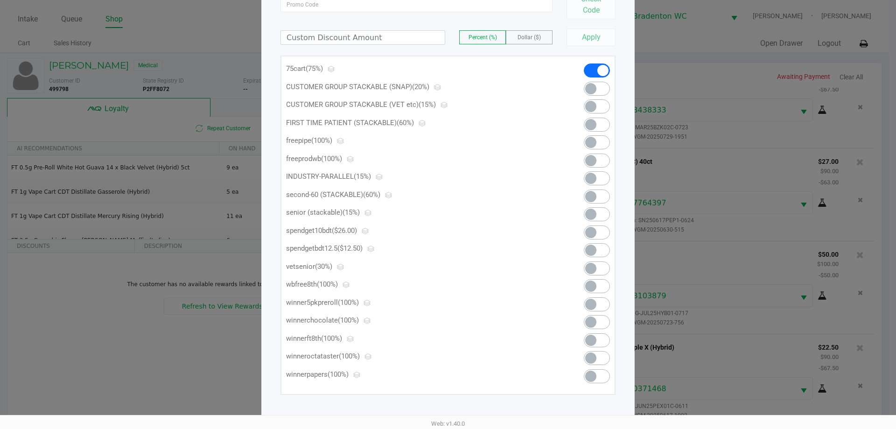
click at [588, 264] on span at bounding box center [590, 268] width 11 height 11
click at [606, 272] on span at bounding box center [596, 268] width 26 height 14
click at [593, 233] on span at bounding box center [590, 232] width 11 height 11
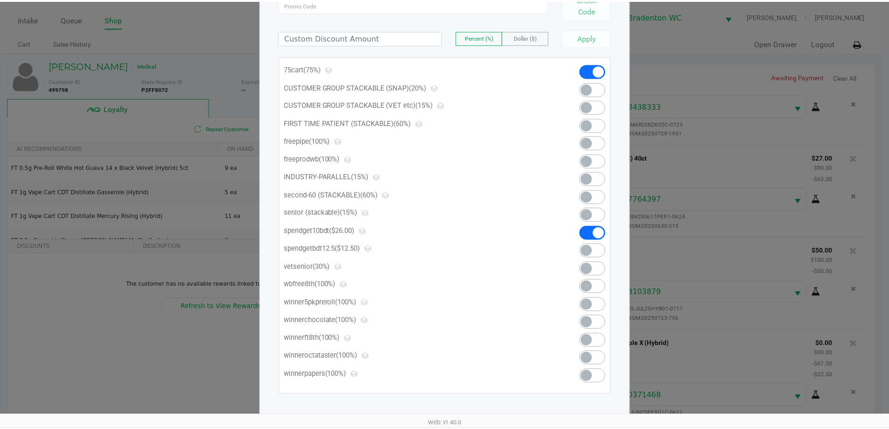
scroll to position [0, 0]
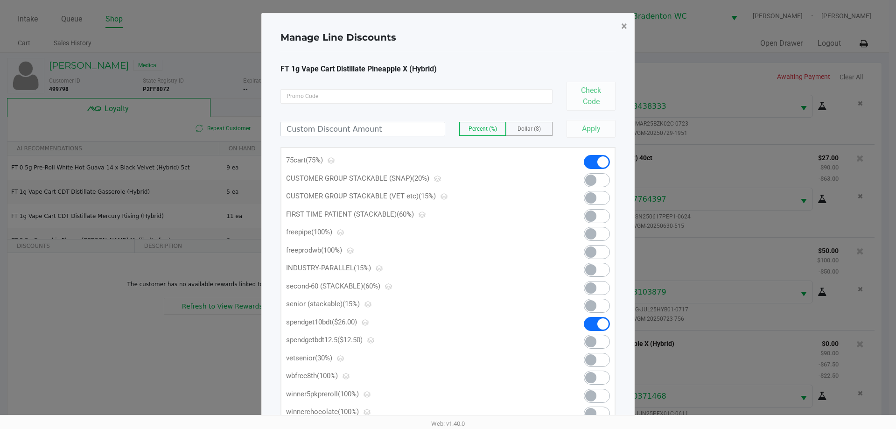
click at [621, 21] on span "×" at bounding box center [624, 26] width 6 height 13
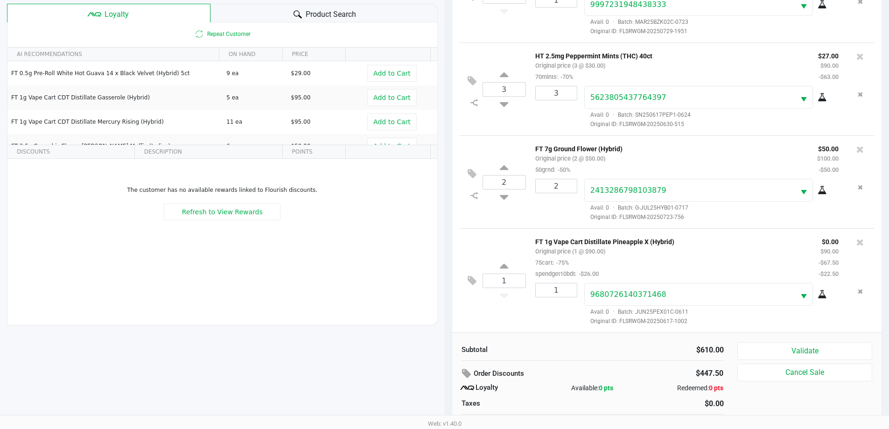
scroll to position [112, 0]
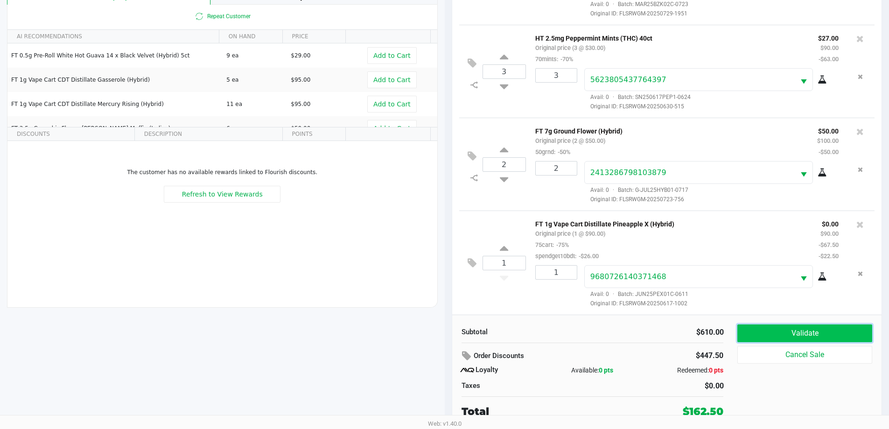
click at [827, 331] on button "Validate" at bounding box center [804, 333] width 134 height 18
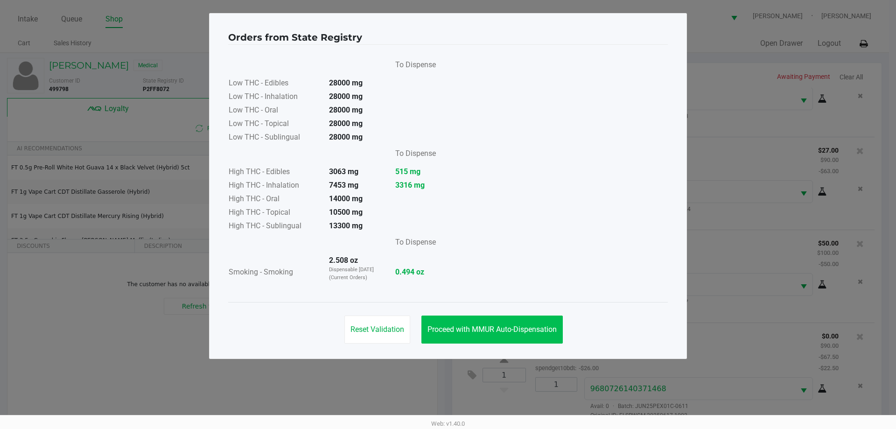
click at [539, 326] on span "Proceed with MMUR Auto-Dispensation" at bounding box center [491, 329] width 129 height 9
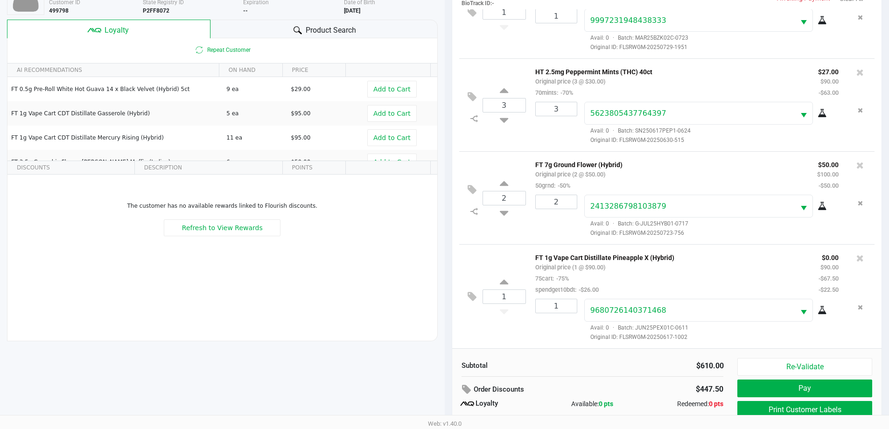
scroll to position [112, 0]
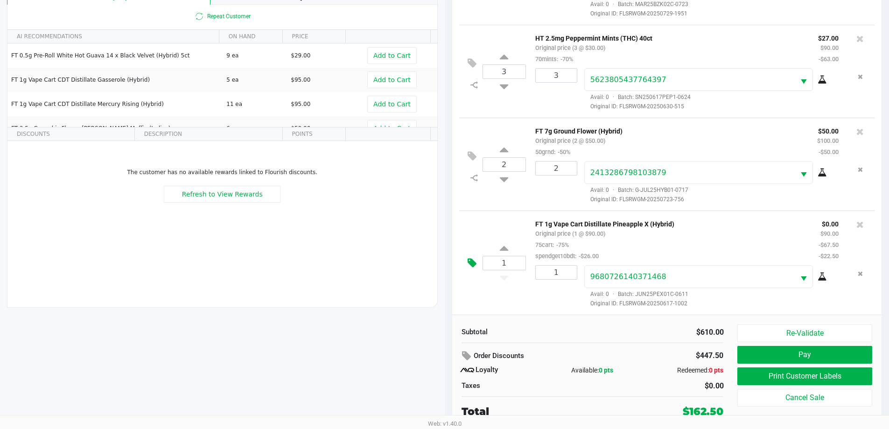
click at [476, 266] on button at bounding box center [474, 263] width 16 height 22
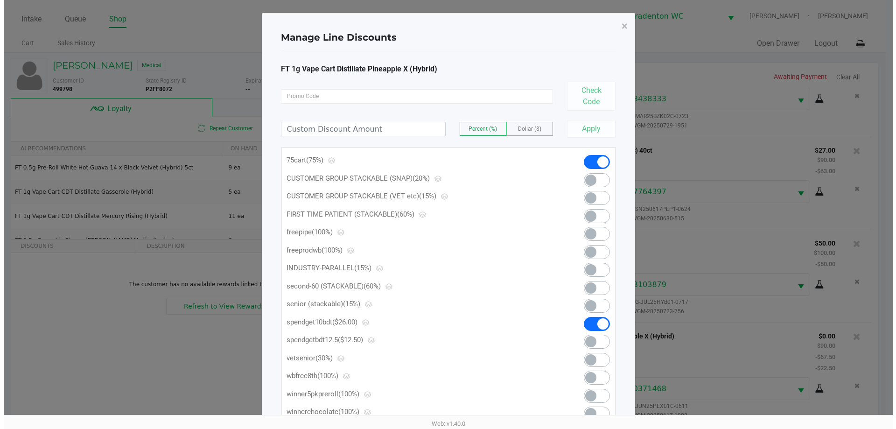
scroll to position [0, 0]
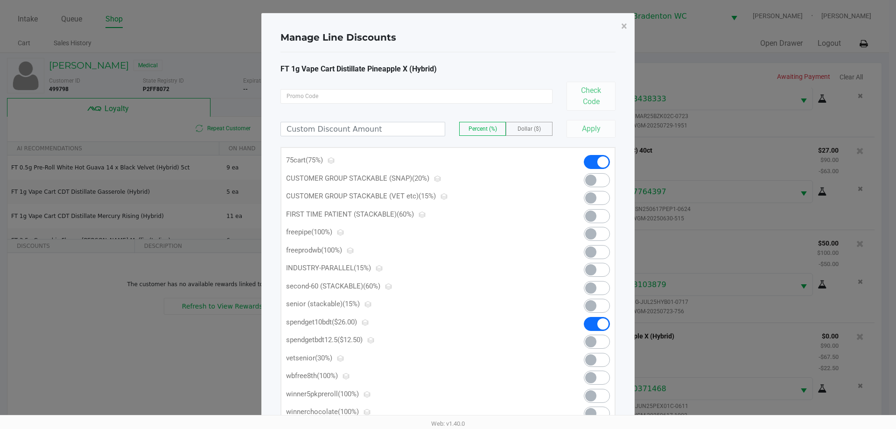
click at [602, 162] on span at bounding box center [602, 161] width 11 height 11
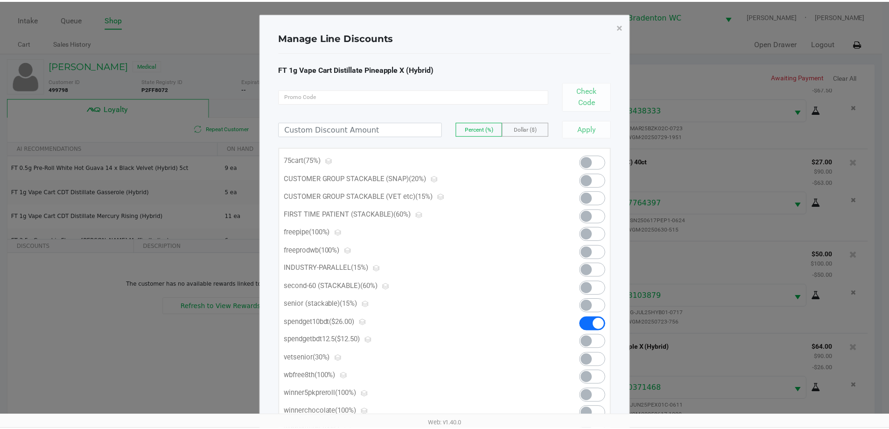
scroll to position [408, 0]
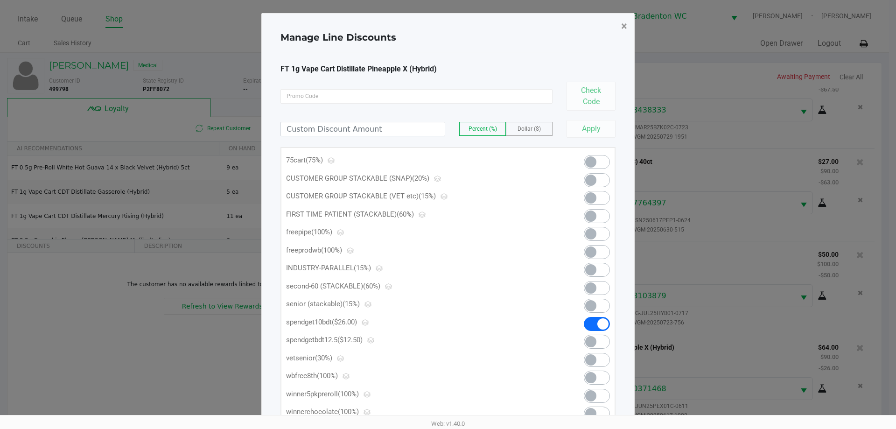
click at [622, 29] on span "×" at bounding box center [624, 26] width 6 height 13
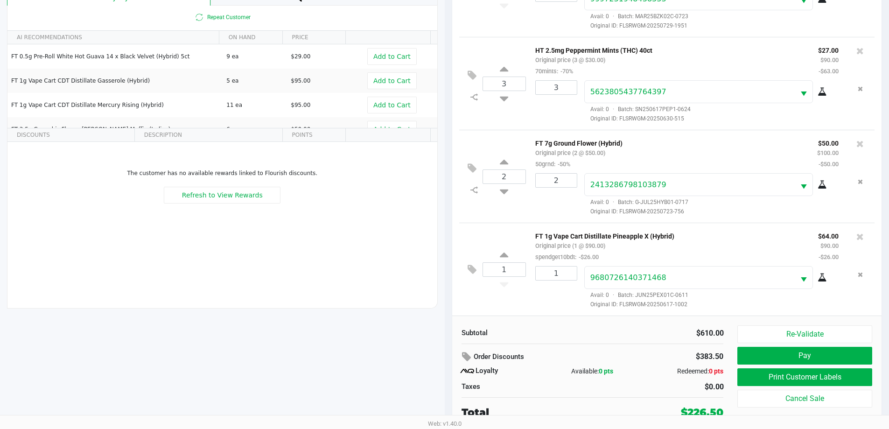
scroll to position [110, 0]
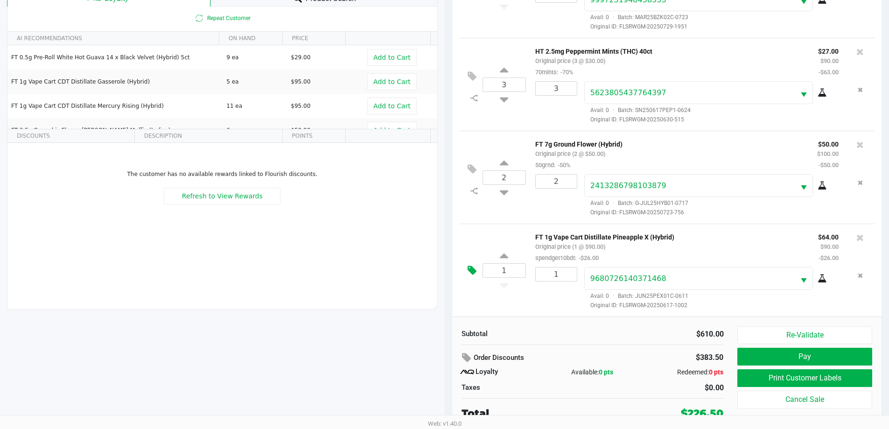
click at [469, 276] on button at bounding box center [474, 270] width 16 height 22
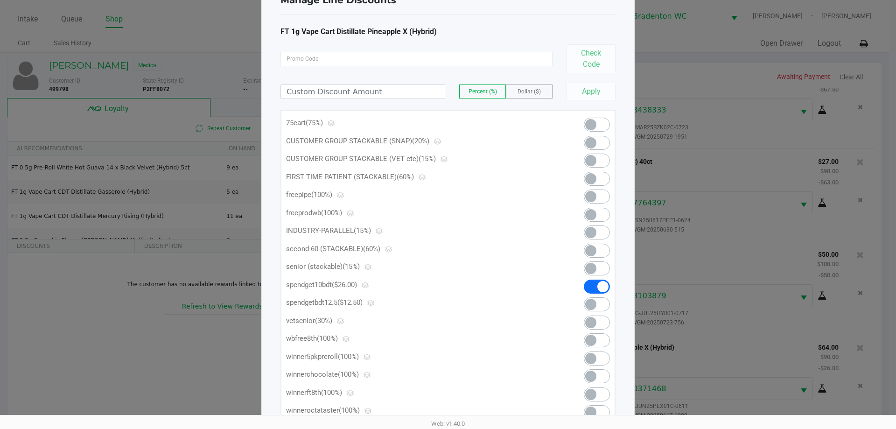
scroll to position [49, 0]
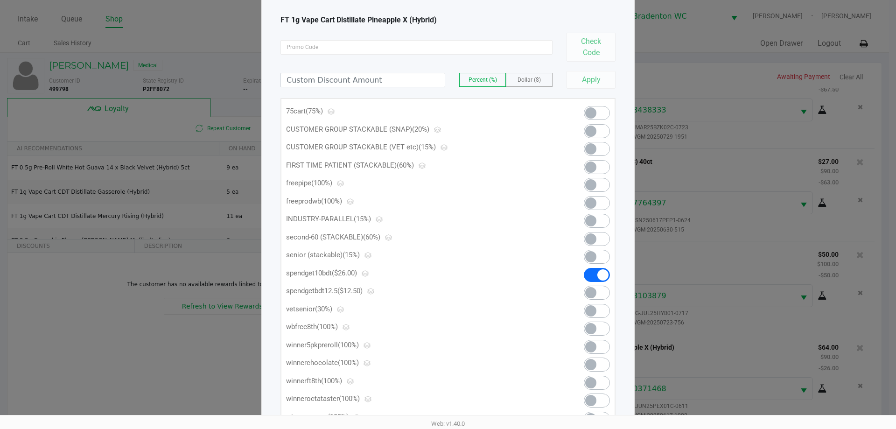
click at [595, 116] on span at bounding box center [590, 112] width 11 height 11
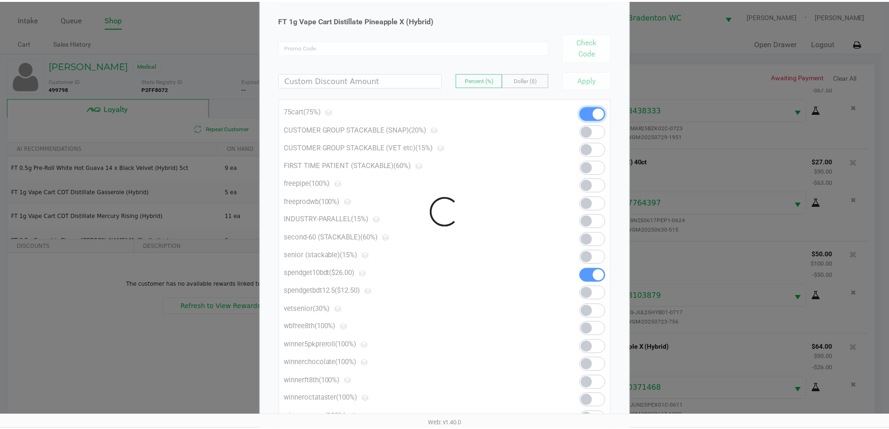
scroll to position [0, 0]
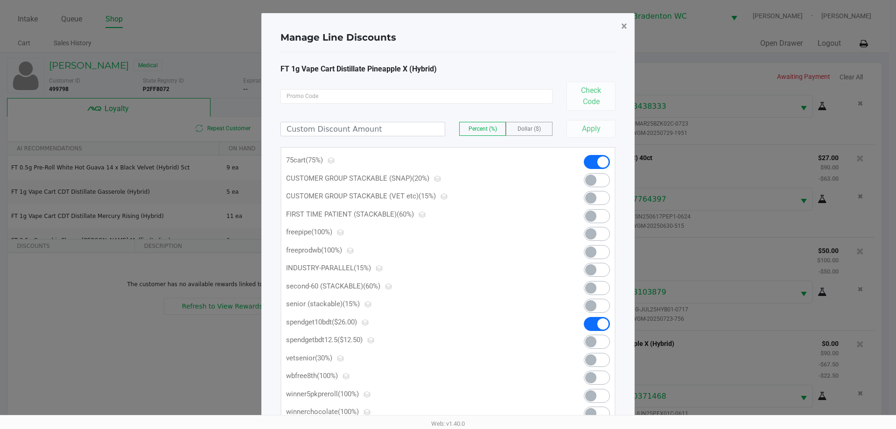
click at [625, 35] on button "×" at bounding box center [623, 26] width 21 height 26
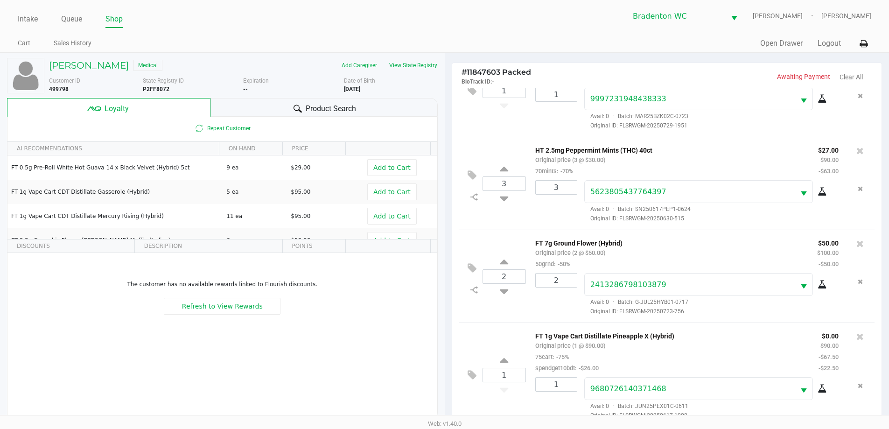
scroll to position [112, 0]
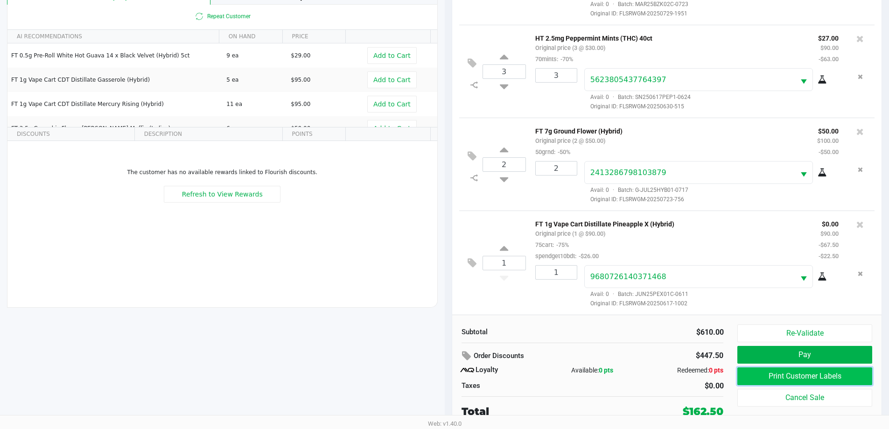
click at [819, 374] on button "Print Customer Labels" at bounding box center [804, 376] width 134 height 18
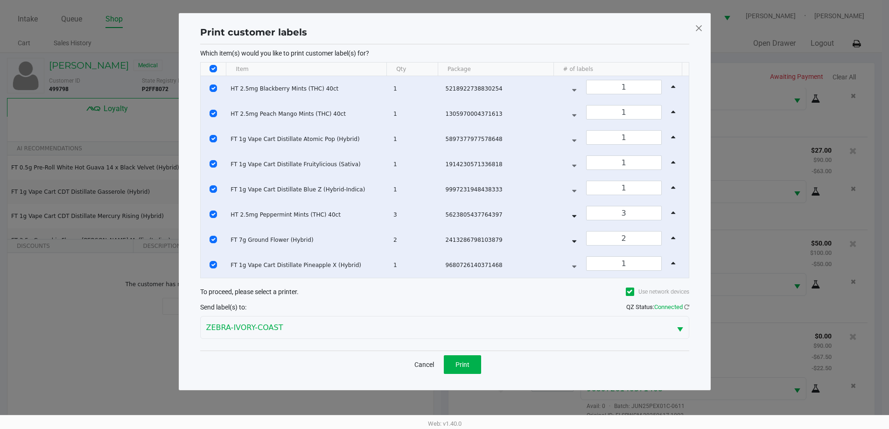
scroll to position [0, 0]
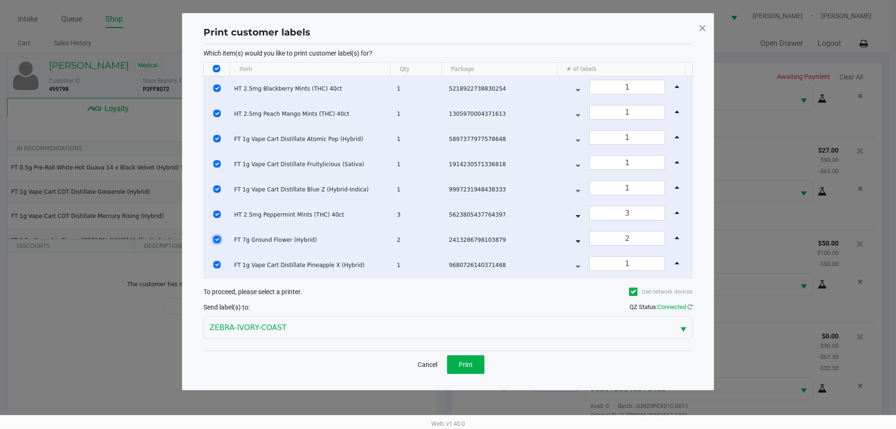
click at [219, 239] on input "Select Row" at bounding box center [216, 239] width 7 height 7
checkbox input "false"
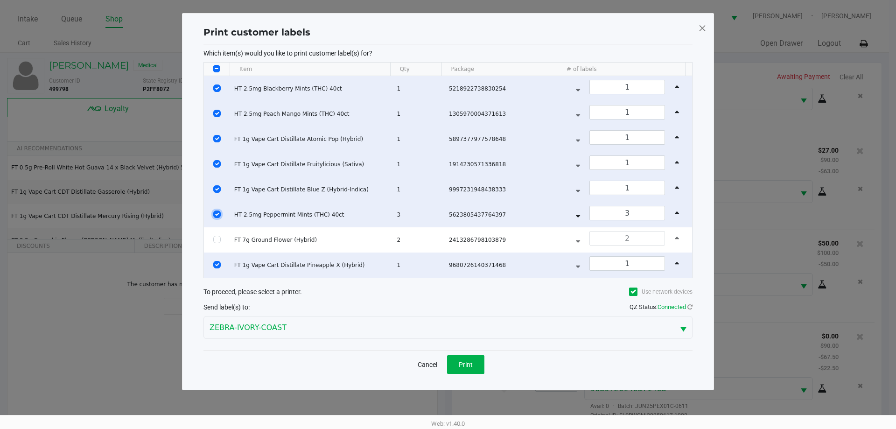
click at [219, 214] on input "Select Row" at bounding box center [216, 213] width 7 height 7
checkbox input "false"
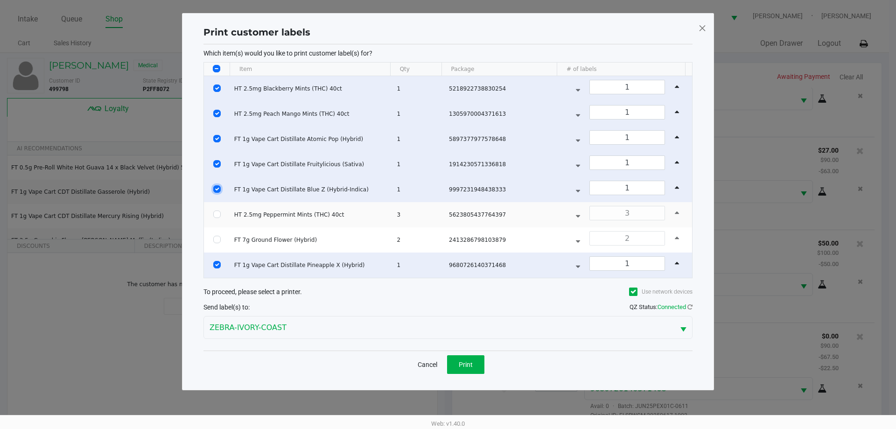
click at [216, 190] on input "Select Row" at bounding box center [216, 188] width 7 height 7
checkbox input "false"
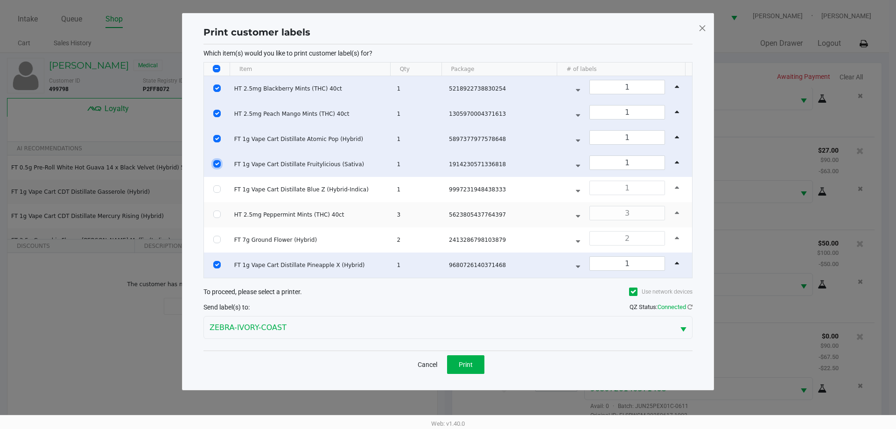
click at [217, 164] on input "Select Row" at bounding box center [216, 163] width 7 height 7
checkbox input "false"
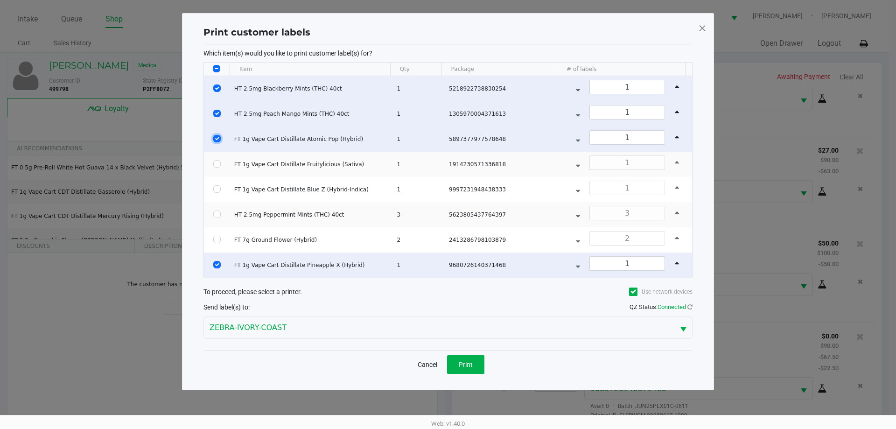
click at [219, 140] on input "Select Row" at bounding box center [216, 138] width 7 height 7
checkbox input "false"
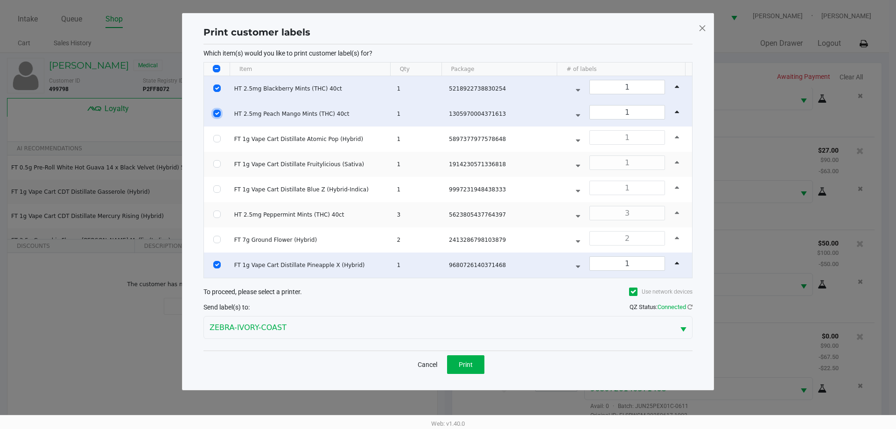
click at [220, 116] on input "Select Row" at bounding box center [216, 113] width 7 height 7
checkbox input "false"
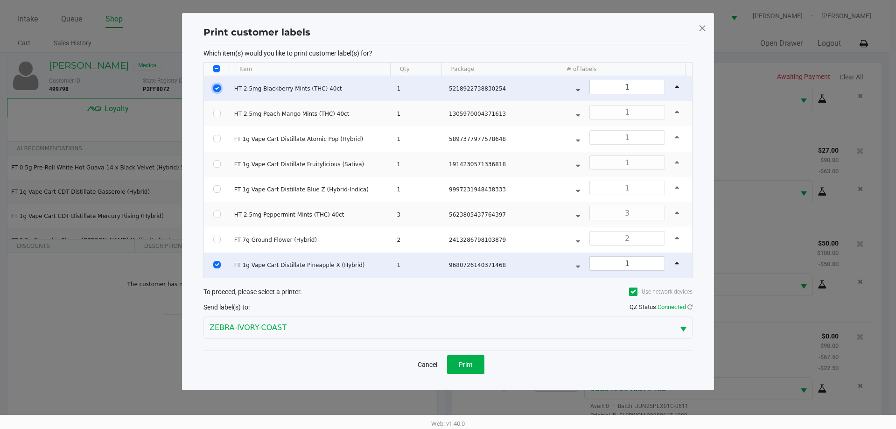
click at [215, 88] on input "Select Row" at bounding box center [216, 87] width 7 height 7
checkbox input "false"
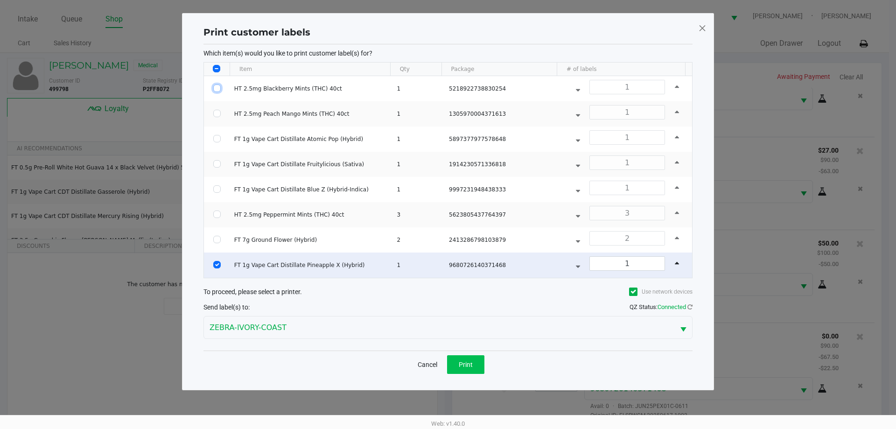
click at [481, 360] on button "Print" at bounding box center [465, 364] width 37 height 19
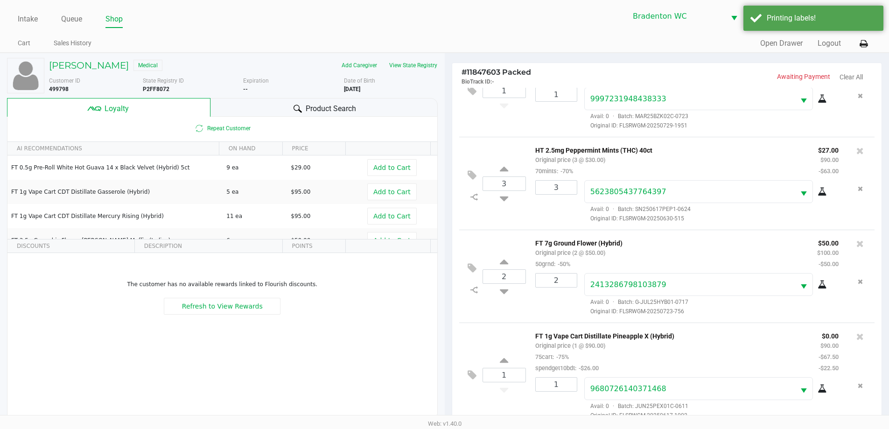
scroll to position [112, 0]
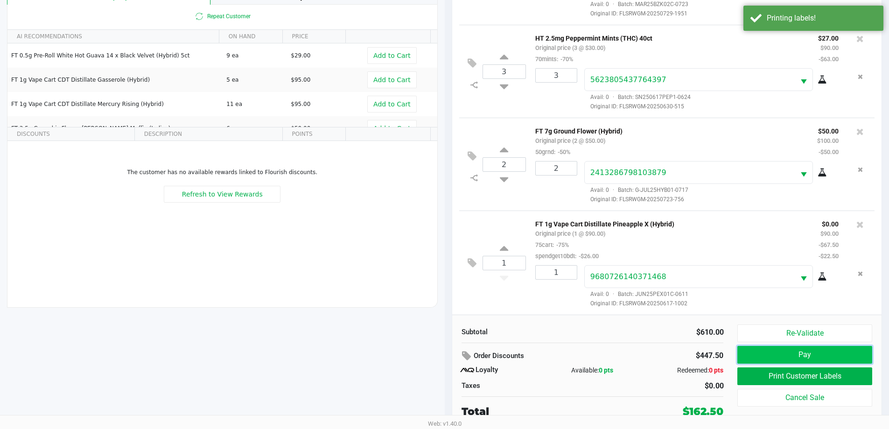
click at [833, 353] on button "Pay" at bounding box center [804, 355] width 134 height 18
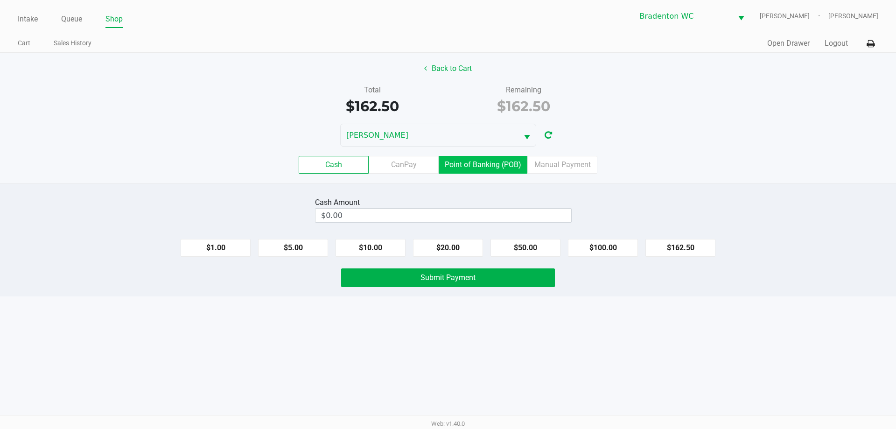
click at [487, 170] on label "Point of Banking (POB)" at bounding box center [482, 165] width 89 height 18
click at [0, 0] on 7 "Point of Banking (POB)" at bounding box center [0, 0] width 0 height 0
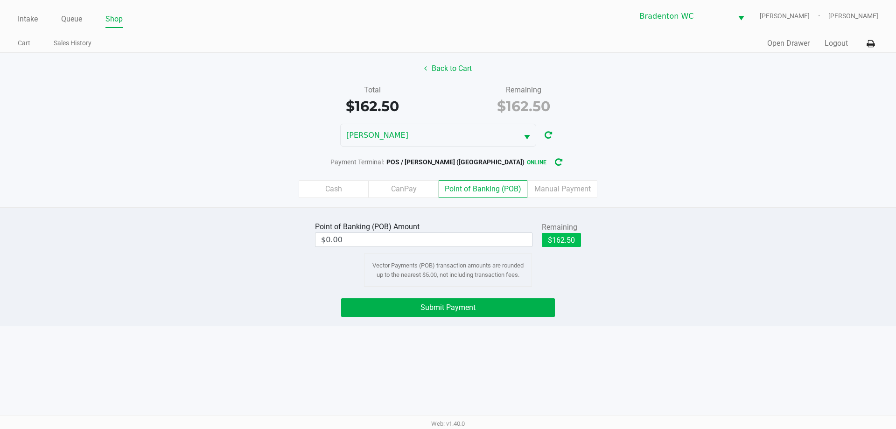
click at [567, 243] on button "$162.50" at bounding box center [561, 240] width 39 height 14
type input "$162.50"
click at [474, 316] on button "Submit Payment" at bounding box center [448, 307] width 214 height 19
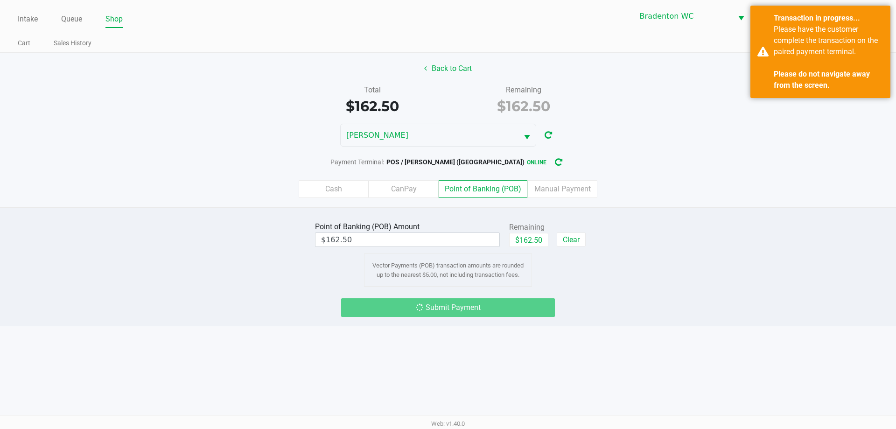
click at [814, 55] on div "Please have the customer complete the transaction on the paired payment termina…" at bounding box center [828, 57] width 110 height 67
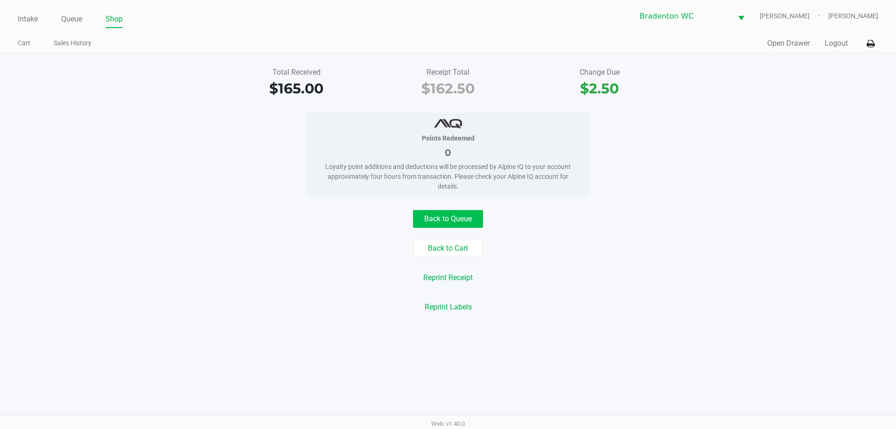
click at [452, 224] on button "Back to Queue" at bounding box center [448, 219] width 70 height 18
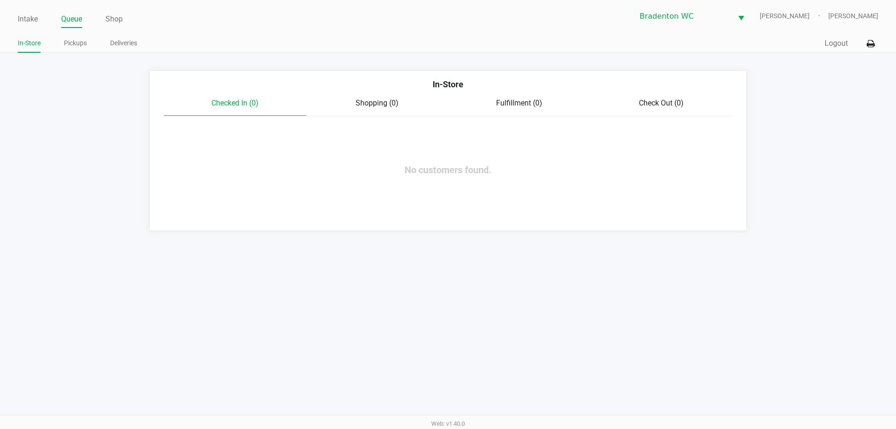
click at [38, 38] on link "In-Store" at bounding box center [29, 43] width 23 height 12
click at [31, 15] on link "Intake" at bounding box center [28, 19] width 20 height 13
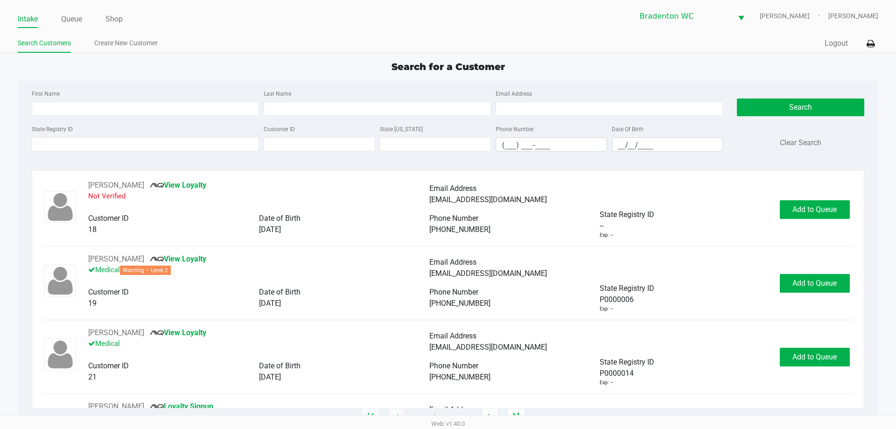
type input "SHANNON"
type input "NEIDERT"
type input "03/28/2005"
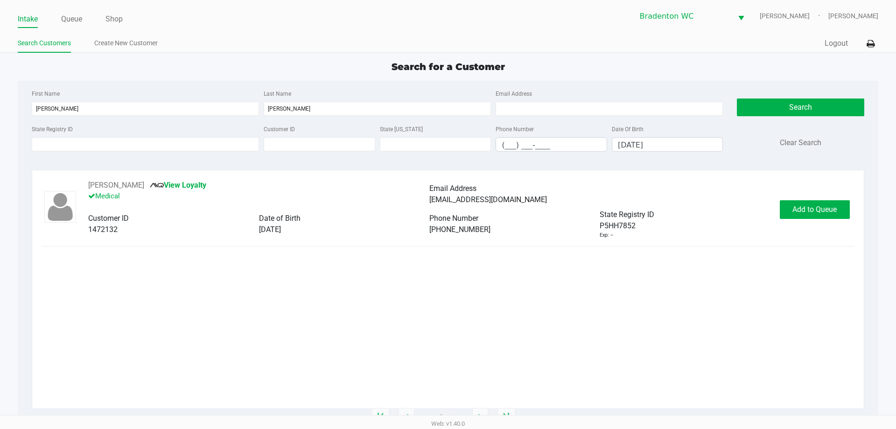
click at [815, 205] on span "Add to Queue" at bounding box center [814, 209] width 44 height 9
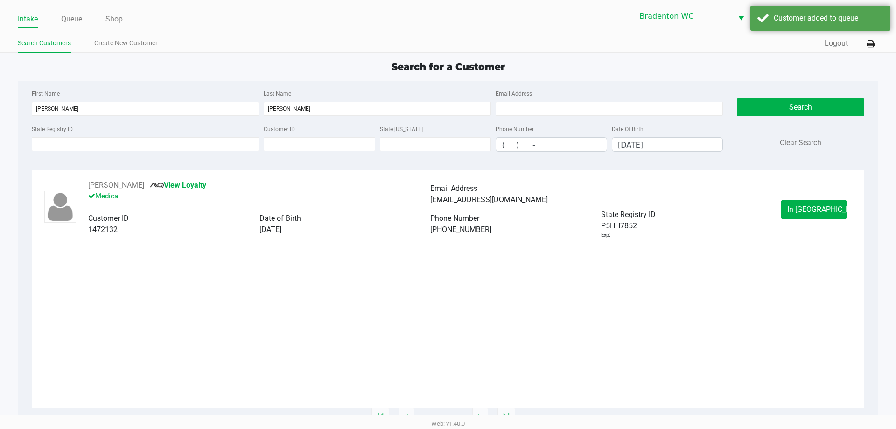
click at [818, 210] on span "In Queue" at bounding box center [826, 209] width 78 height 9
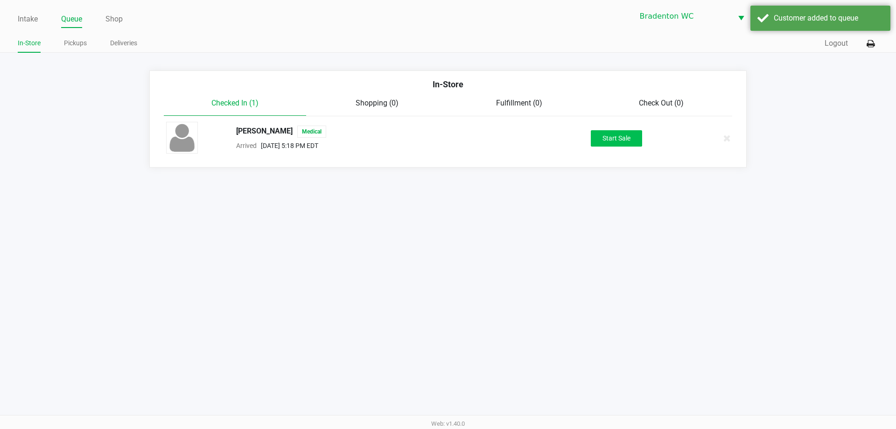
click at [623, 137] on button "Start Sale" at bounding box center [615, 138] width 51 height 16
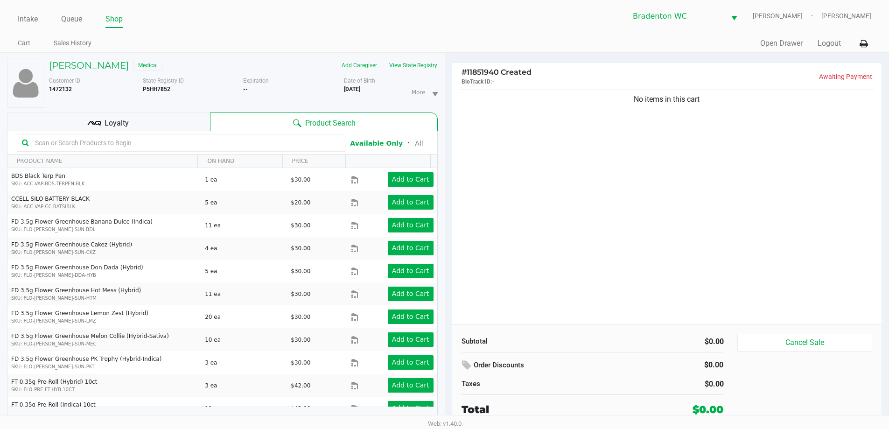
click at [172, 119] on div "Loyalty" at bounding box center [108, 121] width 203 height 19
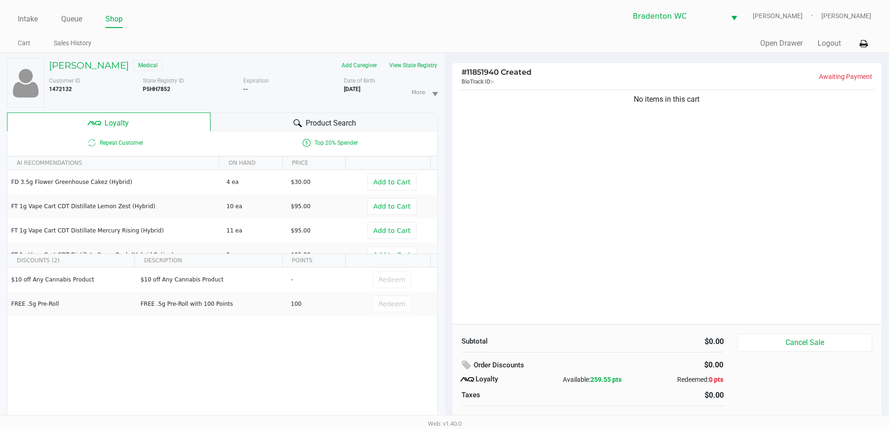
click at [305, 113] on div "Product Search" at bounding box center [323, 121] width 227 height 19
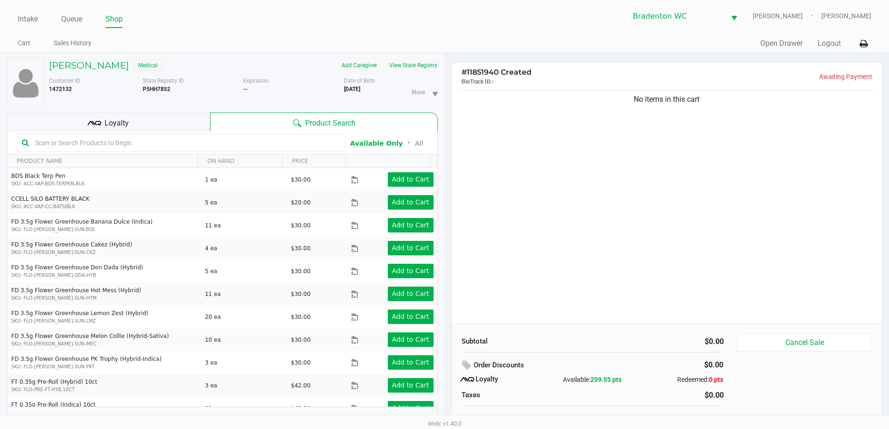
click at [141, 143] on input "text" at bounding box center [185, 143] width 309 height 14
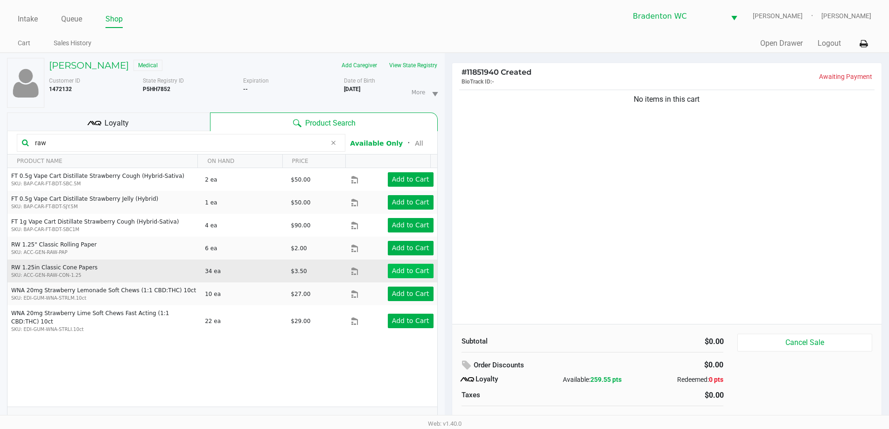
type input "raw"
click at [406, 272] on app-button-loader "Add to Cart" at bounding box center [410, 270] width 37 height 7
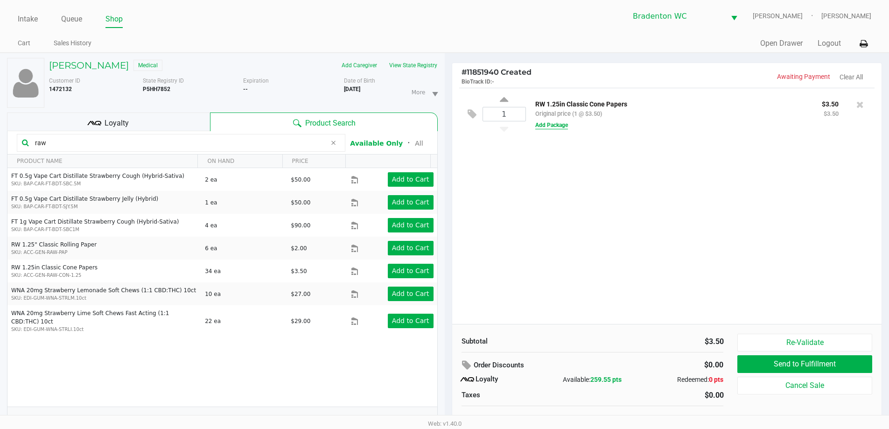
click at [563, 125] on button "Add Package" at bounding box center [551, 125] width 33 height 8
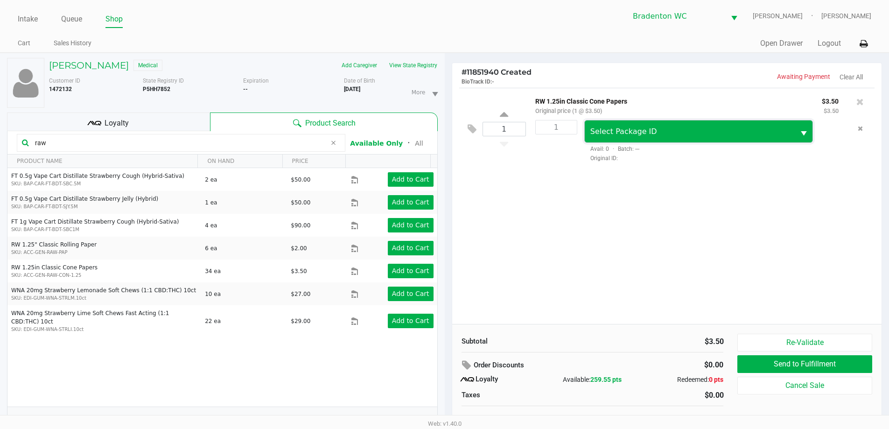
click at [654, 126] on span "Select Package ID" at bounding box center [689, 131] width 199 height 11
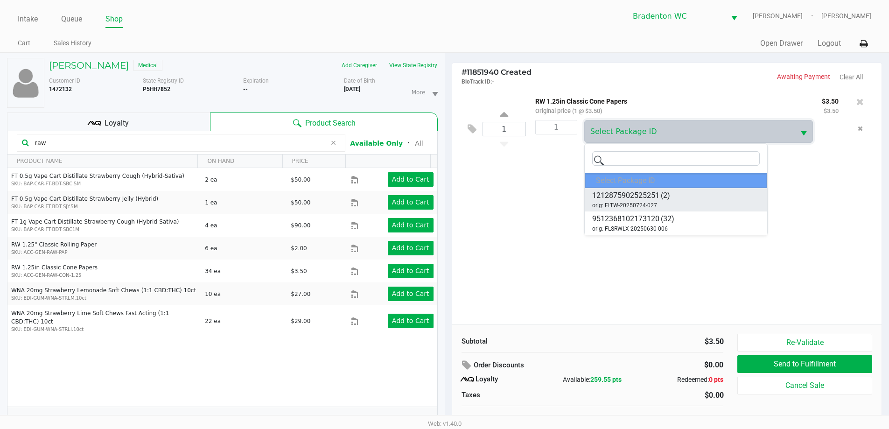
click at [660, 201] on span "(2)" at bounding box center [664, 195] width 9 height 11
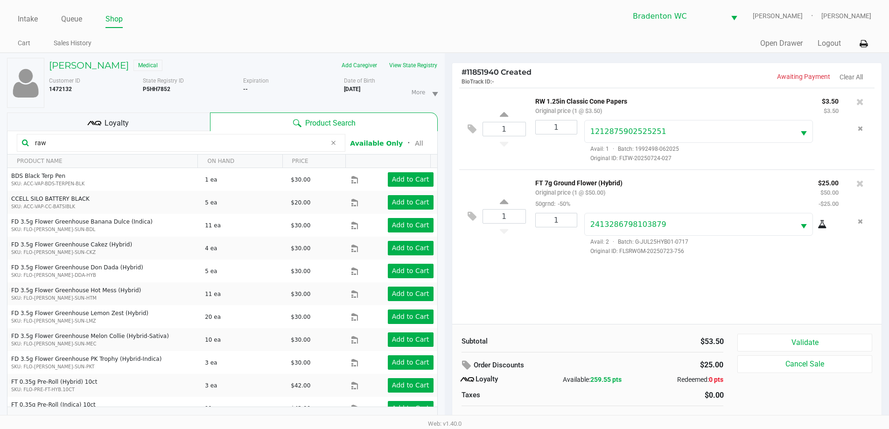
scroll to position [10, 0]
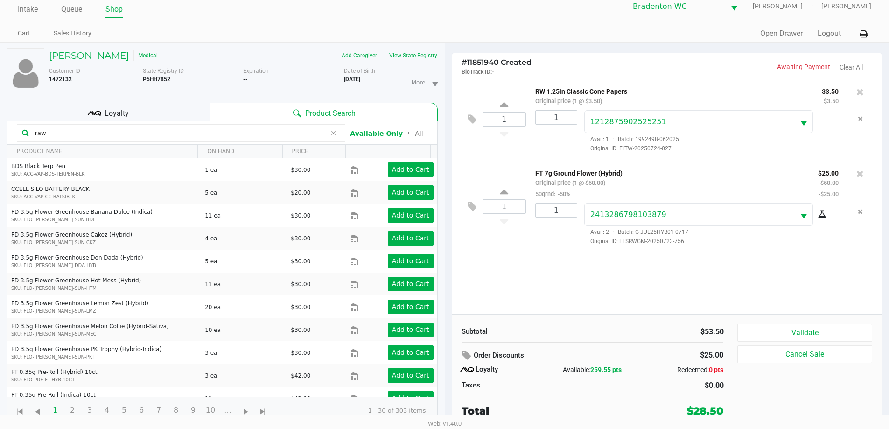
click at [816, 331] on button "Validate" at bounding box center [804, 333] width 134 height 18
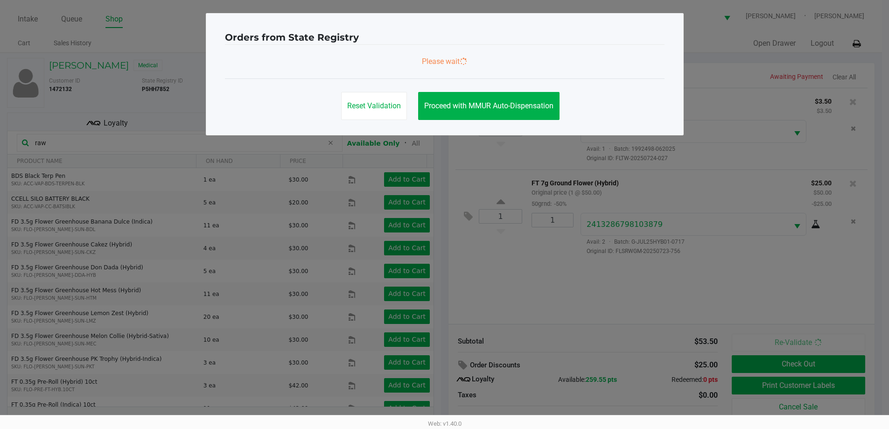
scroll to position [0, 0]
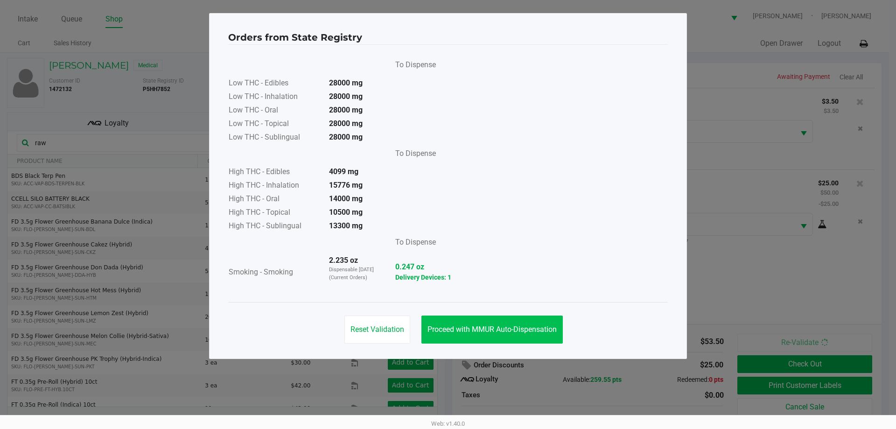
click at [511, 327] on span "Proceed with MMUR Auto-Dispensation" at bounding box center [491, 329] width 129 height 9
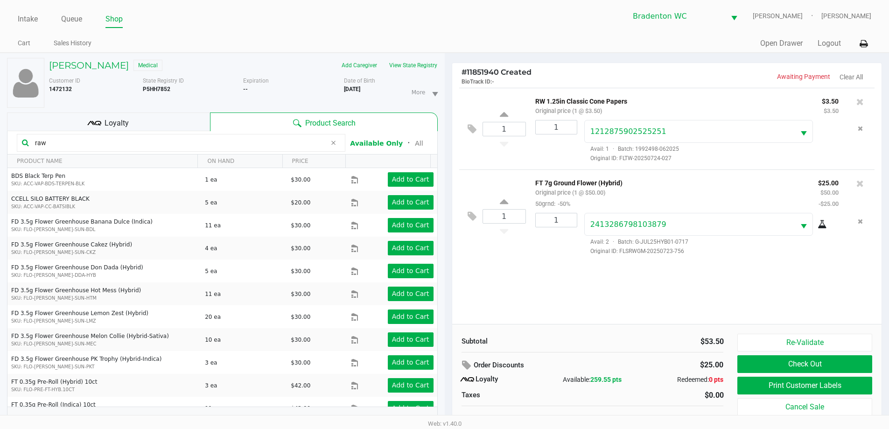
scroll to position [10, 0]
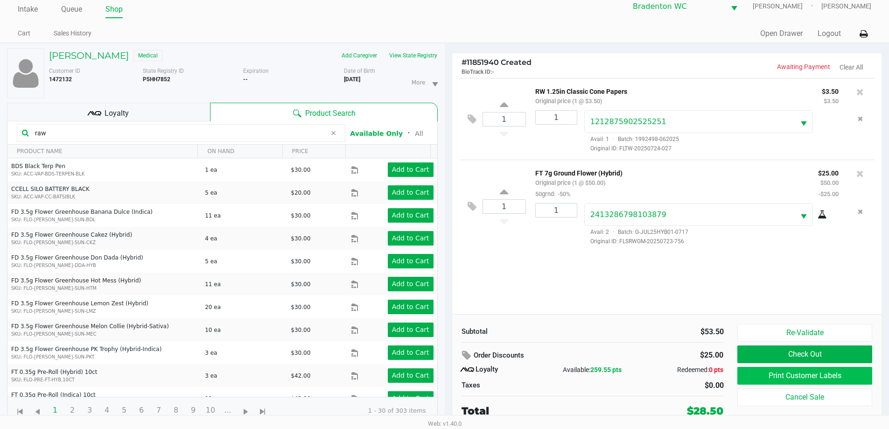
click at [832, 380] on button "Print Customer Labels" at bounding box center [804, 376] width 134 height 18
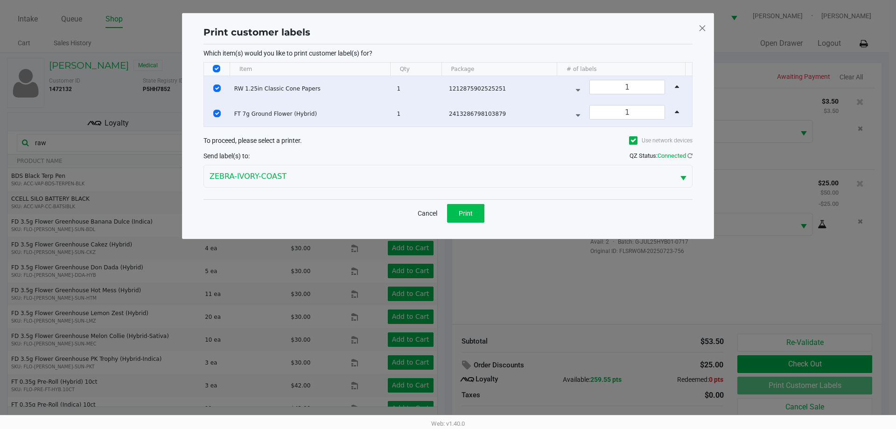
click at [470, 211] on span "Print" at bounding box center [465, 212] width 14 height 7
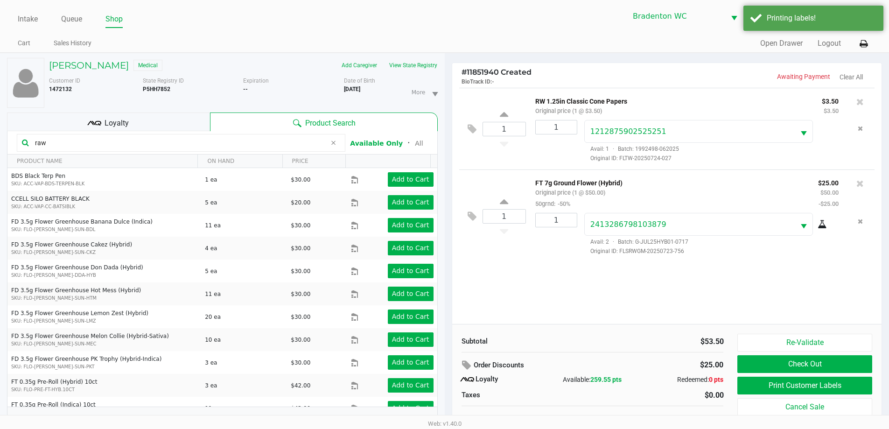
click at [623, 285] on div "1 RW 1.25in Classic Cone Papers Original price (1 @ $3.50) $3.50 $3.50 1 121287…" at bounding box center [667, 206] width 430 height 236
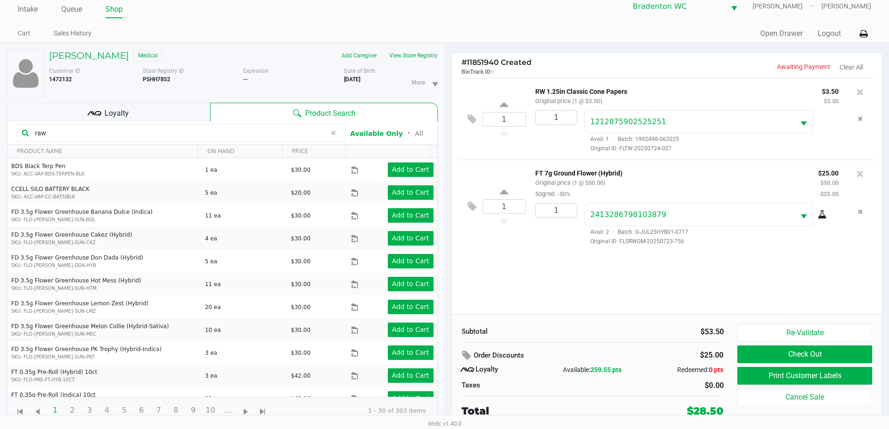
click at [829, 357] on button "Check Out" at bounding box center [804, 354] width 134 height 18
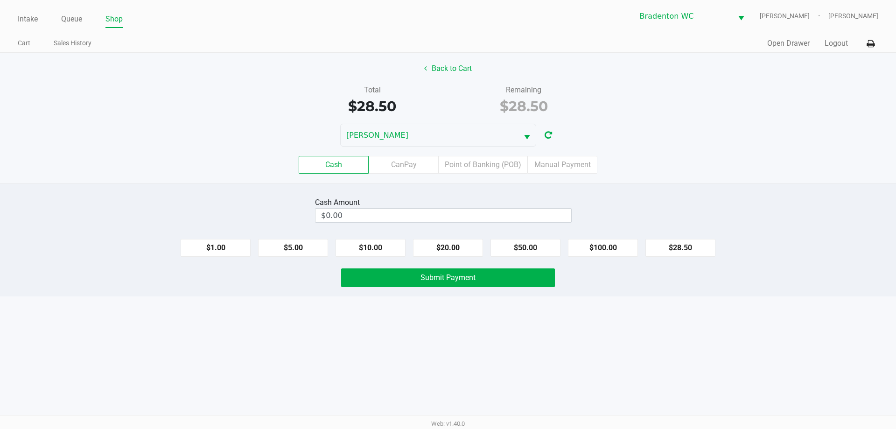
click at [486, 166] on label "Point of Banking (POB)" at bounding box center [482, 165] width 89 height 18
click at [0, 0] on 7 "Point of Banking (POB)" at bounding box center [0, 0] width 0 height 0
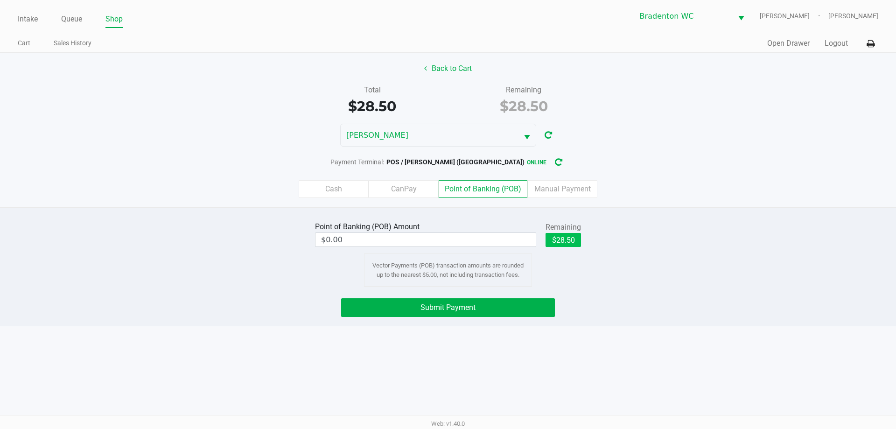
click at [571, 233] on button "$28.50" at bounding box center [562, 240] width 35 height 14
type input "$28.50"
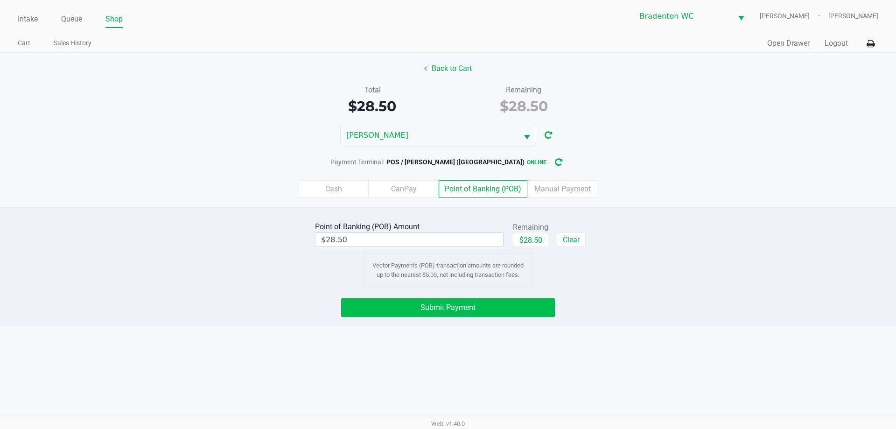
click at [504, 308] on button "Submit Payment" at bounding box center [448, 307] width 214 height 19
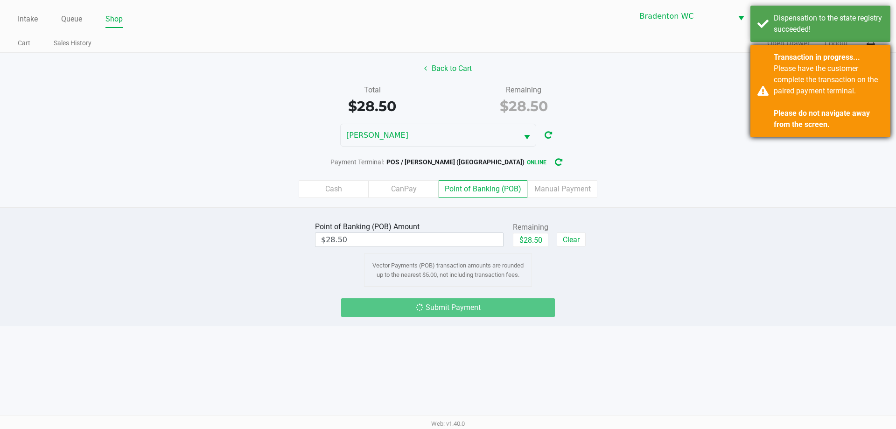
click at [819, 97] on div "Please have the customer complete the transaction on the paired payment termina…" at bounding box center [828, 96] width 110 height 67
click at [826, 20] on div "Dispensation to the state registry succeeded!" at bounding box center [828, 24] width 110 height 22
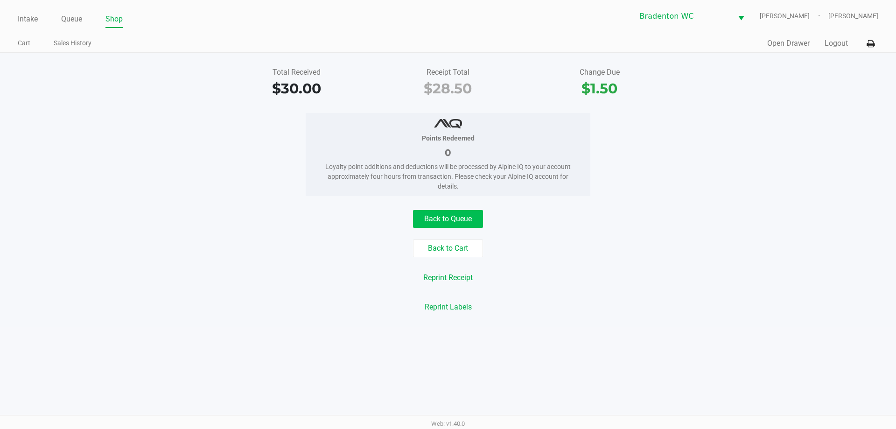
click at [451, 219] on button "Back to Queue" at bounding box center [448, 219] width 70 height 18
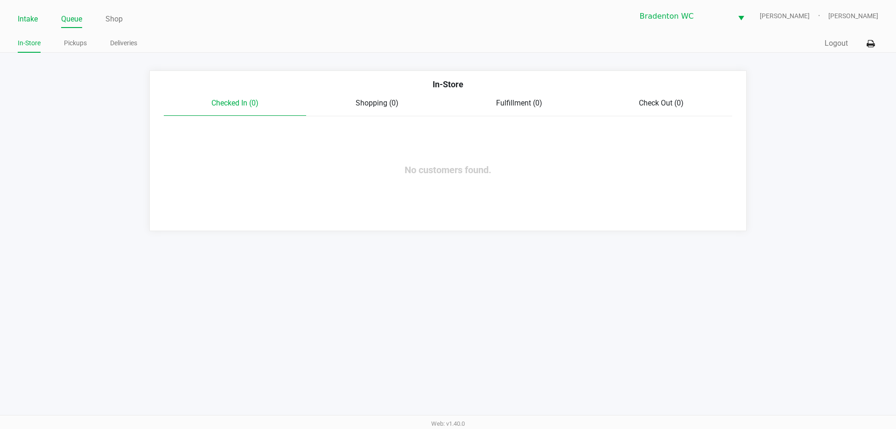
click at [26, 20] on link "Intake" at bounding box center [28, 19] width 20 height 13
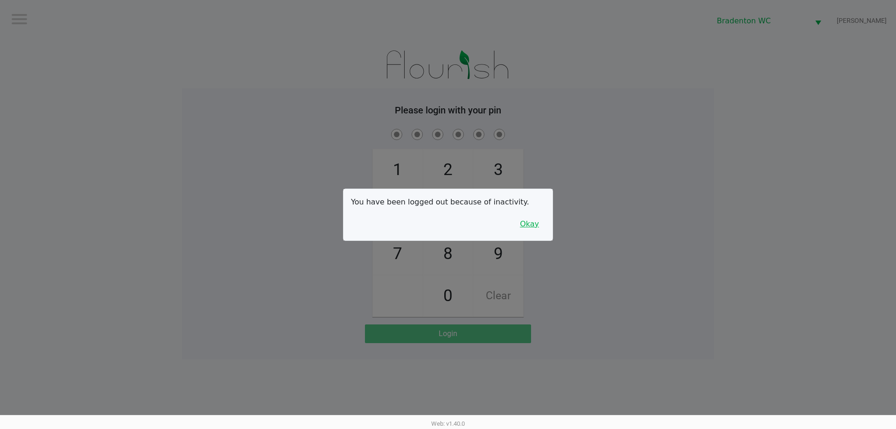
click at [534, 227] on button "Okay" at bounding box center [529, 224] width 31 height 18
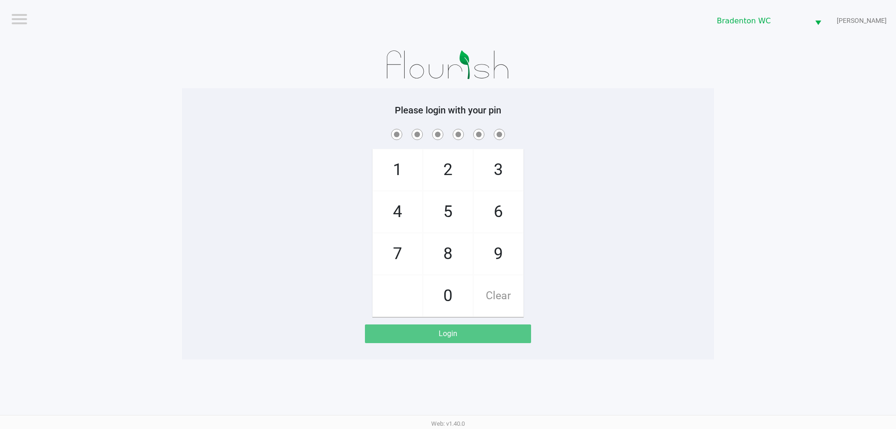
click at [447, 202] on span "5" at bounding box center [447, 211] width 49 height 41
checkbox input "true"
click at [450, 167] on span "2" at bounding box center [447, 169] width 49 height 41
checkbox input "true"
click at [403, 172] on span "1" at bounding box center [397, 169] width 49 height 41
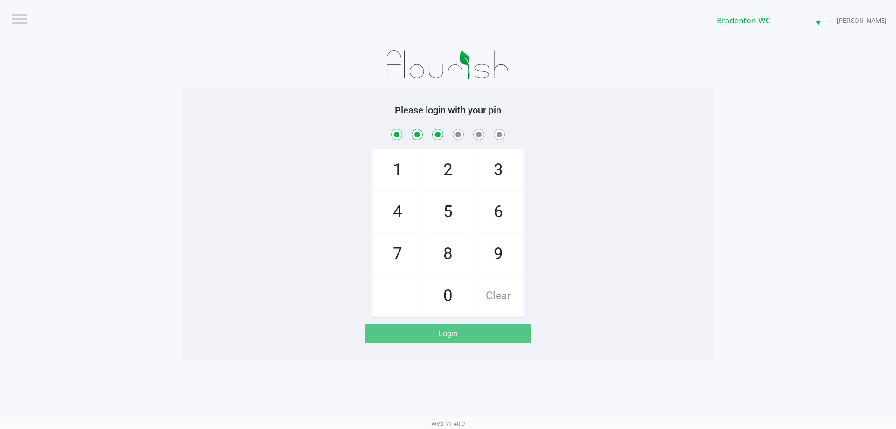
checkbox input "true"
click at [402, 259] on span "7" at bounding box center [397, 253] width 49 height 41
checkbox input "true"
click at [504, 254] on span "9" at bounding box center [497, 253] width 49 height 41
checkbox input "true"
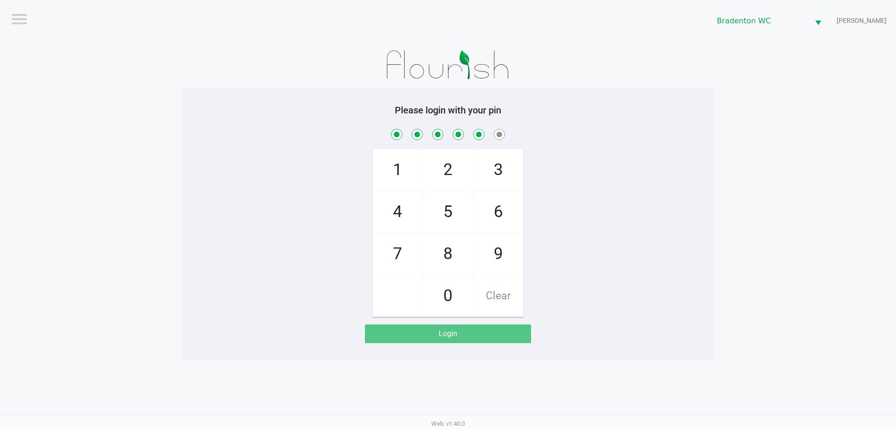
click at [510, 153] on span "3" at bounding box center [497, 169] width 49 height 41
checkbox input "true"
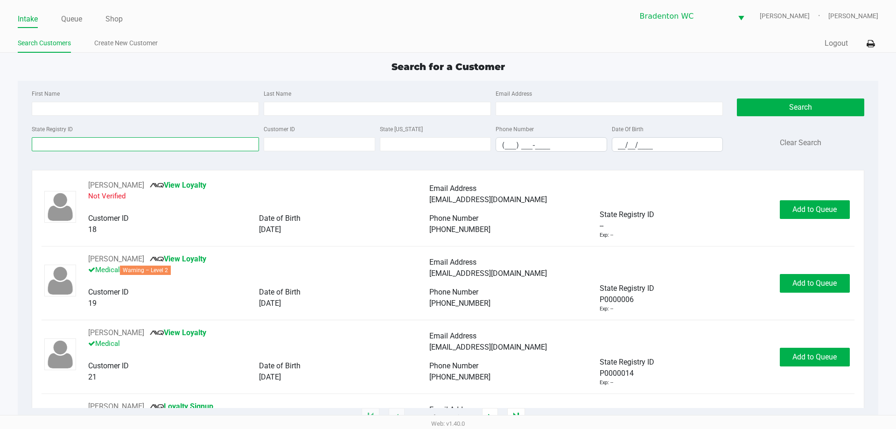
click at [56, 144] on input "State Registry ID" at bounding box center [145, 144] width 227 height 14
type input "p1tr0320"
click at [823, 101] on button "Search" at bounding box center [799, 107] width 127 height 18
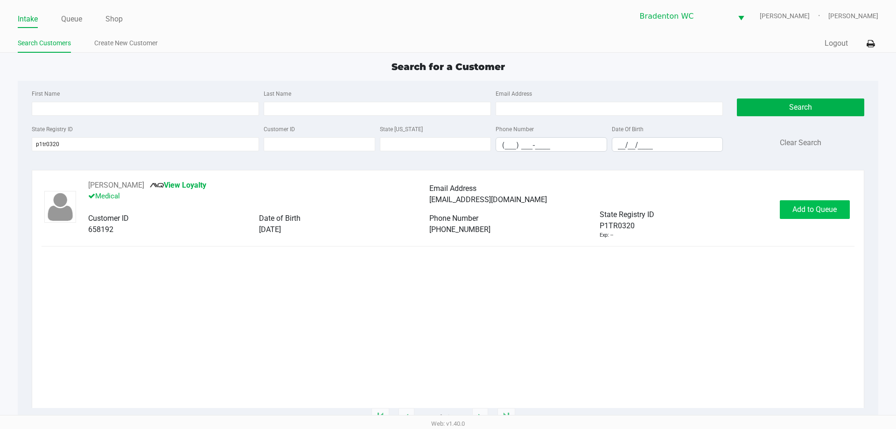
click at [802, 218] on button "Add to Queue" at bounding box center [814, 209] width 70 height 19
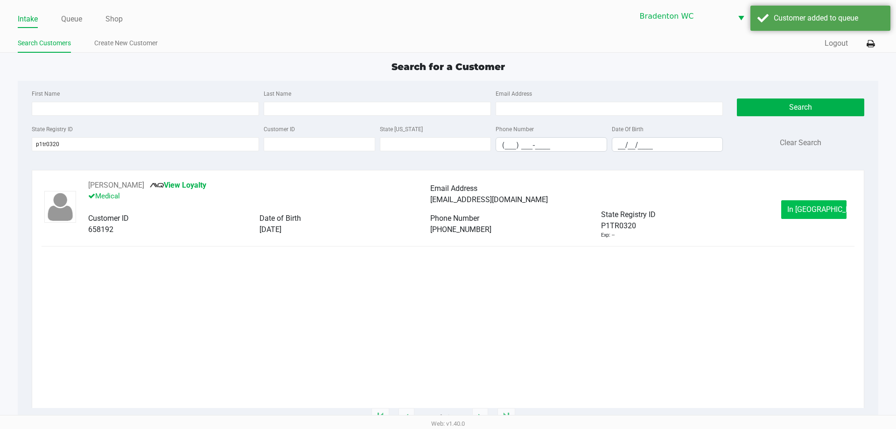
click at [819, 208] on span "In Queue" at bounding box center [826, 209] width 78 height 9
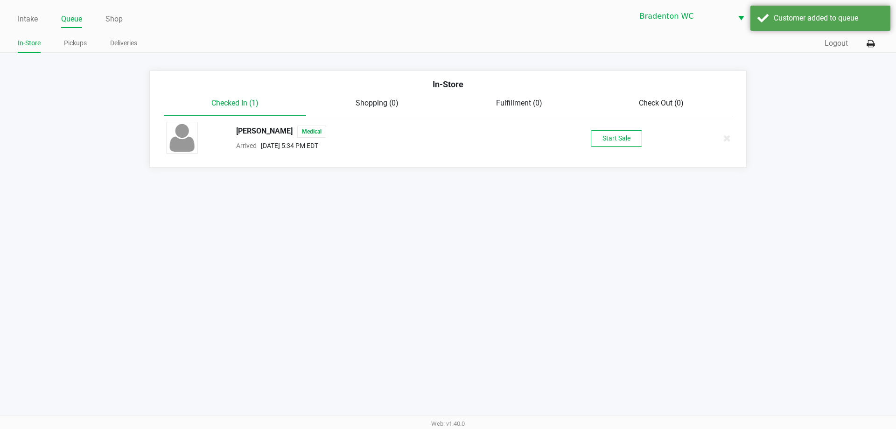
click at [632, 139] on button "Start Sale" at bounding box center [615, 138] width 51 height 16
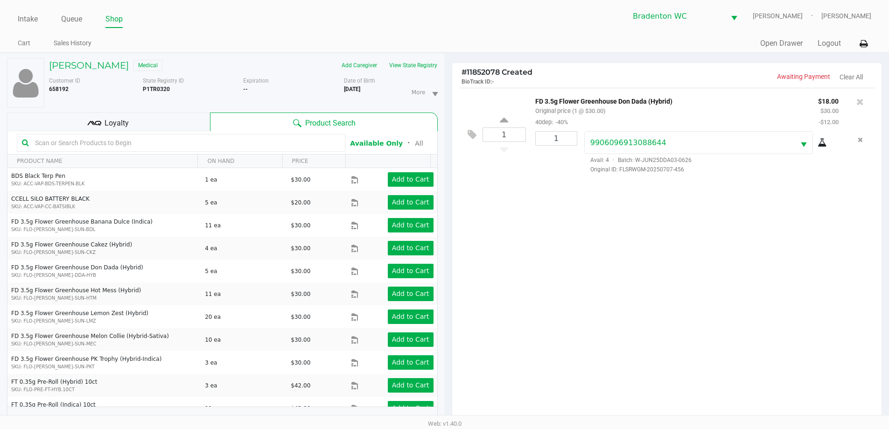
scroll to position [101, 0]
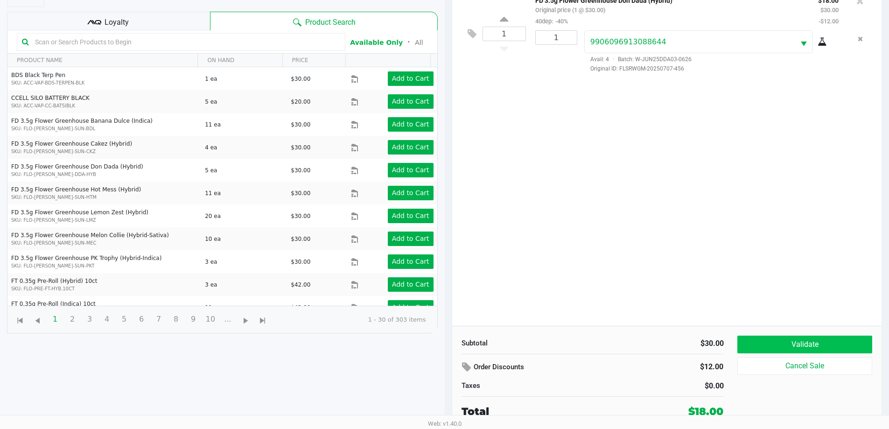
click at [820, 339] on button "Validate" at bounding box center [804, 344] width 134 height 18
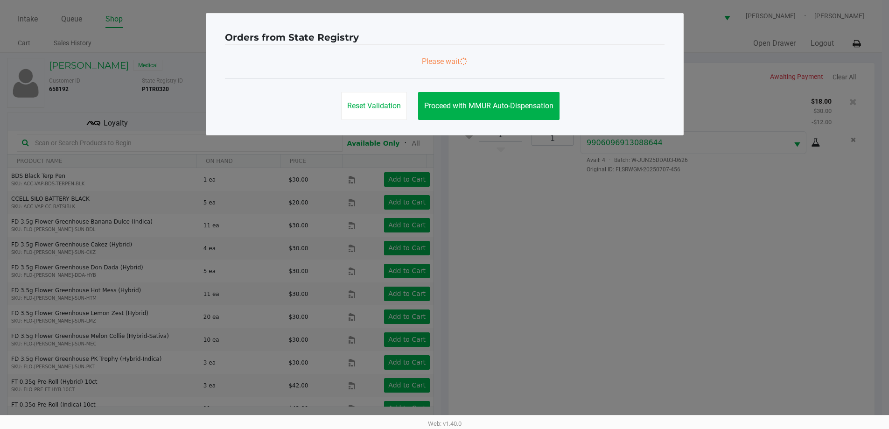
scroll to position [0, 0]
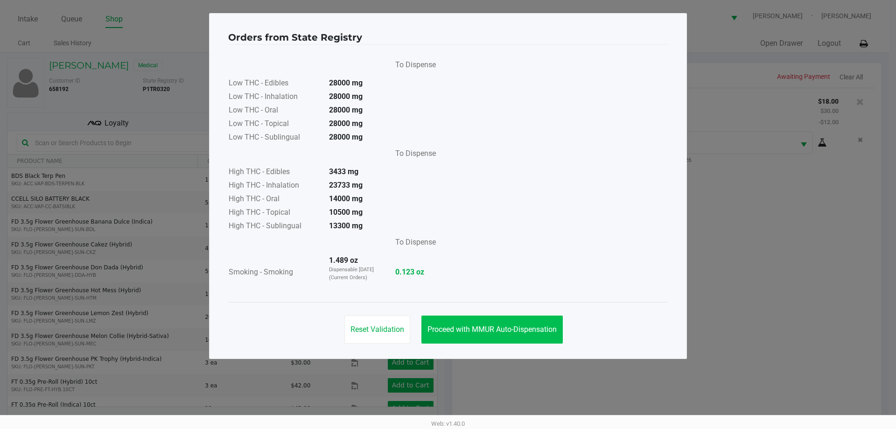
click at [536, 333] on span "Proceed with MMUR Auto-Dispensation" at bounding box center [491, 329] width 129 height 9
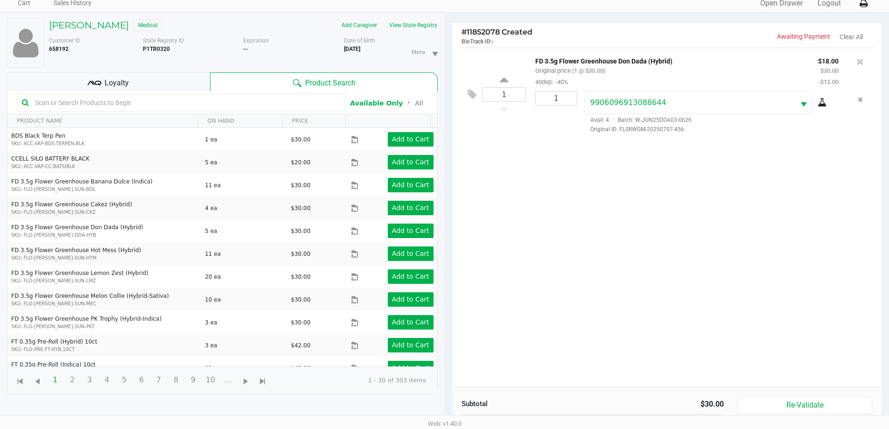
scroll to position [101, 0]
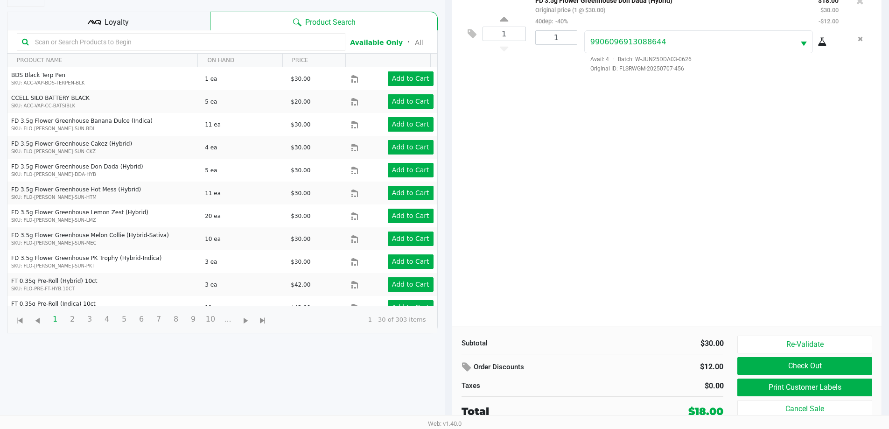
click at [814, 385] on button "Print Customer Labels" at bounding box center [804, 387] width 134 height 18
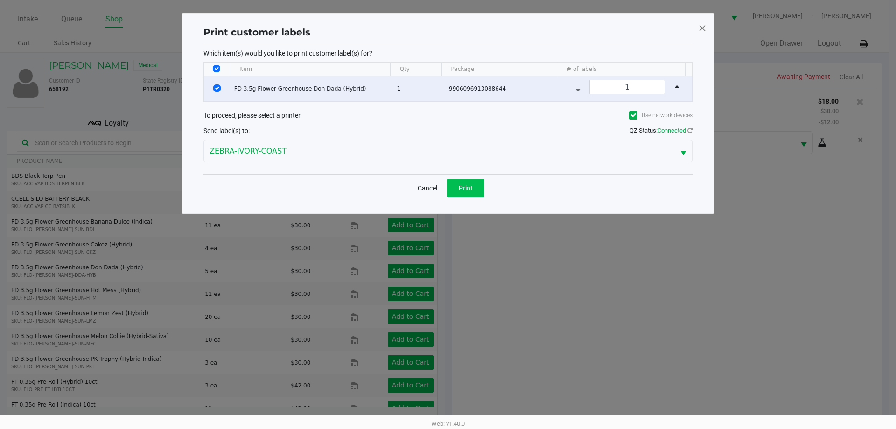
click at [458, 191] on button "Print" at bounding box center [465, 188] width 37 height 19
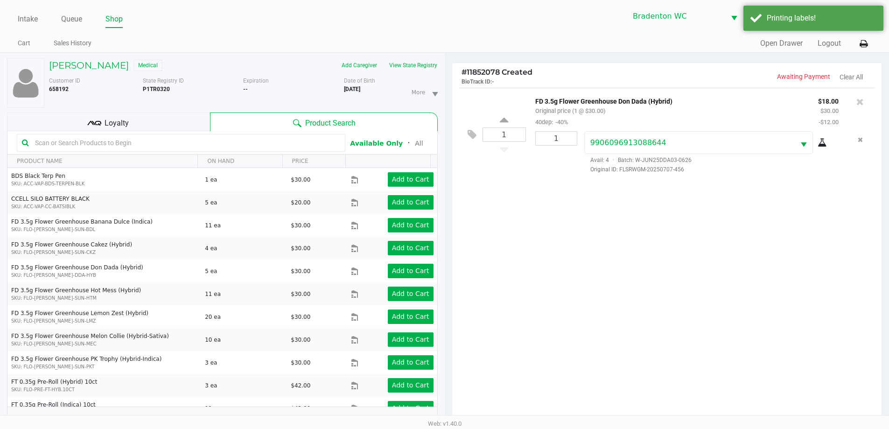
scroll to position [101, 0]
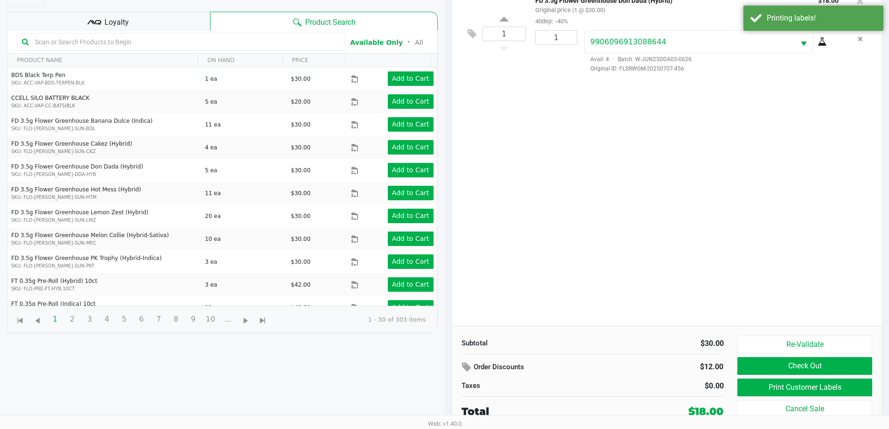
click at [827, 358] on button "Check Out" at bounding box center [804, 366] width 134 height 18
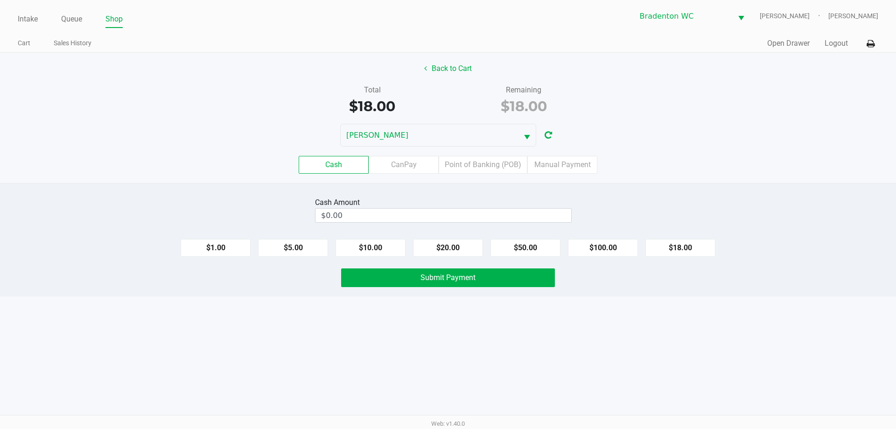
click at [498, 171] on label "Point of Banking (POB)" at bounding box center [482, 165] width 89 height 18
click at [0, 0] on 7 "Point of Banking (POB)" at bounding box center [0, 0] width 0 height 0
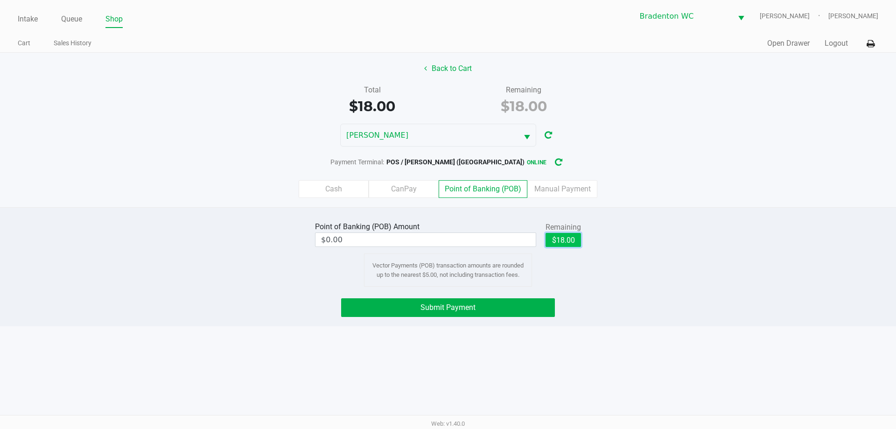
click at [574, 236] on button "$18.00" at bounding box center [562, 240] width 35 height 14
type input "$18.00"
click at [517, 309] on button "Submit Payment" at bounding box center [448, 307] width 214 height 19
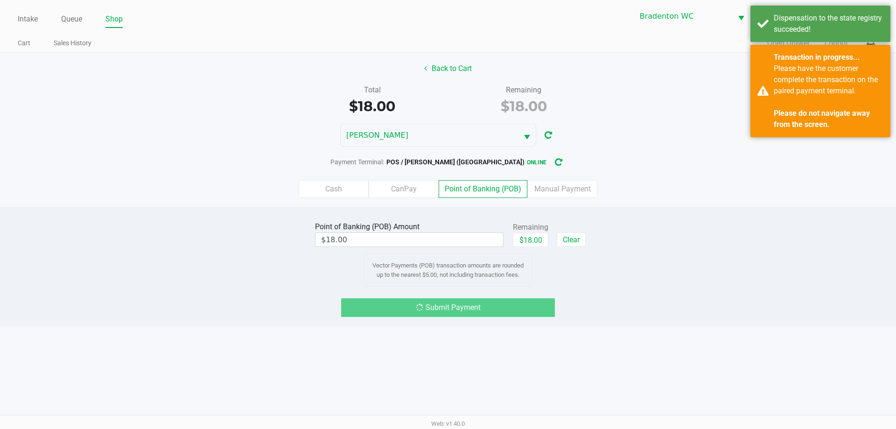
click at [840, 92] on div "Please have the customer complete the transaction on the paired payment termina…" at bounding box center [828, 96] width 110 height 67
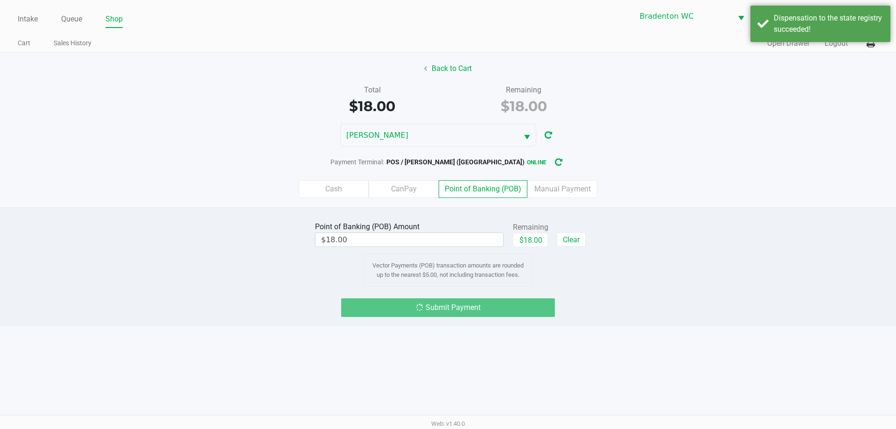
click at [829, 27] on div "Dispensation to the state registry succeeded!" at bounding box center [828, 24] width 110 height 22
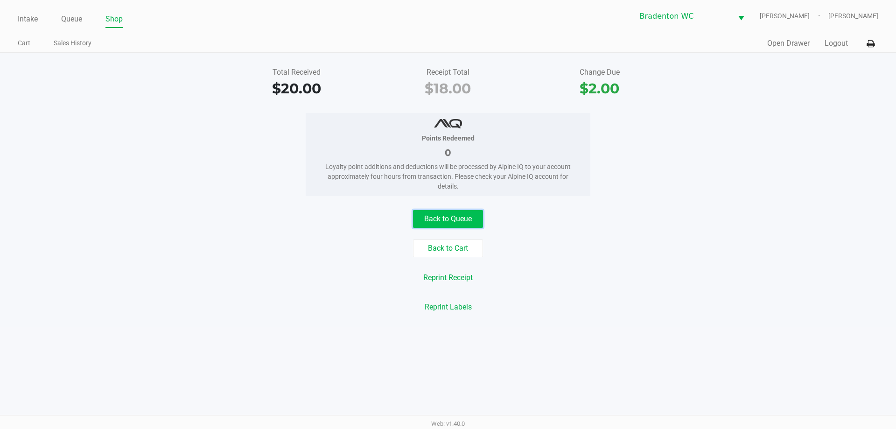
click at [469, 219] on button "Back to Queue" at bounding box center [448, 219] width 70 height 18
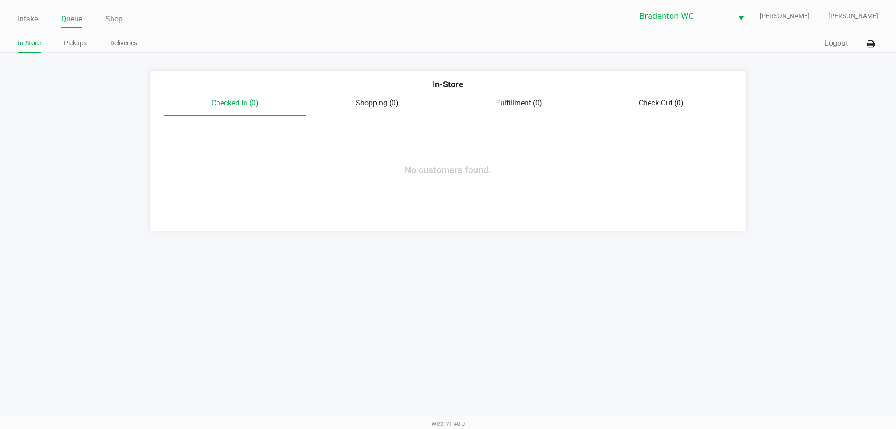
click at [31, 20] on link "Intake" at bounding box center [28, 19] width 20 height 13
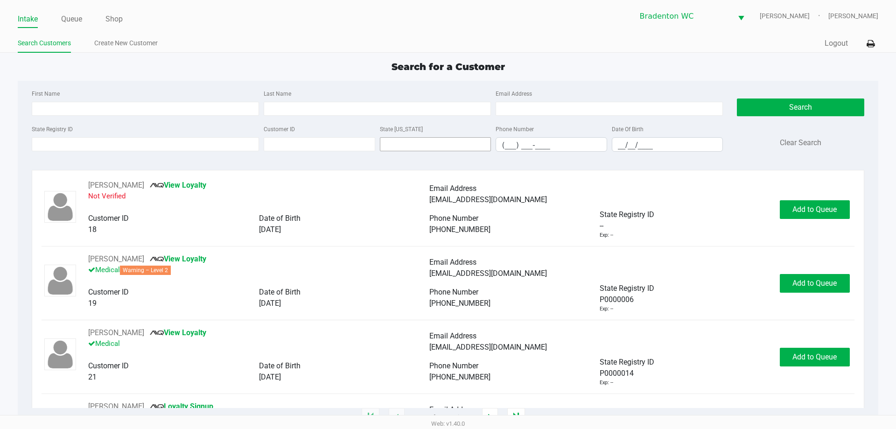
click at [73, 19] on link "Queue" at bounding box center [71, 19] width 21 height 13
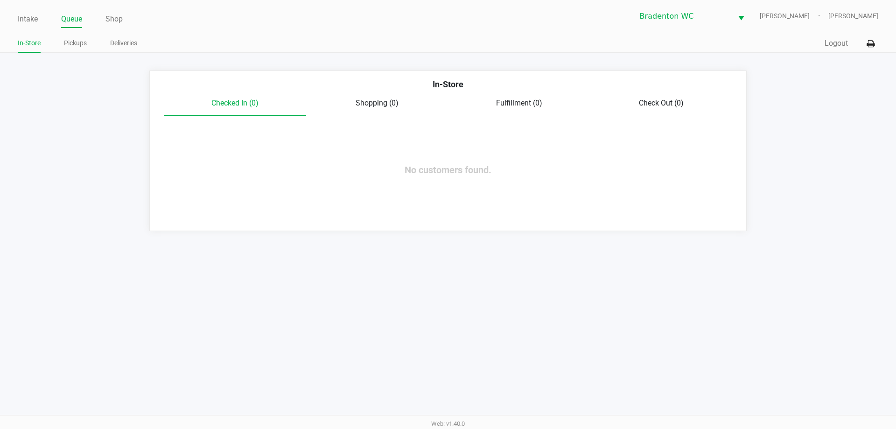
click at [77, 39] on link "Pickups" at bounding box center [75, 43] width 23 height 12
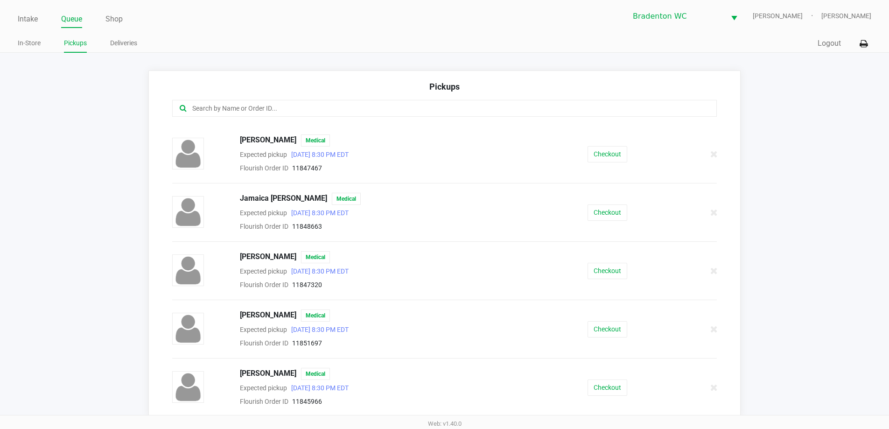
scroll to position [6, 0]
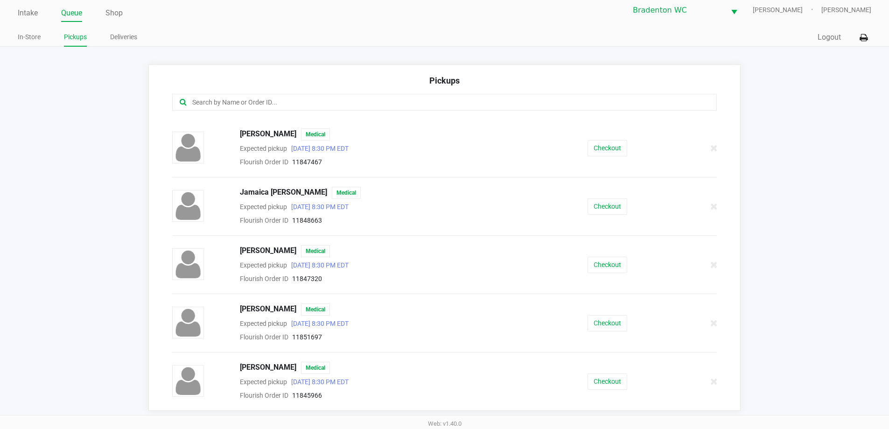
click at [25, 10] on link "Intake" at bounding box center [28, 13] width 20 height 13
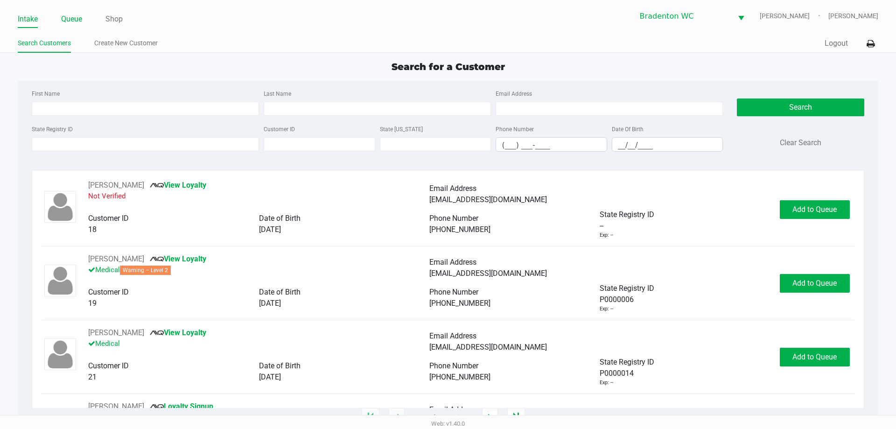
click at [81, 19] on link "Queue" at bounding box center [71, 19] width 21 height 13
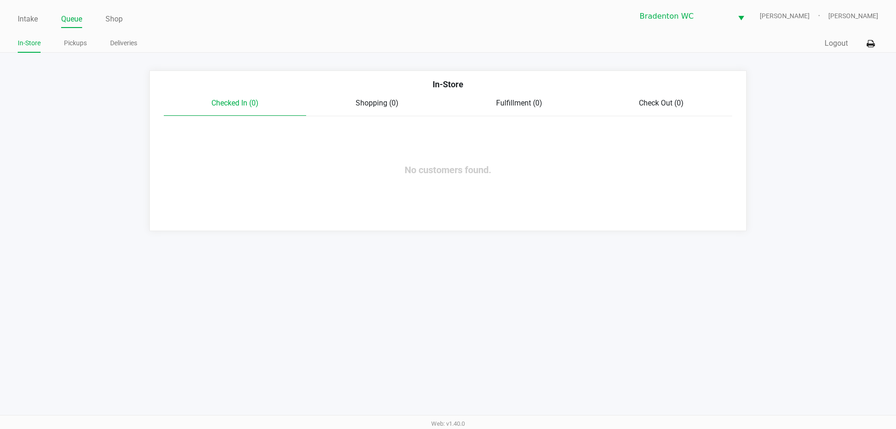
click at [78, 46] on link "Pickups" at bounding box center [75, 43] width 23 height 12
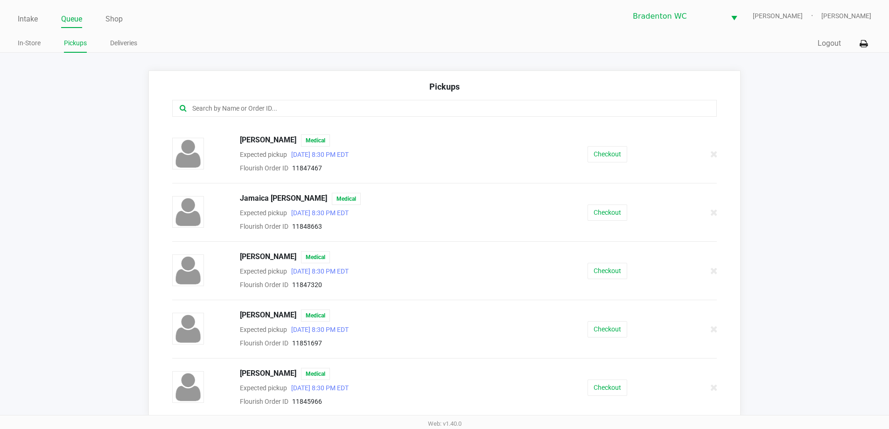
scroll to position [6, 0]
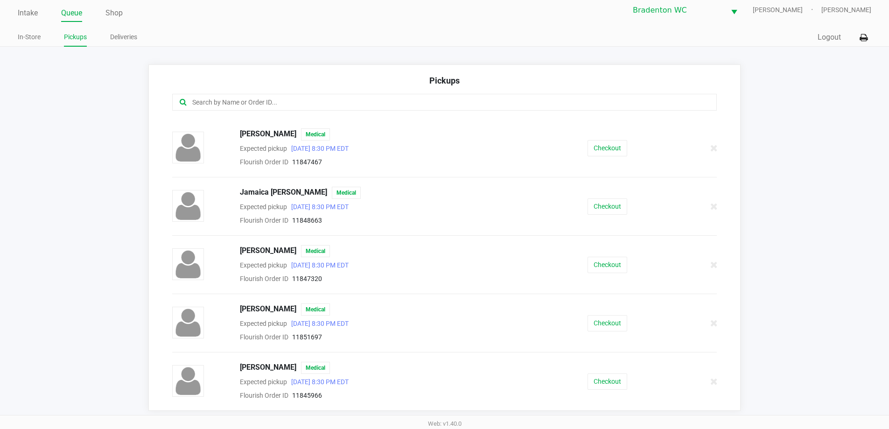
click at [612, 321] on button "Checkout" at bounding box center [607, 323] width 40 height 16
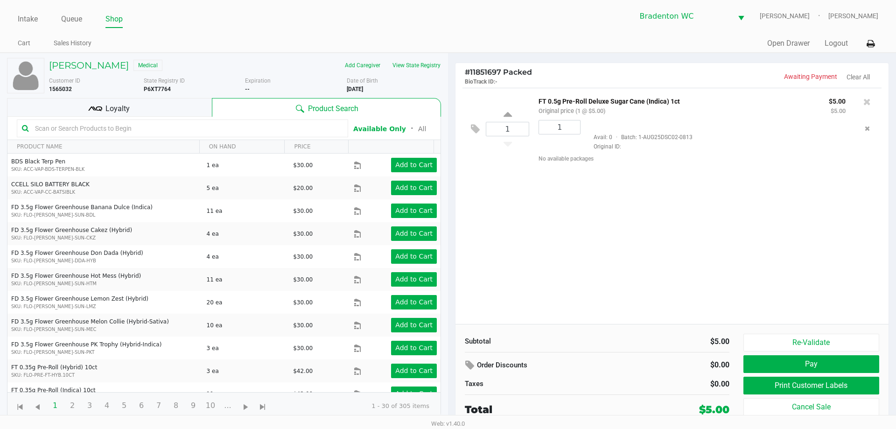
click at [188, 110] on div "Loyalty" at bounding box center [109, 107] width 205 height 19
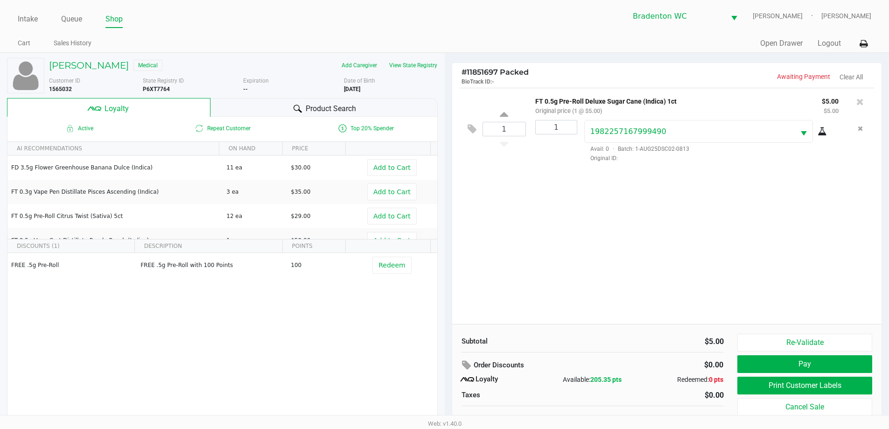
scroll to position [9, 0]
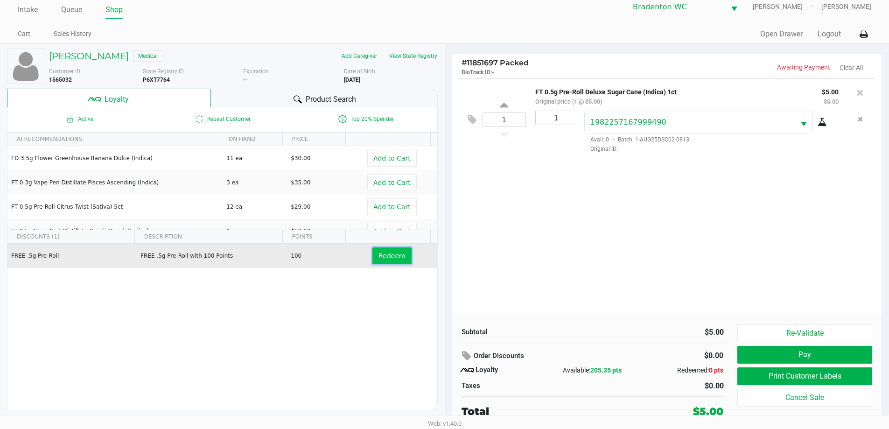
click at [390, 257] on span "Redeem" at bounding box center [391, 255] width 27 height 7
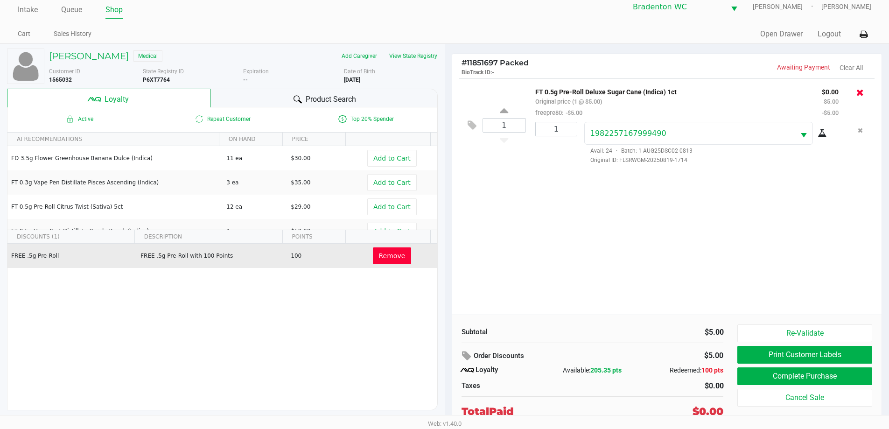
click at [862, 97] on icon at bounding box center [859, 92] width 7 height 9
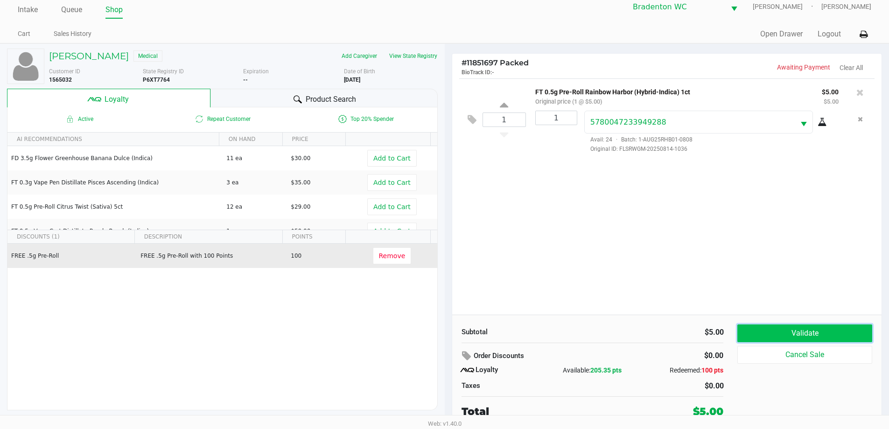
click at [816, 328] on button "Validate" at bounding box center [804, 333] width 134 height 18
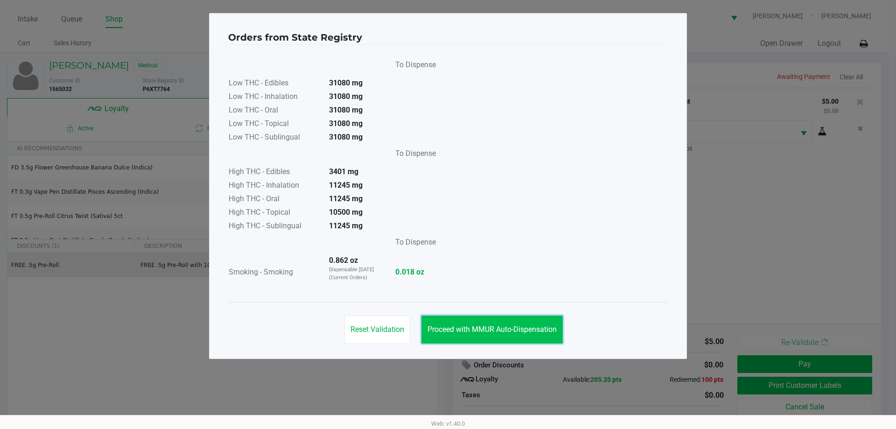
click at [532, 325] on span "Proceed with MMUR Auto-Dispensation" at bounding box center [491, 329] width 129 height 9
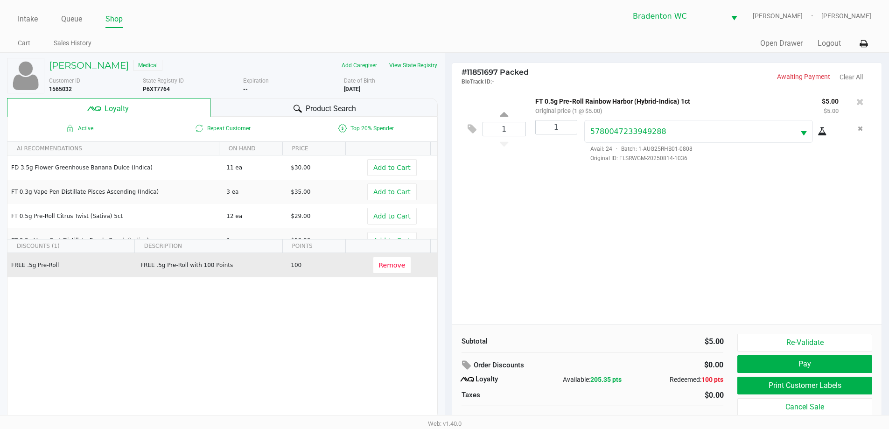
scroll to position [9, 0]
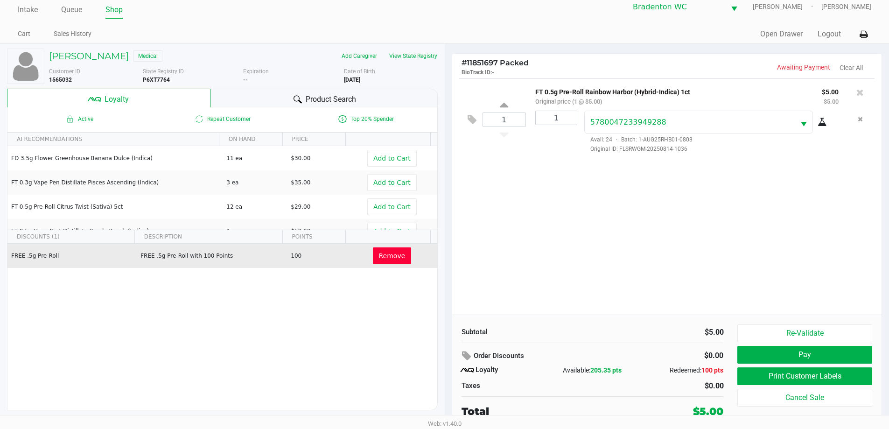
click at [391, 257] on span "Remove" at bounding box center [392, 255] width 27 height 7
click at [389, 257] on span "Redeem" at bounding box center [391, 255] width 27 height 7
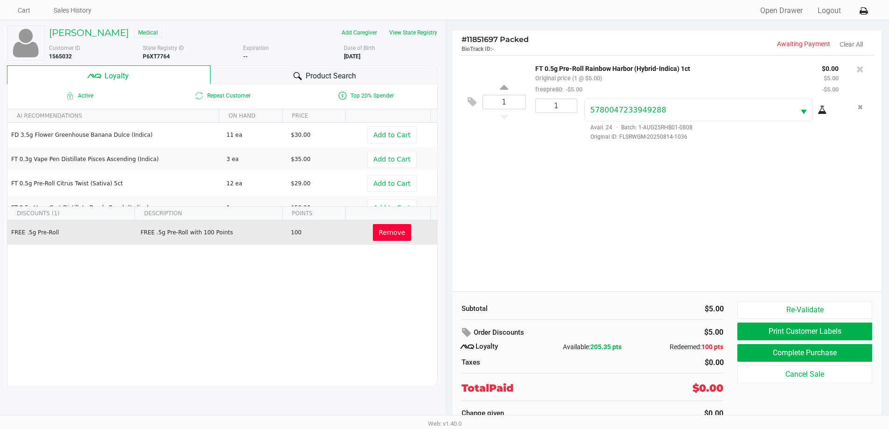
scroll to position [32, 0]
click at [850, 334] on button "Print Customer Labels" at bounding box center [804, 332] width 134 height 18
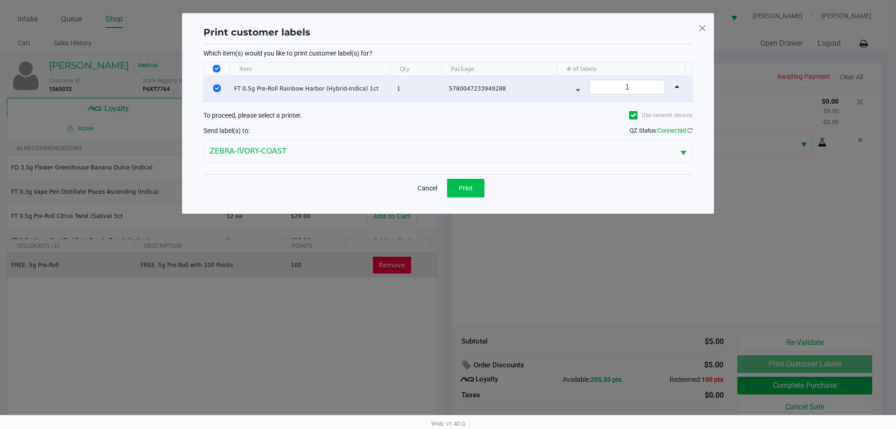
click at [482, 186] on button "Print" at bounding box center [465, 188] width 37 height 19
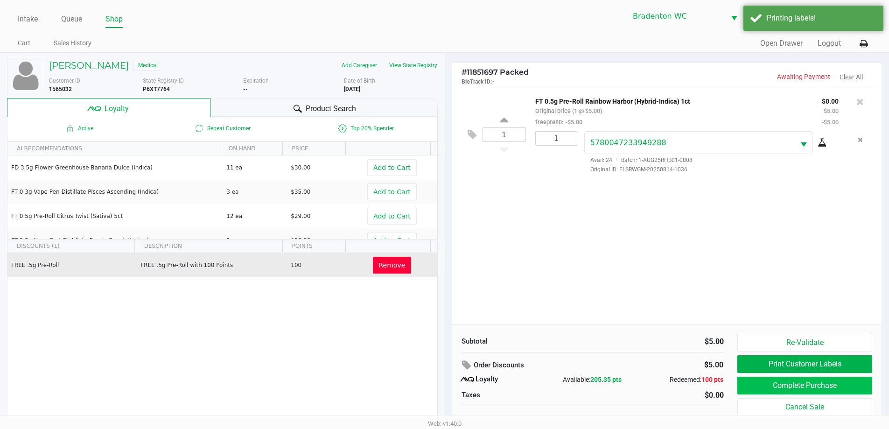
click at [839, 382] on button "Complete Purchase" at bounding box center [804, 385] width 134 height 18
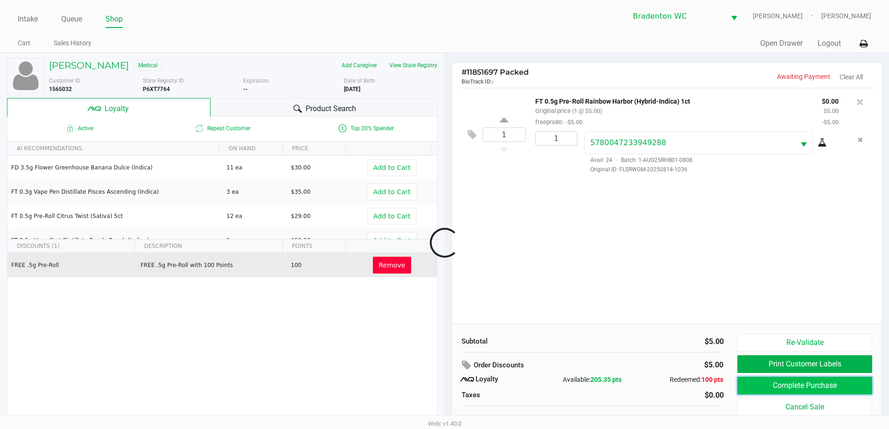
click at [807, 386] on button "Complete Purchase" at bounding box center [804, 385] width 134 height 18
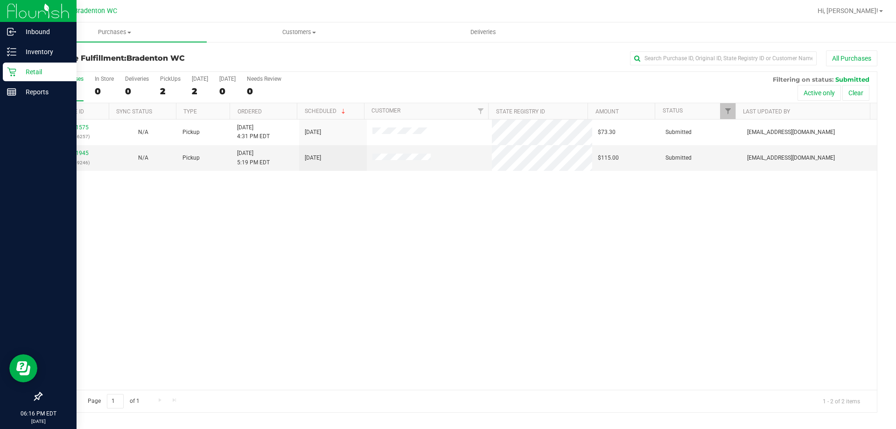
click at [15, 68] on icon at bounding box center [11, 71] width 9 height 9
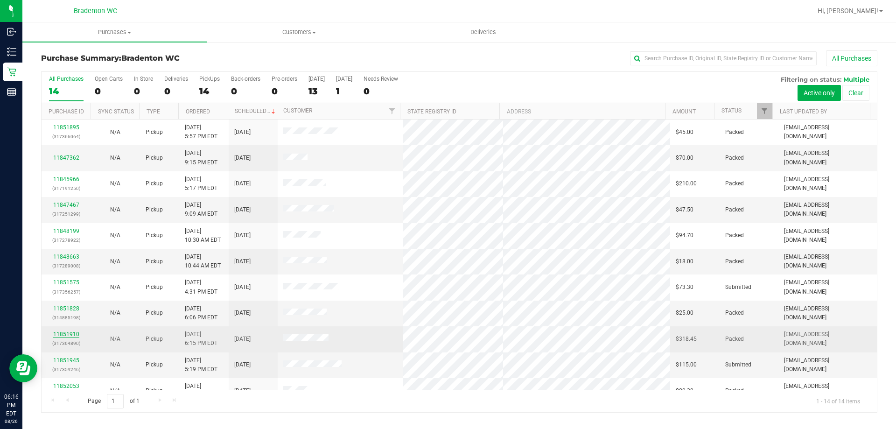
click at [75, 335] on link "11851910" at bounding box center [66, 334] width 26 height 7
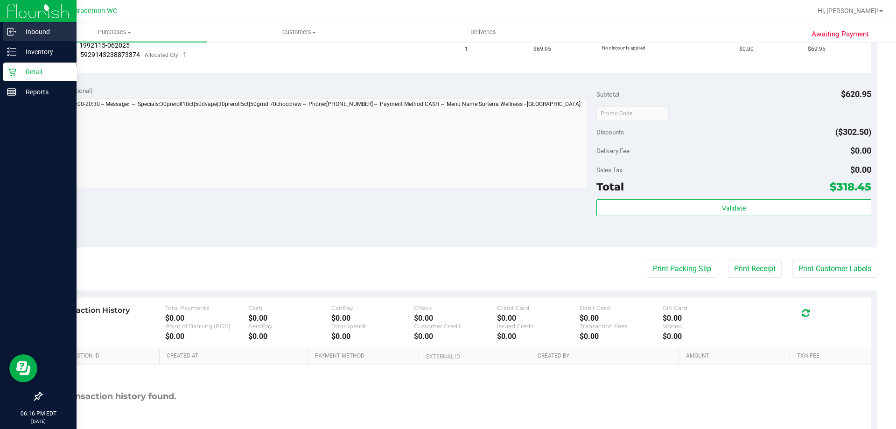
scroll to position [373, 0]
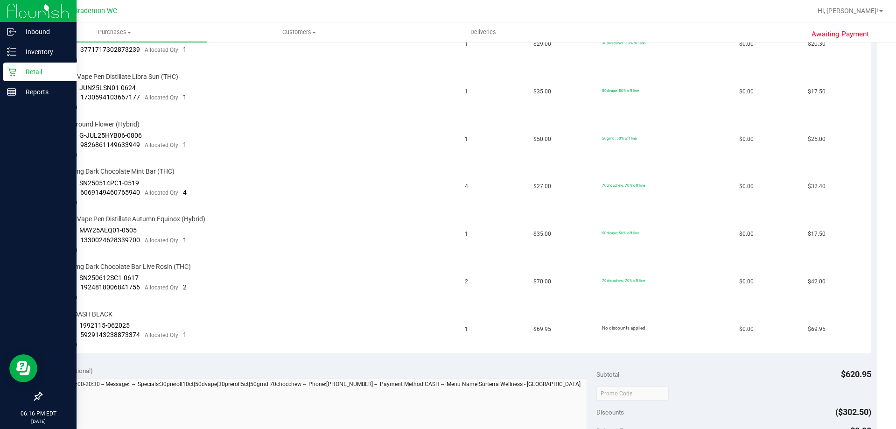
drag, startPoint x: 21, startPoint y: 68, endPoint x: 50, endPoint y: 3, distance: 70.8
click at [22, 68] on p "Retail" at bounding box center [44, 71] width 56 height 11
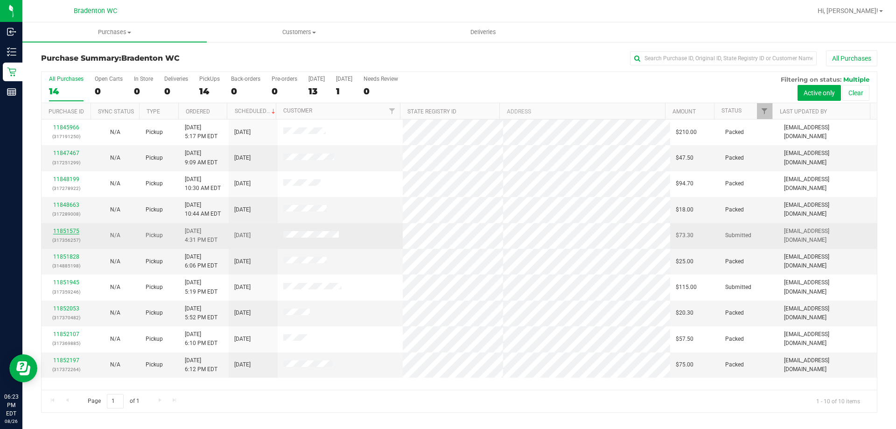
click at [67, 231] on link "11851575" at bounding box center [66, 231] width 26 height 7
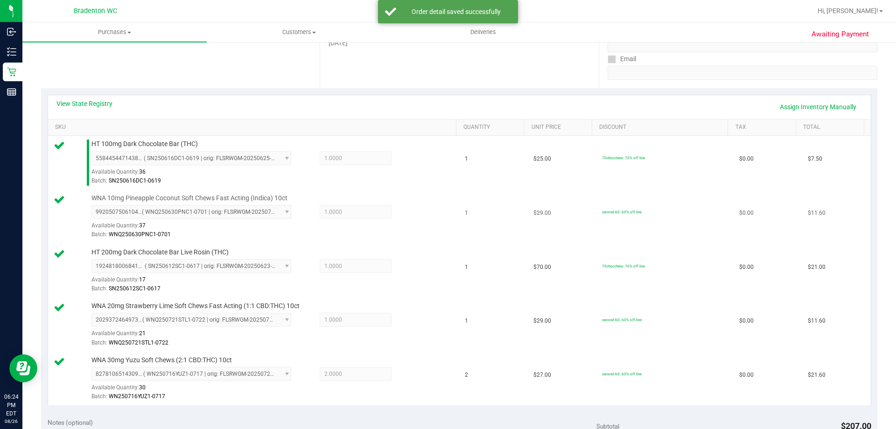
scroll to position [350, 0]
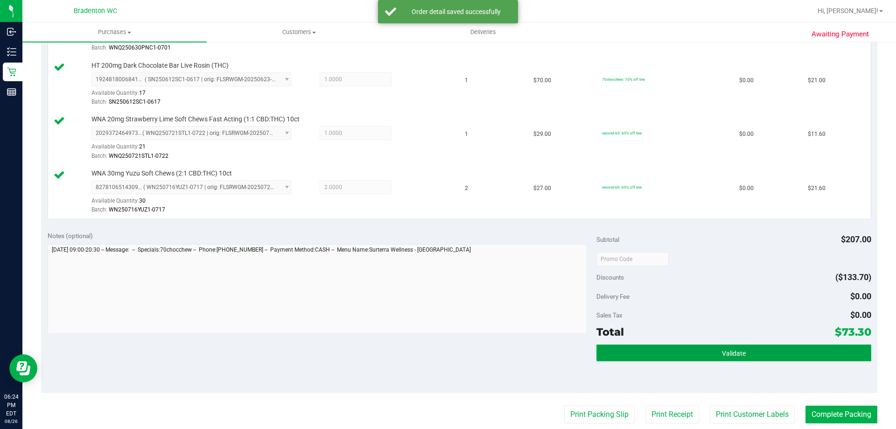
click at [723, 345] on button "Validate" at bounding box center [733, 352] width 274 height 17
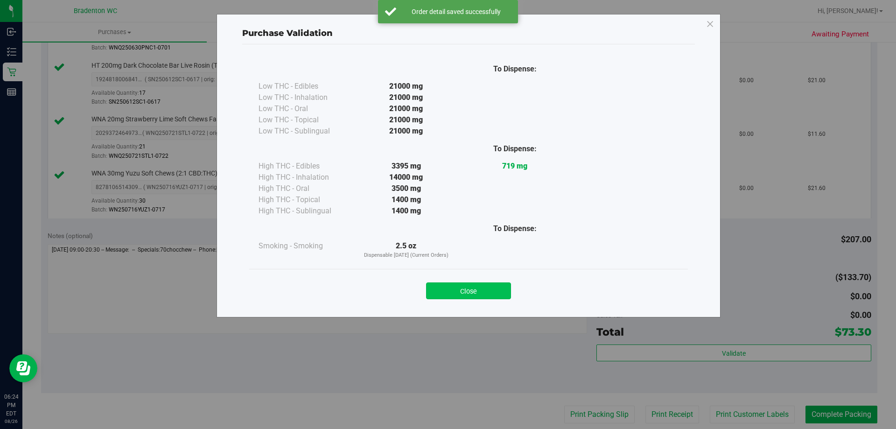
click at [500, 292] on button "Close" at bounding box center [468, 290] width 85 height 17
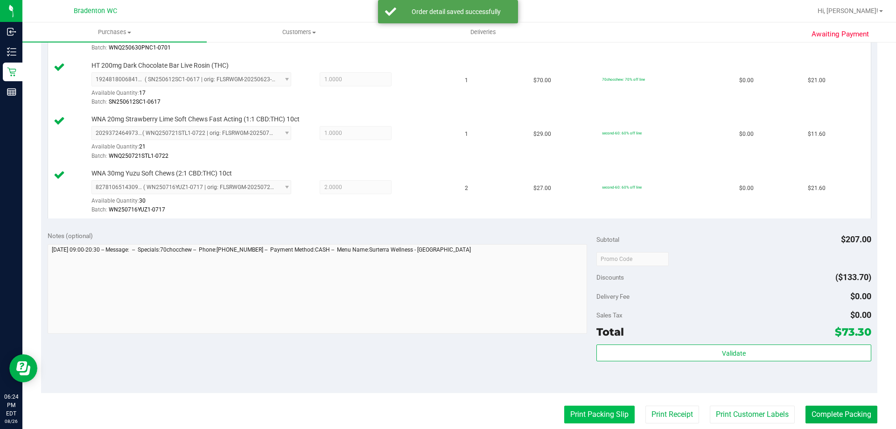
click at [617, 407] on button "Print Packing Slip" at bounding box center [599, 414] width 70 height 18
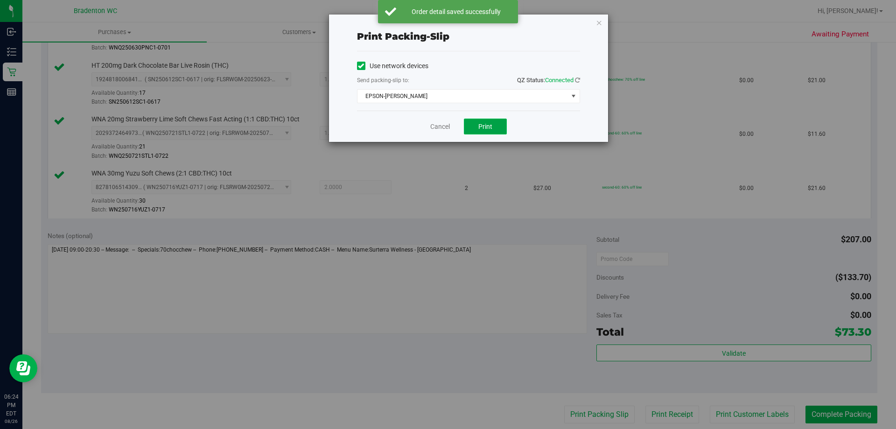
click at [471, 125] on button "Print" at bounding box center [485, 126] width 43 height 16
click at [598, 22] on icon "button" at bounding box center [599, 22] width 7 height 11
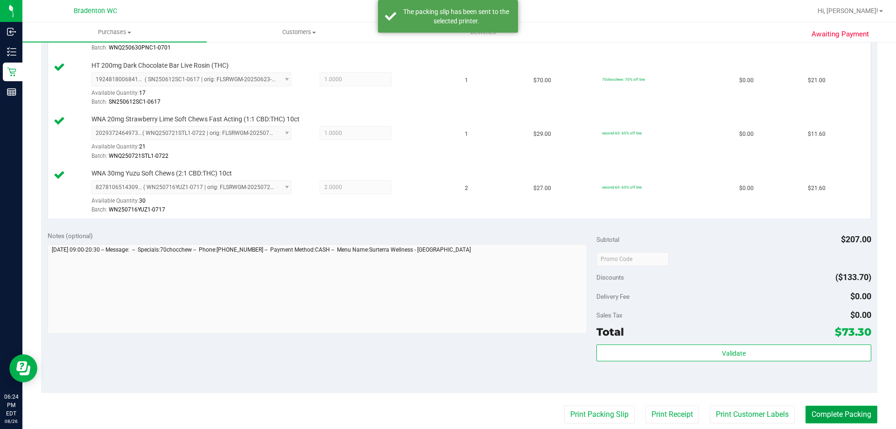
click at [812, 409] on button "Complete Packing" at bounding box center [841, 414] width 72 height 18
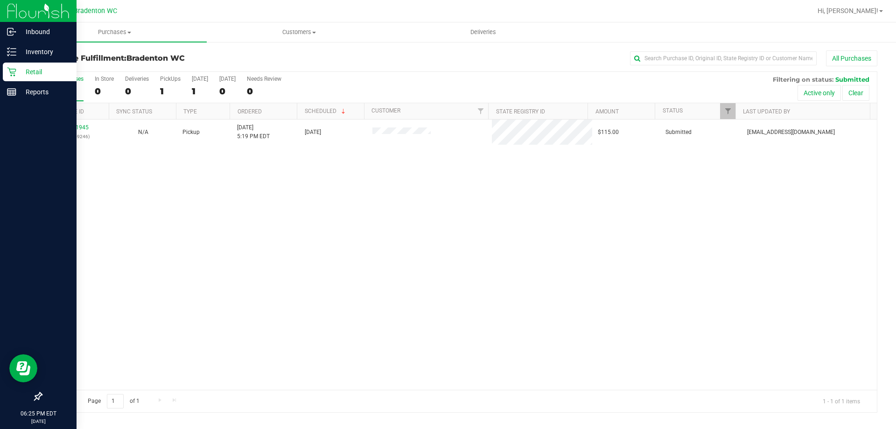
click at [15, 69] on icon at bounding box center [11, 72] width 9 height 9
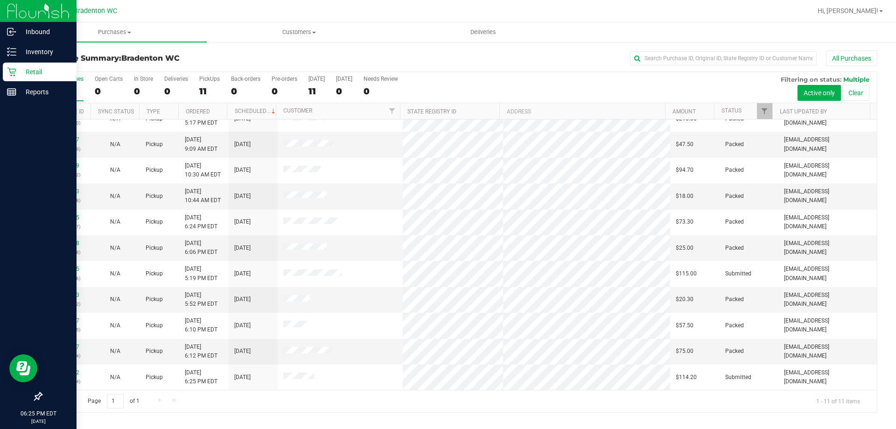
scroll to position [13, 0]
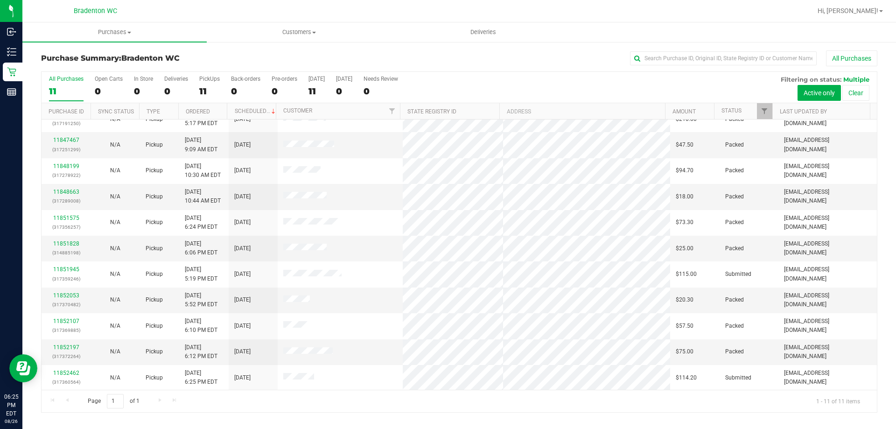
click at [649, 84] on div "All Purchases 11 Open Carts 0 In Store 0 Deliveries 0 PickUps 11 Back-orders 0 …" at bounding box center [459, 87] width 835 height 31
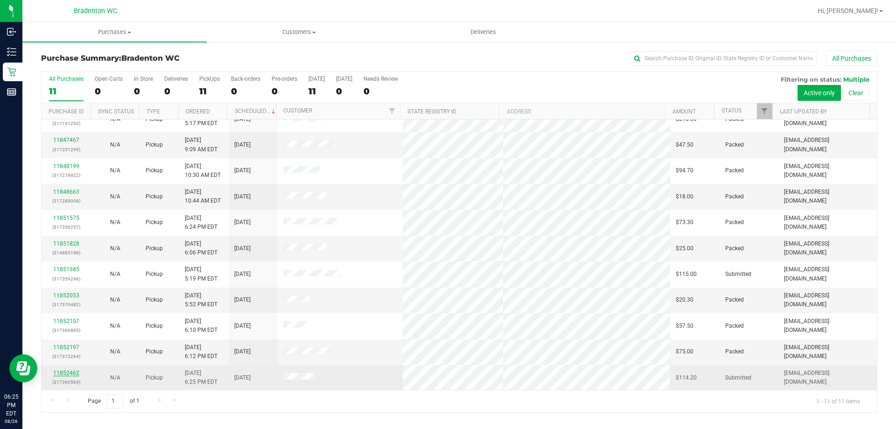
click at [69, 369] on link "11852462" at bounding box center [66, 372] width 26 height 7
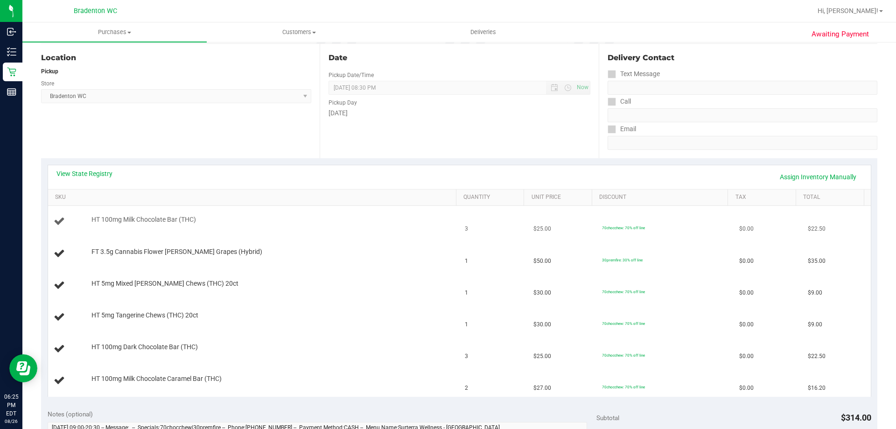
scroll to position [140, 0]
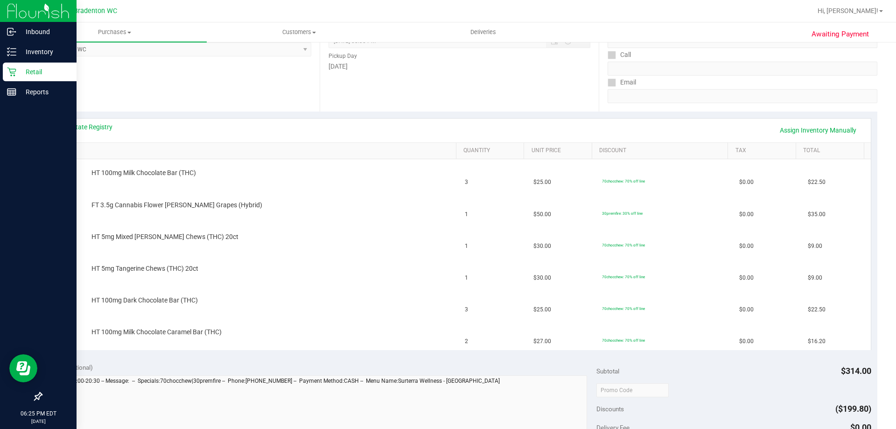
click at [18, 76] on p "Retail" at bounding box center [44, 71] width 56 height 11
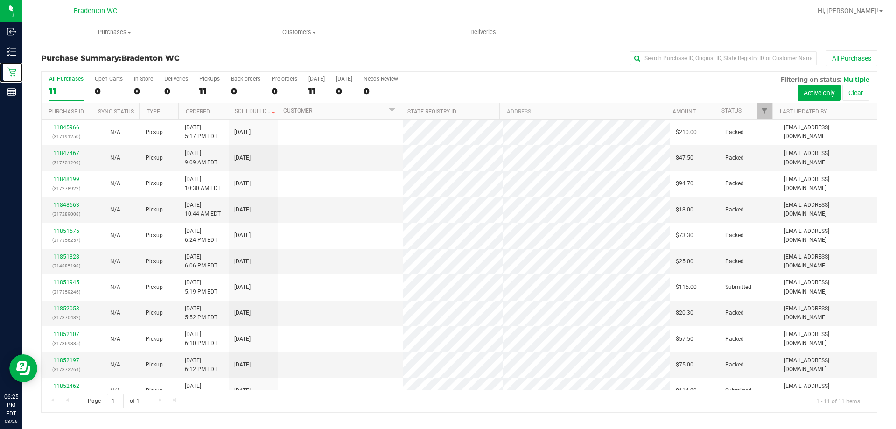
scroll to position [14, 0]
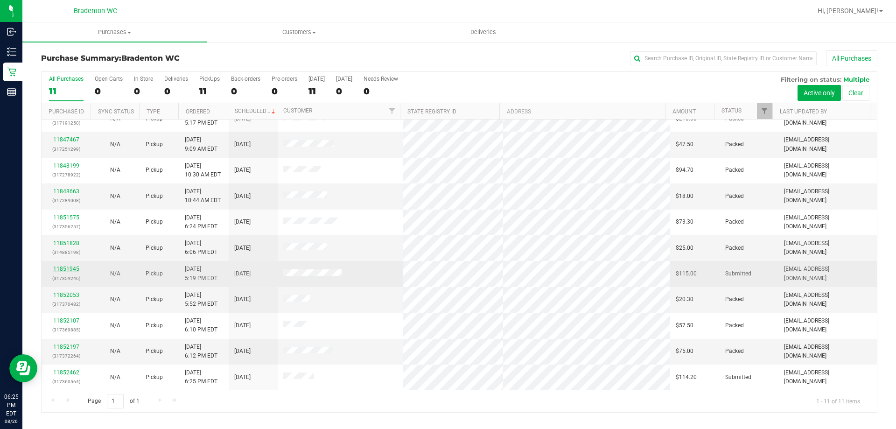
click at [73, 268] on link "11851945" at bounding box center [66, 268] width 26 height 7
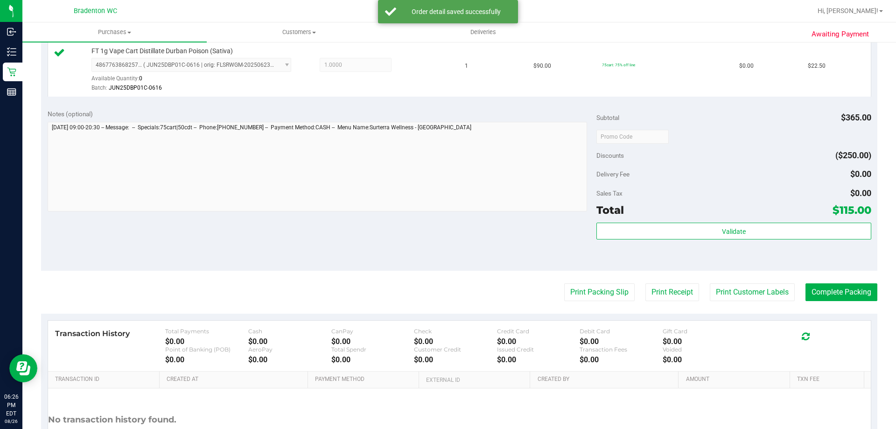
scroll to position [435, 0]
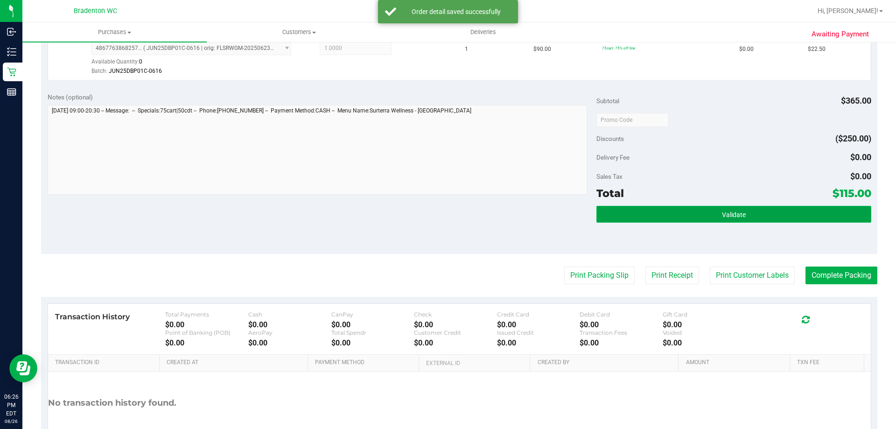
click at [749, 219] on button "Validate" at bounding box center [733, 214] width 274 height 17
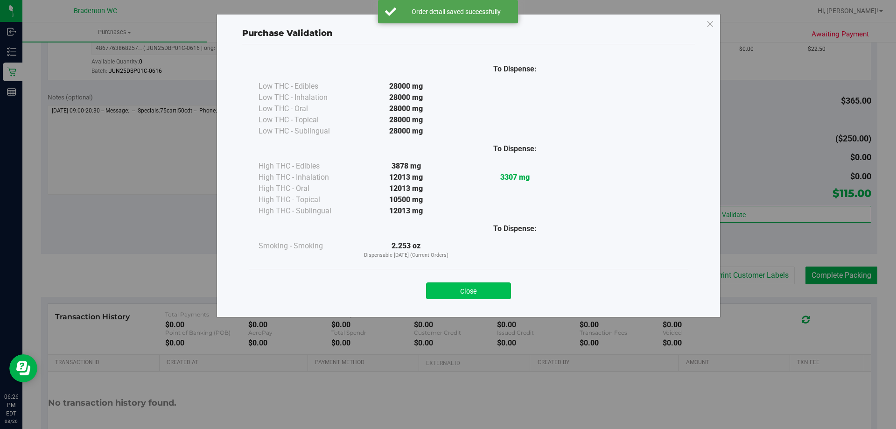
click at [487, 285] on button "Close" at bounding box center [468, 290] width 85 height 17
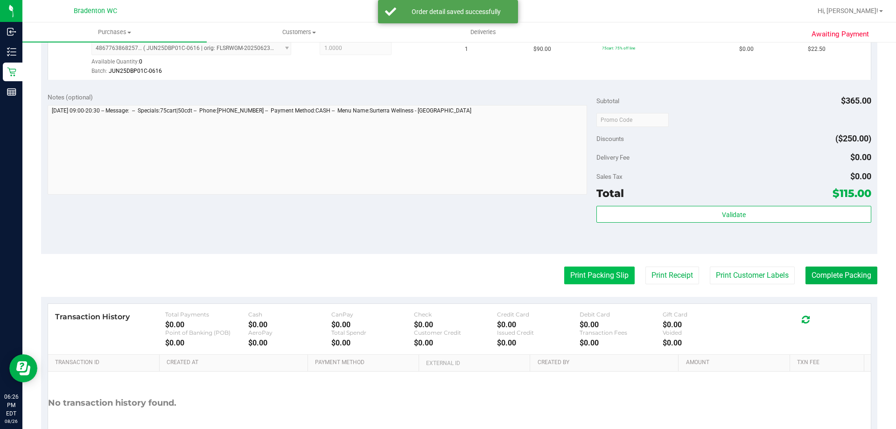
click at [580, 276] on button "Print Packing Slip" at bounding box center [599, 275] width 70 height 18
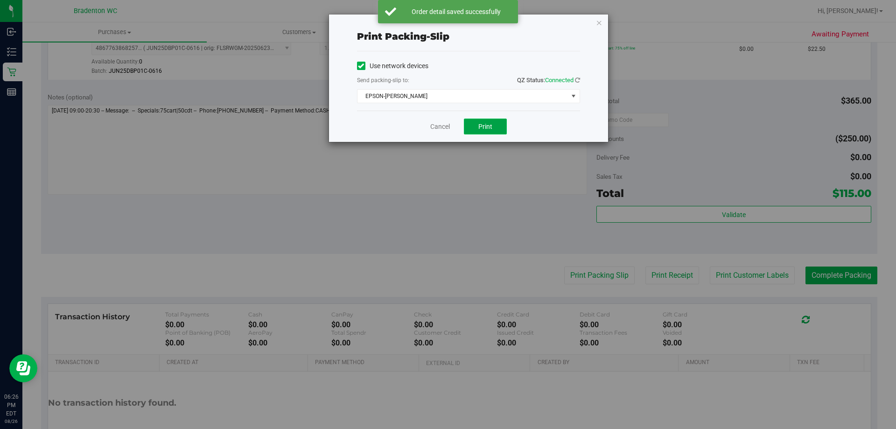
click at [500, 132] on button "Print" at bounding box center [485, 126] width 43 height 16
click at [599, 25] on icon "button" at bounding box center [599, 22] width 7 height 11
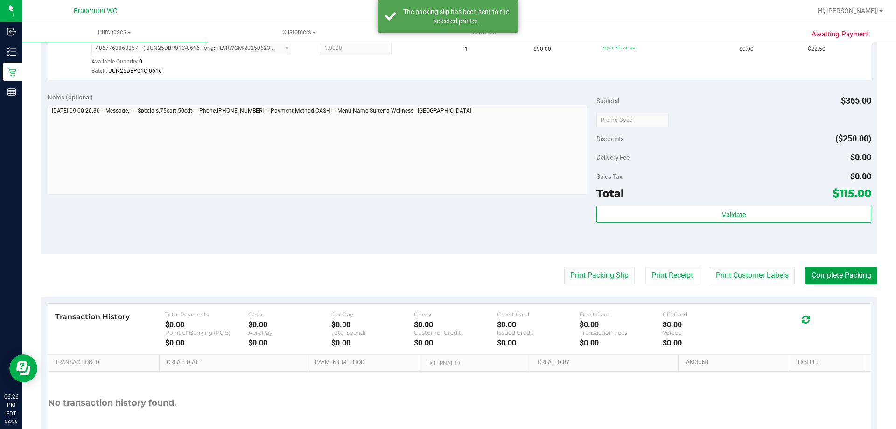
click at [843, 272] on button "Complete Packing" at bounding box center [841, 275] width 72 height 18
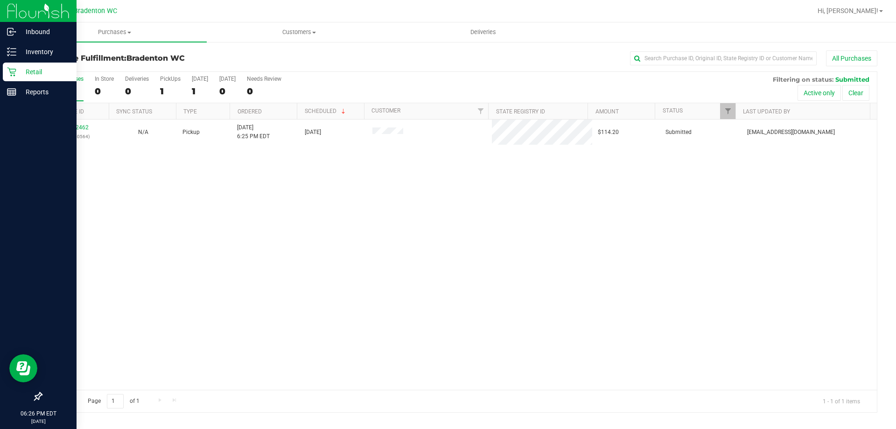
click at [20, 72] on p "Retail" at bounding box center [44, 71] width 56 height 11
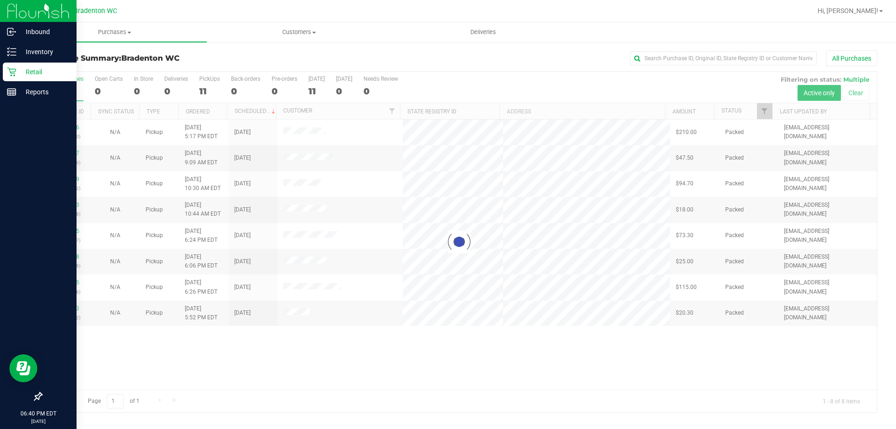
click at [12, 72] on icon at bounding box center [11, 72] width 9 height 9
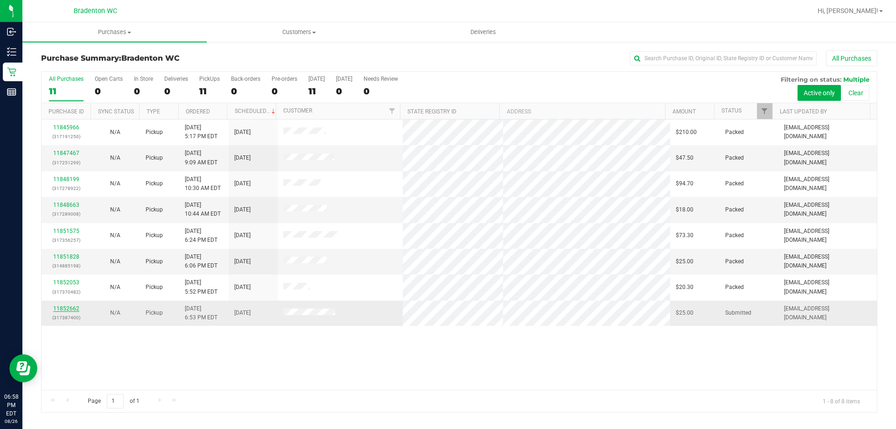
click at [67, 310] on link "11852662" at bounding box center [66, 308] width 26 height 7
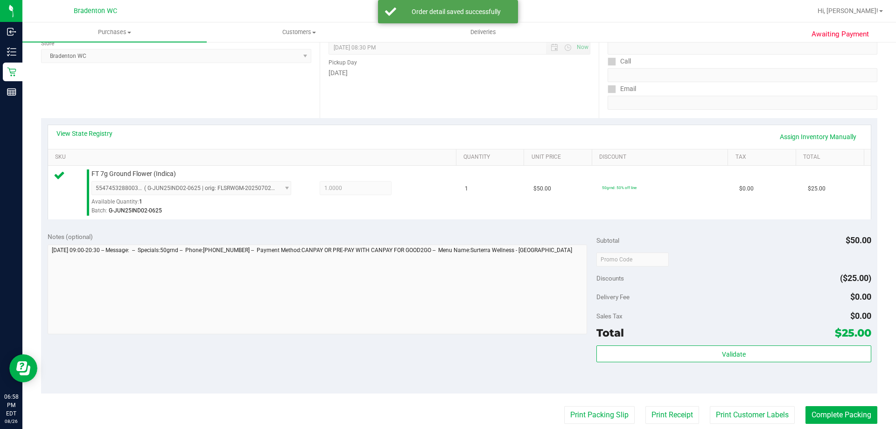
scroll to position [190, 0]
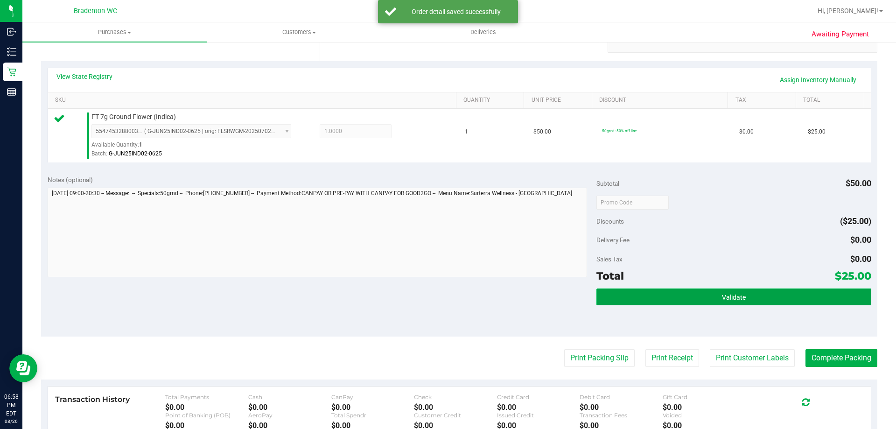
click at [757, 299] on button "Validate" at bounding box center [733, 296] width 274 height 17
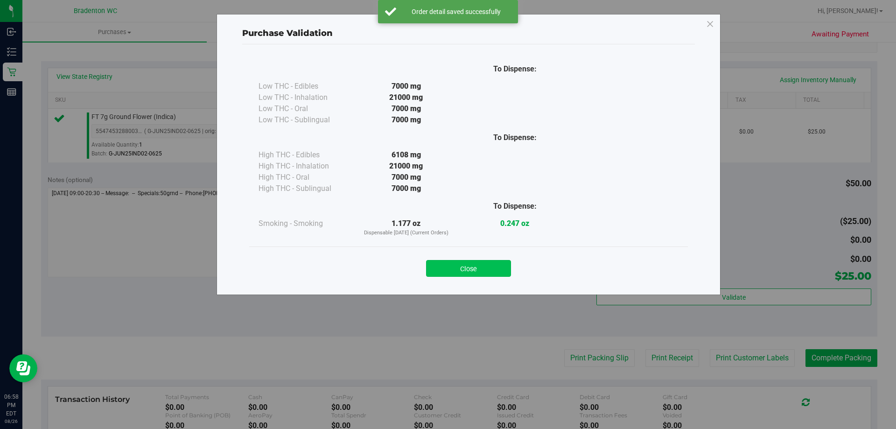
click at [491, 262] on button "Close" at bounding box center [468, 268] width 85 height 17
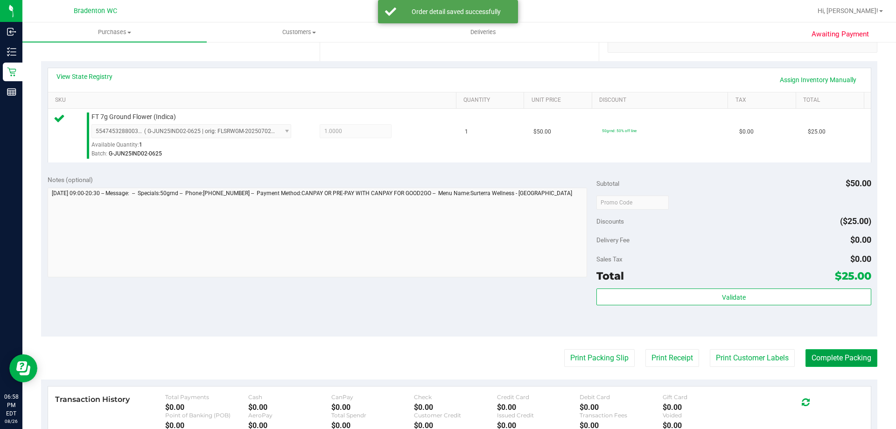
click at [837, 359] on button "Complete Packing" at bounding box center [841, 358] width 72 height 18
